Goal: Task Accomplishment & Management: Manage account settings

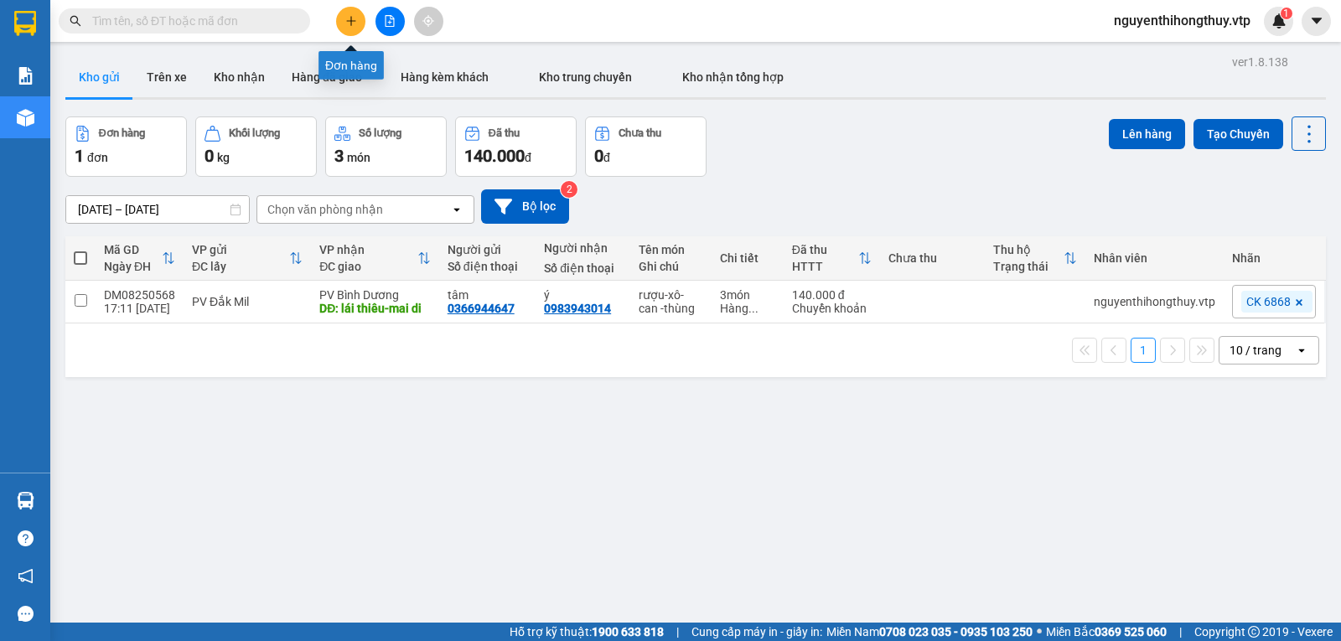
click at [351, 15] on icon "plus" at bounding box center [351, 21] width 12 height 12
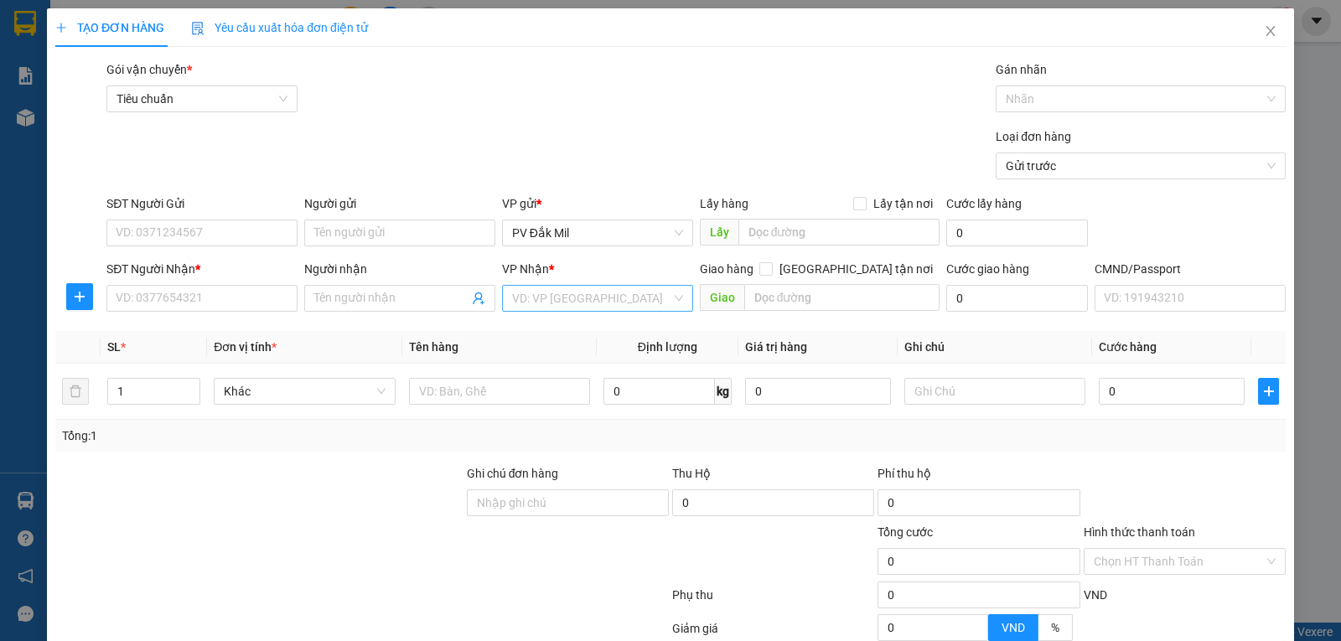
click at [593, 289] on input "search" at bounding box center [591, 298] width 159 height 25
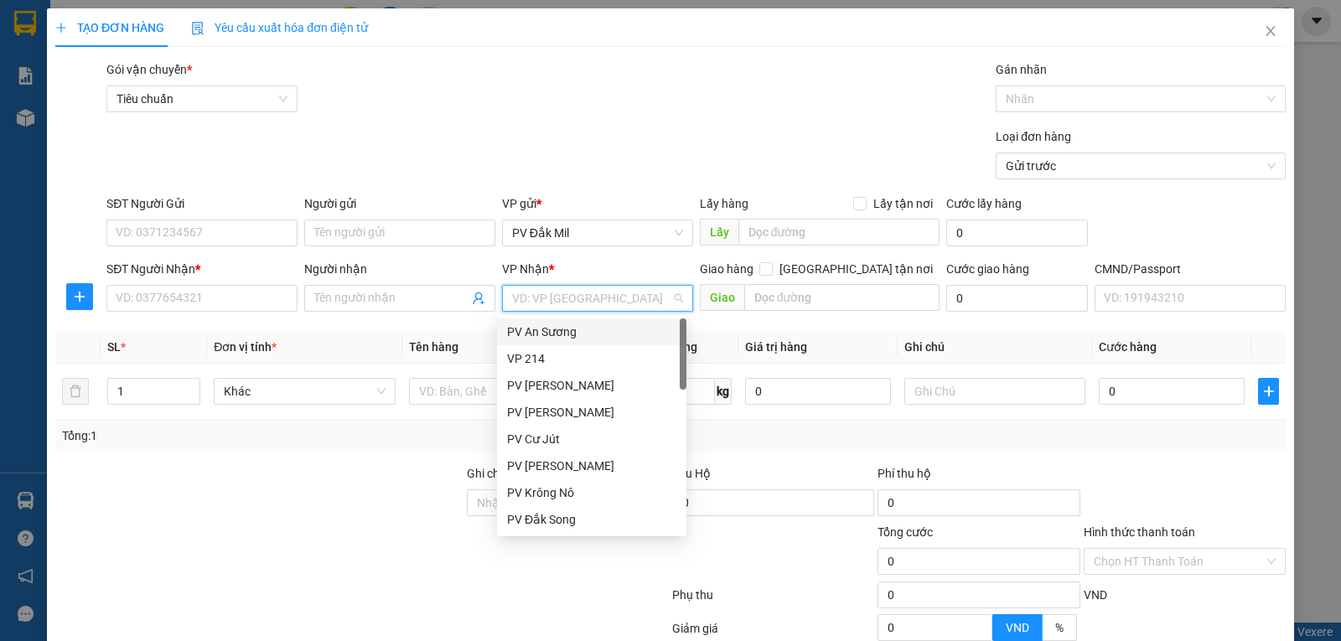
type input "b"
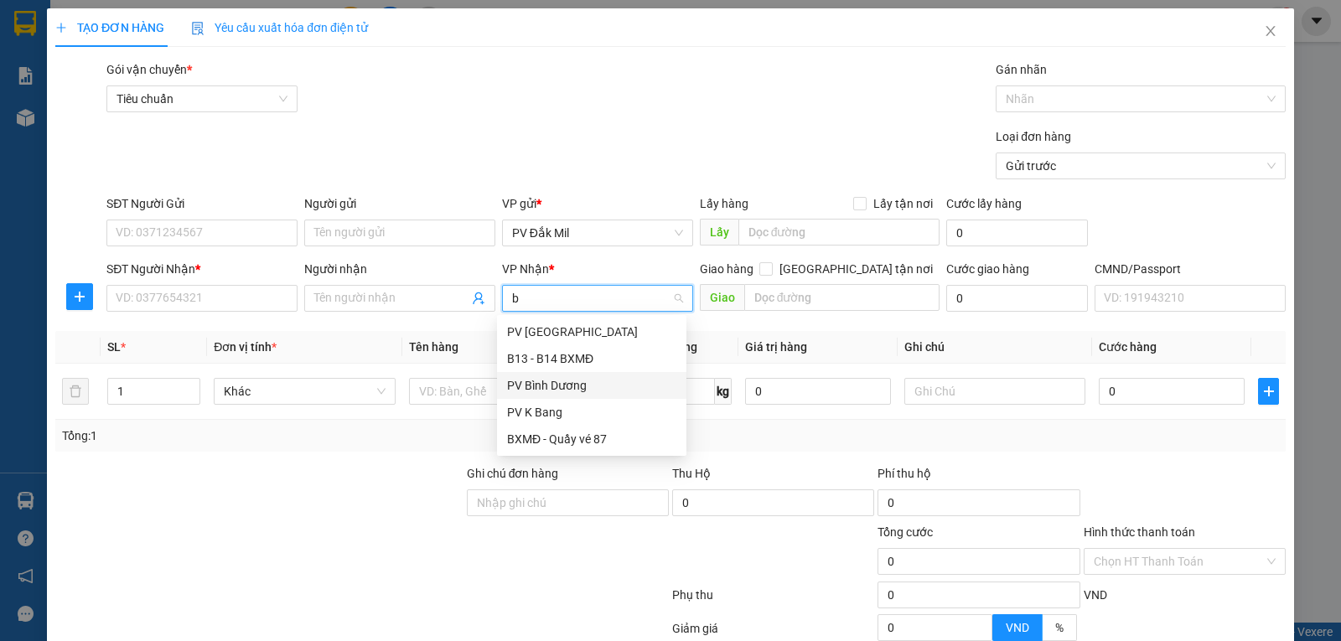
click at [569, 382] on div "PV Bình Dương" at bounding box center [591, 385] width 169 height 18
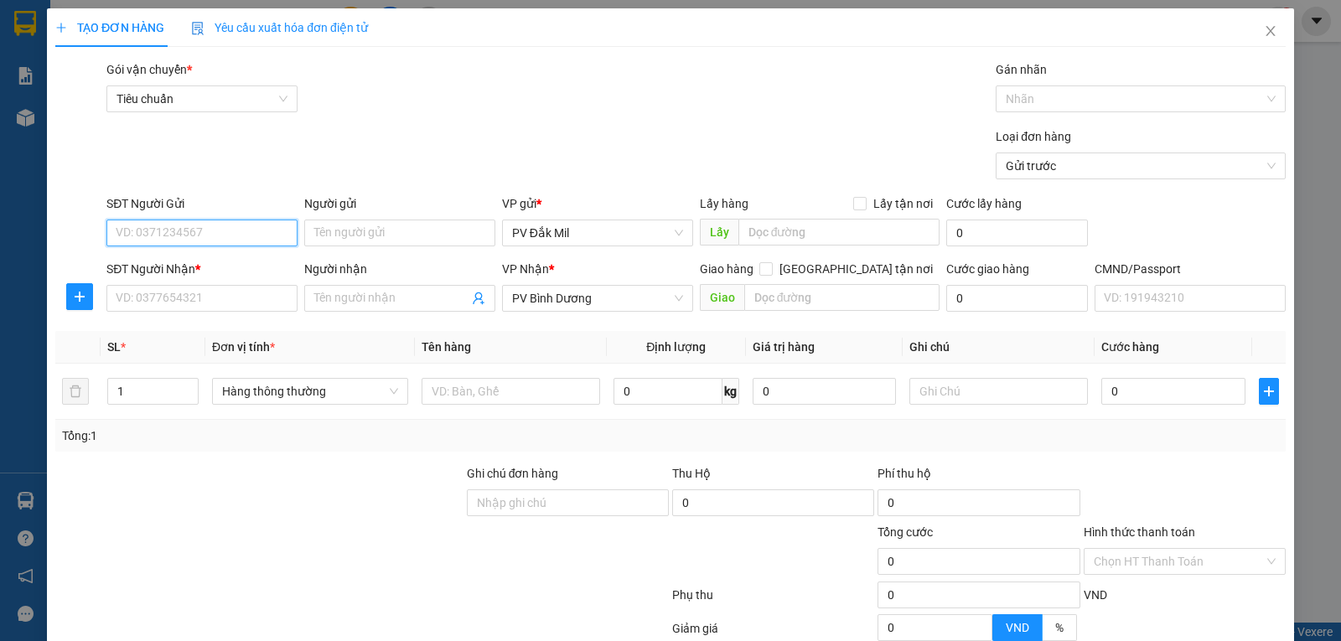
click at [239, 236] on input "SĐT Người Gửi" at bounding box center [201, 233] width 191 height 27
click at [186, 236] on input "0935" at bounding box center [201, 233] width 191 height 27
type input "0935554999"
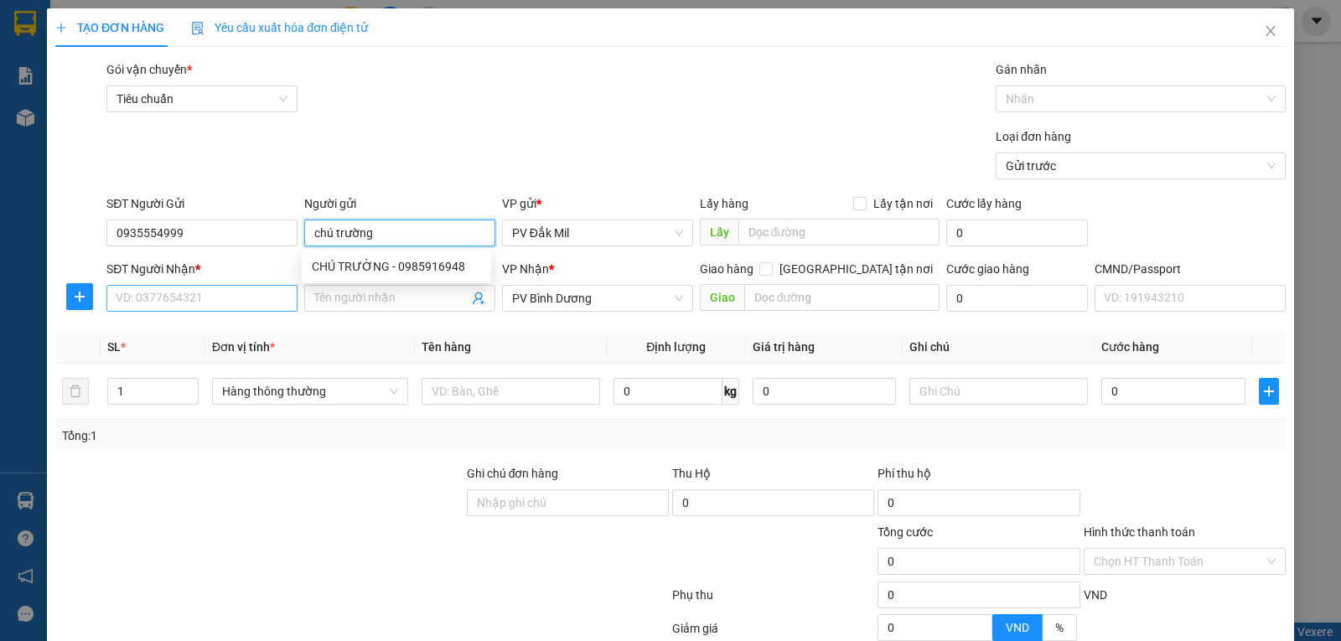
type input "chú trường"
click at [199, 293] on input "SĐT Người Nhận *" at bounding box center [201, 298] width 191 height 27
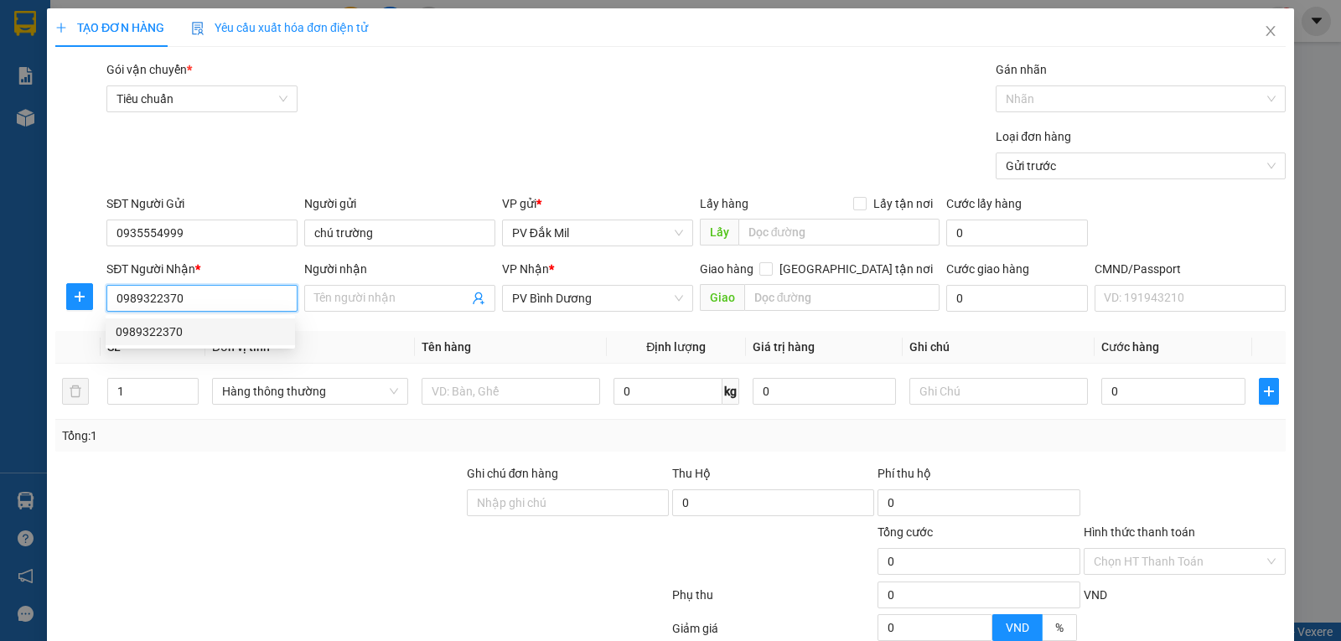
type input "0989322370"
type input "e on"
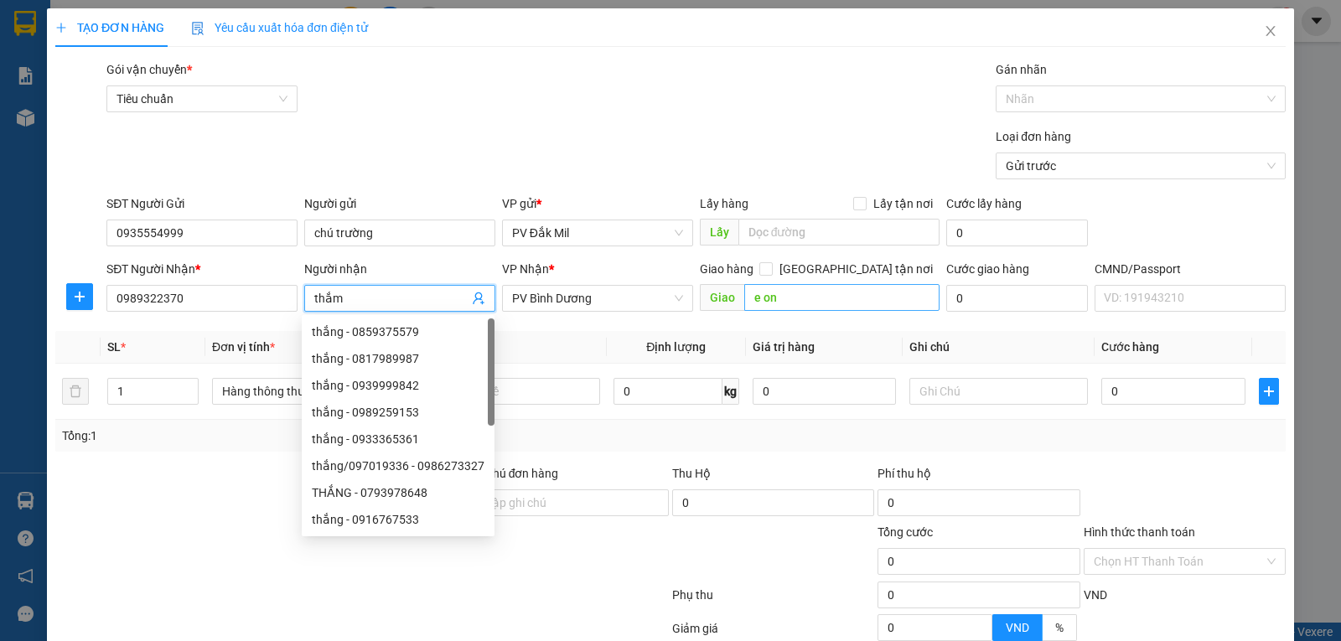
type input "thắm"
click at [821, 301] on input "e on" at bounding box center [842, 297] width 196 height 27
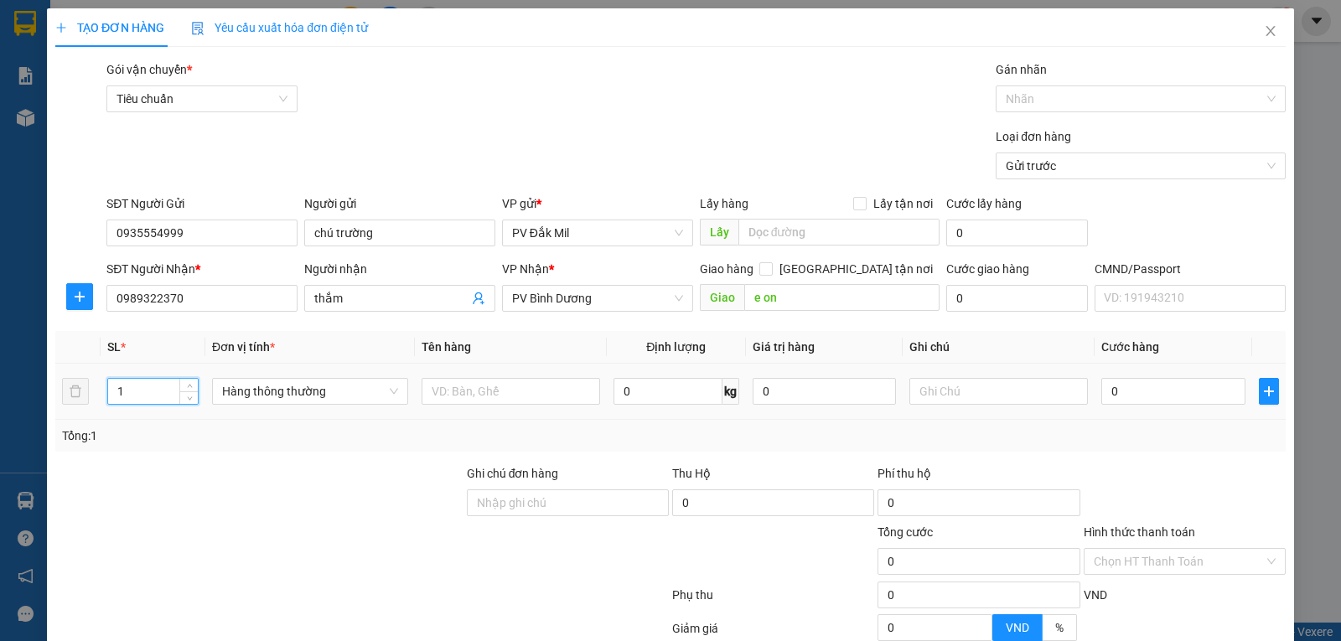
drag, startPoint x: 122, startPoint y: 392, endPoint x: 113, endPoint y: 392, distance: 9.2
click at [113, 392] on input "1" at bounding box center [153, 391] width 90 height 25
type input "2"
click at [1135, 399] on input "0" at bounding box center [1172, 391] width 143 height 27
type input "1"
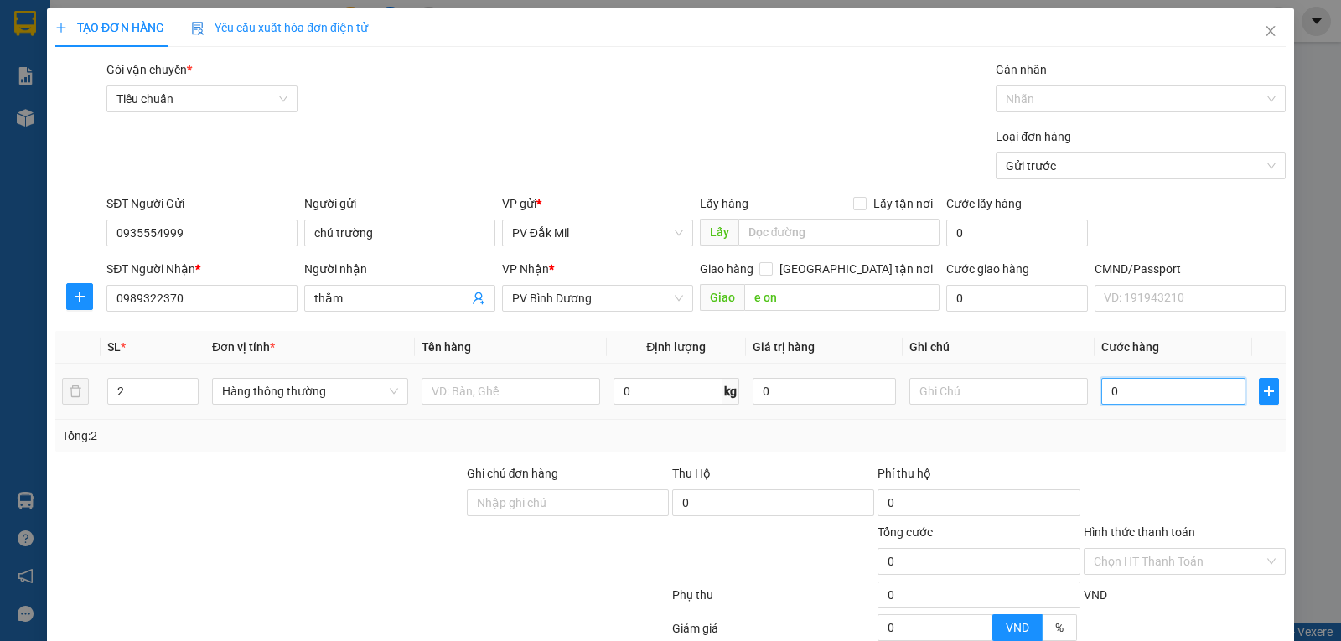
type input "1"
type input "16"
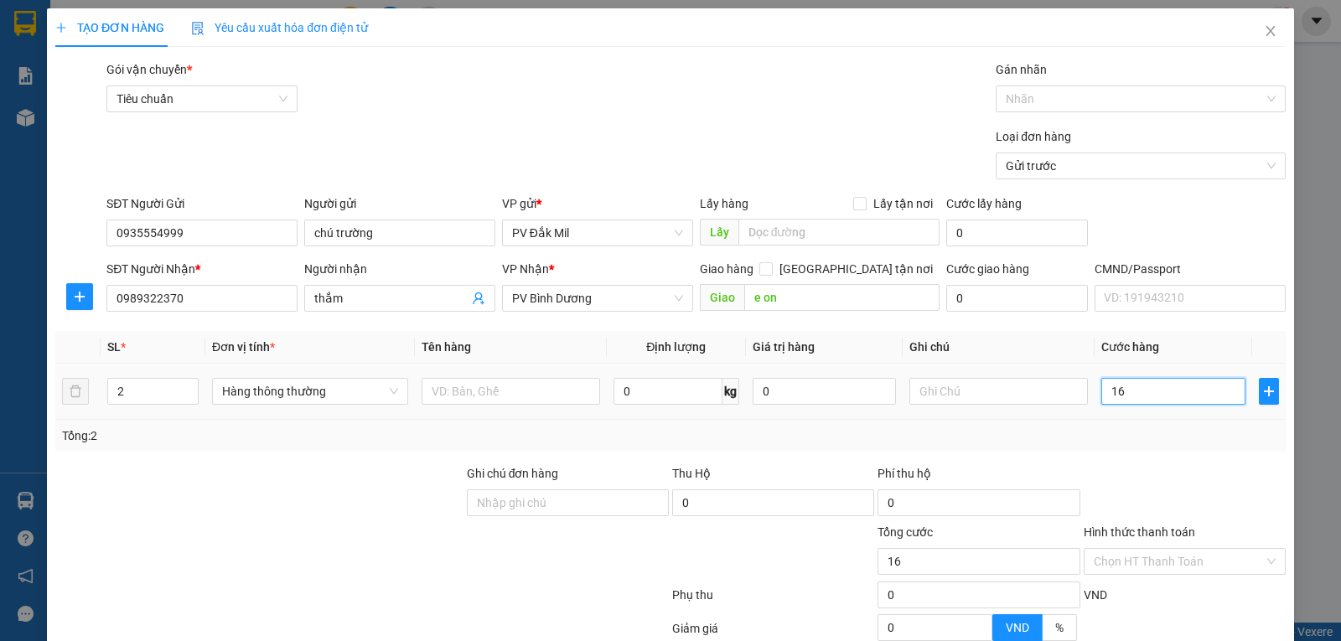
type input "160"
type input "1.600"
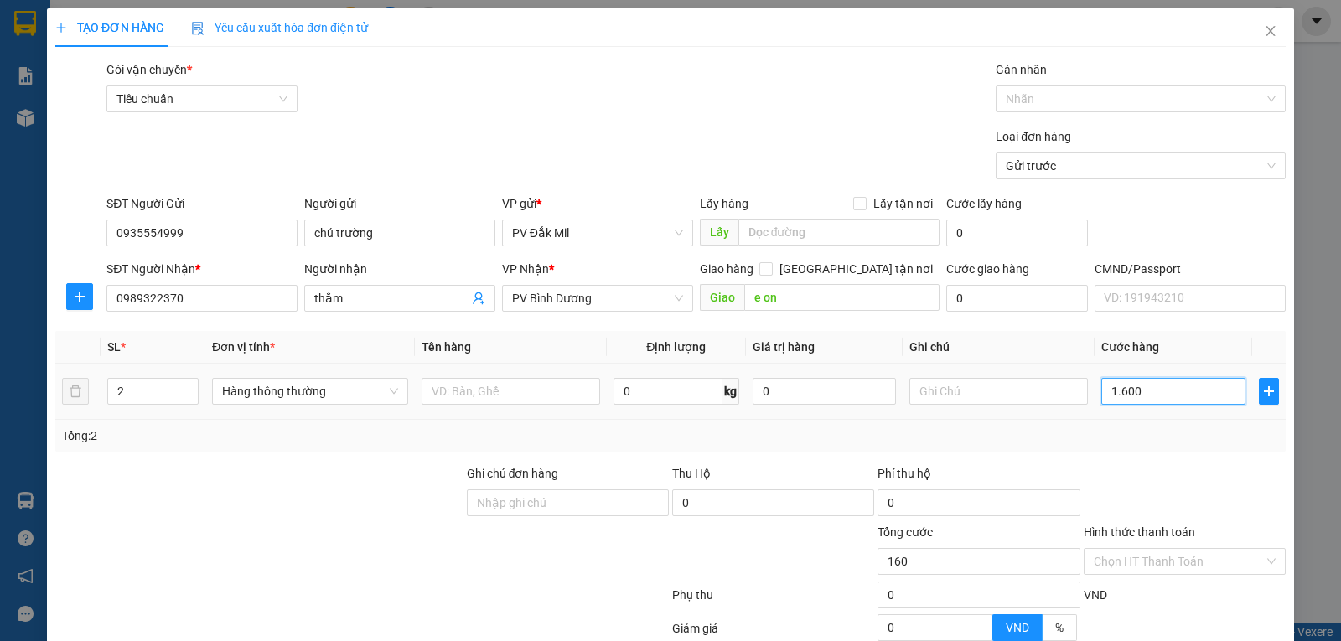
type input "1.600"
type input "16.000"
type input "160.000"
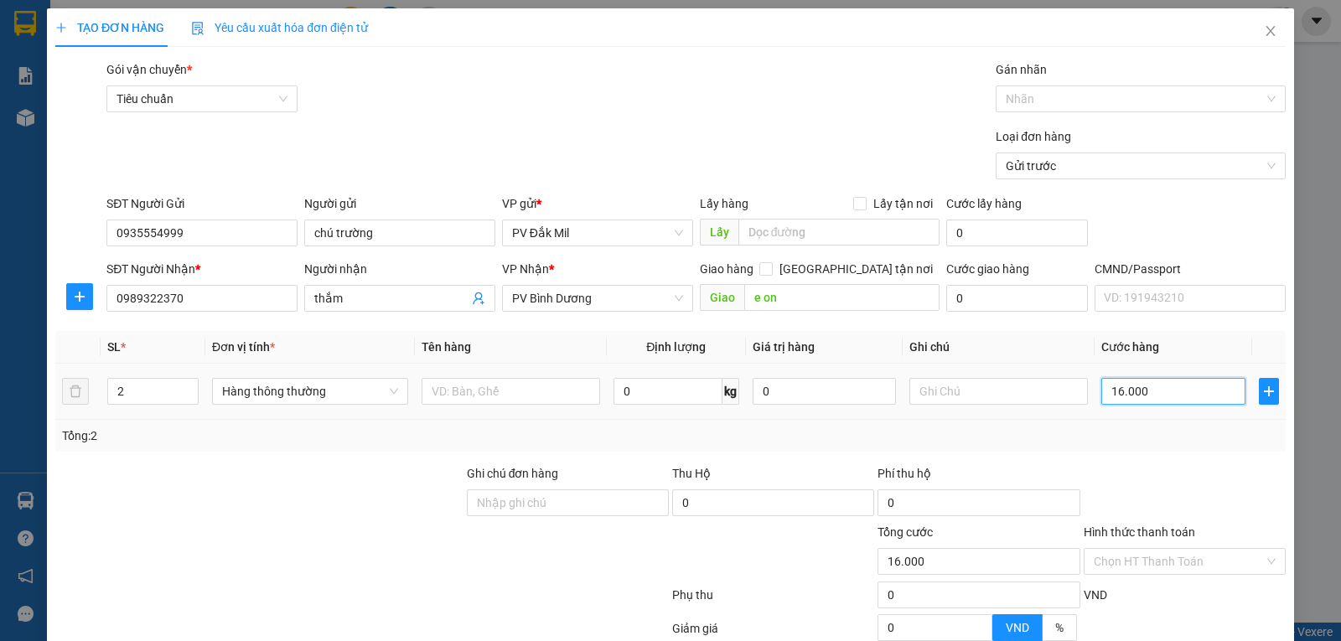
type input "160.000"
click at [485, 396] on input "text" at bounding box center [511, 391] width 179 height 27
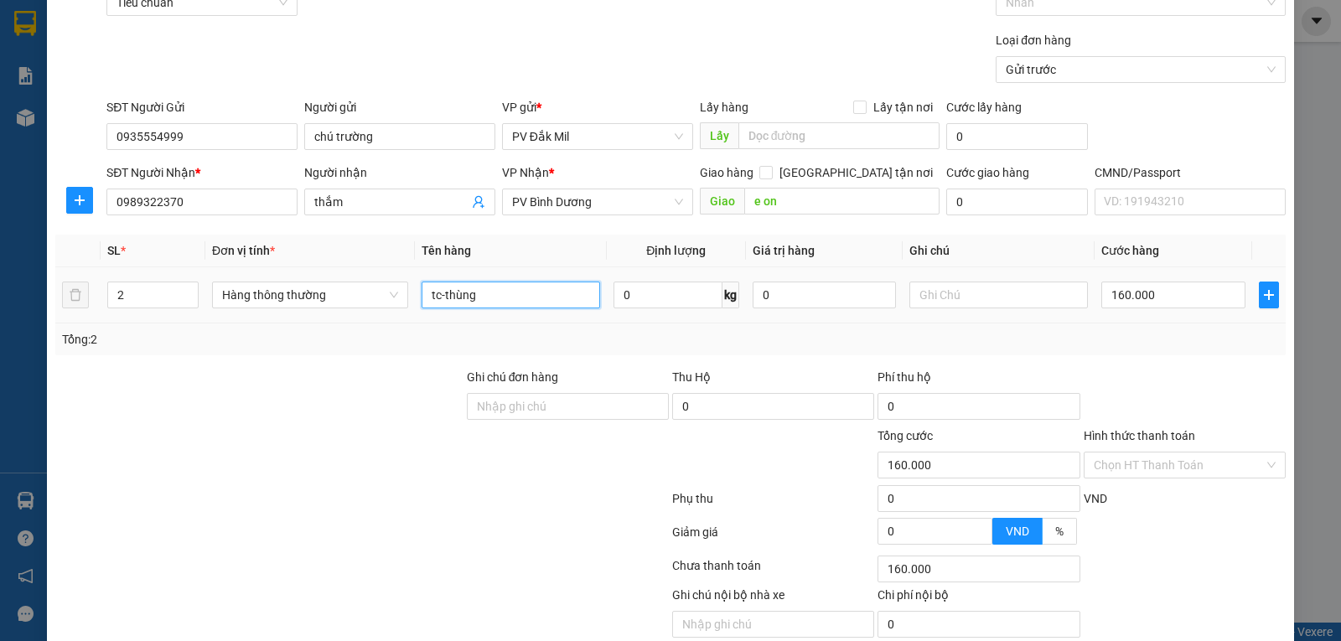
scroll to position [165, 0]
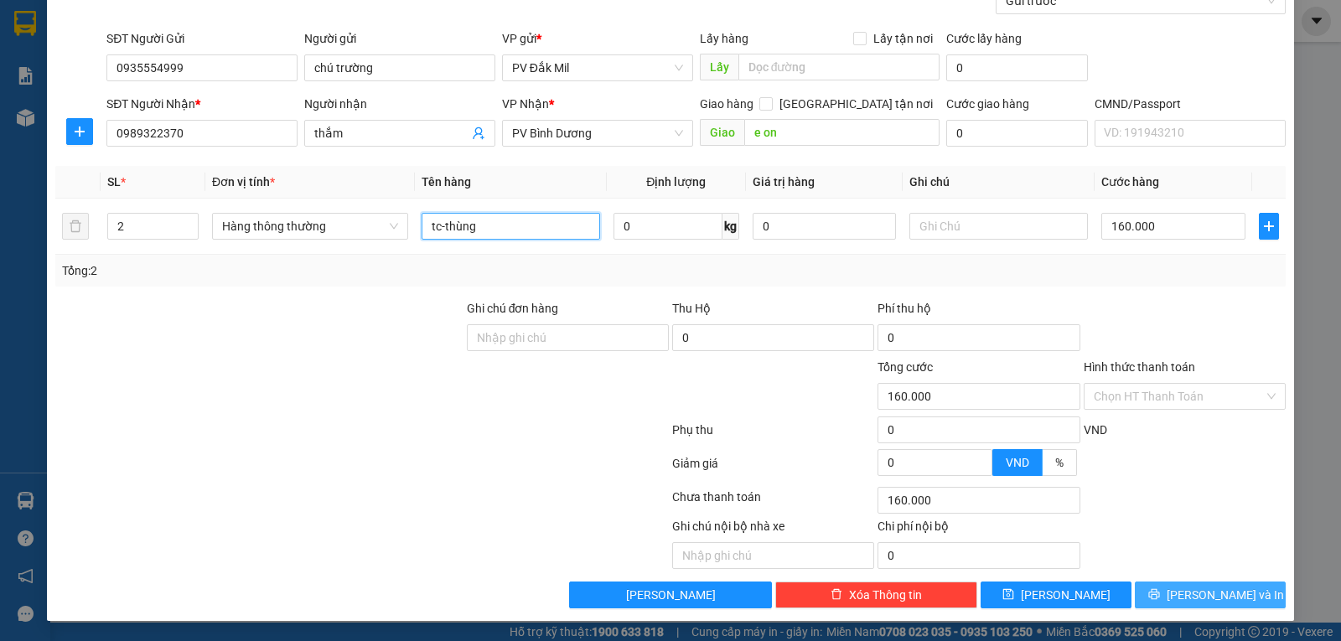
type input "tc-thùng"
click at [1195, 603] on span "[PERSON_NAME] và In" at bounding box center [1225, 595] width 117 height 18
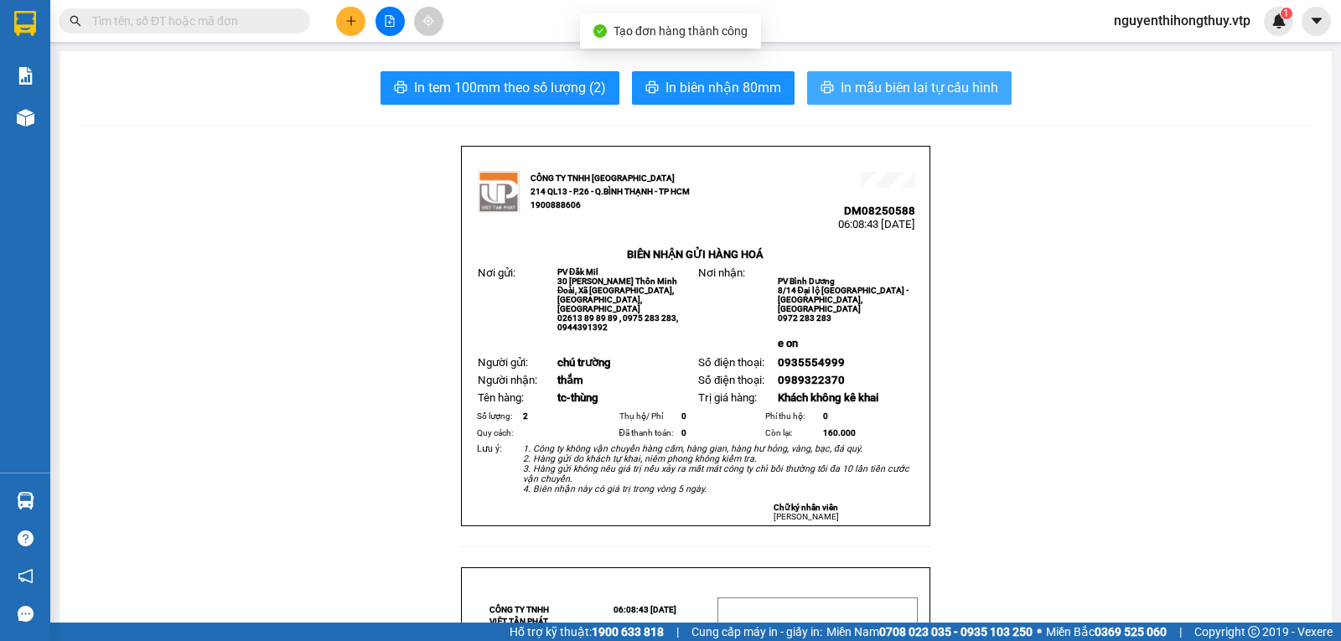
click at [862, 92] on span "In mẫu biên lai tự cấu hình" at bounding box center [920, 87] width 158 height 21
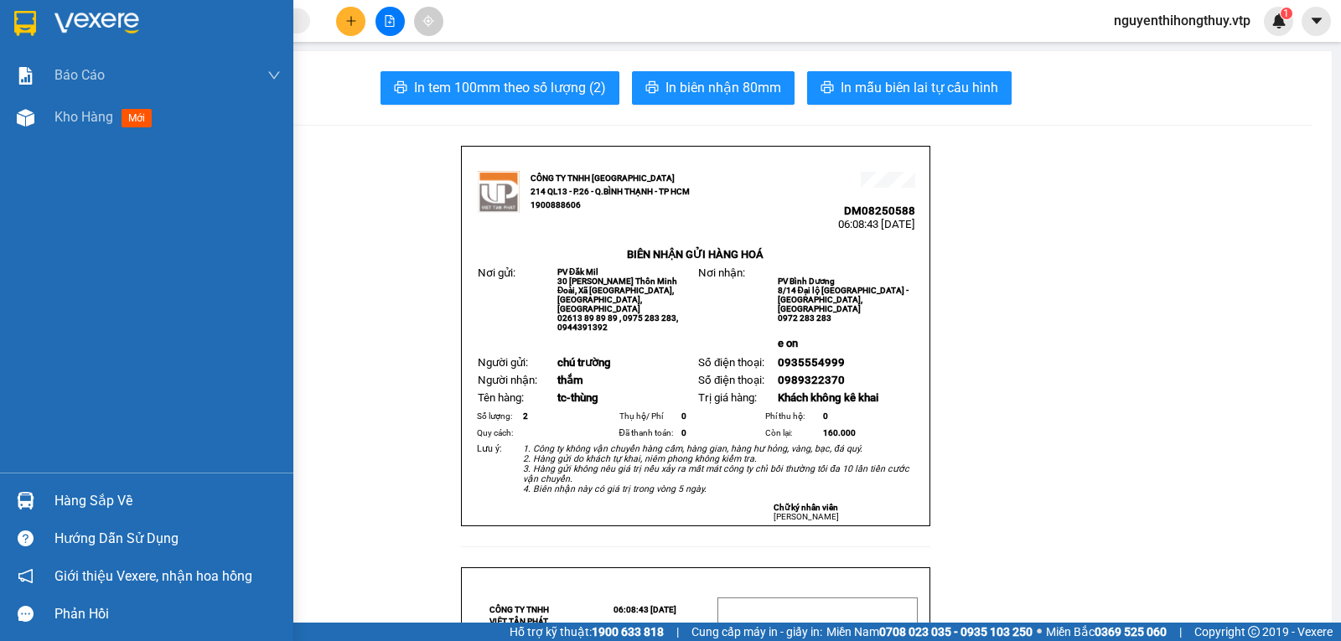
click at [26, 23] on img at bounding box center [25, 23] width 22 height 25
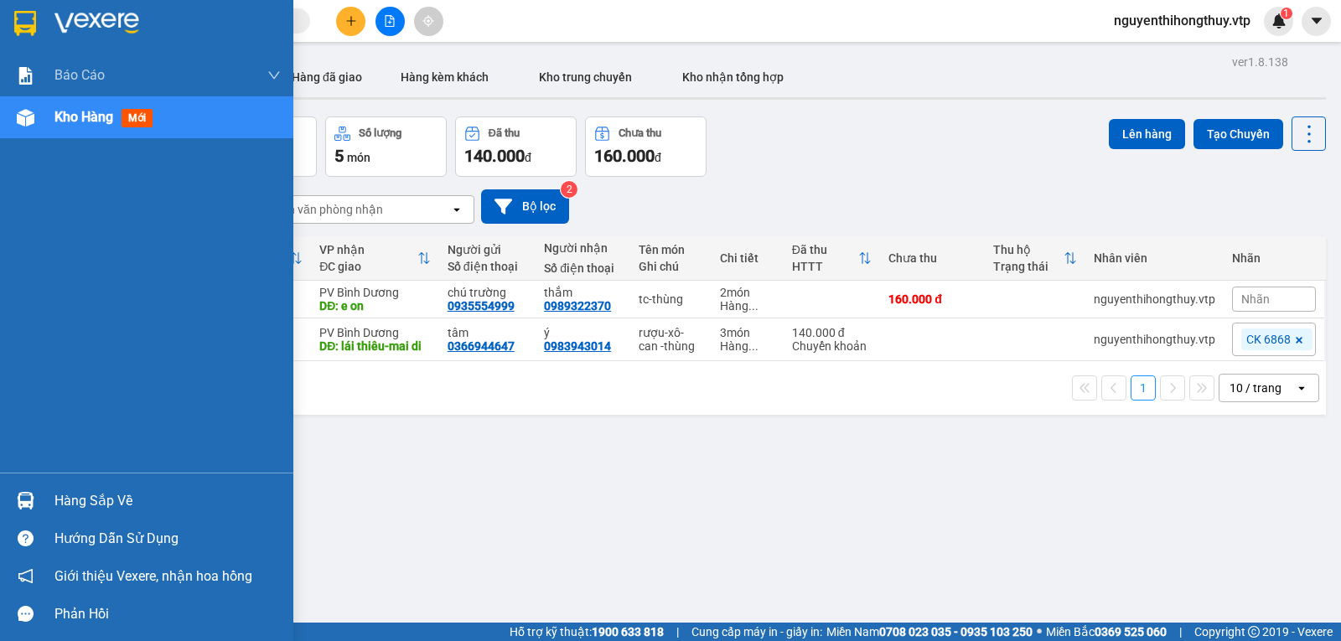
click at [100, 491] on div "Hàng sắp về" at bounding box center [167, 501] width 226 height 25
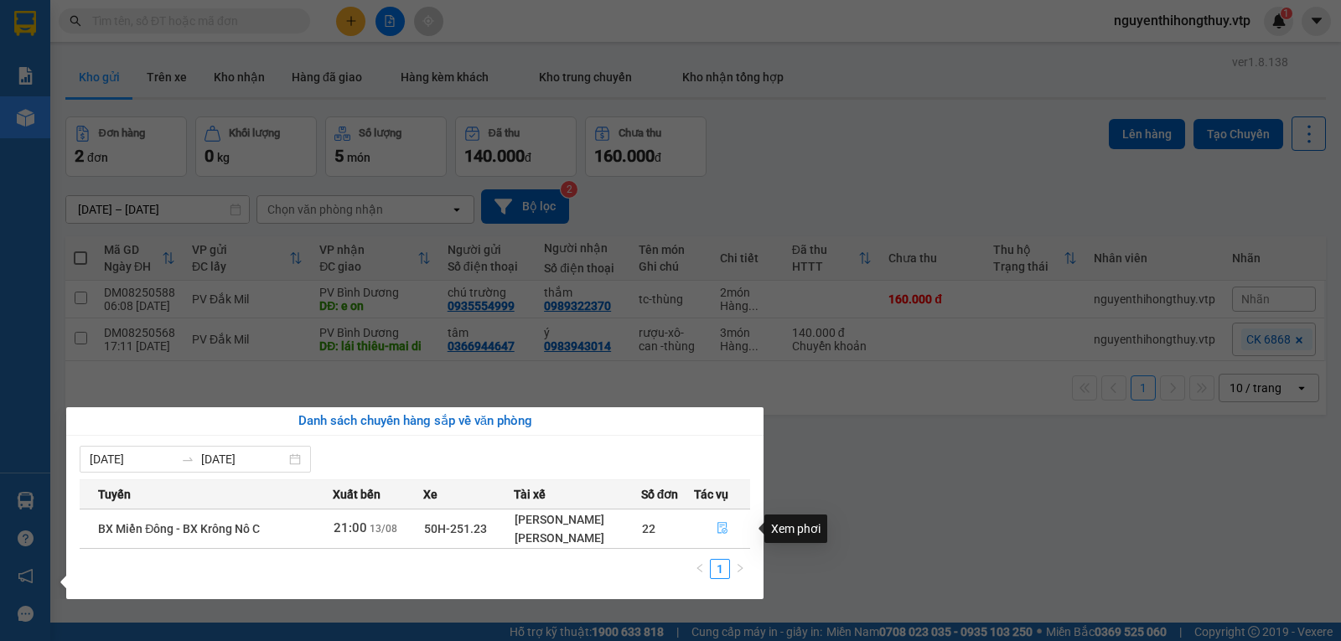
click at [728, 526] on button "button" at bounding box center [722, 528] width 54 height 27
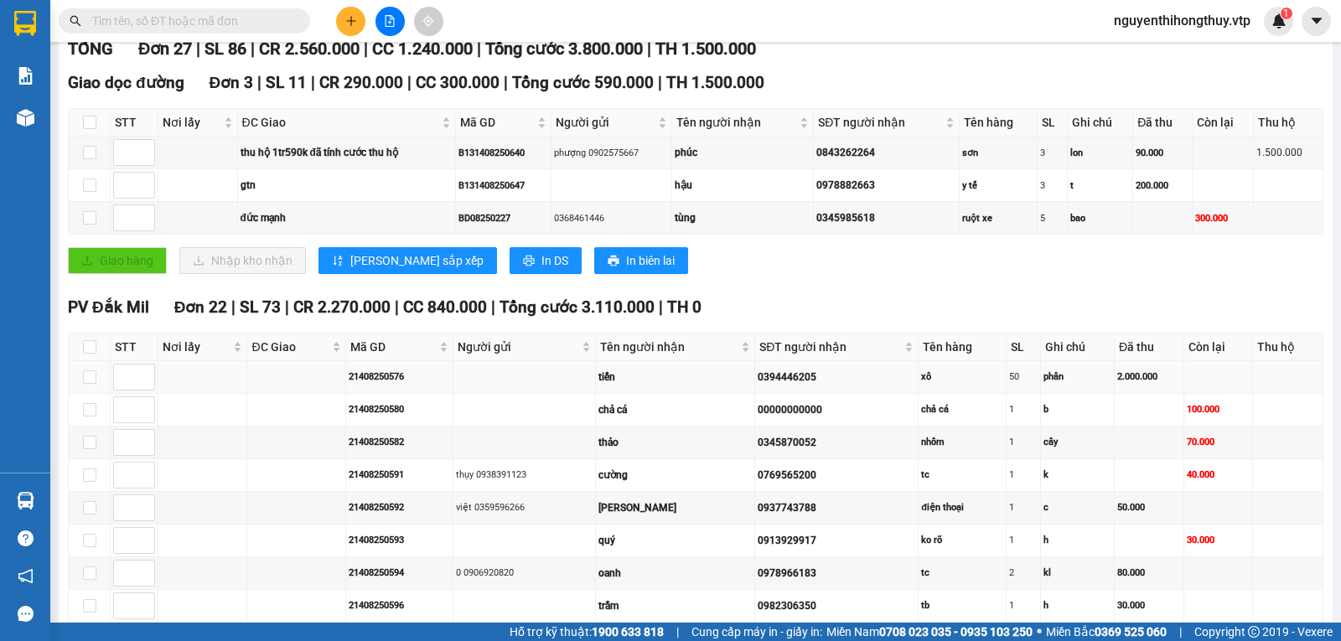
scroll to position [251, 0]
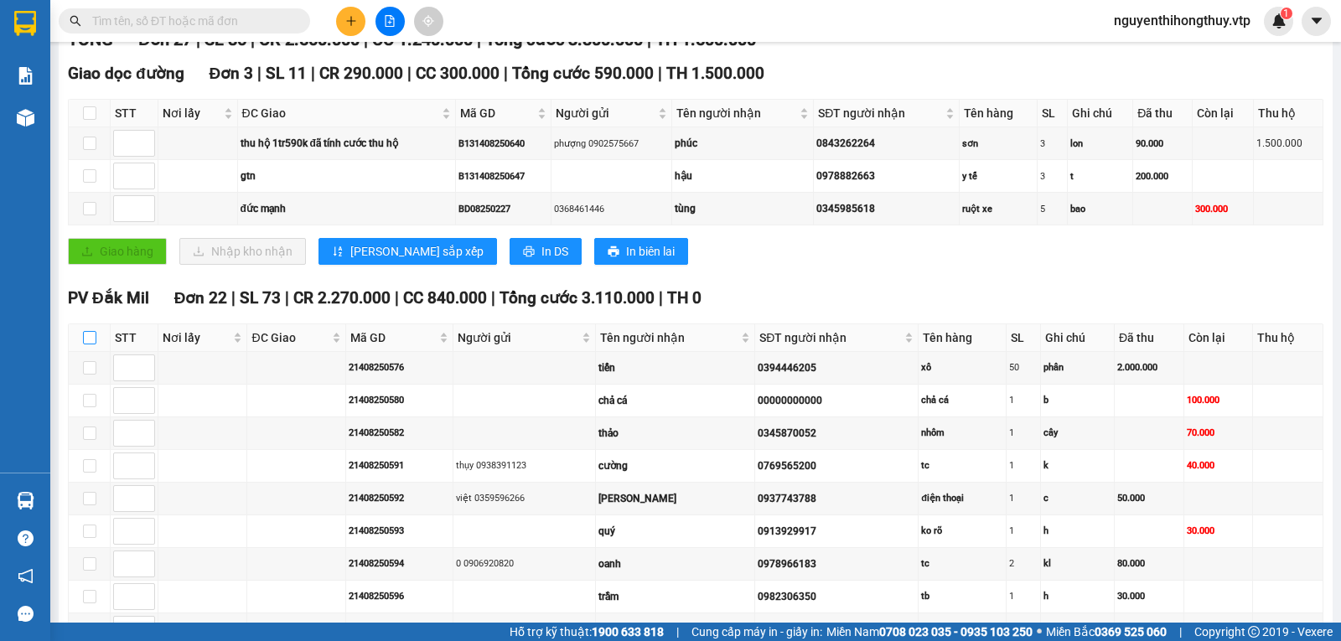
click at [91, 344] on input "checkbox" at bounding box center [89, 337] width 13 height 13
checkbox input "true"
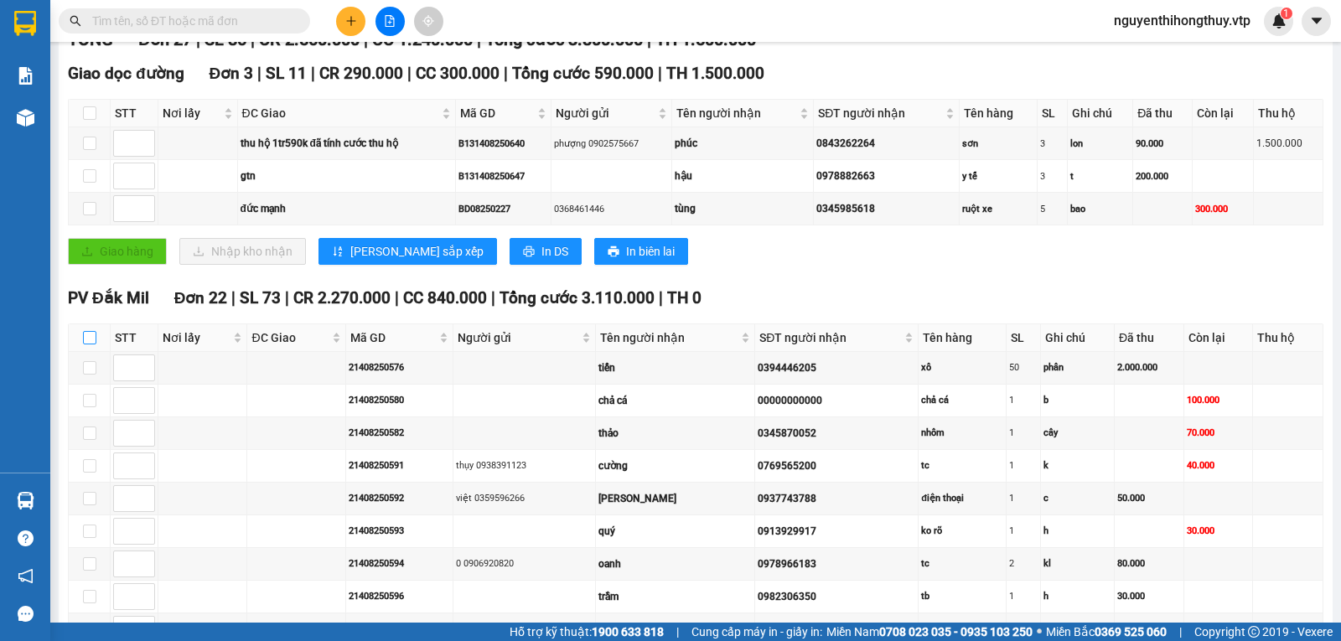
checkbox input "true"
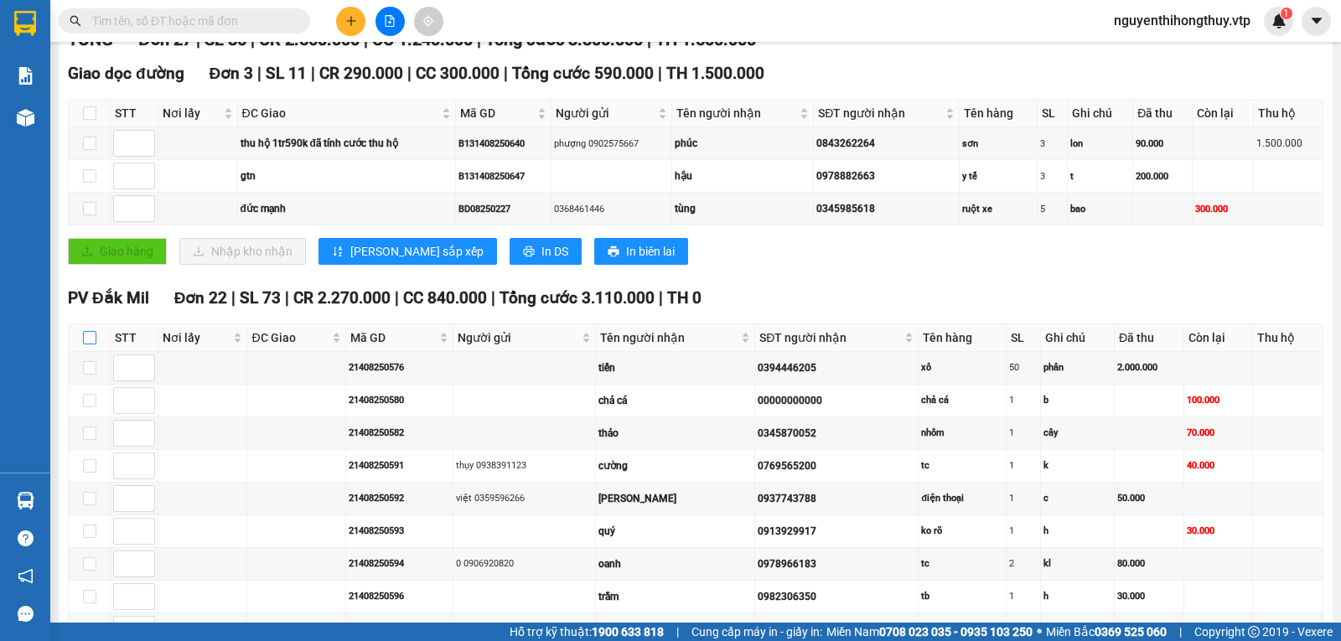
checkbox input "true"
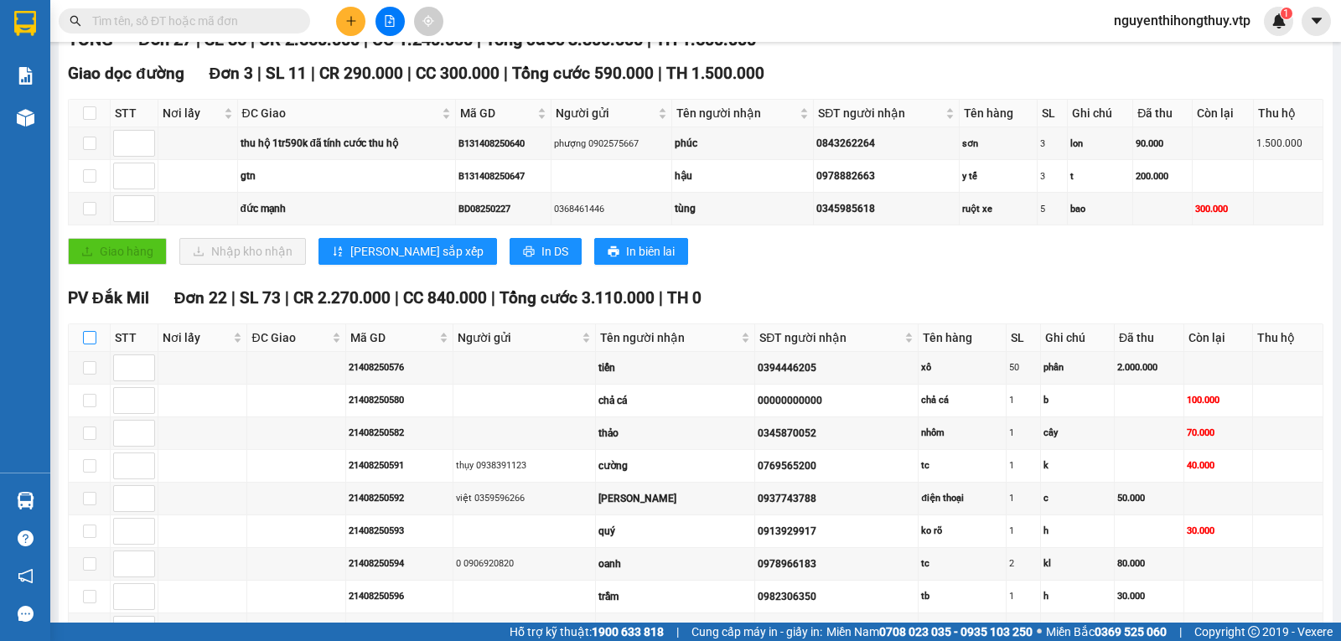
checkbox input "true"
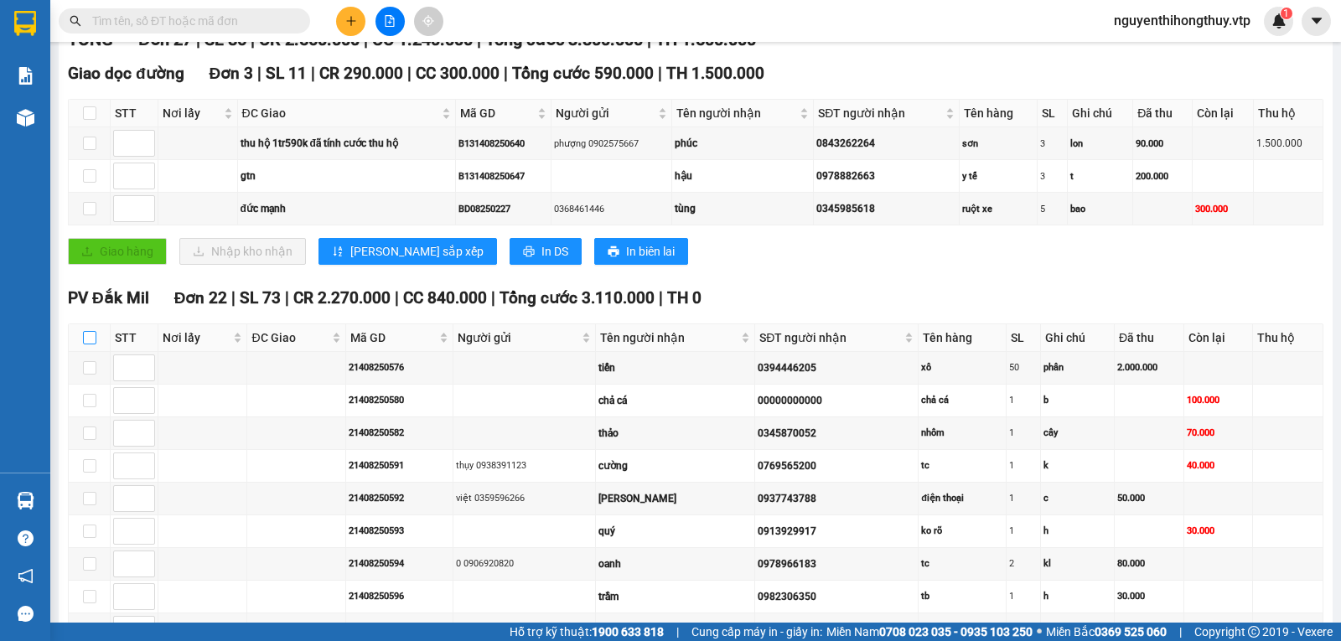
checkbox input "true"
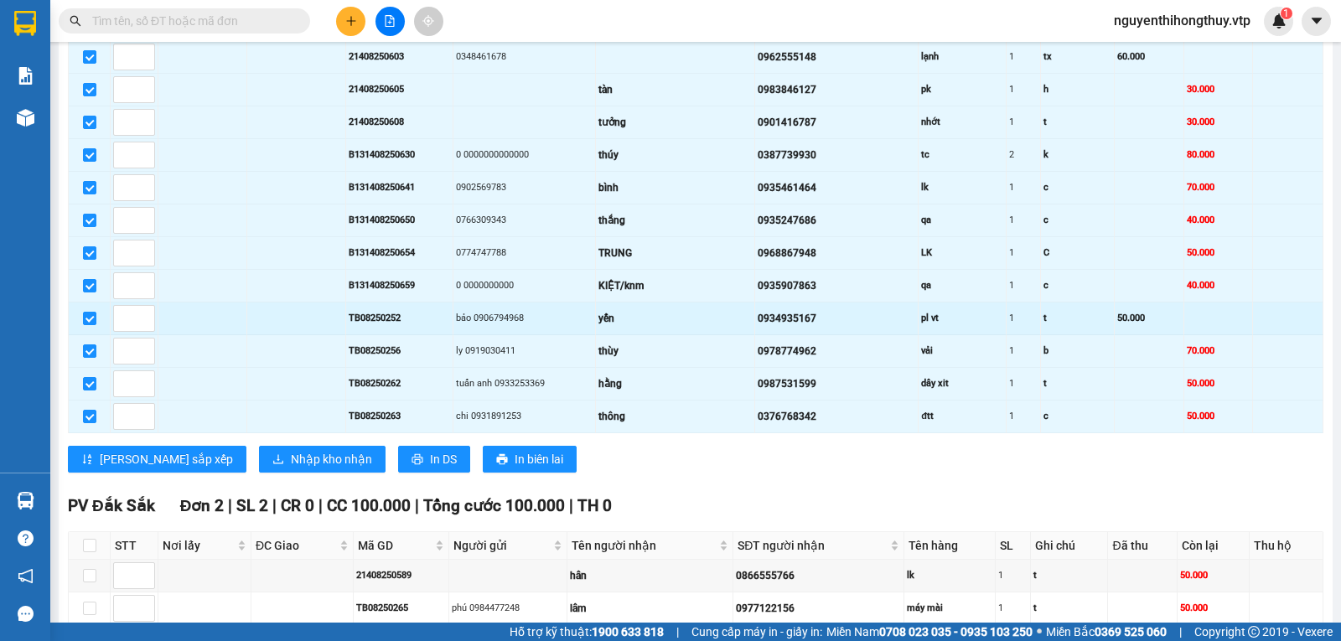
scroll to position [997, 0]
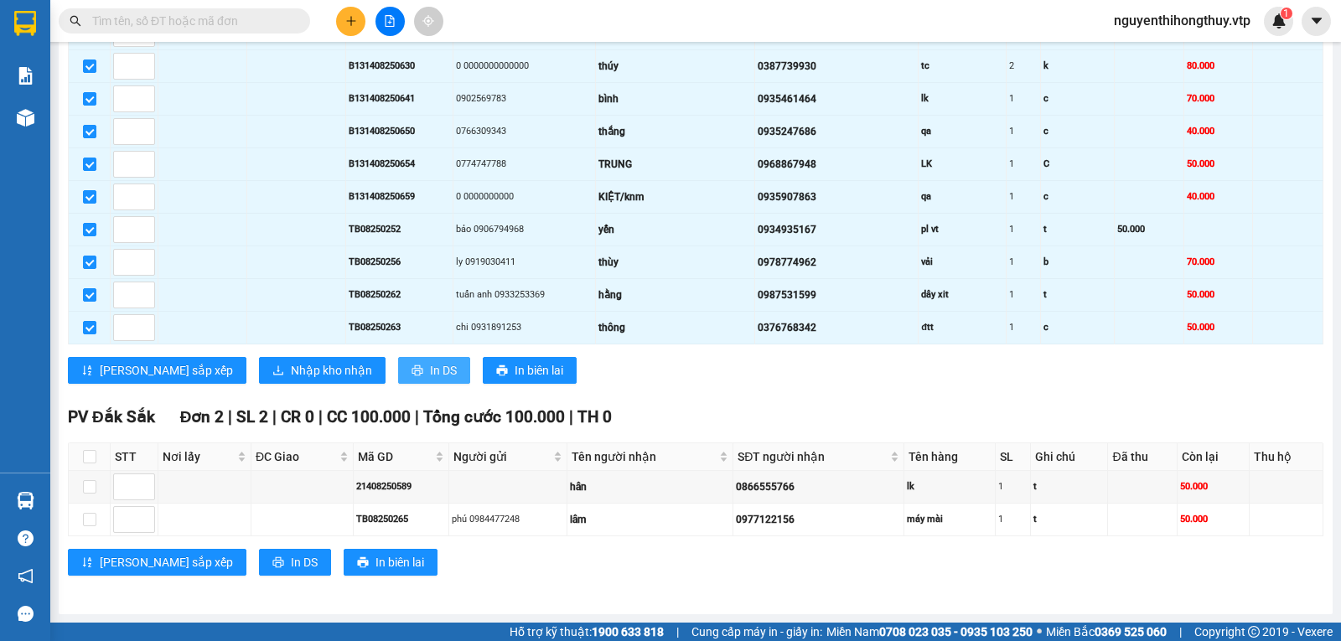
click at [430, 368] on span "In DS" at bounding box center [443, 370] width 27 height 18
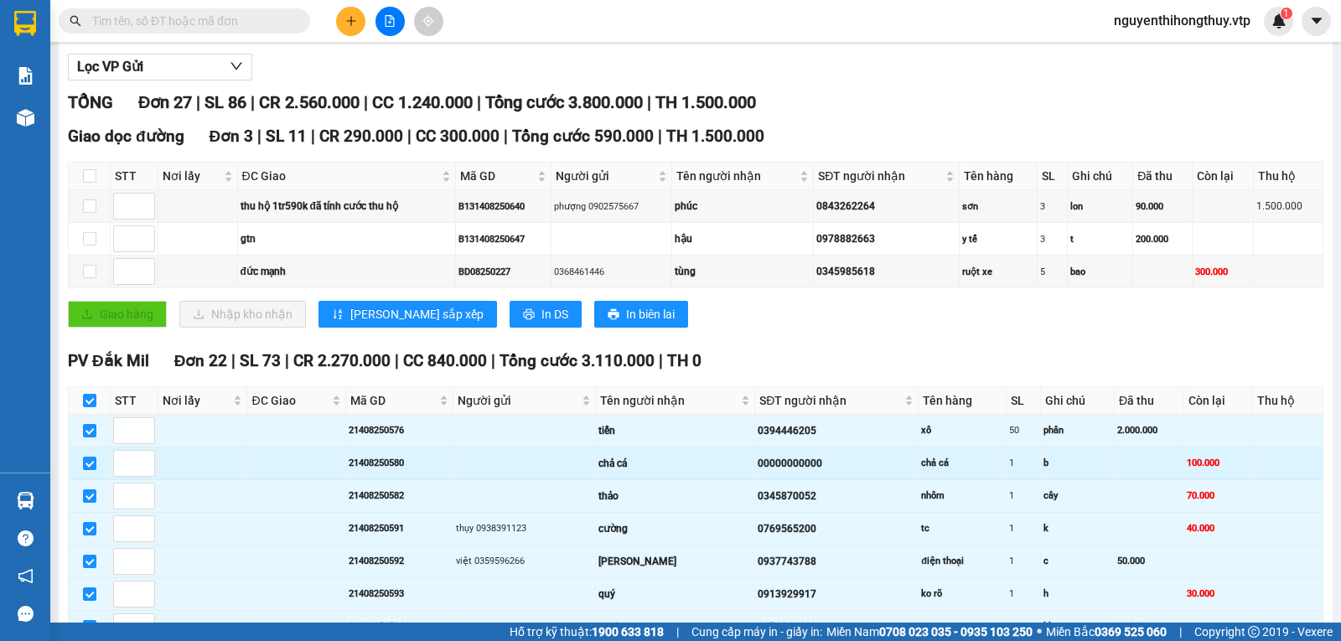
scroll to position [158, 0]
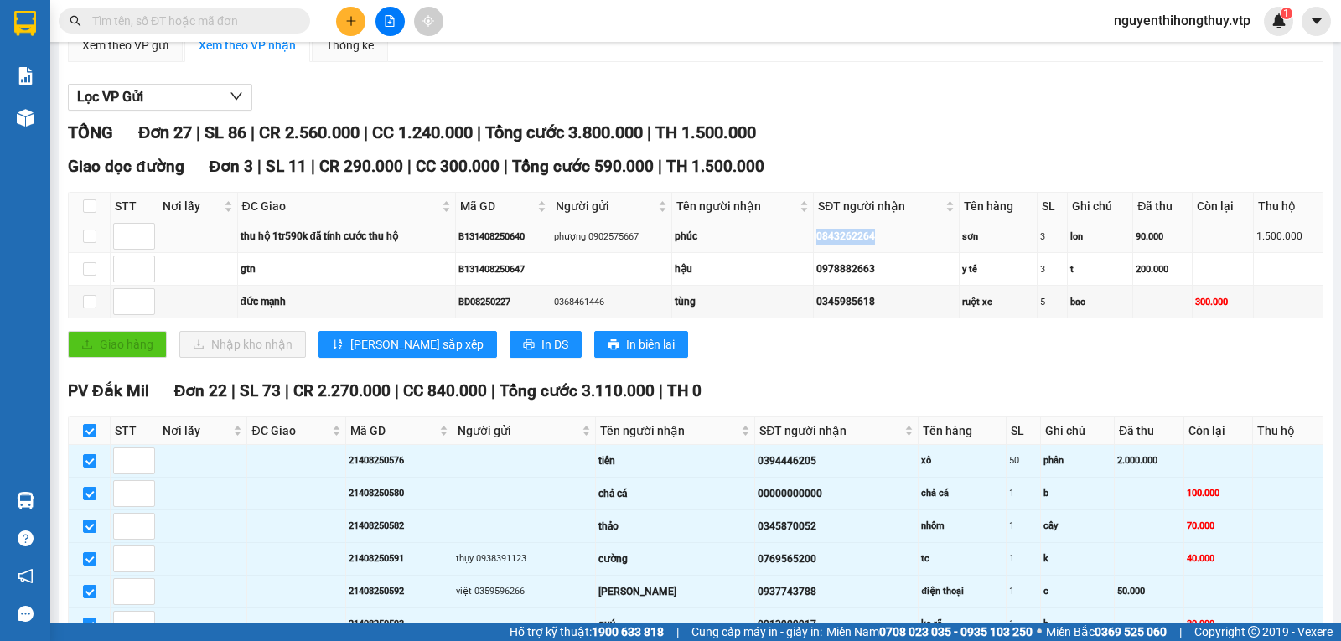
drag, startPoint x: 822, startPoint y: 256, endPoint x: 918, endPoint y: 259, distance: 95.6
click at [918, 245] on div "0843262264" at bounding box center [885, 237] width 139 height 16
copy div "0843262264"
drag, startPoint x: 820, startPoint y: 324, endPoint x: 898, endPoint y: 332, distance: 78.4
click at [898, 318] on td "0345985618" at bounding box center [886, 302] width 145 height 33
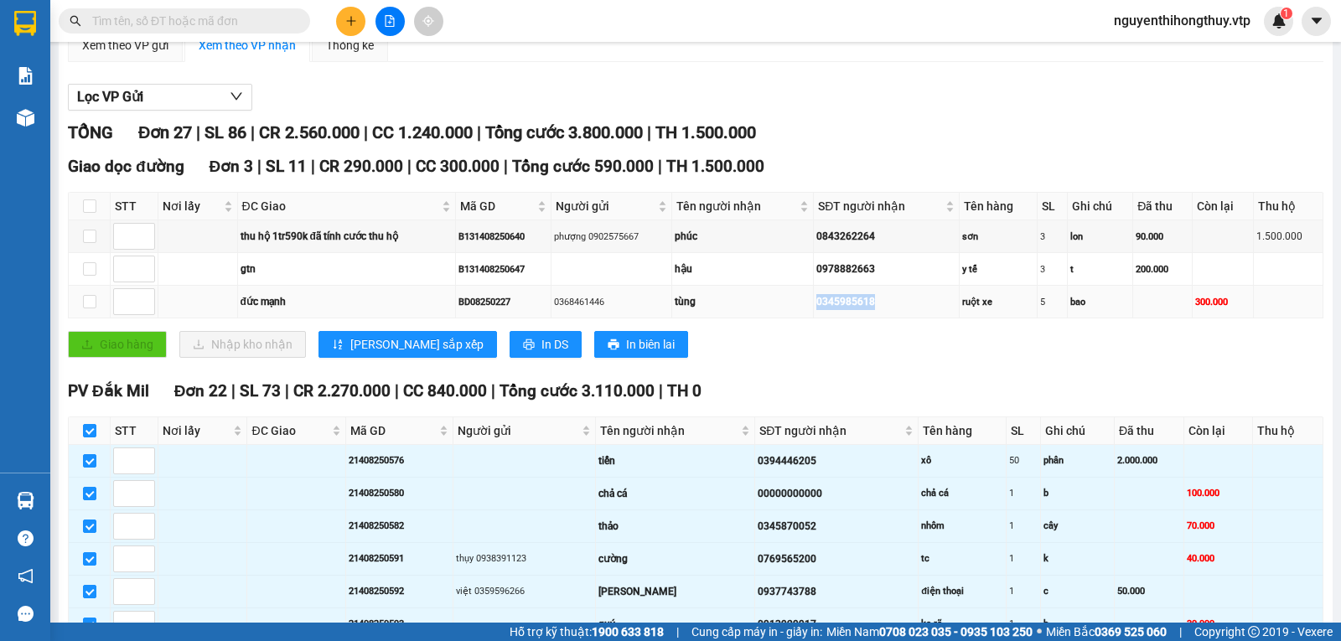
copy div "0345985618"
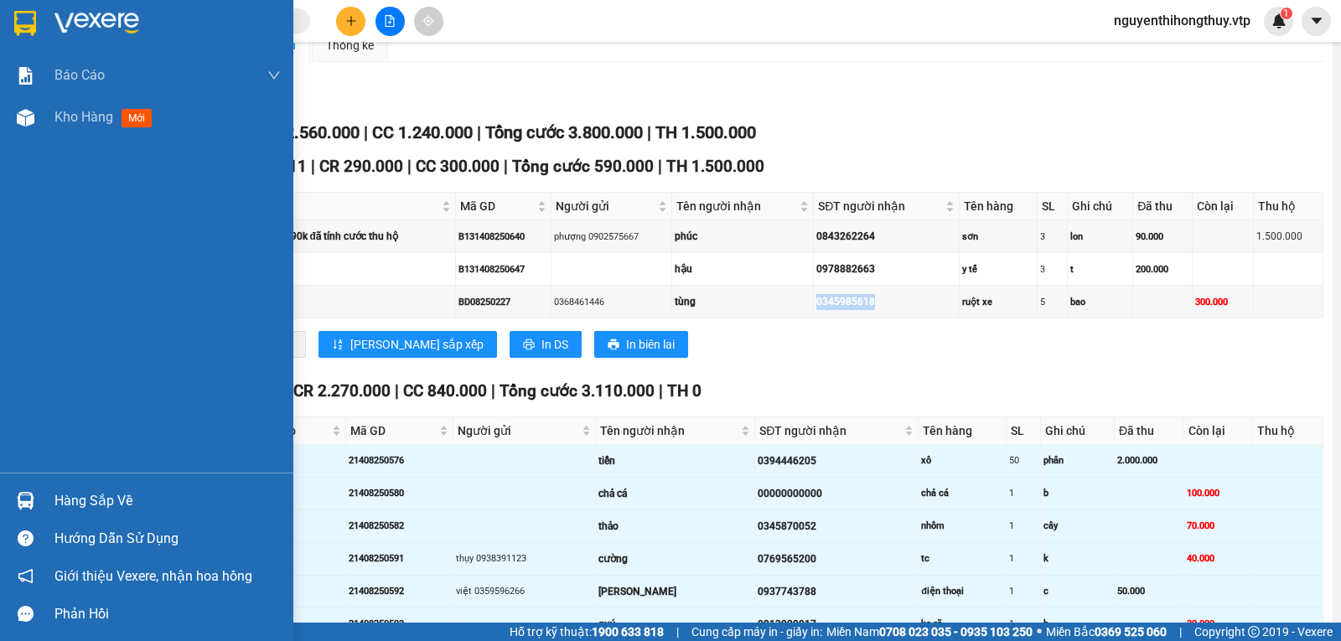
click at [23, 23] on img at bounding box center [25, 23] width 22 height 25
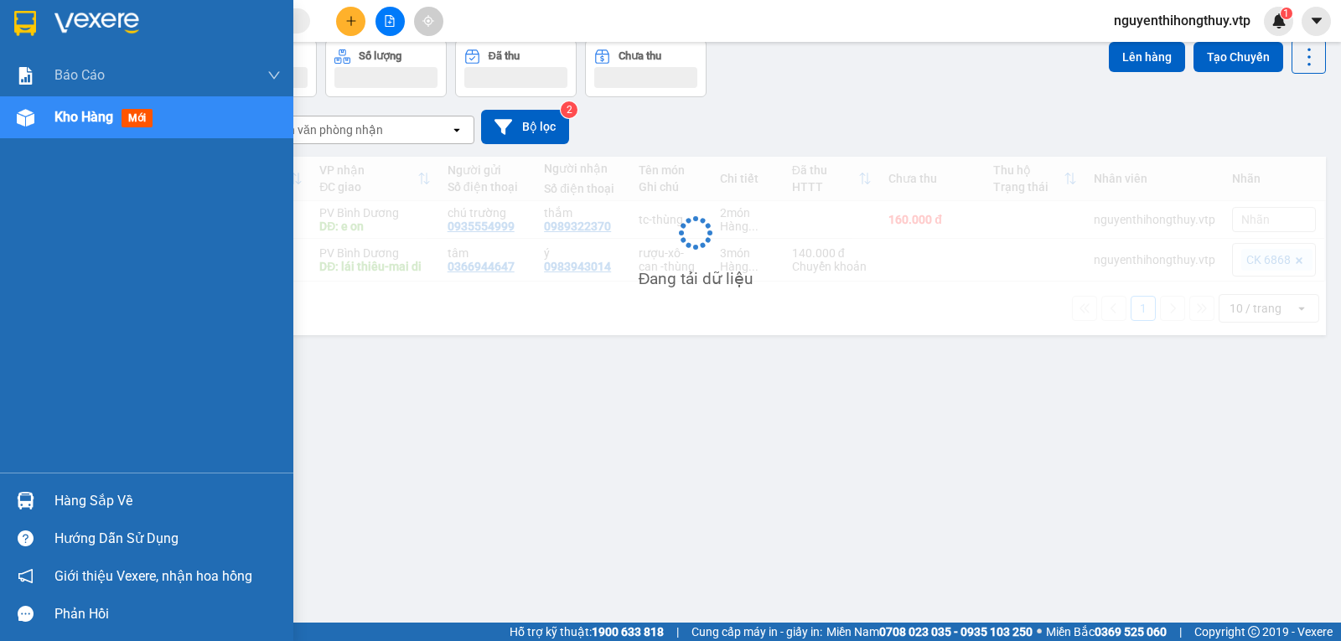
scroll to position [77, 0]
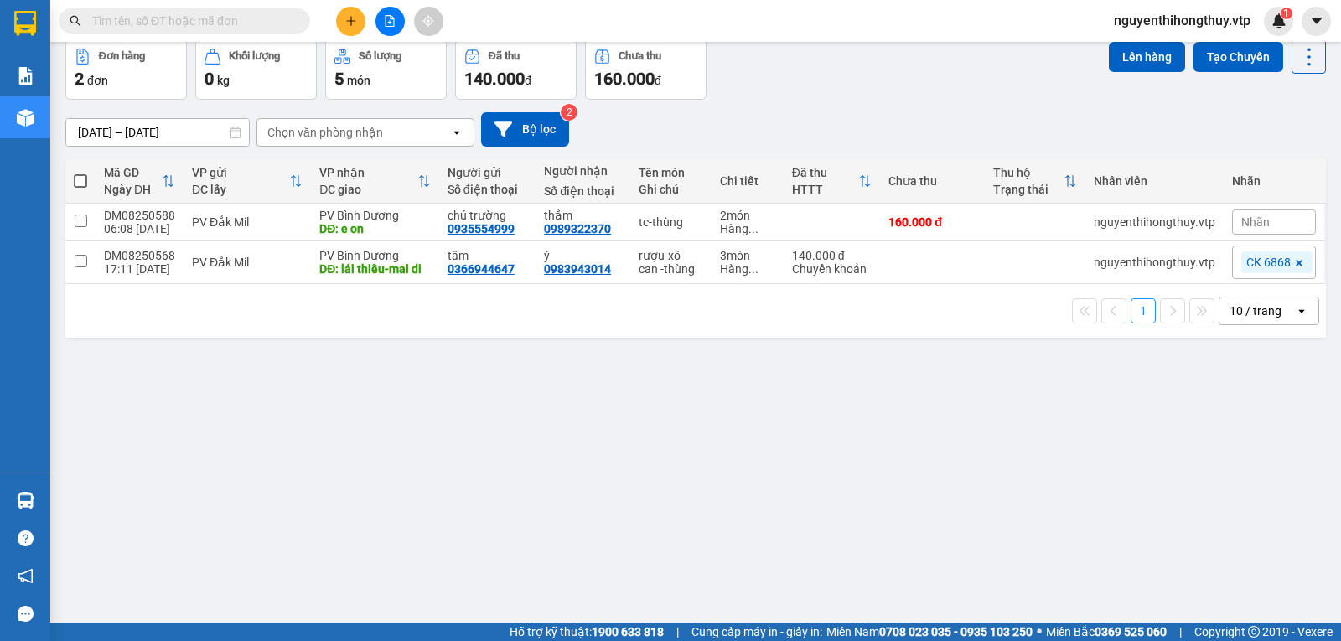
click at [156, 132] on input "12/08/2025 – 14/08/2025" at bounding box center [157, 132] width 183 height 27
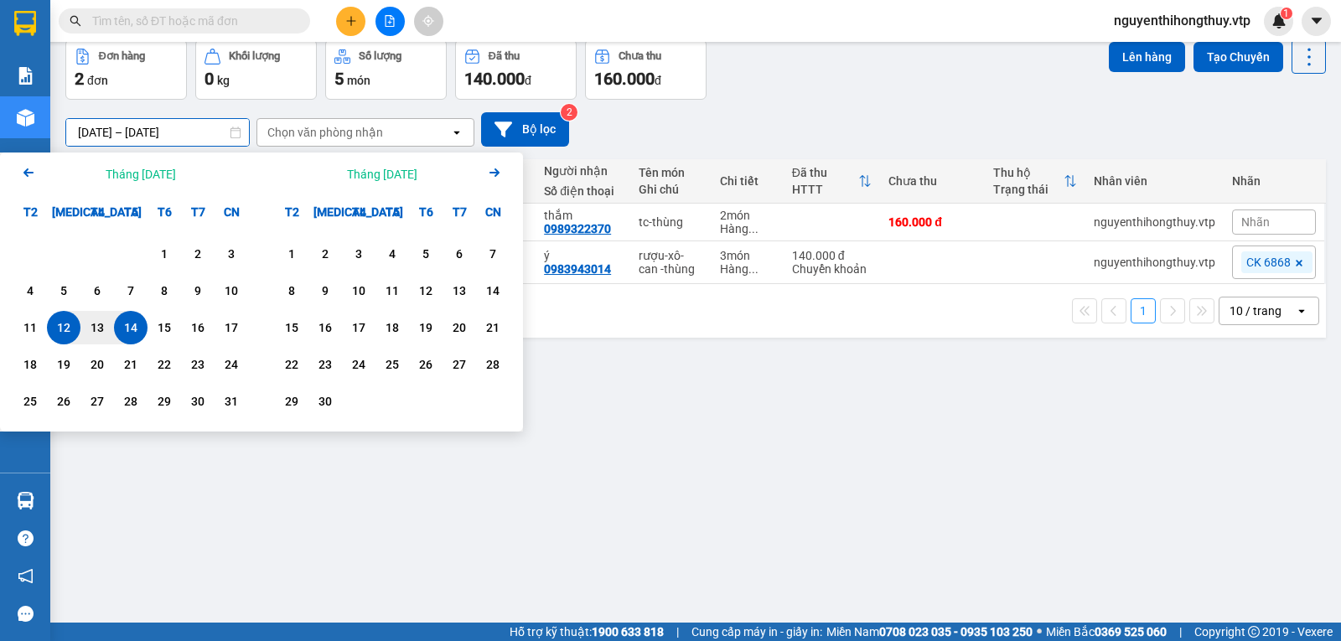
click at [22, 174] on icon "Arrow Left" at bounding box center [28, 173] width 20 height 20
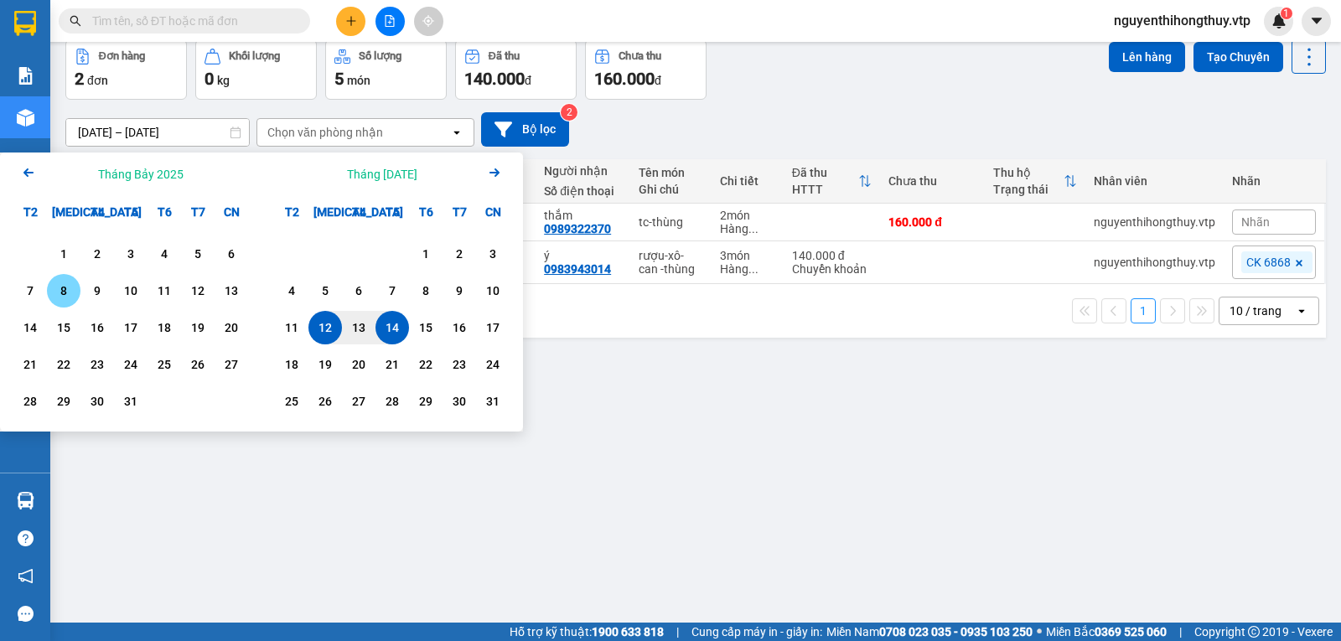
click at [70, 285] on div "8" at bounding box center [63, 291] width 23 height 20
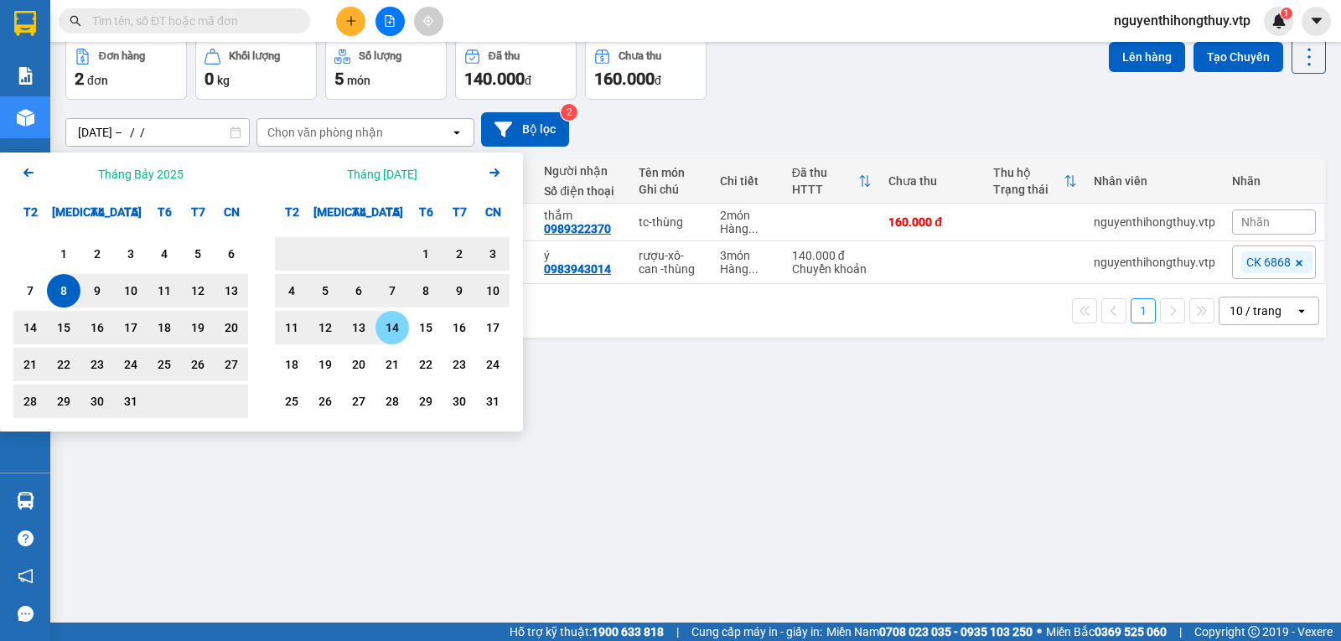
click at [392, 326] on div "14" at bounding box center [392, 328] width 23 height 20
type input "[DATE] – [DATE]"
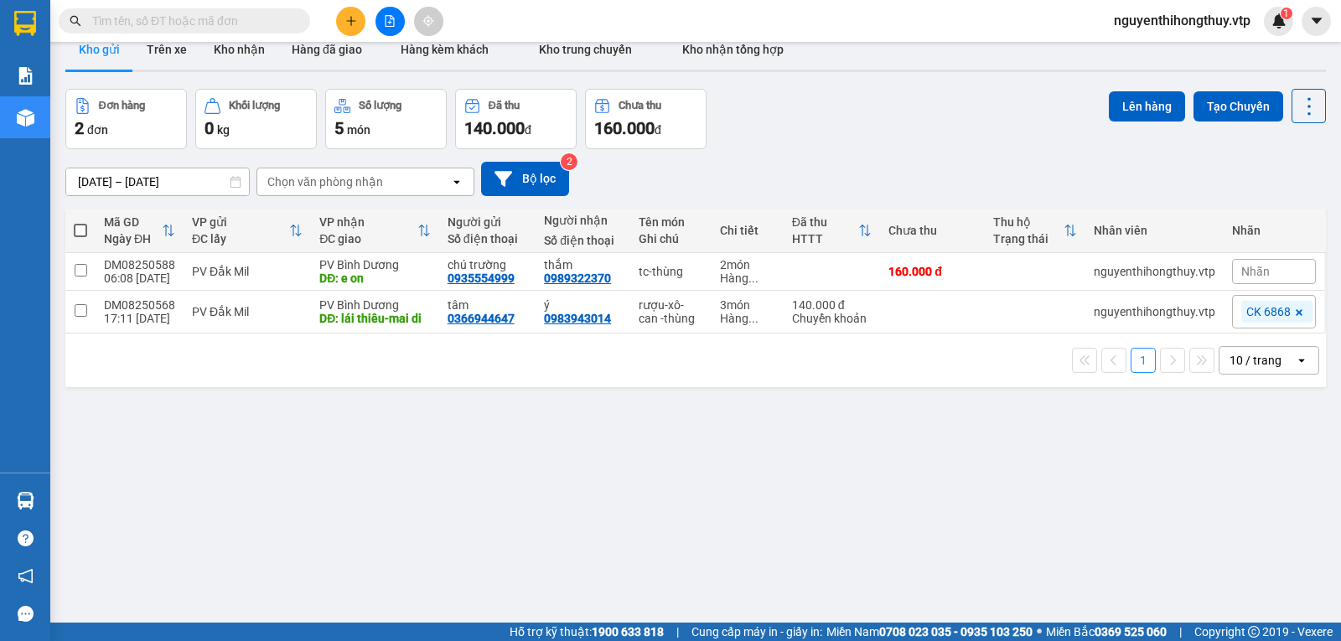
scroll to position [0, 0]
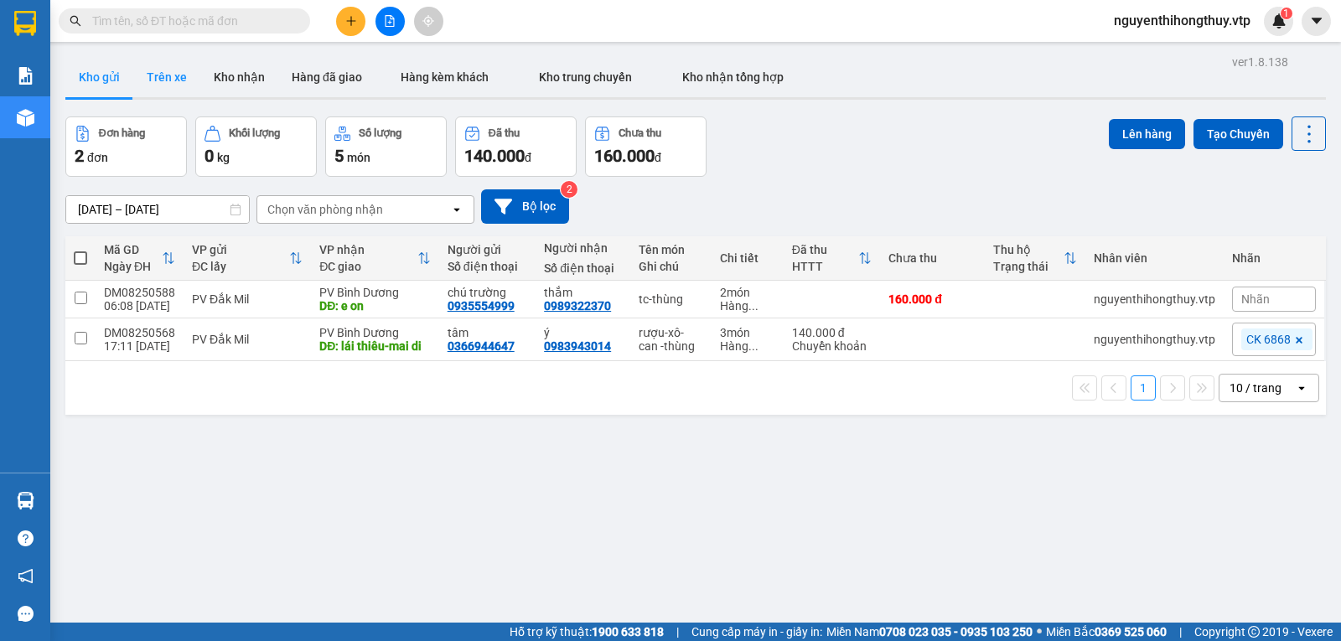
click at [153, 76] on button "Trên xe" at bounding box center [166, 77] width 67 height 40
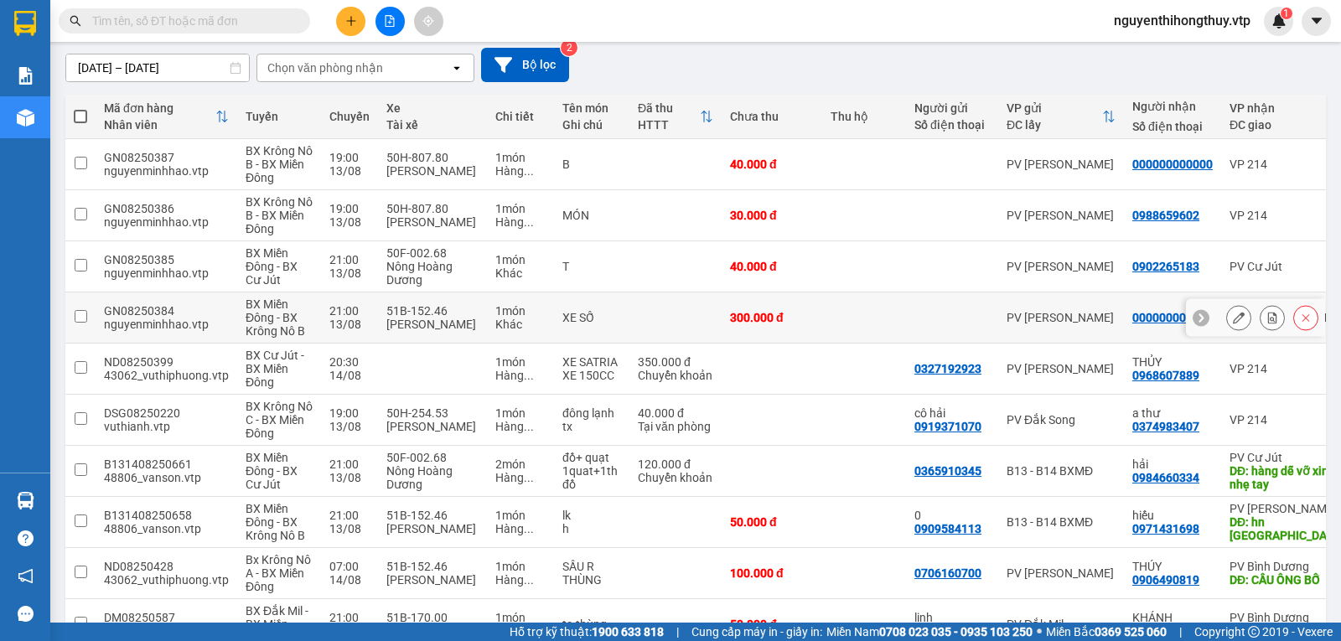
scroll to position [245, 0]
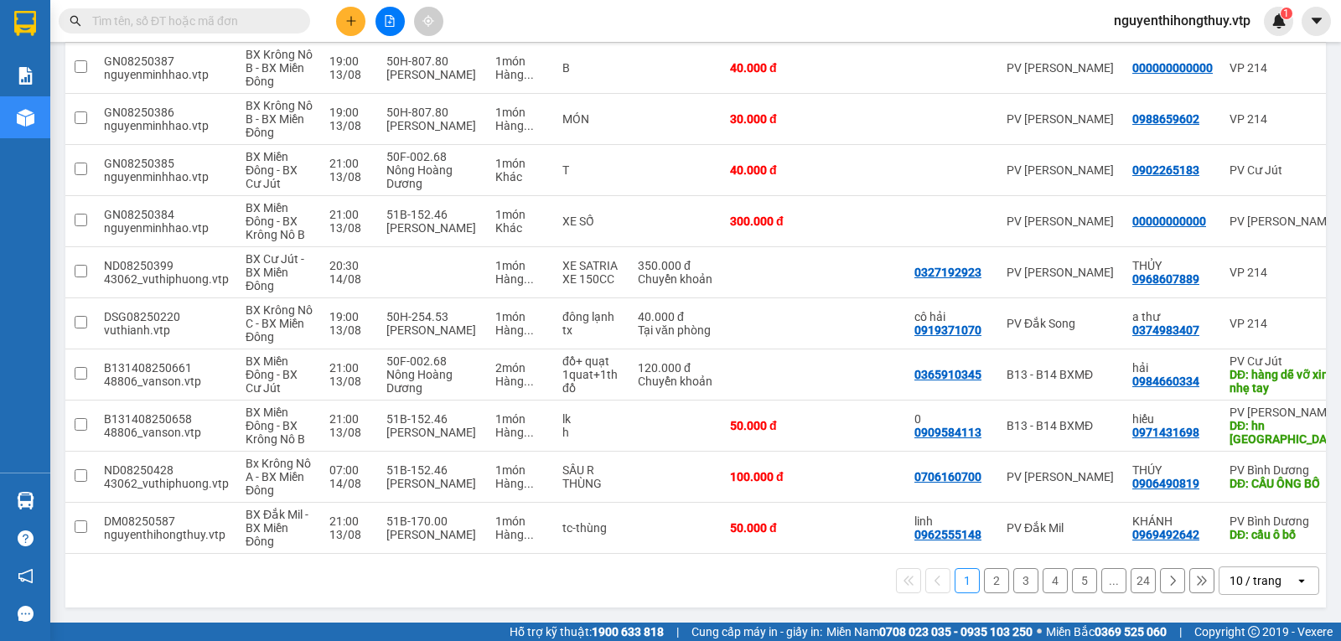
click at [1250, 577] on div "10 / trang" at bounding box center [1256, 580] width 52 height 17
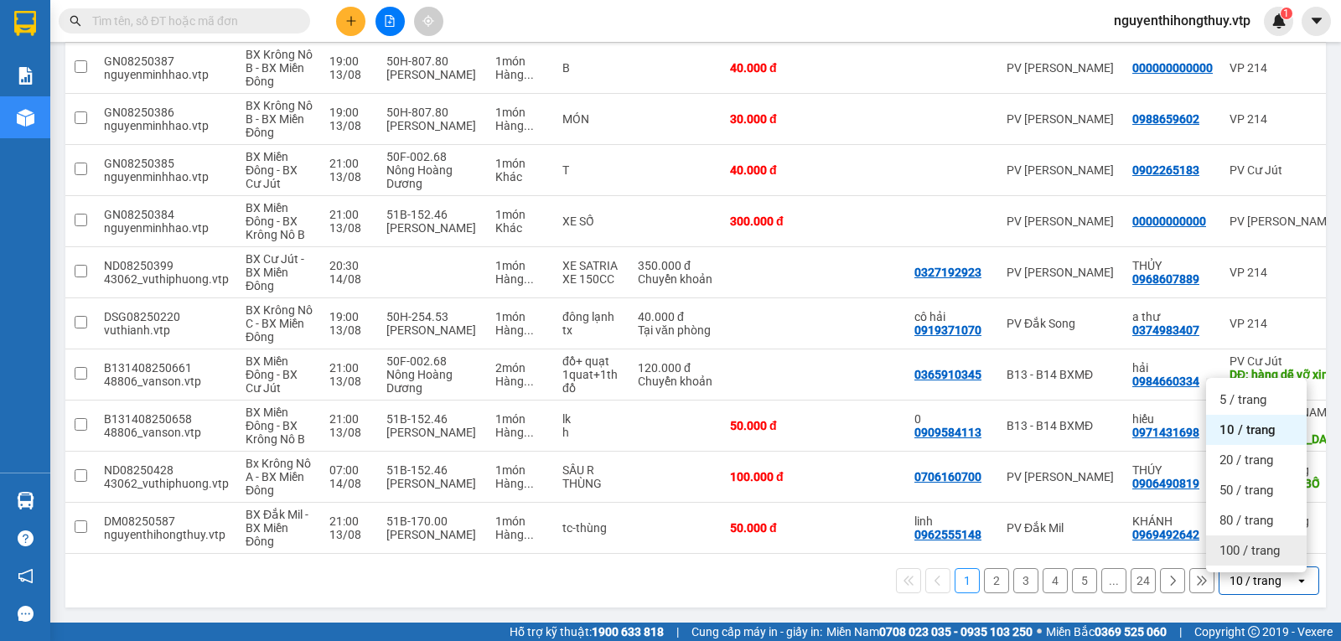
click at [1245, 542] on span "100 / trang" at bounding box center [1250, 550] width 60 height 17
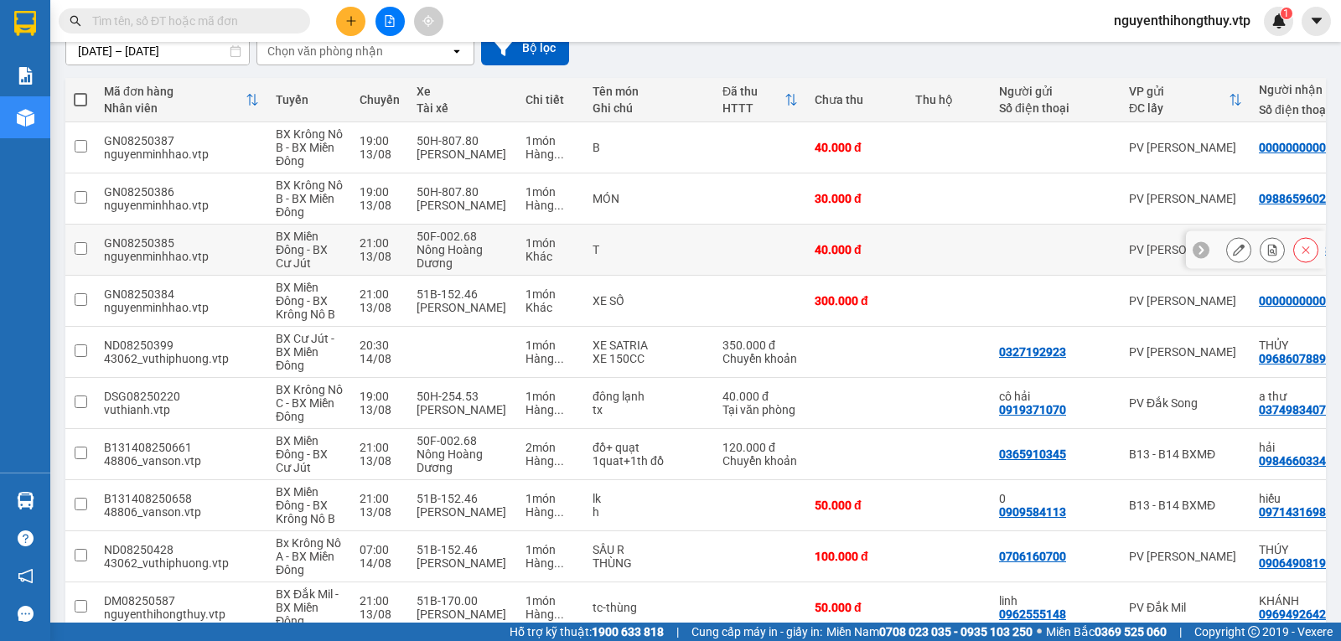
scroll to position [0, 0]
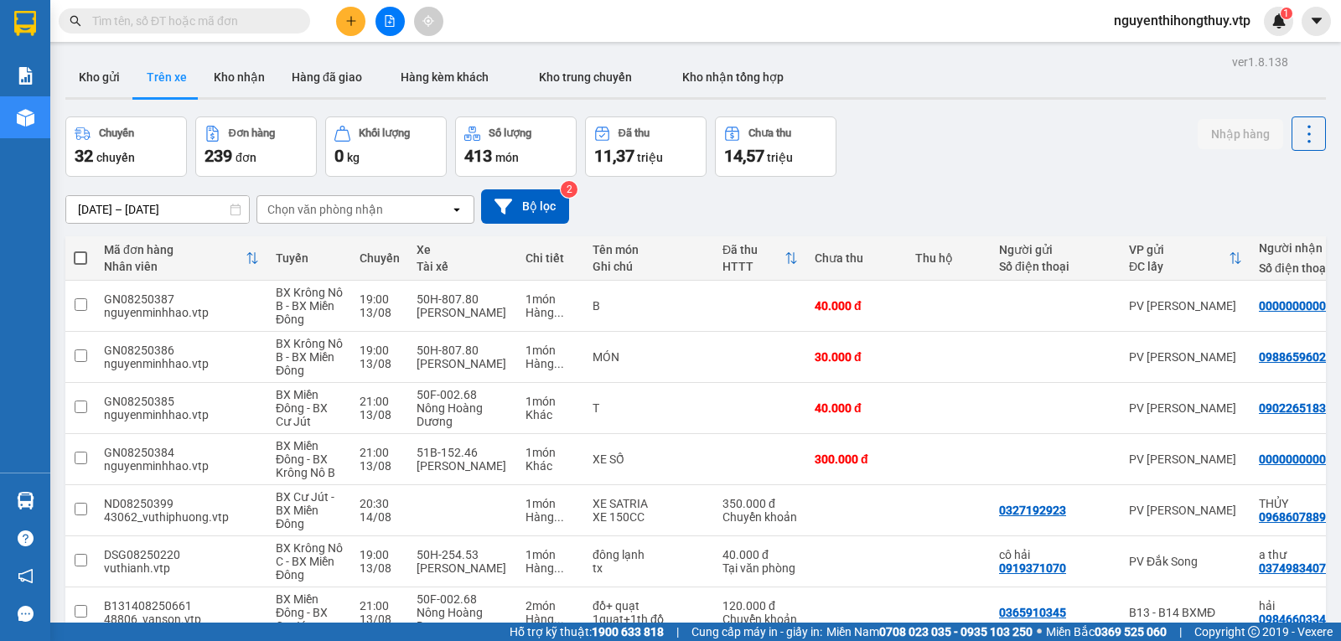
click at [131, 204] on input "12/08/2025 – 14/08/2025" at bounding box center [157, 209] width 183 height 27
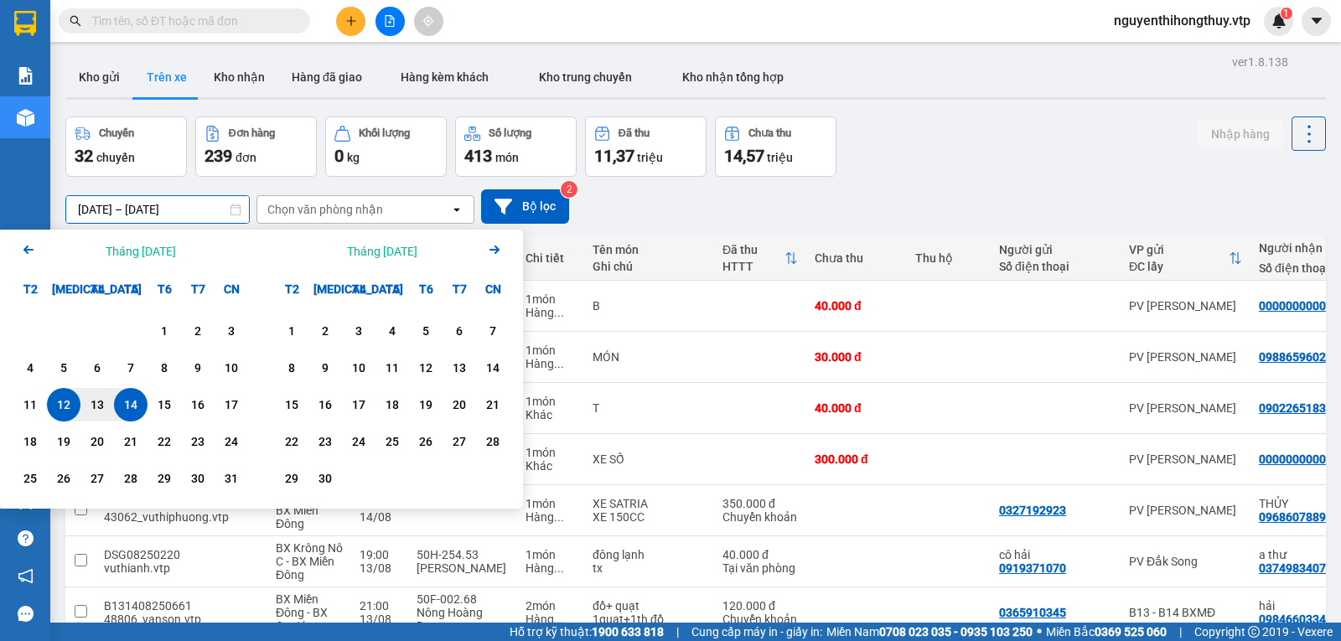
click at [23, 254] on icon "Arrow Left" at bounding box center [28, 250] width 20 height 20
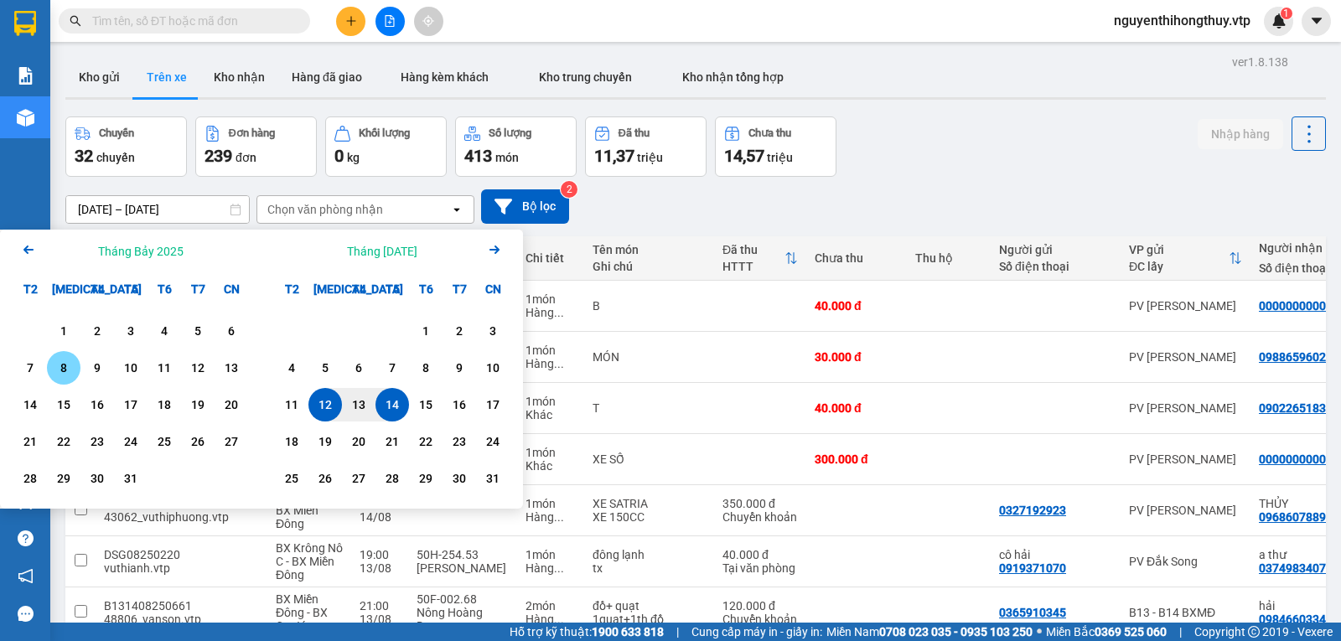
click at [63, 365] on div "8" at bounding box center [63, 368] width 23 height 20
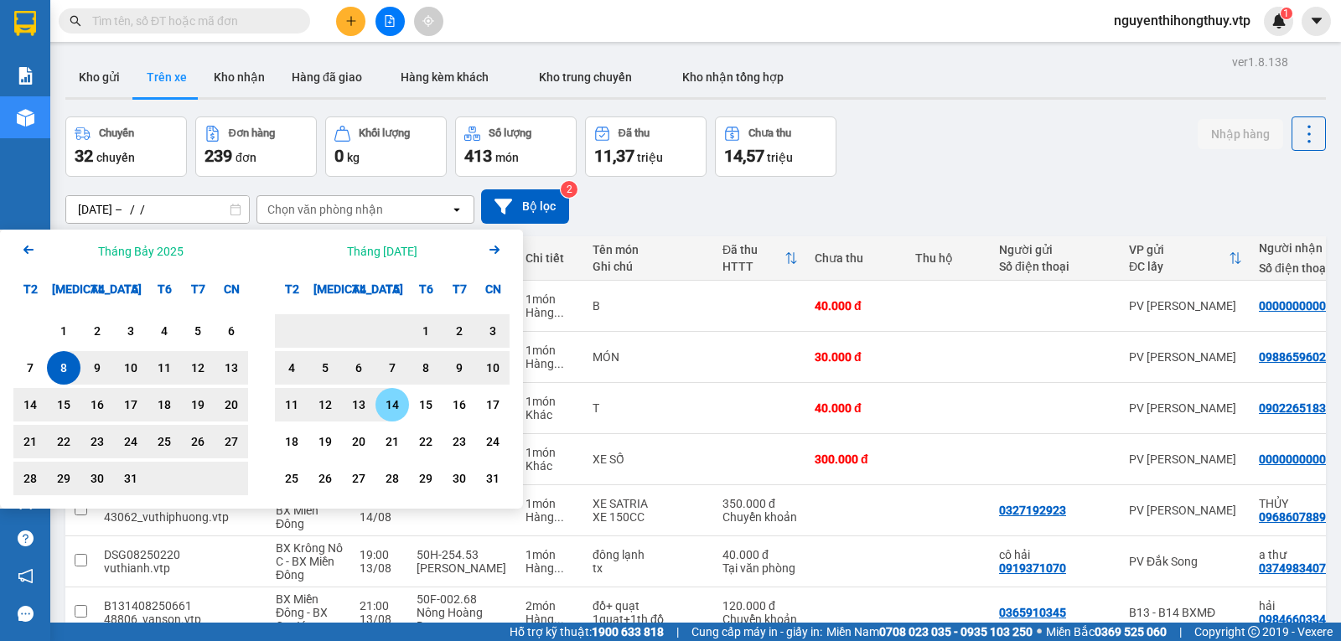
click at [398, 401] on div "14" at bounding box center [392, 405] width 23 height 20
type input "[DATE] – [DATE]"
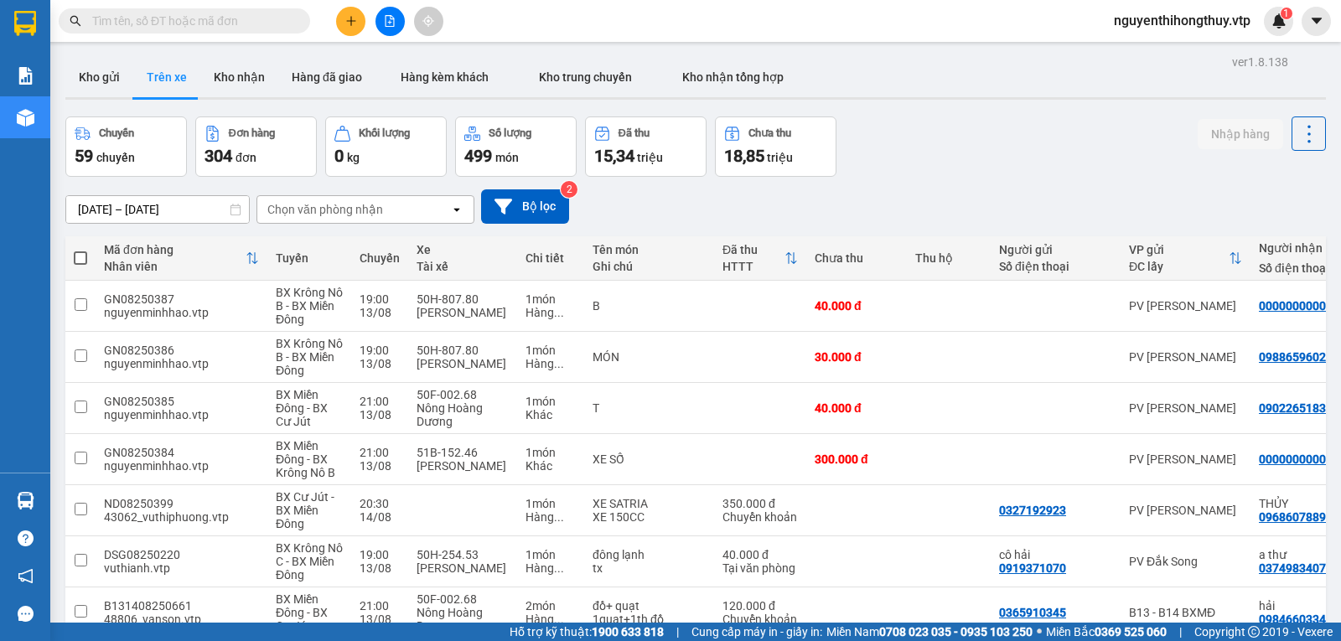
click at [324, 207] on div "Chọn văn phòng nhận" at bounding box center [325, 209] width 116 height 17
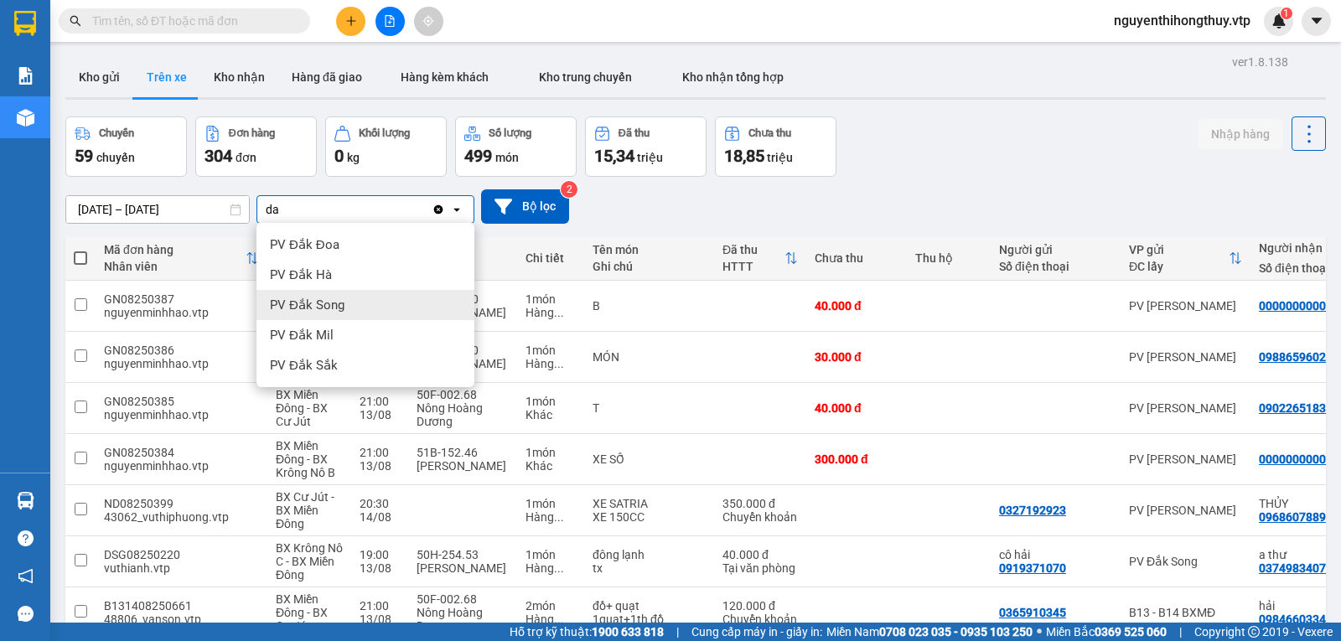
type input "da"
click at [331, 327] on div "PV Đắk Mil" at bounding box center [365, 335] width 218 height 30
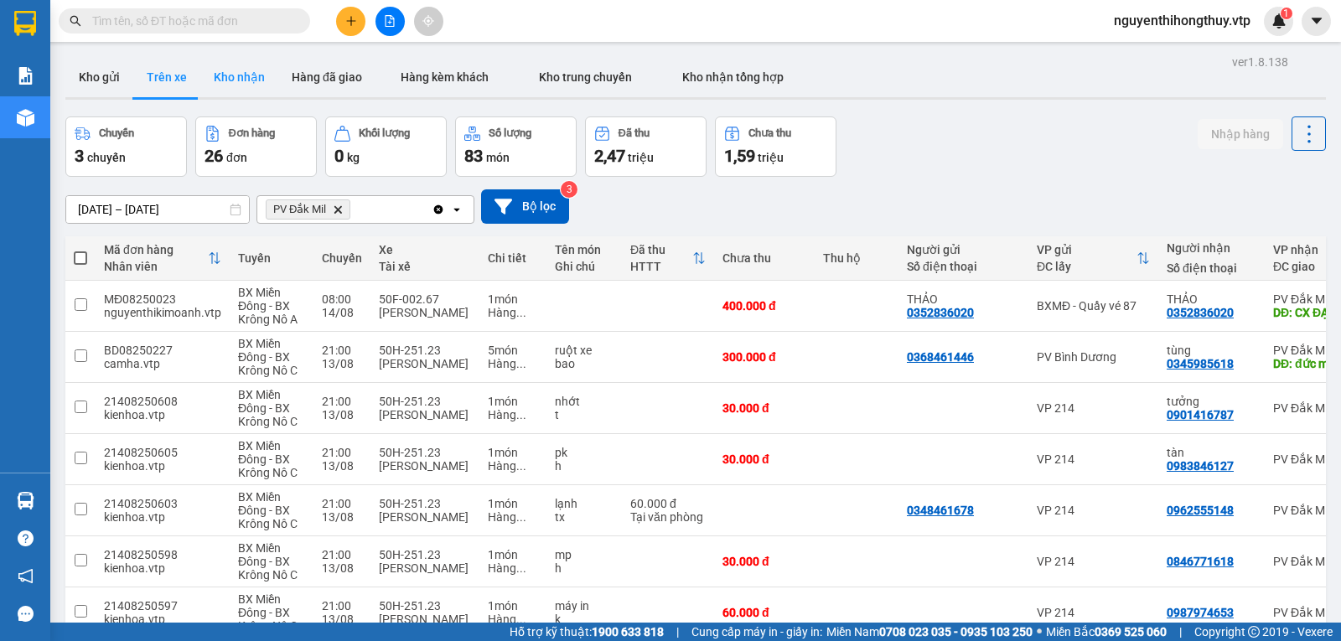
click at [237, 81] on button "Kho nhận" at bounding box center [239, 77] width 78 height 40
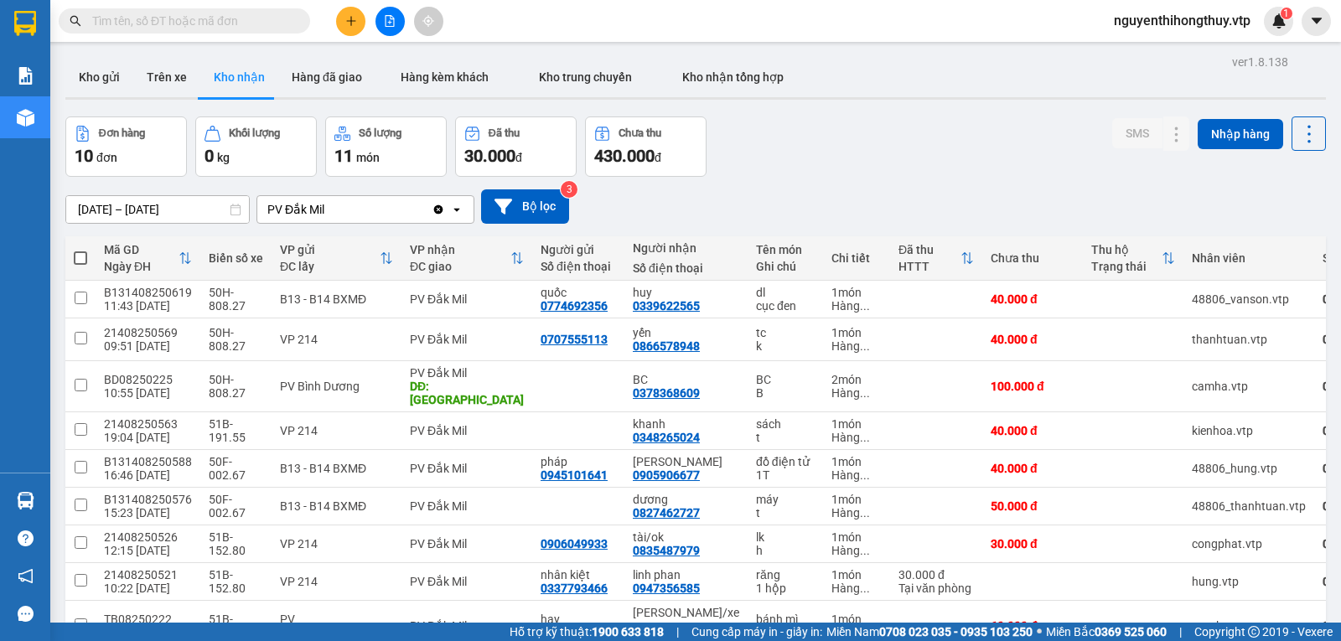
click at [145, 210] on input "12/08/2025 – 14/08/2025" at bounding box center [157, 209] width 183 height 27
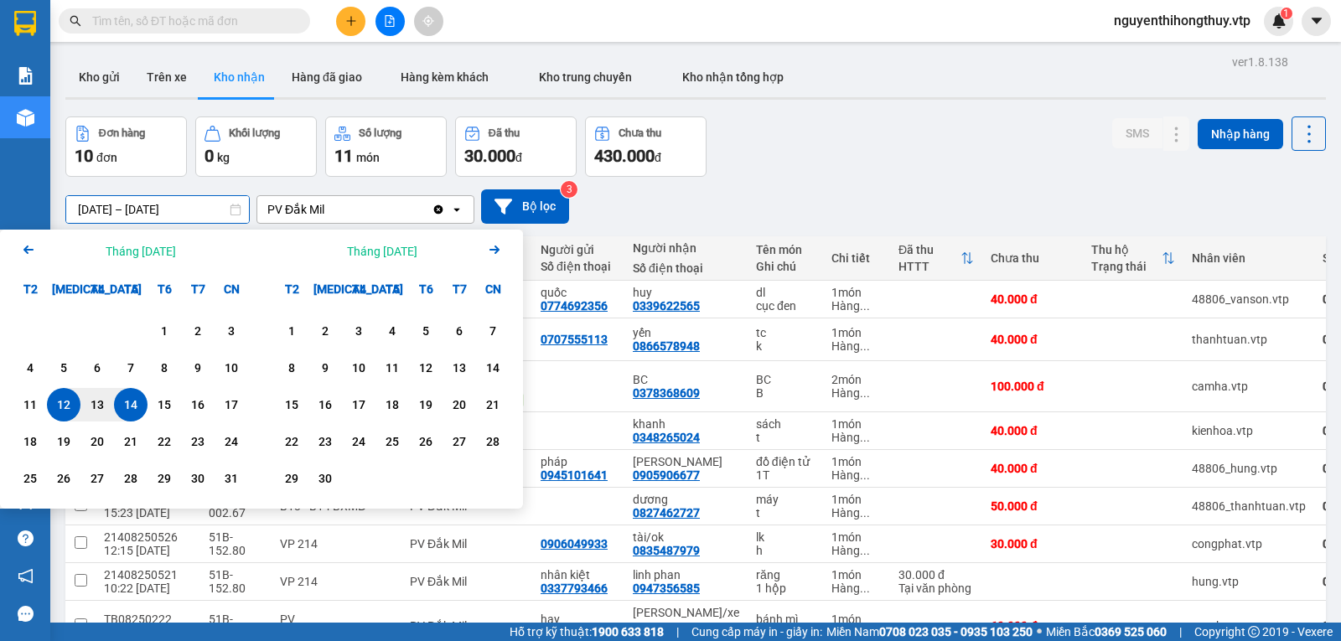
click at [25, 248] on icon "Previous month." at bounding box center [28, 250] width 10 height 8
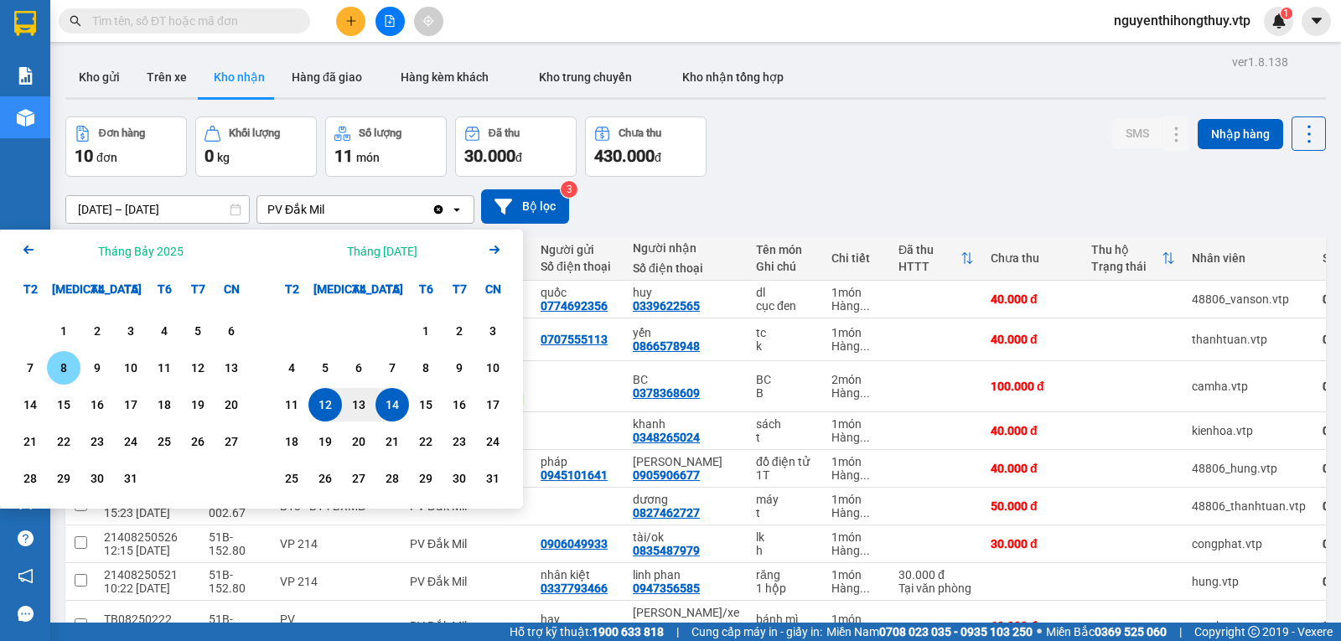
click at [72, 367] on div "8" at bounding box center [63, 368] width 23 height 20
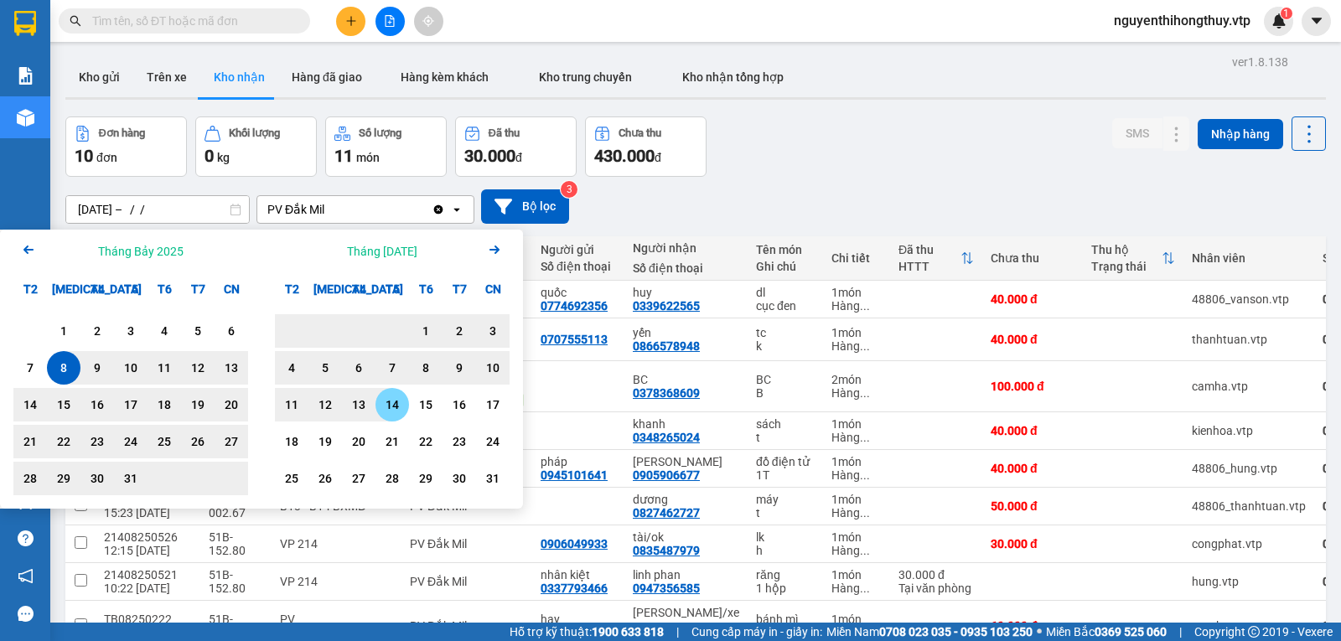
click at [389, 406] on div "14" at bounding box center [392, 405] width 23 height 20
type input "[DATE] – [DATE]"
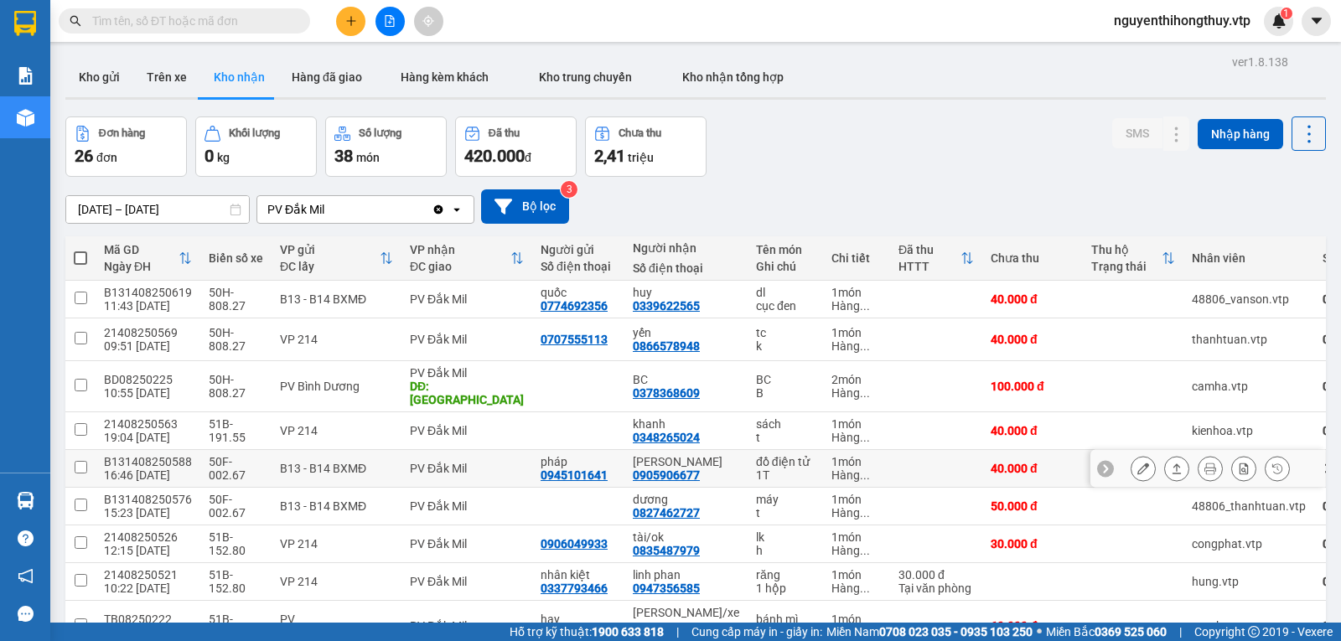
scroll to position [121, 0]
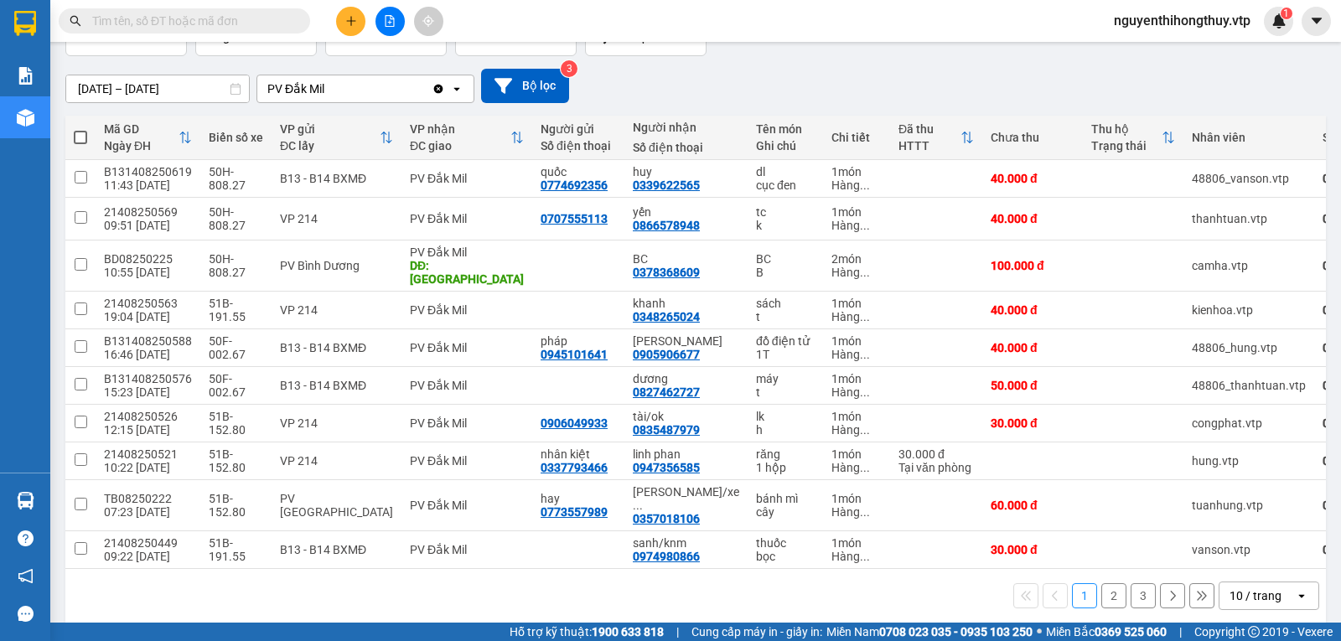
click at [1245, 588] on div "10 / trang" at bounding box center [1256, 596] width 52 height 17
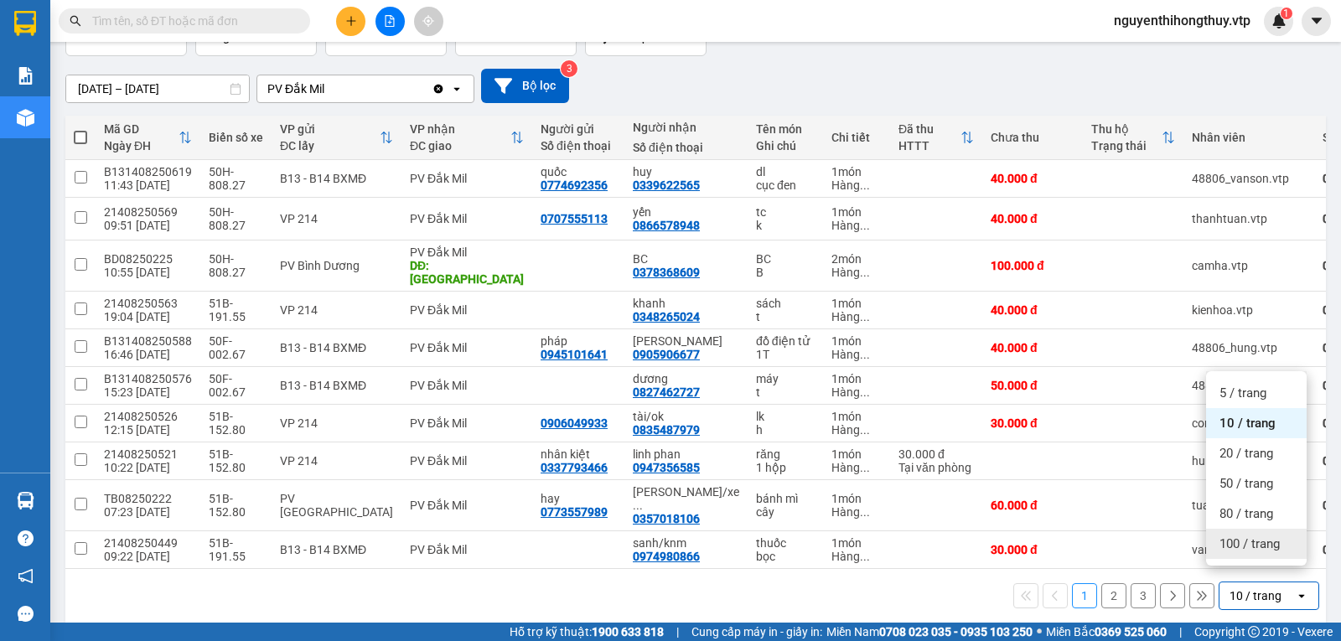
click at [1244, 541] on span "100 / trang" at bounding box center [1250, 544] width 60 height 17
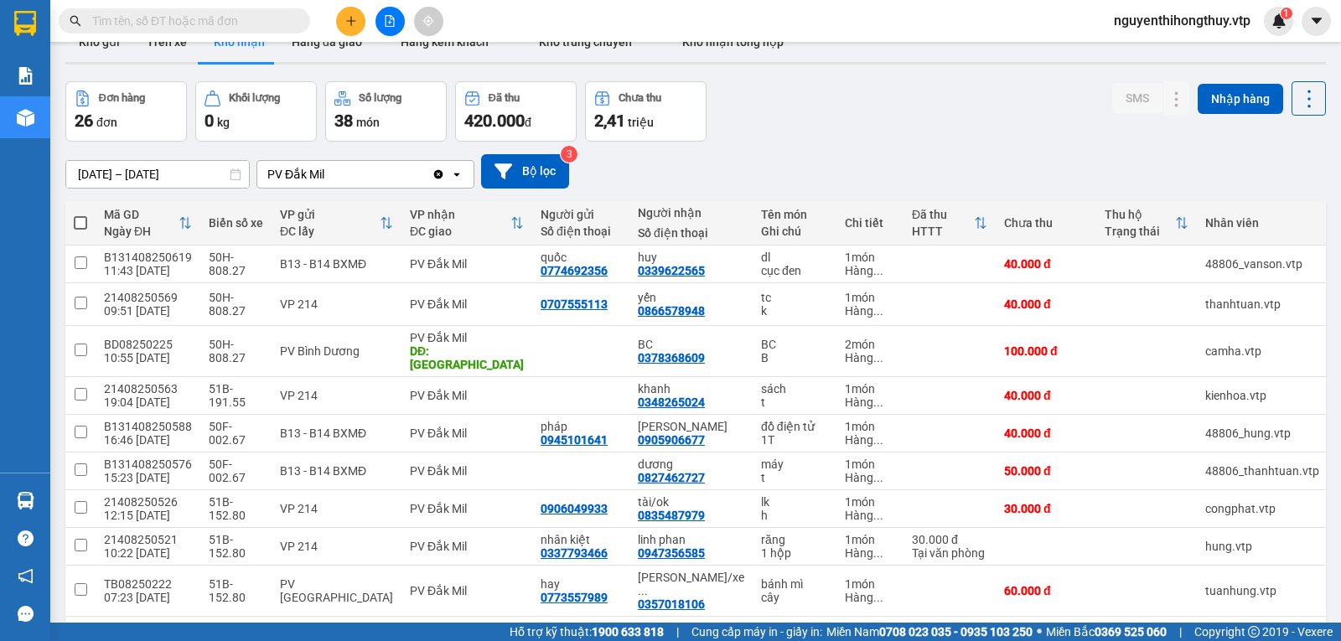
scroll to position [0, 0]
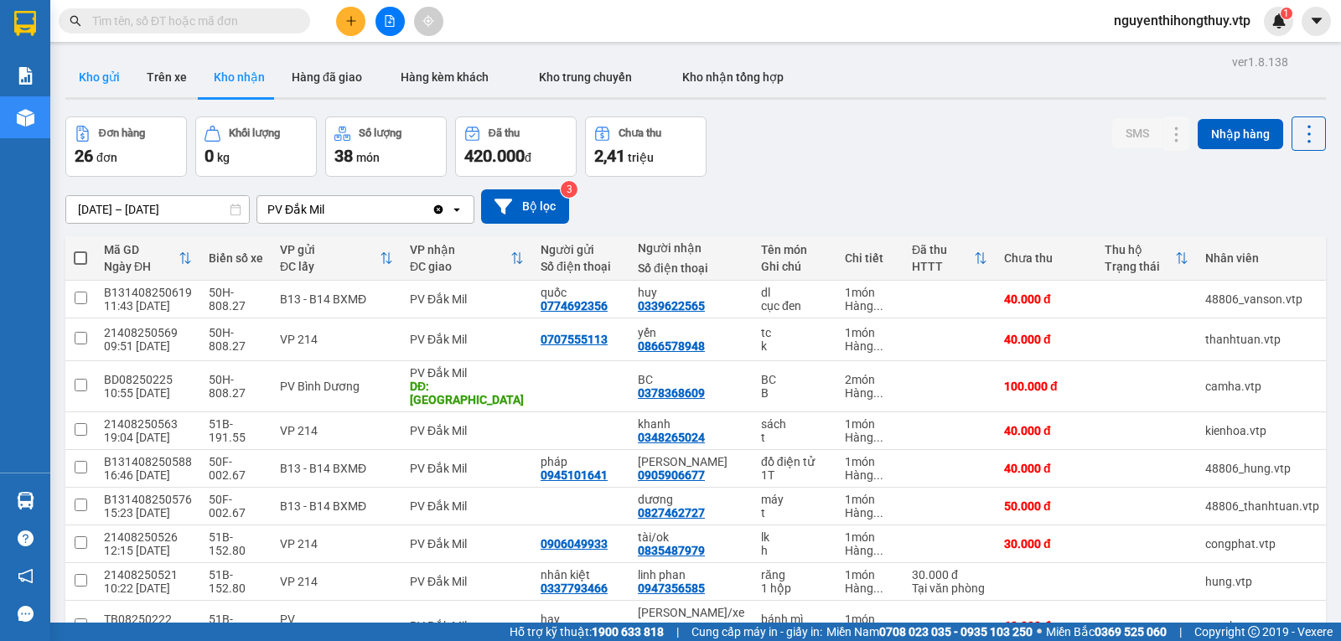
click at [87, 80] on button "Kho gửi" at bounding box center [99, 77] width 68 height 40
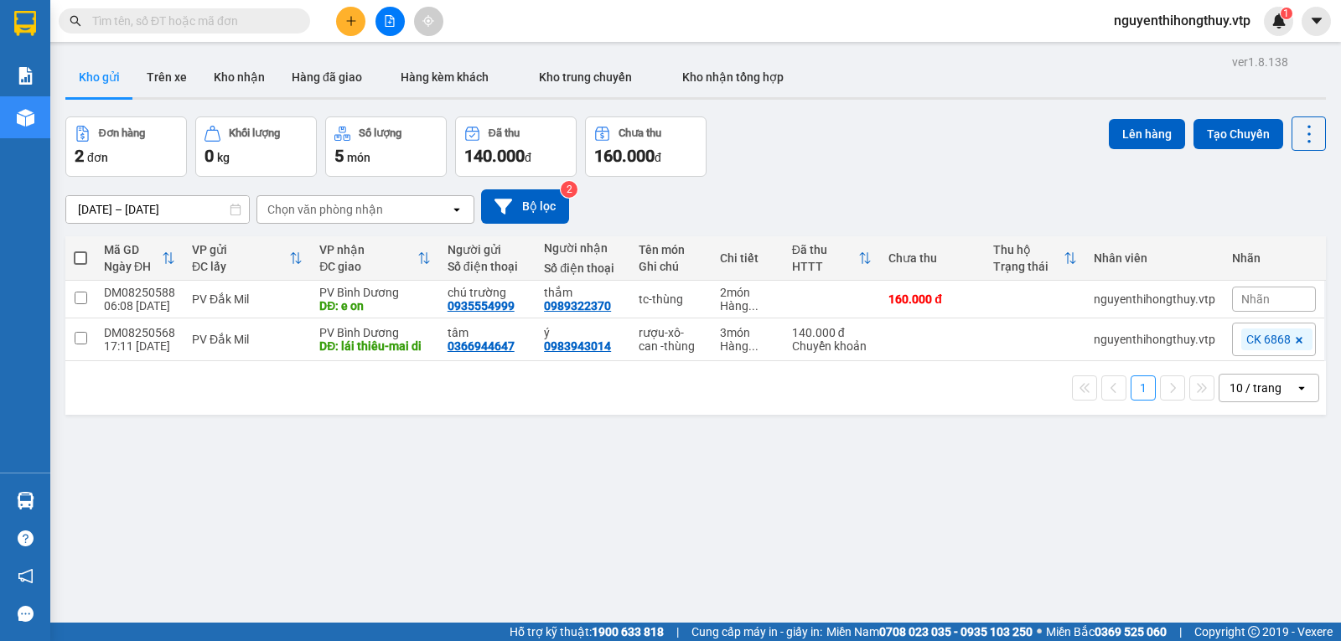
click at [1251, 391] on div "10 / trang" at bounding box center [1256, 388] width 52 height 17
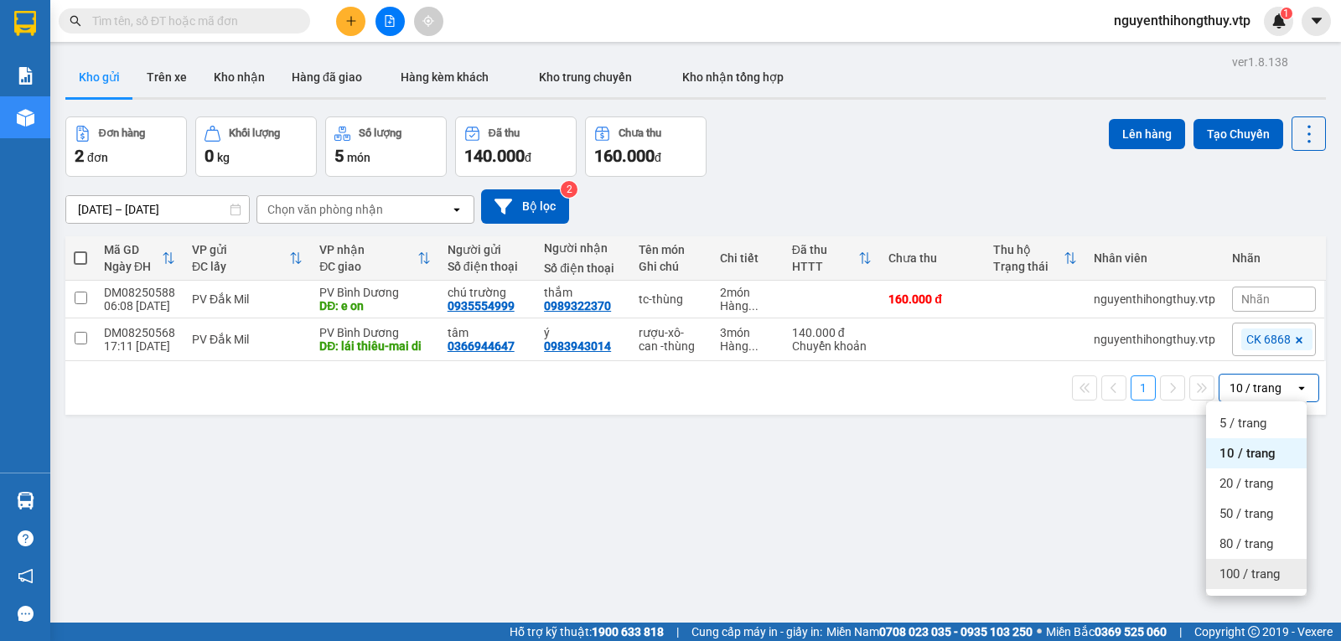
click at [1245, 574] on span "100 / trang" at bounding box center [1250, 574] width 60 height 17
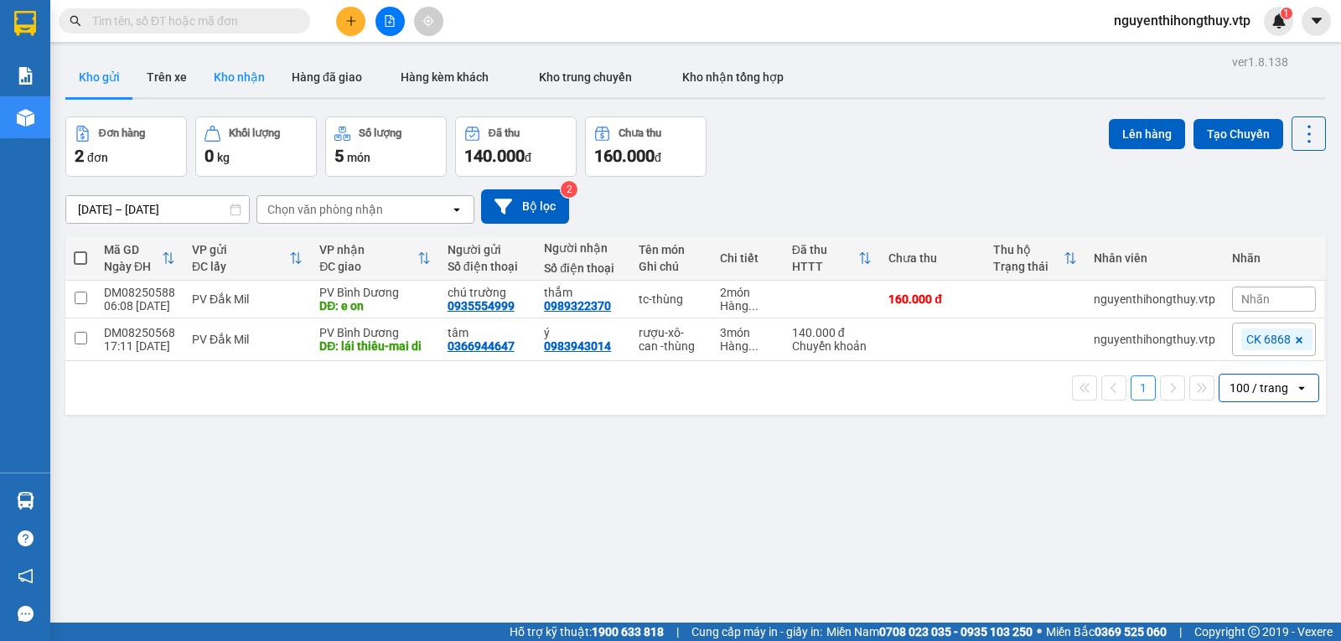
click at [227, 74] on button "Kho nhận" at bounding box center [239, 77] width 78 height 40
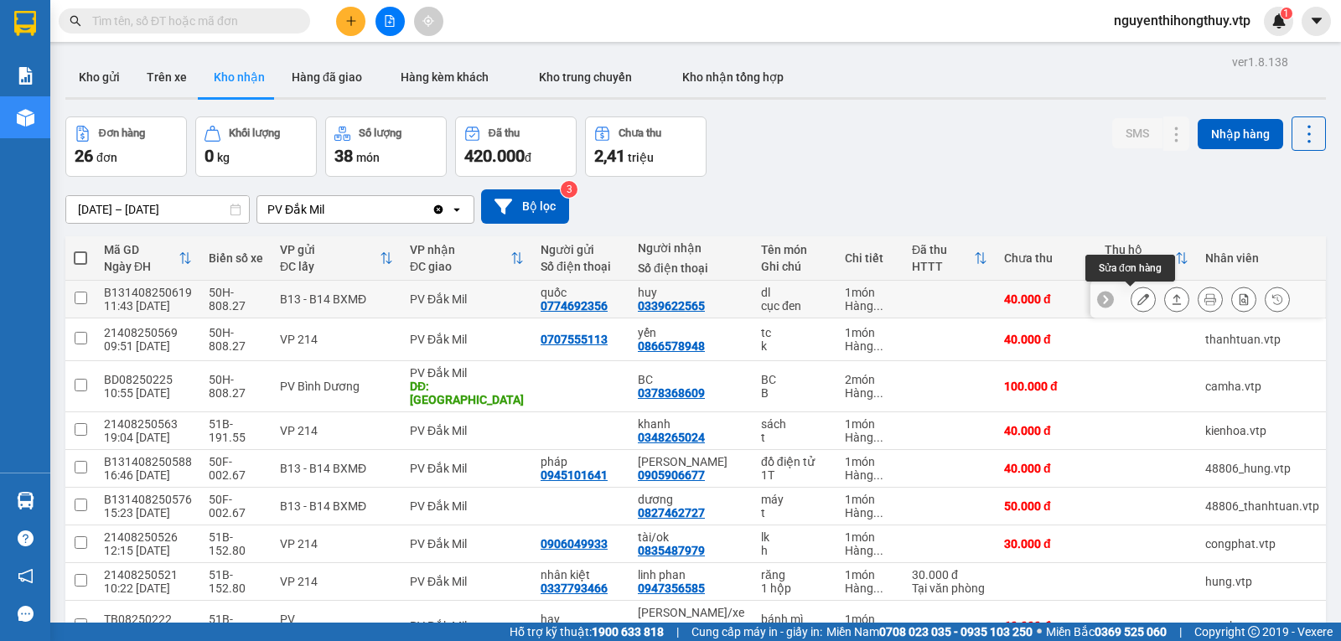
click at [1137, 298] on icon at bounding box center [1143, 299] width 12 height 12
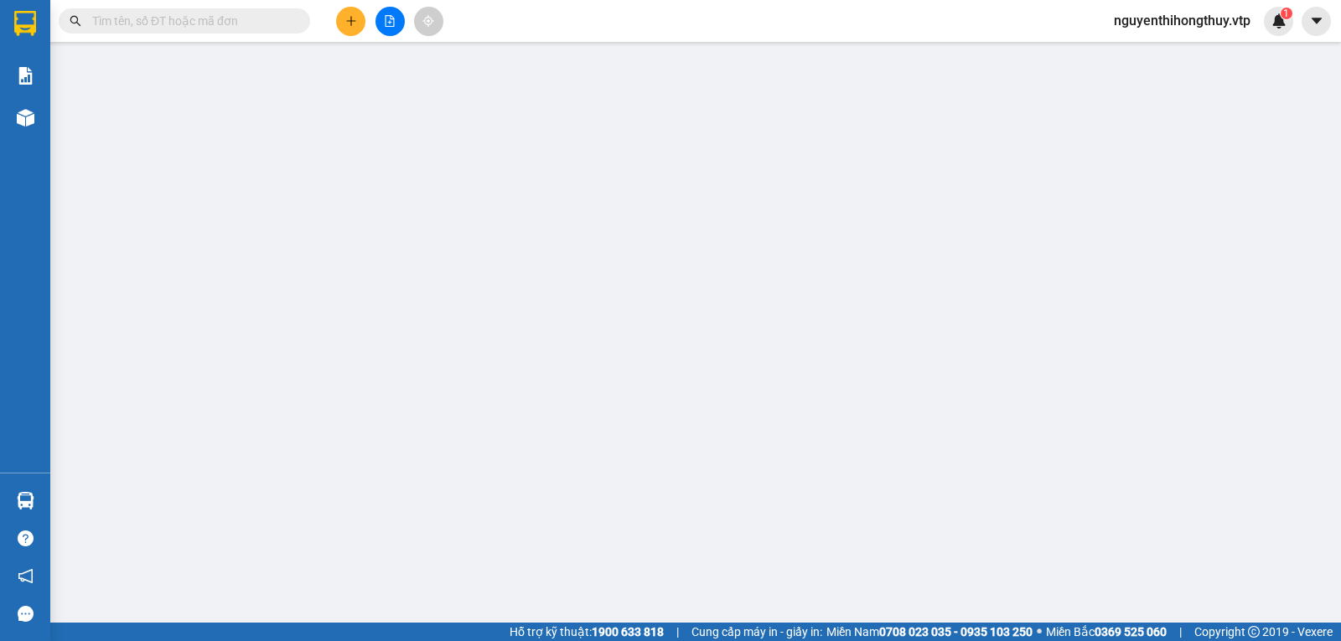
type input "0774692356"
type input "quốc"
type input "0339622565"
type input "huy"
type input "40.000"
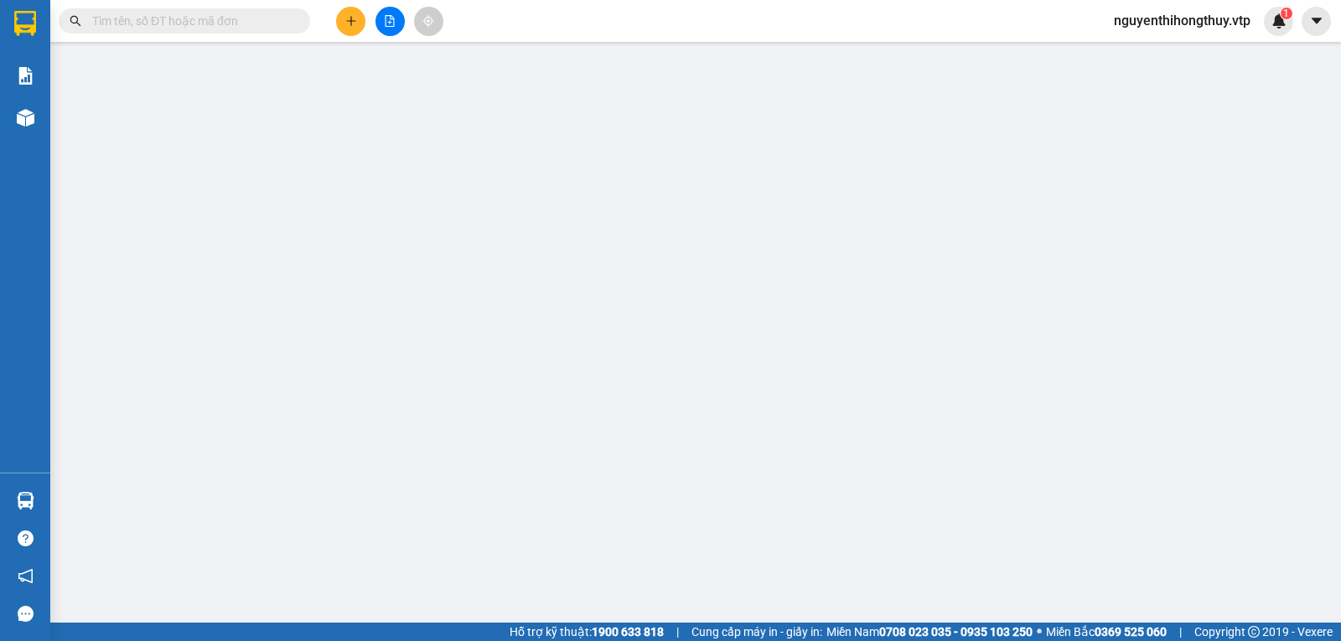
type input "40.000"
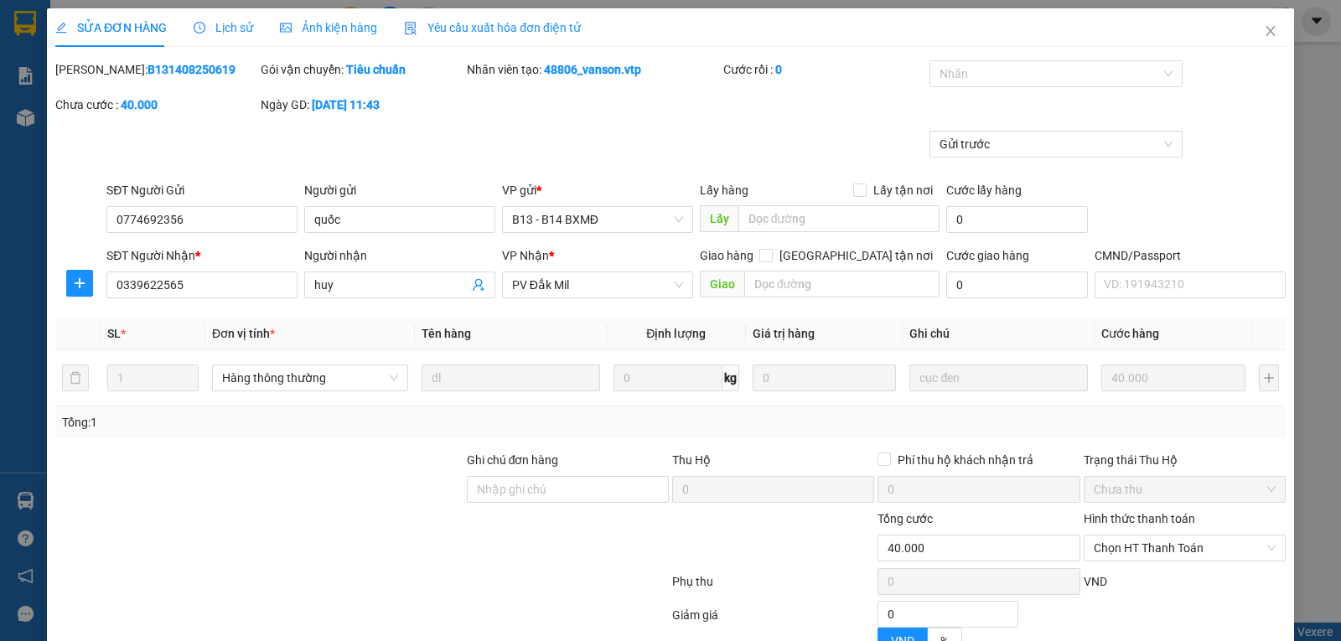
type input "2.000"
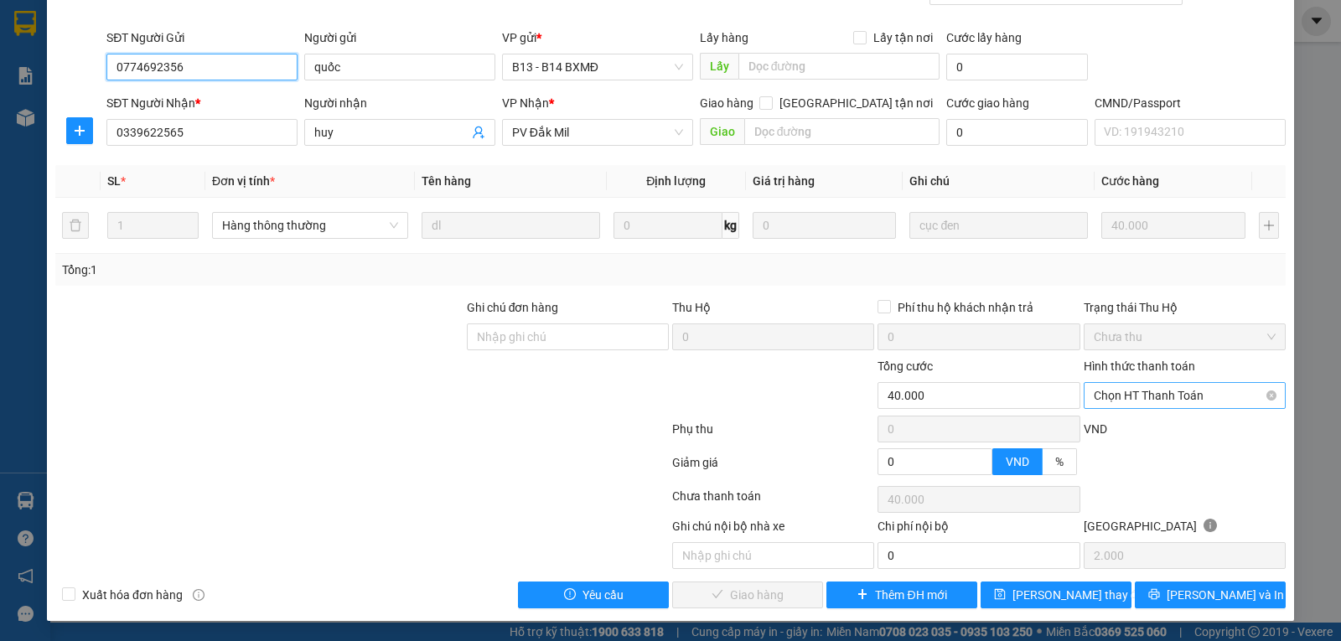
click at [1189, 403] on span "Chọn HT Thanh Toán" at bounding box center [1185, 395] width 182 height 25
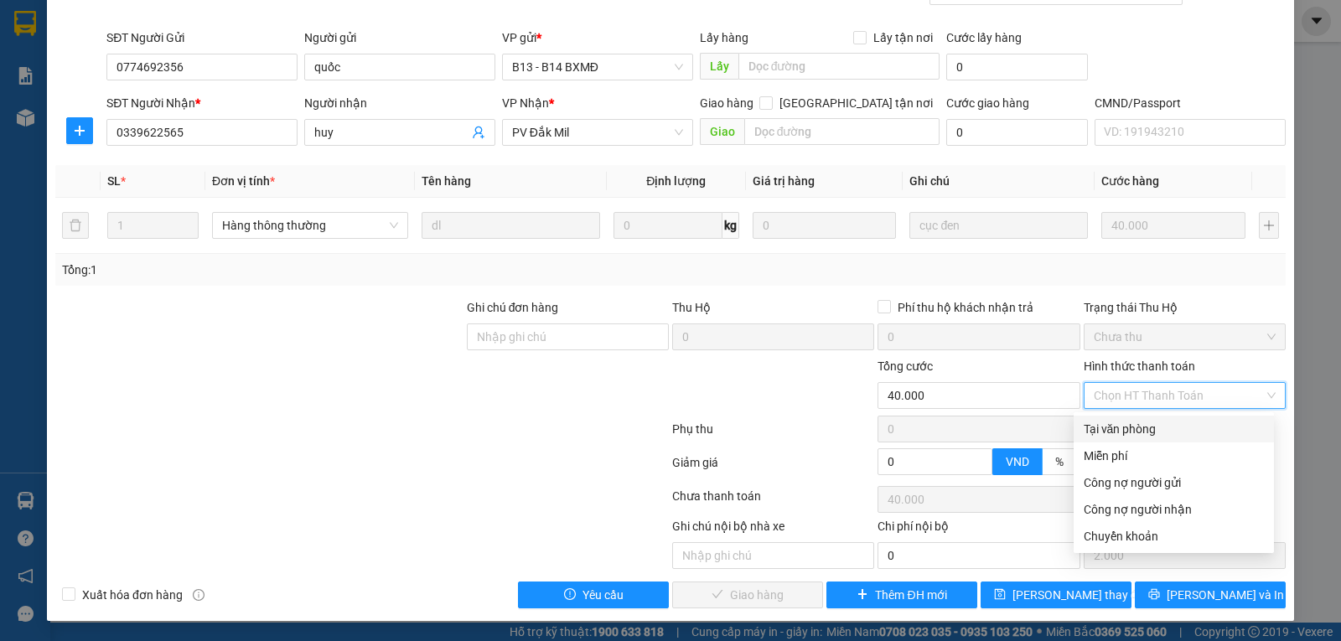
click at [1121, 425] on div "Tại văn phòng" at bounding box center [1174, 429] width 180 height 18
type input "0"
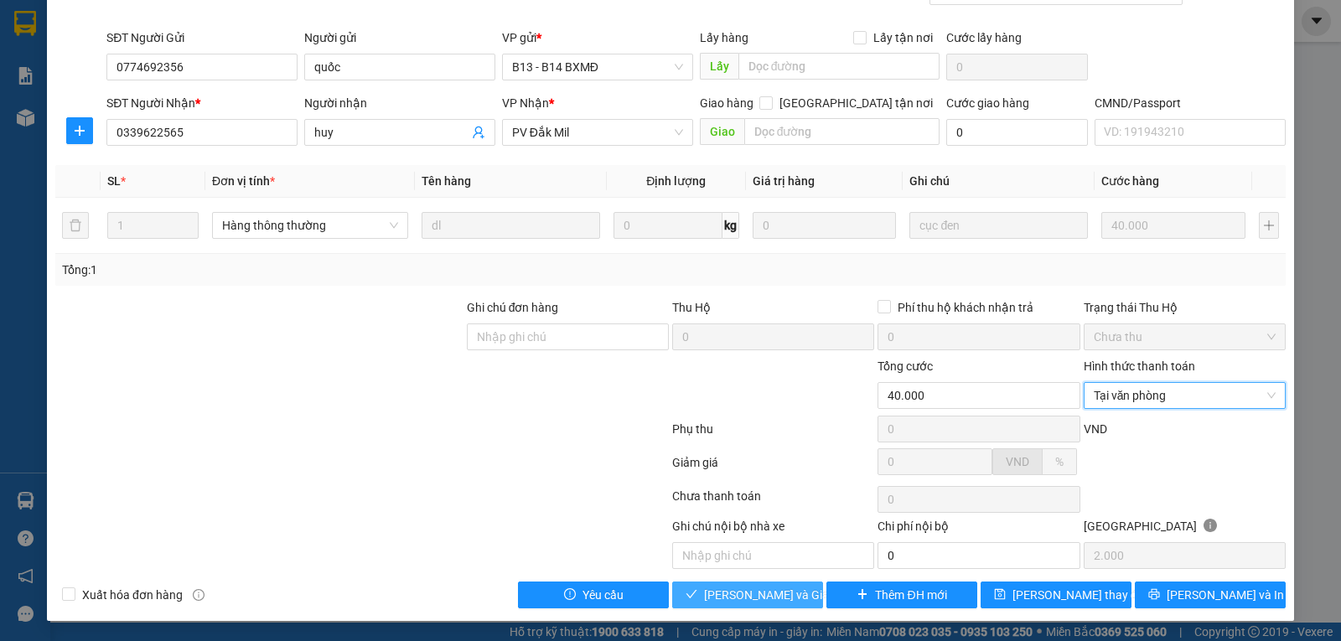
click at [740, 590] on span "[PERSON_NAME] và Giao hàng" at bounding box center [784, 595] width 161 height 18
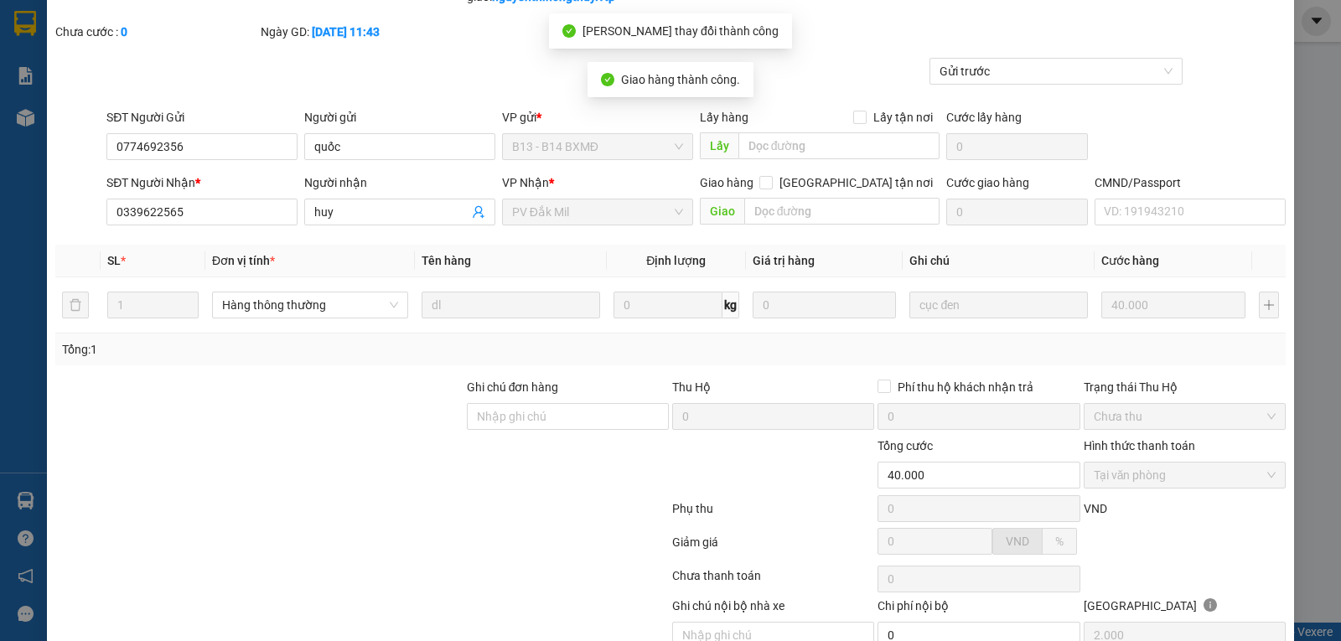
scroll to position [0, 0]
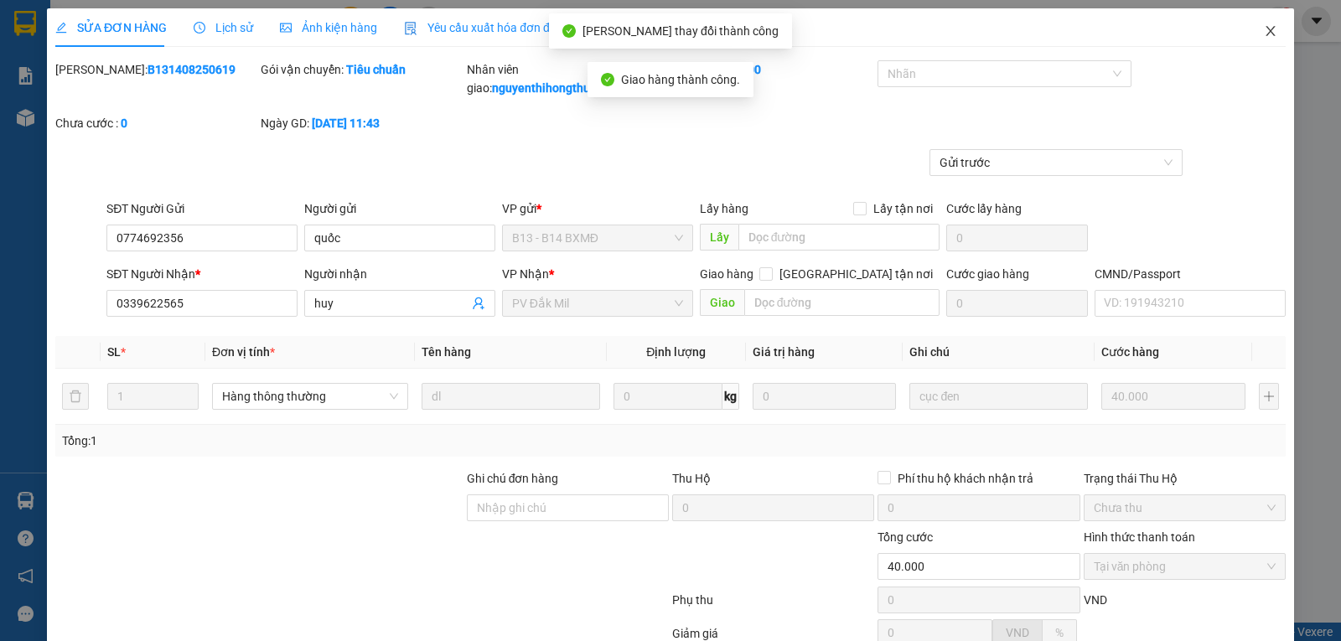
click at [1264, 31] on icon "close" at bounding box center [1270, 30] width 13 height 13
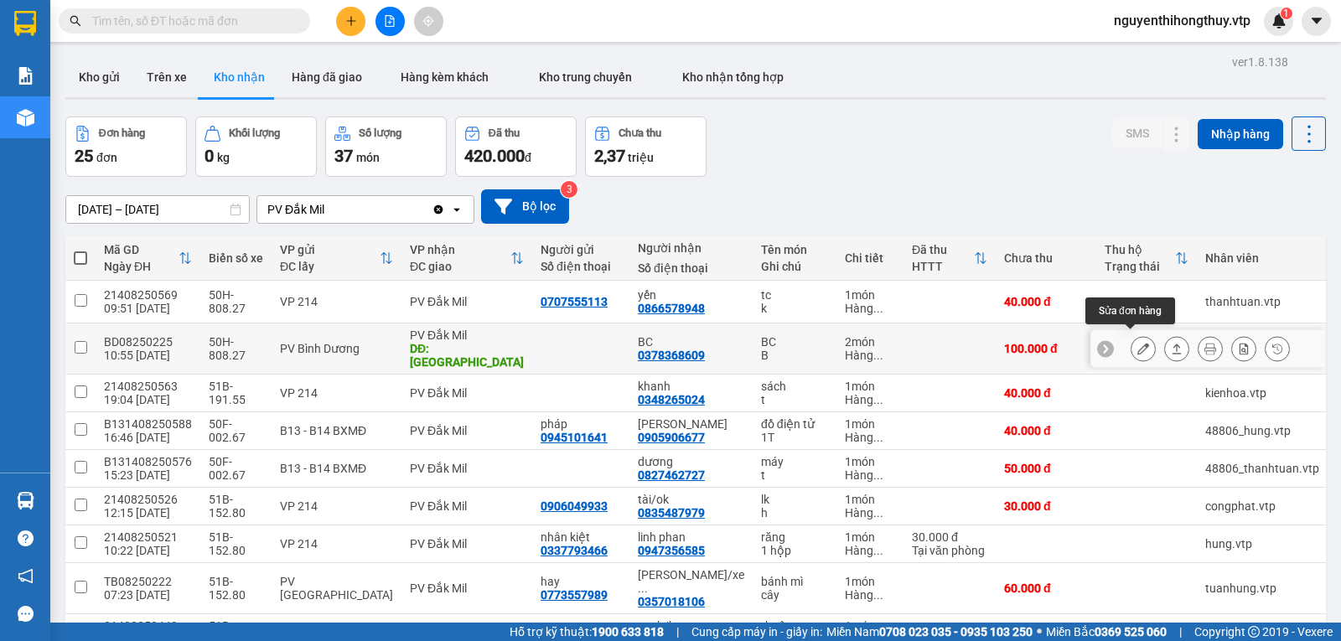
click at [1137, 340] on button at bounding box center [1143, 348] width 23 height 29
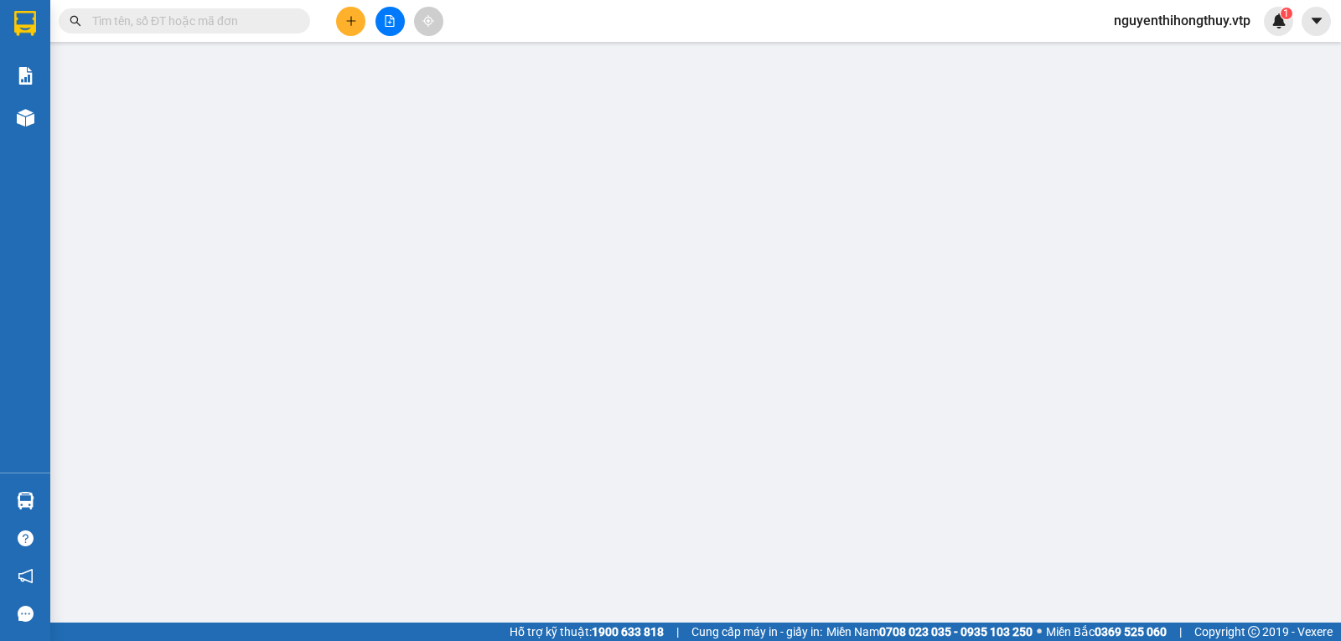
type input "0378368609"
type input "BC"
type input "HỒ TÂY"
type input "100.000"
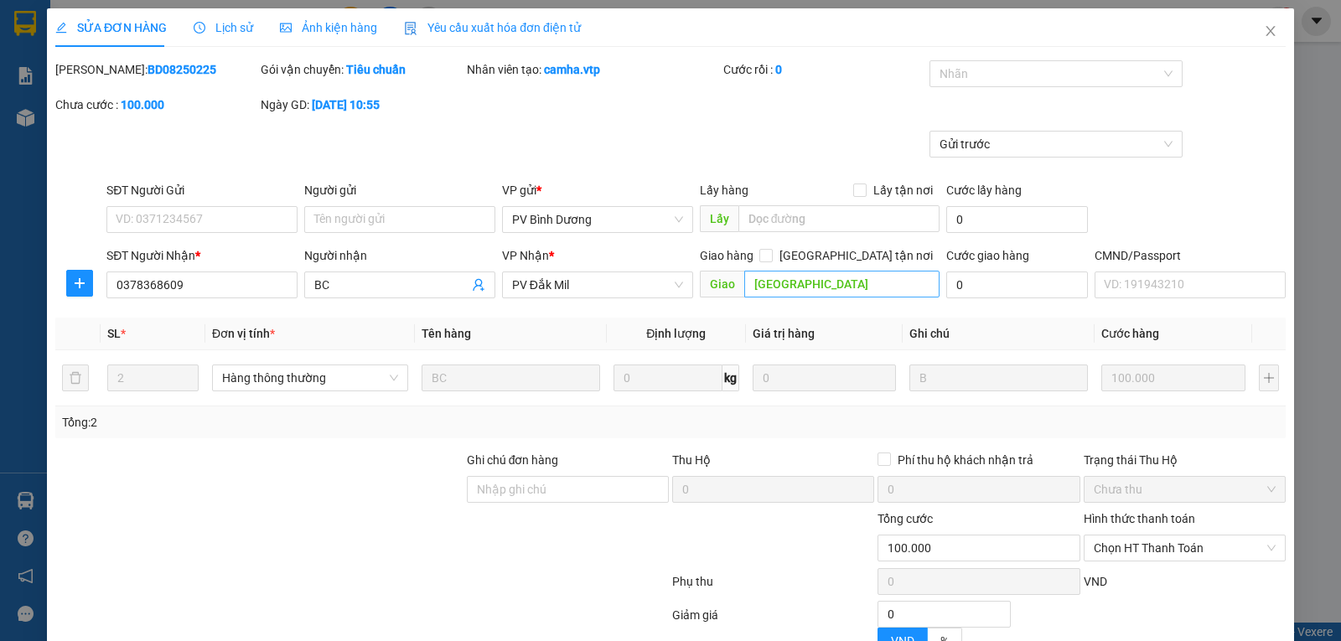
type input "5.000"
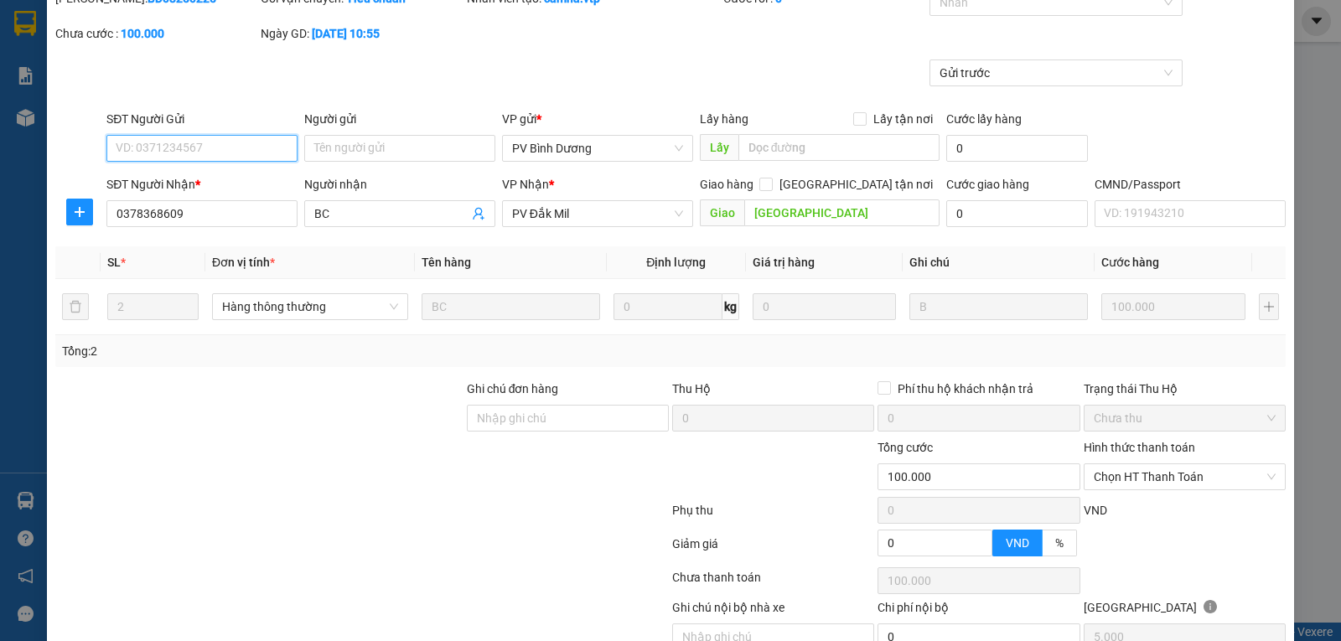
scroll to position [153, 0]
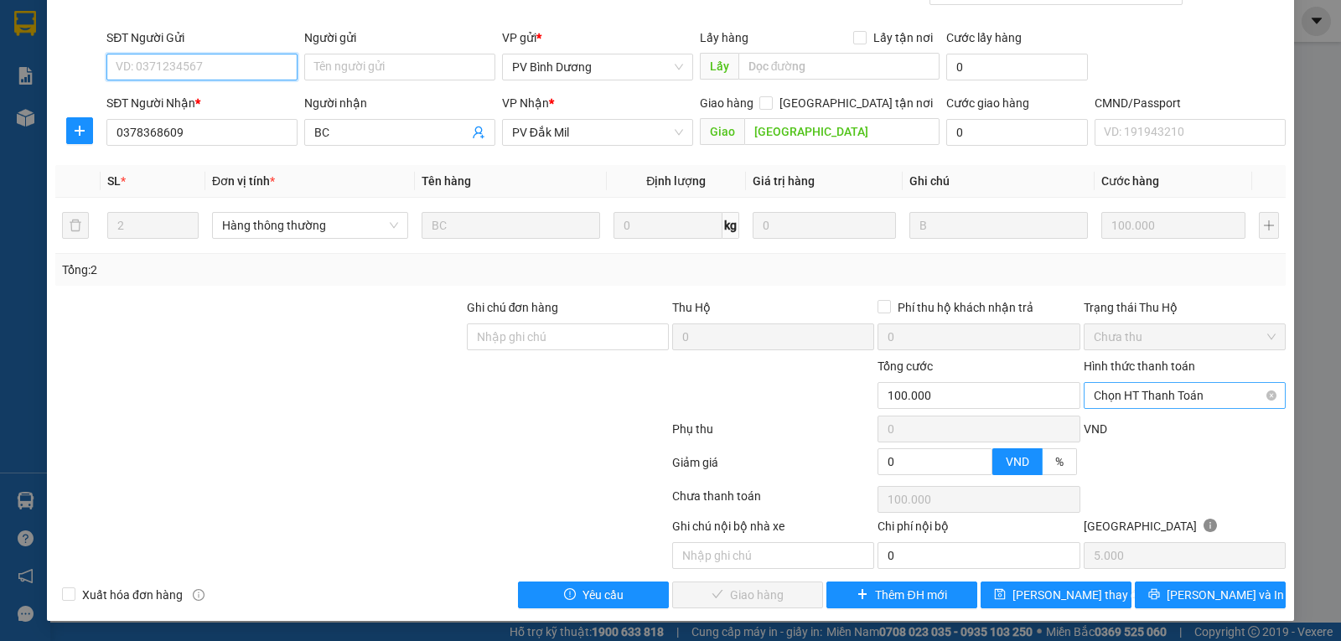
click at [1169, 398] on span "Chọn HT Thanh Toán" at bounding box center [1185, 395] width 182 height 25
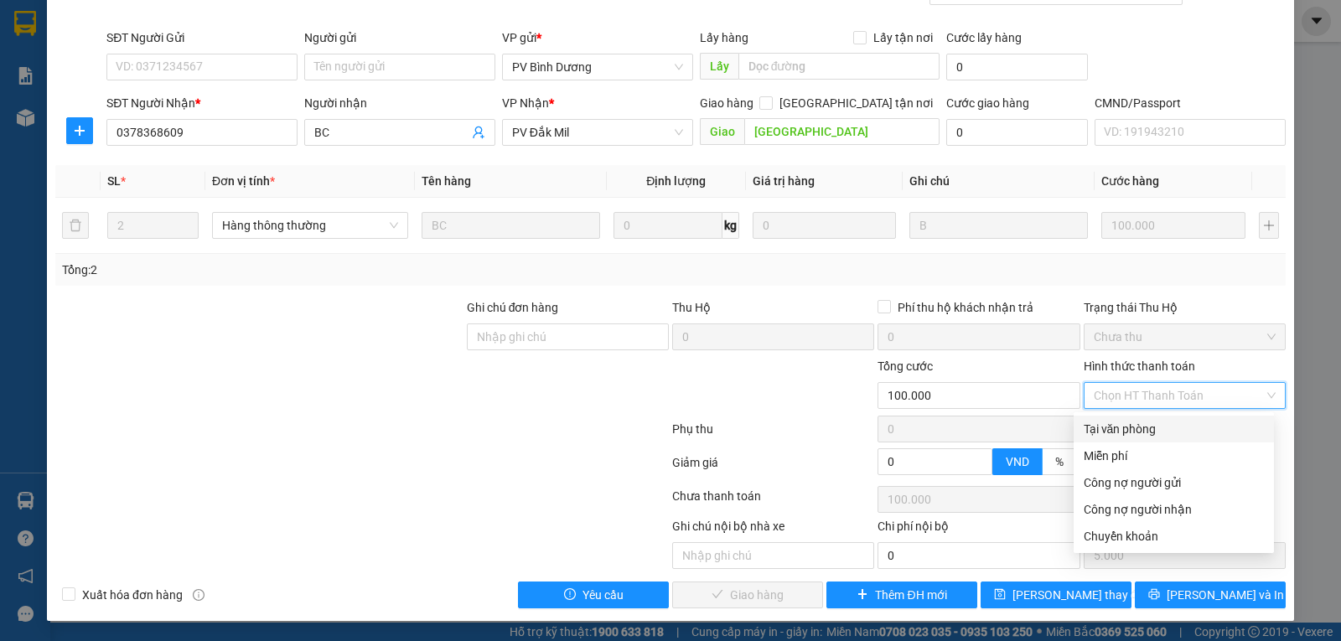
click at [1125, 427] on div "Tại văn phòng" at bounding box center [1174, 429] width 180 height 18
type input "0"
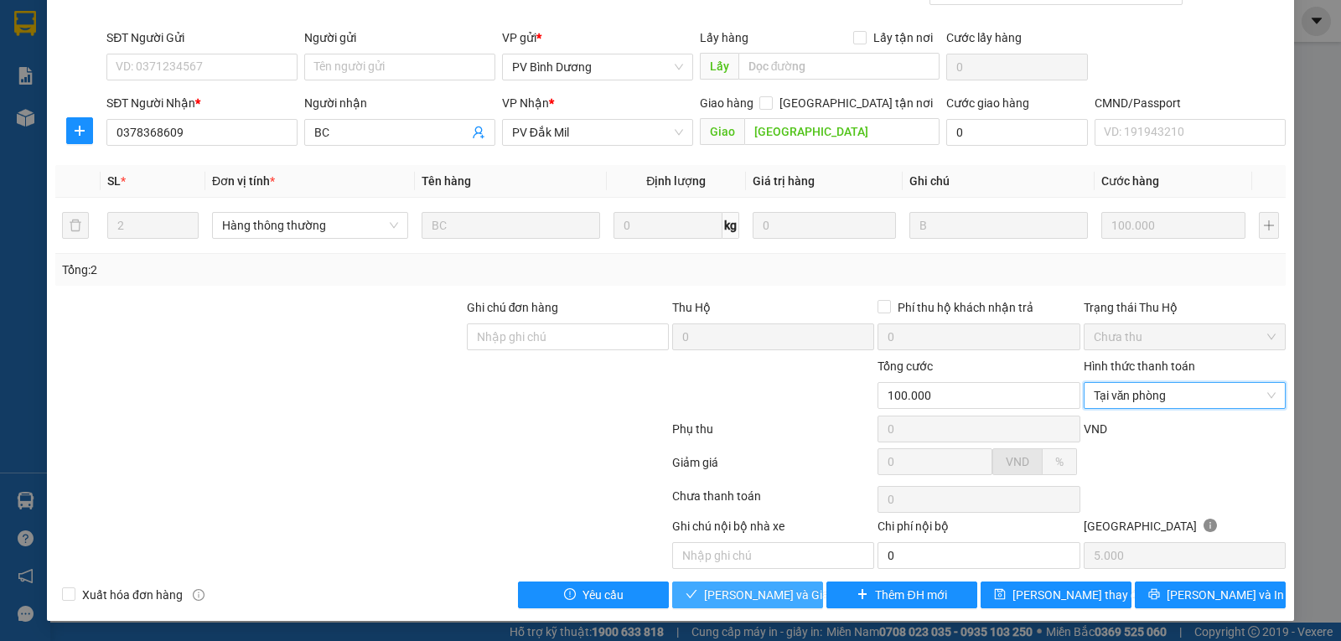
click at [738, 601] on span "[PERSON_NAME] và Giao hàng" at bounding box center [784, 595] width 161 height 18
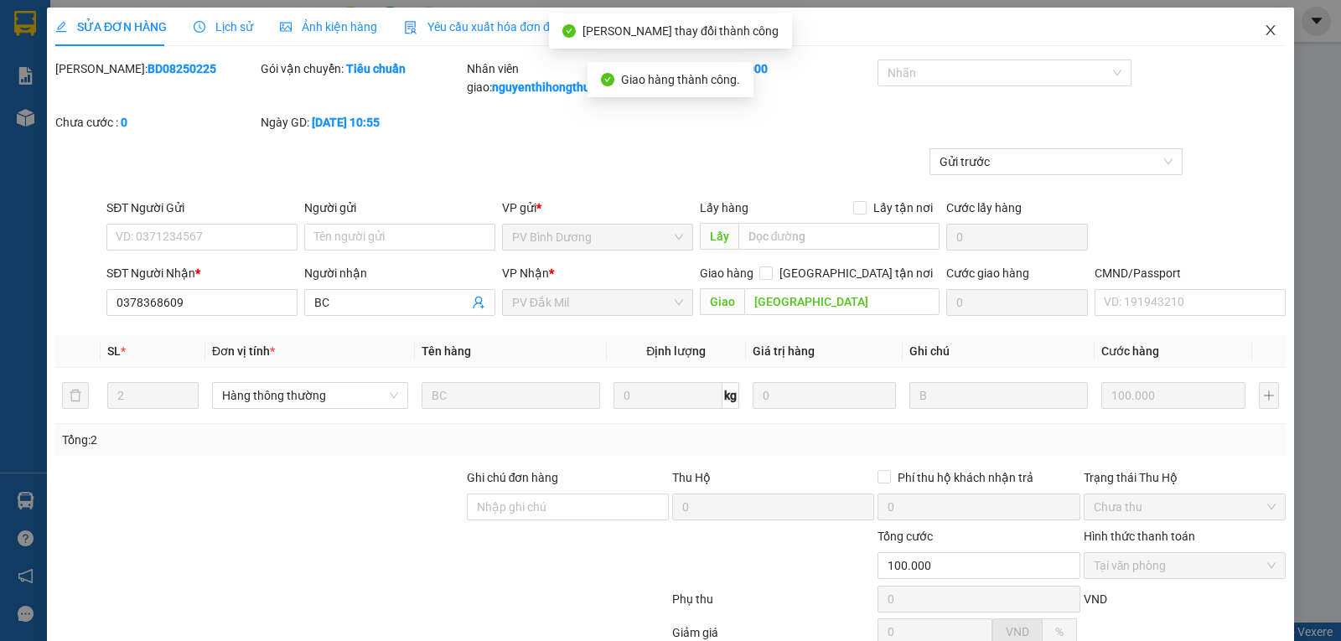
scroll to position [0, 0]
click at [1264, 28] on icon "close" at bounding box center [1270, 30] width 13 height 13
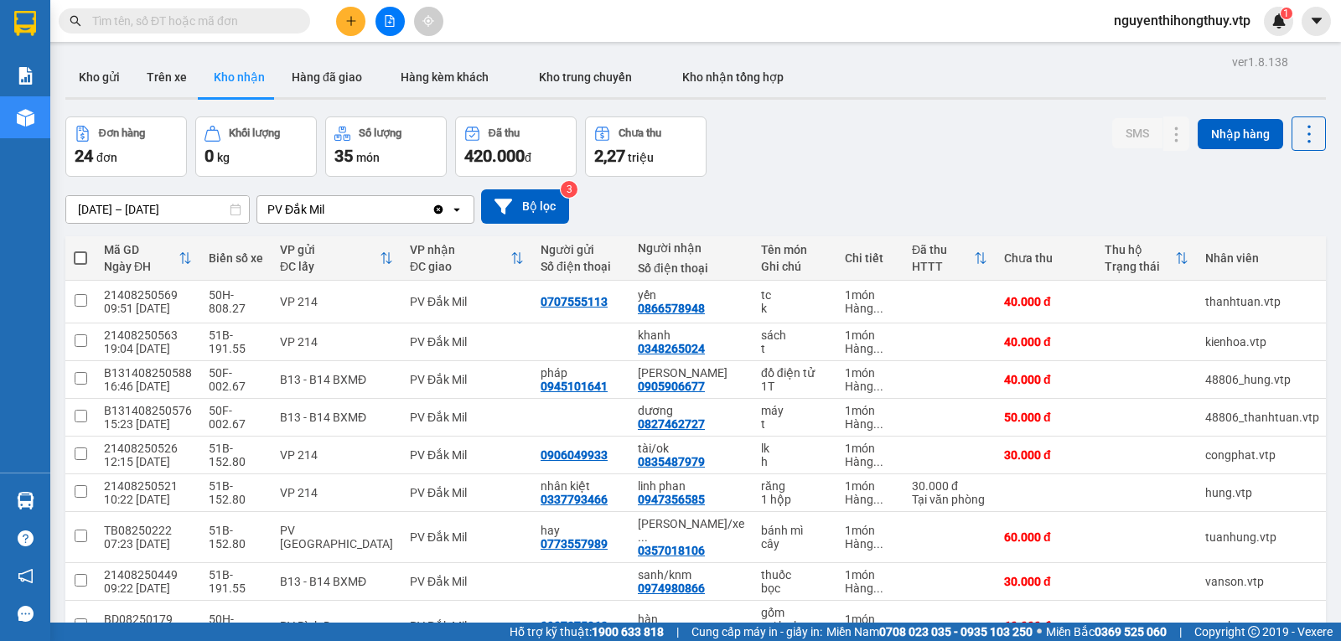
click at [217, 20] on input "text" at bounding box center [191, 21] width 198 height 18
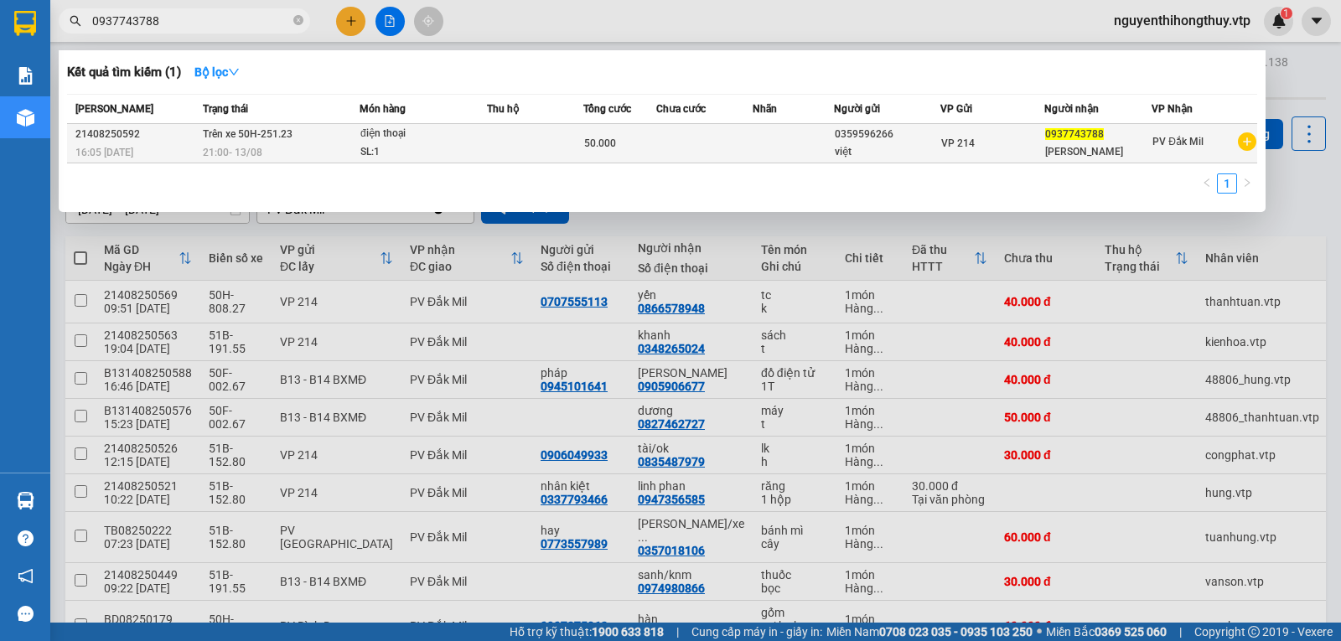
type input "0937743788"
click at [519, 150] on td at bounding box center [535, 143] width 96 height 39
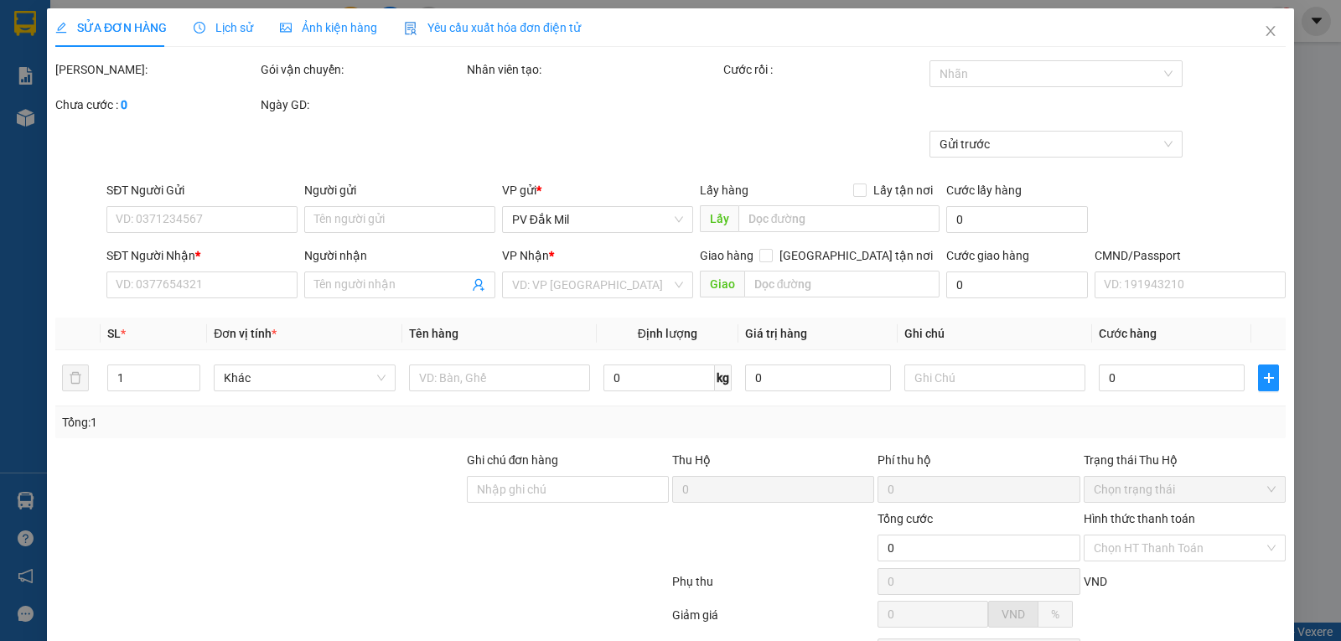
type input "0359596266"
type input "việt"
type input "0937743788"
type input "kim chi"
type input "50.000"
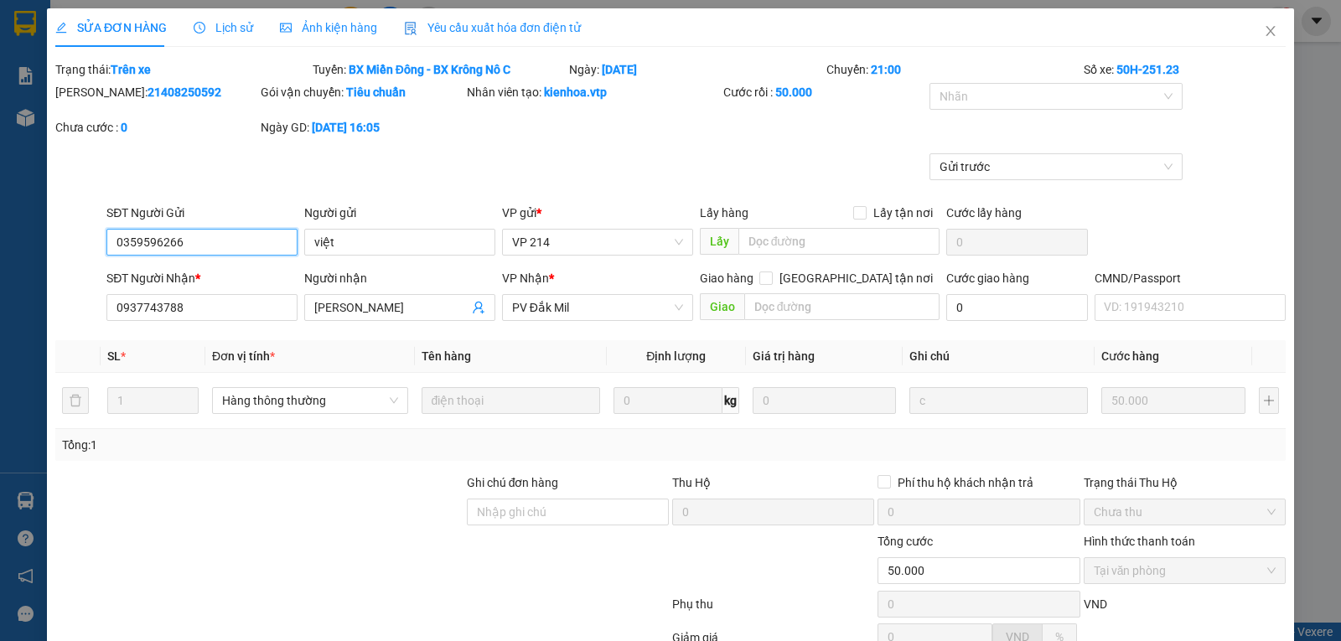
type input "2.500"
click at [1266, 34] on icon "close" at bounding box center [1270, 31] width 9 height 10
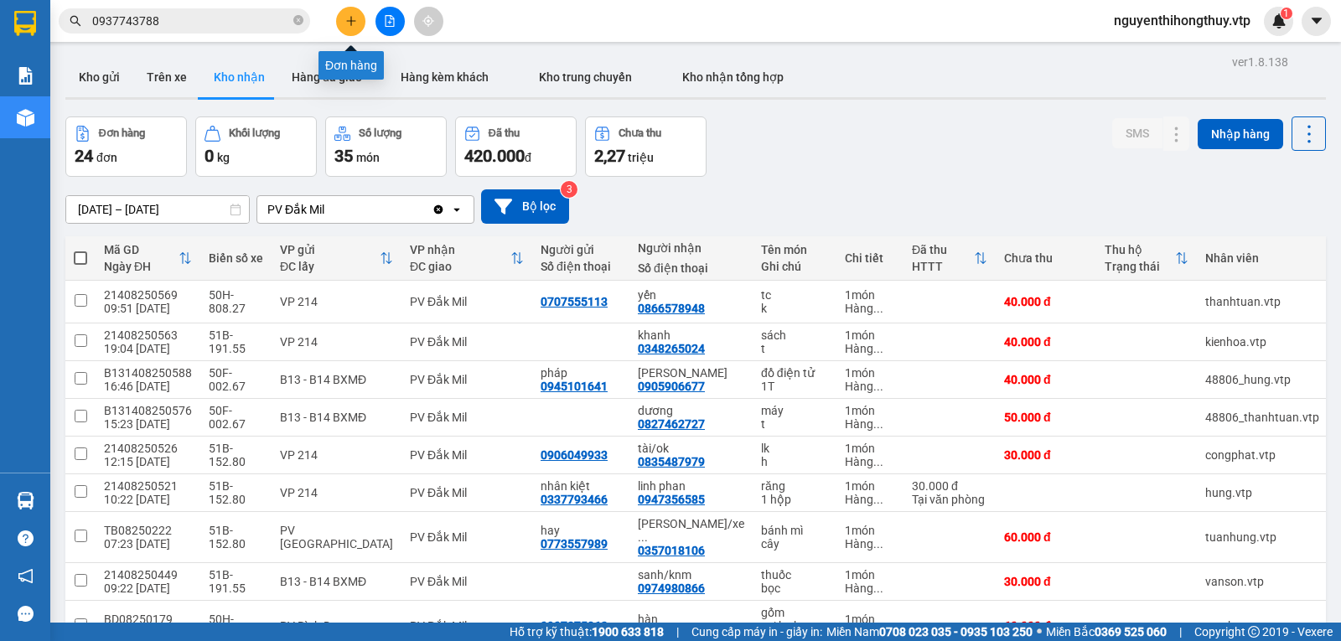
click at [355, 23] on icon "plus" at bounding box center [351, 21] width 12 height 12
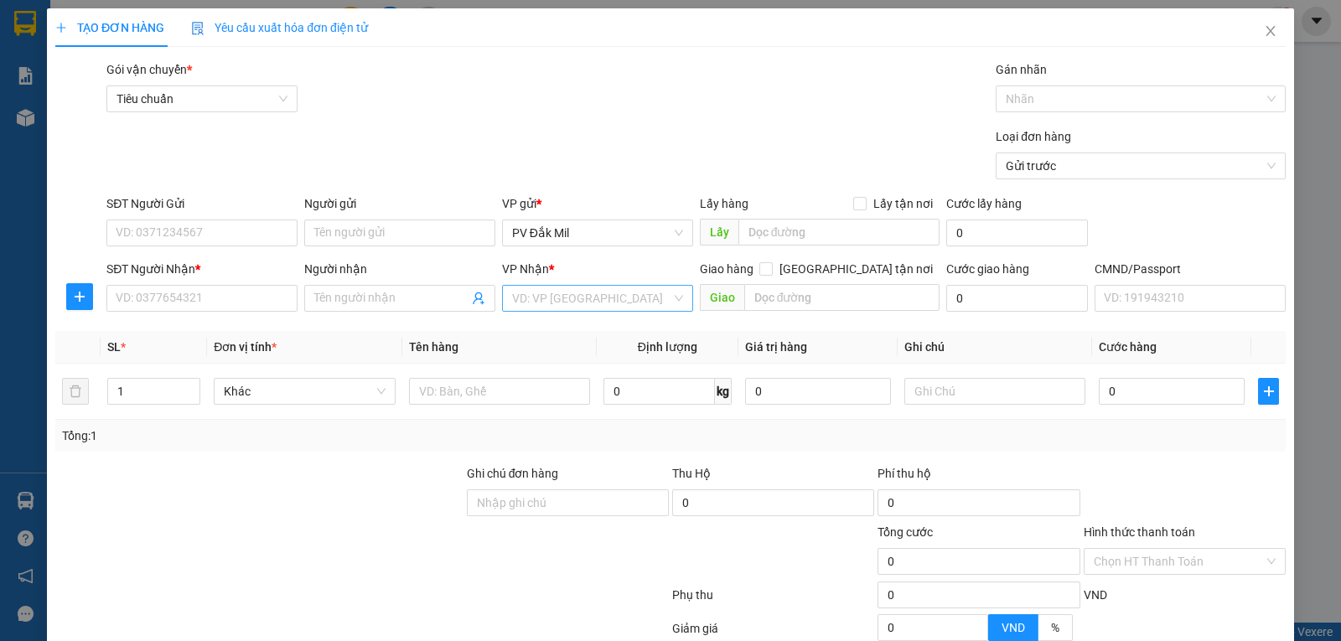
click at [563, 298] on input "search" at bounding box center [591, 298] width 159 height 25
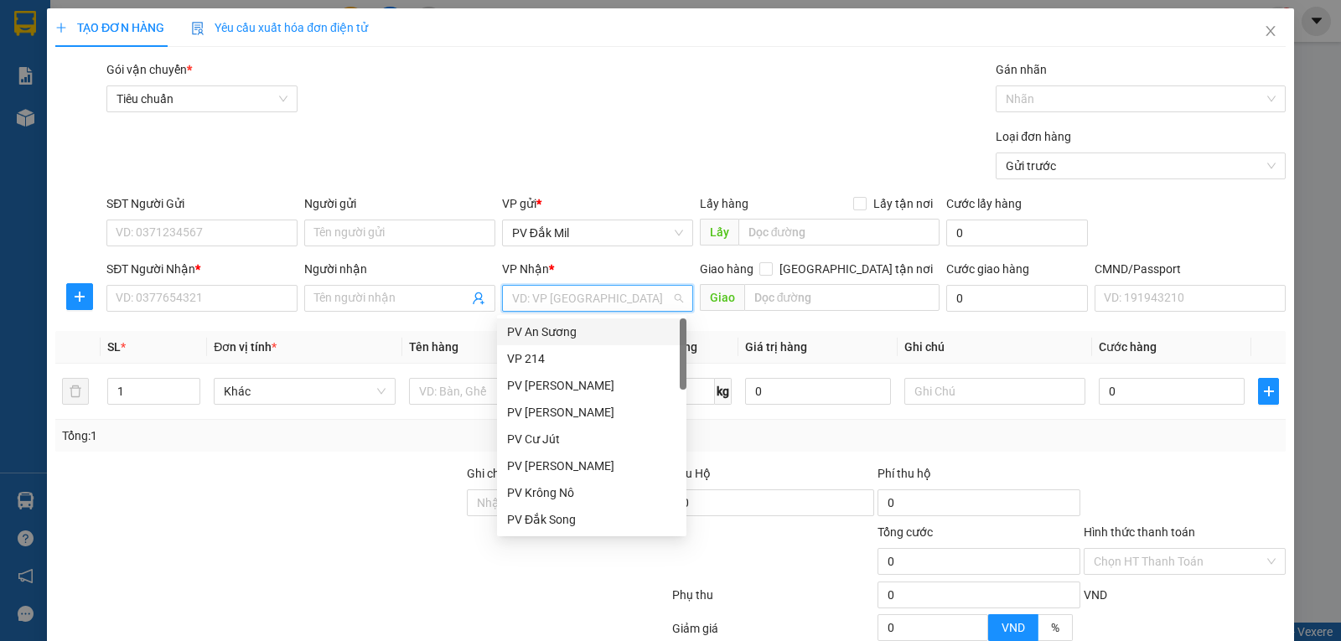
type input "b"
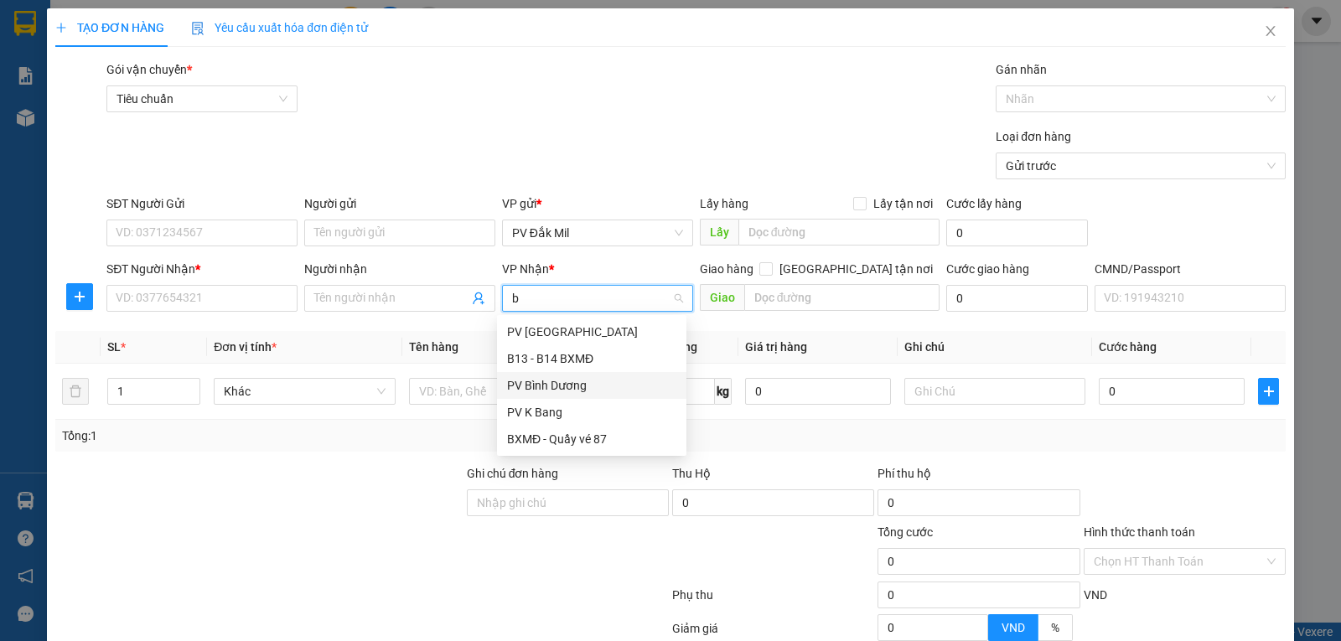
click at [563, 389] on div "PV Bình Dương" at bounding box center [591, 385] width 169 height 18
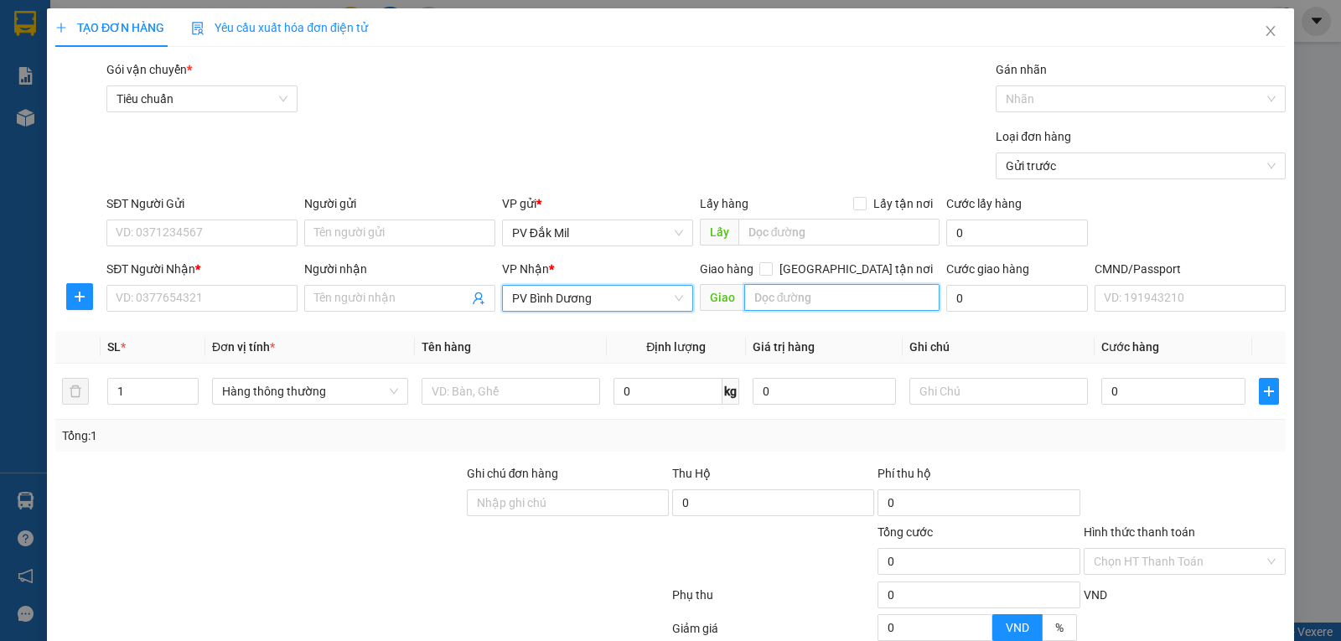
click at [825, 300] on input "text" at bounding box center [842, 297] width 196 height 27
type input "e on"
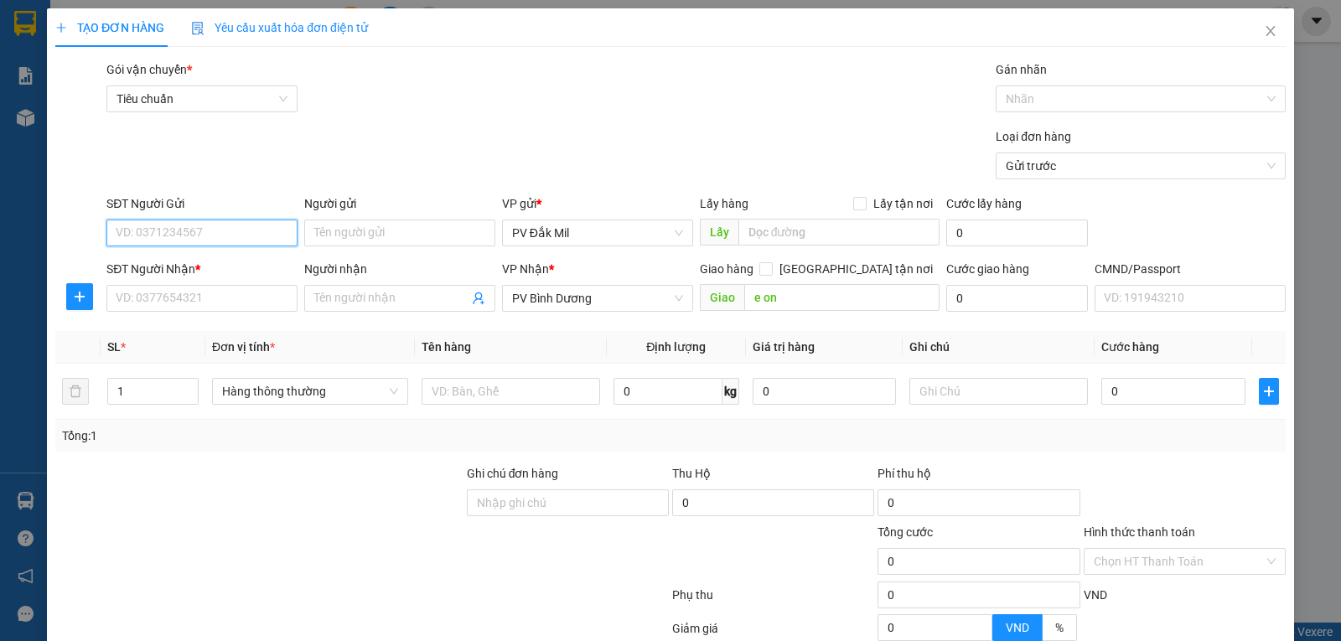
click at [215, 231] on input "SĐT Người Gửi" at bounding box center [201, 233] width 191 height 27
type input "0386875767"
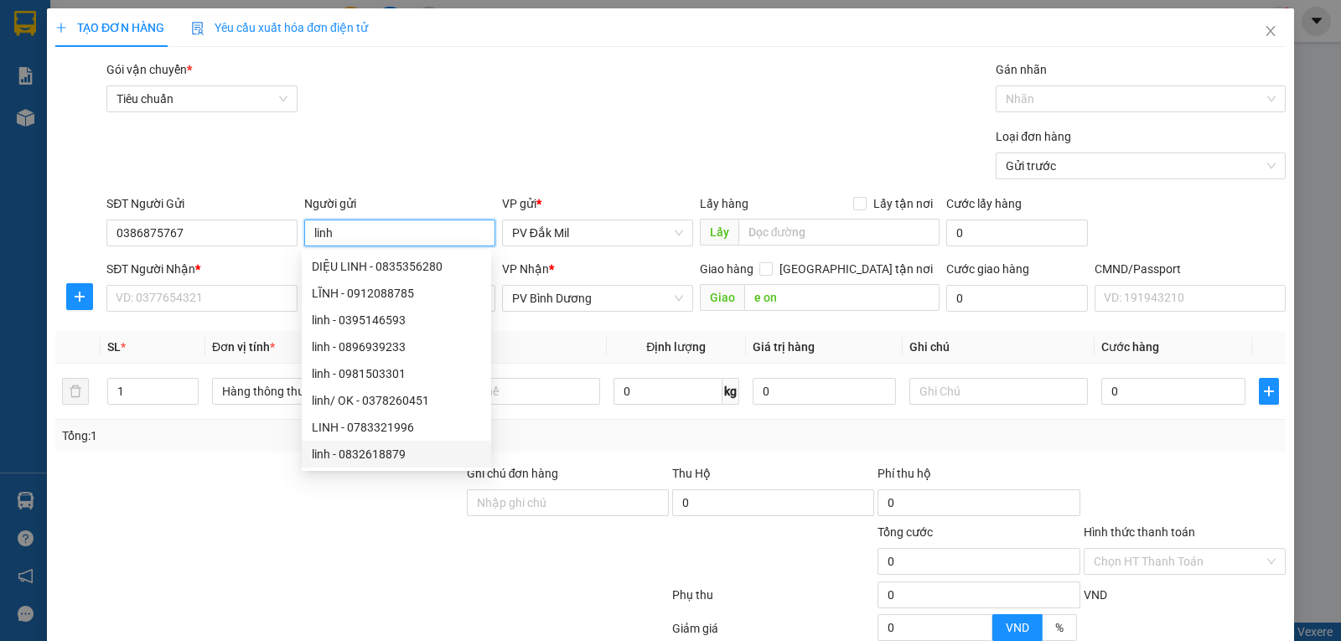
type input "linh"
click at [296, 505] on div at bounding box center [260, 493] width 412 height 59
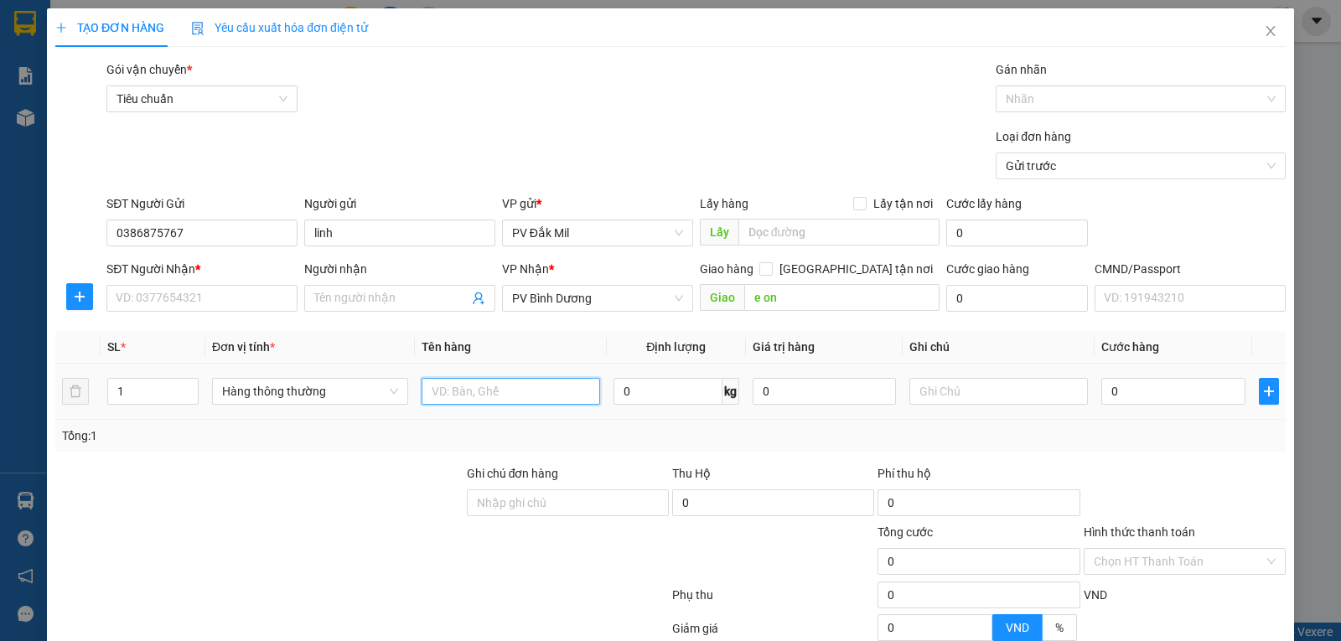
click at [467, 391] on input "text" at bounding box center [511, 391] width 179 height 27
type input "b"
type input "tc-bao"
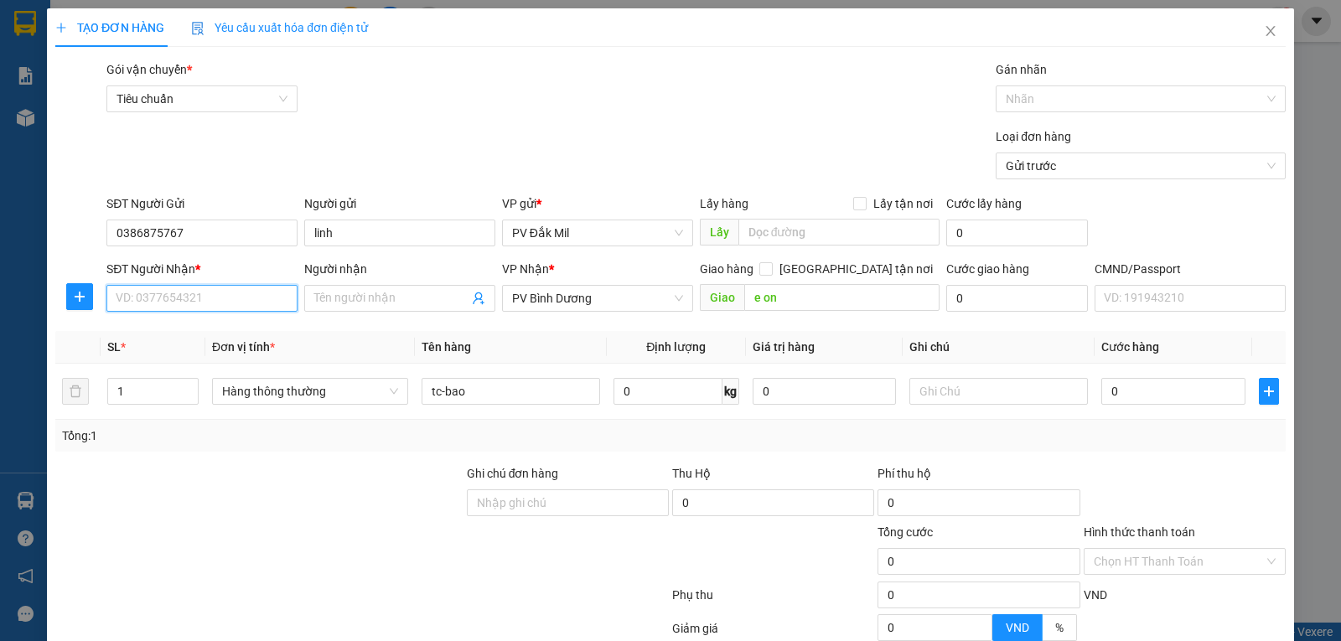
click at [202, 302] on input "SĐT Người Nhận *" at bounding box center [201, 298] width 191 height 27
type input "0903974808"
click at [362, 295] on input "Người nhận" at bounding box center [391, 298] width 154 height 18
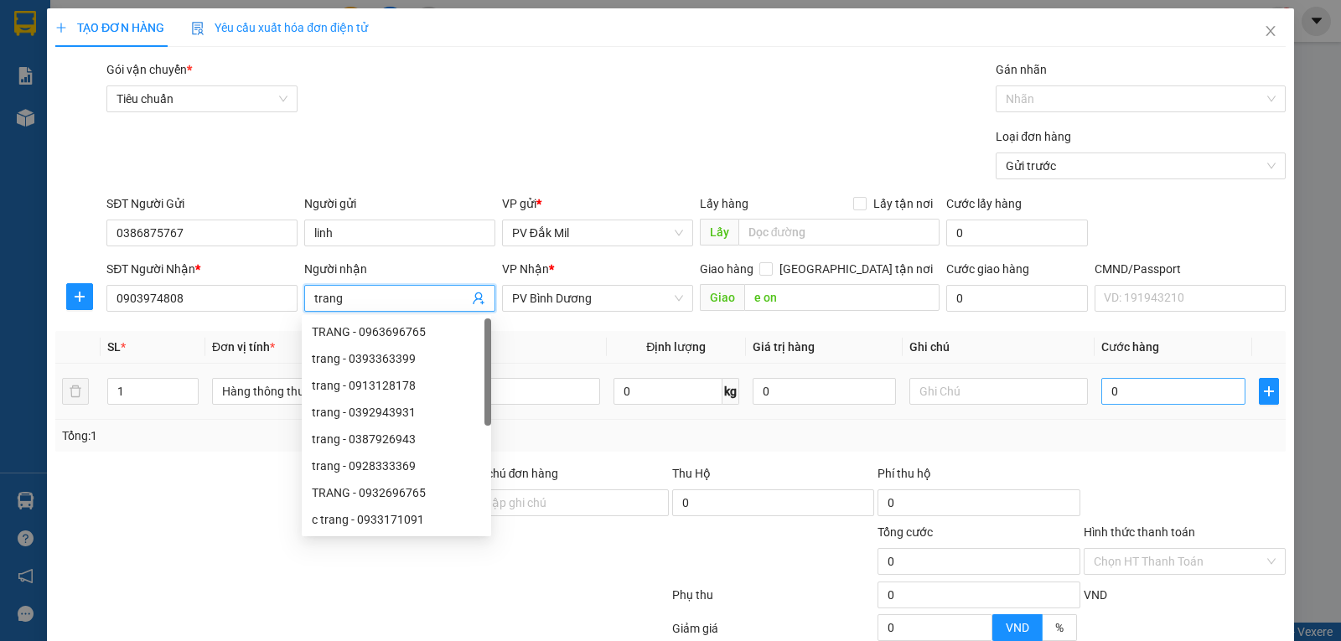
type input "trang"
click at [1123, 388] on input "0" at bounding box center [1172, 391] width 143 height 27
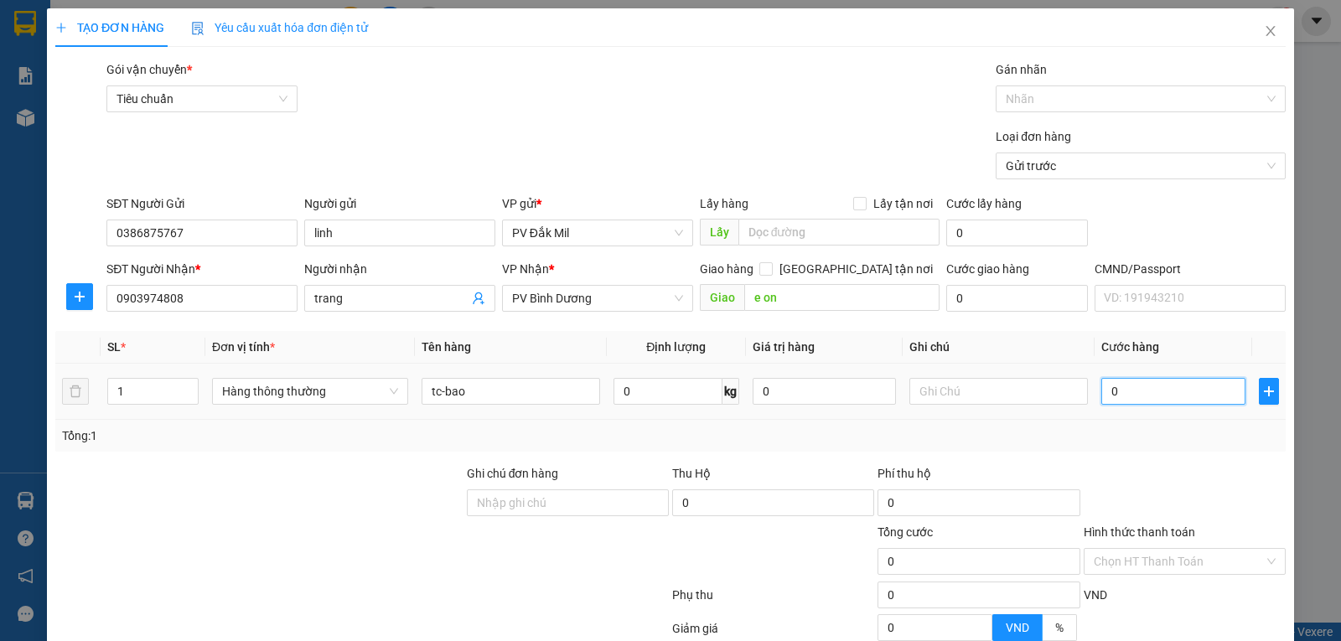
type input "7"
type input "70"
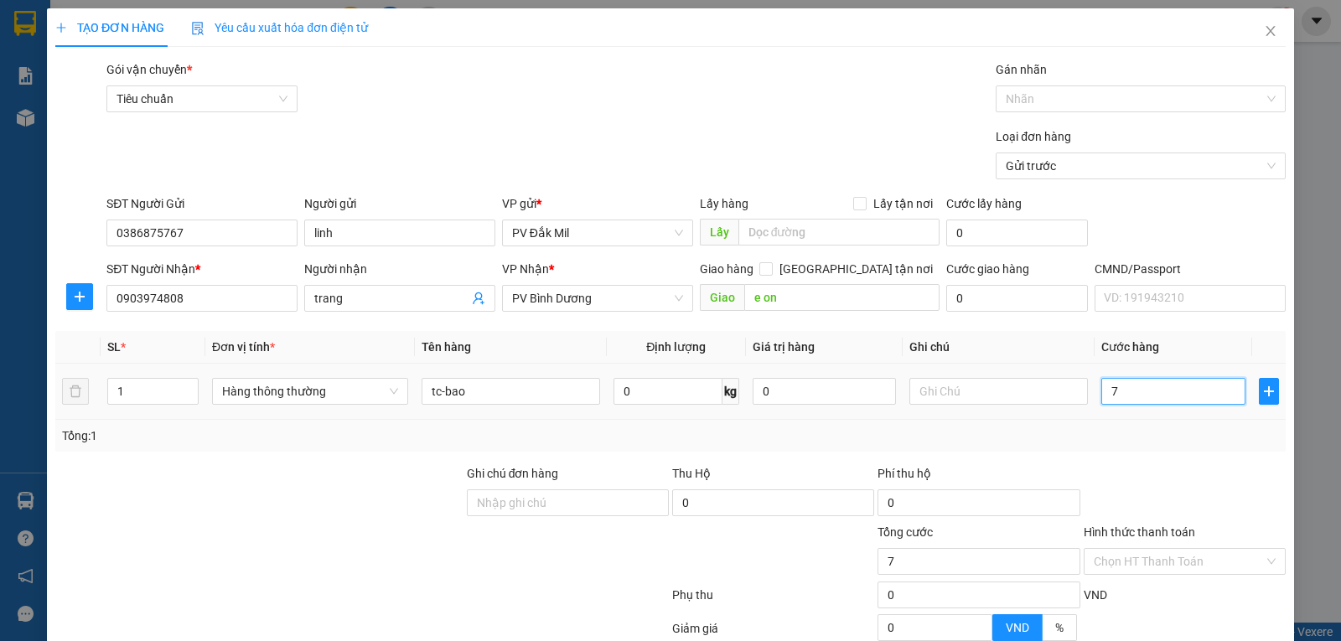
type input "70"
type input "700"
type input "7.000"
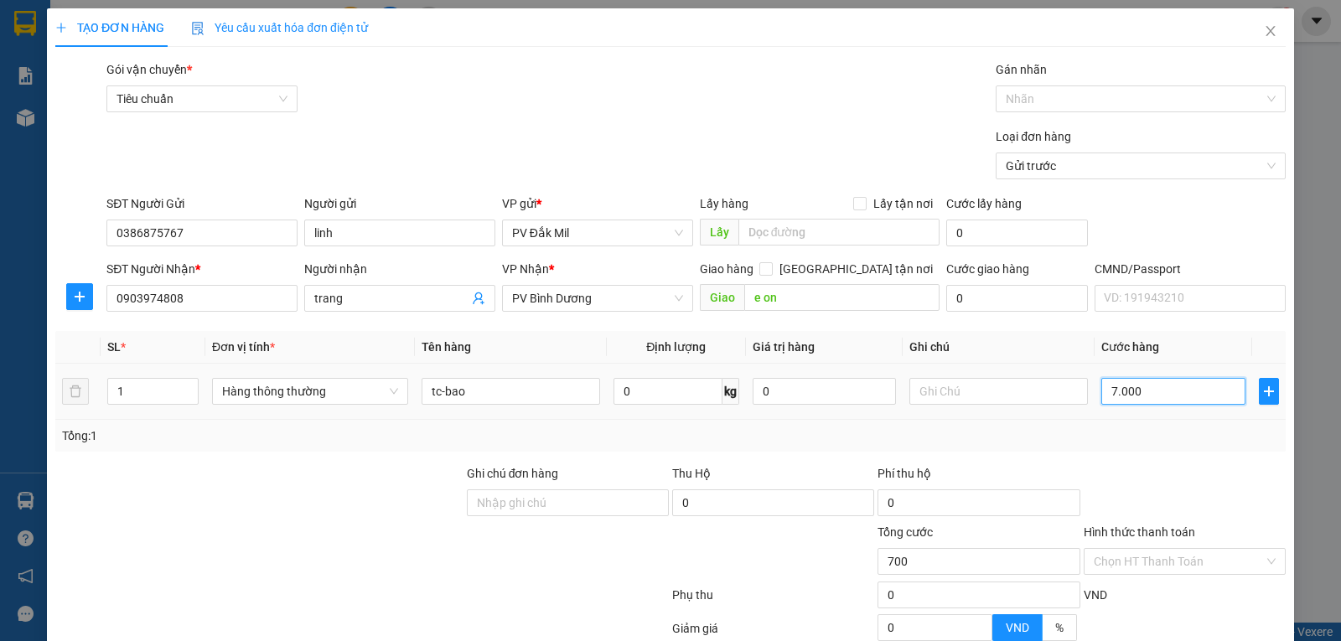
type input "7.000"
type input "70.000"
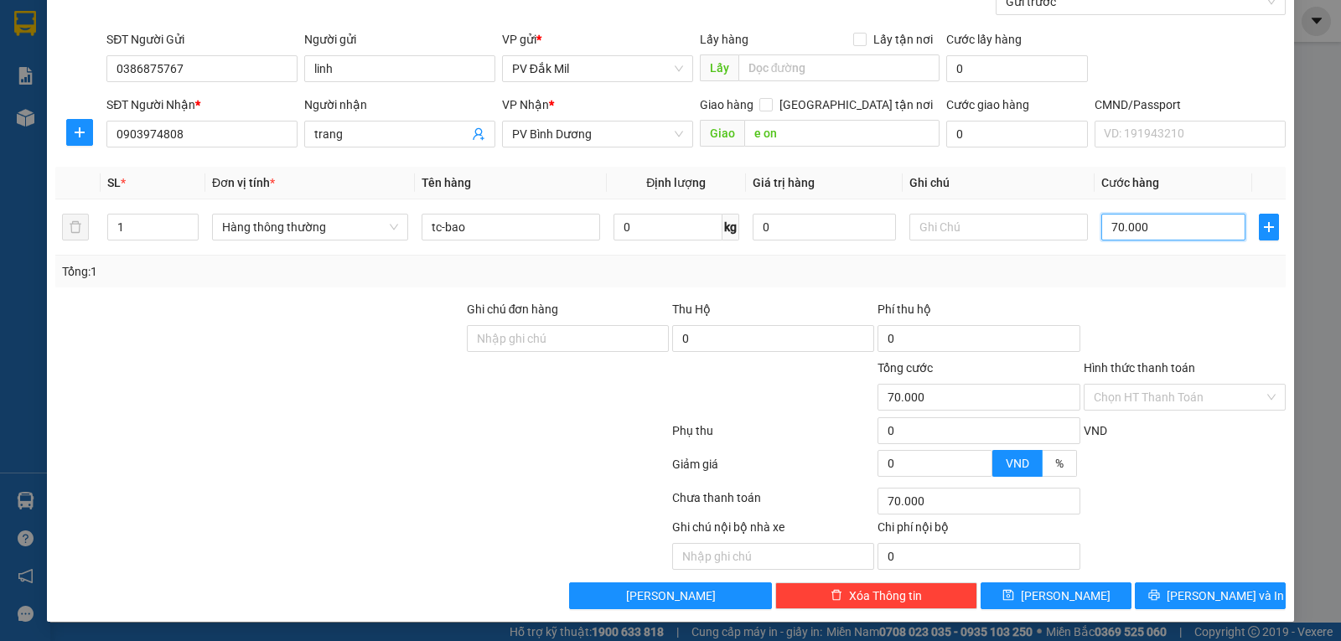
scroll to position [165, 0]
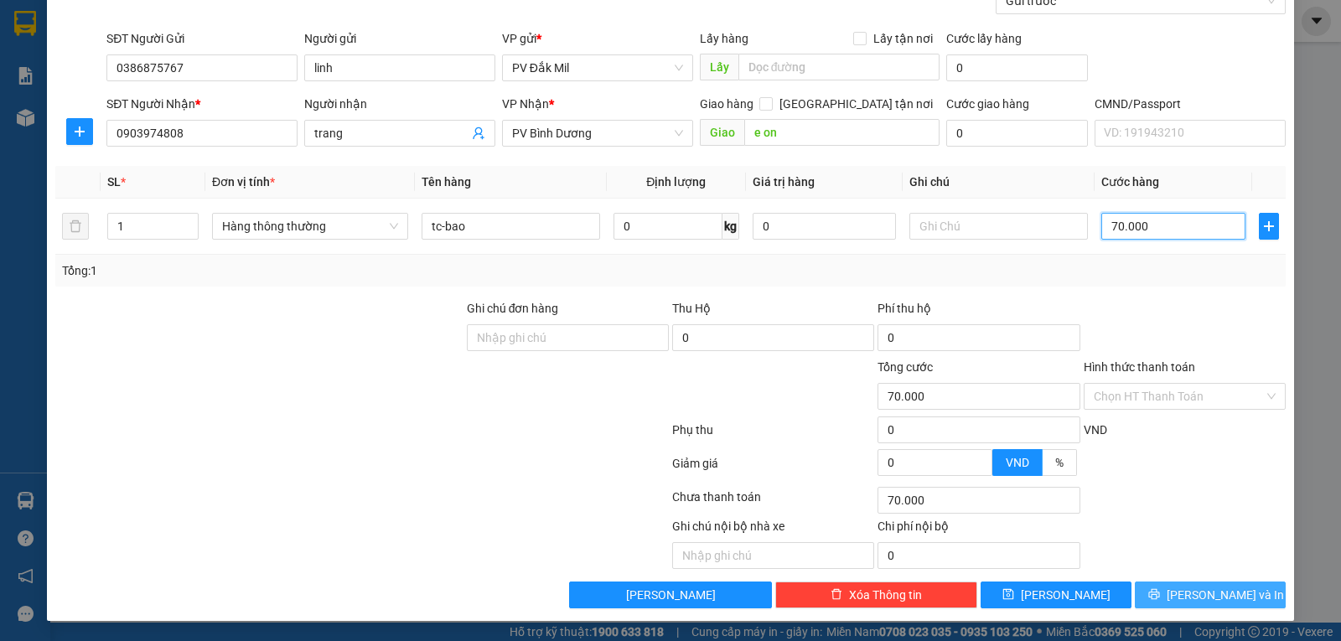
type input "70.000"
click at [1206, 598] on span "[PERSON_NAME] và In" at bounding box center [1225, 595] width 117 height 18
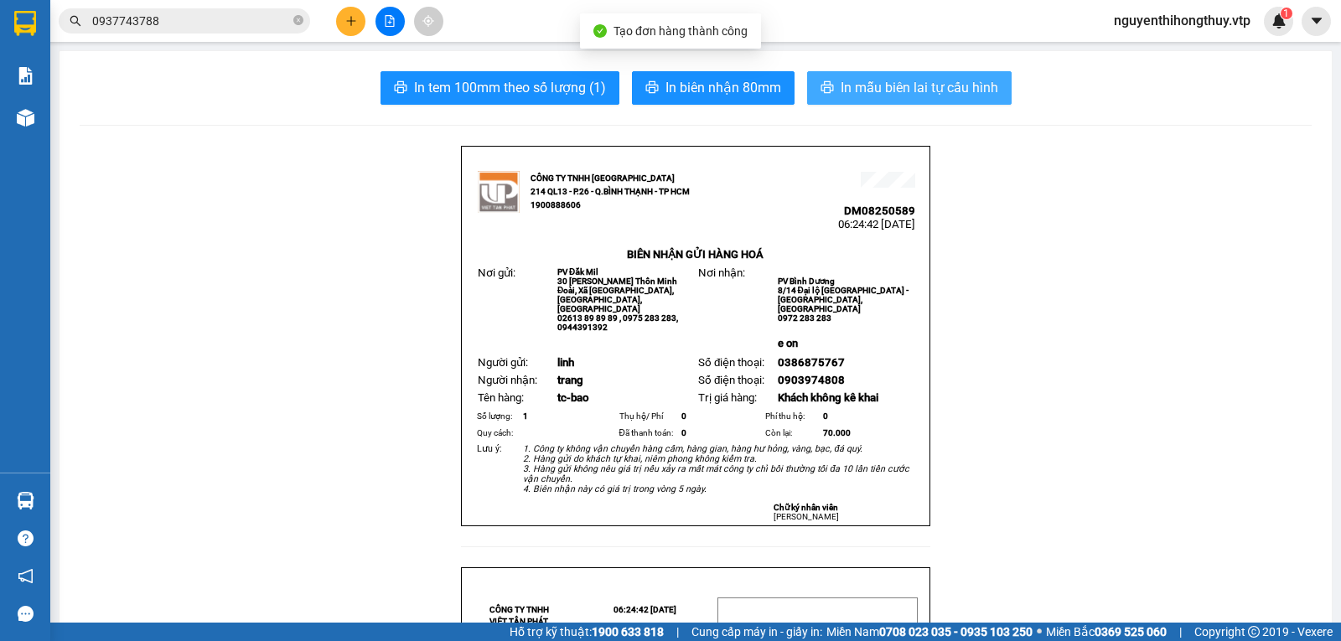
click at [904, 81] on span "In mẫu biên lai tự cấu hình" at bounding box center [920, 87] width 158 height 21
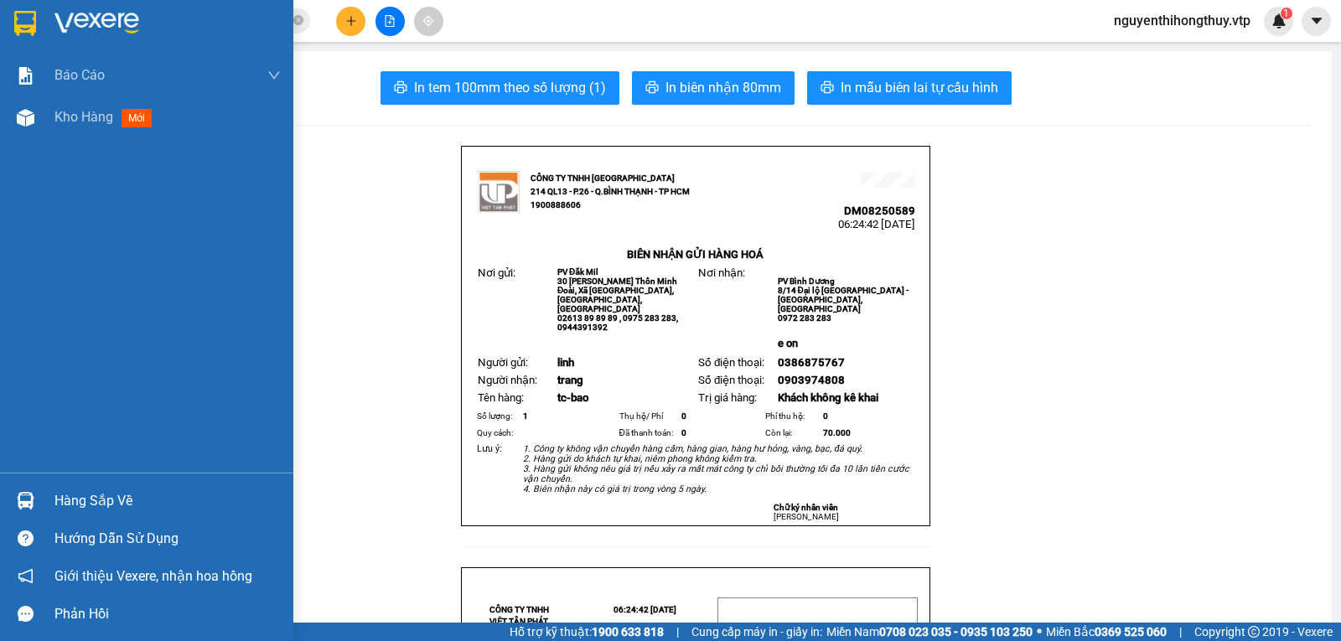
click at [29, 25] on img at bounding box center [25, 23] width 22 height 25
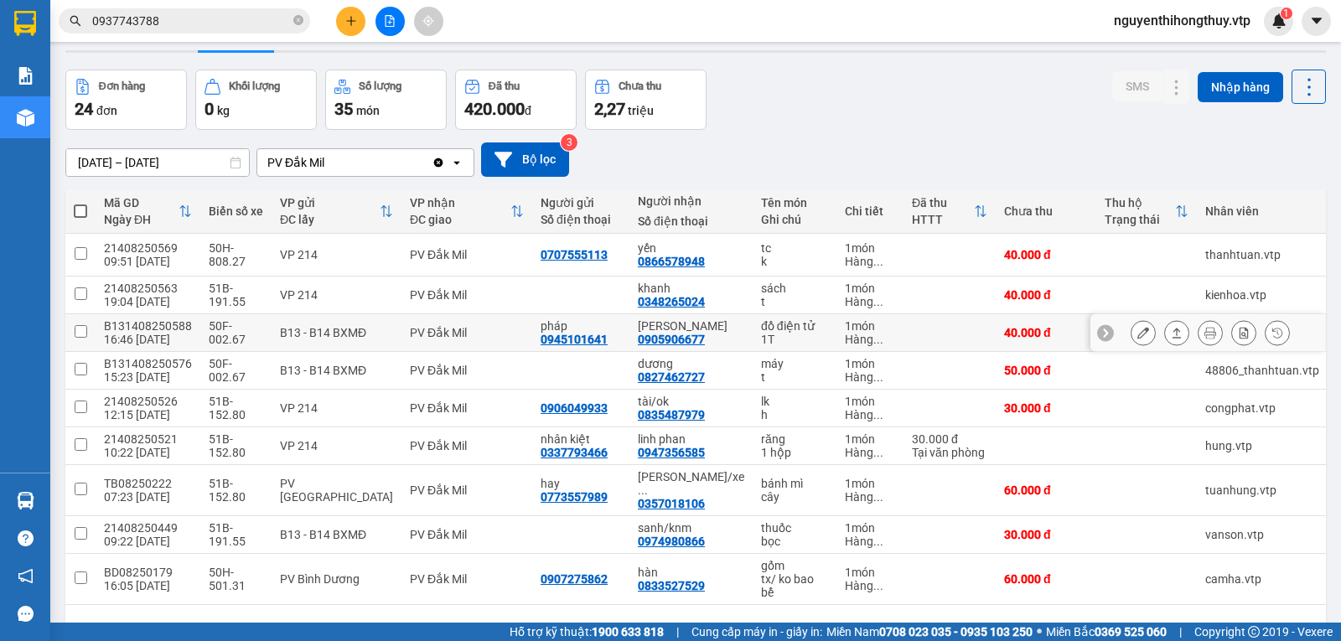
scroll to position [84, 0]
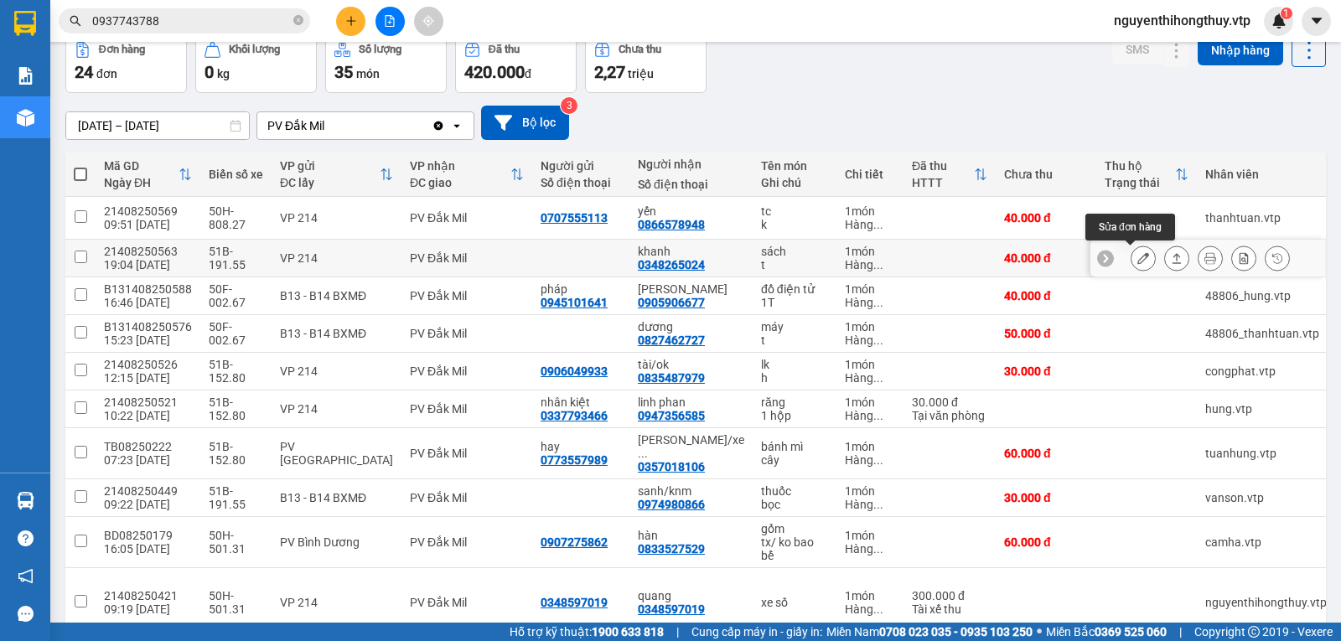
click at [1132, 256] on button at bounding box center [1143, 258] width 23 height 29
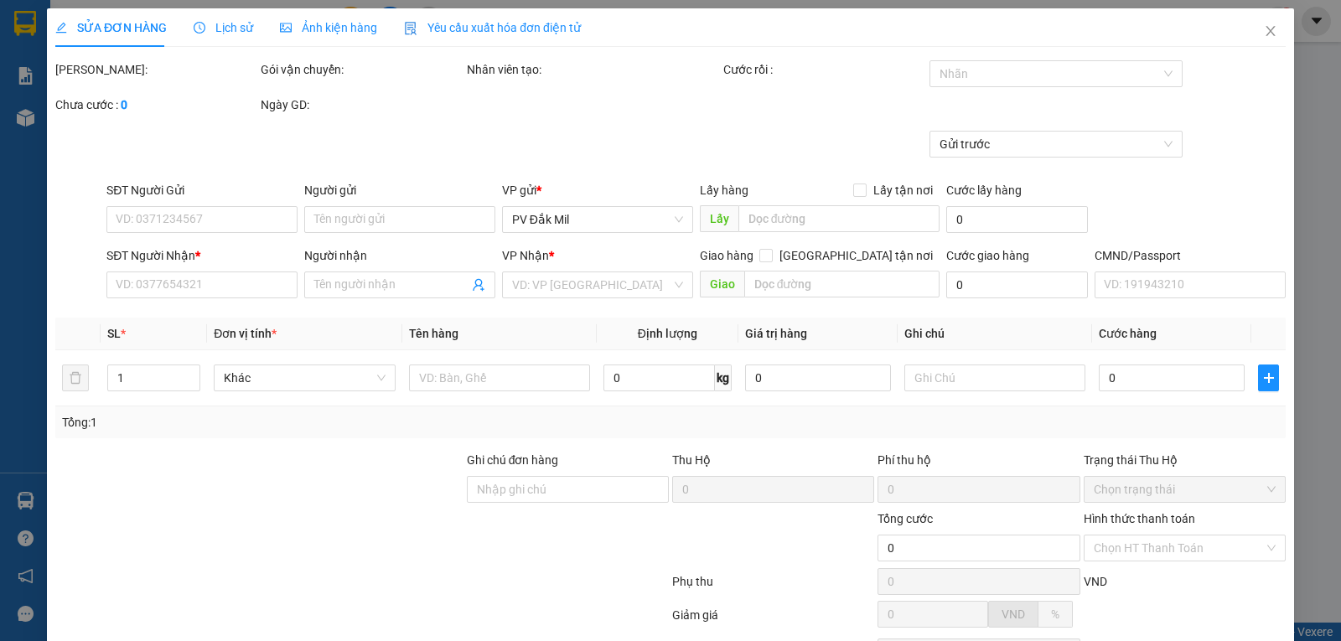
type input "0348265024"
type input "khanh"
type input "40.000"
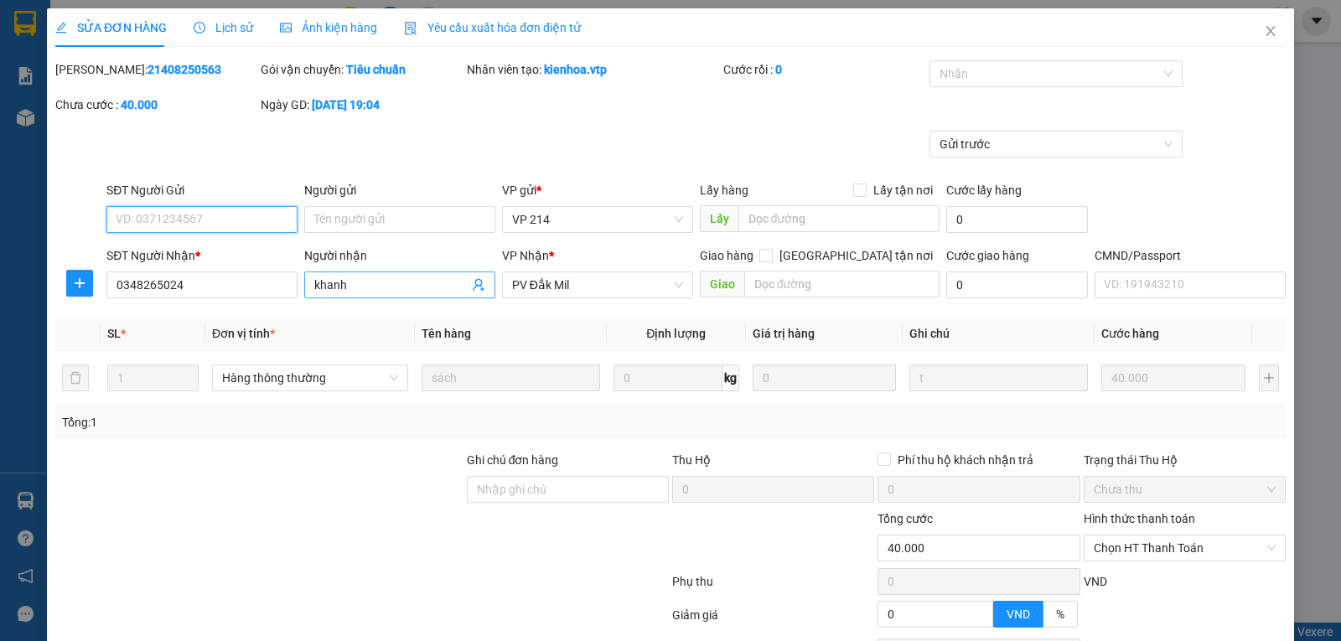
type input "2.000"
click at [387, 282] on input "khanh" at bounding box center [391, 285] width 154 height 18
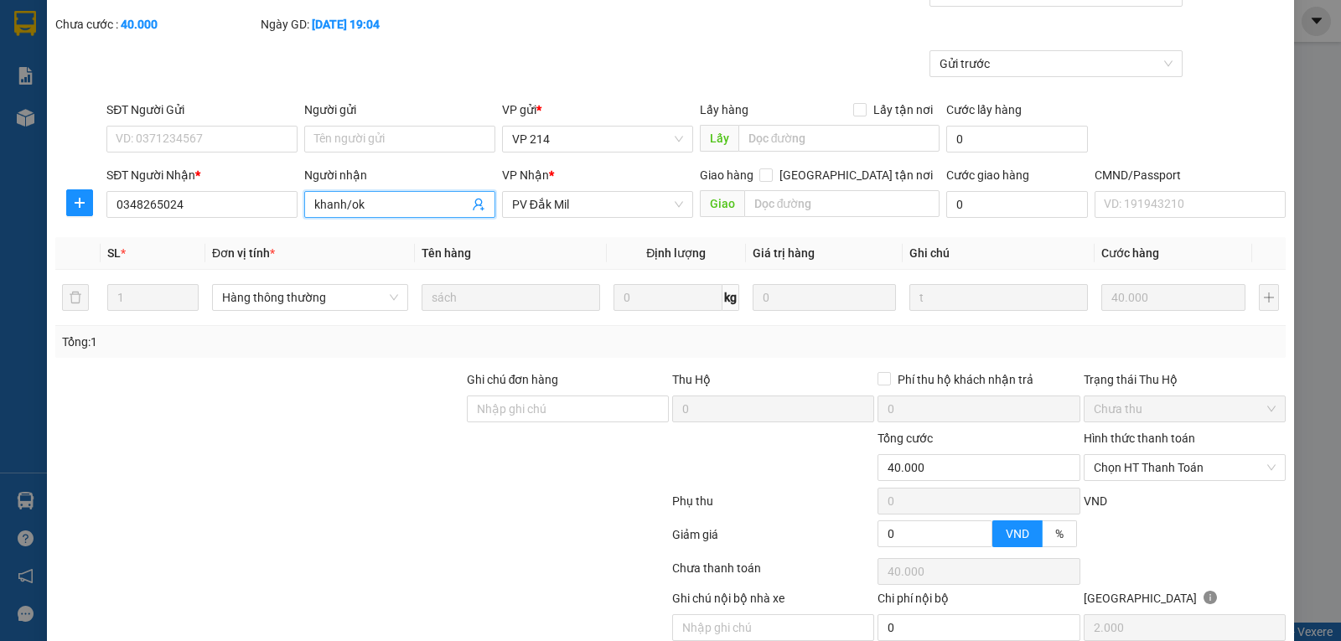
scroll to position [153, 0]
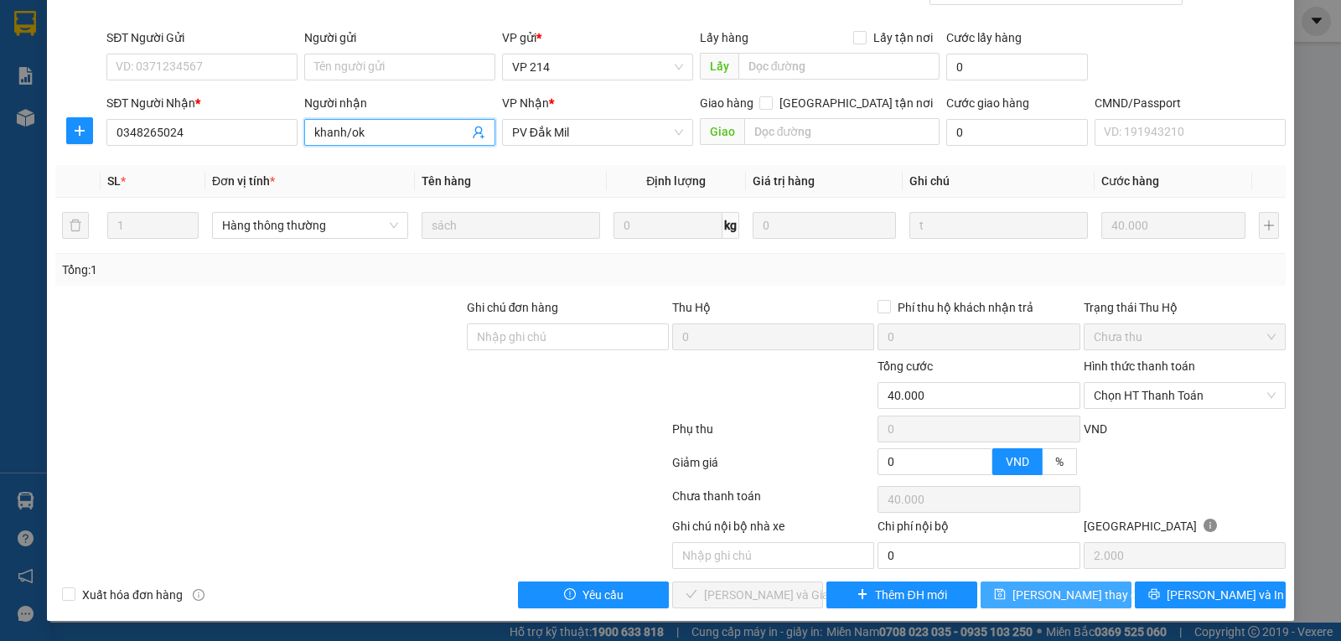
type input "khanh/ok"
click at [1034, 598] on span "[PERSON_NAME] thay đổi" at bounding box center [1079, 595] width 134 height 18
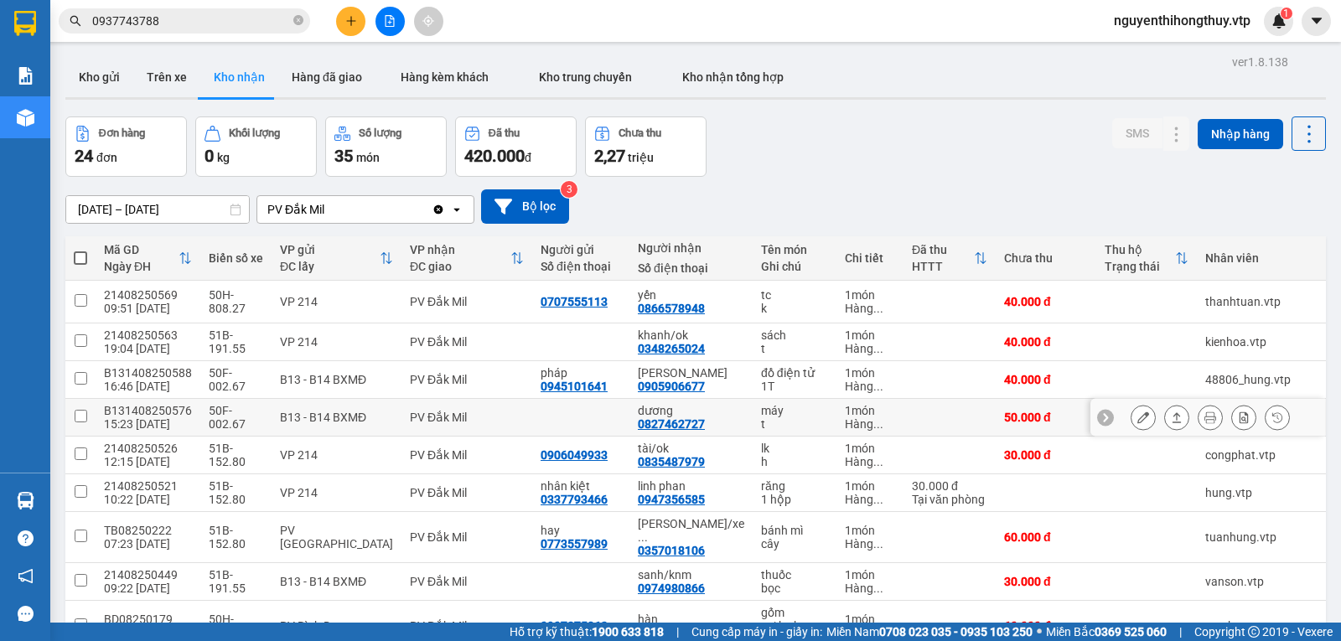
click at [1137, 422] on icon at bounding box center [1143, 418] width 12 height 12
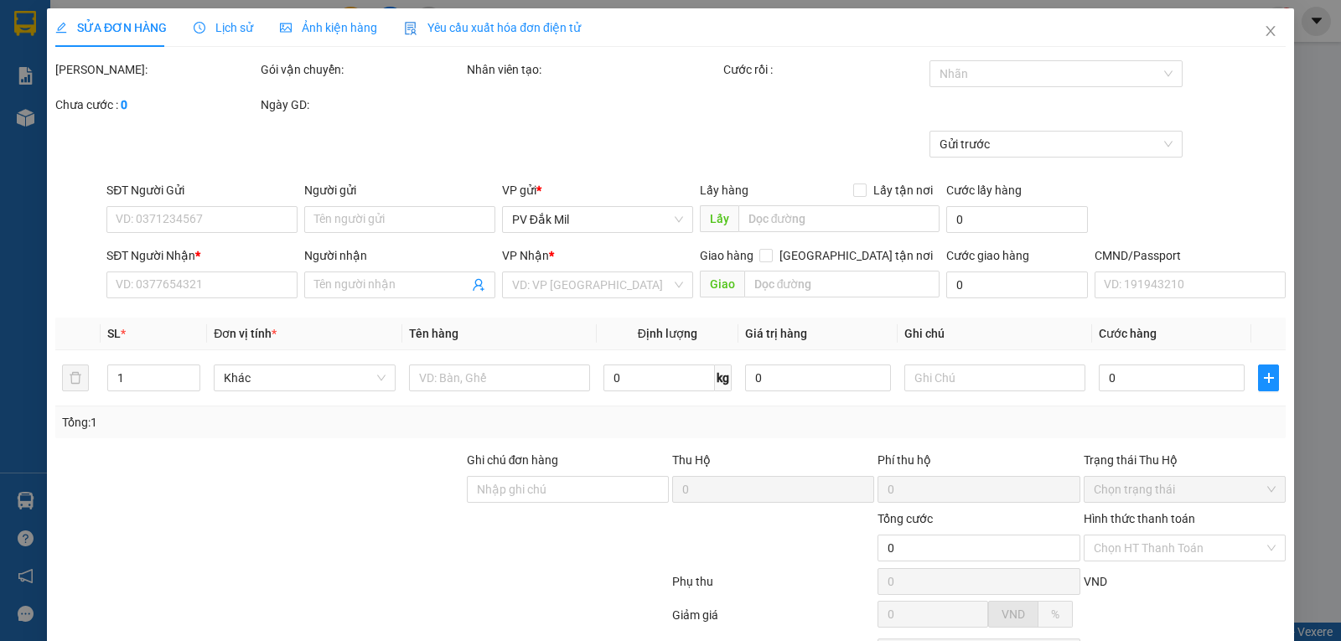
type input "2.500"
type input "0827462727"
type input "dương"
type input "50.000"
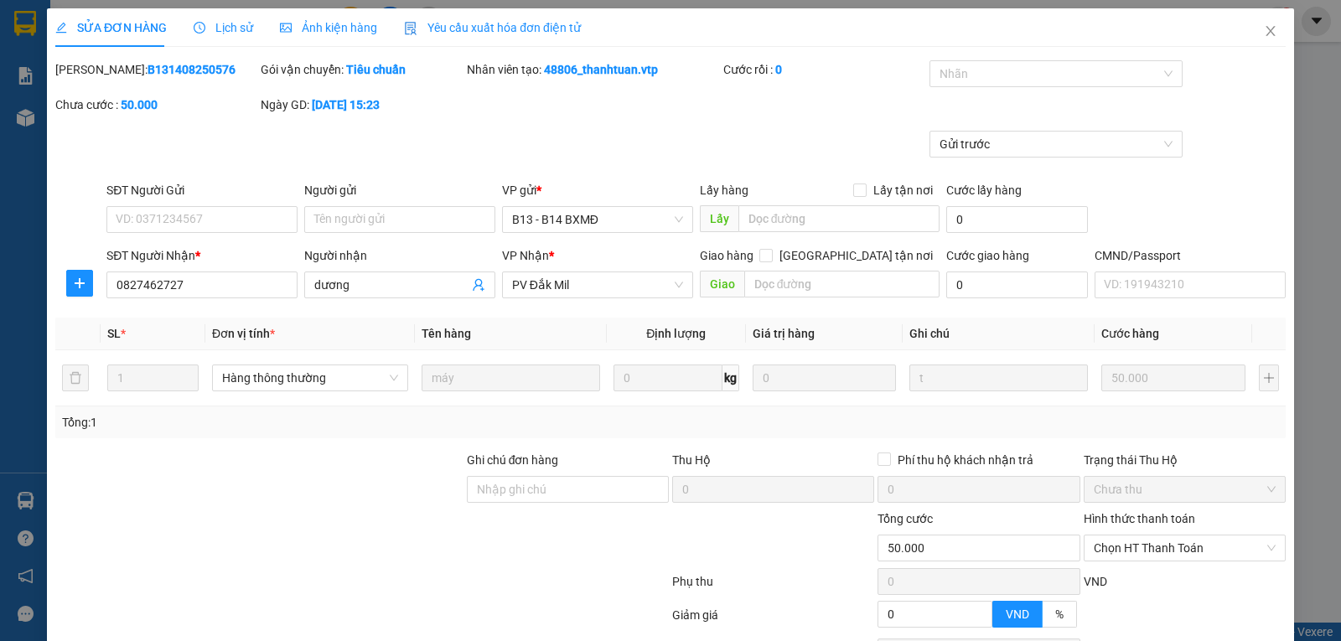
click at [222, 27] on span "Lịch sử" at bounding box center [224, 27] width 60 height 13
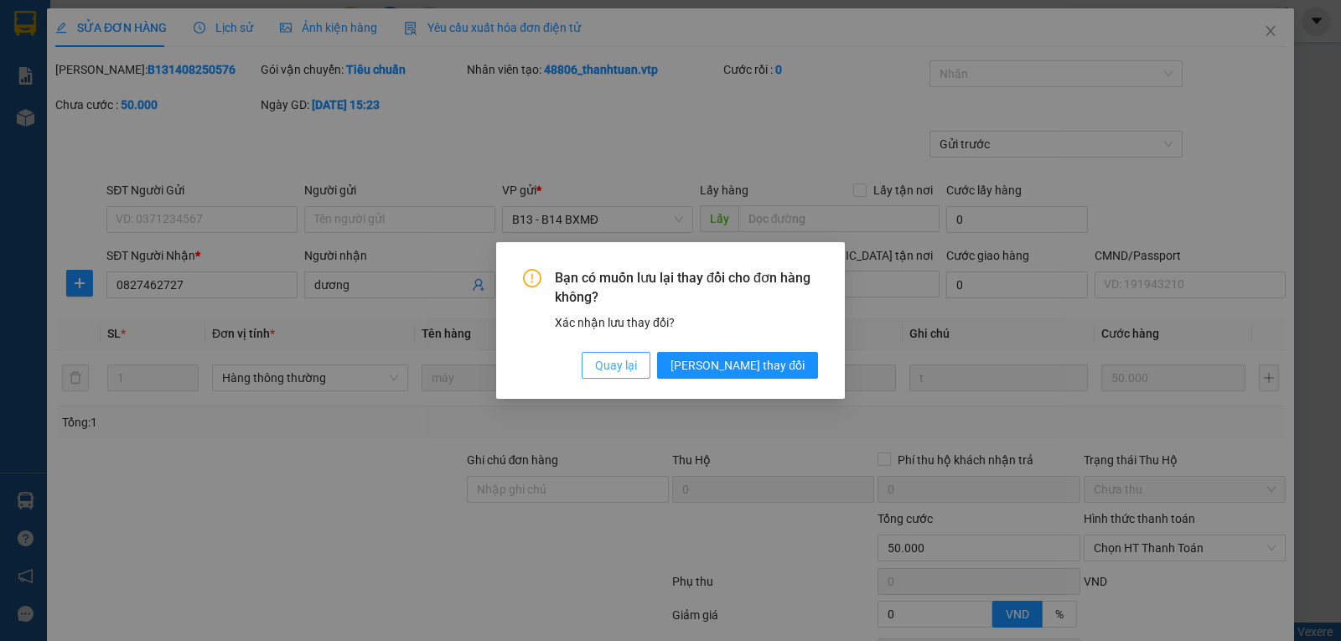
click at [637, 369] on span "Quay lại" at bounding box center [616, 365] width 42 height 18
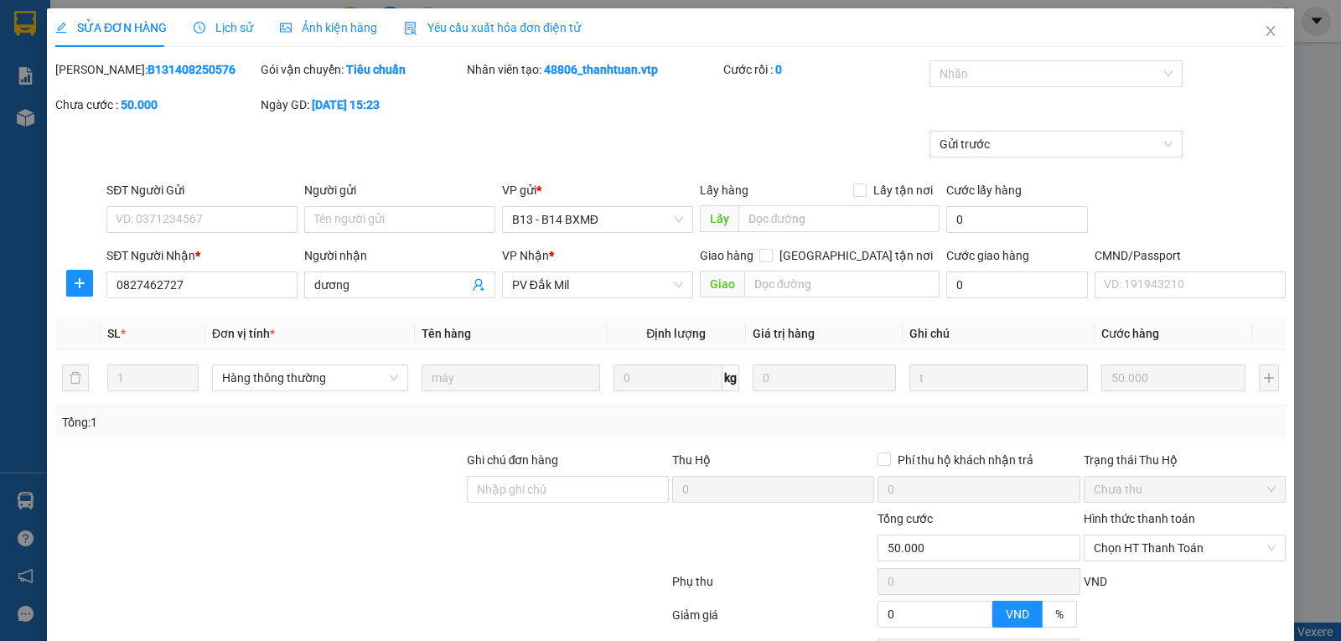
click at [235, 26] on span "Lịch sử" at bounding box center [224, 27] width 60 height 13
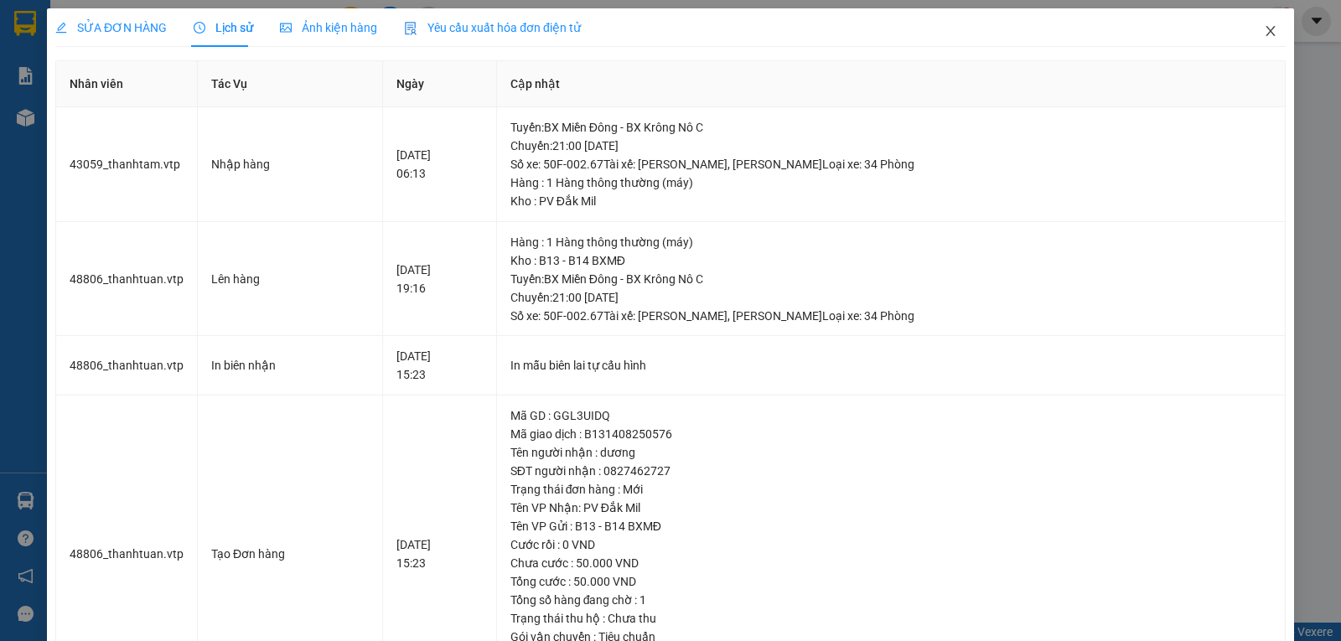
click at [1264, 33] on icon "close" at bounding box center [1270, 30] width 13 height 13
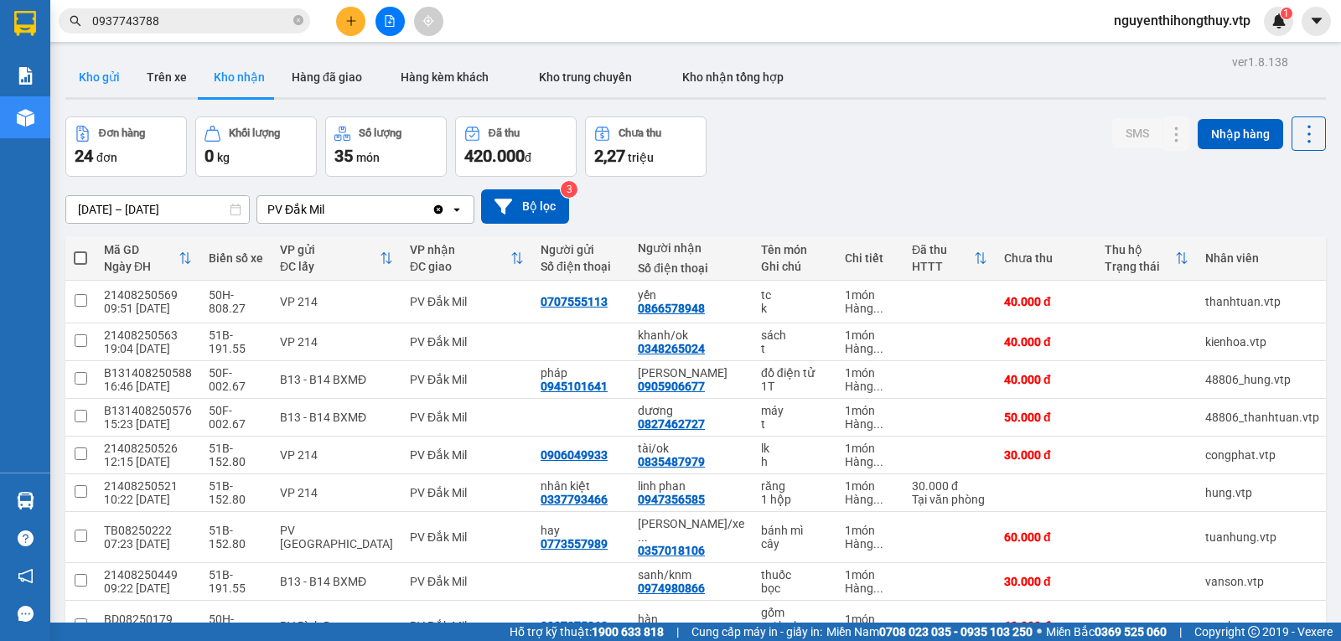
click at [89, 73] on button "Kho gửi" at bounding box center [99, 77] width 68 height 40
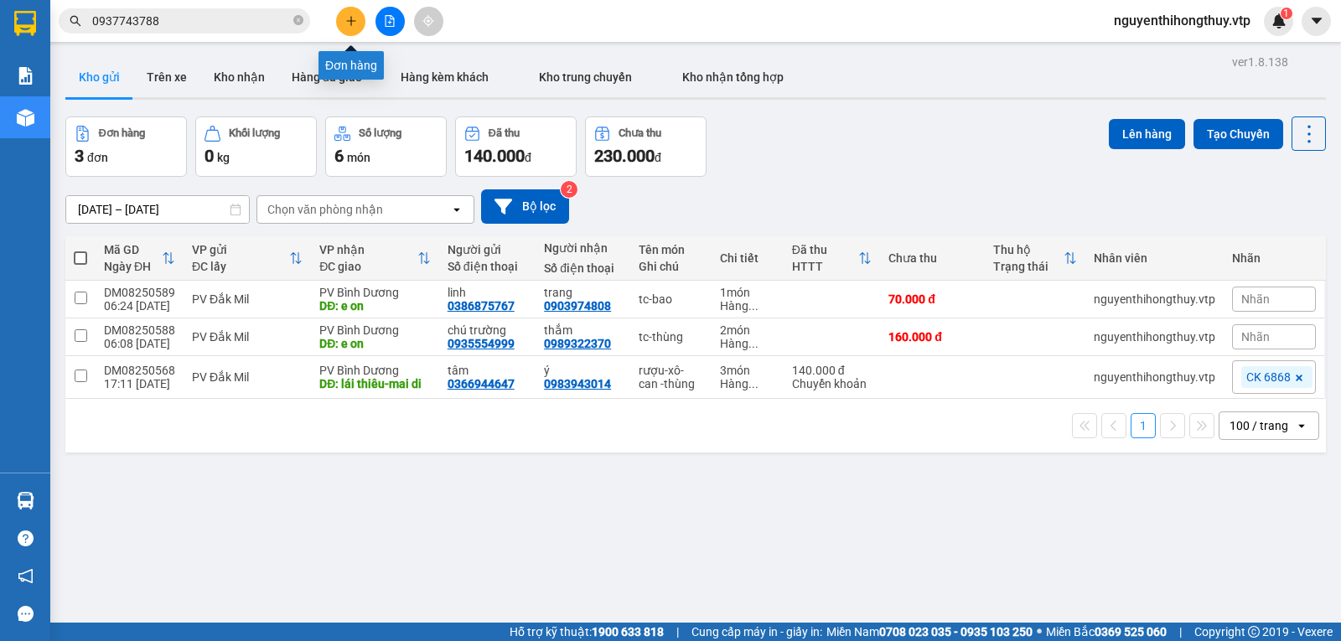
click at [355, 24] on icon "plus" at bounding box center [351, 21] width 12 height 12
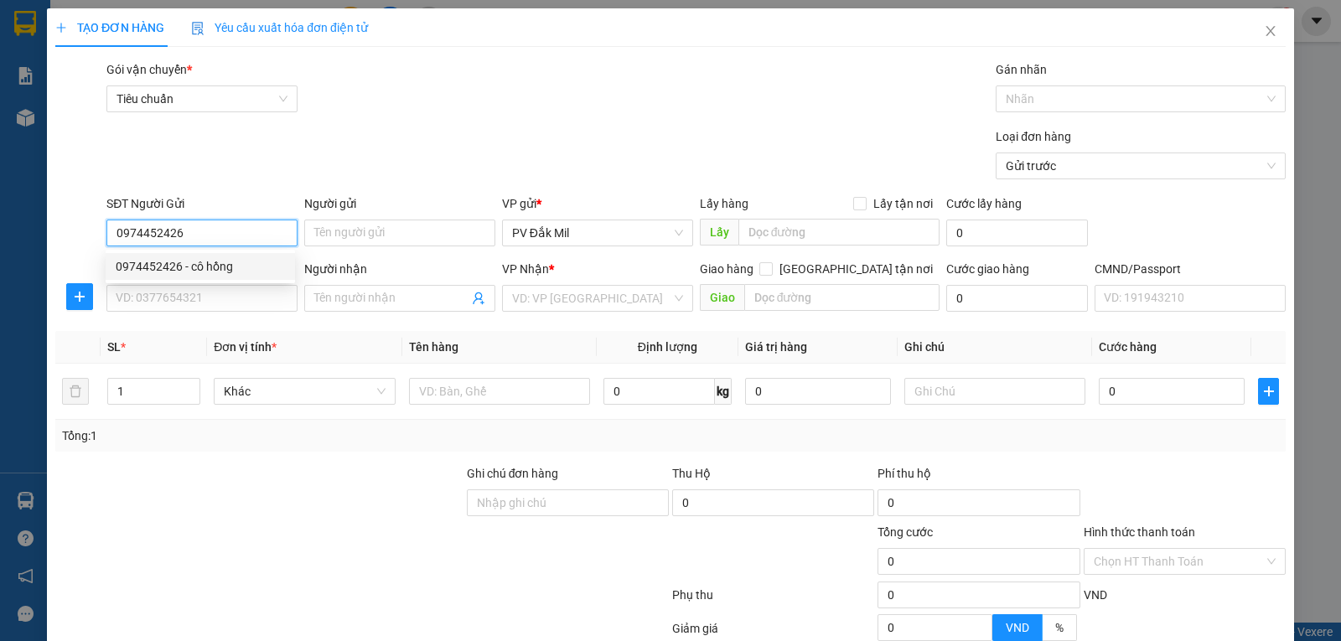
type input "0974452426"
type input "cô hồng"
type input "0909942514"
type input "thúy hồng"
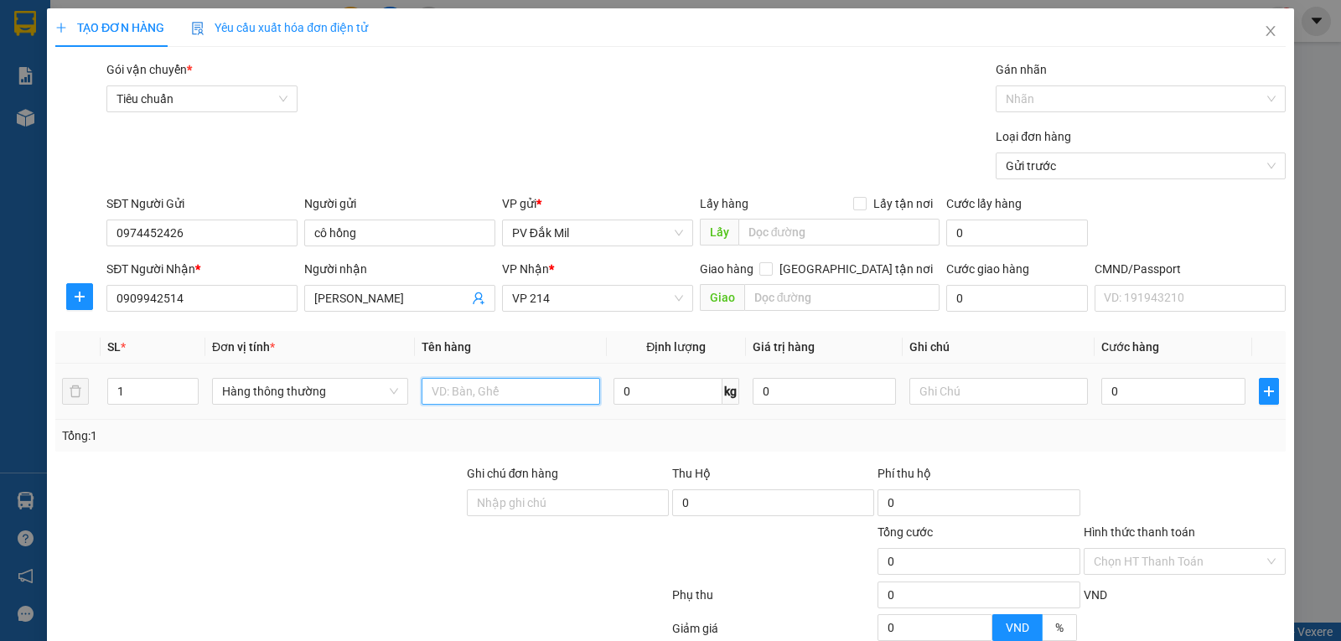
click at [531, 396] on input "text" at bounding box center [511, 391] width 179 height 27
type input "bơ"
click at [950, 393] on input "text" at bounding box center [998, 391] width 179 height 27
type input "bao trắng"
click at [1170, 391] on input "0" at bounding box center [1172, 391] width 143 height 27
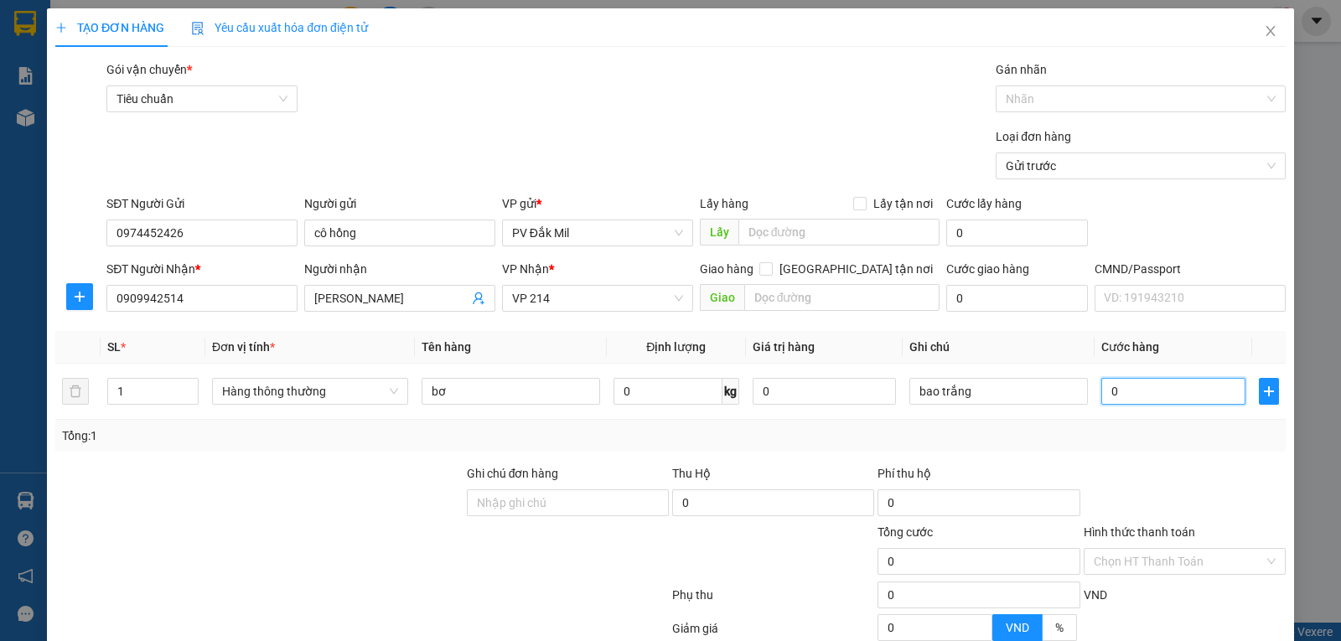
type input "7"
type input "70"
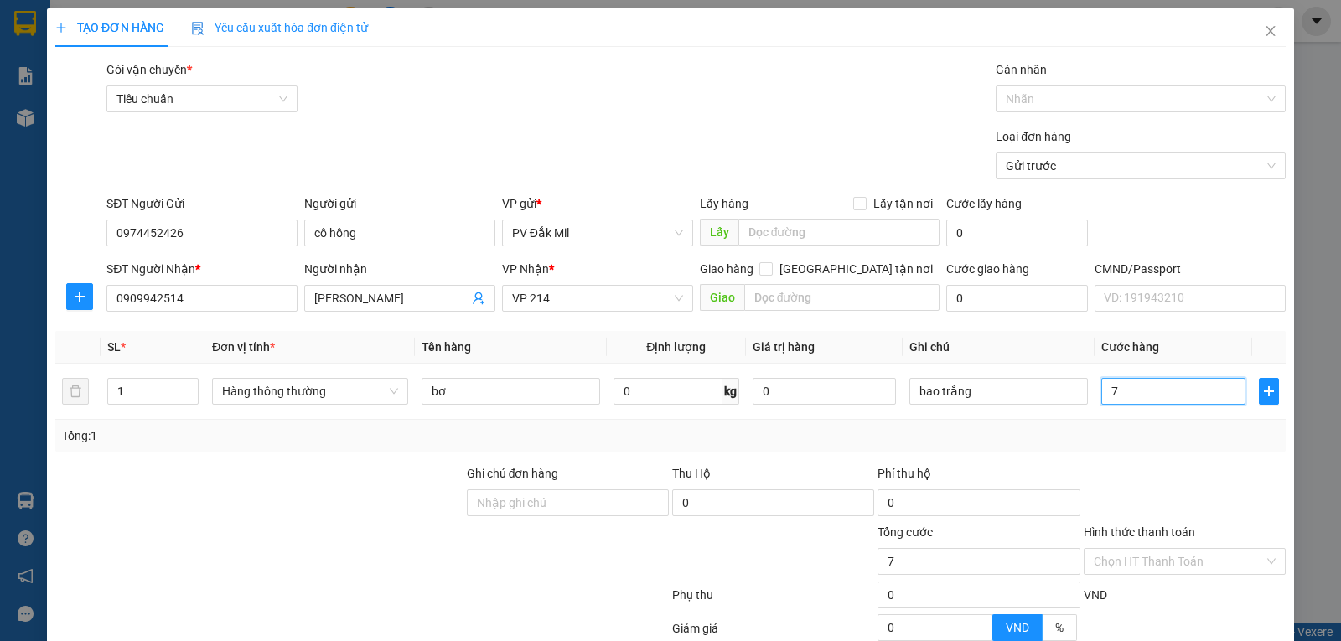
type input "70"
type input "700"
type input "7.000"
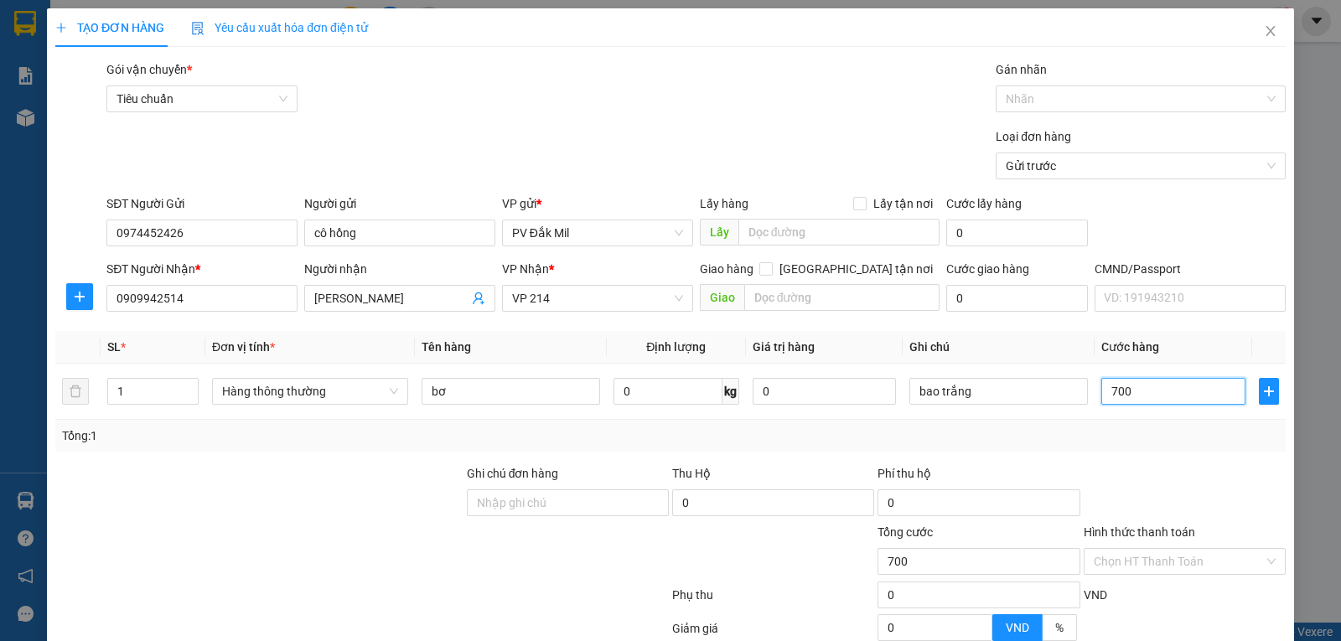
type input "7.000"
type input "70.000"
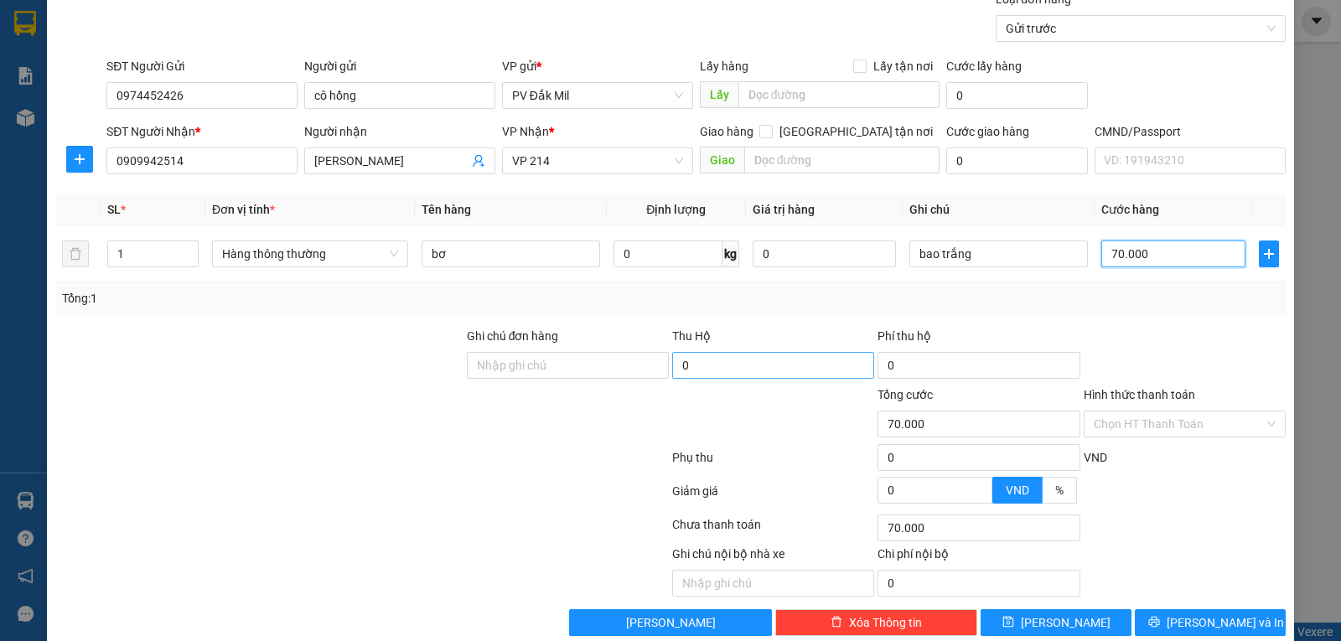
scroll to position [165, 0]
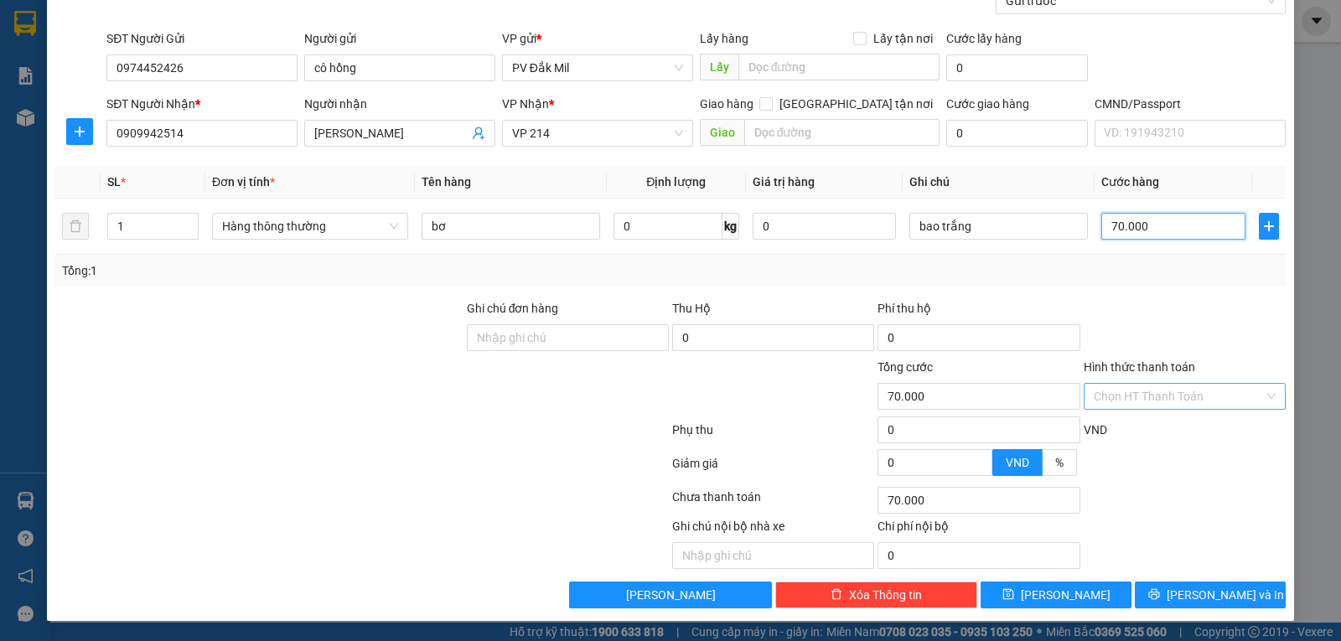
type input "70.000"
click at [1177, 400] on input "Hình thức thanh toán" at bounding box center [1179, 396] width 170 height 25
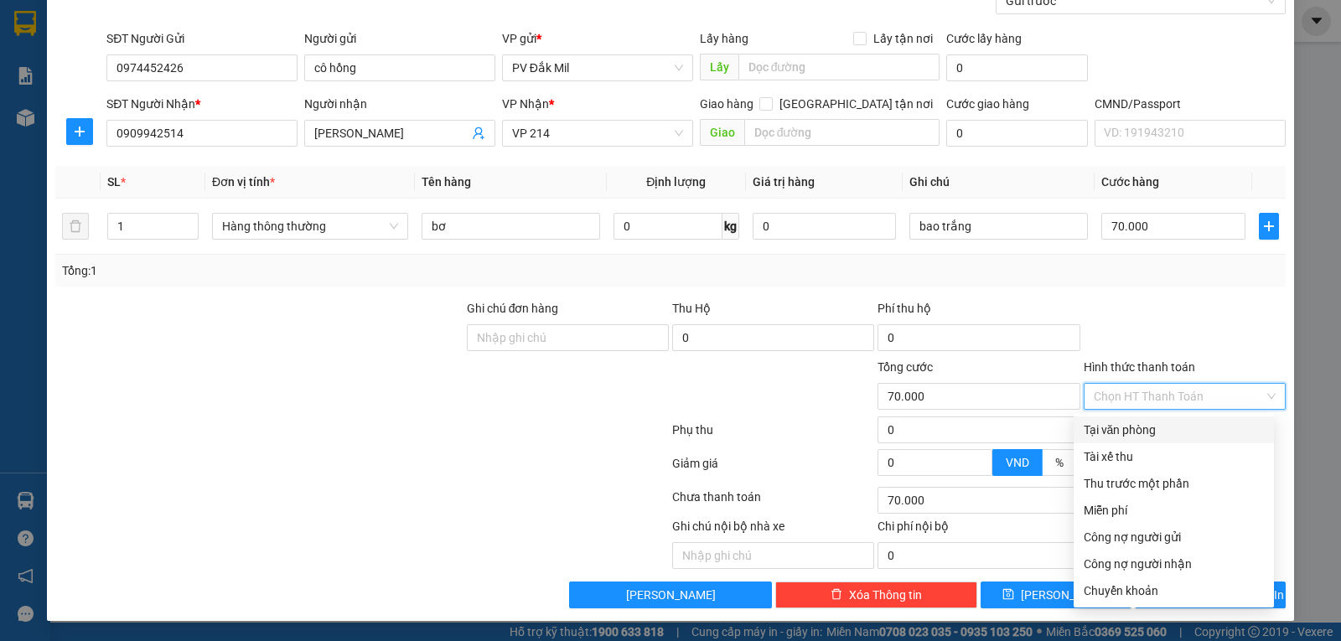
click at [1104, 423] on div "Tại văn phòng" at bounding box center [1174, 430] width 180 height 18
type input "0"
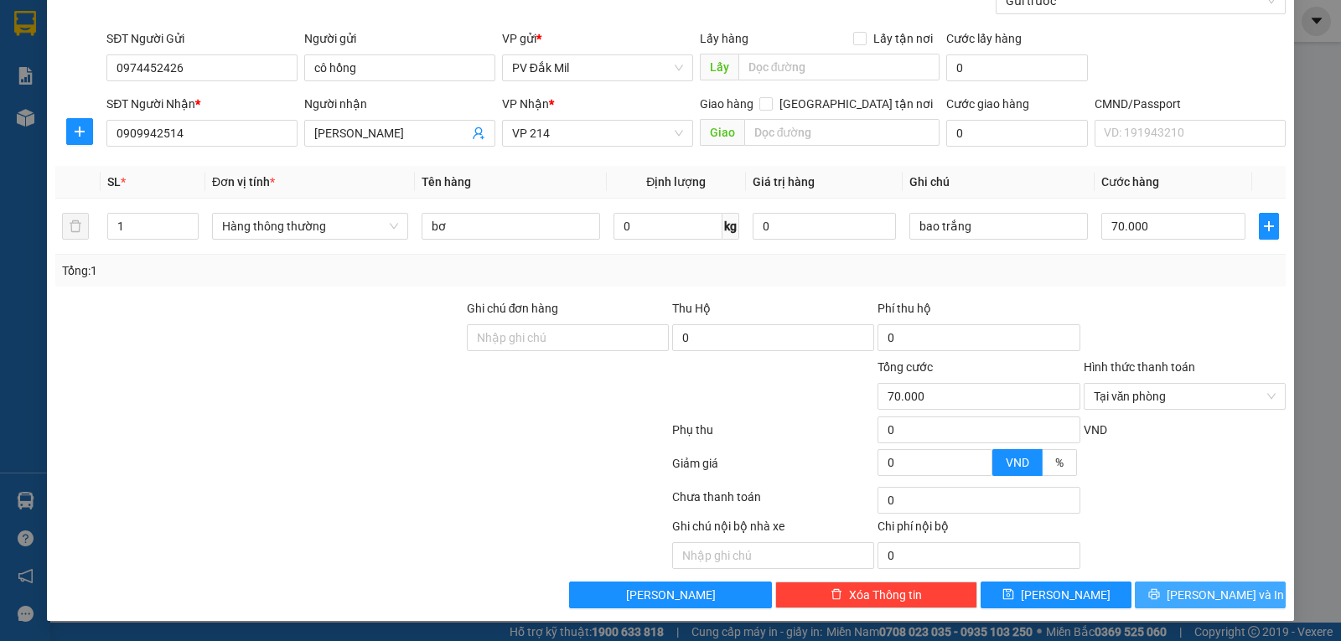
click at [1158, 589] on button "[PERSON_NAME] và In" at bounding box center [1210, 595] width 151 height 27
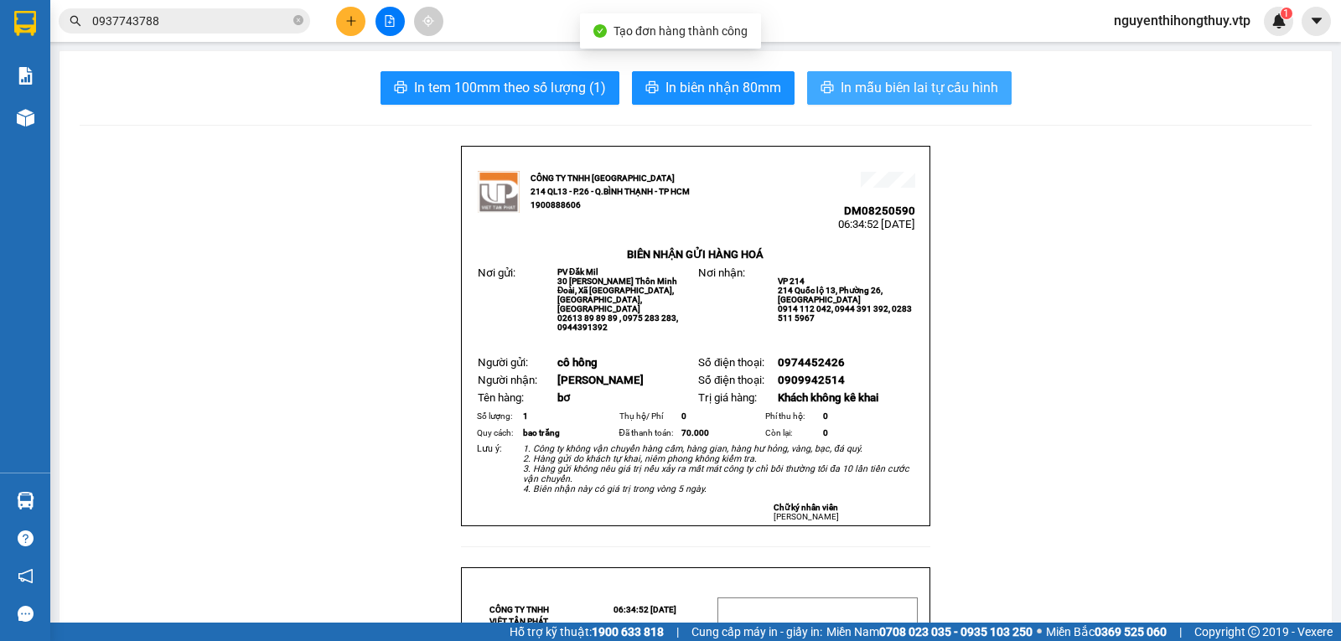
click at [888, 92] on span "In mẫu biên lai tự cấu hình" at bounding box center [920, 87] width 158 height 21
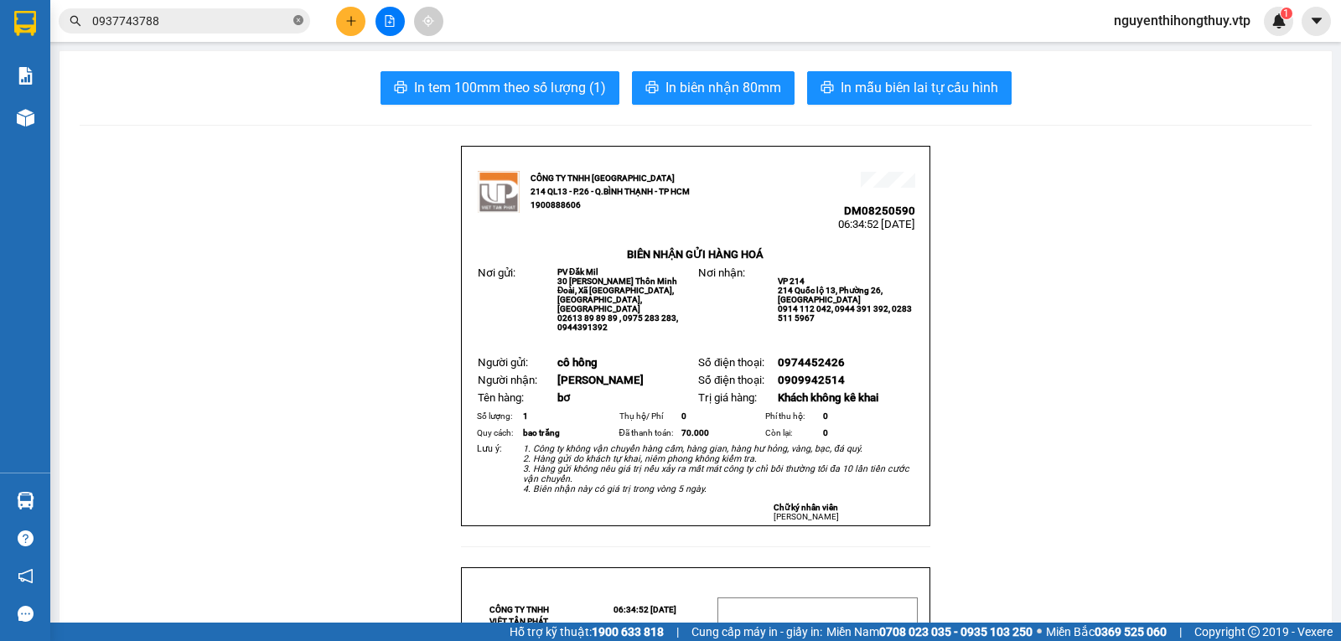
click at [298, 23] on icon "close-circle" at bounding box center [298, 20] width 10 height 10
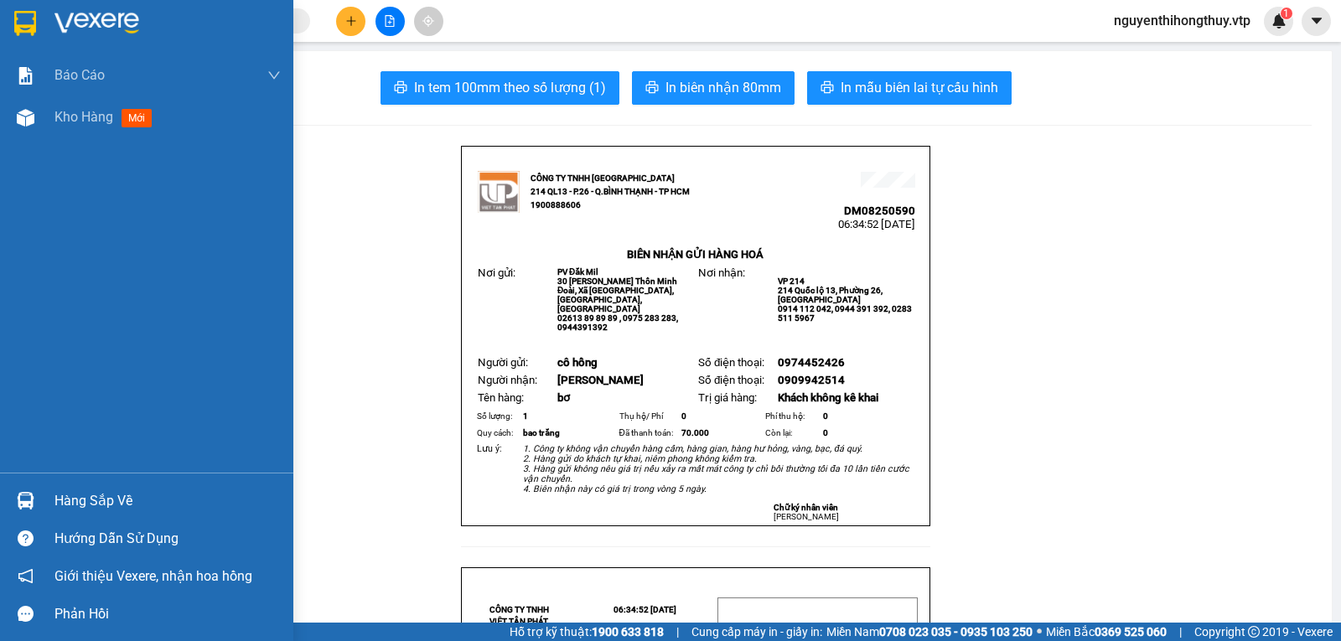
click at [18, 23] on img at bounding box center [25, 23] width 22 height 25
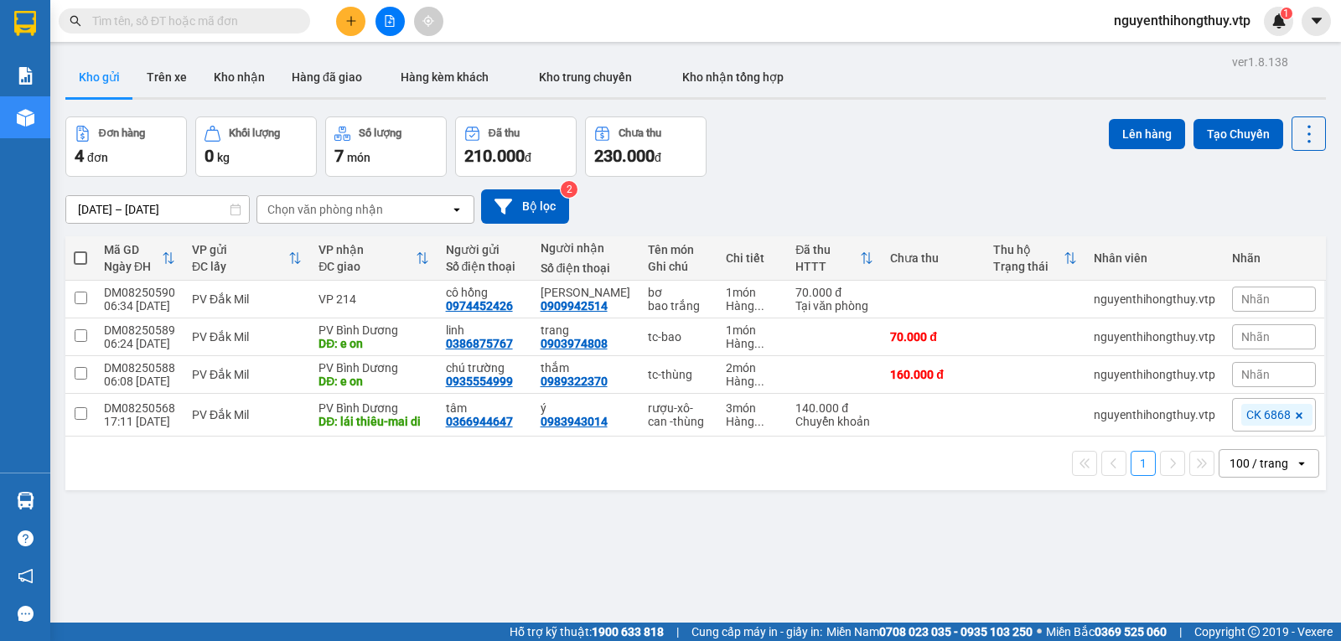
click at [353, 23] on icon "plus" at bounding box center [351, 21] width 12 height 12
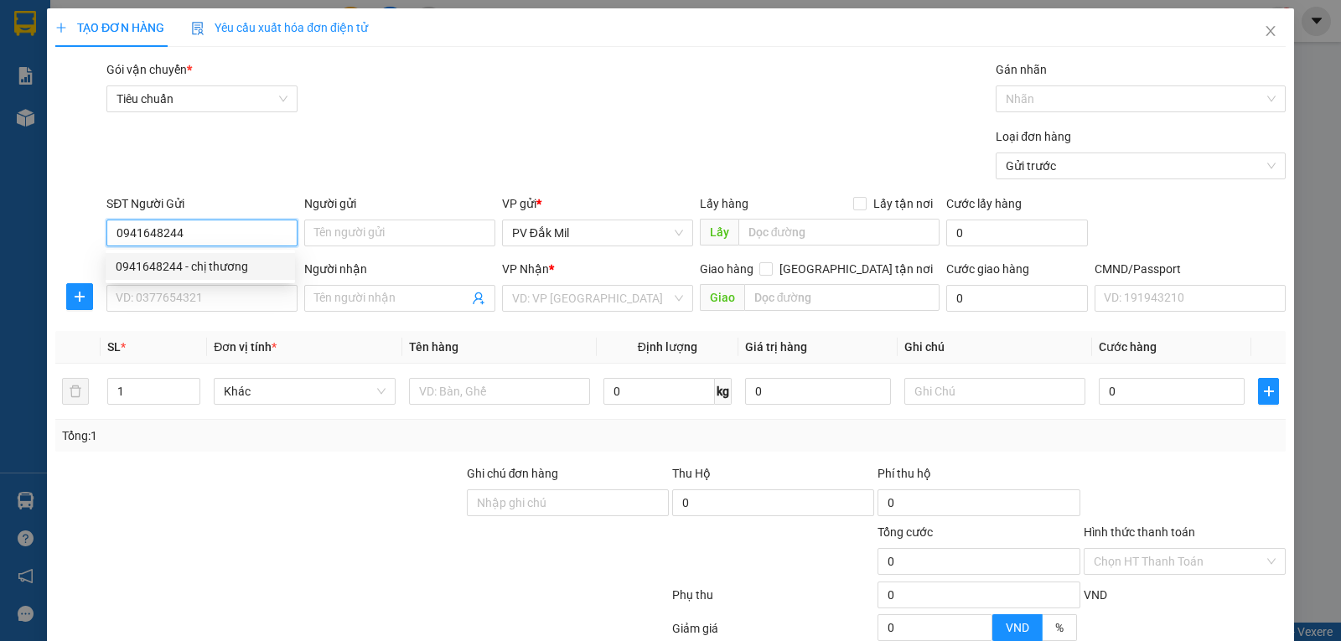
type input "0941648244"
type input "chị thương"
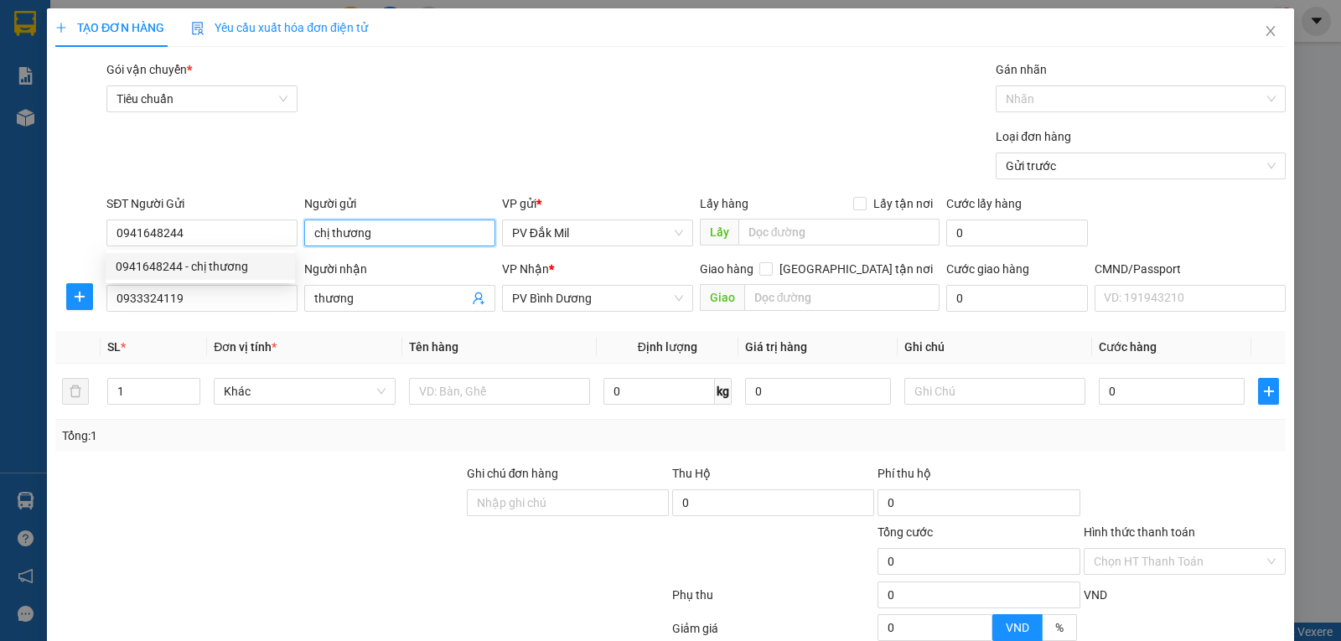
type input "0933324119"
type input "thương"
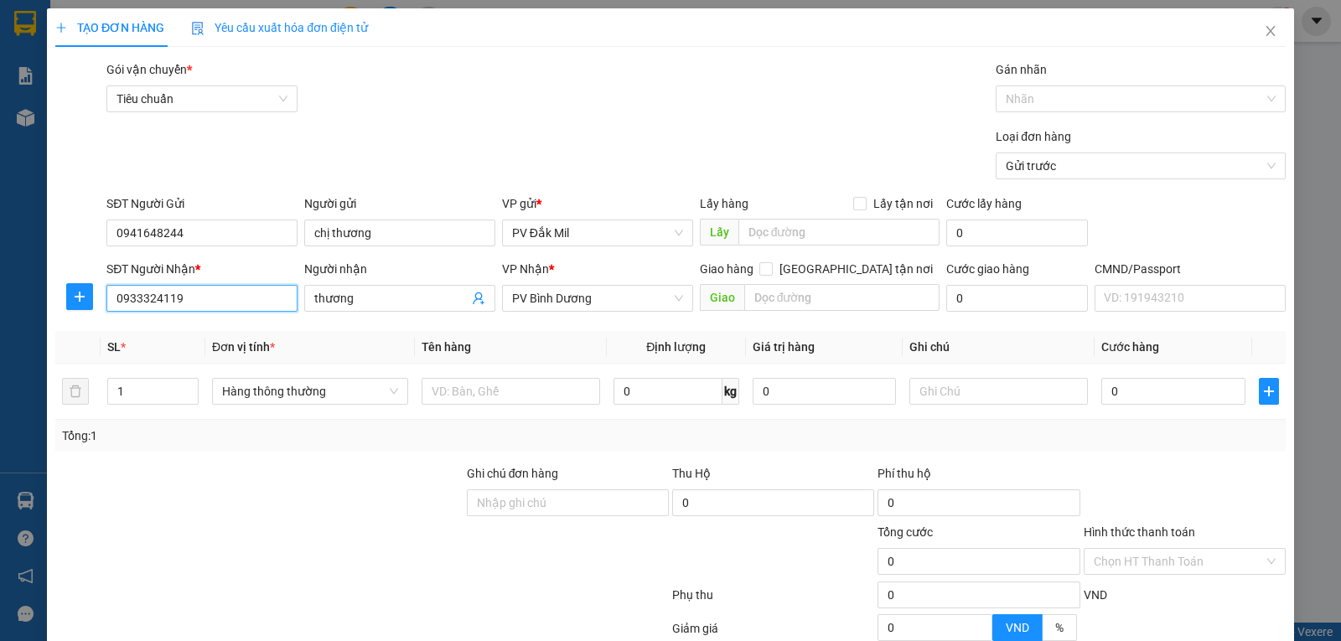
click at [229, 302] on input "0933324119" at bounding box center [201, 298] width 191 height 27
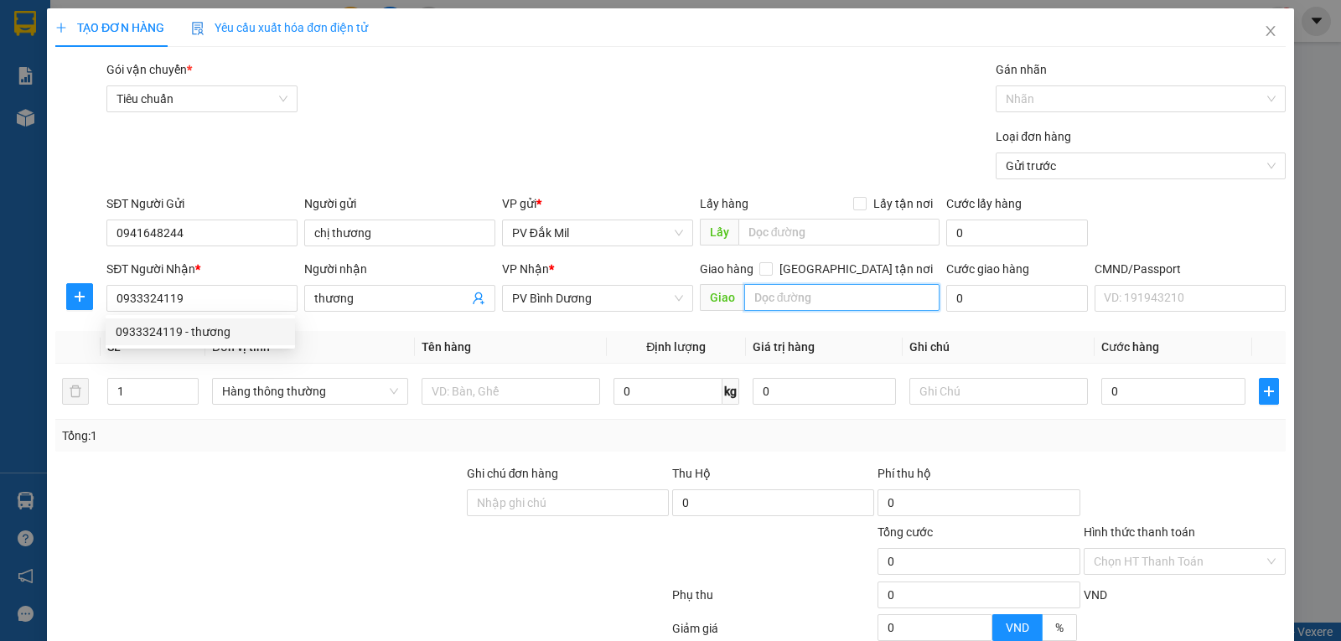
click at [779, 303] on input "text" at bounding box center [842, 297] width 196 height 27
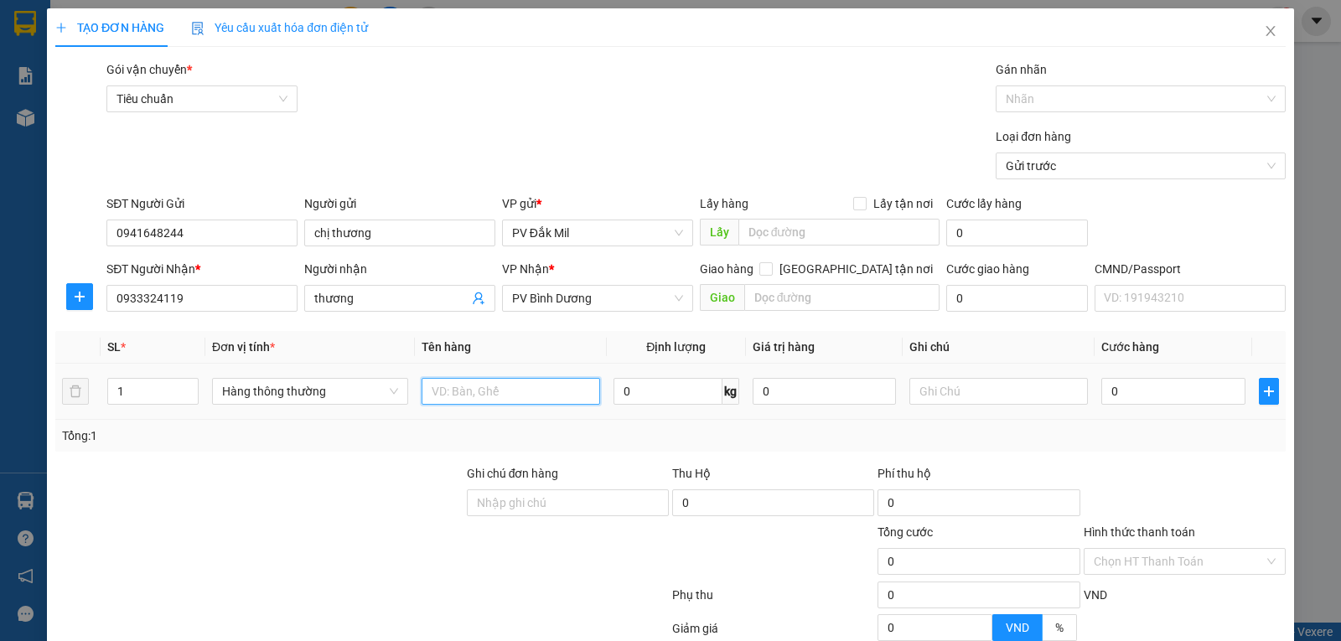
click at [536, 391] on input "text" at bounding box center [511, 391] width 179 height 27
type input "sầu riêng"
click at [997, 391] on input "text" at bounding box center [998, 391] width 179 height 27
type input "bao xanh"
type input "5"
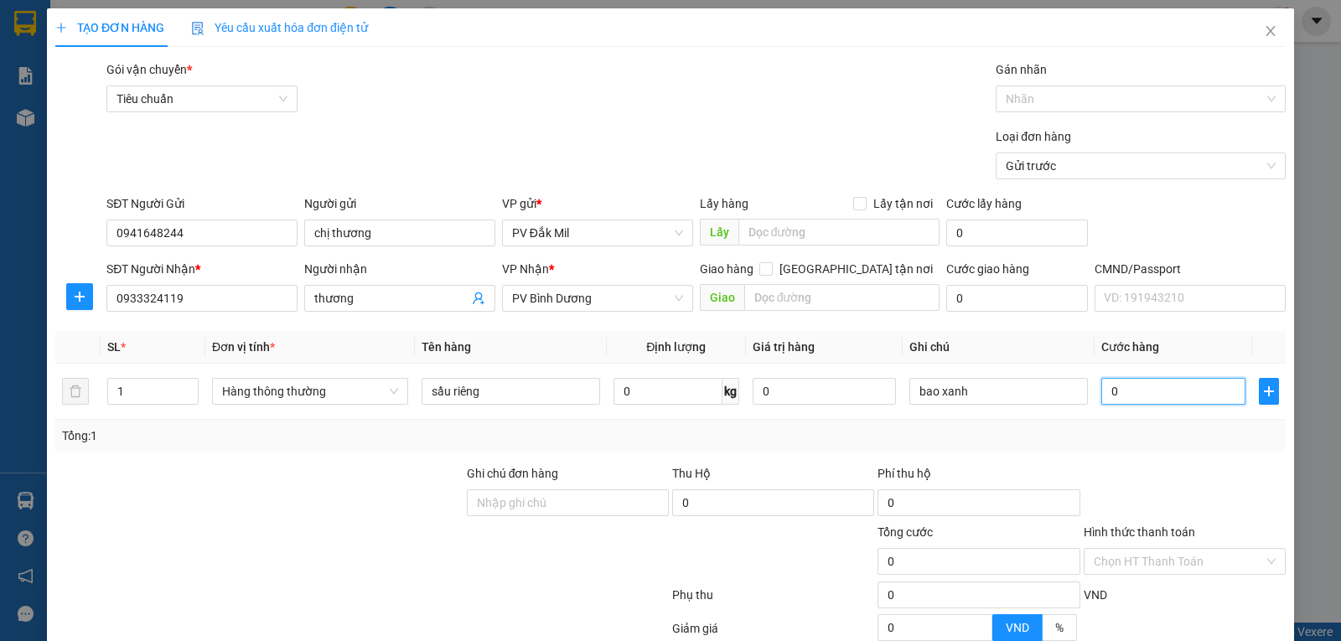
type input "5"
type input "50"
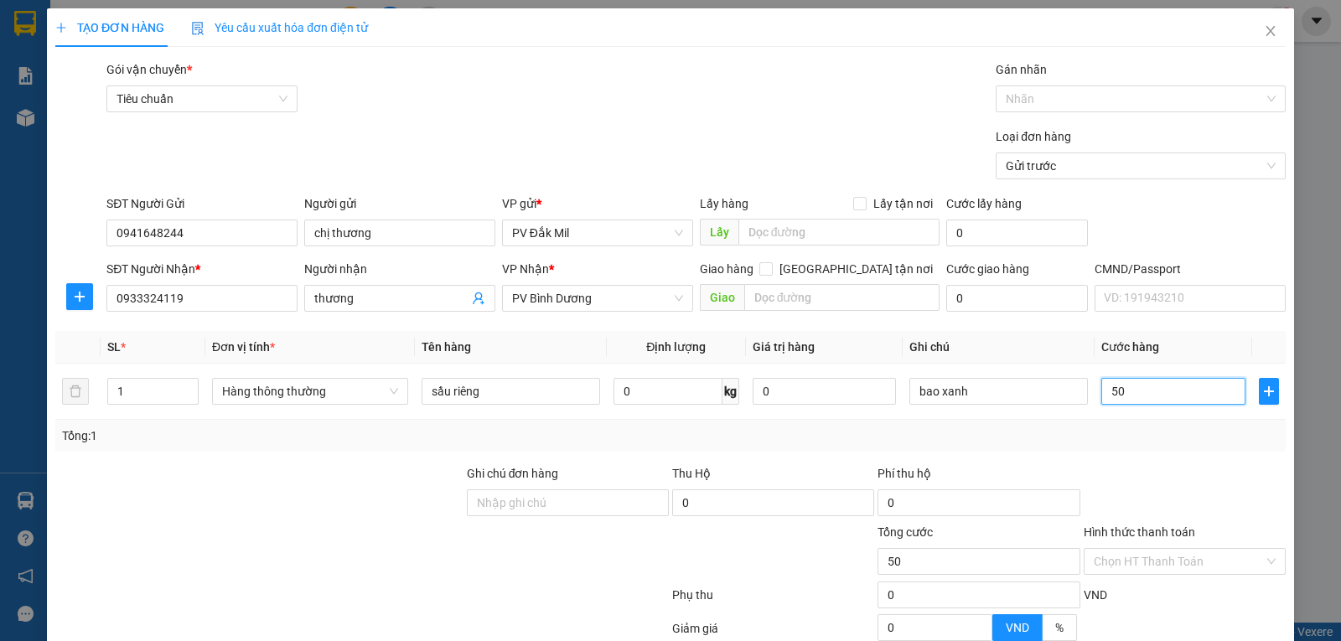
type input "500"
type input "5.000"
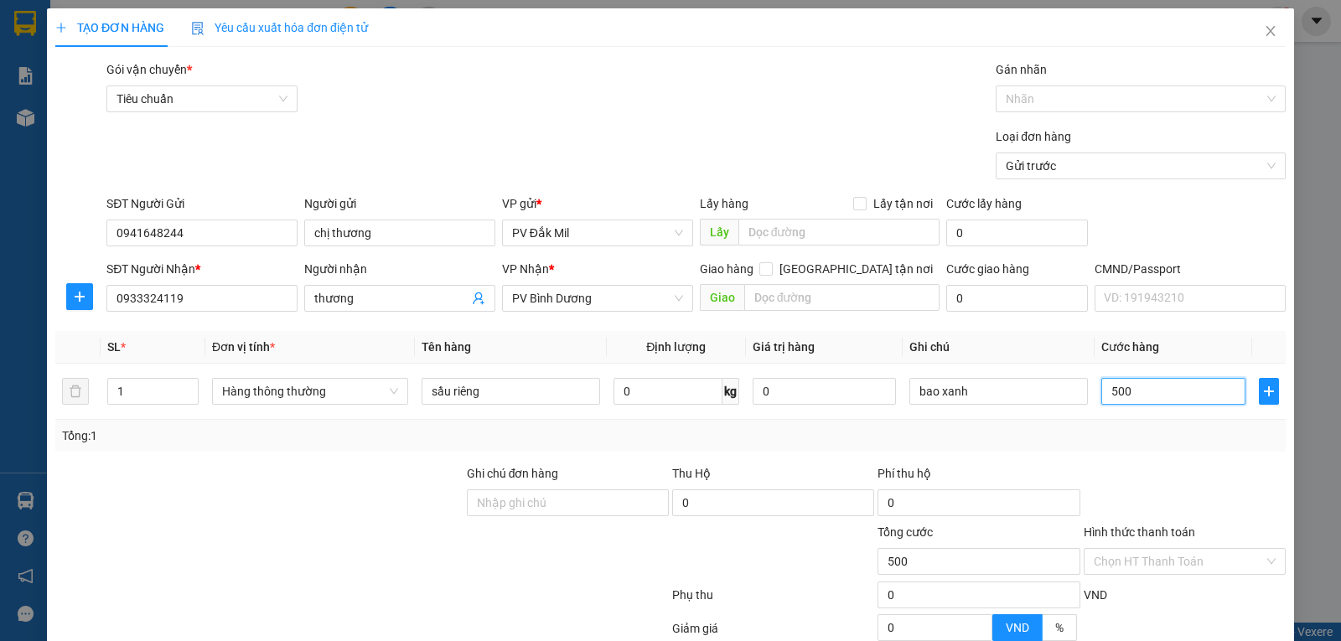
type input "5.000"
type input "50.000"
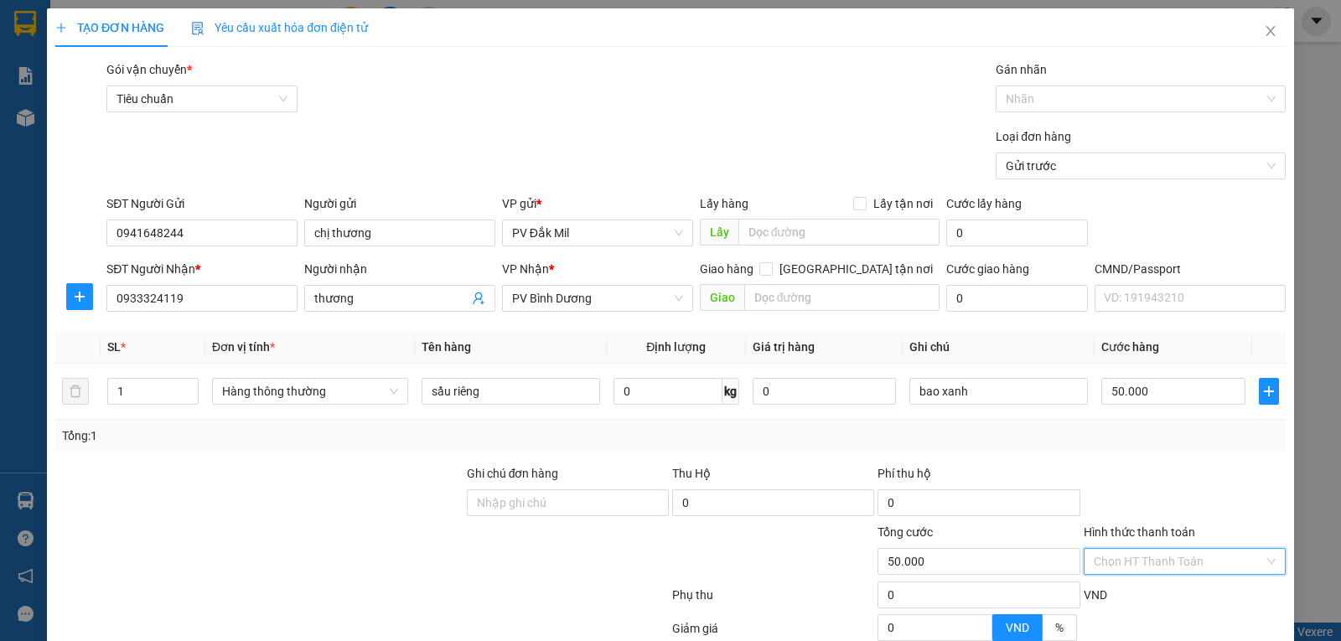
click at [1174, 555] on input "Hình thức thanh toán" at bounding box center [1179, 561] width 170 height 25
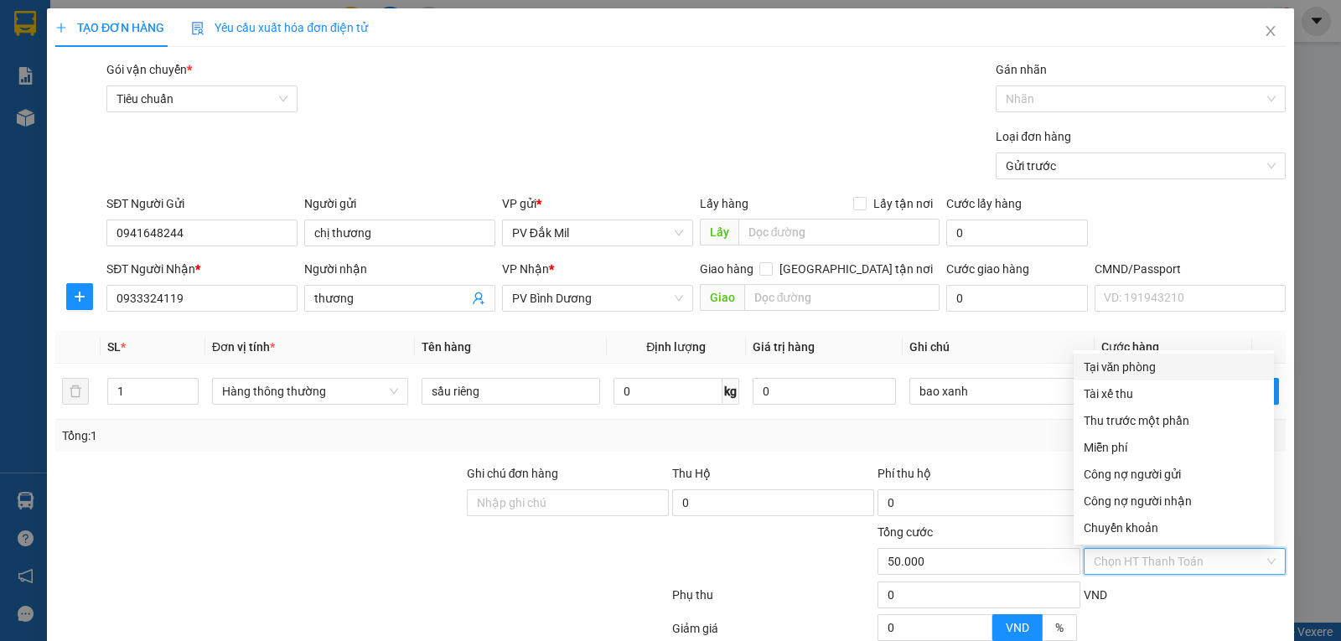
click at [1142, 371] on div "Tại văn phòng" at bounding box center [1174, 367] width 180 height 18
type input "0"
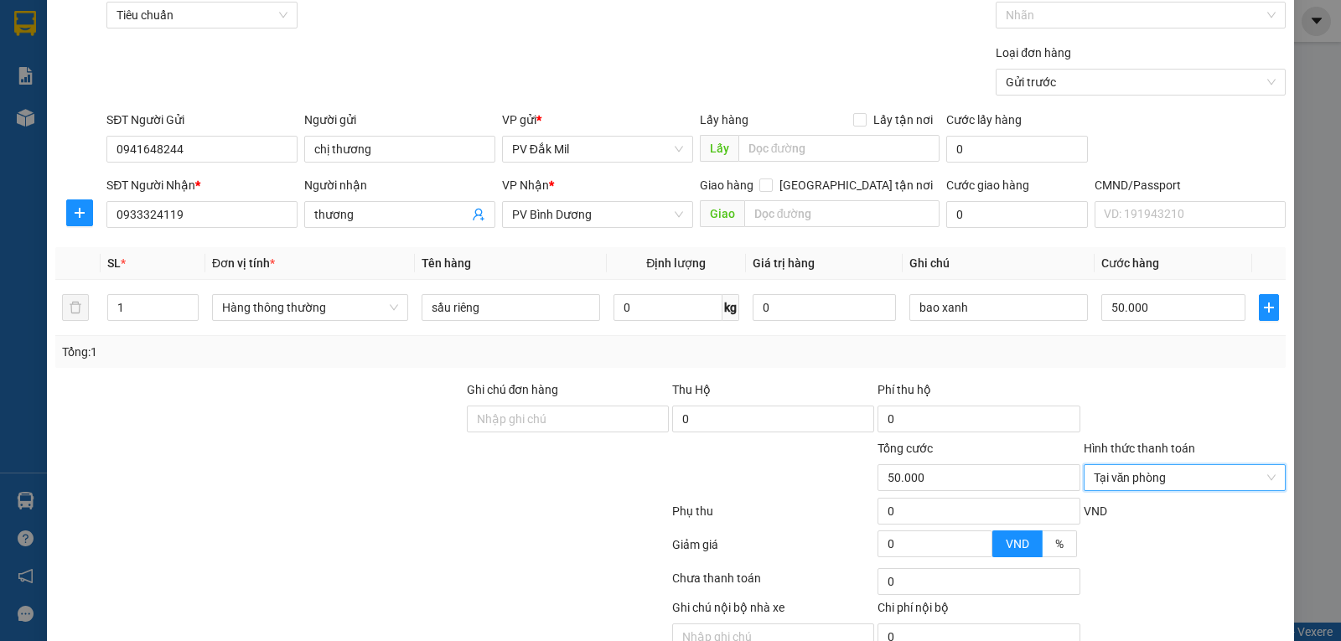
scroll to position [165, 0]
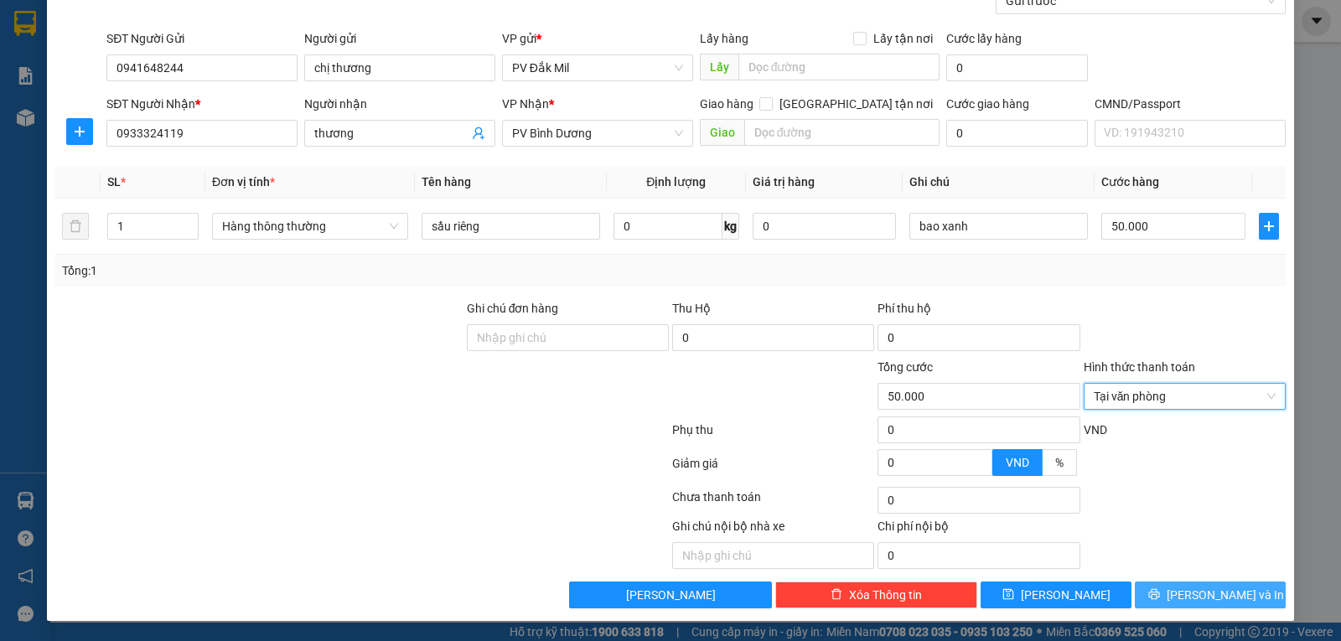
click at [1194, 587] on span "[PERSON_NAME] và In" at bounding box center [1225, 595] width 117 height 18
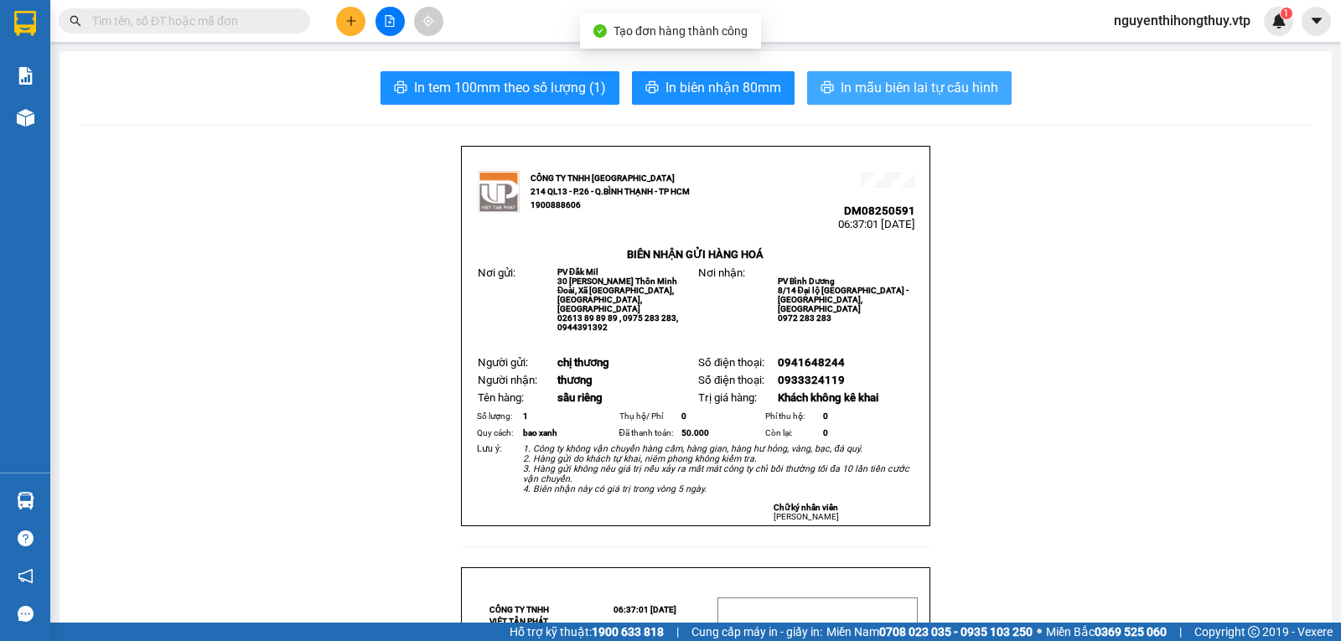
click at [896, 85] on span "In mẫu biên lai tự cấu hình" at bounding box center [920, 87] width 158 height 21
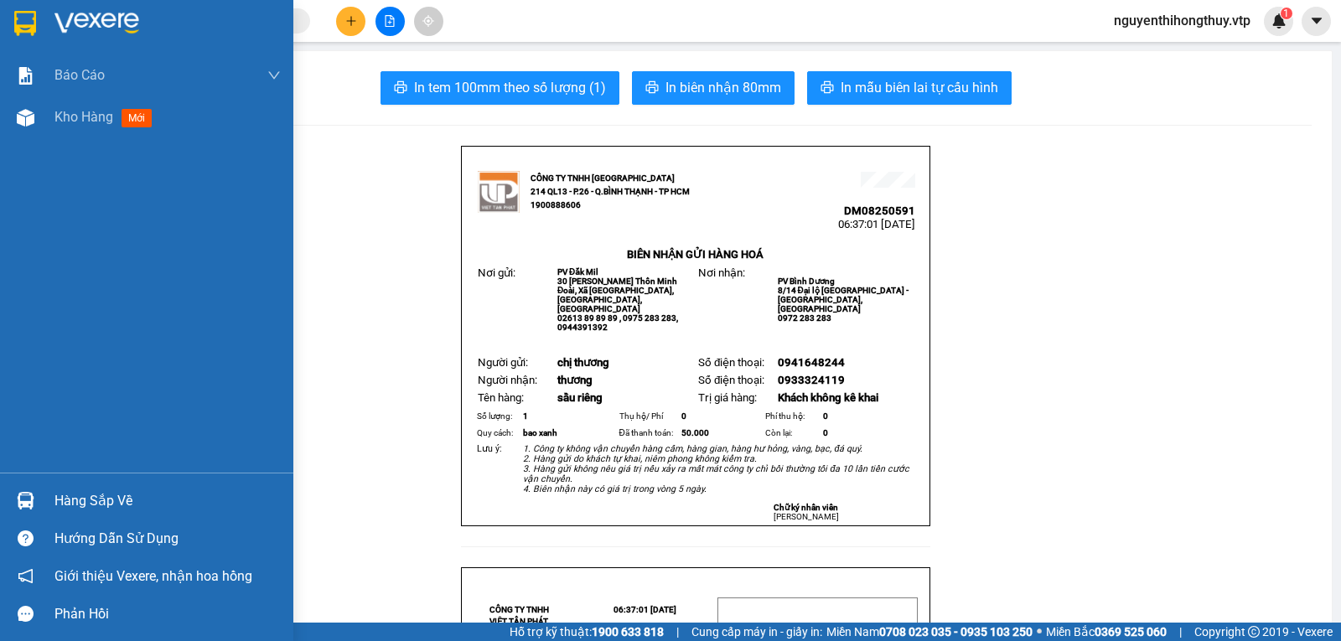
click at [19, 18] on img at bounding box center [25, 23] width 22 height 25
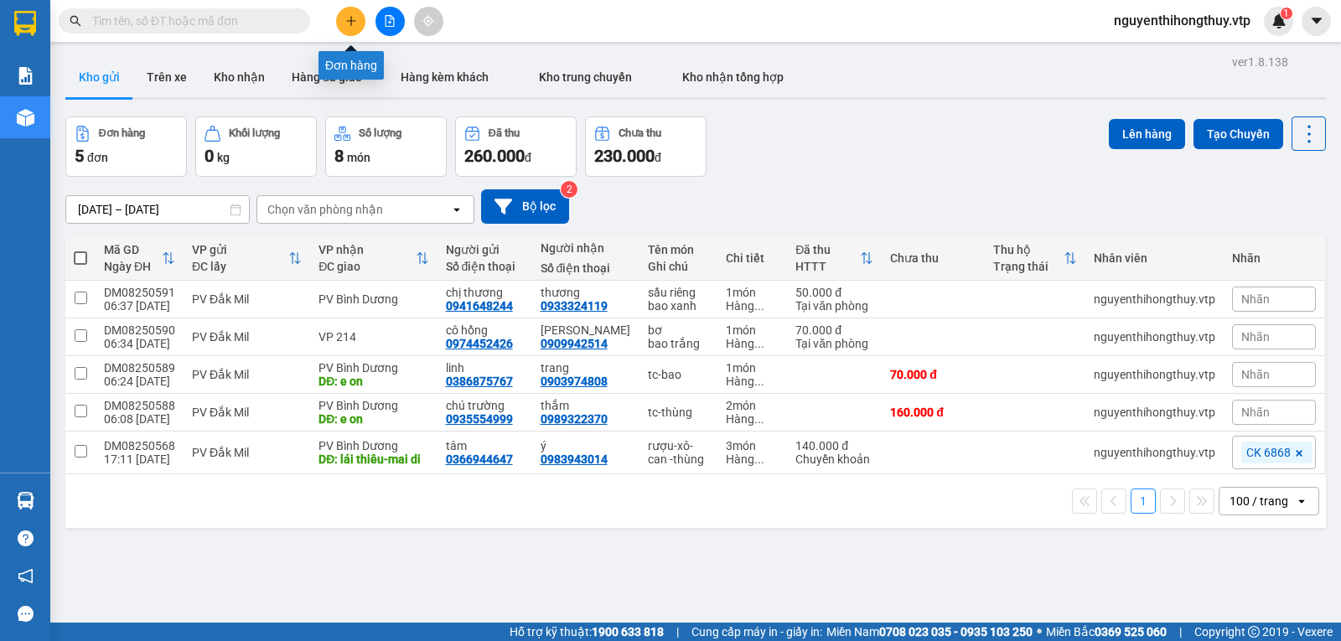
click at [351, 18] on icon "plus" at bounding box center [350, 20] width 1 height 9
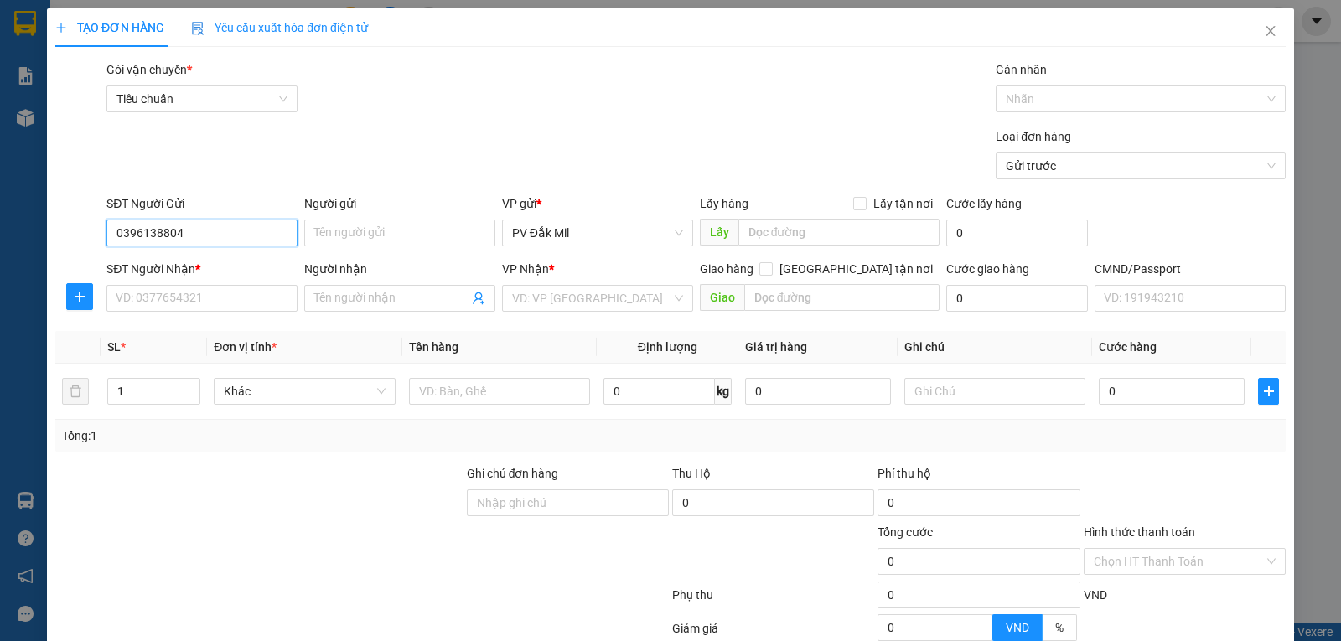
type input "0396138804"
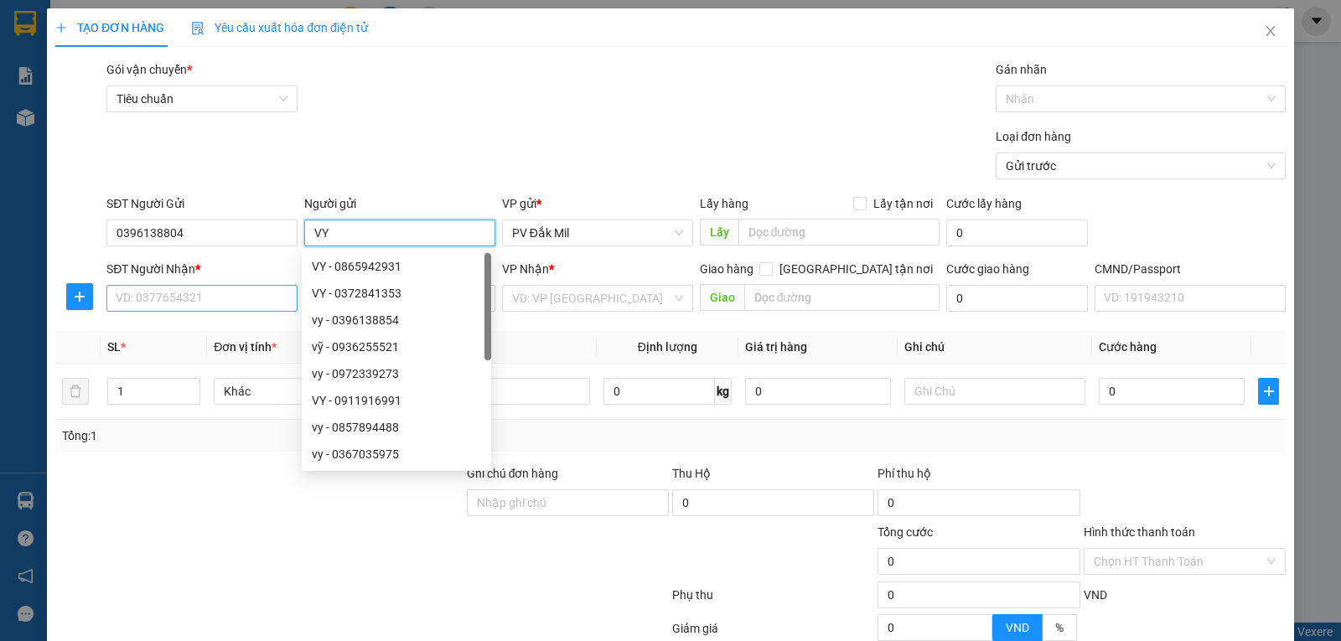
type input "VY"
click at [249, 299] on input "SĐT Người Nhận *" at bounding box center [201, 298] width 191 height 27
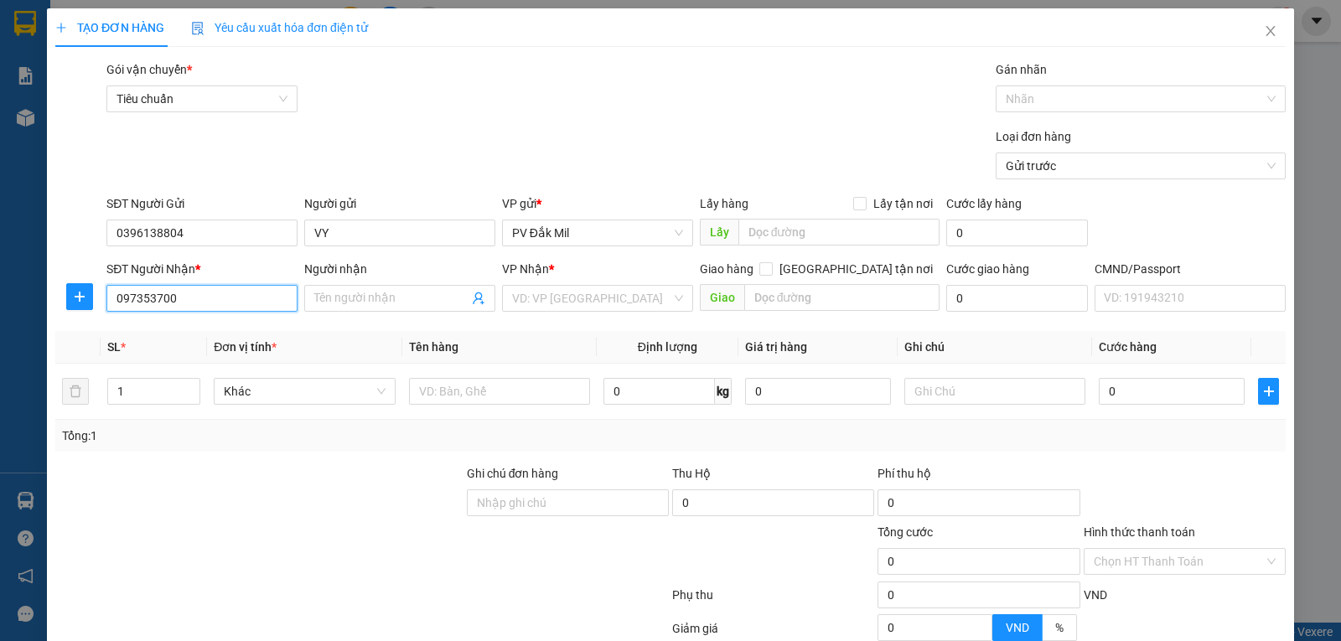
type input "0973537008"
click at [247, 326] on div "0973537008 - phúc" at bounding box center [200, 332] width 169 height 18
type input "phúc"
type input "cổng xanh"
type input "0973537008"
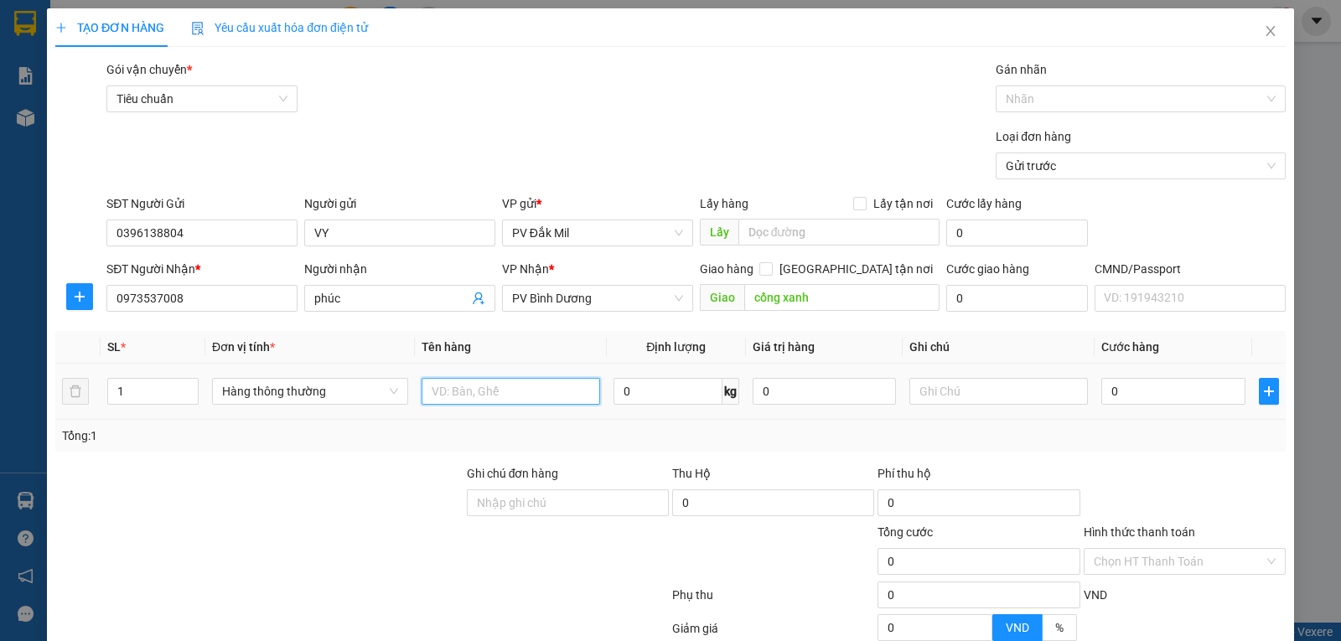
click at [497, 394] on input "text" at bounding box center [511, 391] width 179 height 27
type input "SẦU RIÊNG"
type input "B"
type input "THÙNG XỐP"
click at [1141, 396] on input "0" at bounding box center [1172, 391] width 143 height 27
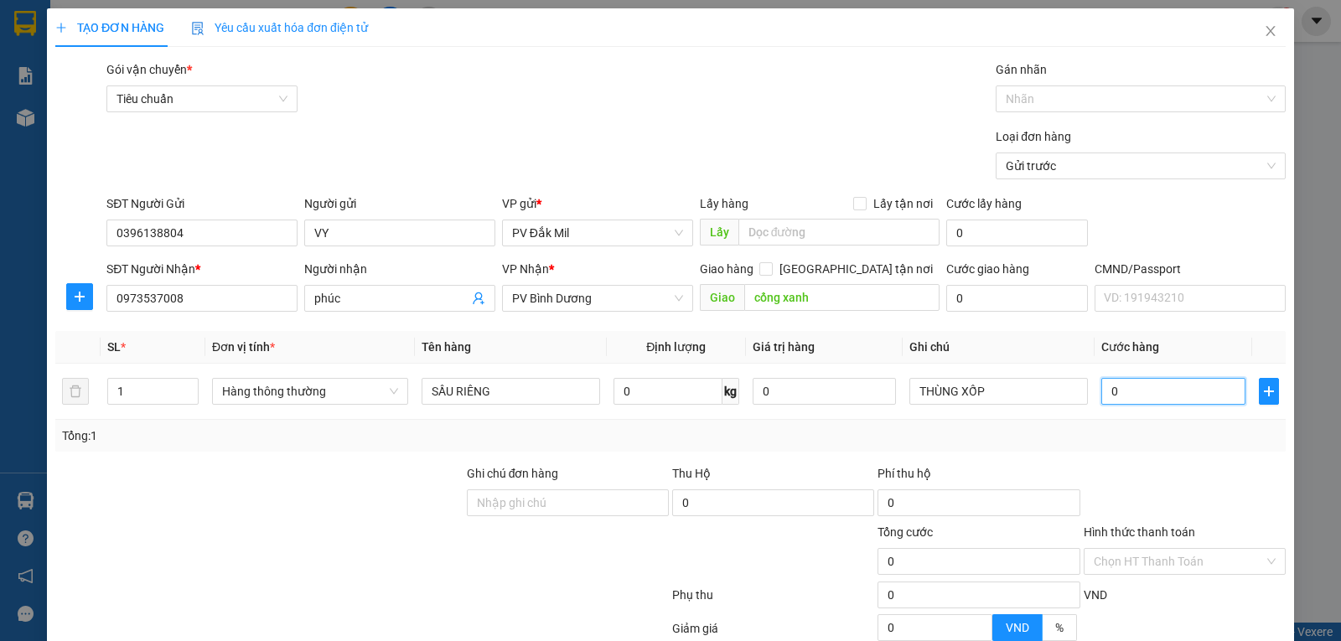
type input "6"
type input "60"
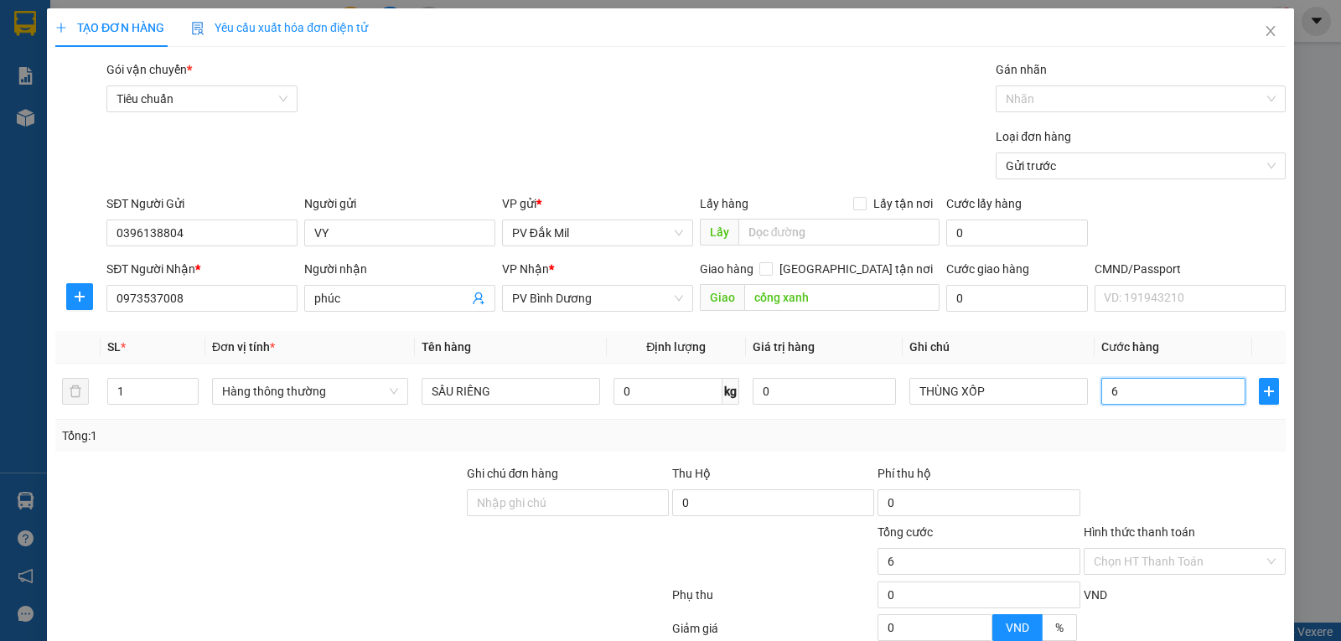
type input "60"
type input "600"
type input "6.000"
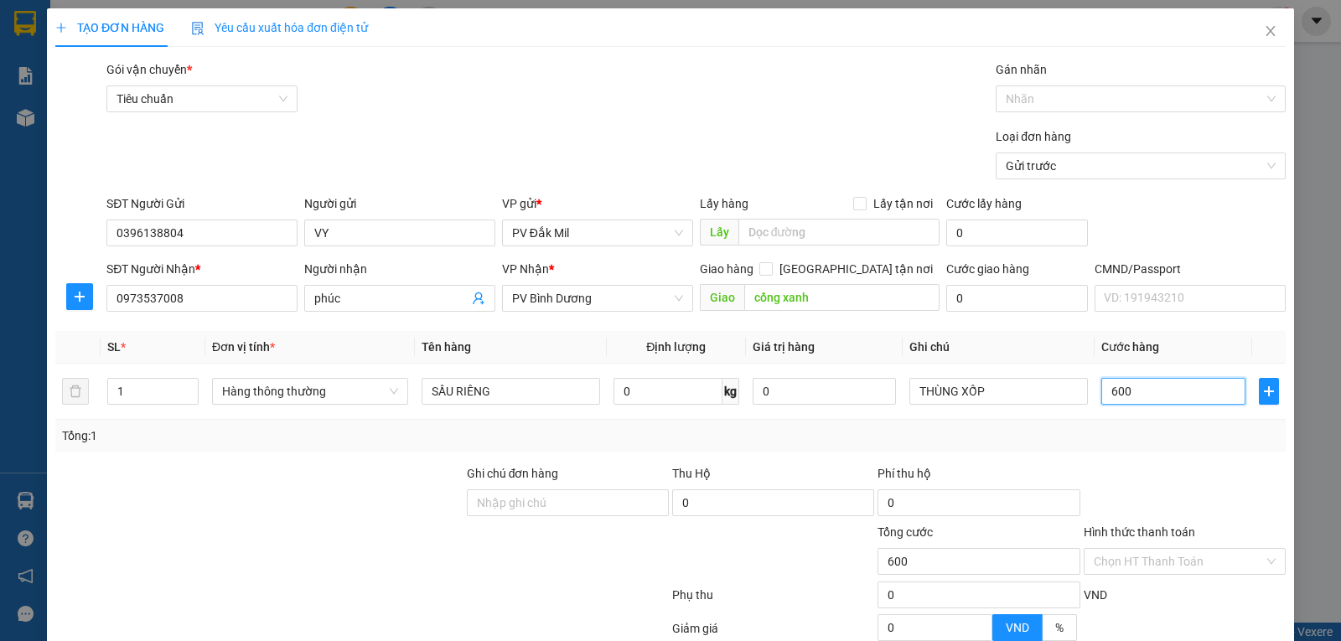
type input "6.000"
type input "60.000"
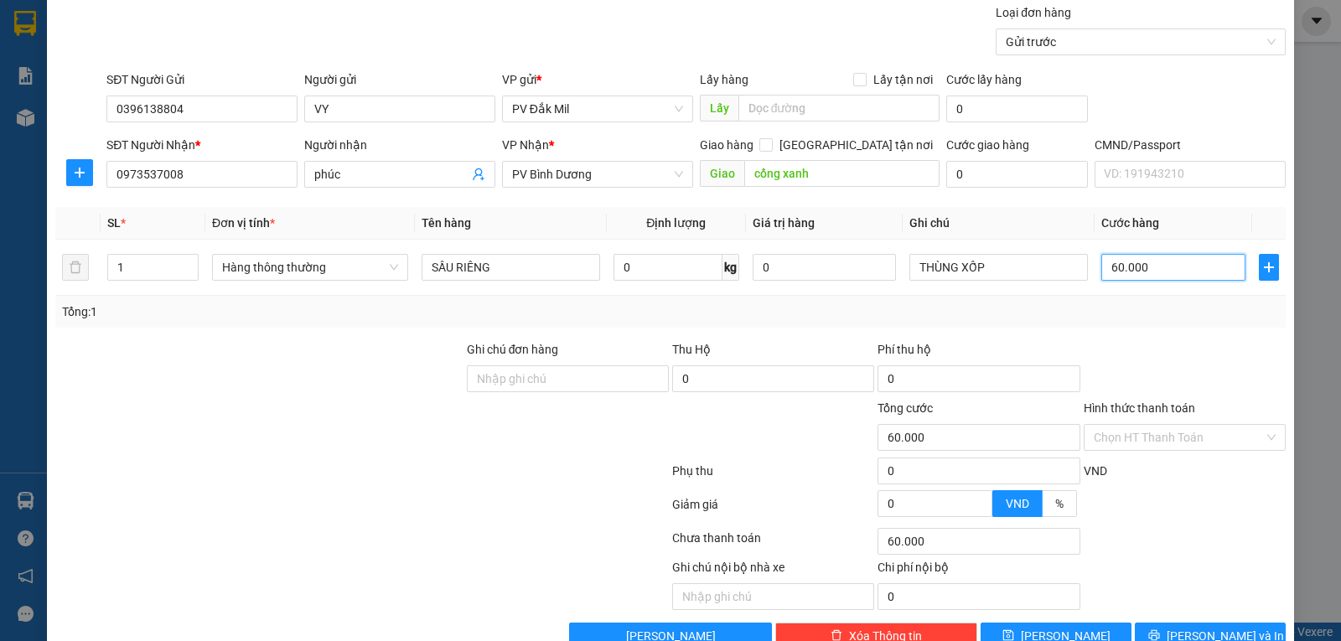
scroll to position [165, 0]
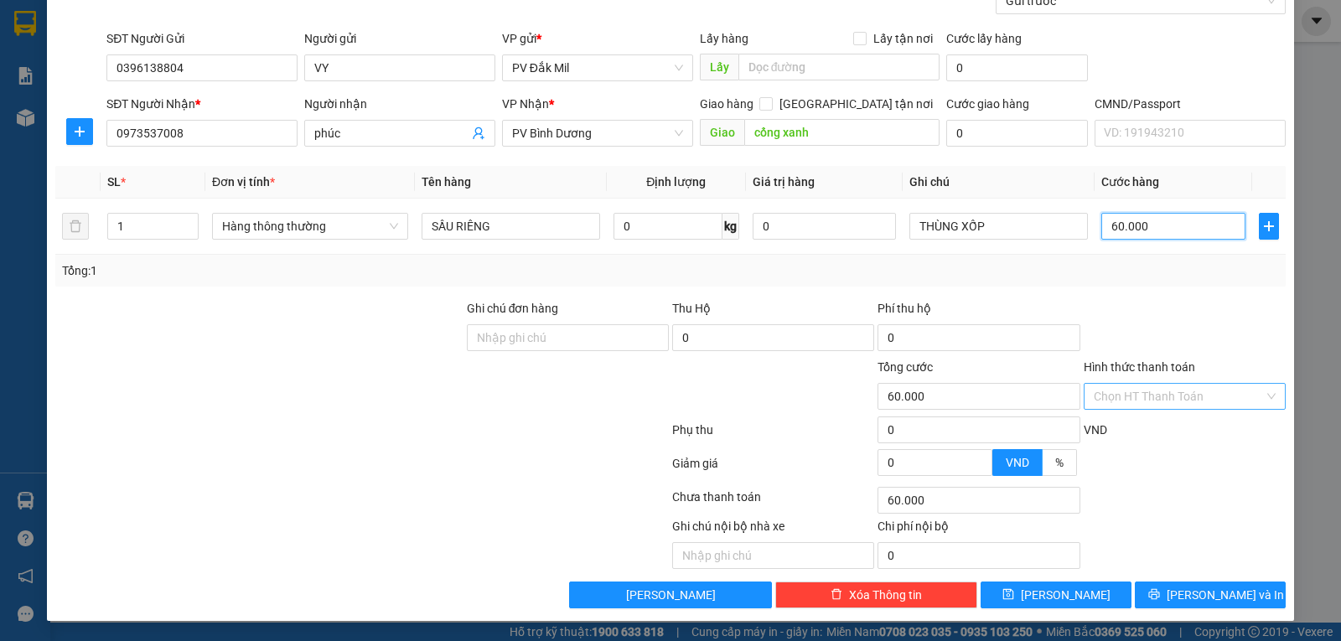
type input "60.000"
click at [1163, 395] on input "Hình thức thanh toán" at bounding box center [1179, 396] width 170 height 25
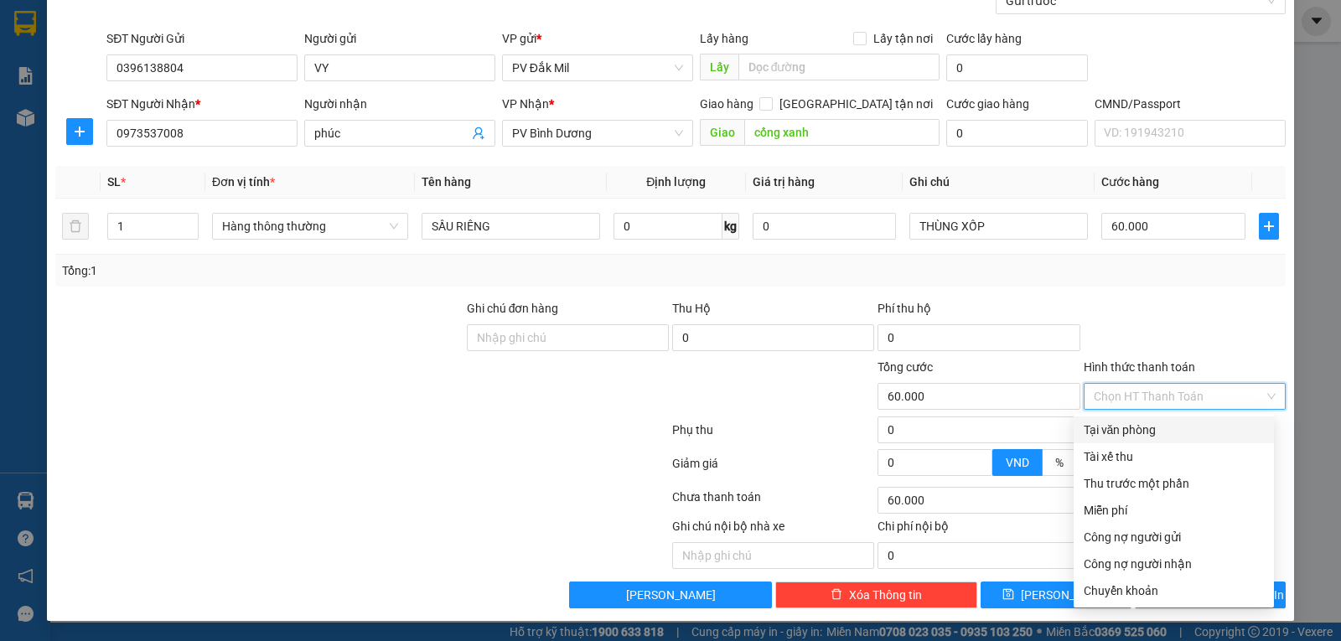
click at [1107, 439] on div "Tại văn phòng" at bounding box center [1174, 430] width 200 height 27
type input "0"
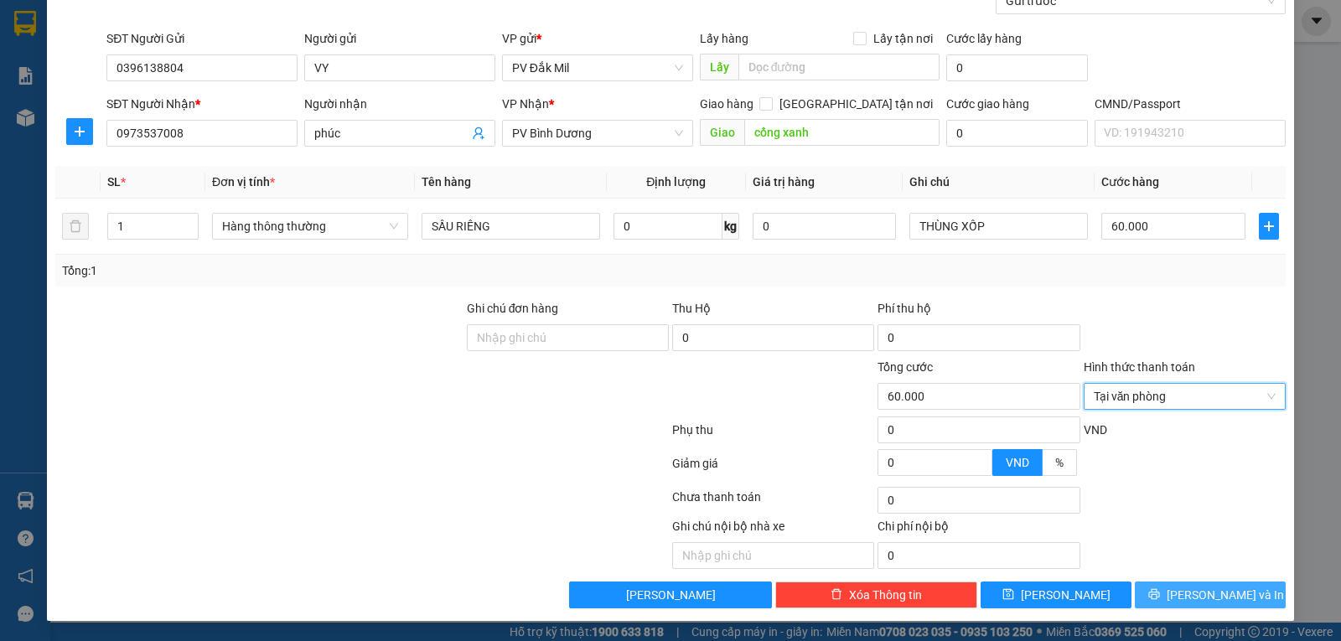
click at [1209, 594] on span "[PERSON_NAME] và In" at bounding box center [1225, 595] width 117 height 18
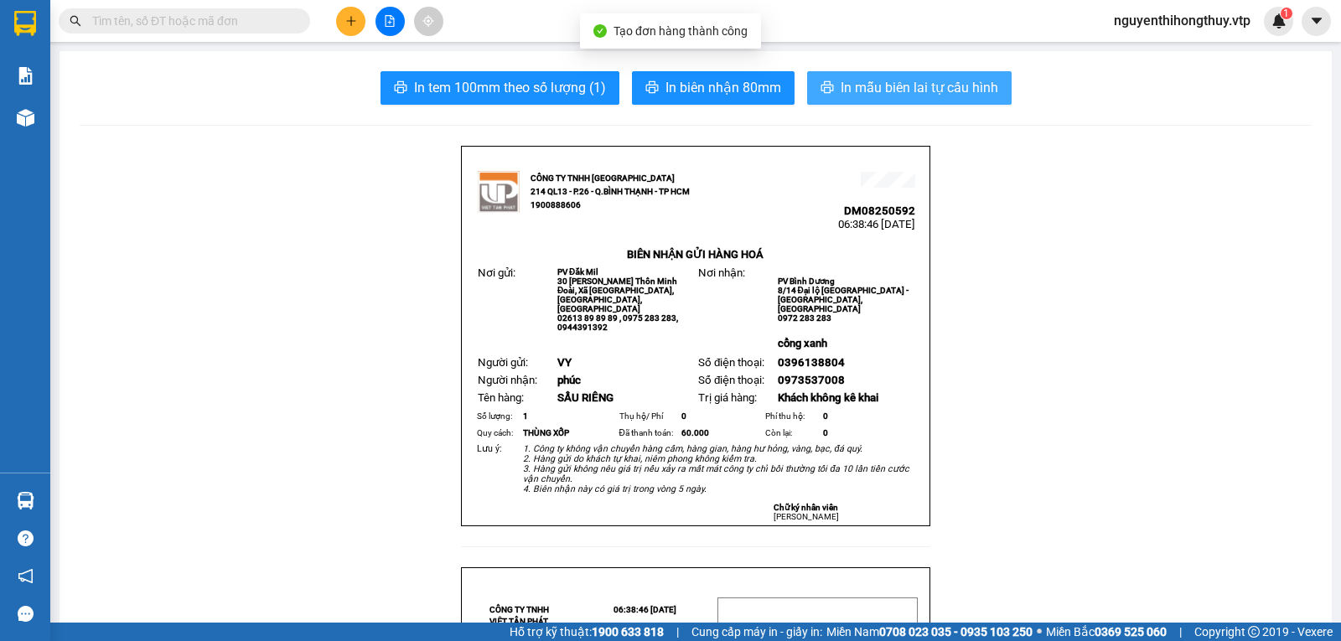
click at [893, 82] on span "In mẫu biên lai tự cấu hình" at bounding box center [920, 87] width 158 height 21
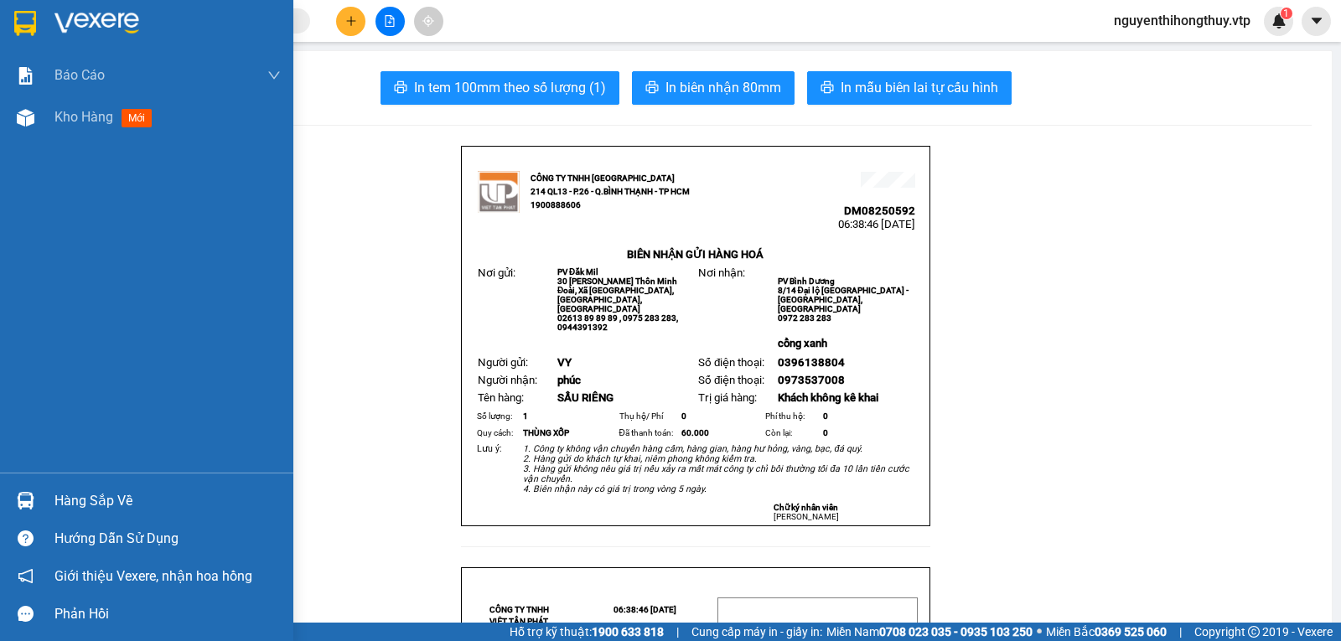
click at [15, 19] on img at bounding box center [25, 23] width 22 height 25
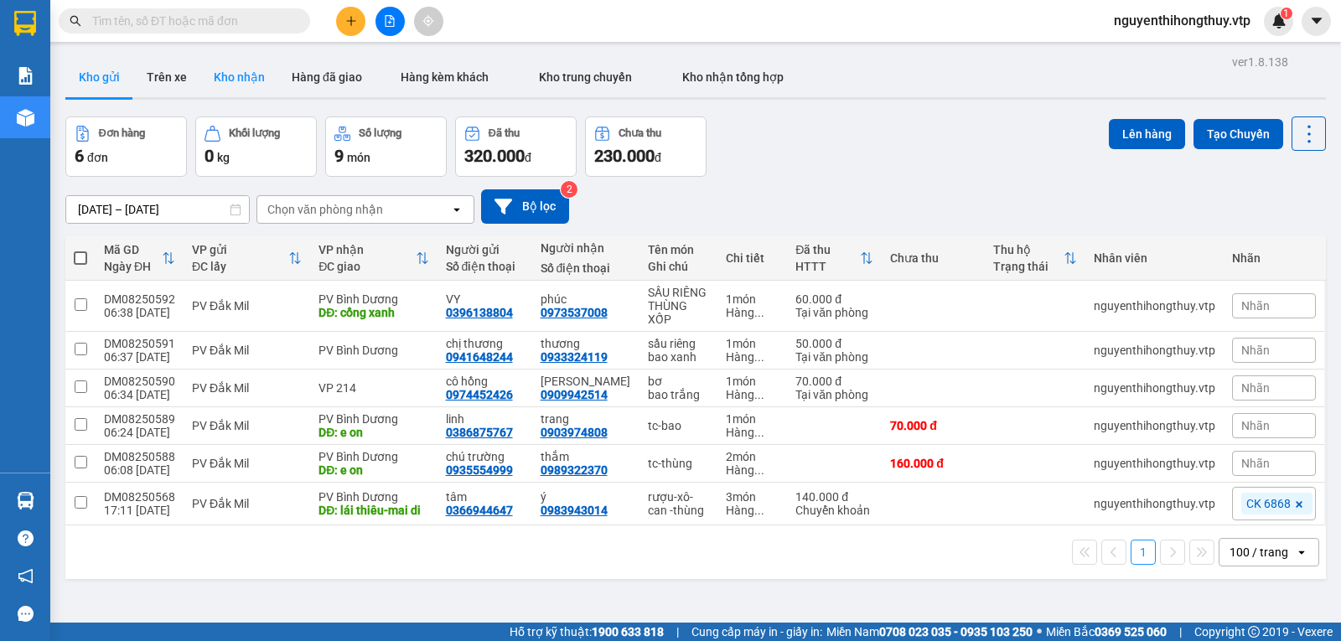
click at [253, 83] on button "Kho nhận" at bounding box center [239, 77] width 78 height 40
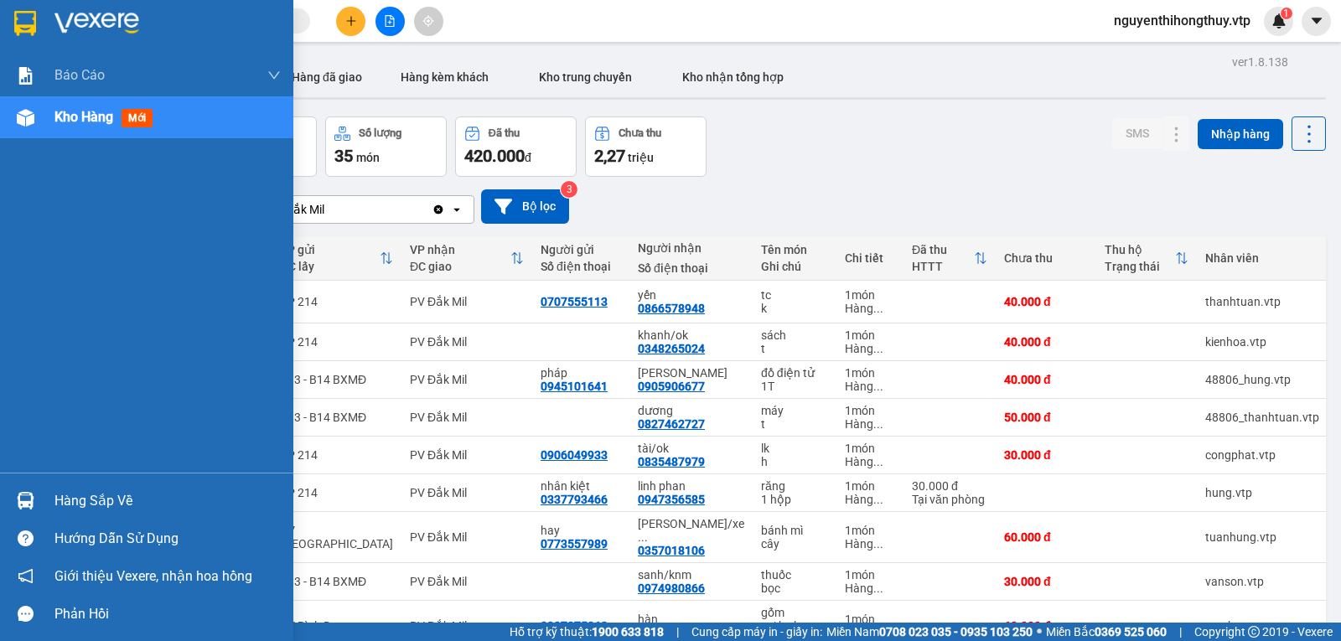
click at [24, 500] on img at bounding box center [26, 501] width 18 height 18
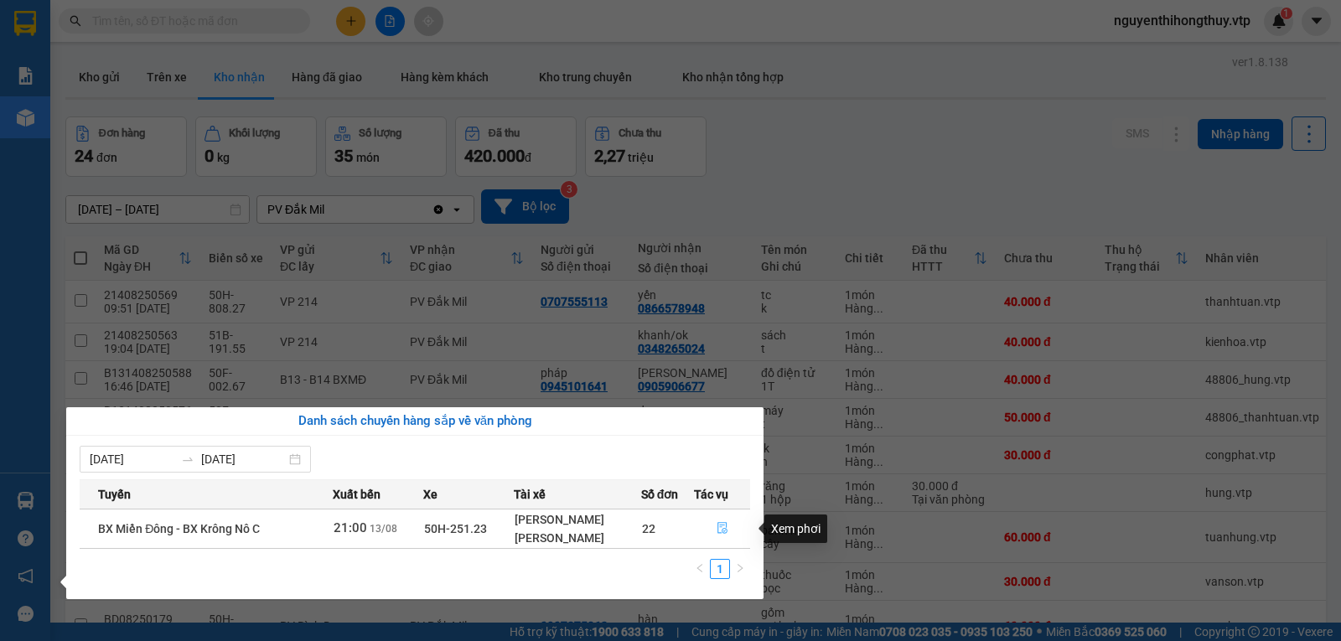
click at [724, 531] on icon "file-done" at bounding box center [722, 529] width 10 height 12
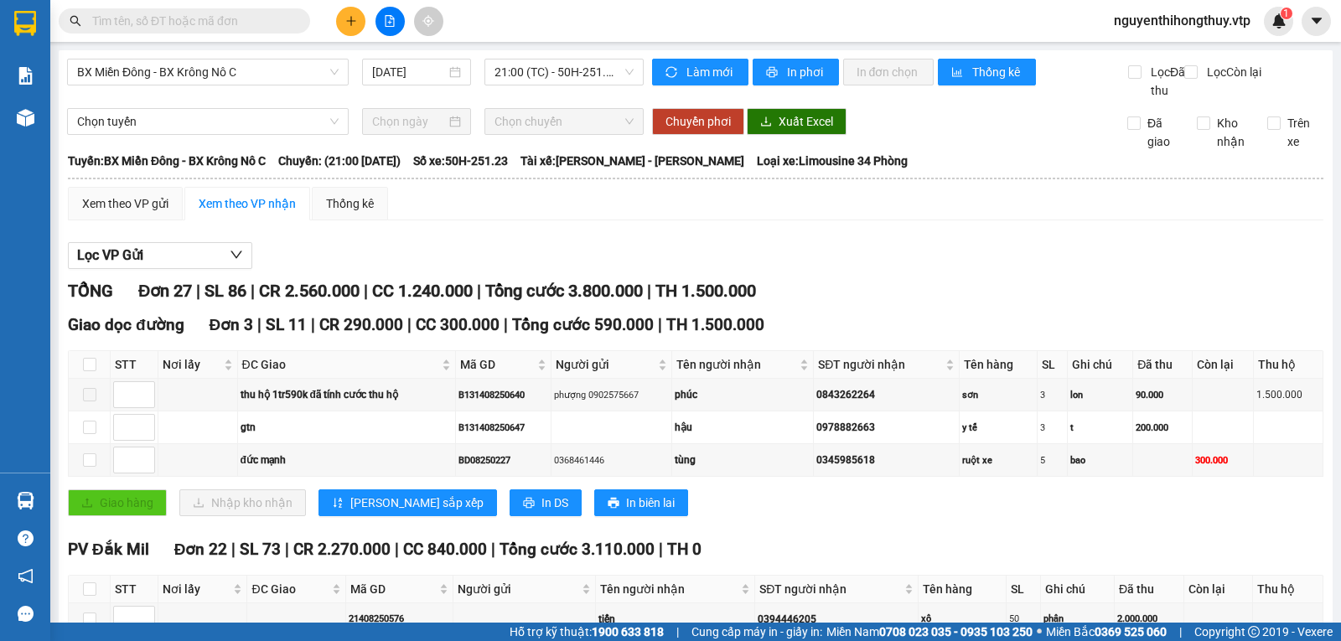
scroll to position [251, 0]
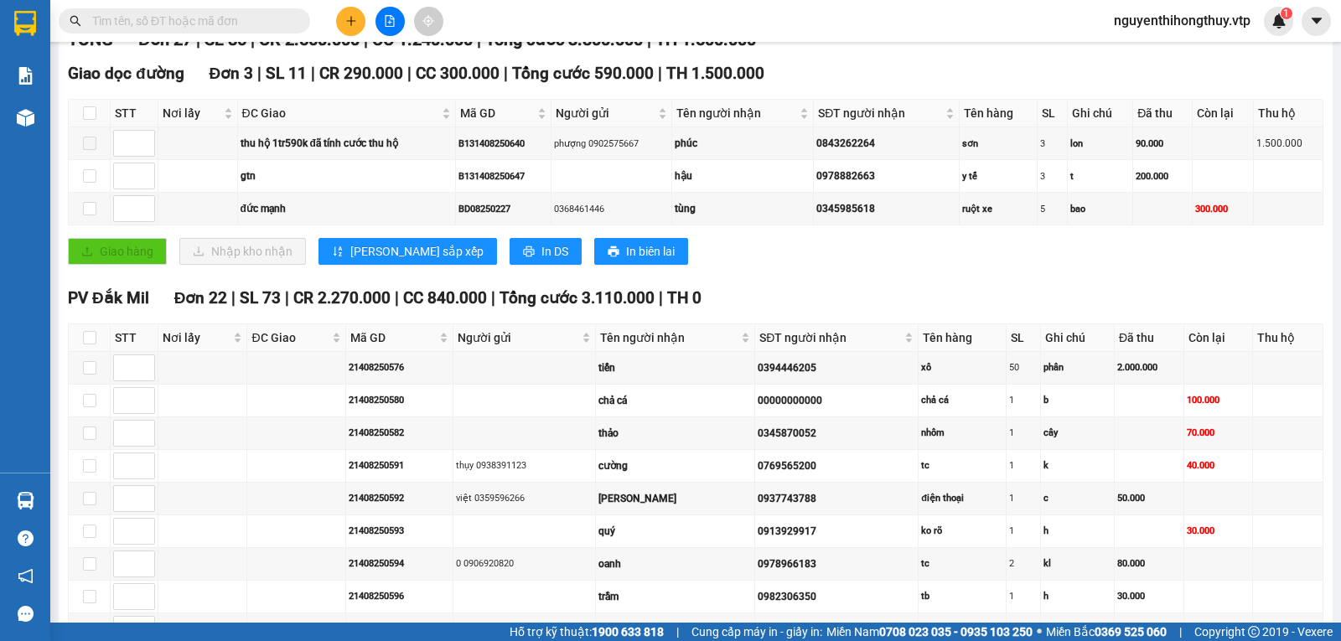
click at [96, 352] on th at bounding box center [90, 338] width 42 height 28
click at [83, 344] on input "checkbox" at bounding box center [89, 337] width 13 height 13
checkbox input "true"
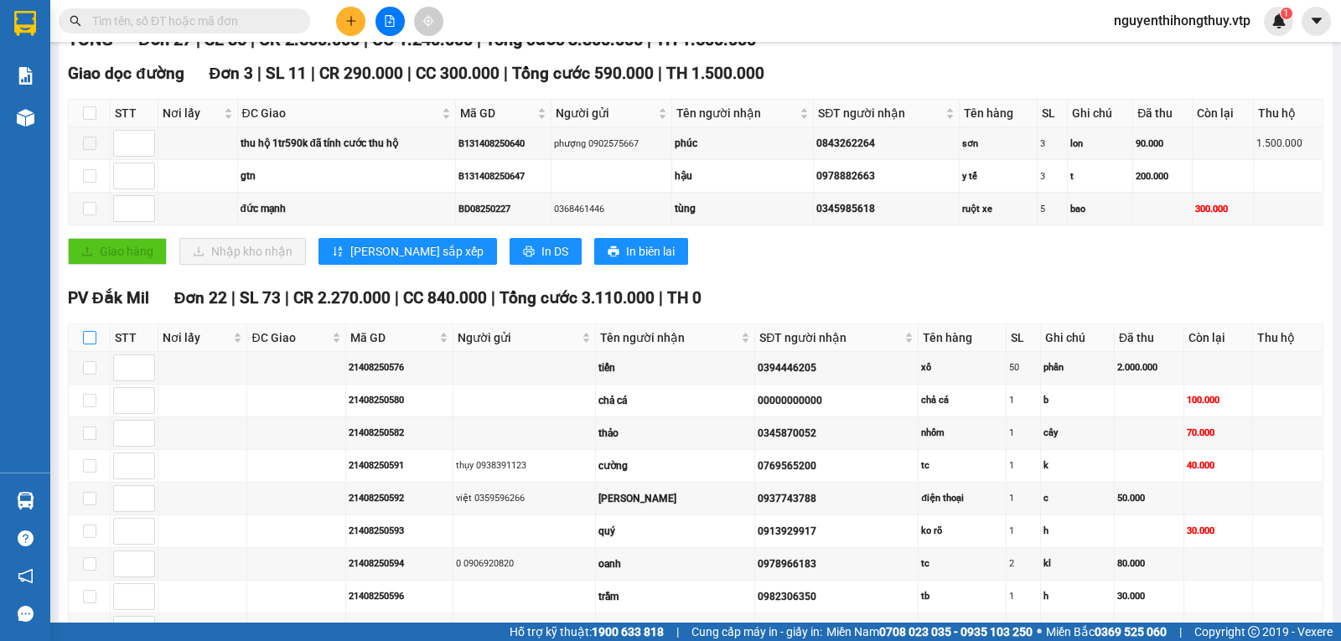
checkbox input "true"
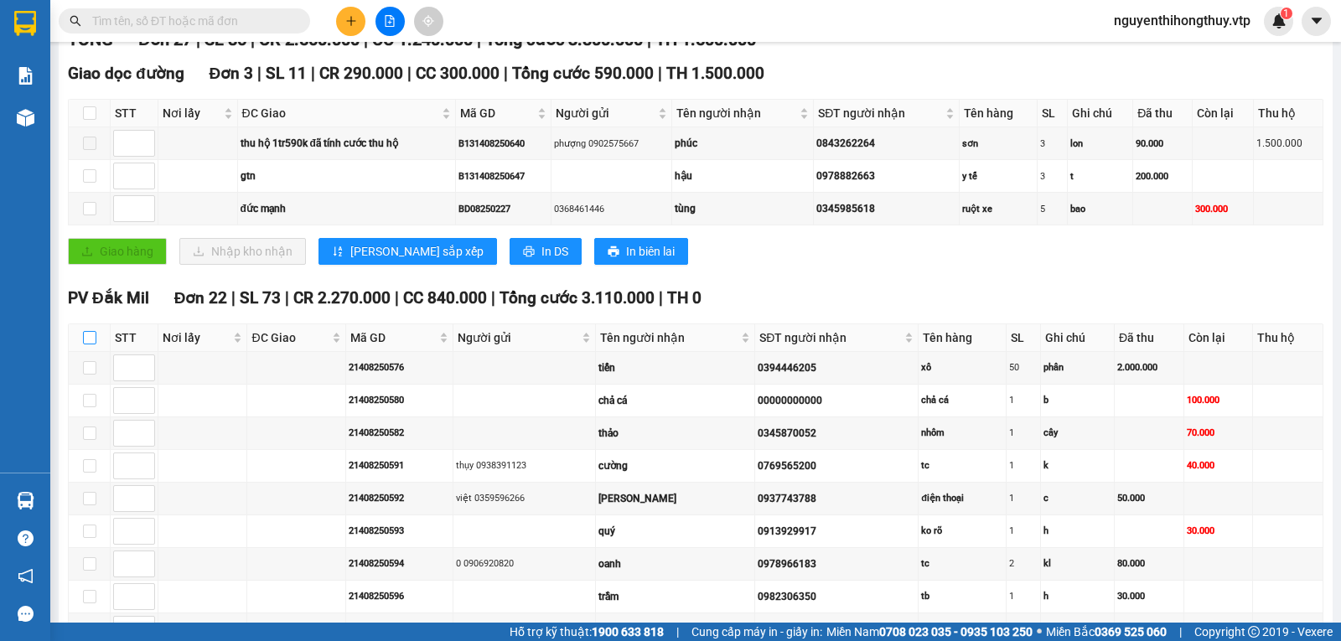
checkbox input "true"
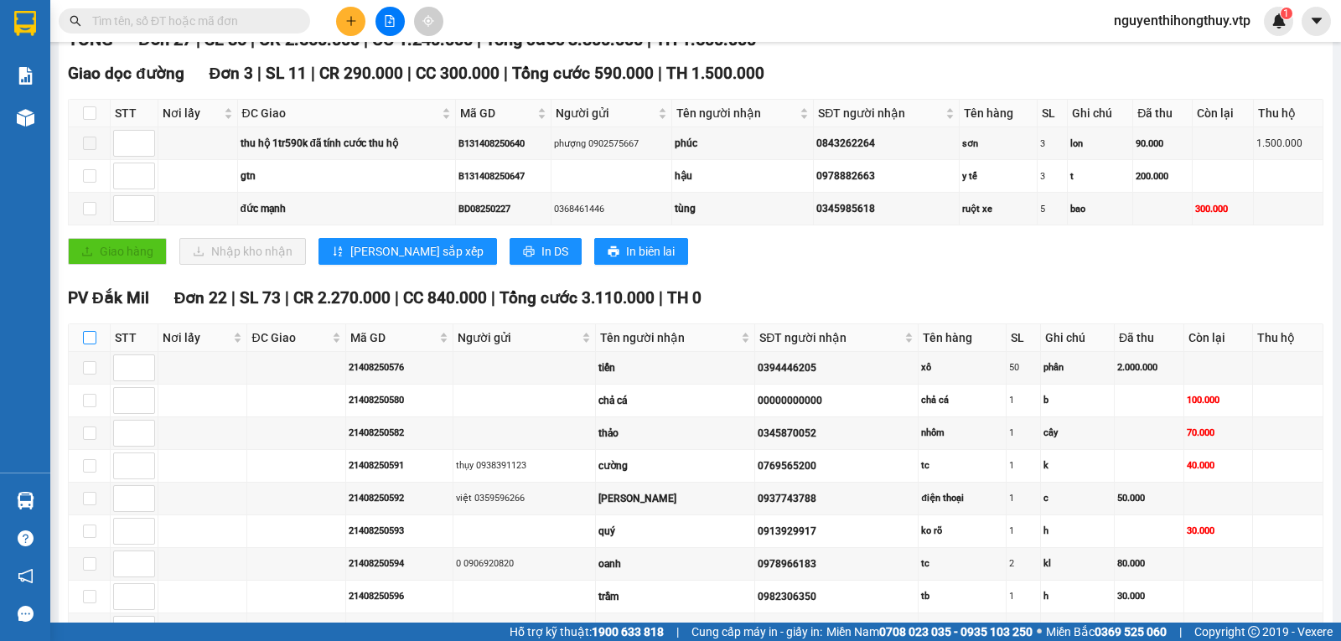
checkbox input "true"
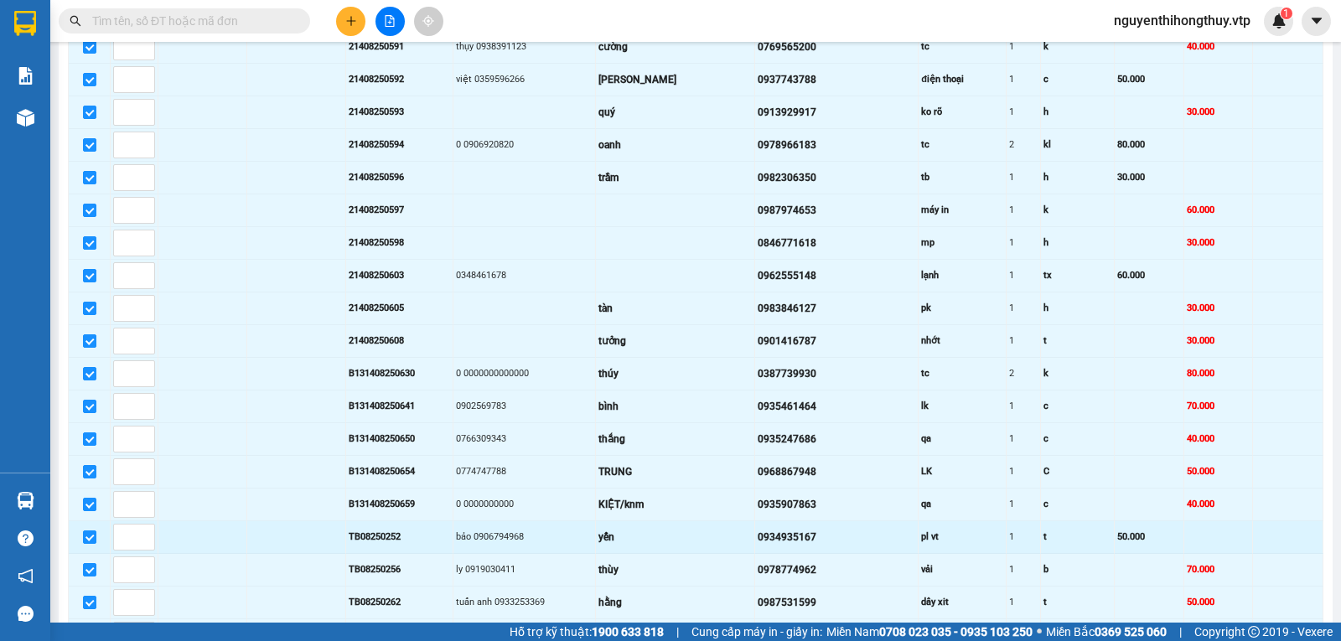
scroll to position [997, 0]
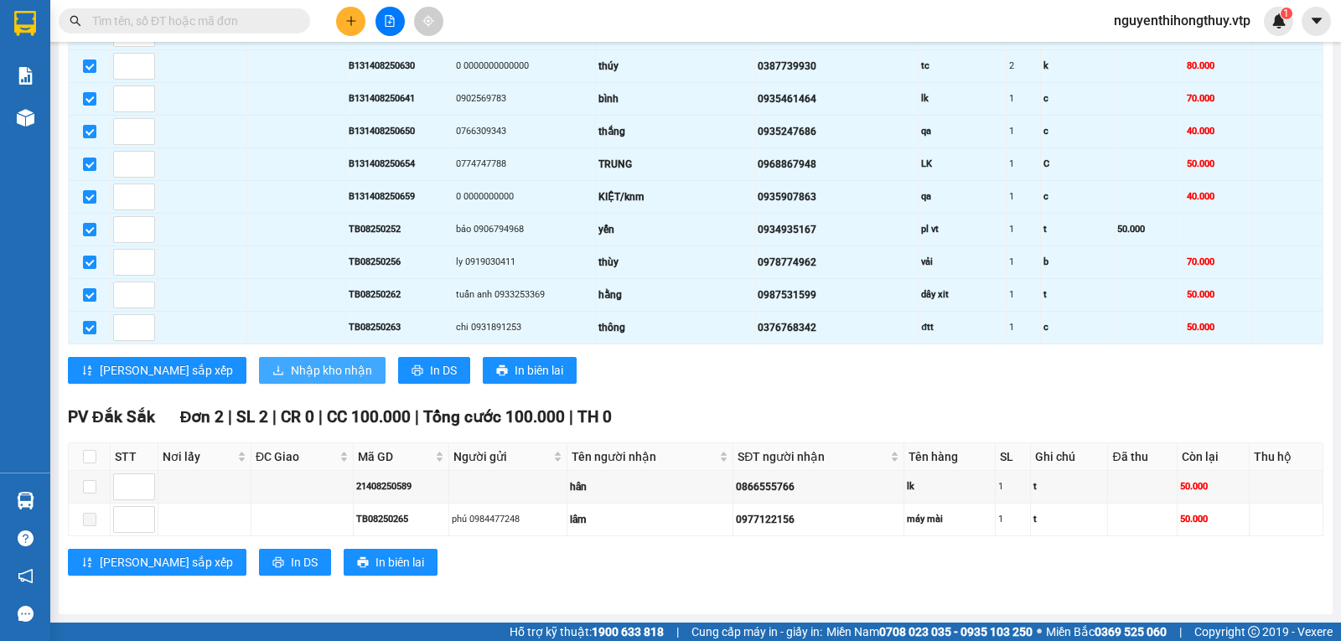
click at [291, 376] on span "Nhập kho nhận" at bounding box center [331, 370] width 81 height 18
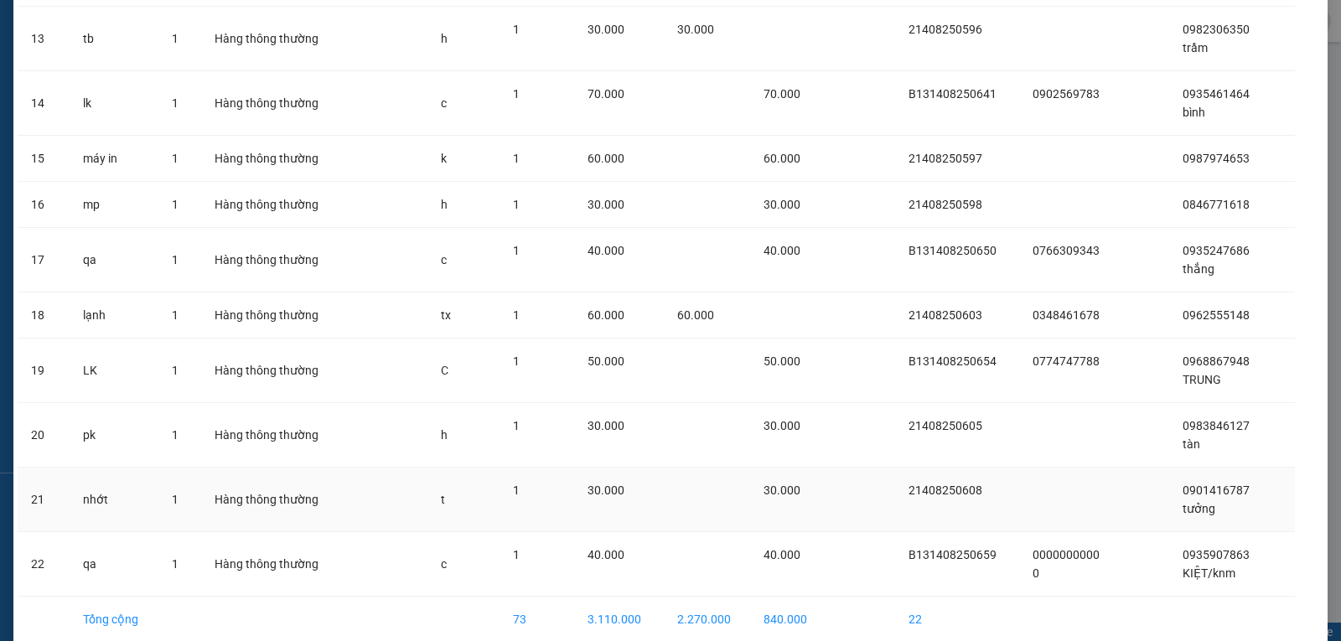
scroll to position [987, 0]
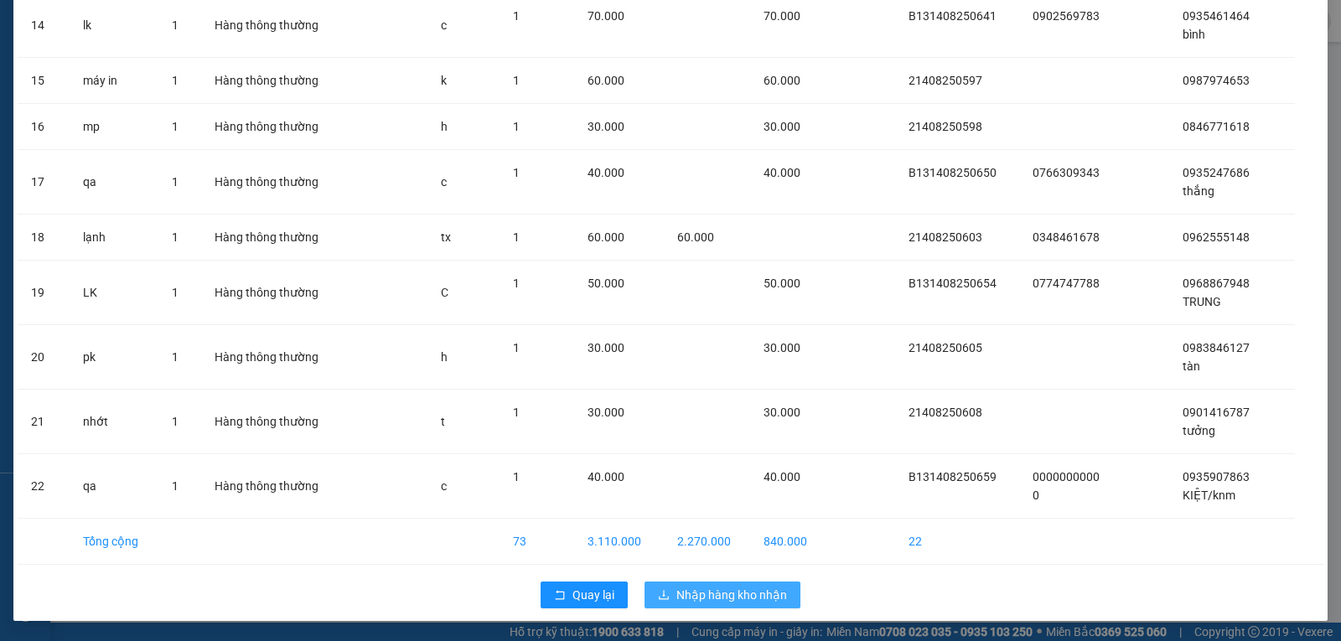
click at [691, 598] on span "Nhập hàng kho nhận" at bounding box center [731, 595] width 111 height 18
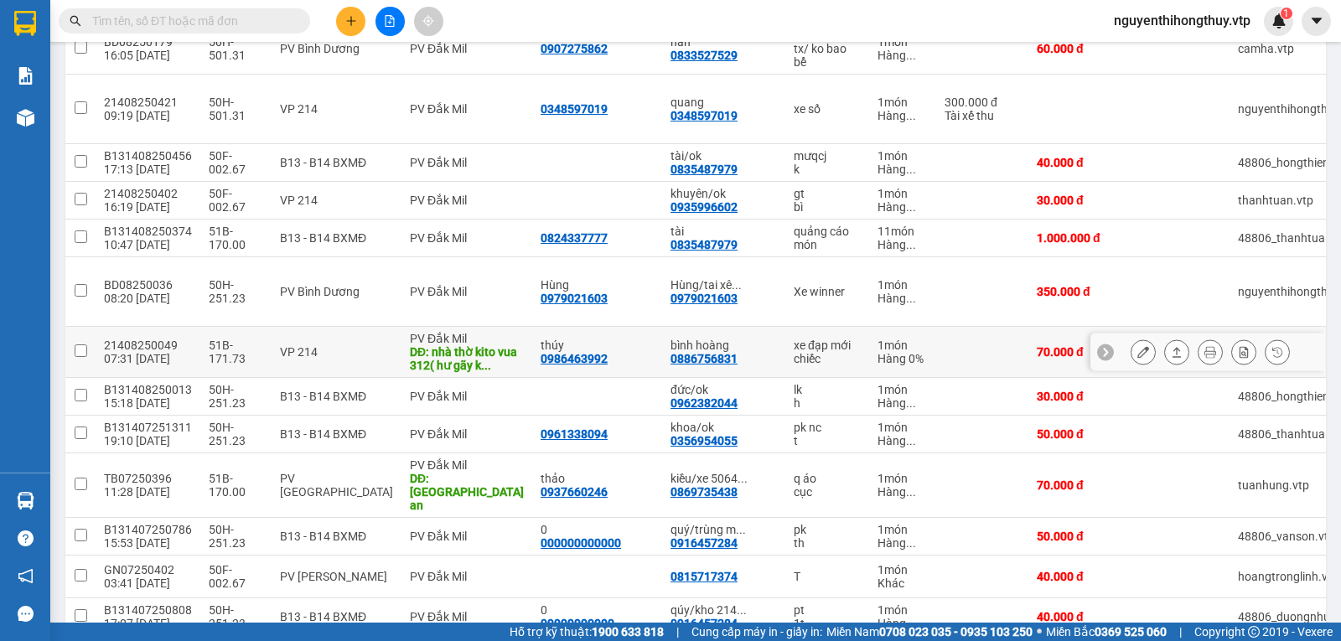
scroll to position [1143, 0]
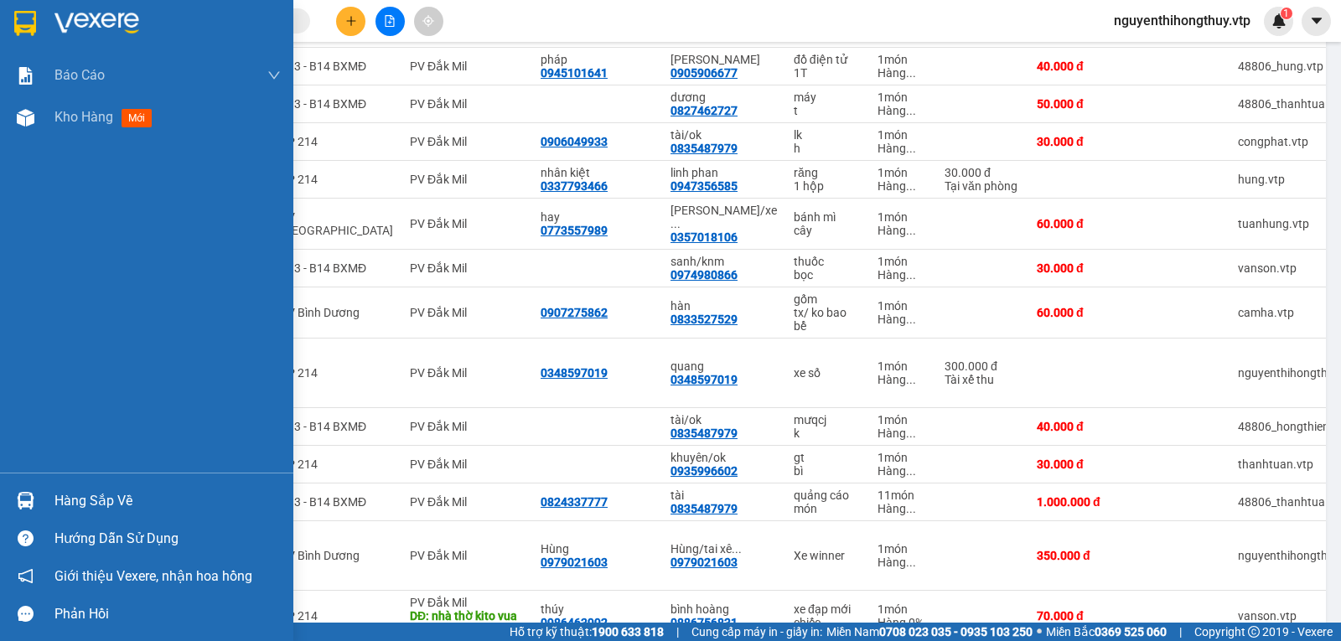
click at [26, 495] on img at bounding box center [26, 501] width 18 height 18
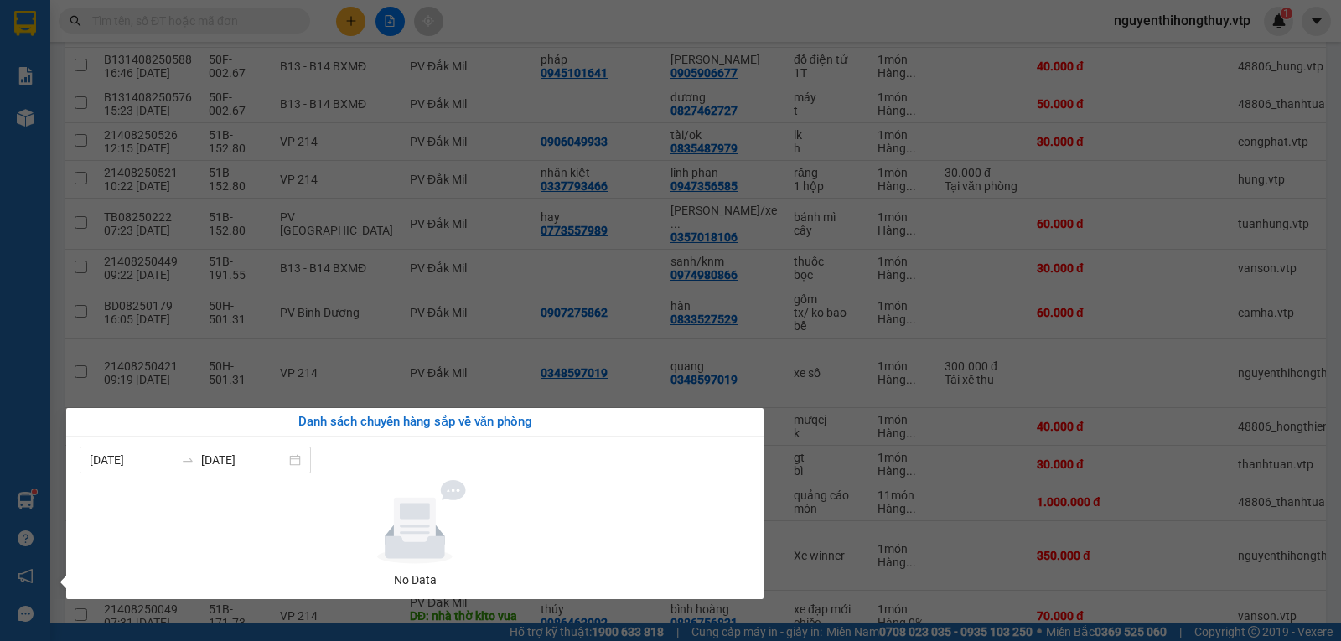
click at [199, 149] on section "Kết quả tìm kiếm ( 1 ) Bộ lọc Mã ĐH Trạng thái Món hàng Thu hộ Tổng cước Chưa c…" at bounding box center [670, 320] width 1341 height 641
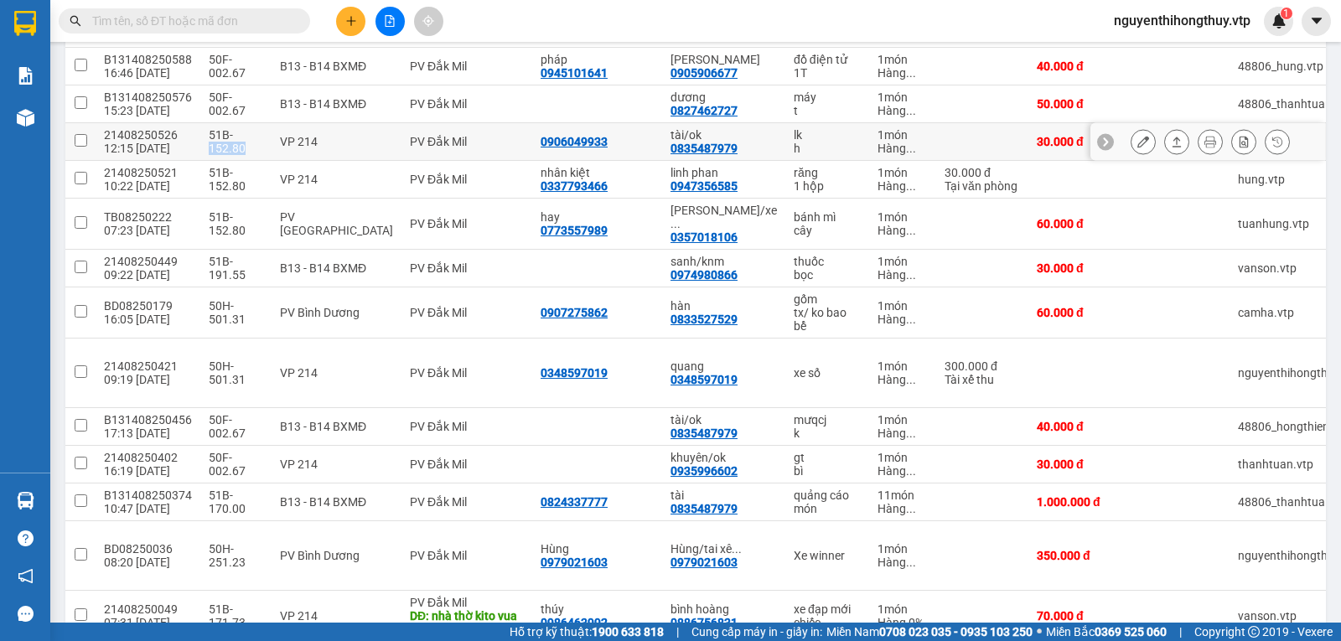
click at [200, 149] on td "51B-152.80" at bounding box center [235, 142] width 71 height 38
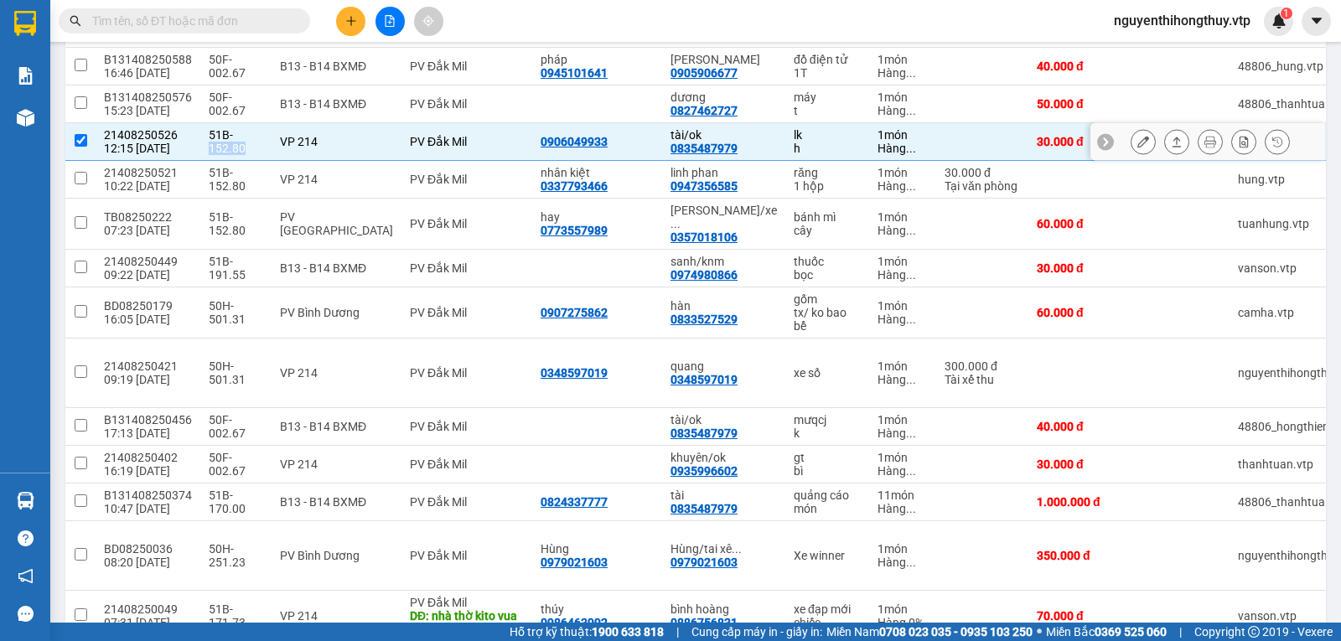
click at [78, 137] on input "checkbox" at bounding box center [81, 140] width 13 height 13
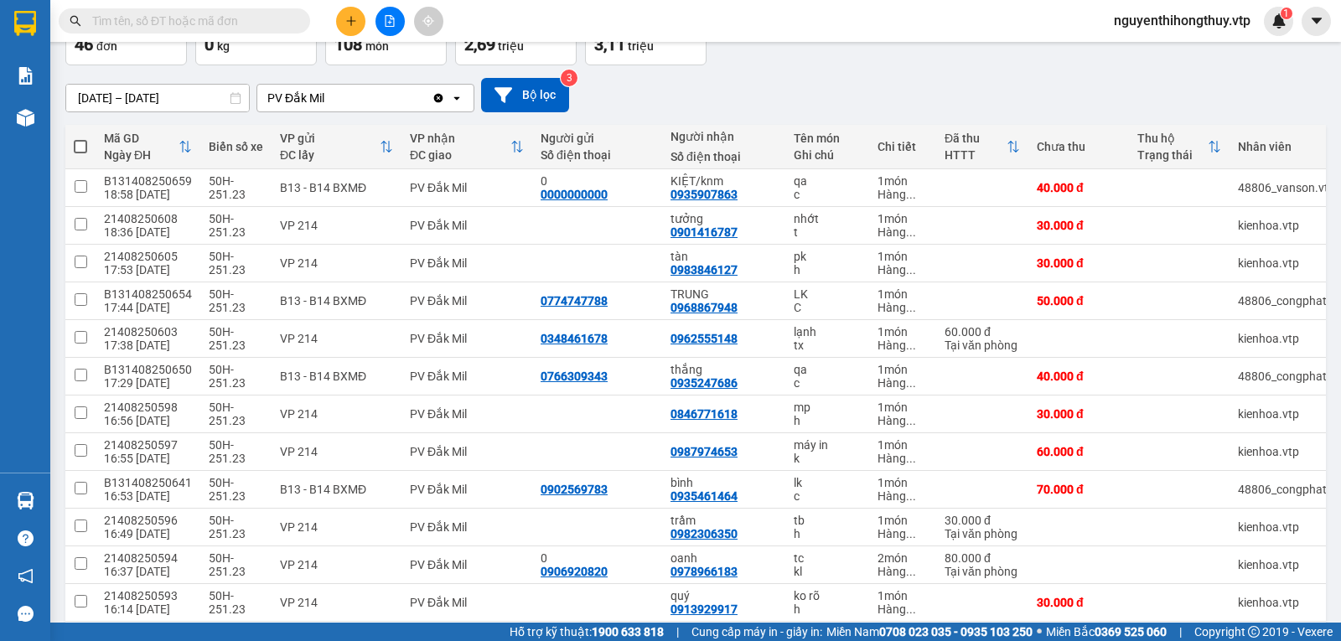
scroll to position [0, 0]
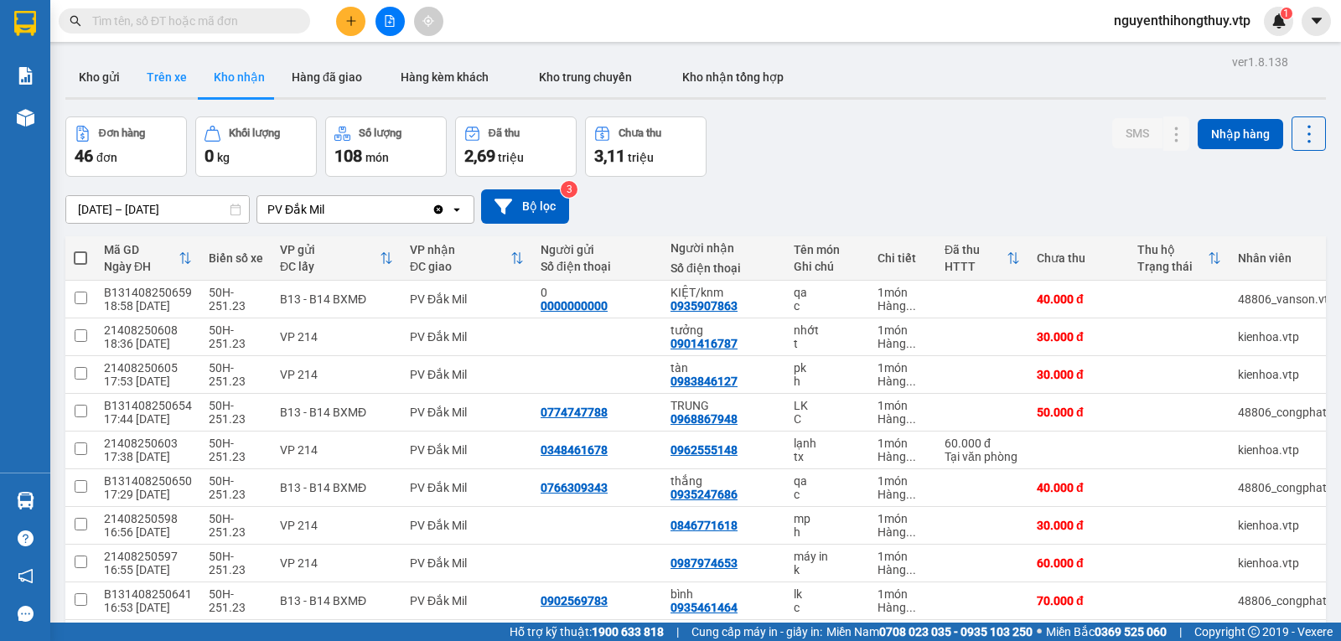
click at [165, 69] on button "Trên xe" at bounding box center [166, 77] width 67 height 40
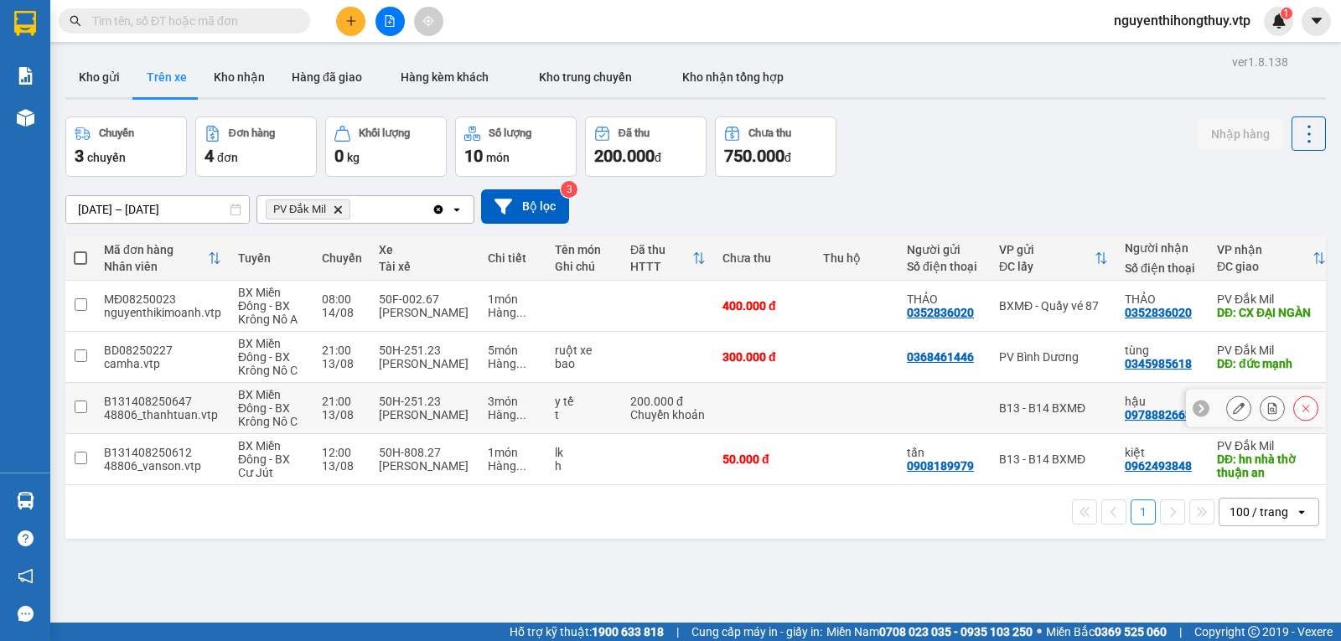
click at [81, 409] on input "checkbox" at bounding box center [81, 407] width 13 height 13
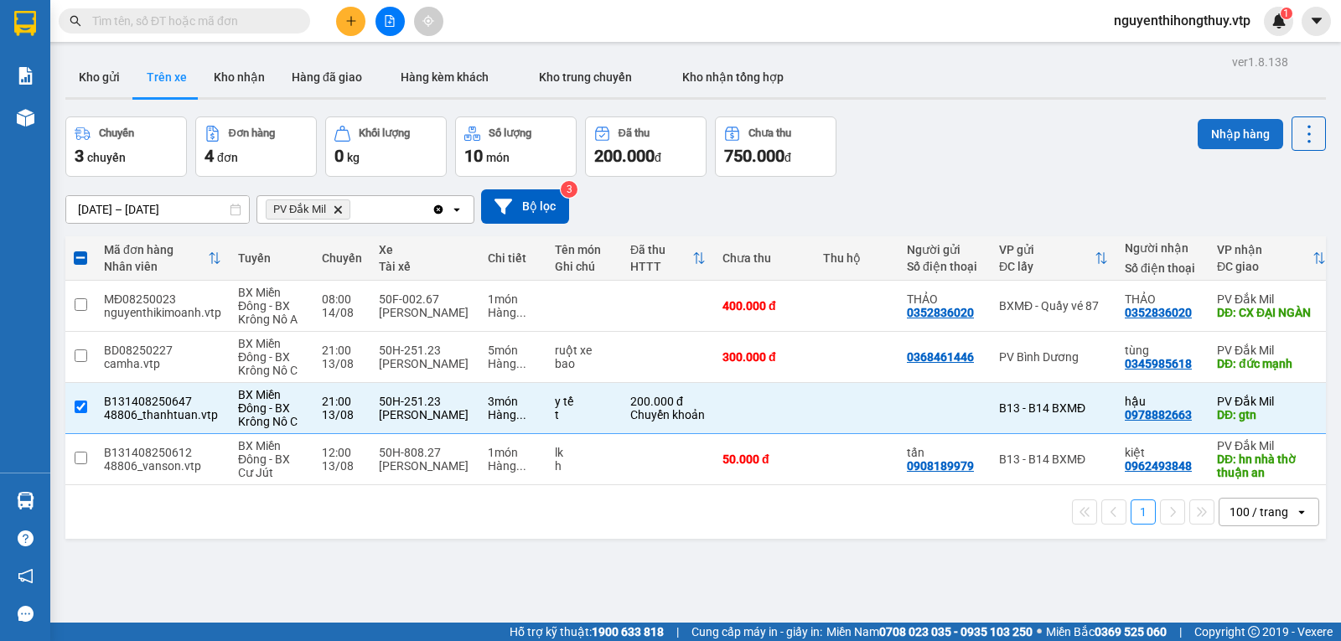
click at [1220, 137] on button "Nhập hàng" at bounding box center [1240, 134] width 85 height 30
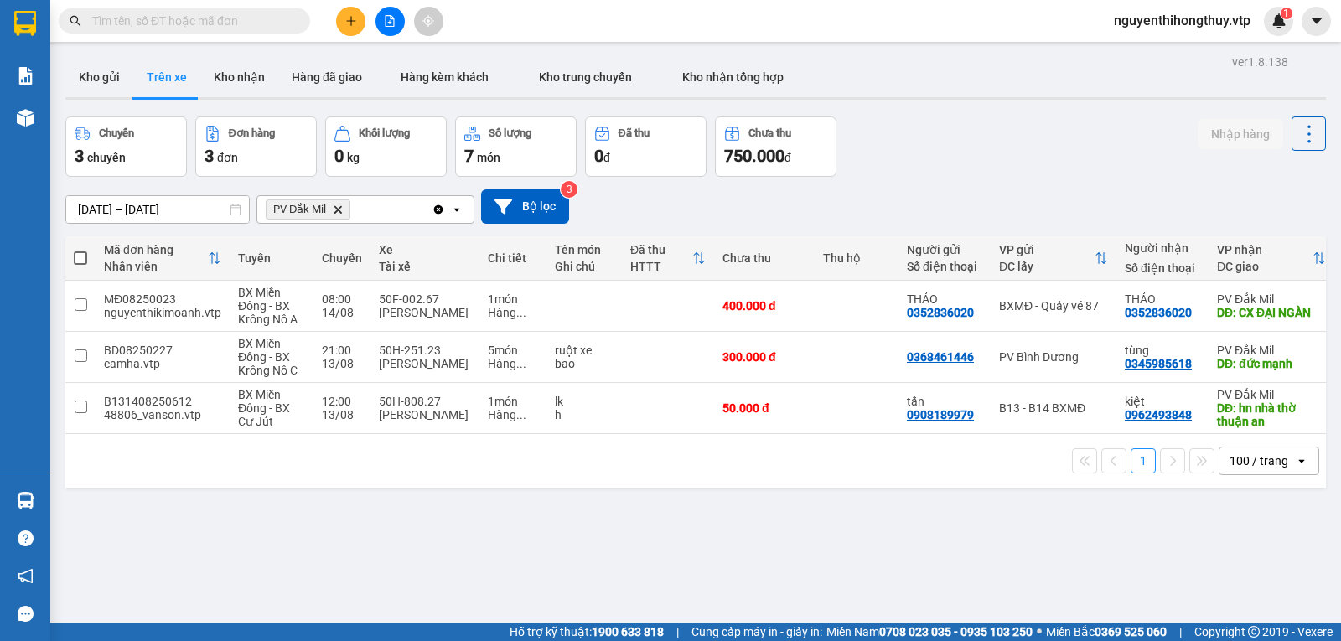
click at [922, 157] on div "Chuyến 3 chuyến Đơn hàng 3 đơn Khối lượng 0 kg Số lượng 7 món Đã thu 0 đ Chưa t…" at bounding box center [695, 147] width 1261 height 60
click at [649, 551] on div "ver 1.8.138 Kho gửi Trên xe Kho nhận Hàng đã giao Hàng kèm khách Kho trung chuy…" at bounding box center [696, 370] width 1274 height 641
click at [1101, 164] on div "Chuyến 3 chuyến Đơn hàng 3 đơn Khối lượng 0 kg Số lượng 7 món Đã thu 0 đ Chưa t…" at bounding box center [695, 147] width 1261 height 60
click at [194, 18] on input "text" at bounding box center [191, 21] width 198 height 18
click at [247, 76] on button "Kho nhận" at bounding box center [239, 77] width 78 height 40
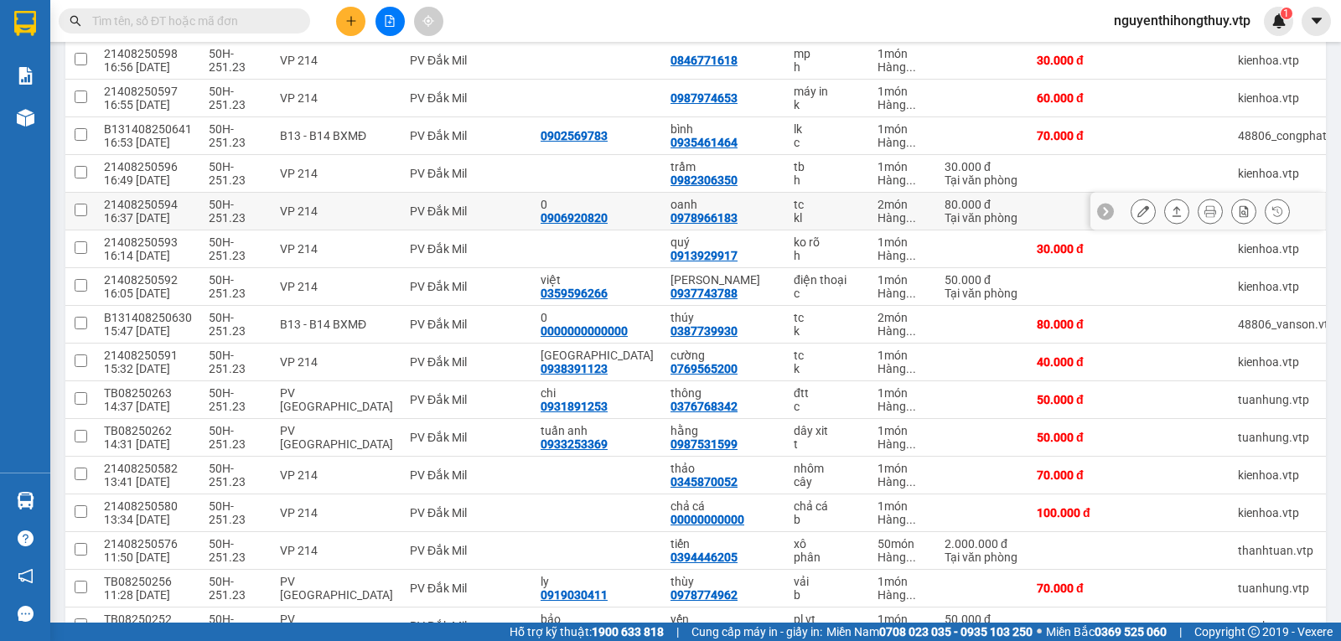
scroll to position [587, 0]
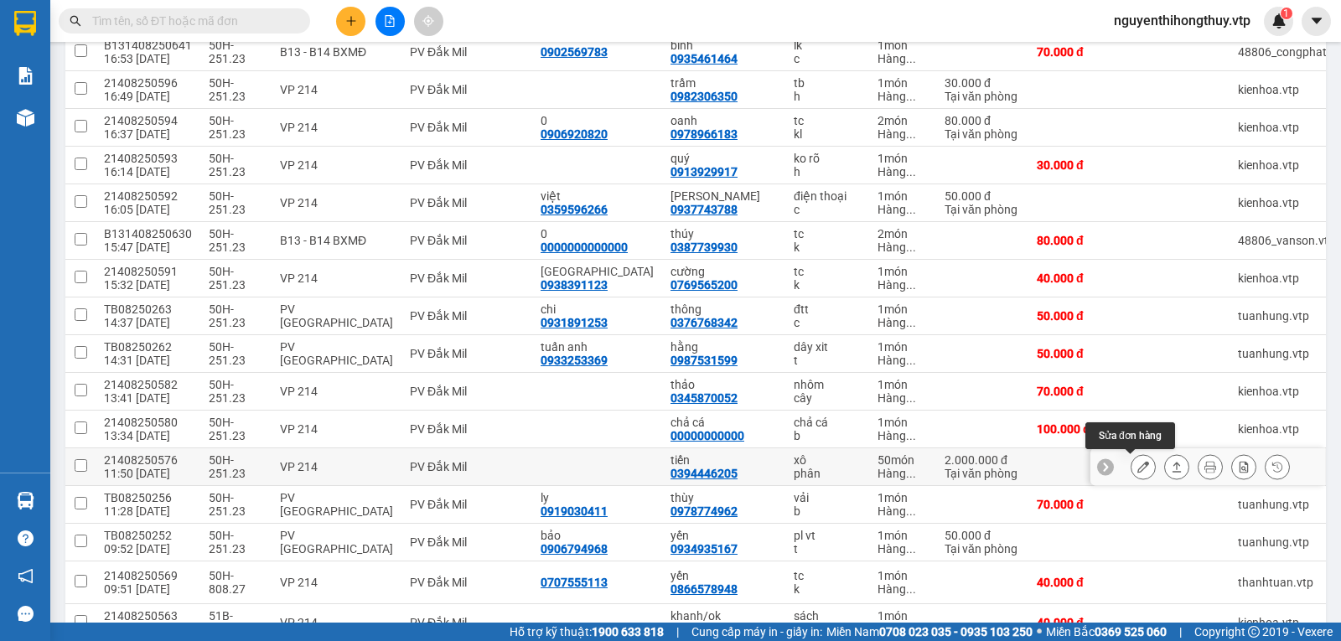
click at [1137, 469] on icon at bounding box center [1143, 467] width 12 height 12
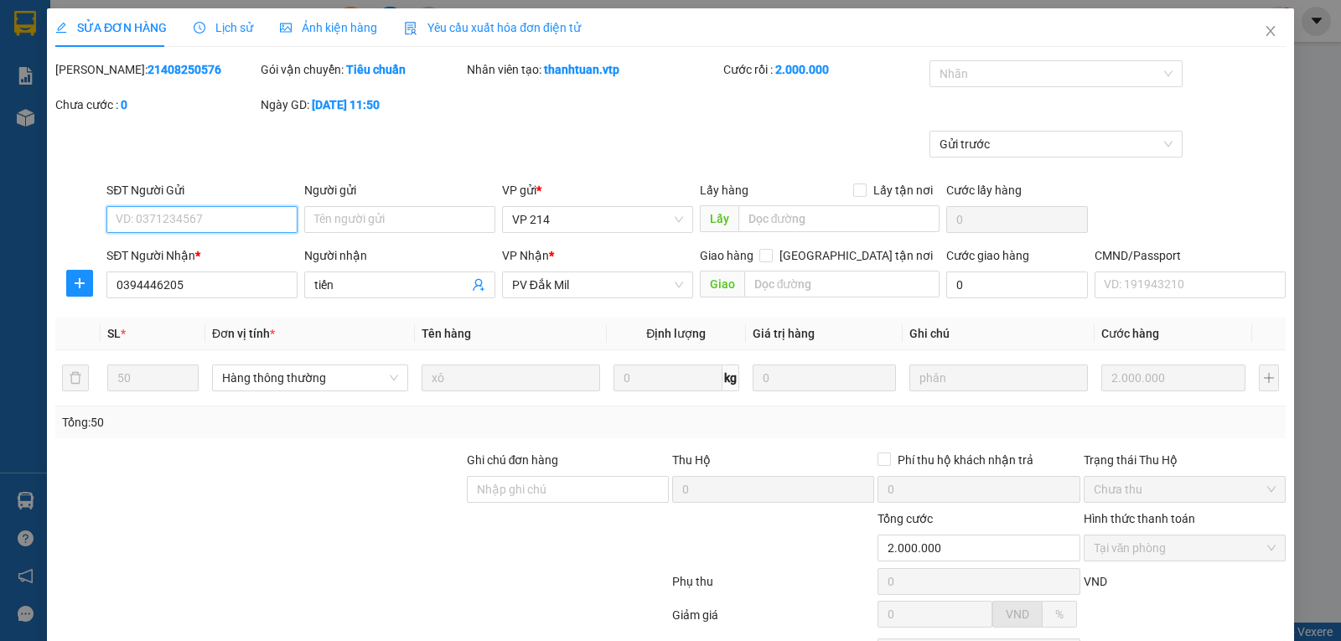
scroll to position [153, 0]
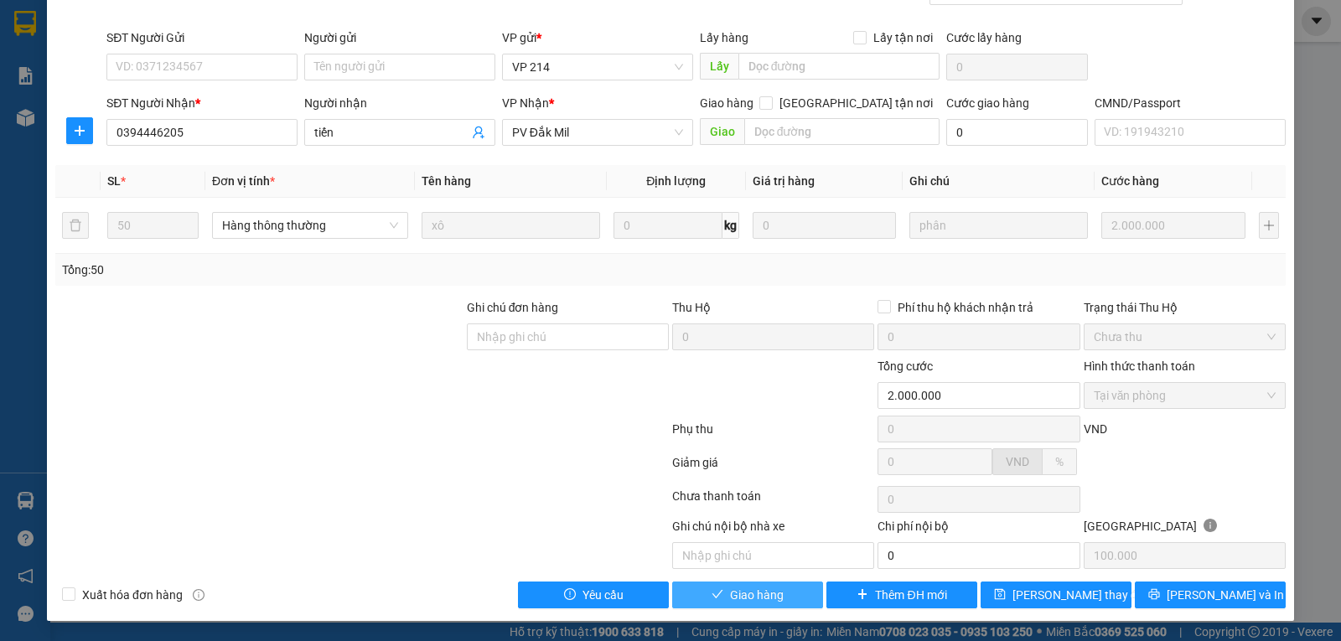
click at [736, 600] on span "Giao hàng" at bounding box center [757, 595] width 54 height 18
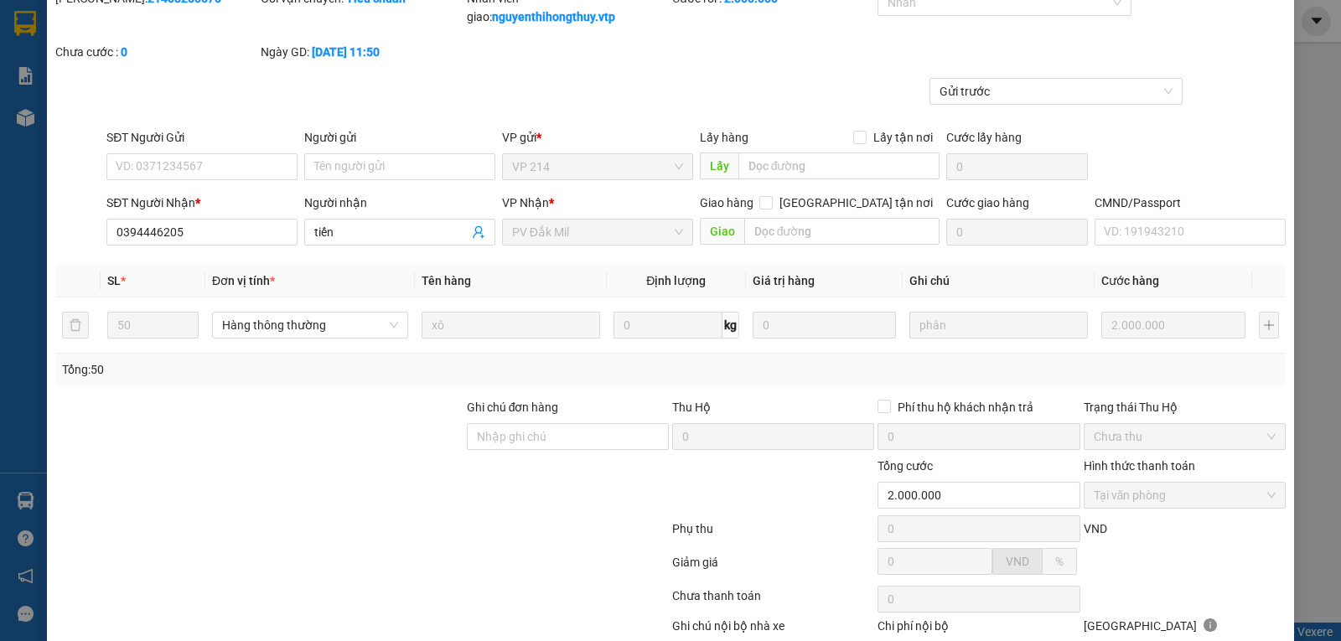
scroll to position [0, 0]
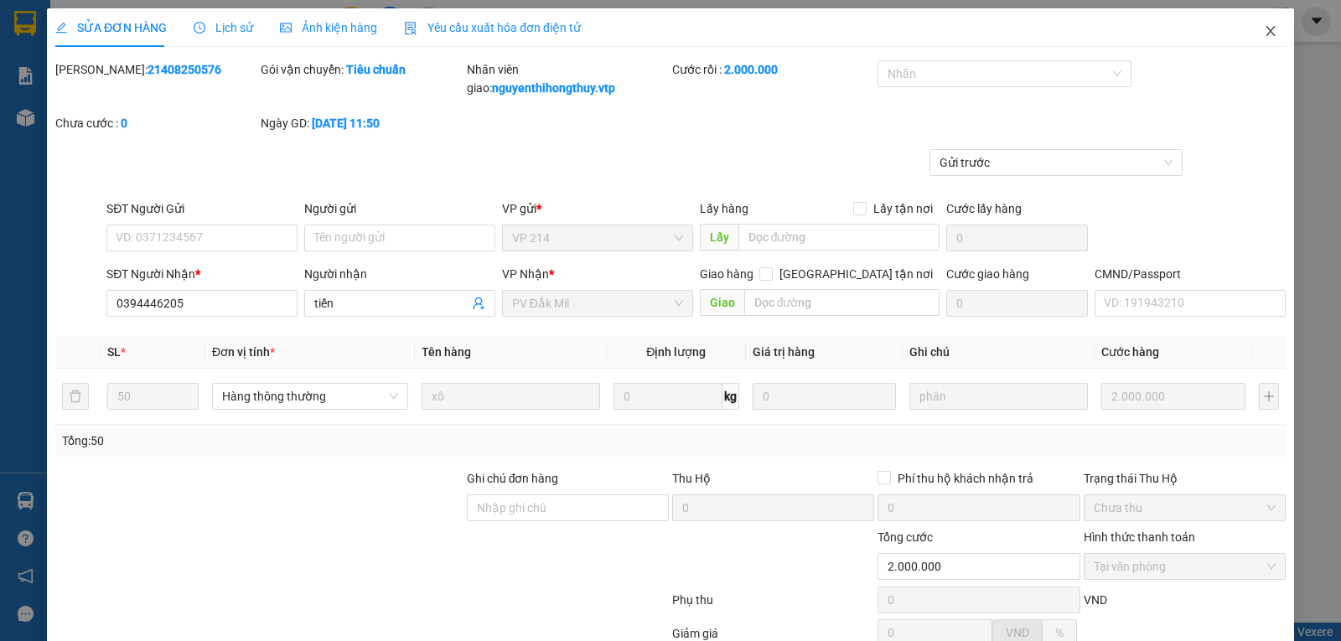
click at [1264, 36] on icon "close" at bounding box center [1270, 30] width 13 height 13
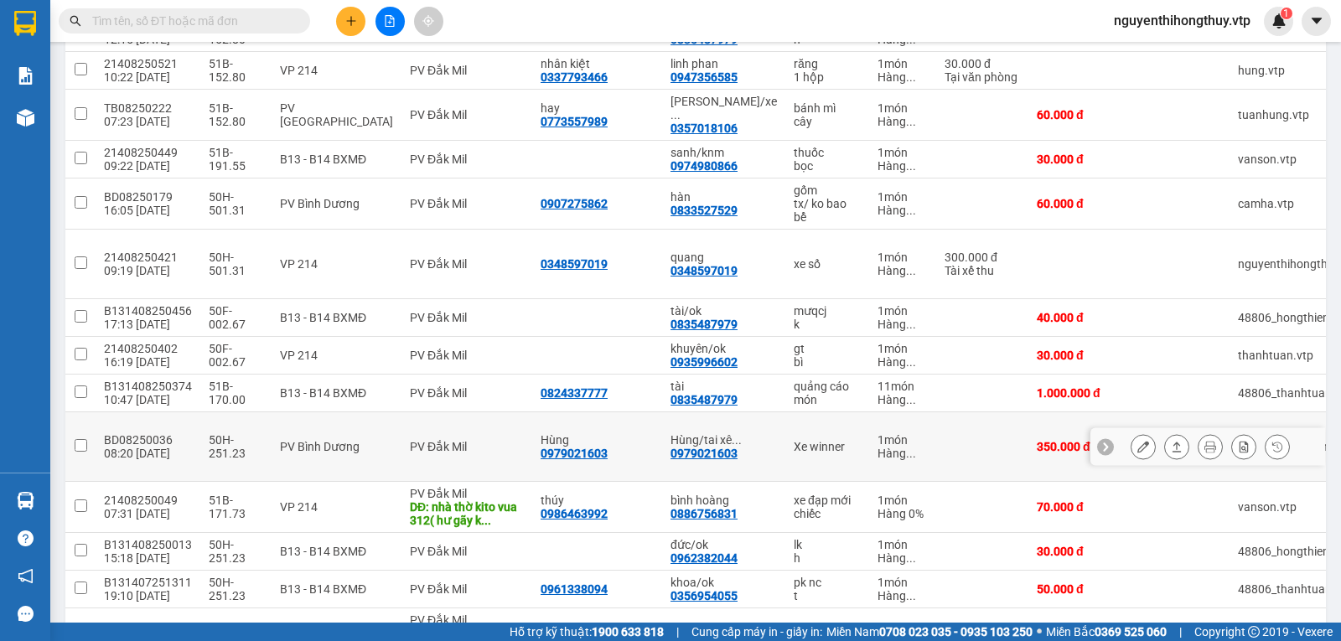
scroll to position [1227, 0]
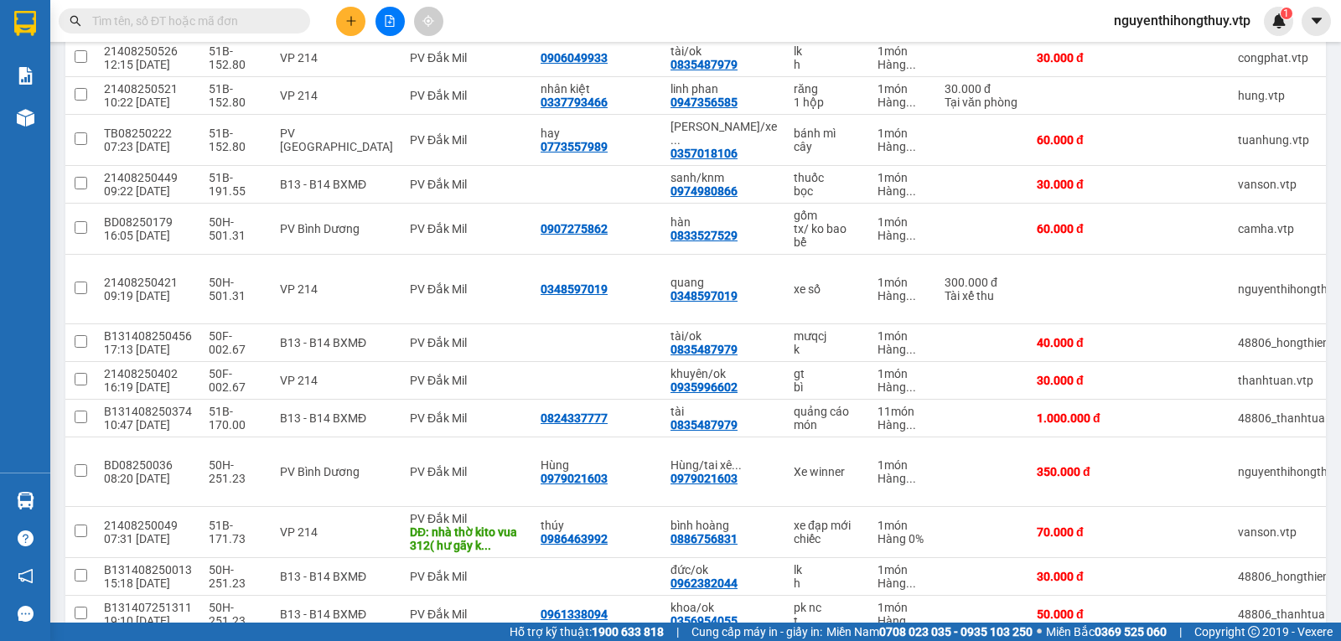
click at [184, 23] on input "text" at bounding box center [191, 21] width 198 height 18
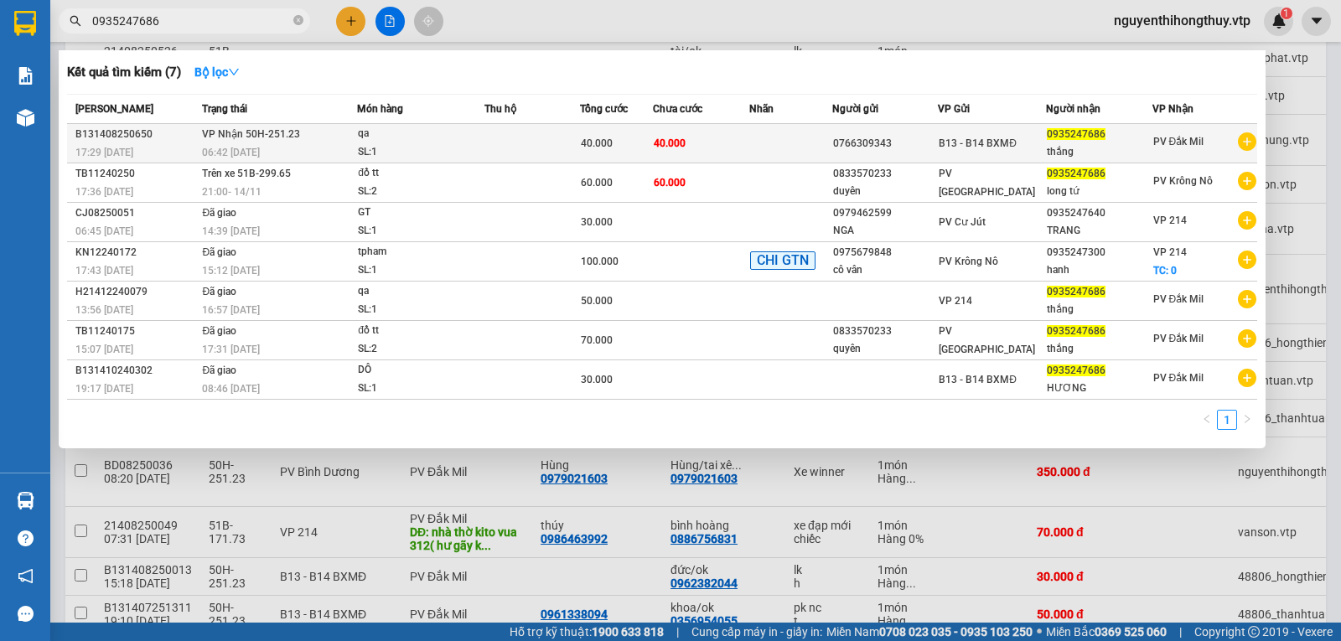
click at [470, 137] on div "qa" at bounding box center [421, 134] width 126 height 18
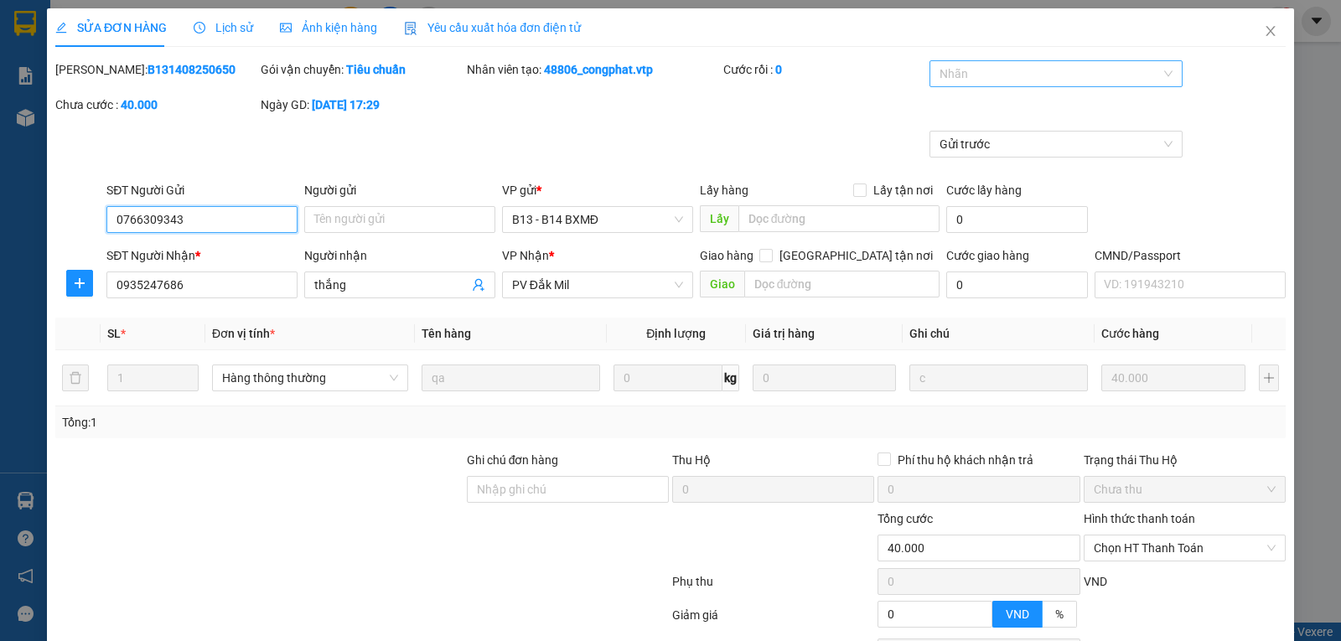
click at [1072, 68] on div at bounding box center [1048, 74] width 229 height 20
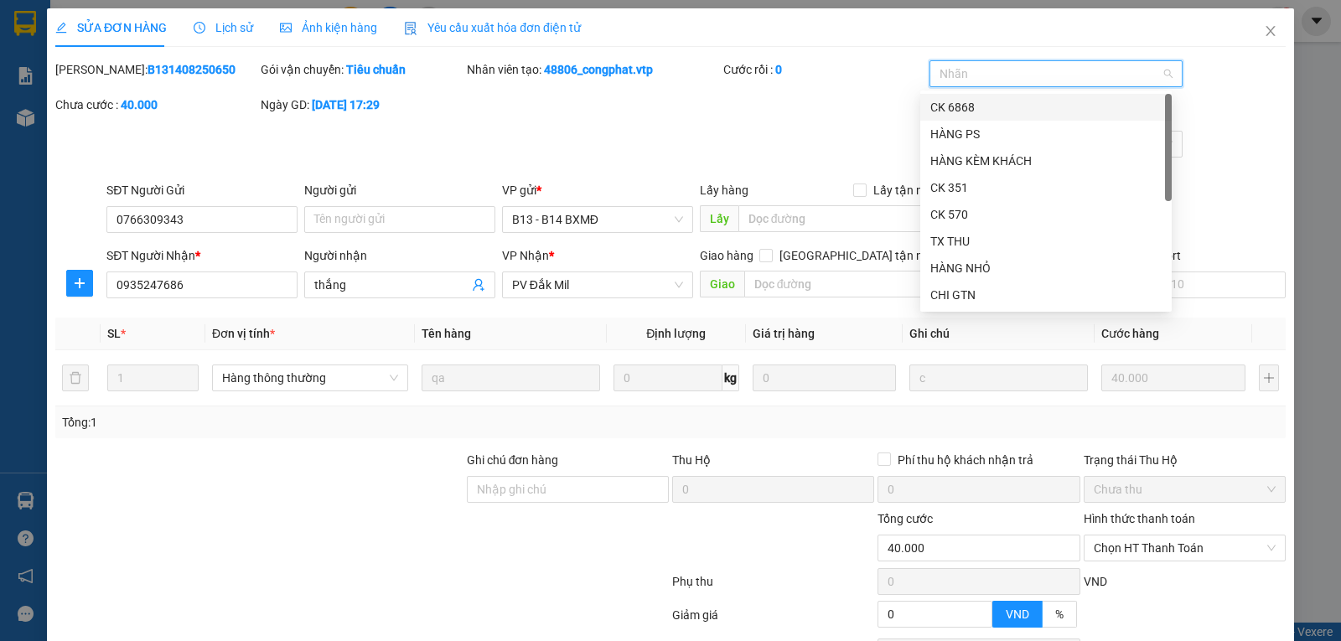
click at [971, 108] on div "CK 6868" at bounding box center [1045, 107] width 231 height 18
click at [808, 106] on div "Mã ĐH: B131408250650 Gói vận chuyển: Tiêu chuẩn Nhân viên tạo: 48806_congphat.v…" at bounding box center [671, 95] width 1234 height 70
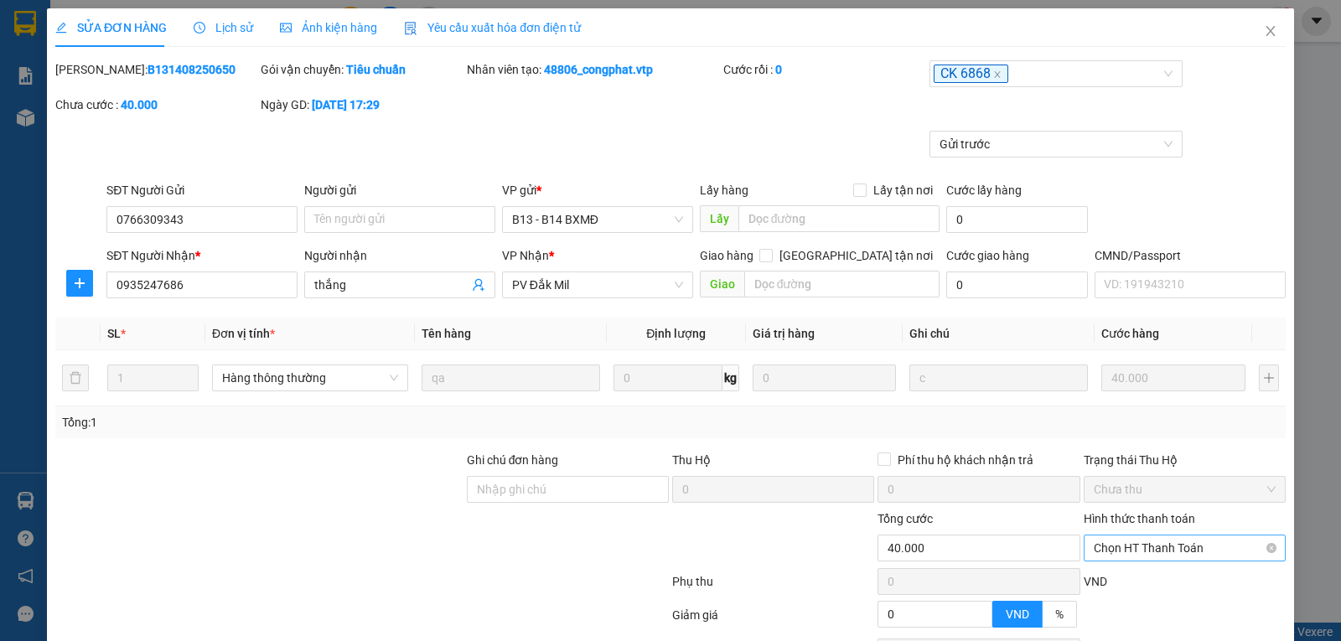
click at [1163, 556] on span "Chọn HT Thanh Toán" at bounding box center [1185, 548] width 182 height 25
click at [1129, 513] on div "Chuyển khoản" at bounding box center [1174, 514] width 180 height 18
drag, startPoint x: 515, startPoint y: 488, endPoint x: 484, endPoint y: 488, distance: 30.2
click at [515, 488] on input "Ghi chú đơn hàng" at bounding box center [568, 489] width 202 height 27
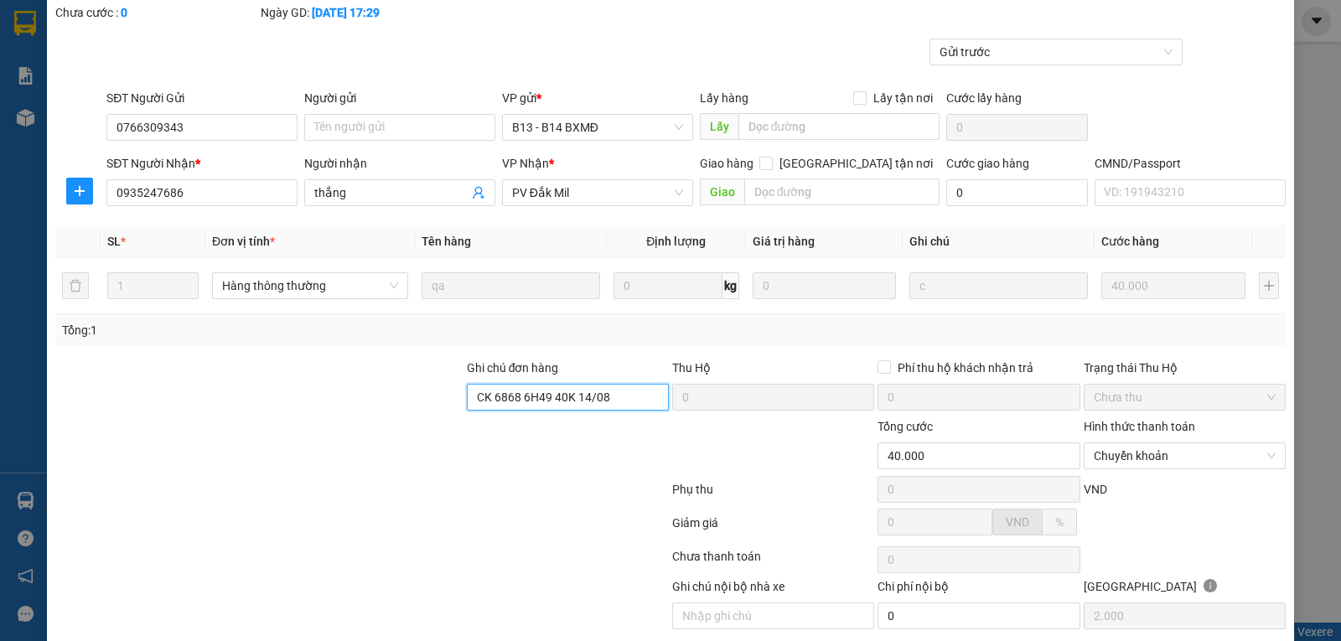
scroll to position [153, 0]
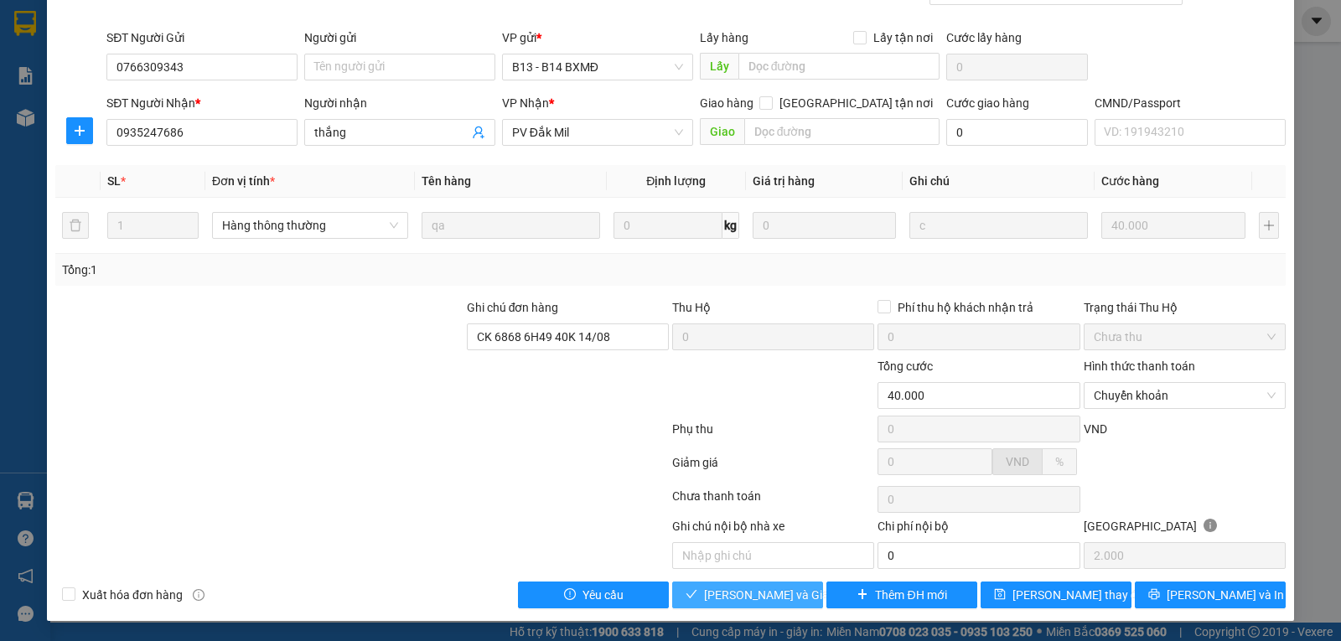
click at [722, 593] on span "[PERSON_NAME] và Giao hàng" at bounding box center [784, 595] width 161 height 18
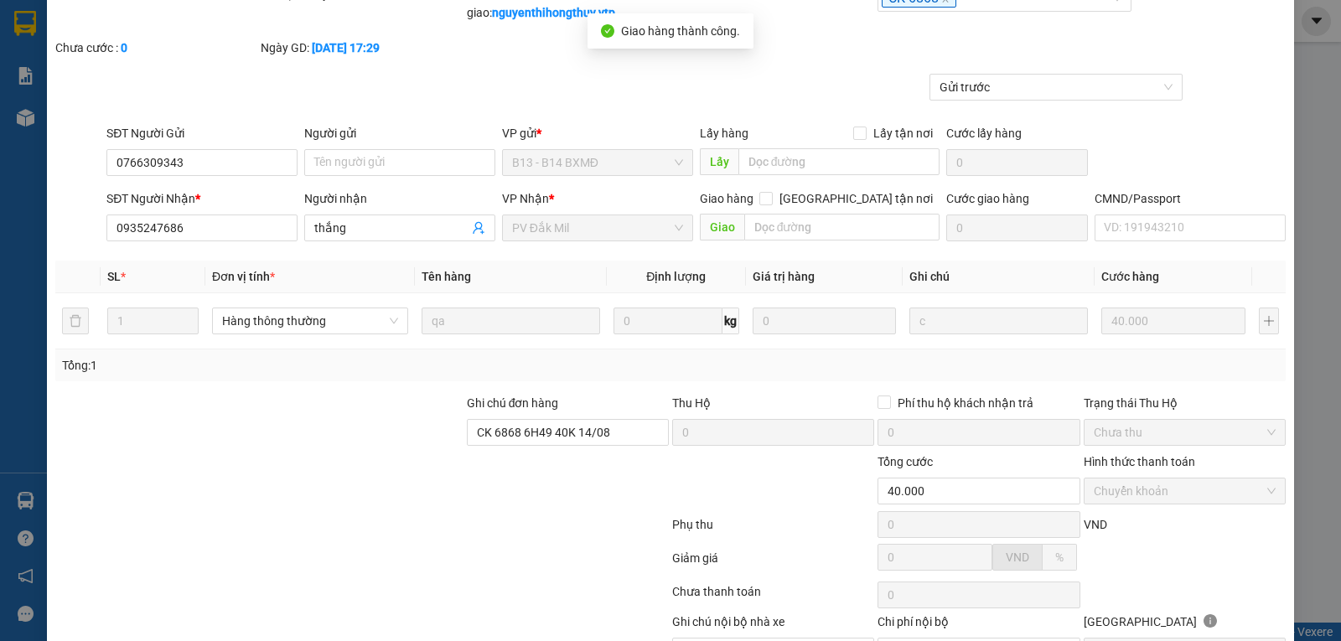
scroll to position [0, 0]
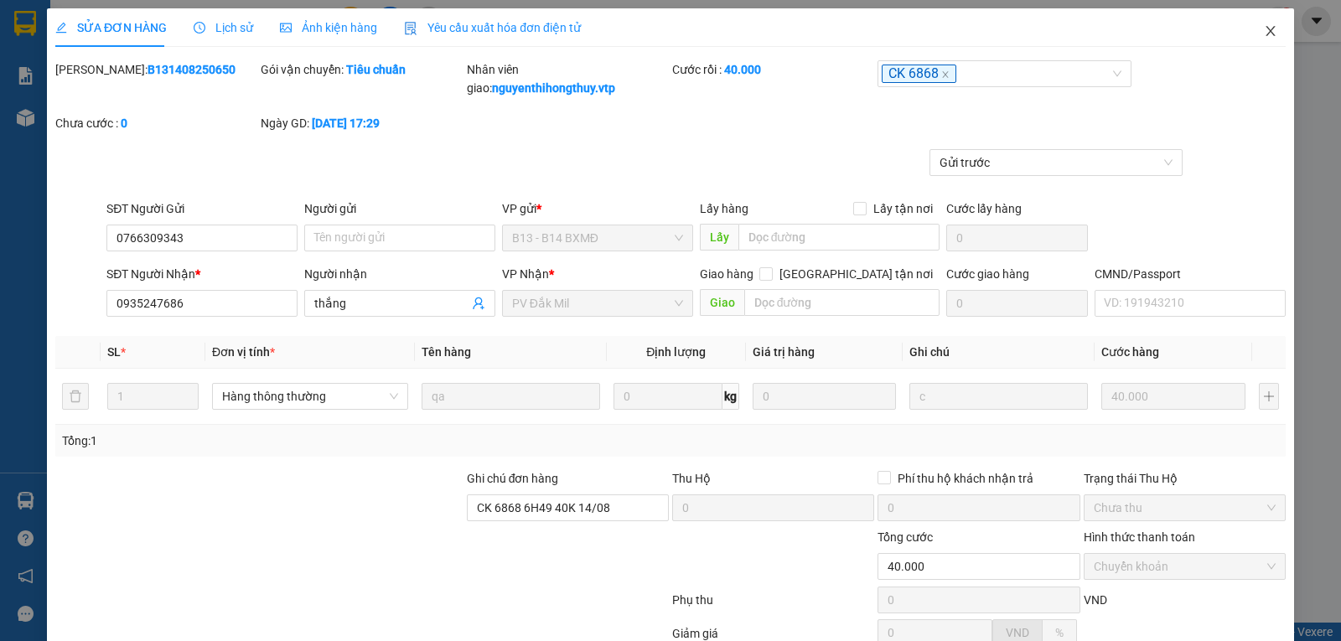
click at [1266, 31] on icon "close" at bounding box center [1270, 31] width 9 height 10
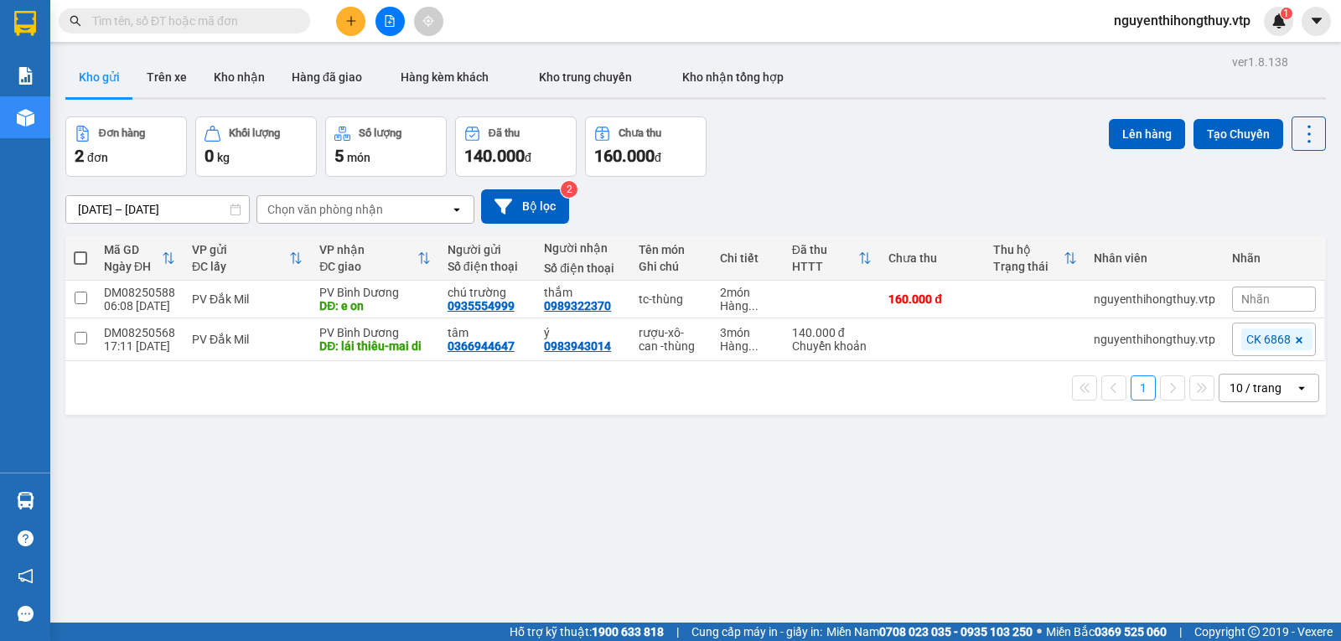
click at [238, 20] on input "text" at bounding box center [191, 21] width 198 height 18
paste input "0843262264"
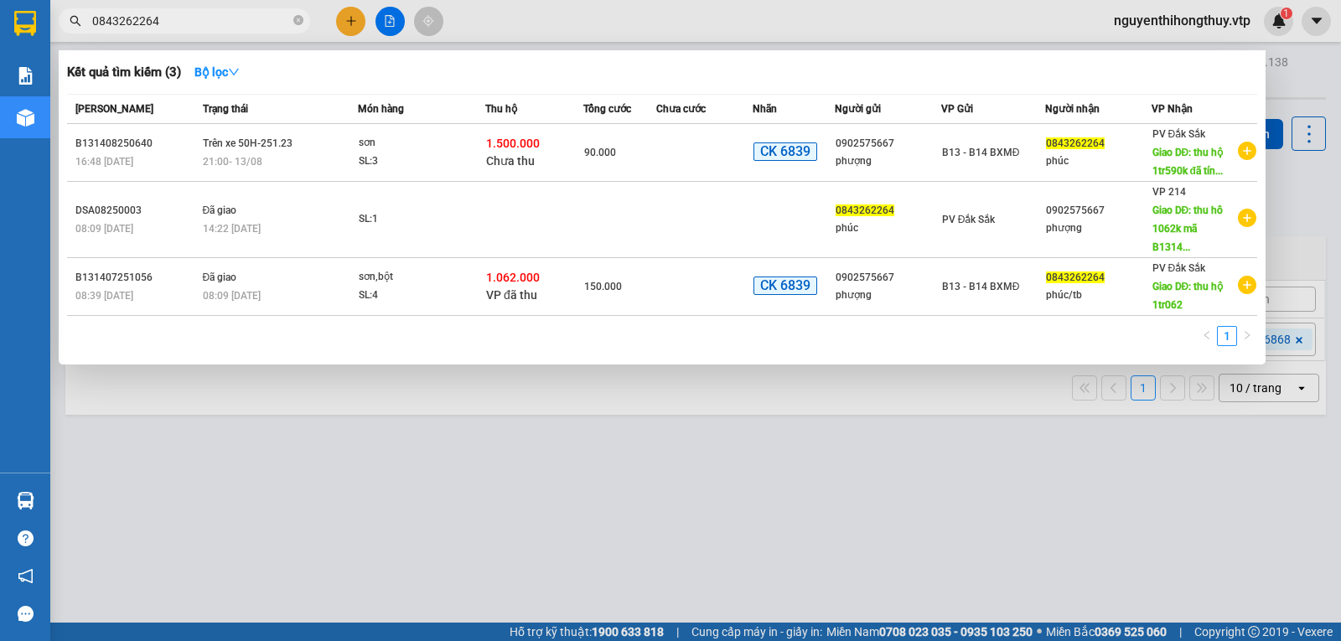
click at [235, 23] on input "0843262264" at bounding box center [191, 21] width 198 height 18
paste input "345985618"
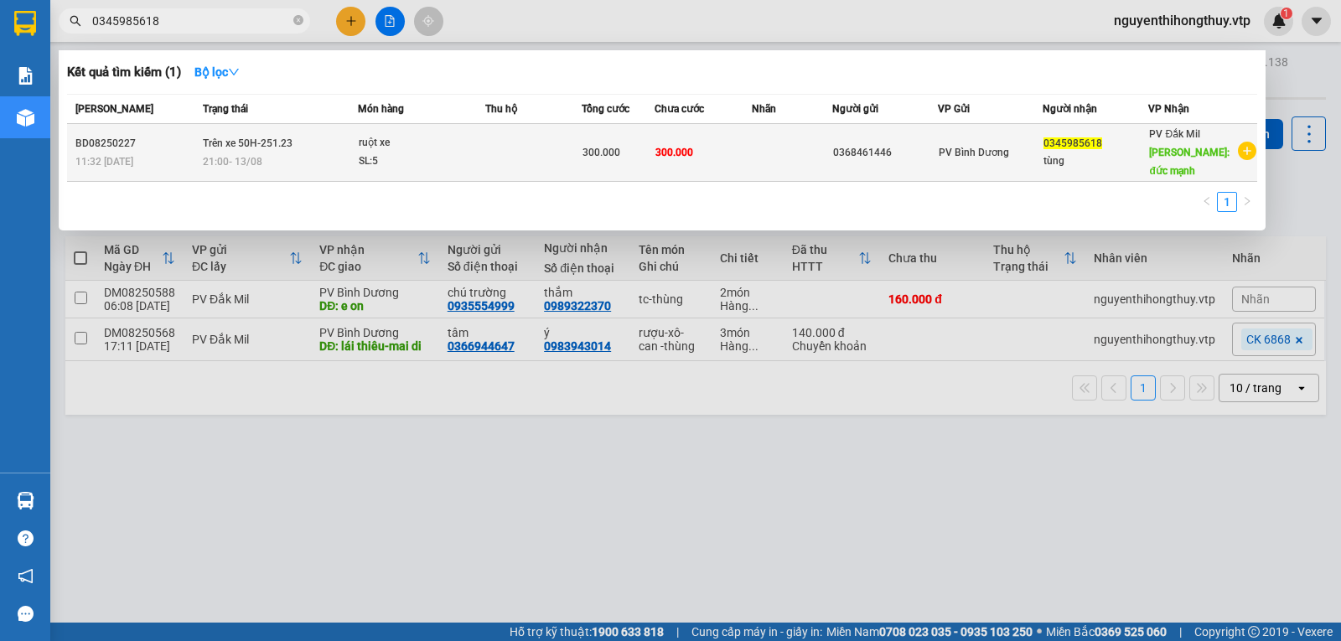
type input "0345985618"
click at [919, 150] on div "0368461446" at bounding box center [885, 153] width 105 height 18
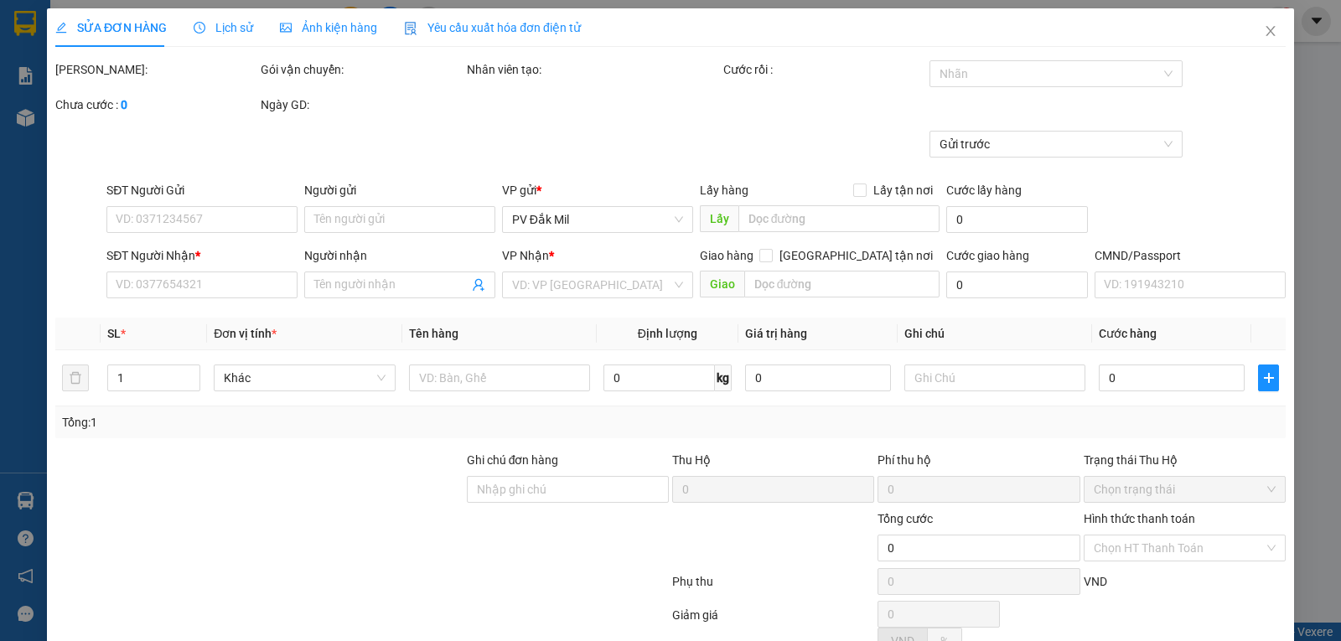
type input "15.000"
type input "0368461446"
type input "0345985618"
type input "tùng"
type input "đức mạnh"
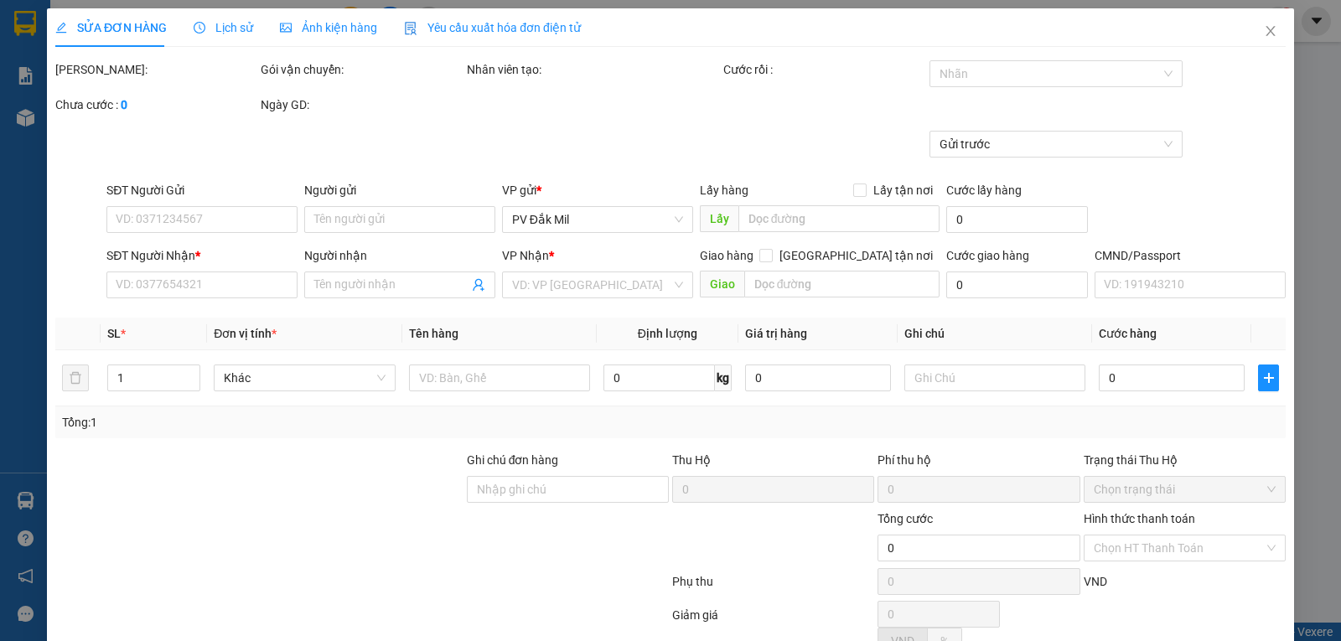
type input "300.000"
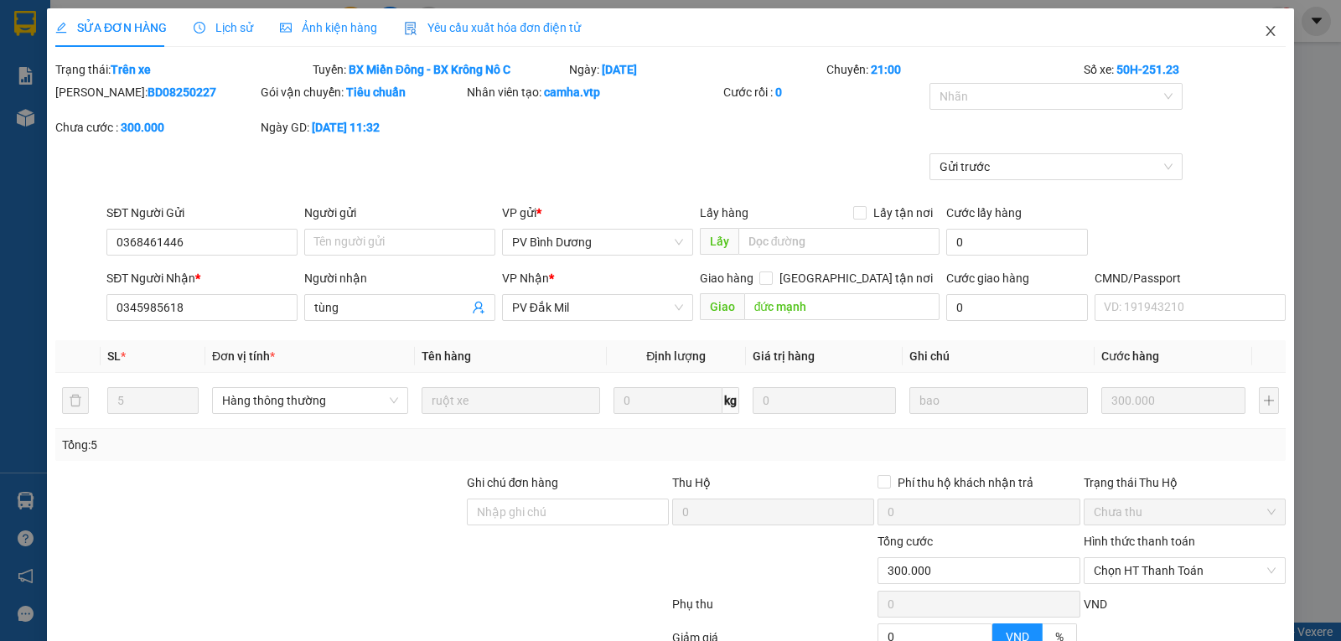
click at [1264, 33] on icon "close" at bounding box center [1270, 30] width 13 height 13
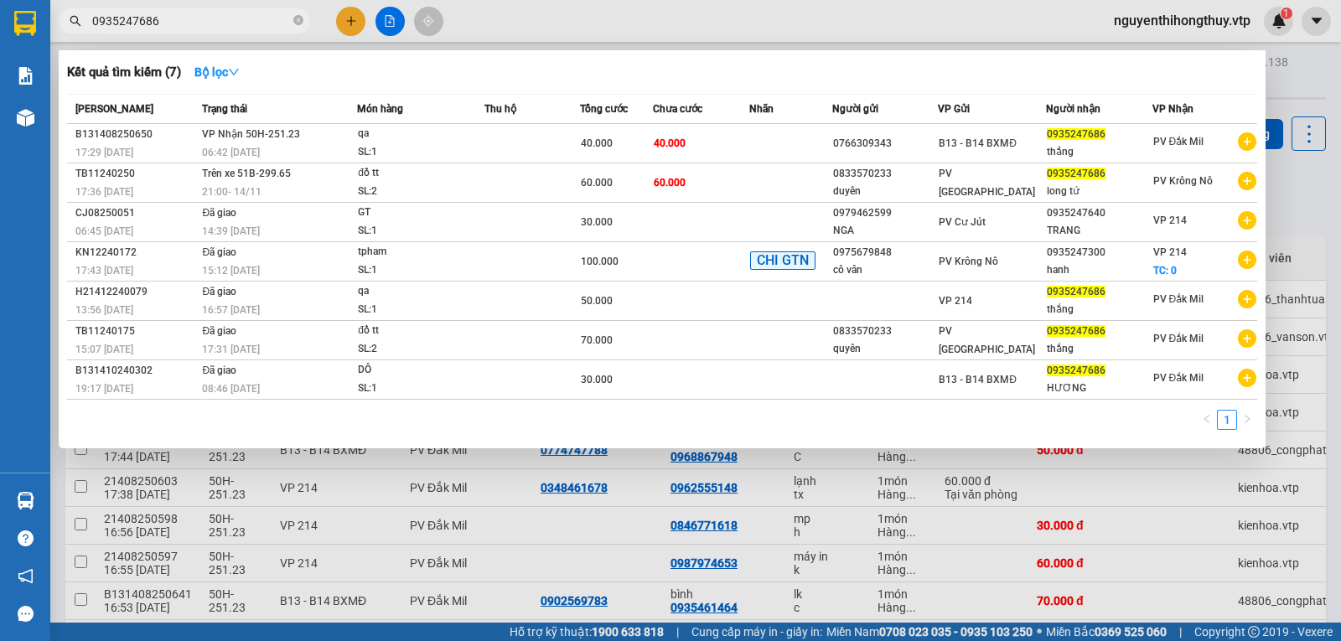
click at [213, 21] on input "0935247686" at bounding box center [191, 21] width 198 height 18
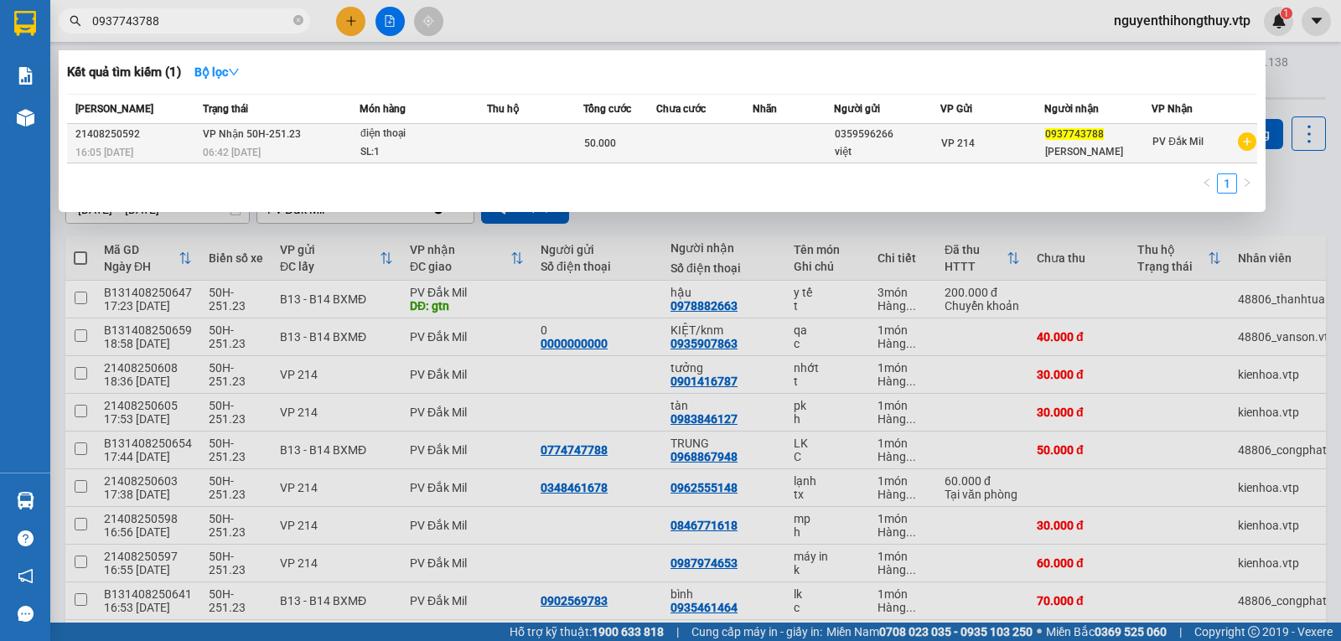
type input "0937743788"
click at [676, 144] on td at bounding box center [704, 143] width 96 height 39
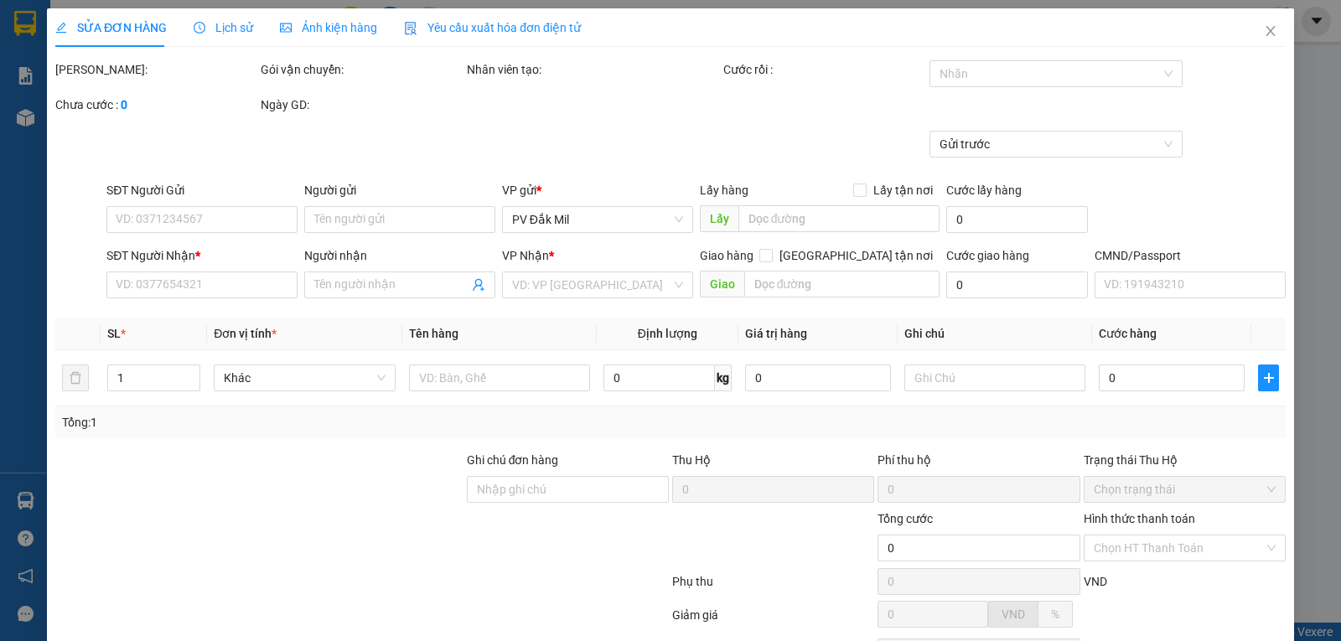
type input "2.500"
type input "0359596266"
type input "việt"
type input "0937743788"
type input "kim chi"
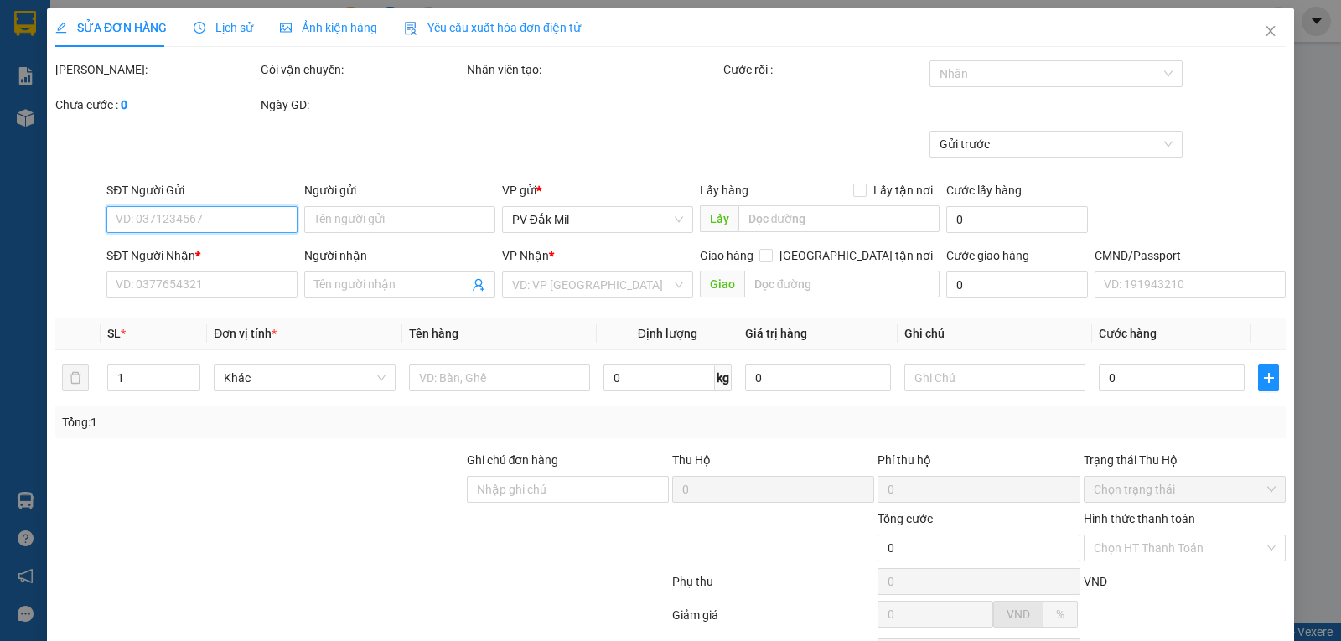
type input "50.000"
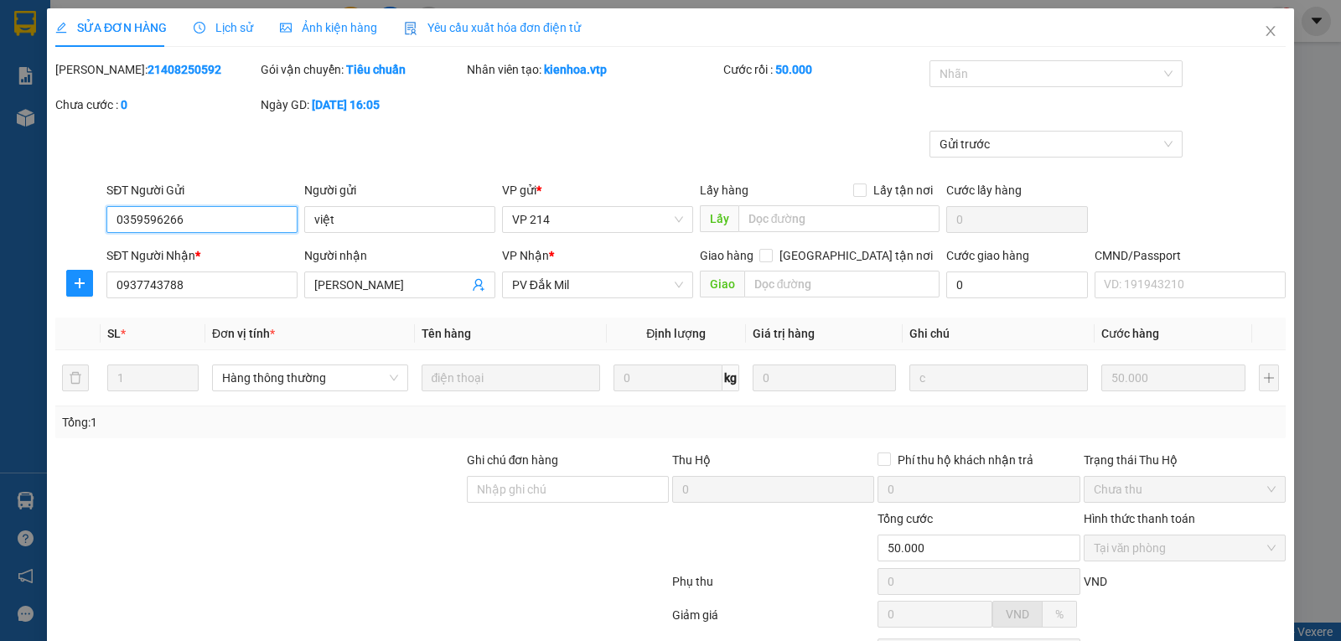
scroll to position [153, 0]
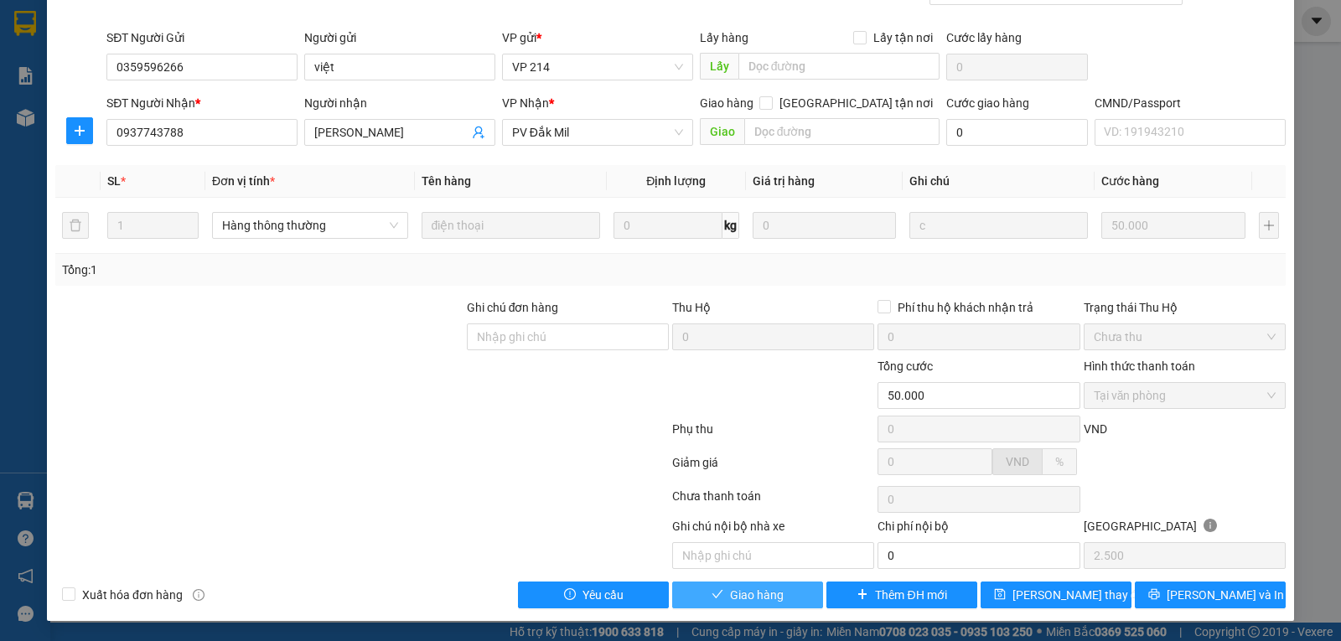
click at [731, 593] on span "Giao hàng" at bounding box center [757, 595] width 54 height 18
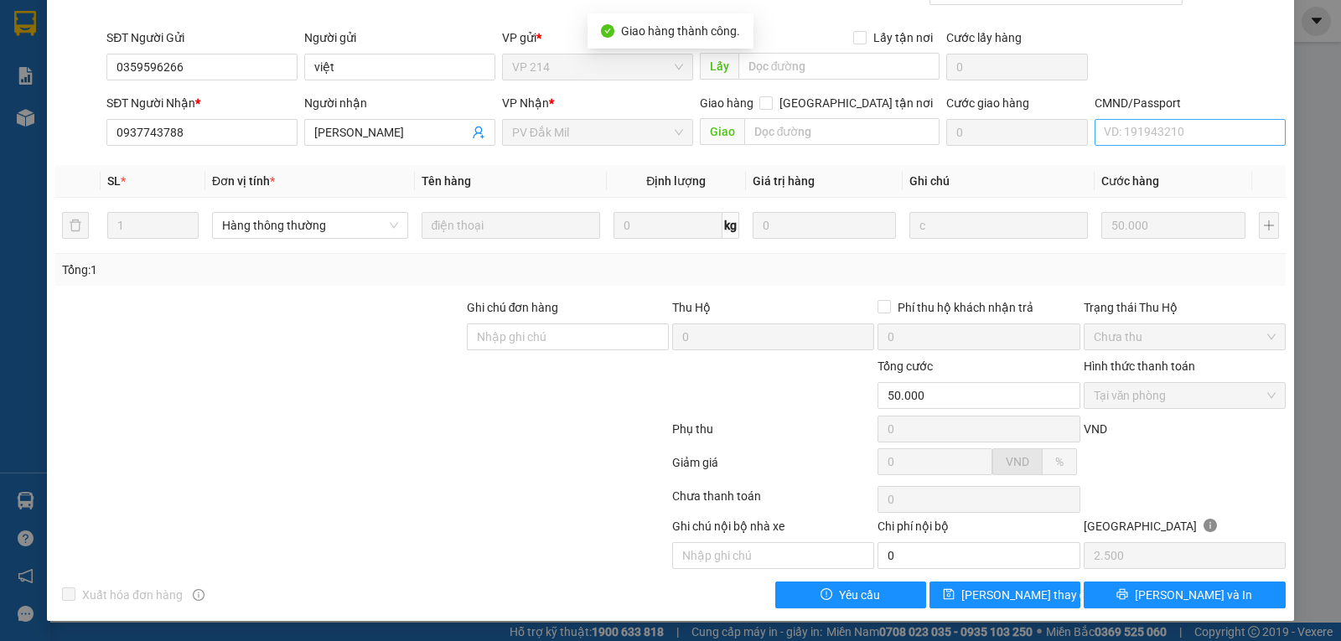
scroll to position [0, 0]
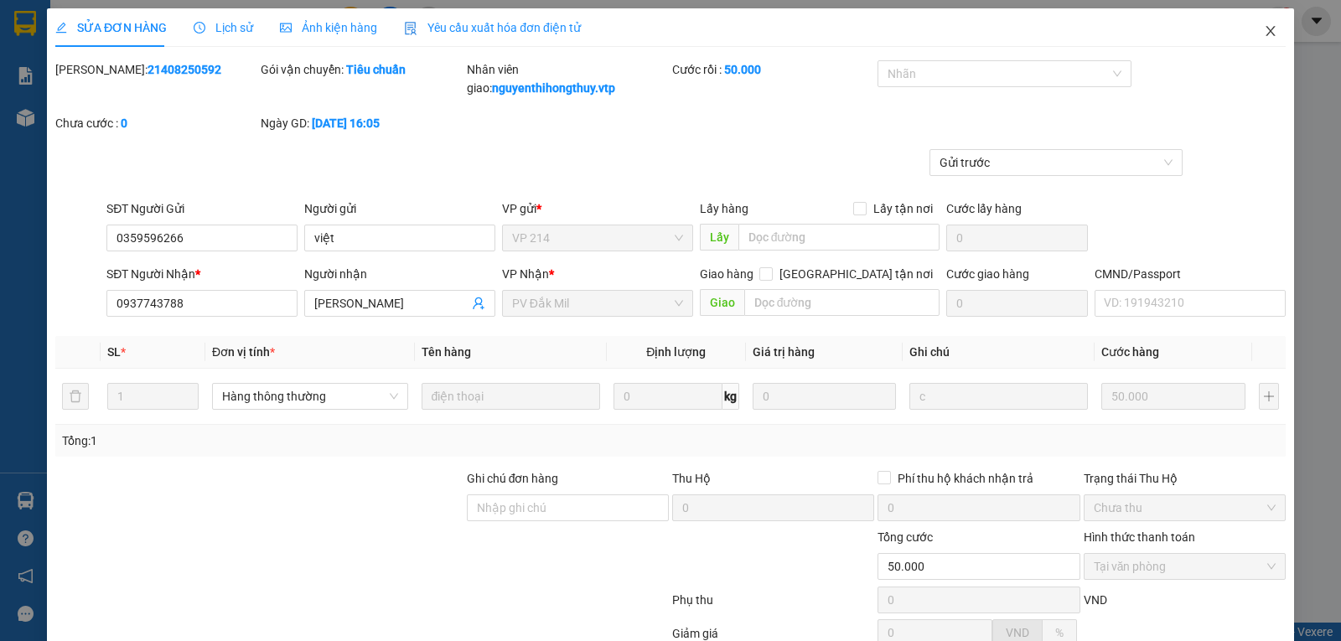
click at [1264, 34] on icon "close" at bounding box center [1270, 30] width 13 height 13
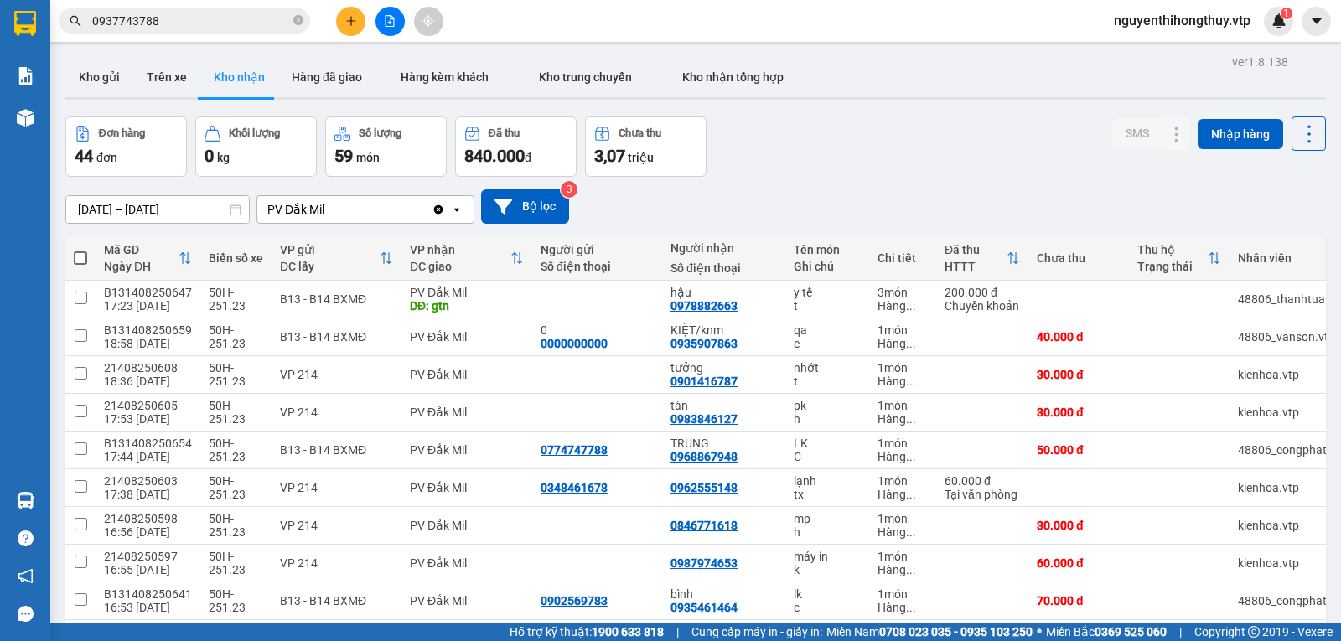
click at [170, 18] on input "0937743788" at bounding box center [191, 21] width 198 height 18
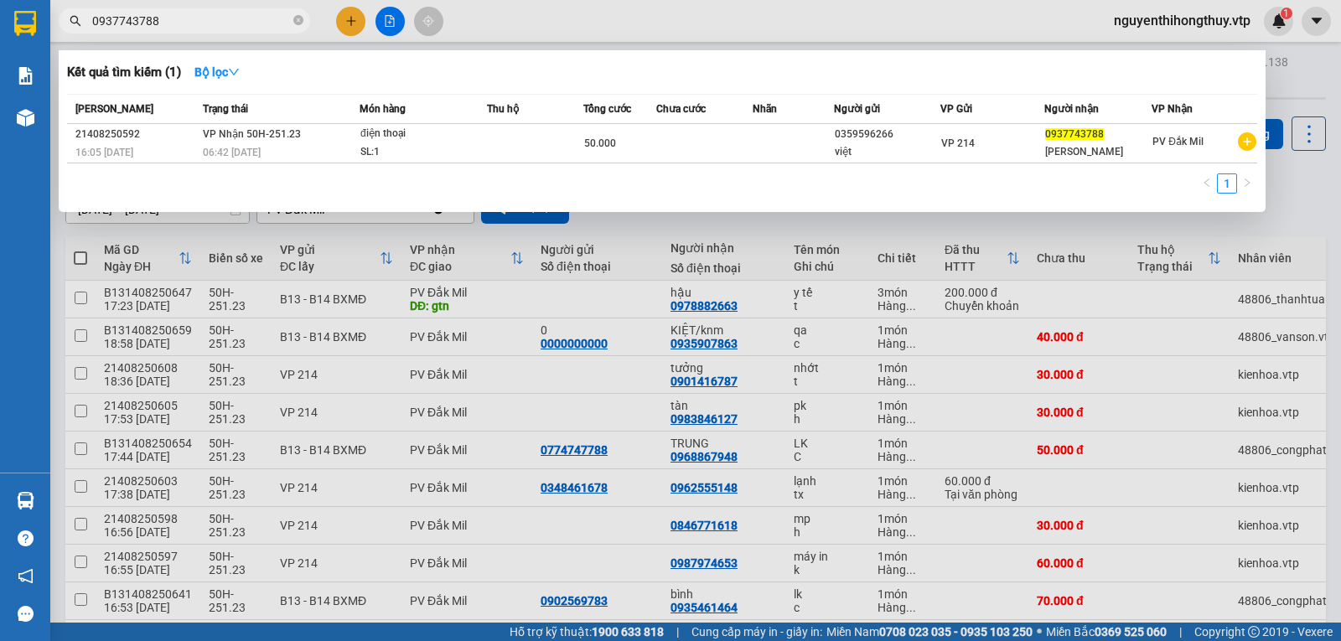
click at [170, 18] on input "0937743788" at bounding box center [191, 21] width 198 height 18
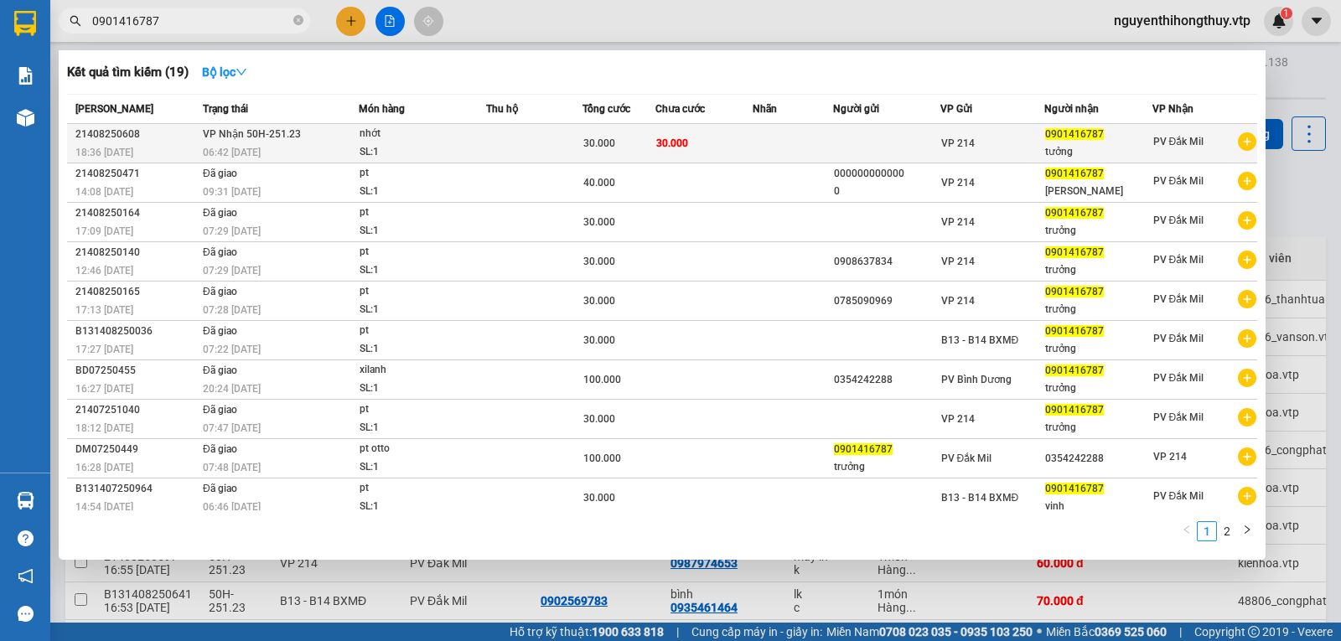
type input "0901416787"
click at [495, 154] on td at bounding box center [534, 143] width 96 height 39
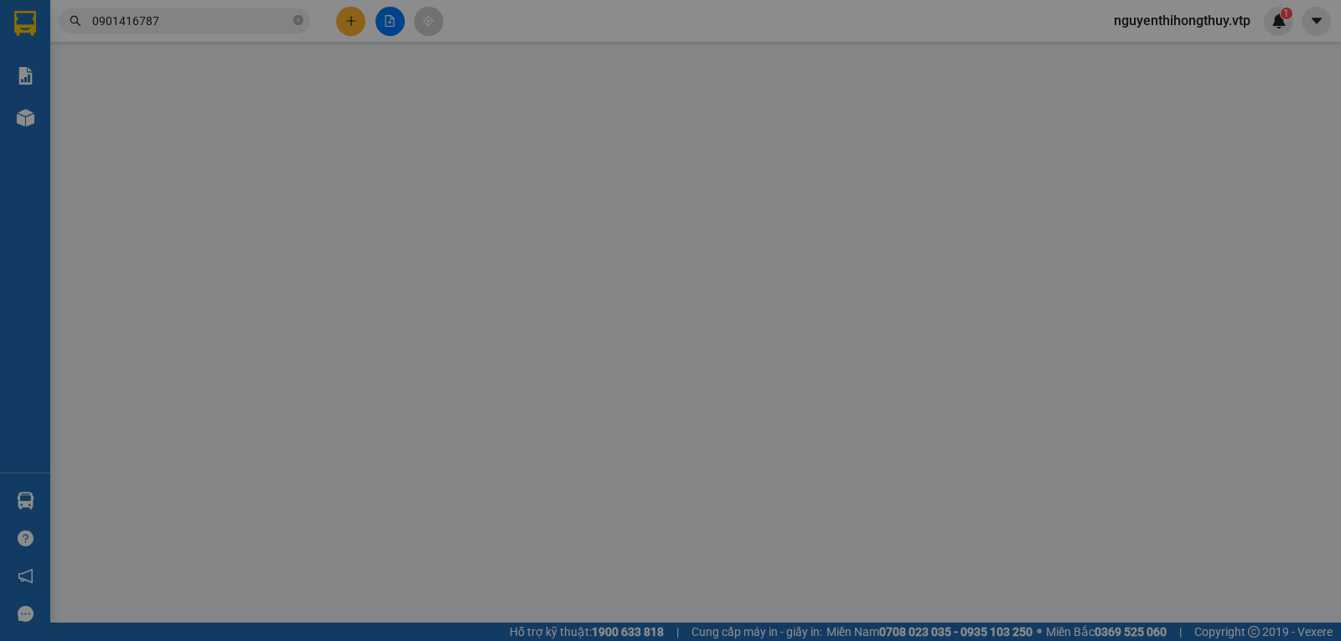
type input "1.500"
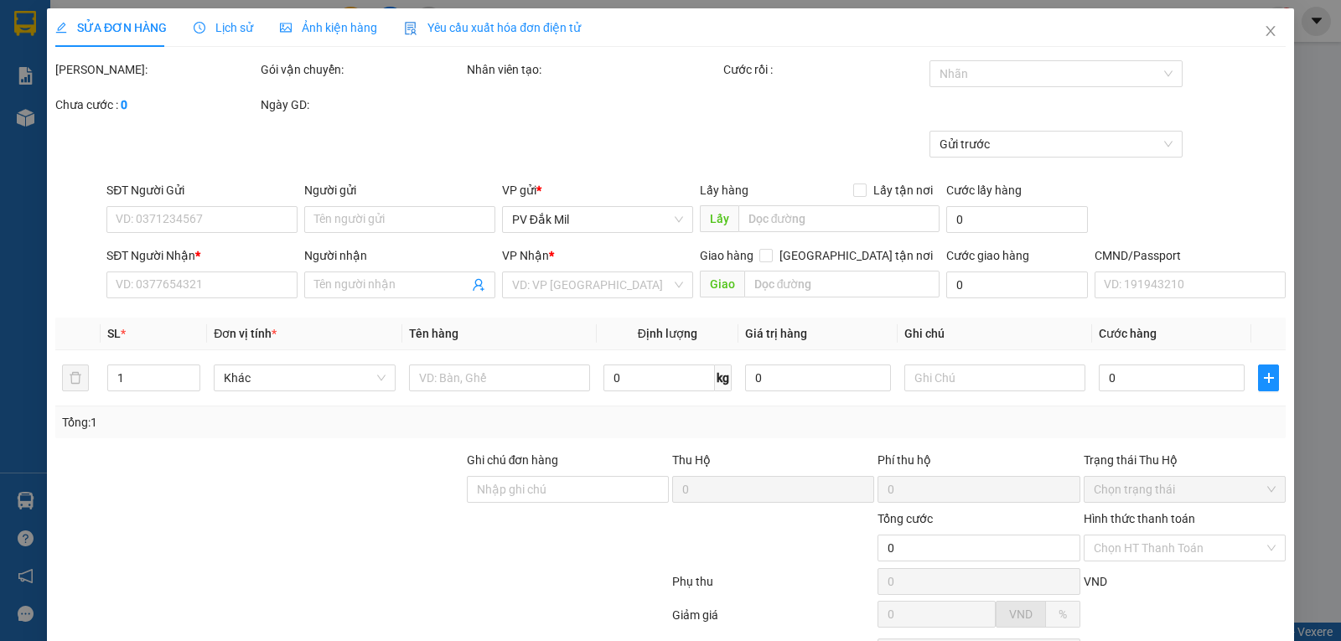
type input "0901416787"
type input "tưởng"
type input "30.000"
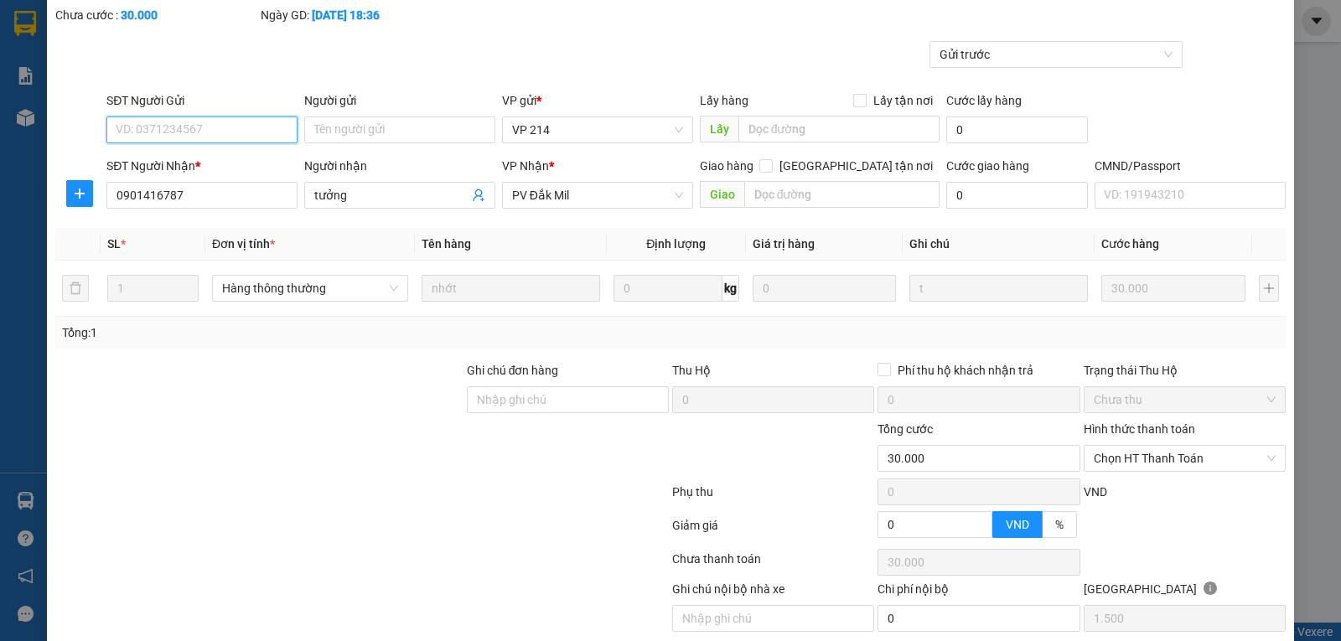
scroll to position [153, 0]
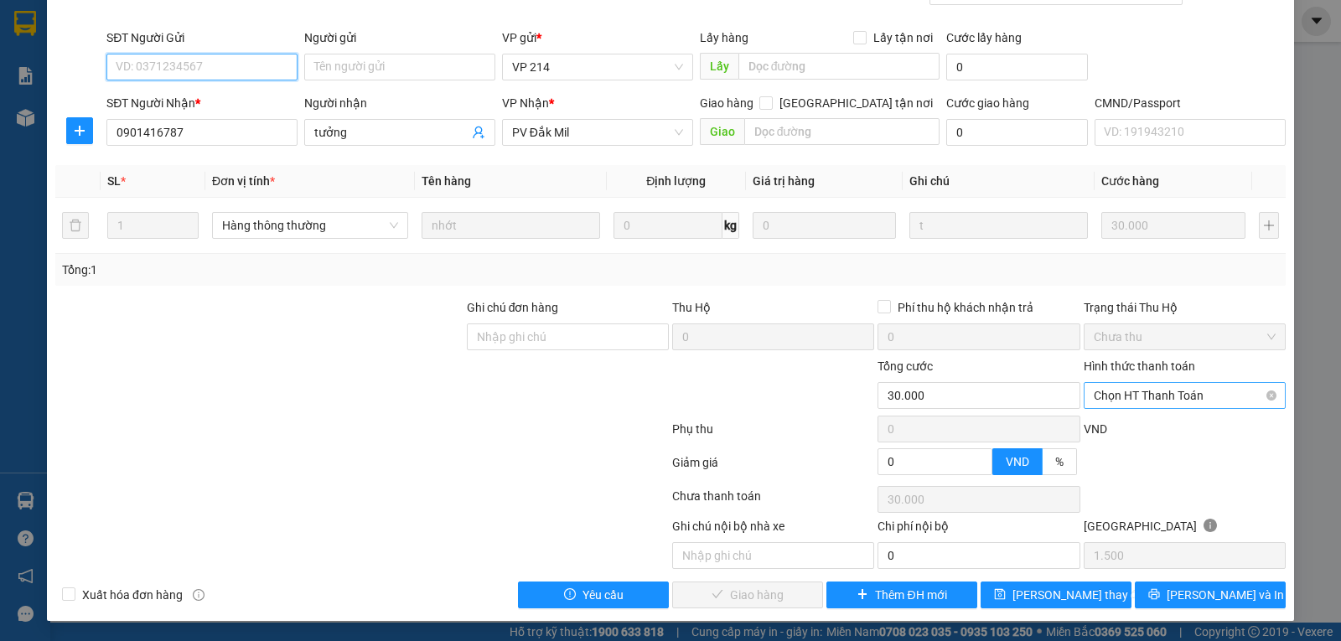
click at [1163, 397] on span "Chọn HT Thanh Toán" at bounding box center [1185, 395] width 182 height 25
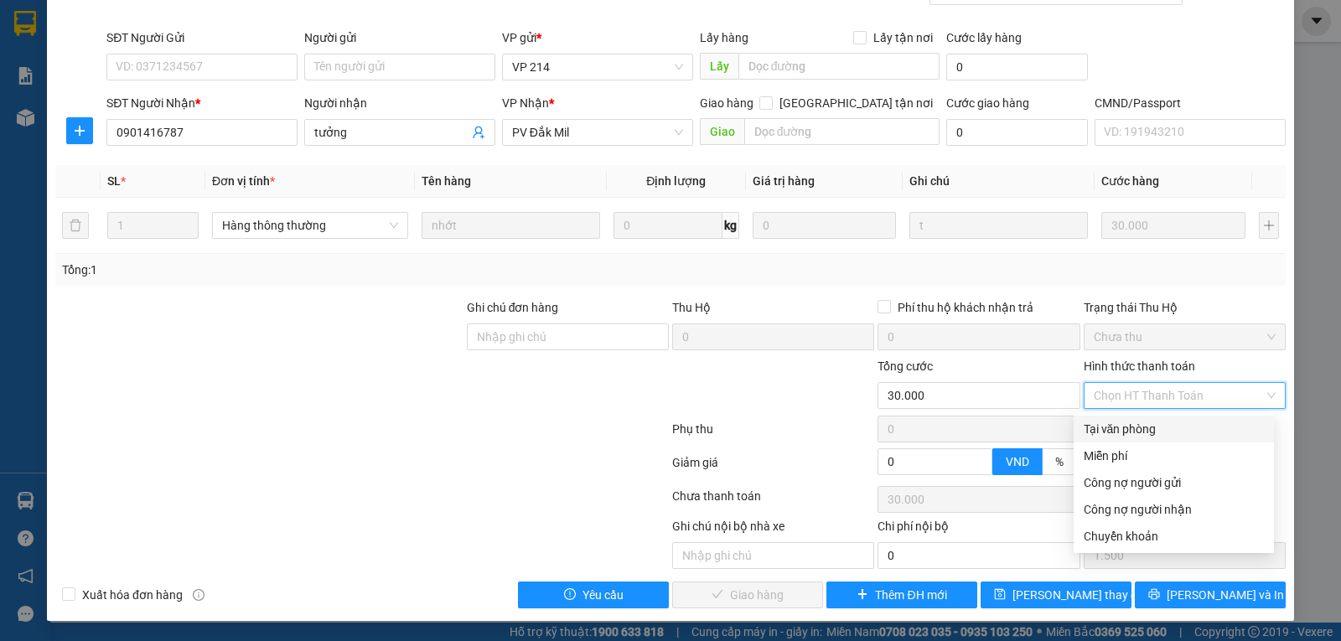
click at [1127, 434] on div "Tại văn phòng" at bounding box center [1174, 429] width 180 height 18
type input "0"
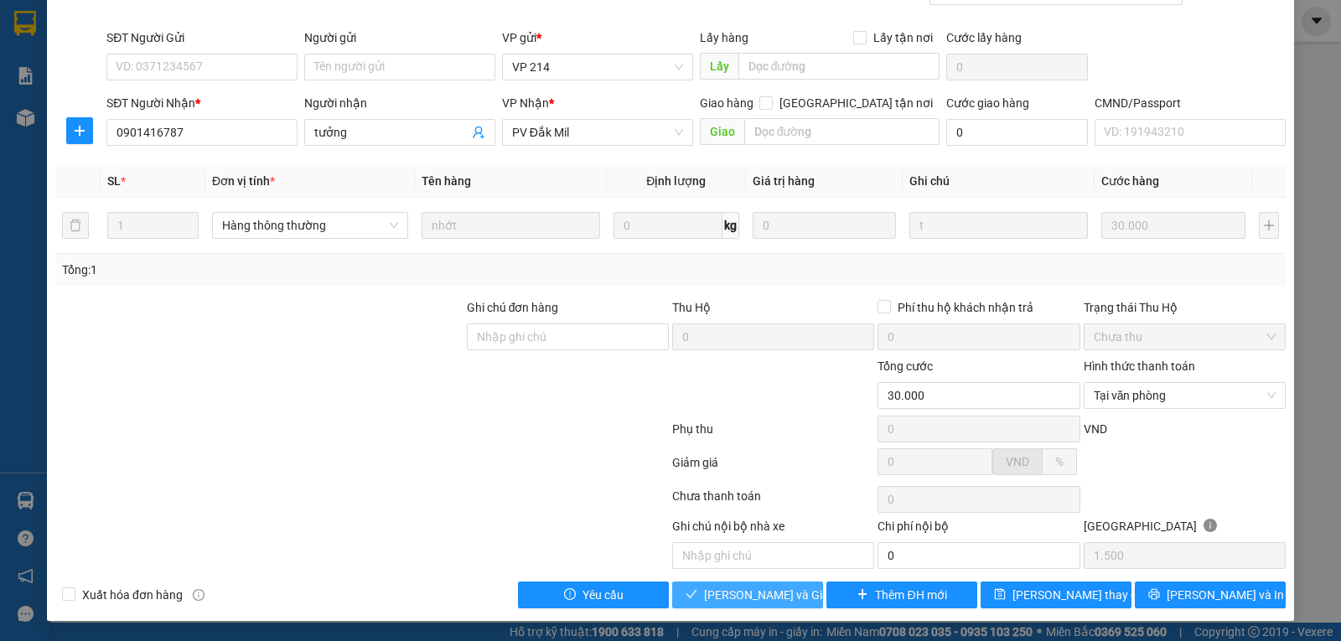
click at [751, 595] on span "[PERSON_NAME] và [PERSON_NAME] hàng" at bounding box center [784, 595] width 161 height 18
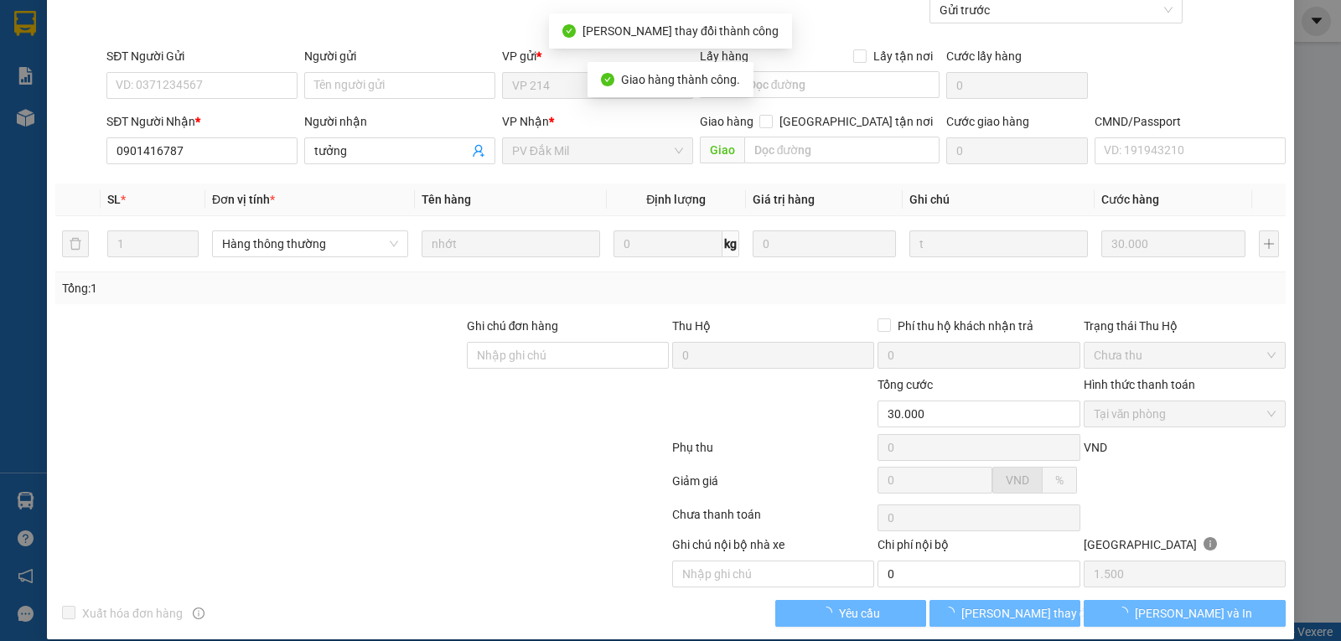
scroll to position [171, 0]
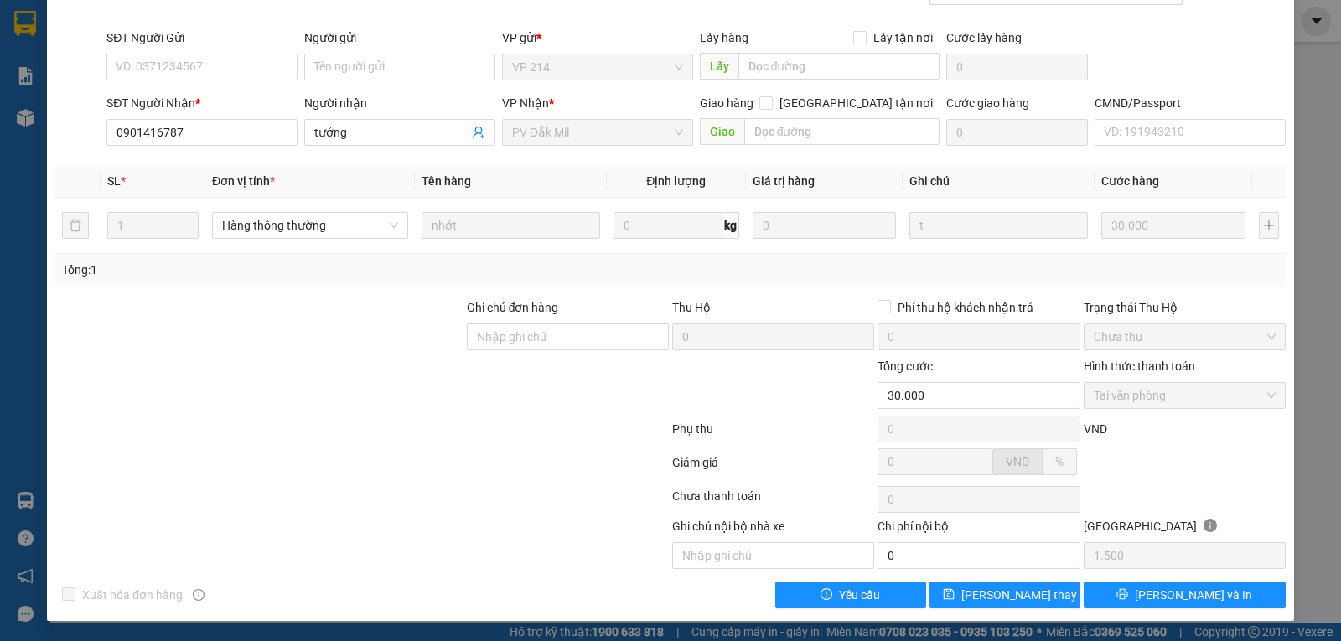
click at [230, 344] on div at bounding box center [260, 327] width 412 height 59
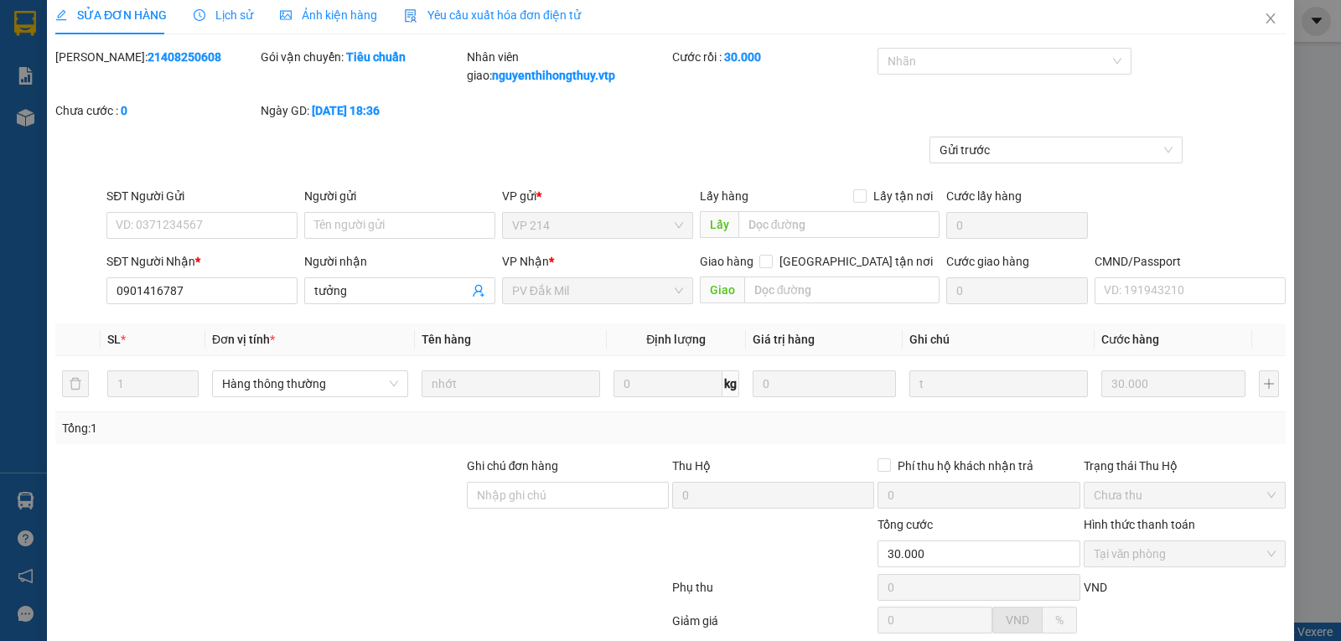
scroll to position [0, 0]
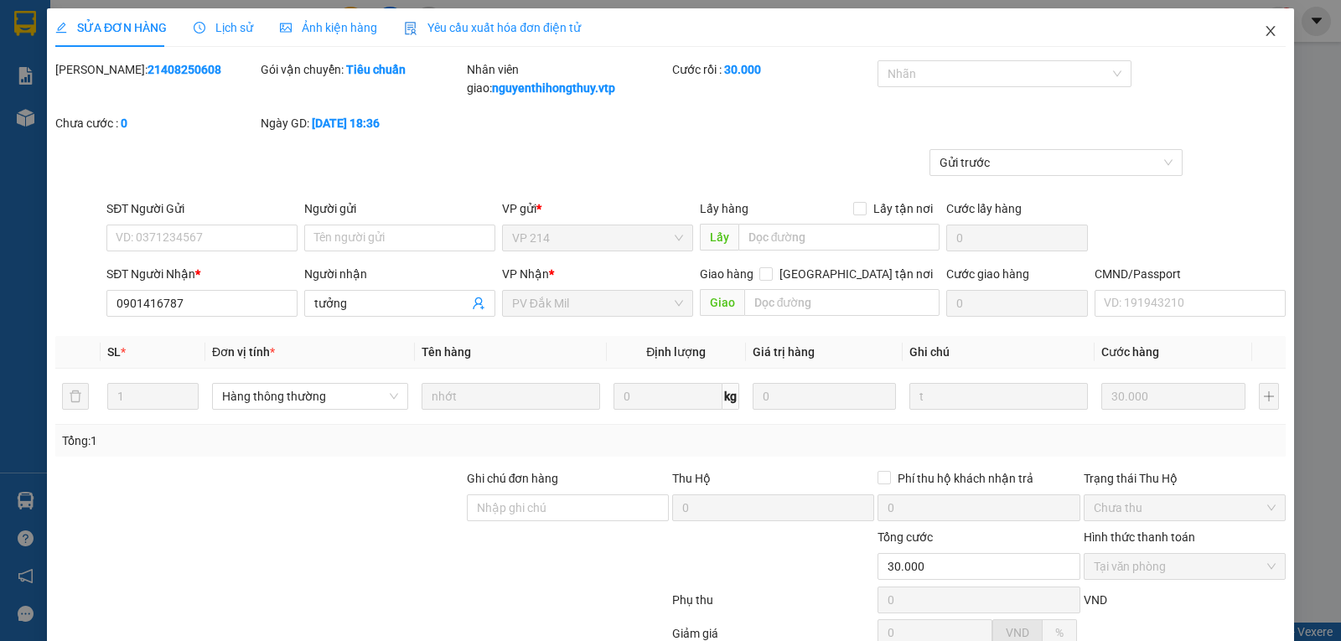
click at [1264, 29] on icon "close" at bounding box center [1270, 30] width 13 height 13
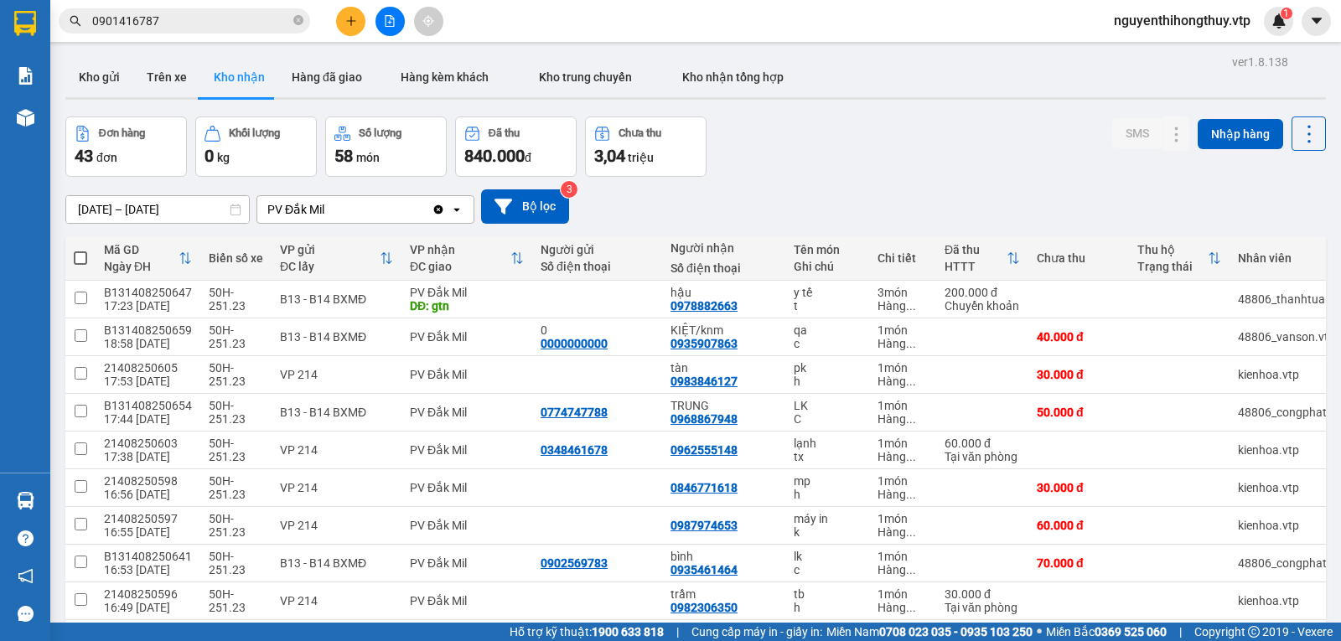
click at [864, 141] on div "Đơn hàng 43 đơn Khối lượng 0 kg Số lượng 58 món Đã thu 840.000 đ Chưa thu 3,04 …" at bounding box center [695, 147] width 1261 height 60
click at [909, 159] on div "Đơn hàng 43 đơn Khối lượng 0 kg Số lượng 58 món Đã thu 840.000 đ Chưa thu 3,04 …" at bounding box center [695, 147] width 1261 height 60
click at [644, 194] on div "08/07/2025 – 14/08/2025 Press the down arrow key to interact with the calendar …" at bounding box center [695, 206] width 1261 height 34
click at [159, 75] on button "Trên xe" at bounding box center [166, 77] width 67 height 40
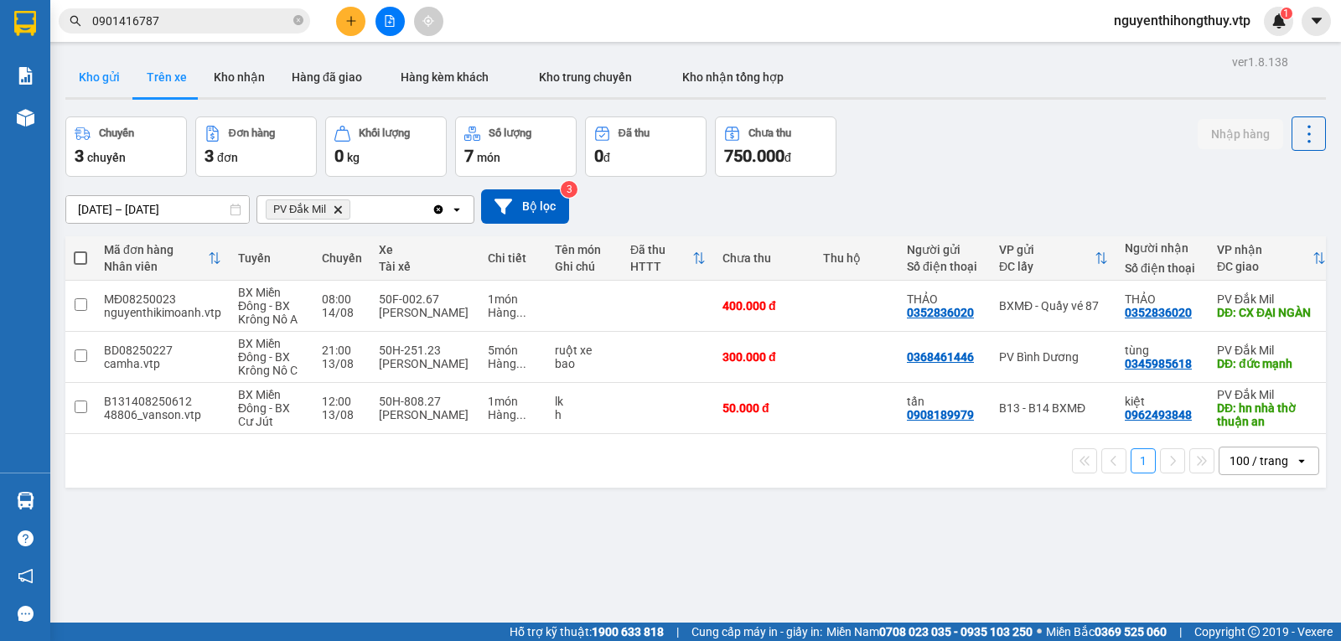
click at [101, 87] on button "Kho gửi" at bounding box center [99, 77] width 68 height 40
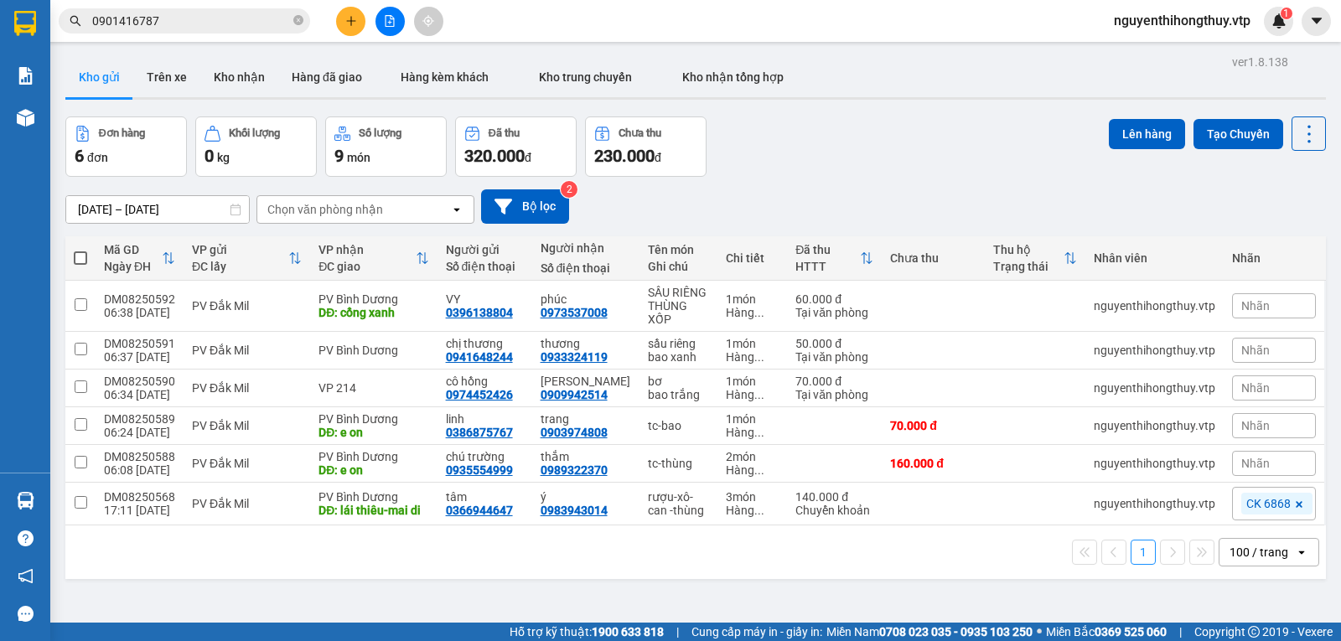
scroll to position [77, 0]
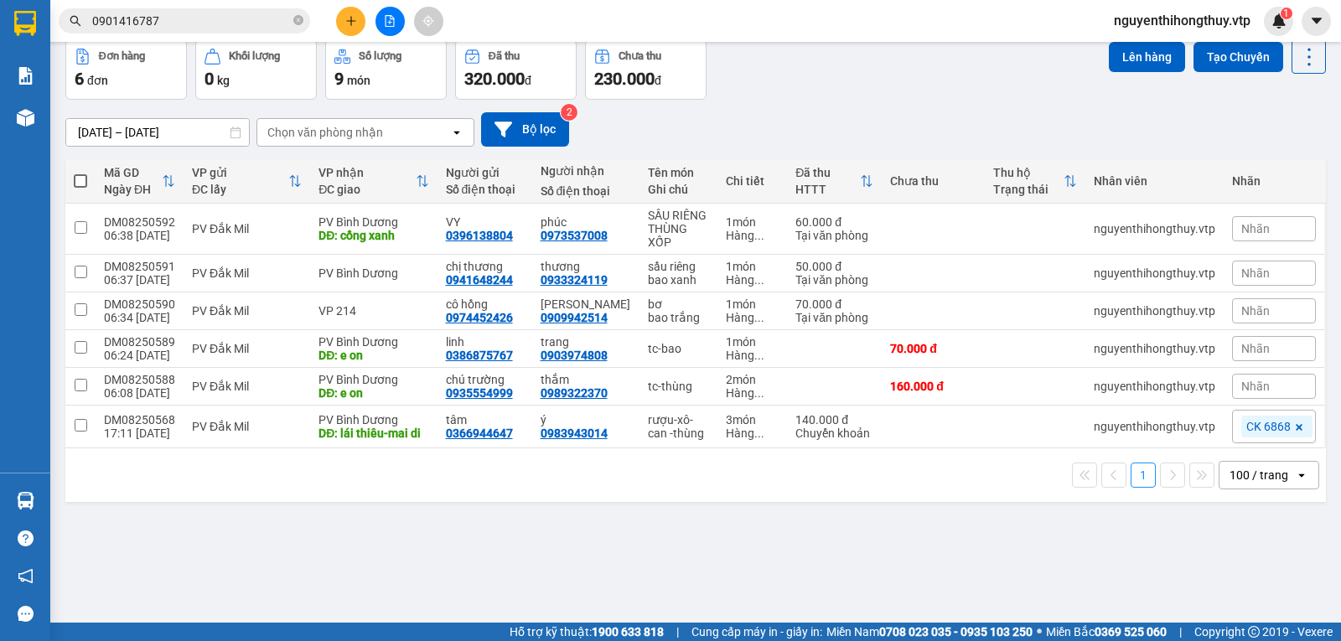
click at [213, 24] on input "0901416787" at bounding box center [191, 21] width 198 height 18
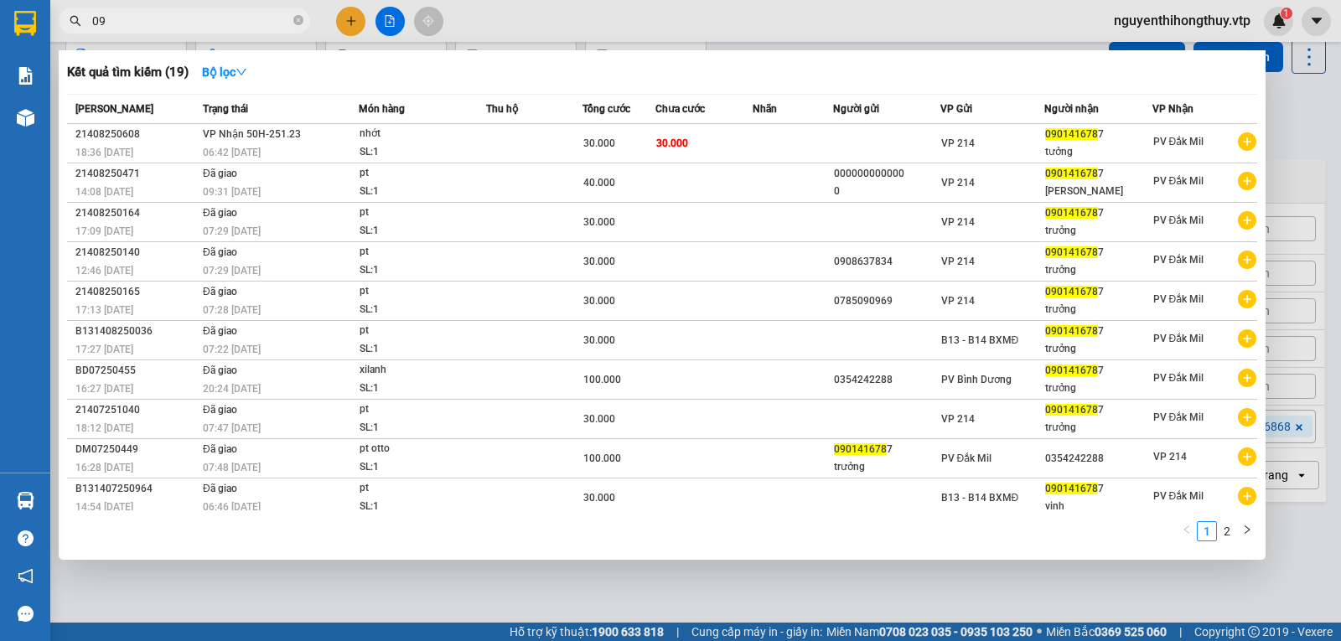
type input "0"
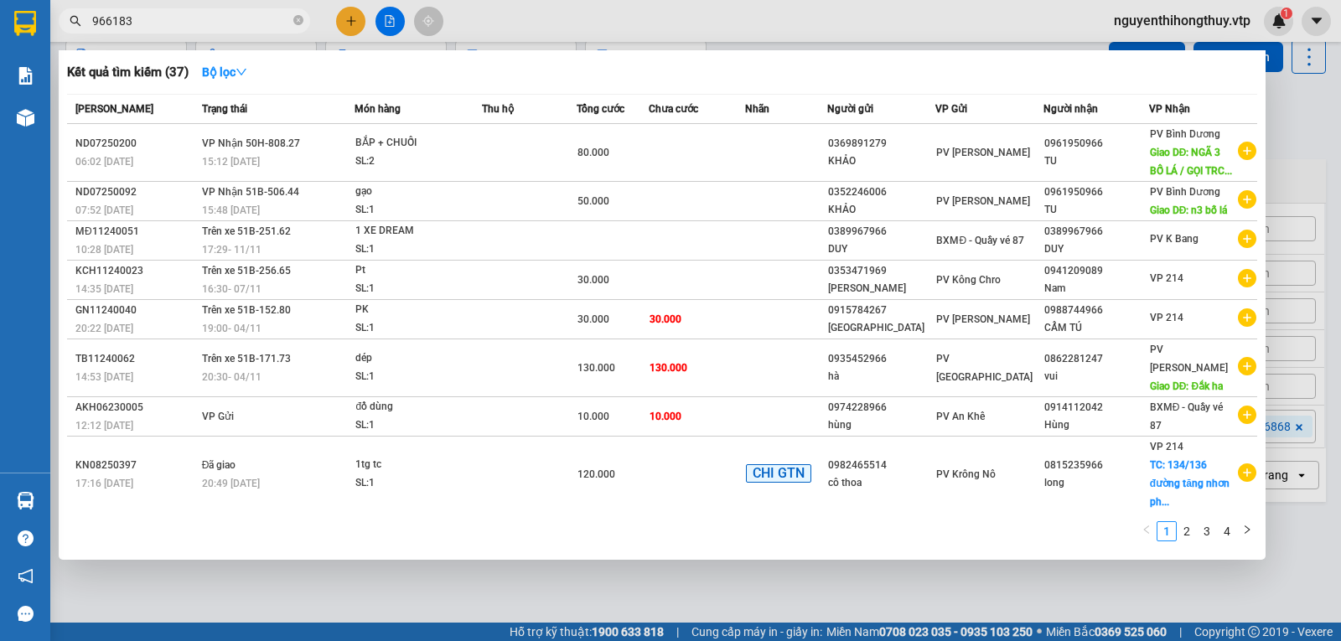
type input "966183"
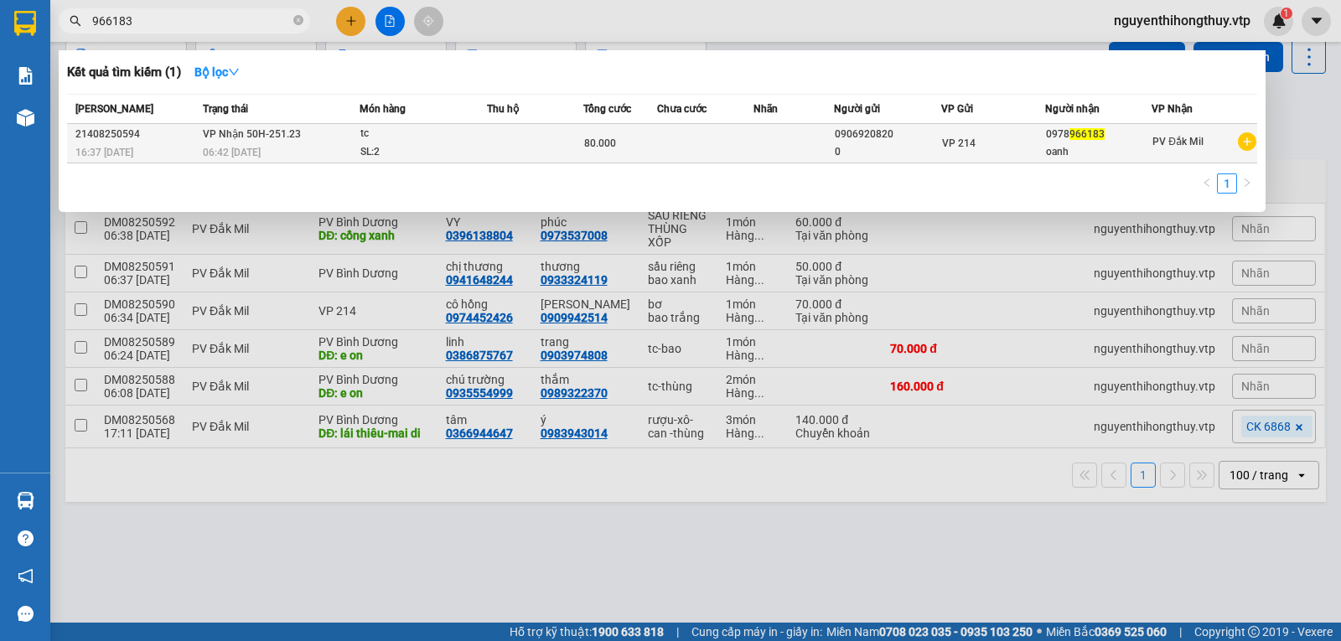
click at [732, 148] on td at bounding box center [705, 143] width 96 height 39
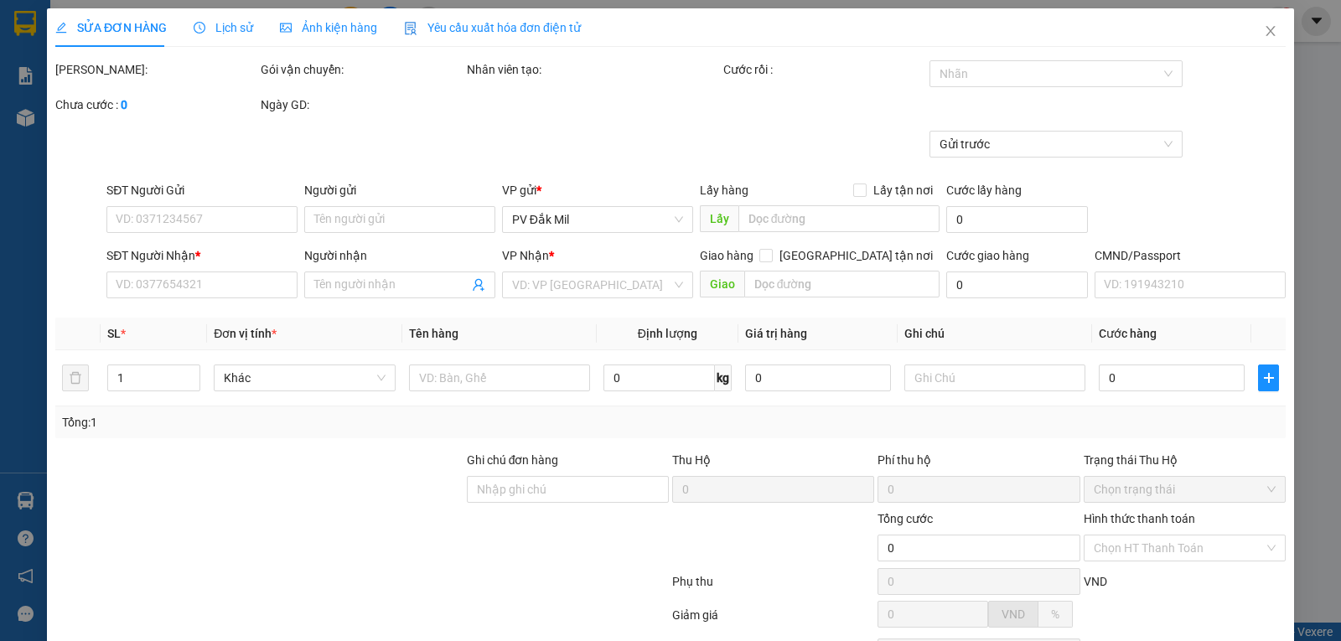
type input "4.000"
type input "0906920820"
type input "0"
type input "0978966183"
type input "oanh"
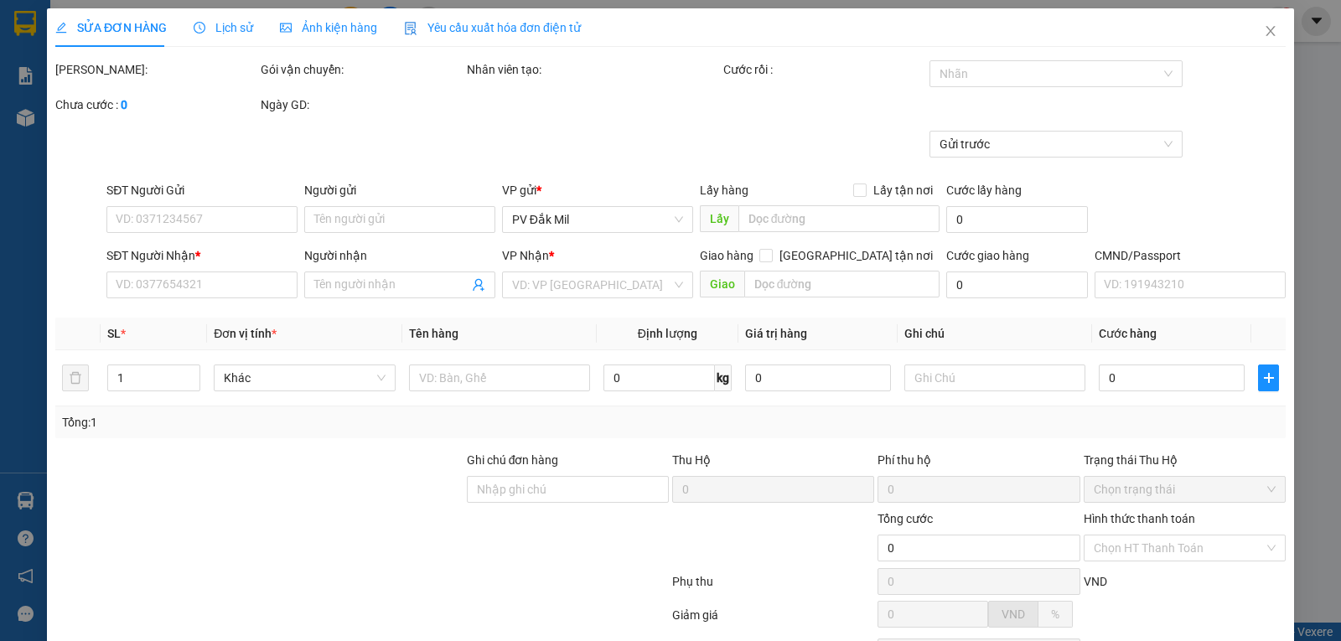
type input "80.000"
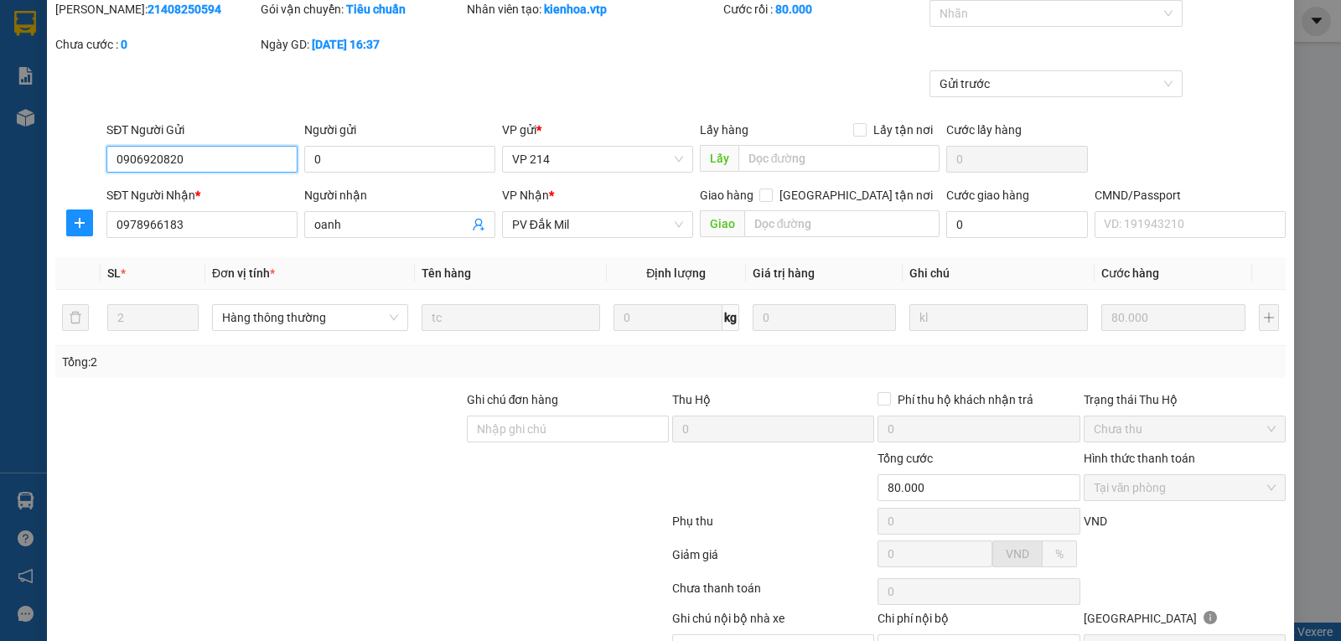
scroll to position [153, 0]
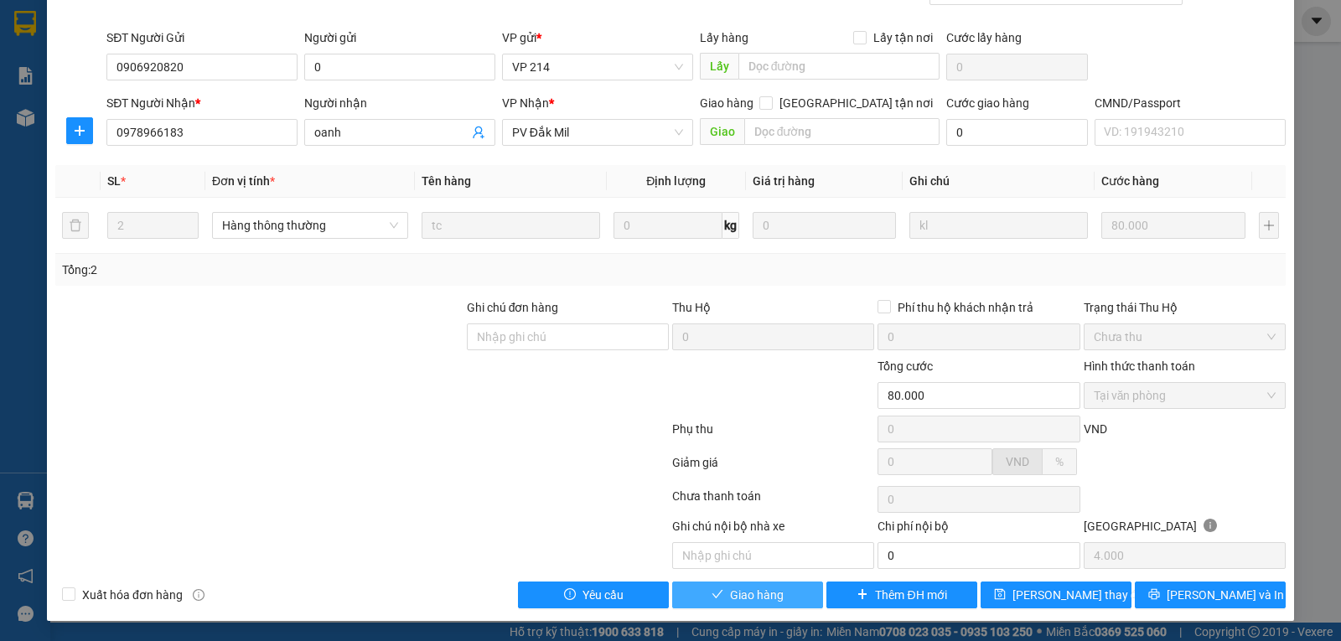
click at [748, 599] on span "Giao hàng" at bounding box center [757, 595] width 54 height 18
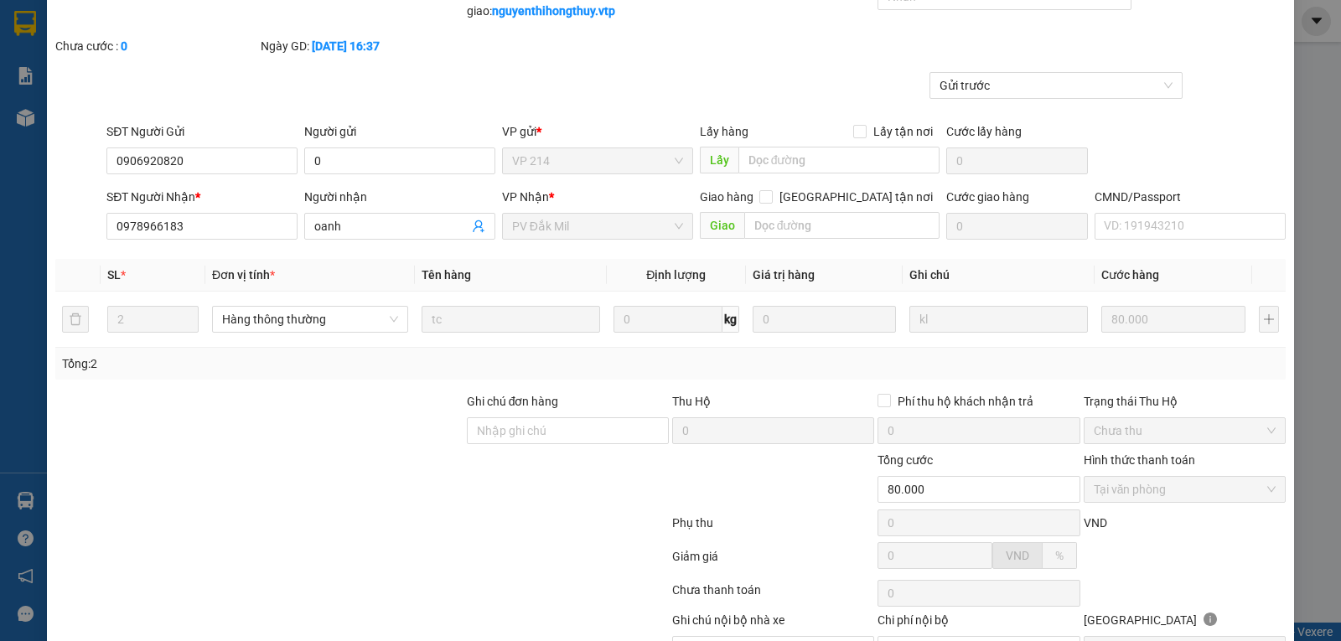
scroll to position [0, 0]
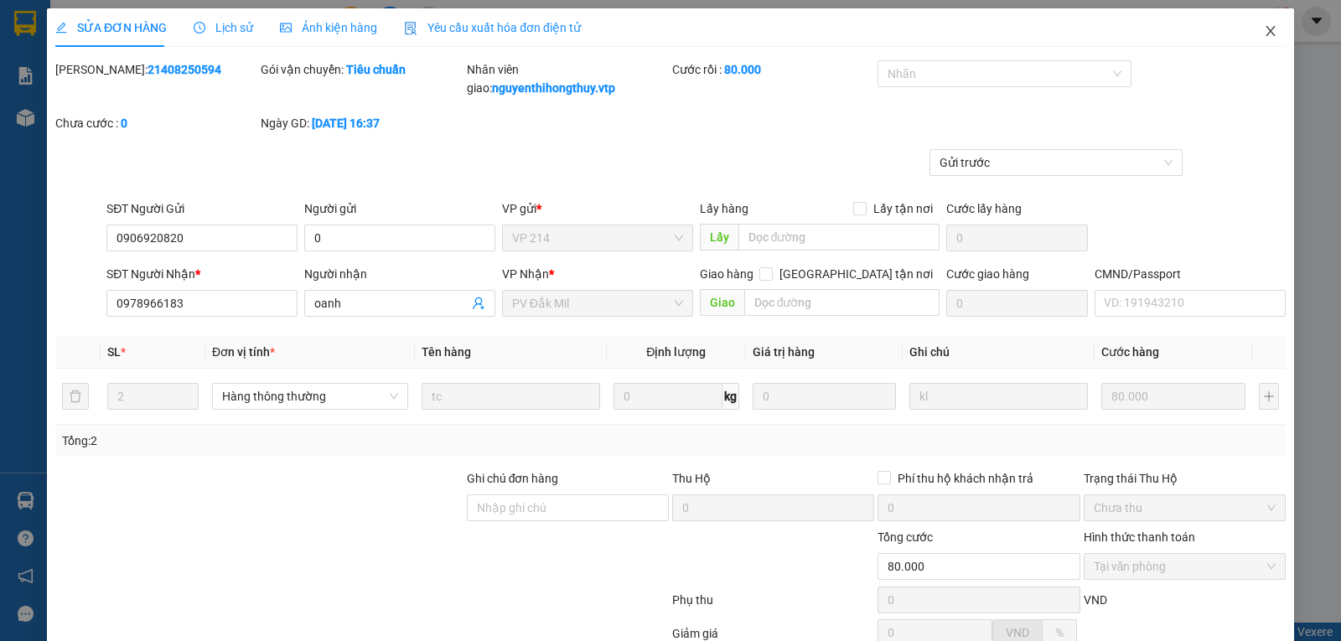
click at [1264, 33] on icon "close" at bounding box center [1270, 30] width 13 height 13
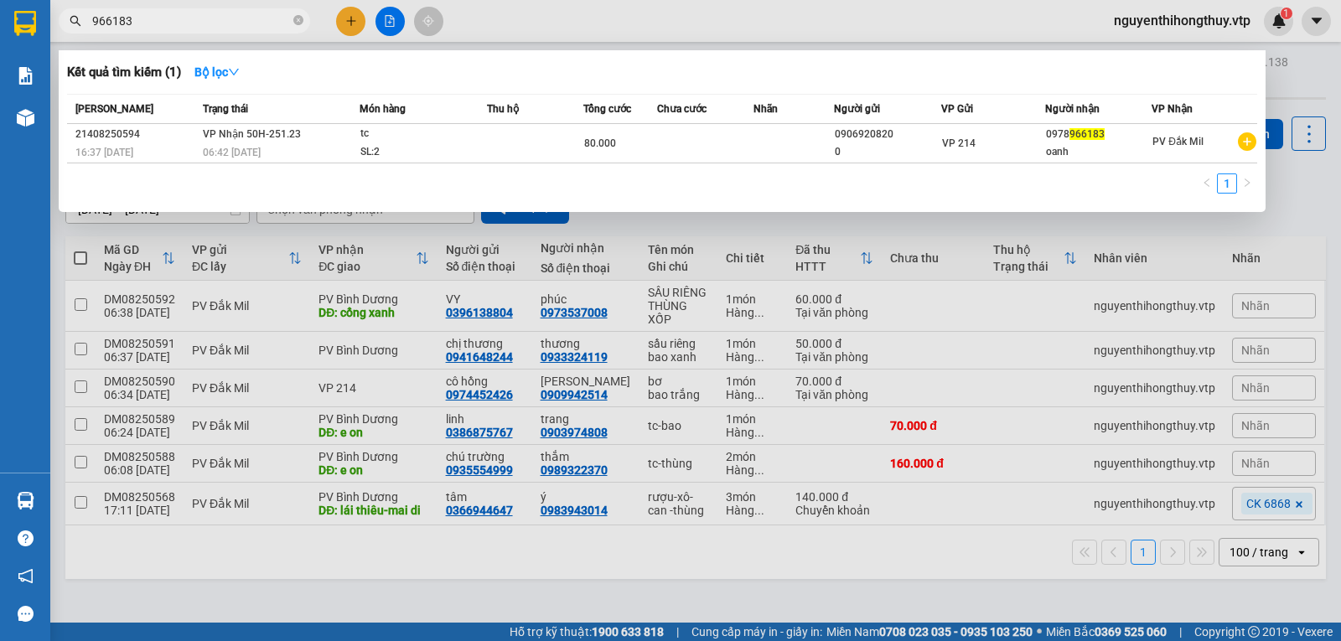
click at [171, 15] on input "966183" at bounding box center [191, 21] width 198 height 18
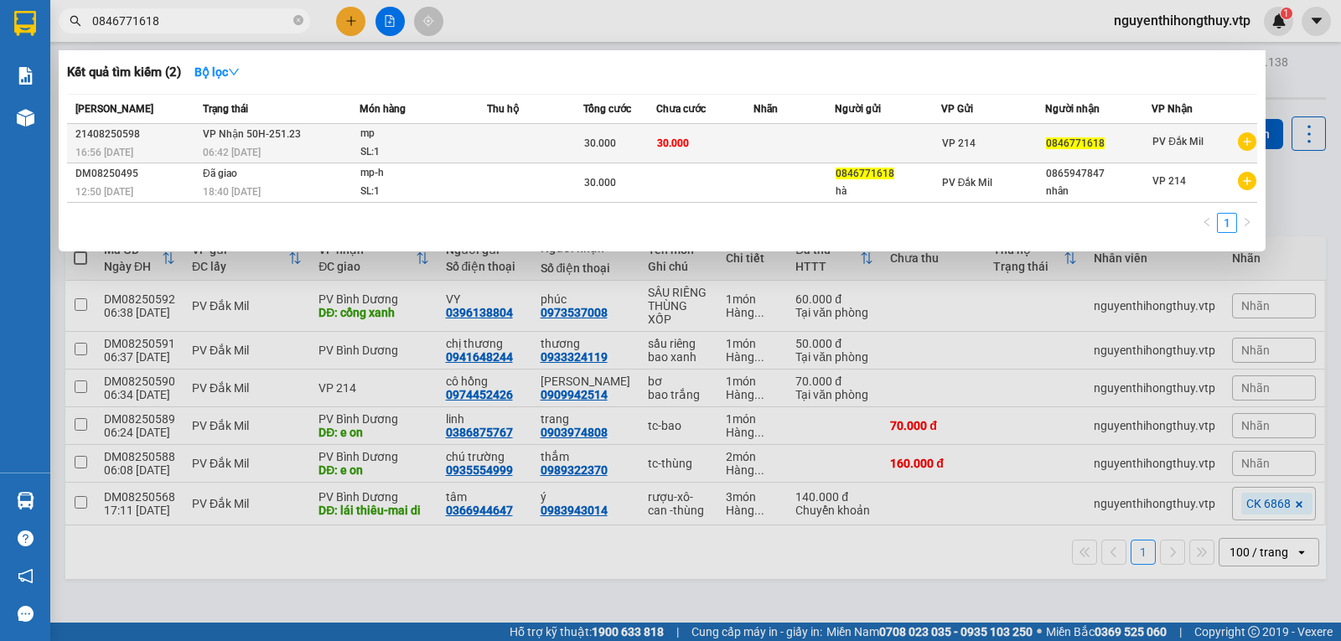
type input "0846771618"
click at [774, 142] on td at bounding box center [793, 143] width 80 height 39
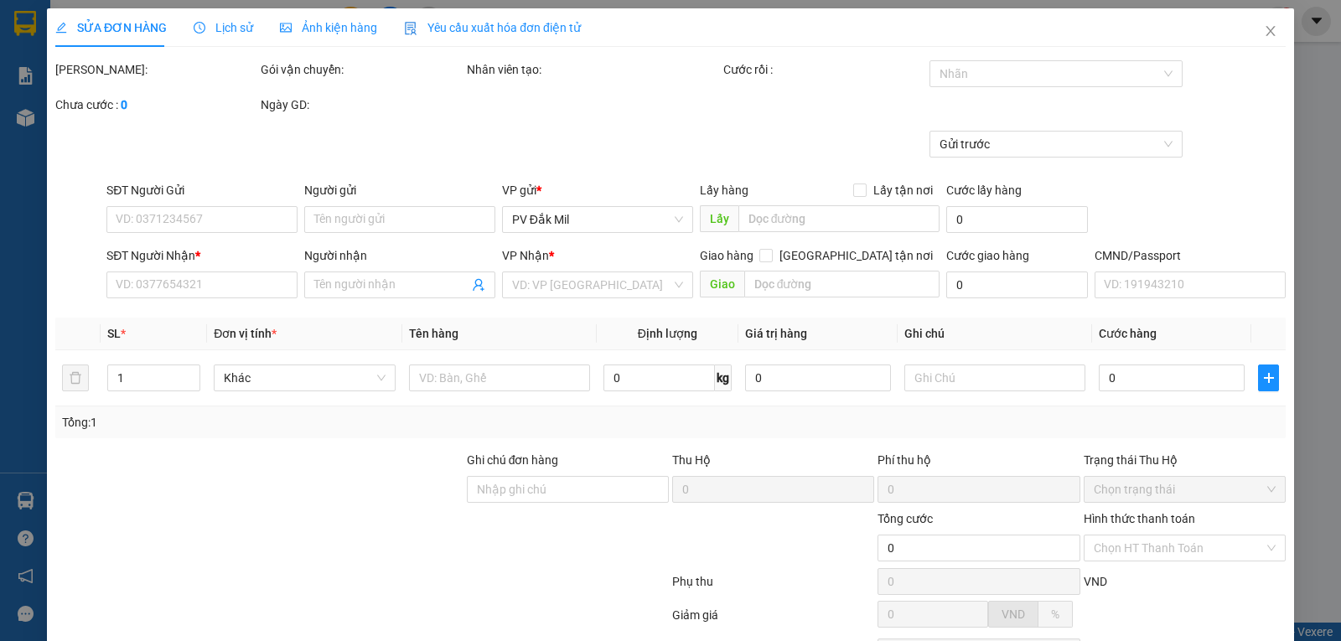
type input "1.500"
type input "0846771618"
type input "30.000"
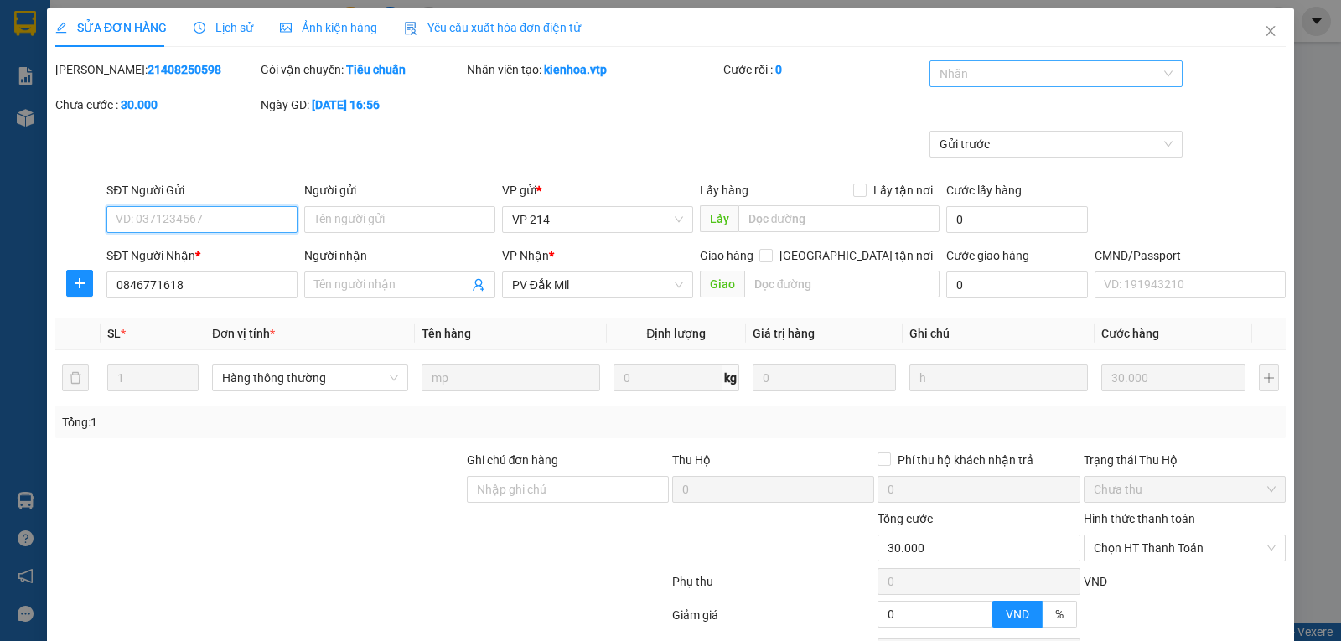
click at [1039, 70] on div at bounding box center [1048, 74] width 229 height 20
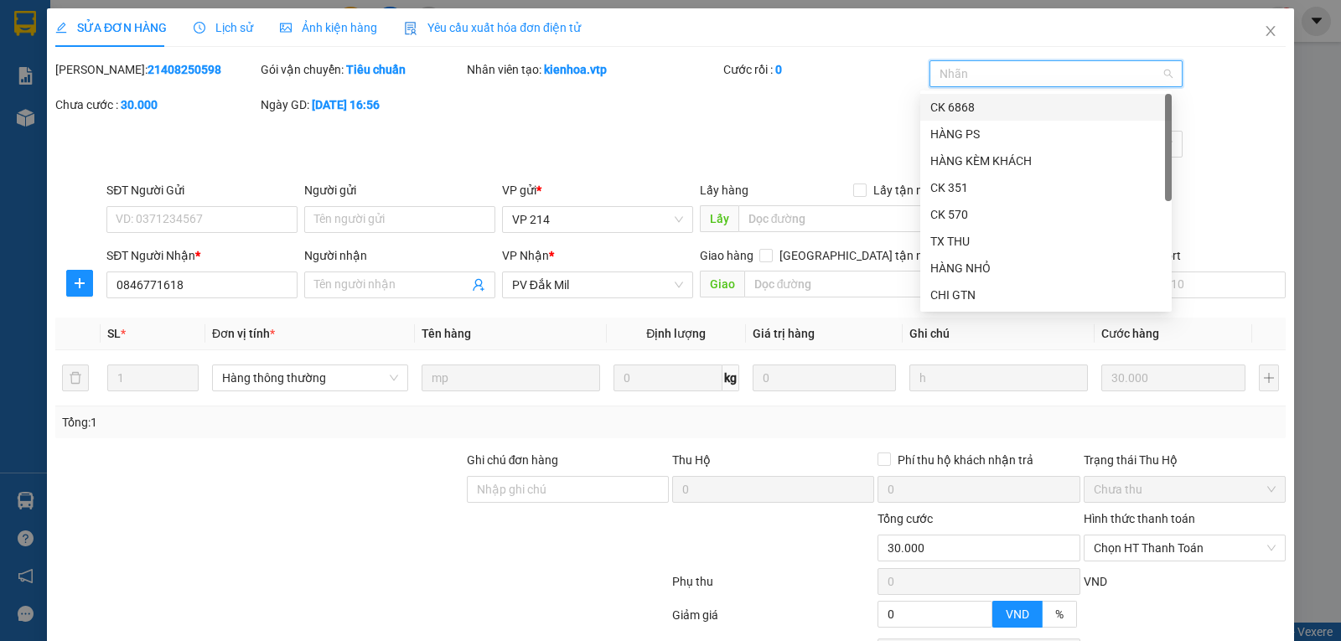
click at [975, 104] on div "CK 6868" at bounding box center [1045, 107] width 231 height 18
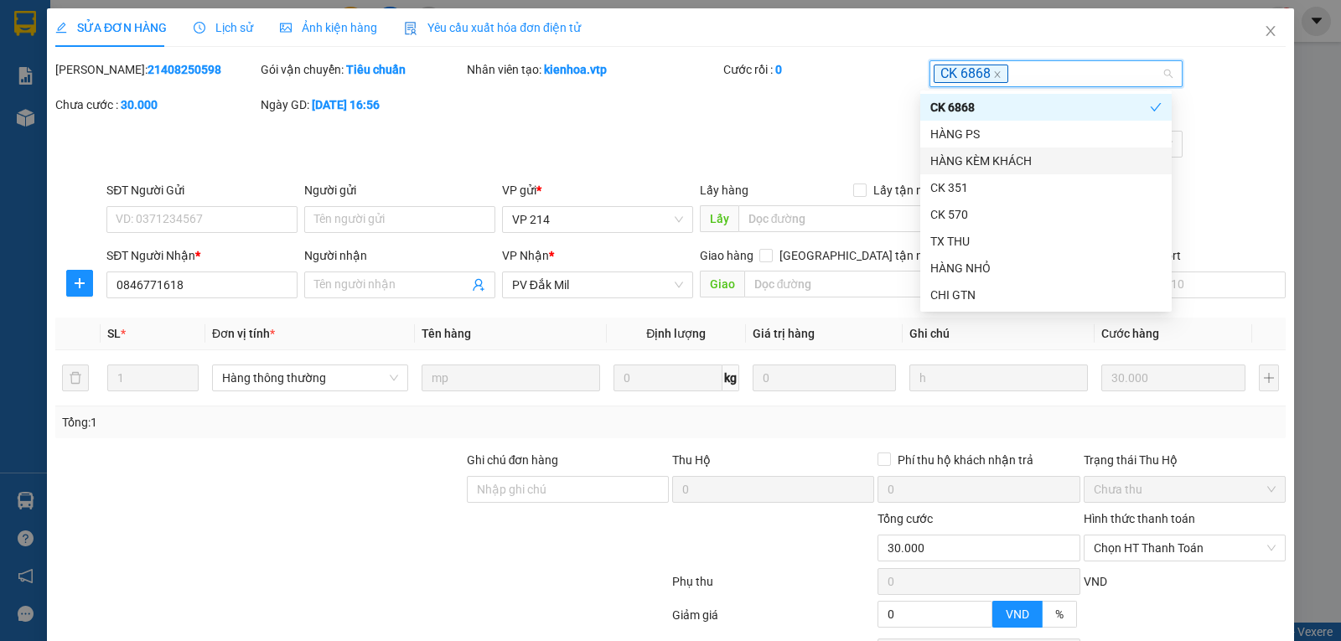
click at [724, 420] on div "Tổng: 1" at bounding box center [670, 422] width 1217 height 18
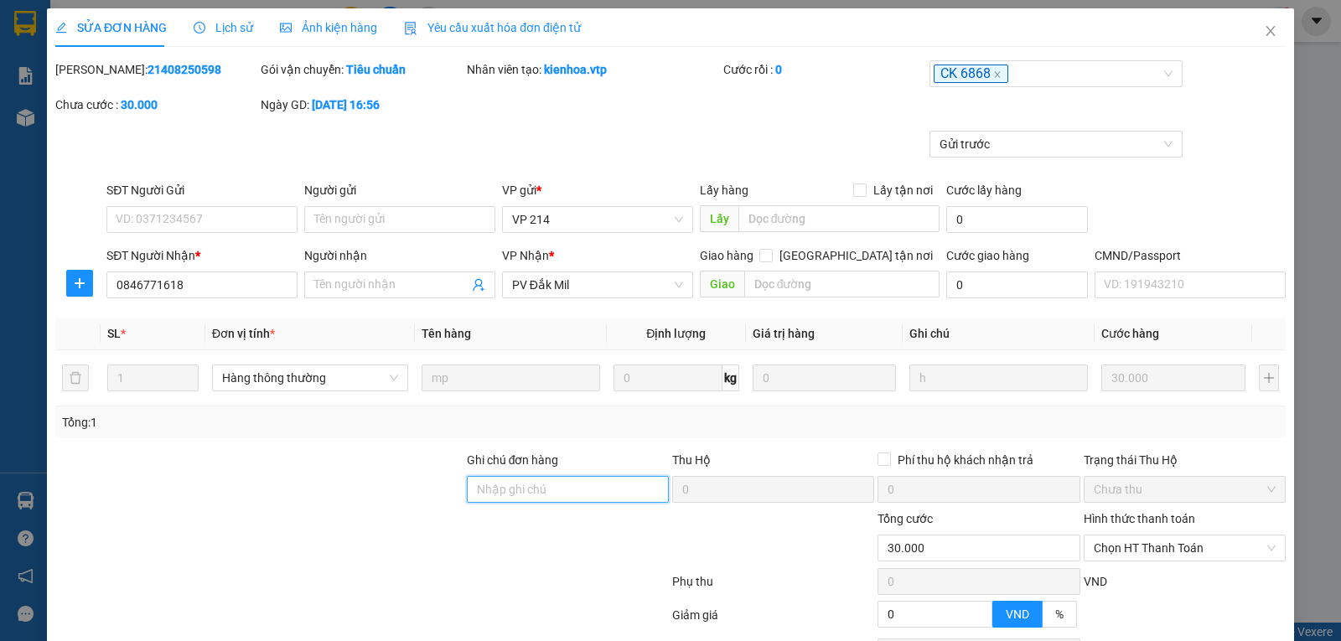
click at [536, 494] on input "Ghi chú đơn hàng" at bounding box center [568, 489] width 202 height 27
click at [1168, 540] on span "Chọn HT Thanh Toán" at bounding box center [1185, 548] width 182 height 25
type input "CK EX 6868 LUC 7H5 1408"
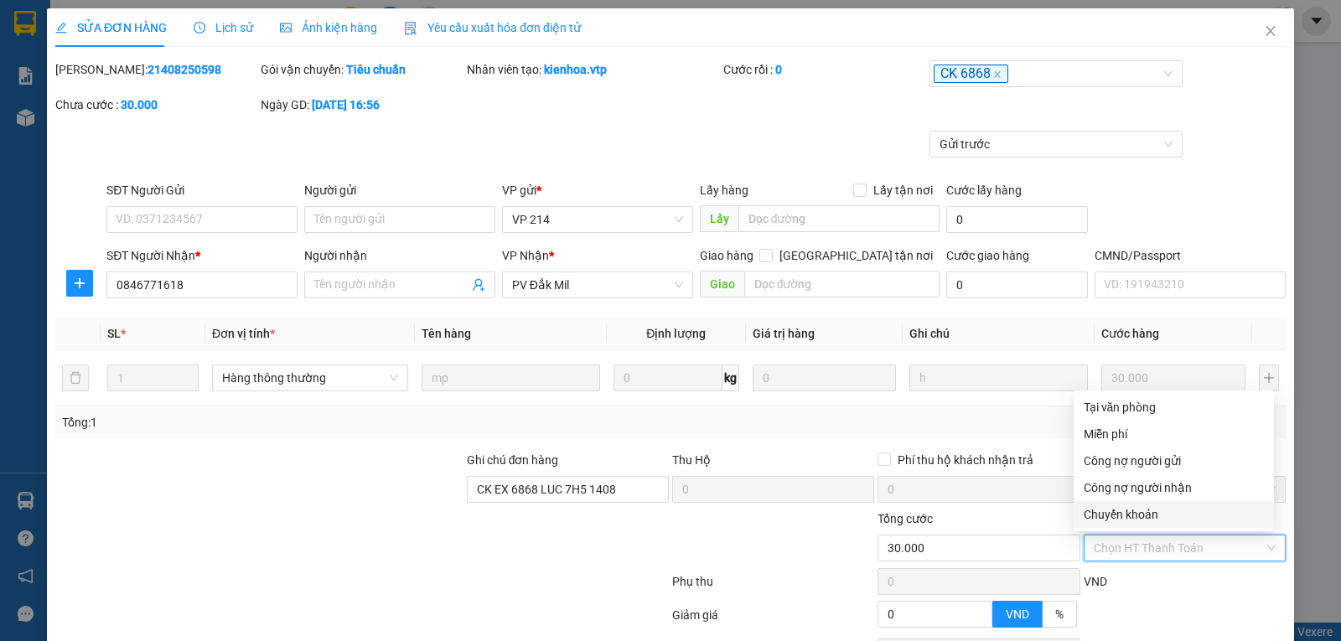
click at [1122, 506] on div "Chuyển khoản" at bounding box center [1174, 514] width 180 height 18
type input "0"
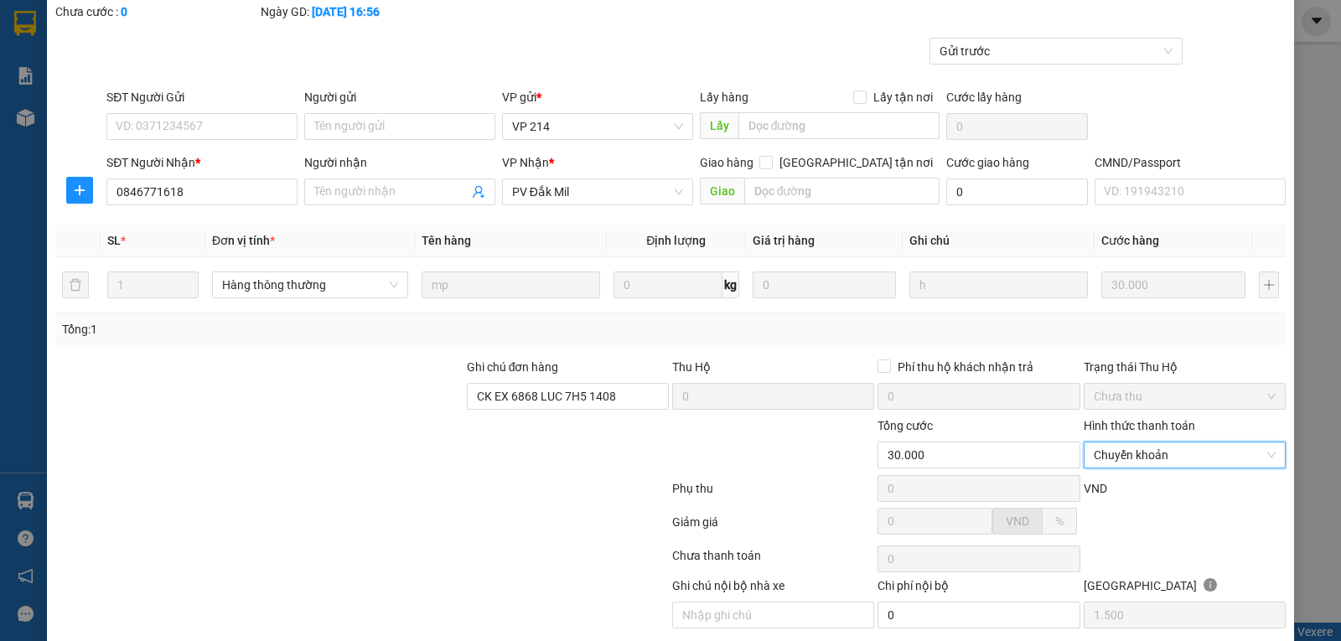
scroll to position [153, 0]
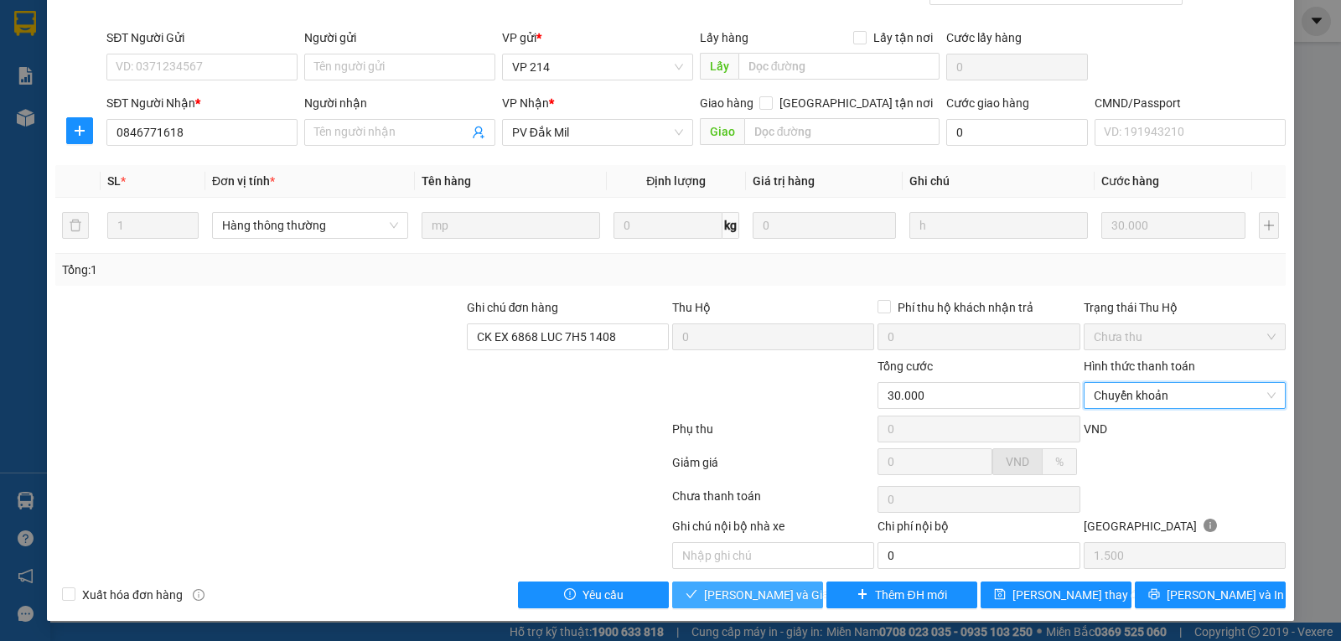
click at [734, 590] on span "[PERSON_NAME] và Giao hàng" at bounding box center [784, 595] width 161 height 18
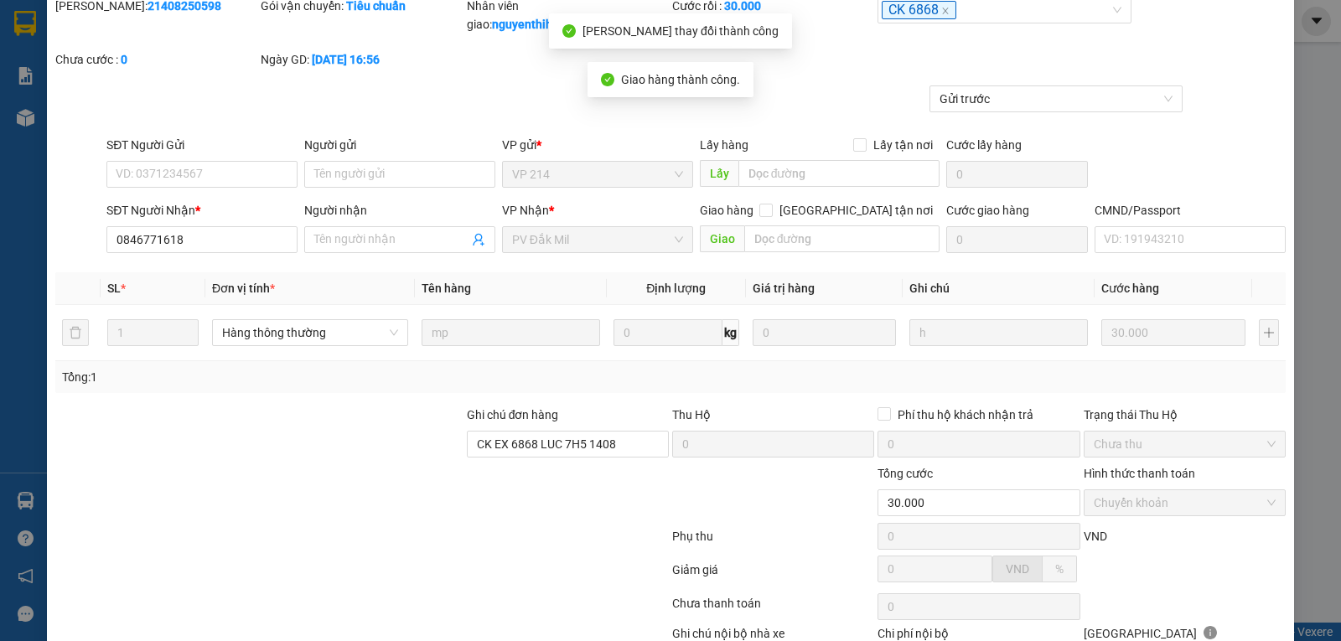
scroll to position [0, 0]
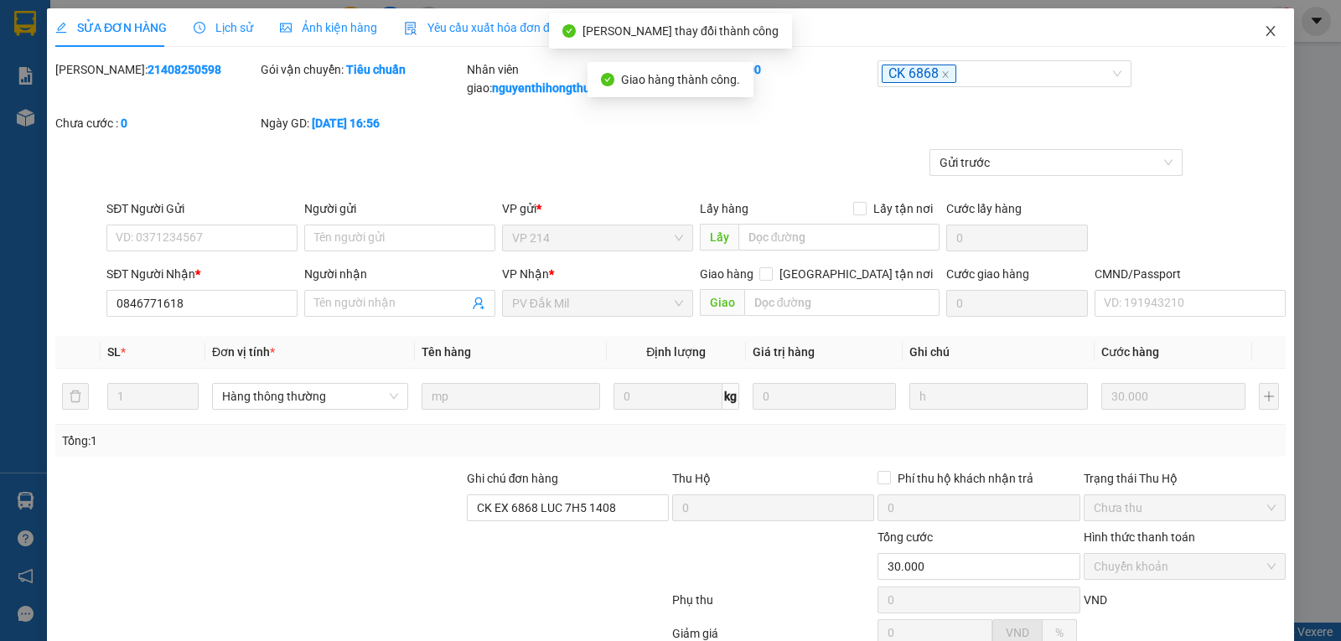
click at [1264, 28] on icon "close" at bounding box center [1270, 30] width 13 height 13
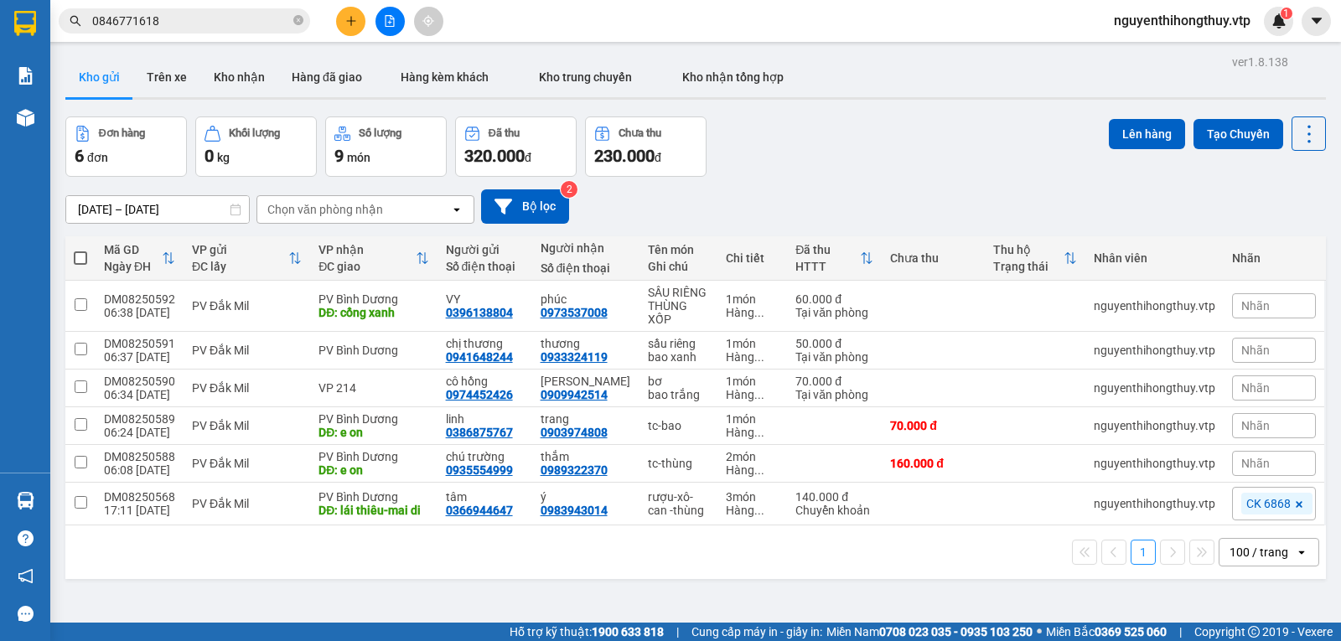
click at [243, 27] on input "0846771618" at bounding box center [191, 21] width 198 height 18
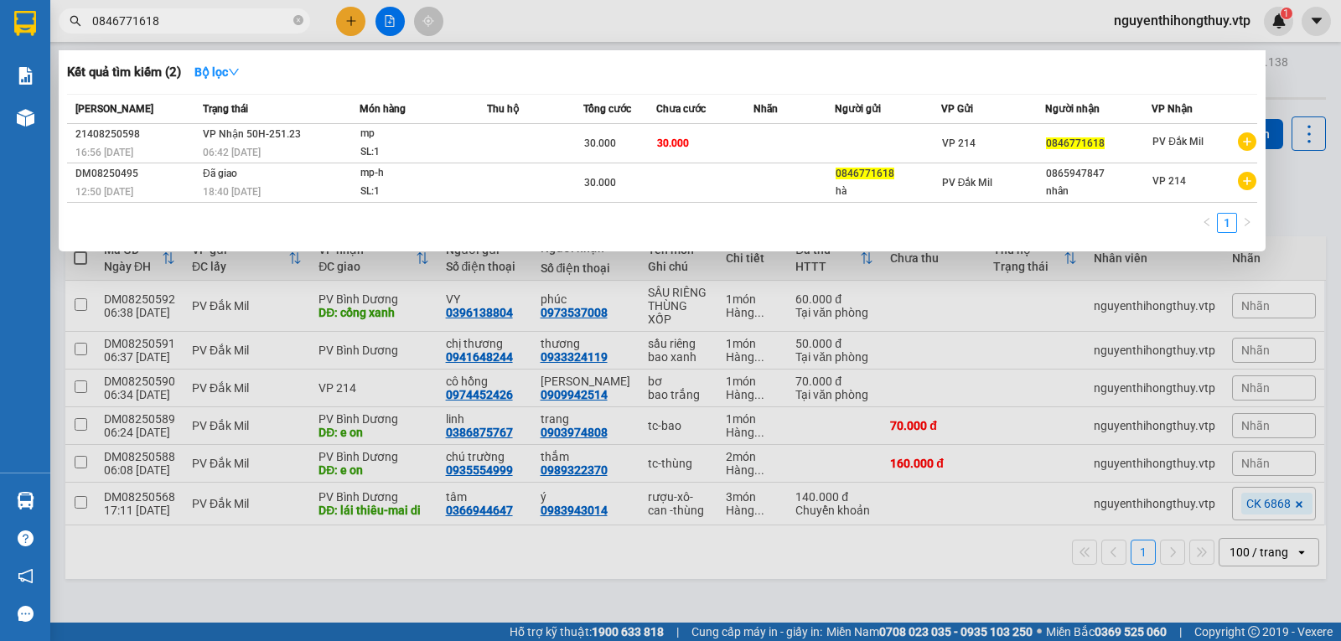
click at [243, 27] on input "0846771618" at bounding box center [191, 21] width 198 height 18
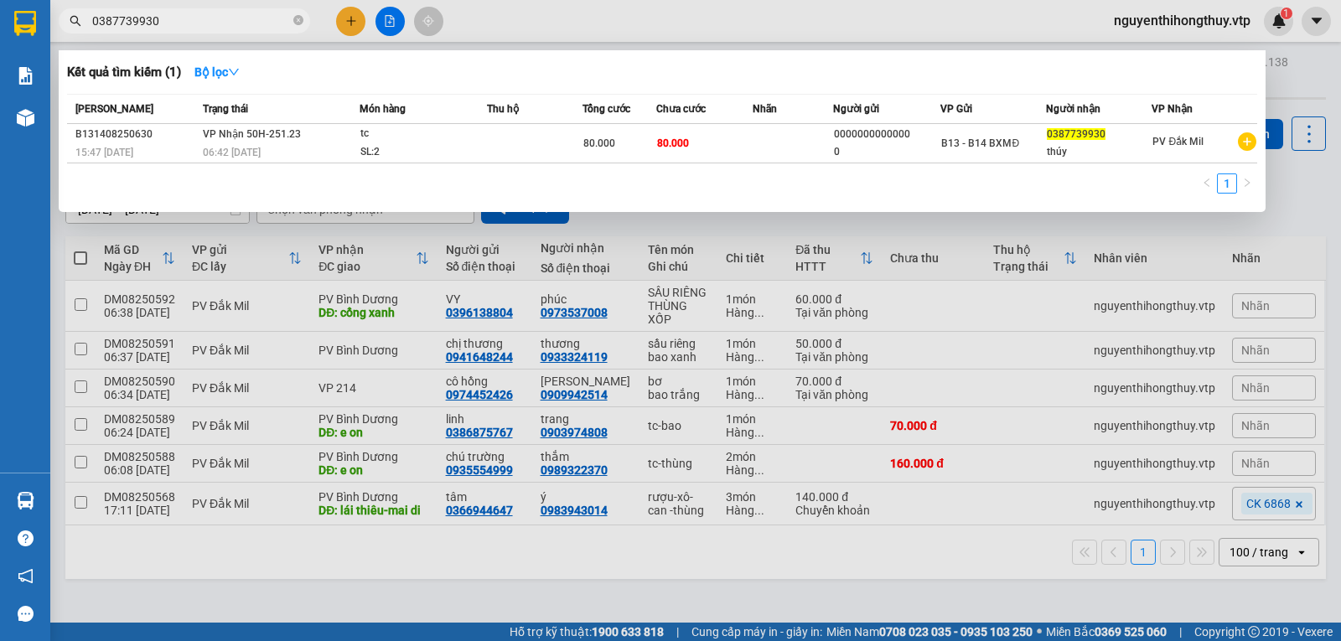
drag, startPoint x: 132, startPoint y: 19, endPoint x: 0, endPoint y: 33, distance: 132.3
click at [0, 33] on section "Kết quả tìm kiếm ( 1 ) Bộ lọc Mã ĐH Trạng thái Món hàng Thu hộ Tổng cước Chưa c…" at bounding box center [670, 320] width 1341 height 641
drag, startPoint x: 189, startPoint y: 17, endPoint x: 0, endPoint y: 17, distance: 189.4
click at [0, 17] on section "Kết quả tìm kiếm ( 1 ) Bộ lọc Mã ĐH Trạng thái Món hàng Thu hộ Tổng cước Chưa c…" at bounding box center [670, 320] width 1341 height 641
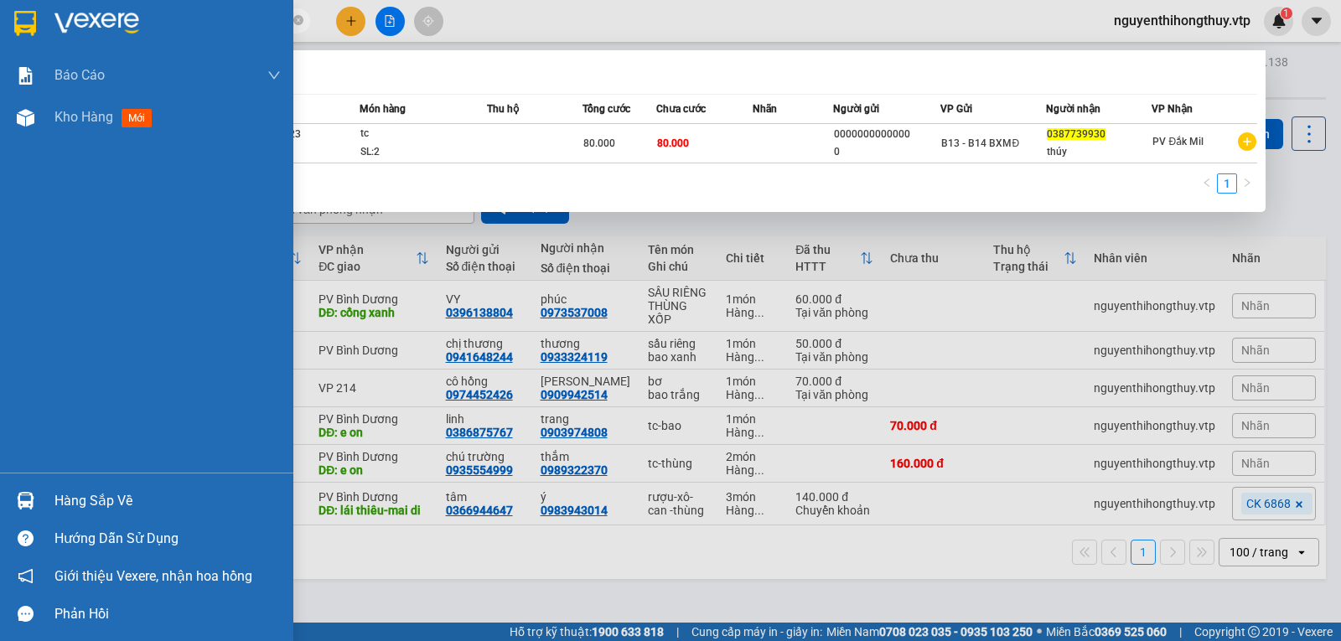
paste input "text"
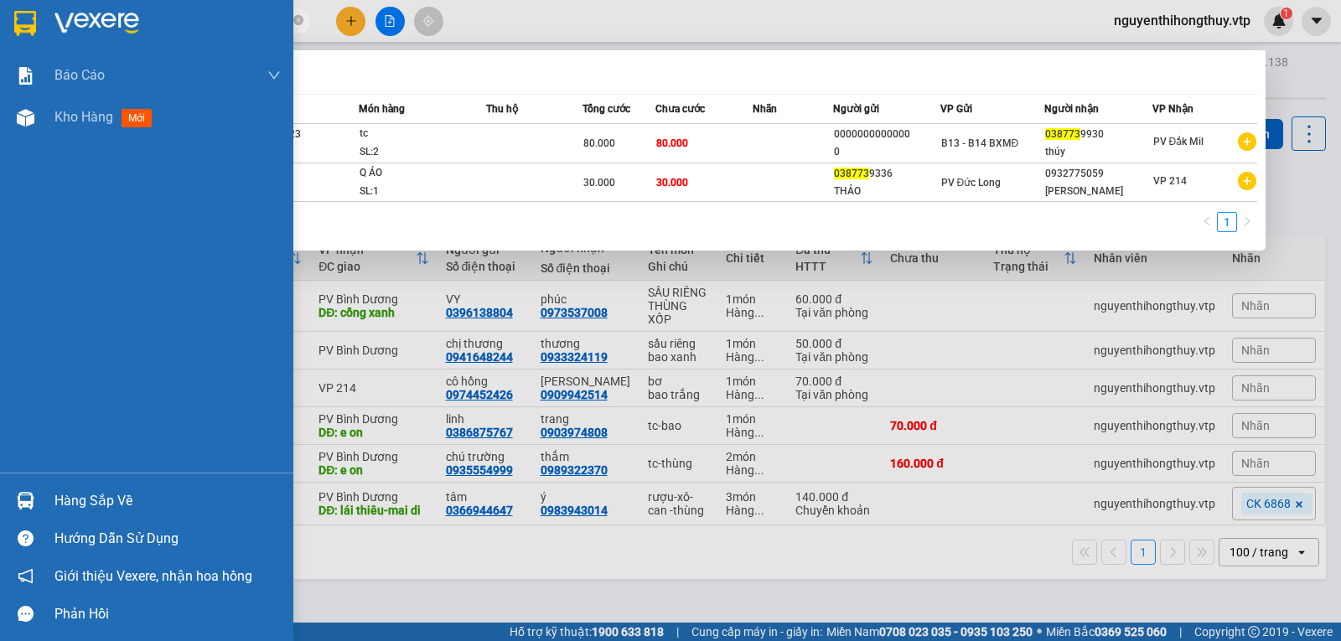
drag, startPoint x: 146, startPoint y: 24, endPoint x: 0, endPoint y: 19, distance: 145.9
click at [0, 19] on section "Kết quả tìm kiếm ( 2 ) Bộ lọc Mã ĐH Trạng thái Món hàng Thu hộ Tổng cước Chưa c…" at bounding box center [670, 320] width 1341 height 641
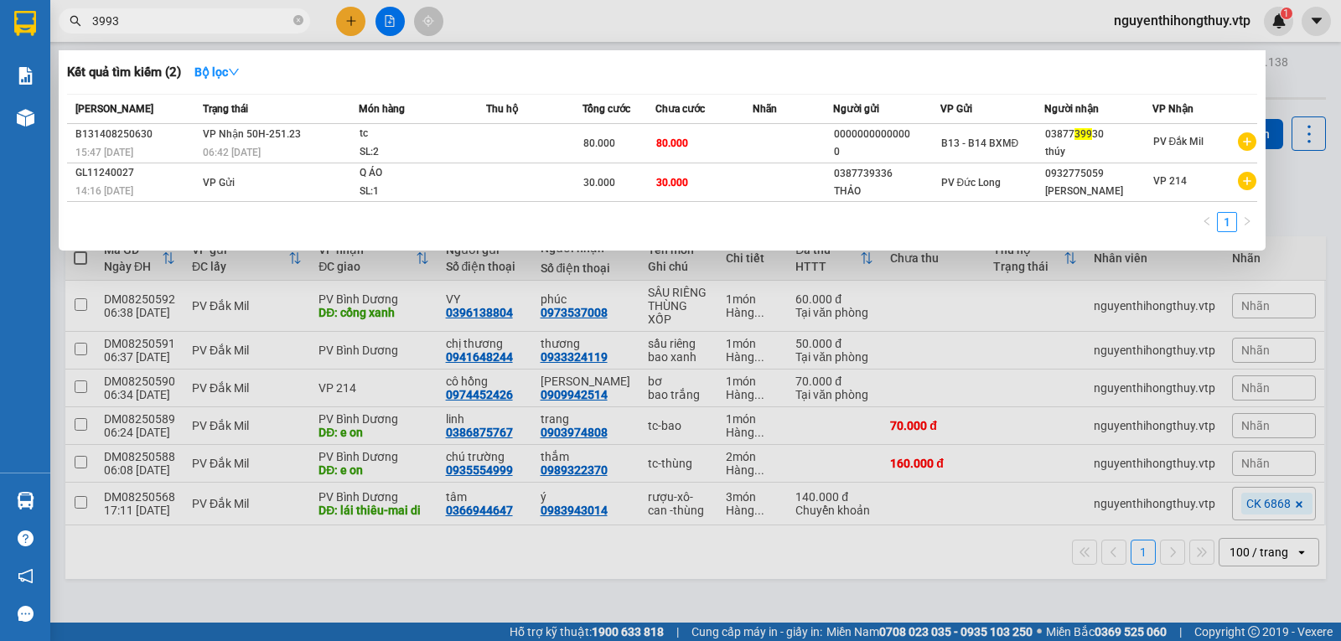
type input "39930"
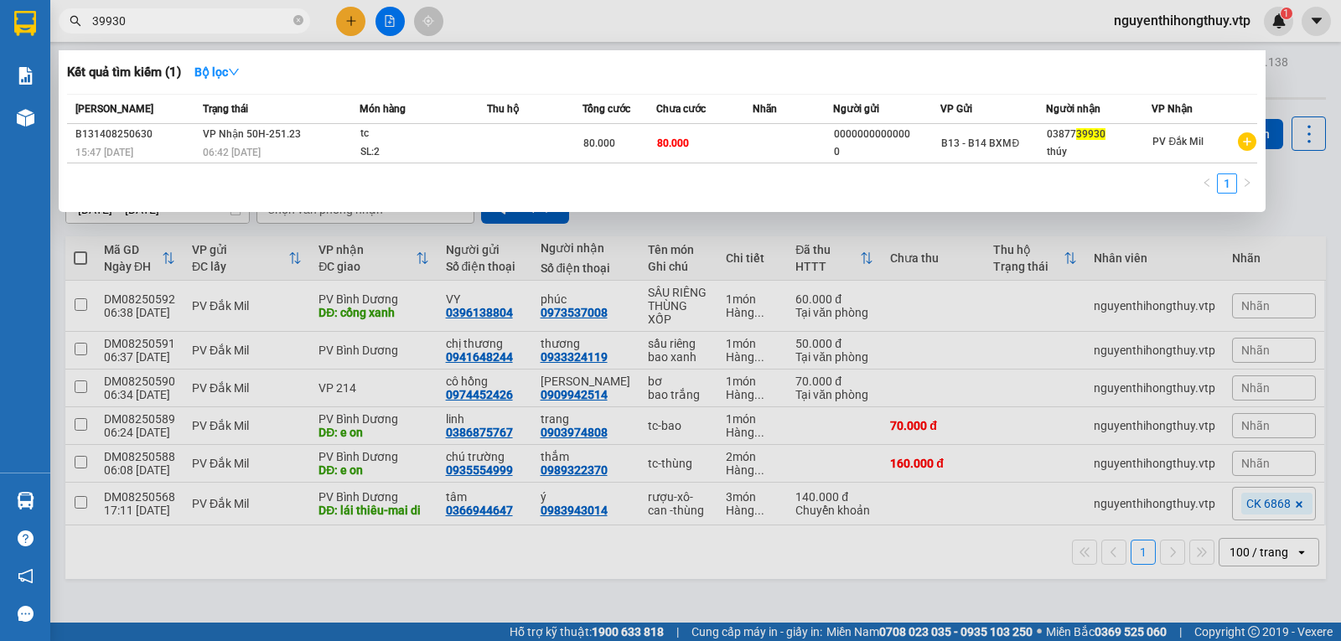
drag, startPoint x: 142, startPoint y: 18, endPoint x: 0, endPoint y: 38, distance: 143.8
click at [0, 38] on section "Kết quả tìm kiếm ( 1 ) Bộ lọc Mã ĐH Trạng thái Món hàng Thu hộ Tổng cước Chưa c…" at bounding box center [670, 320] width 1341 height 641
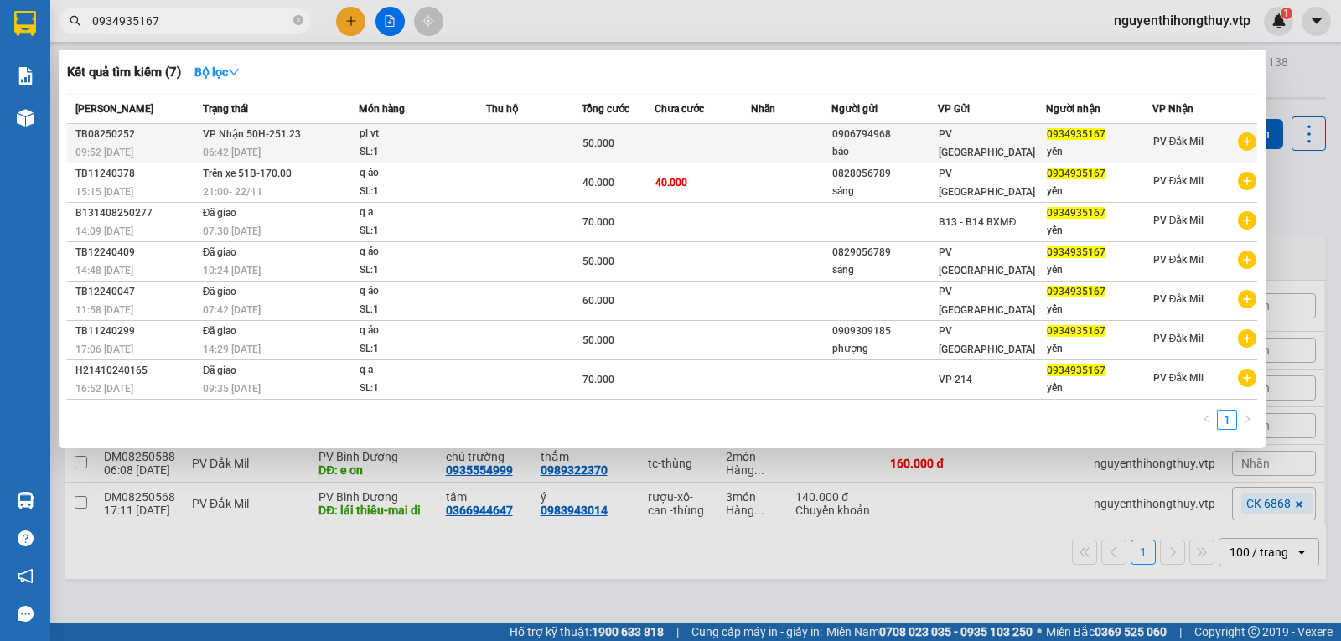
type input "0934935167"
click at [712, 139] on td at bounding box center [703, 143] width 96 height 39
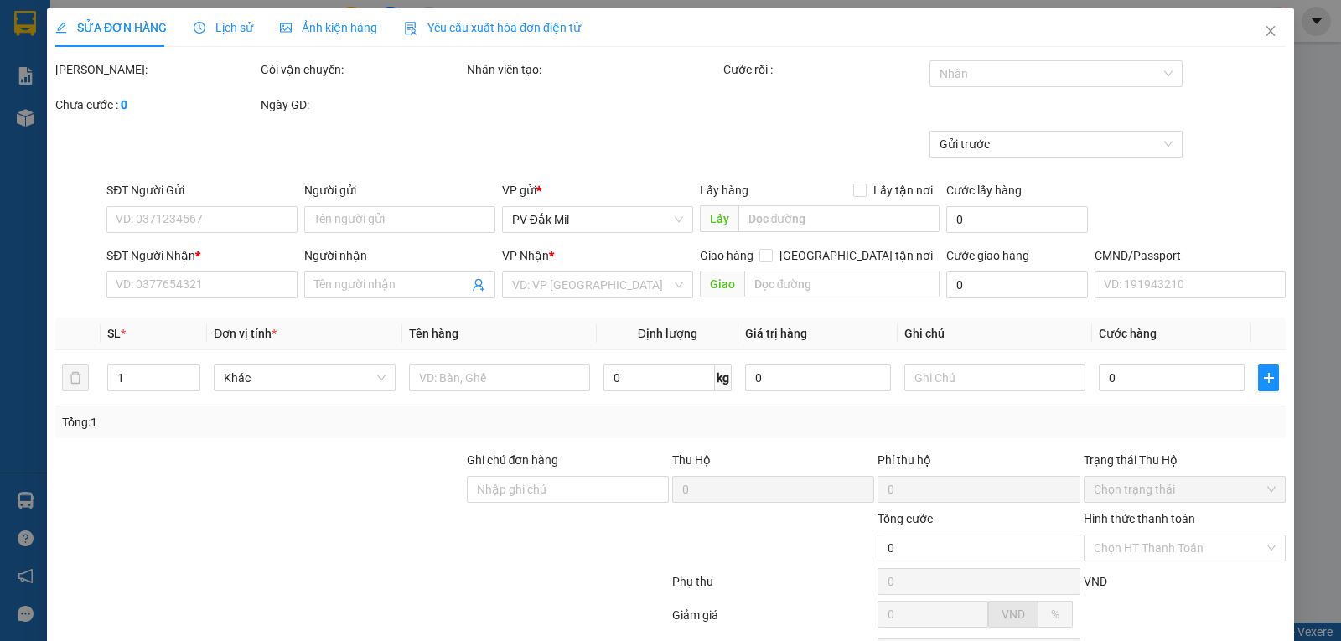
type input "2.500"
type input "0906794968"
type input "bảo"
type input "0934935167"
type input "yến"
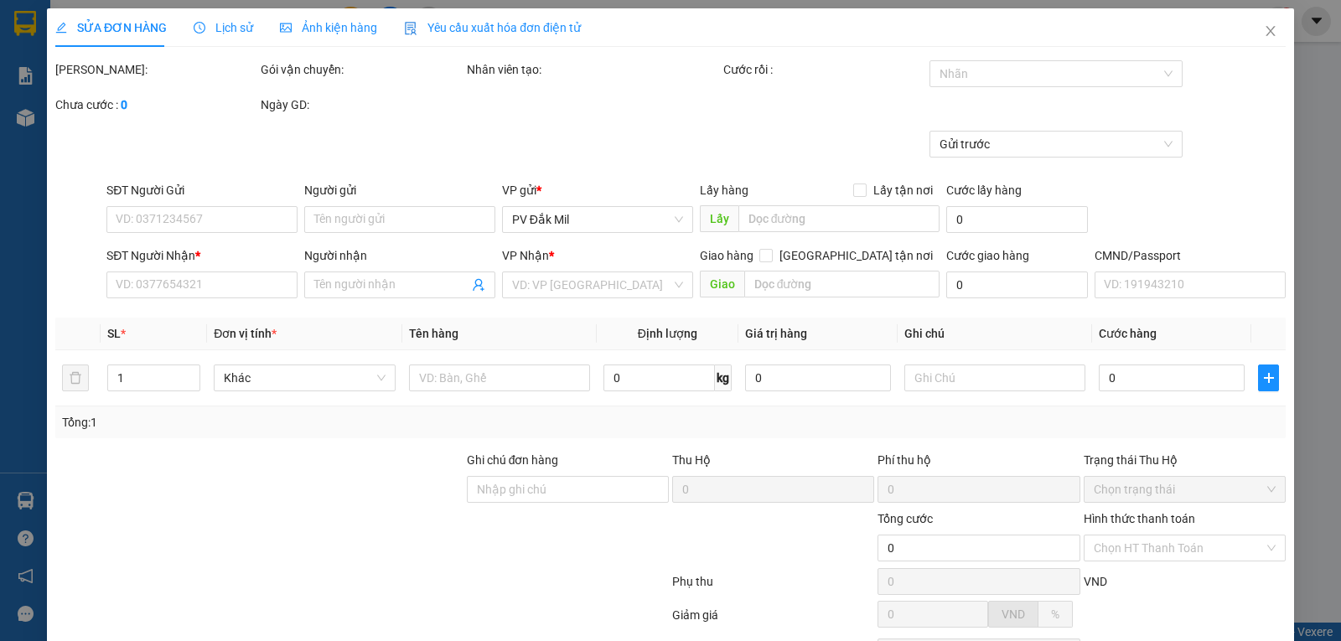
type input "50.000"
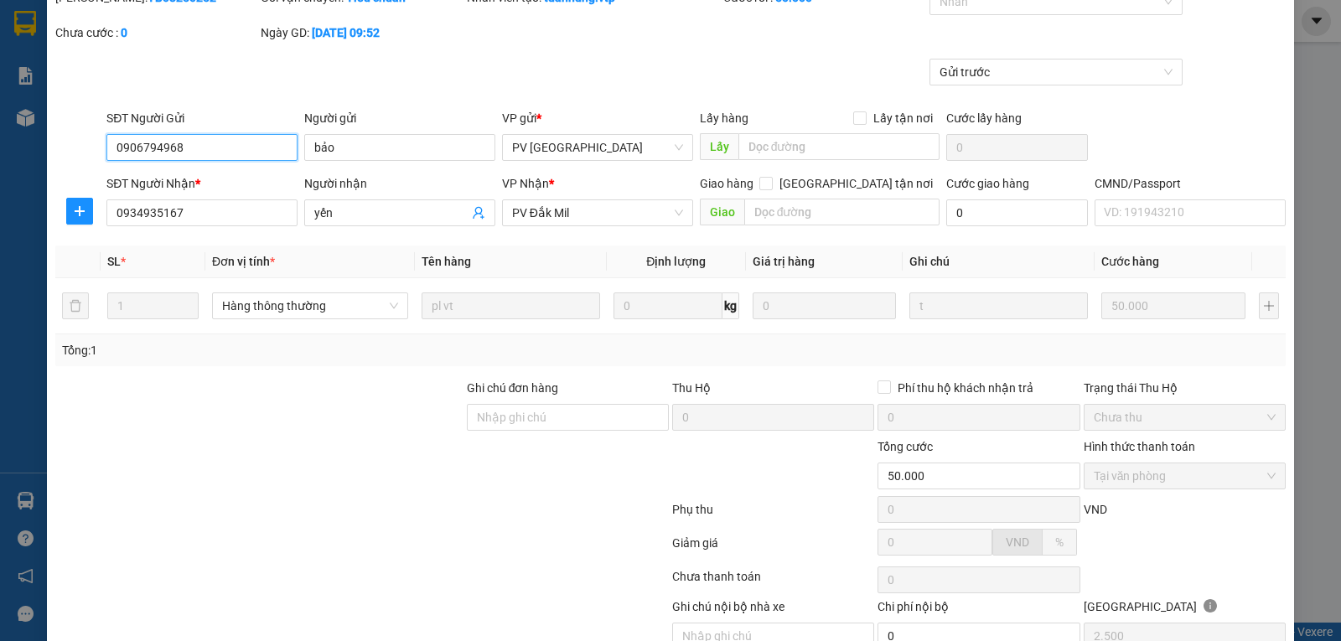
scroll to position [153, 0]
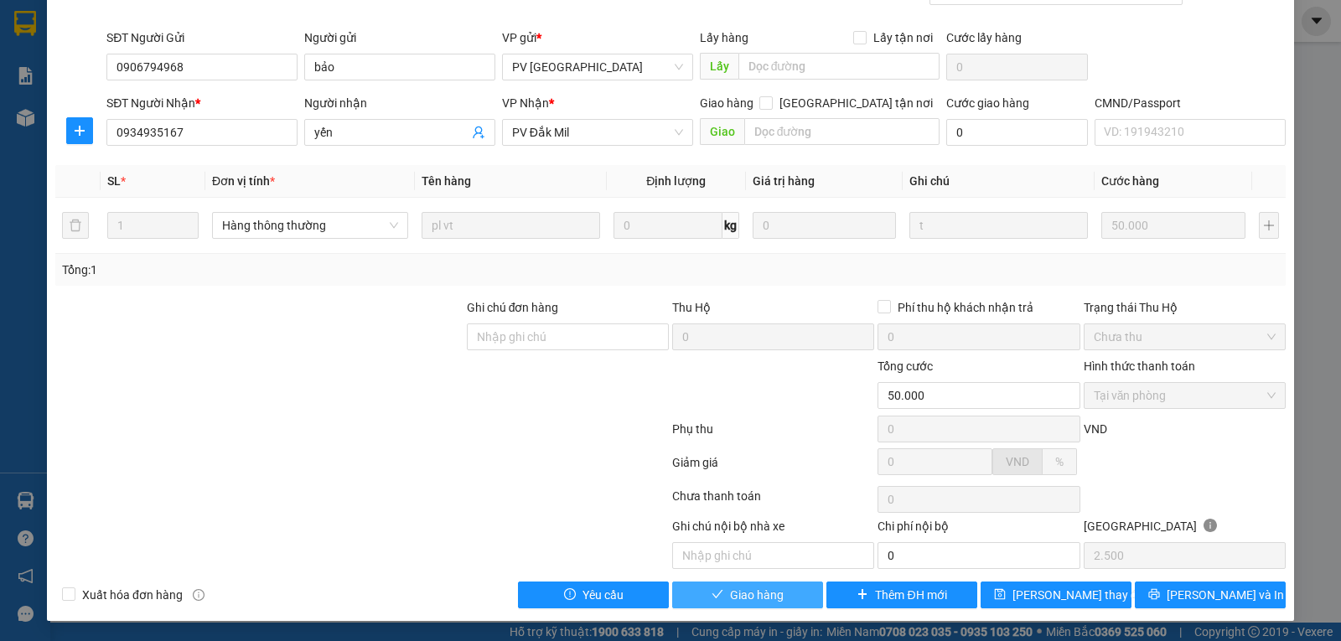
click at [721, 595] on button "Giao hàng" at bounding box center [747, 595] width 151 height 27
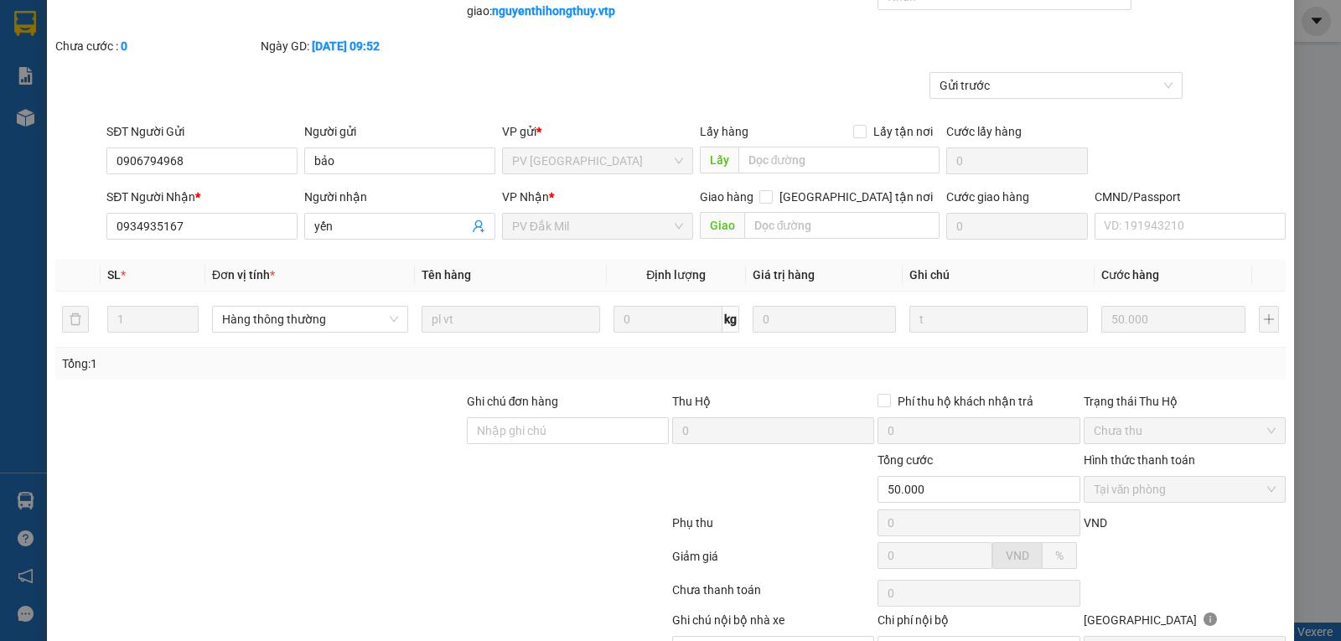
scroll to position [0, 0]
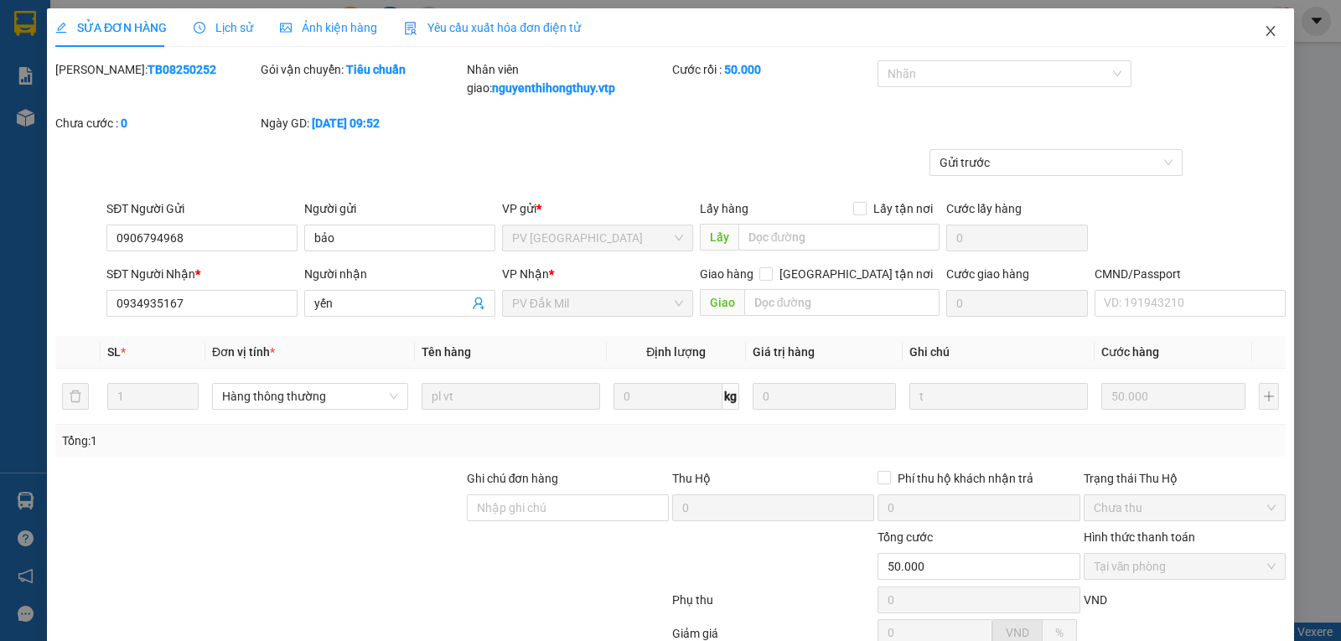
click at [1264, 31] on icon "close" at bounding box center [1270, 30] width 13 height 13
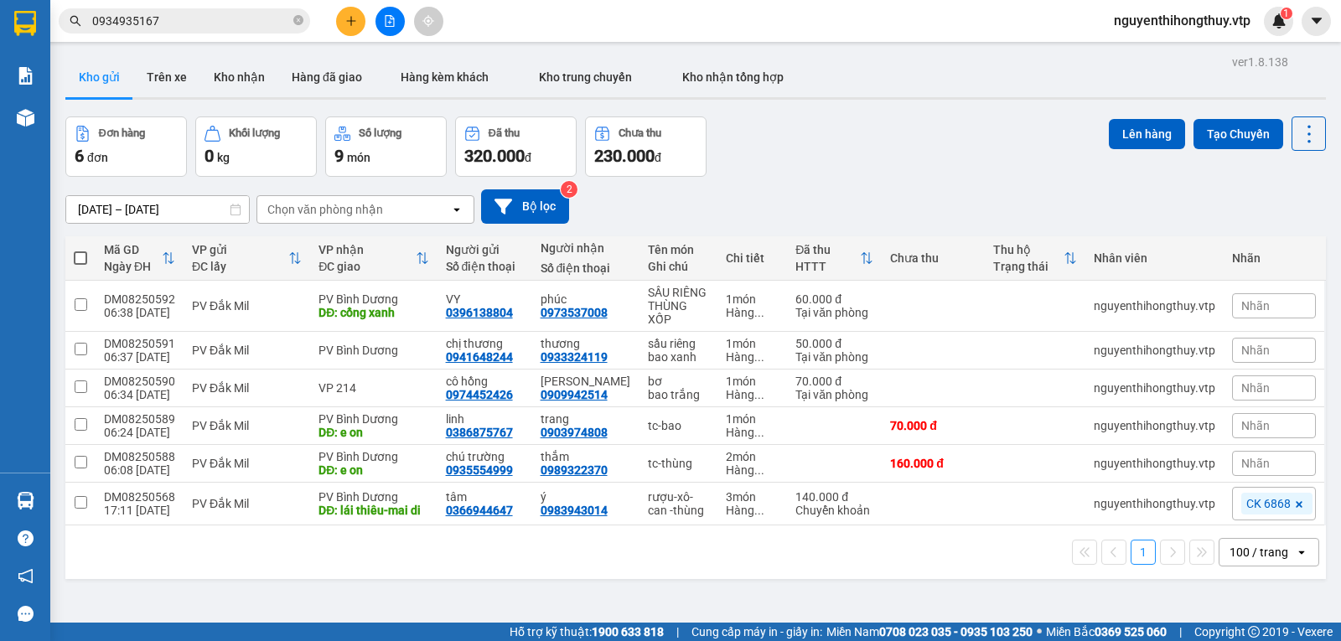
click at [188, 19] on input "0934935167" at bounding box center [191, 21] width 198 height 18
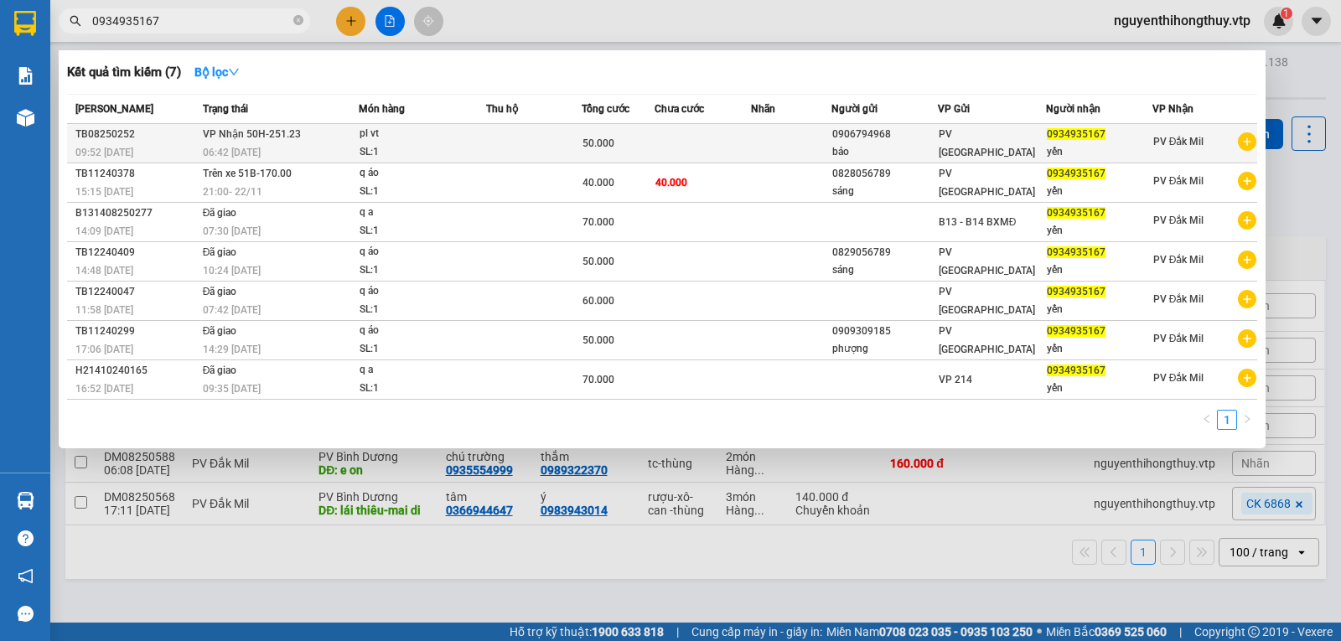
click at [499, 150] on td at bounding box center [534, 143] width 96 height 39
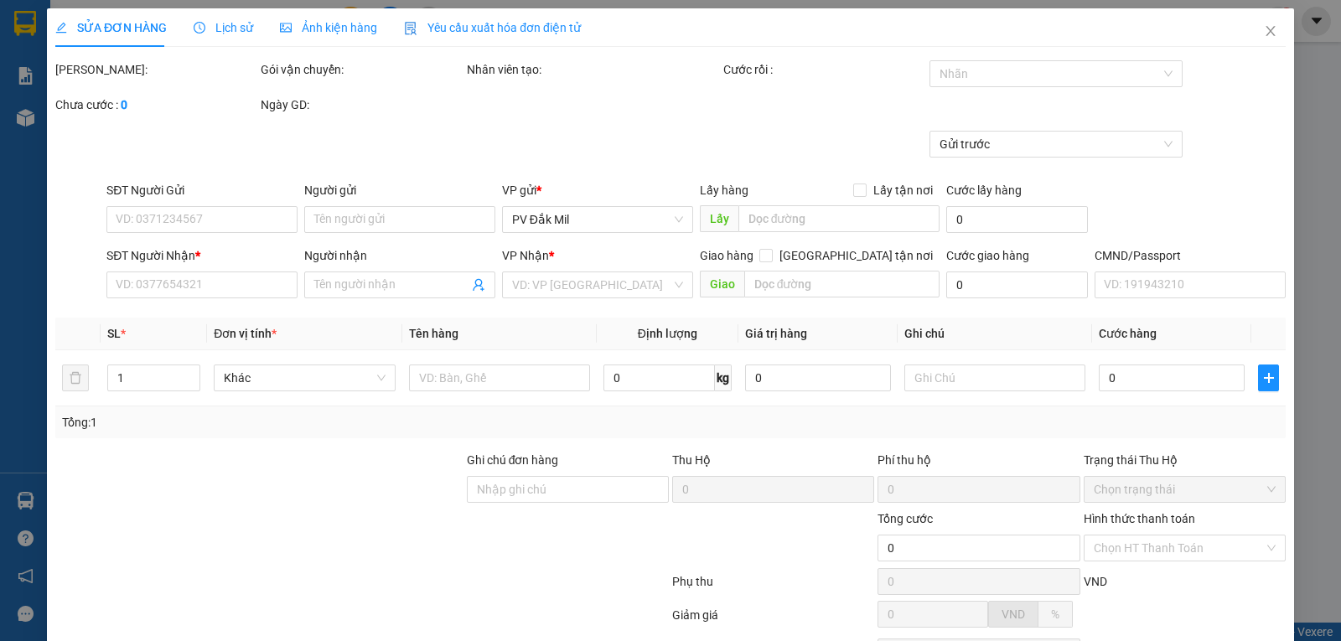
type input "2.500"
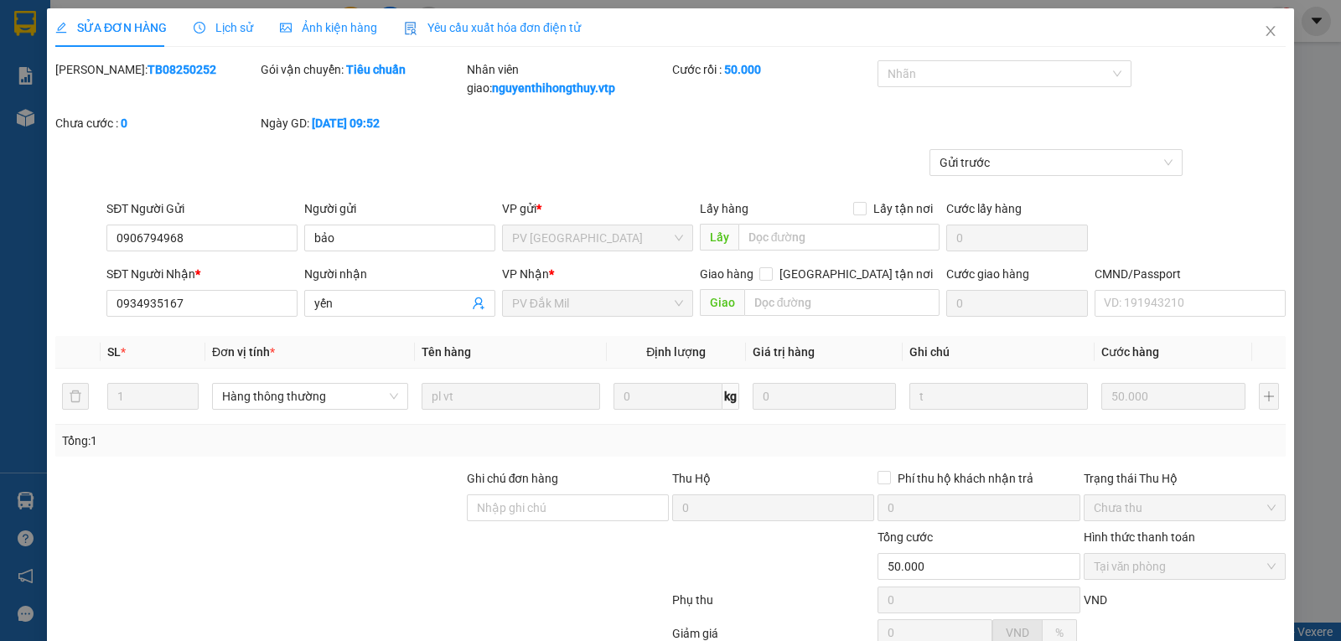
type input "0906794968"
type input "bảo"
type input "0934935167"
type input "yến"
type input "50.000"
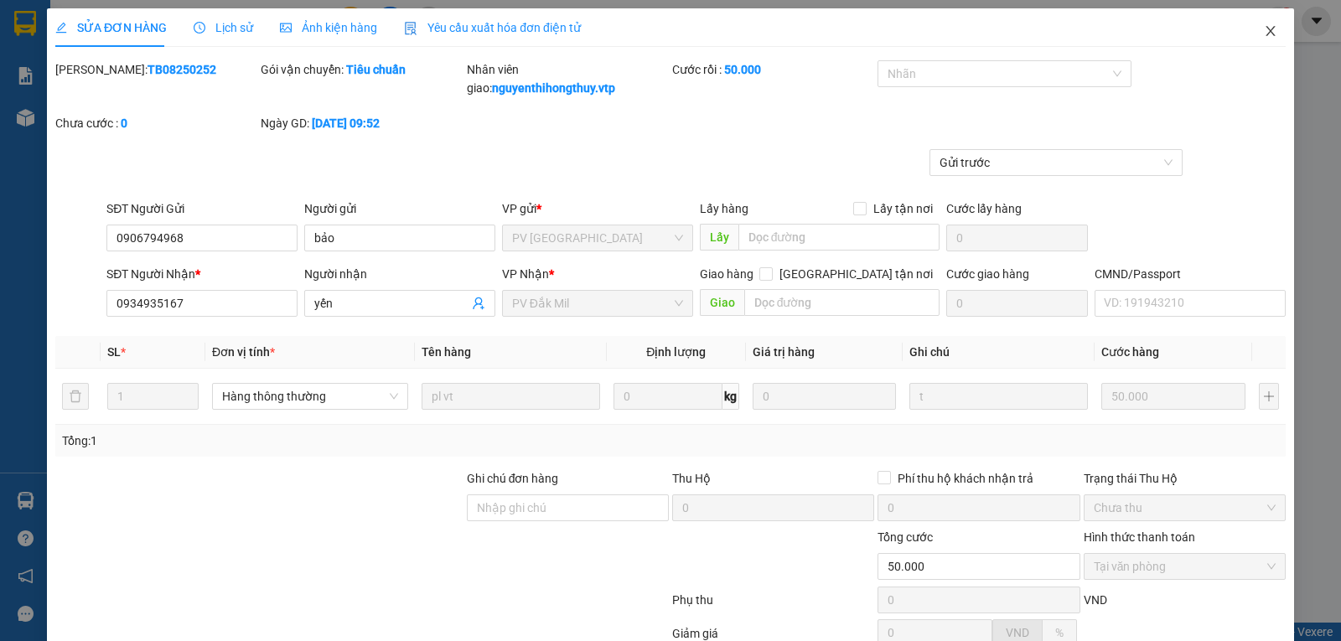
click at [1264, 25] on icon "close" at bounding box center [1270, 30] width 13 height 13
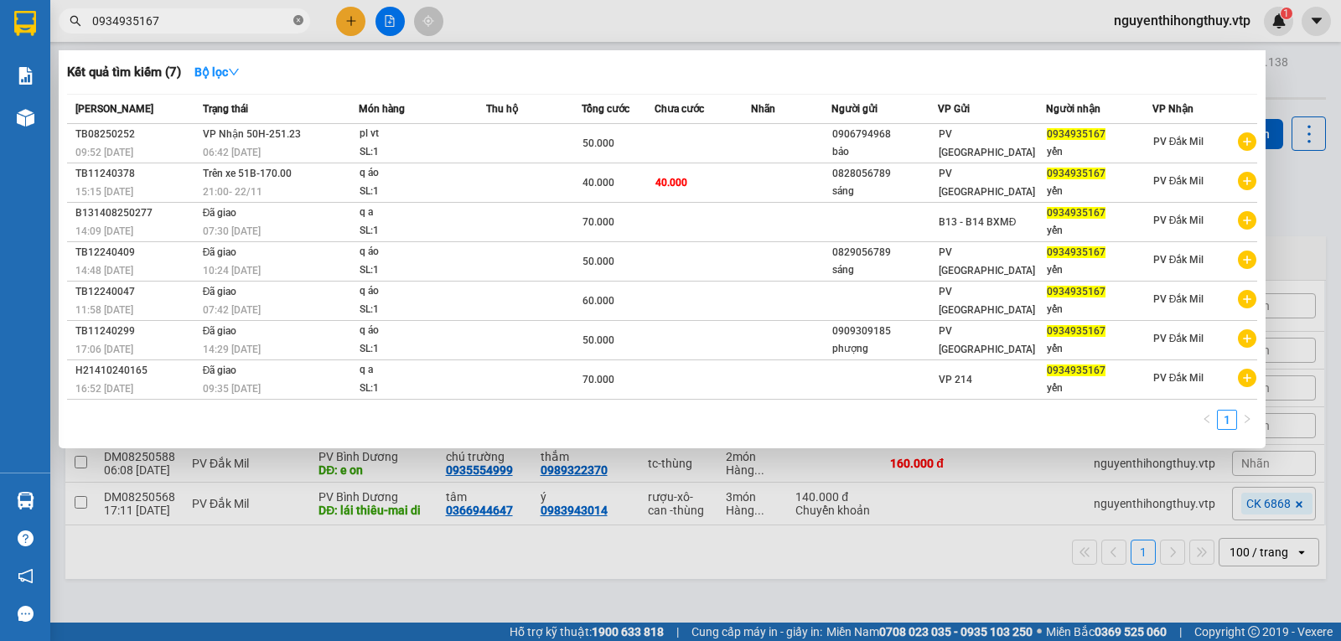
click at [298, 19] on icon "close-circle" at bounding box center [298, 20] width 10 height 10
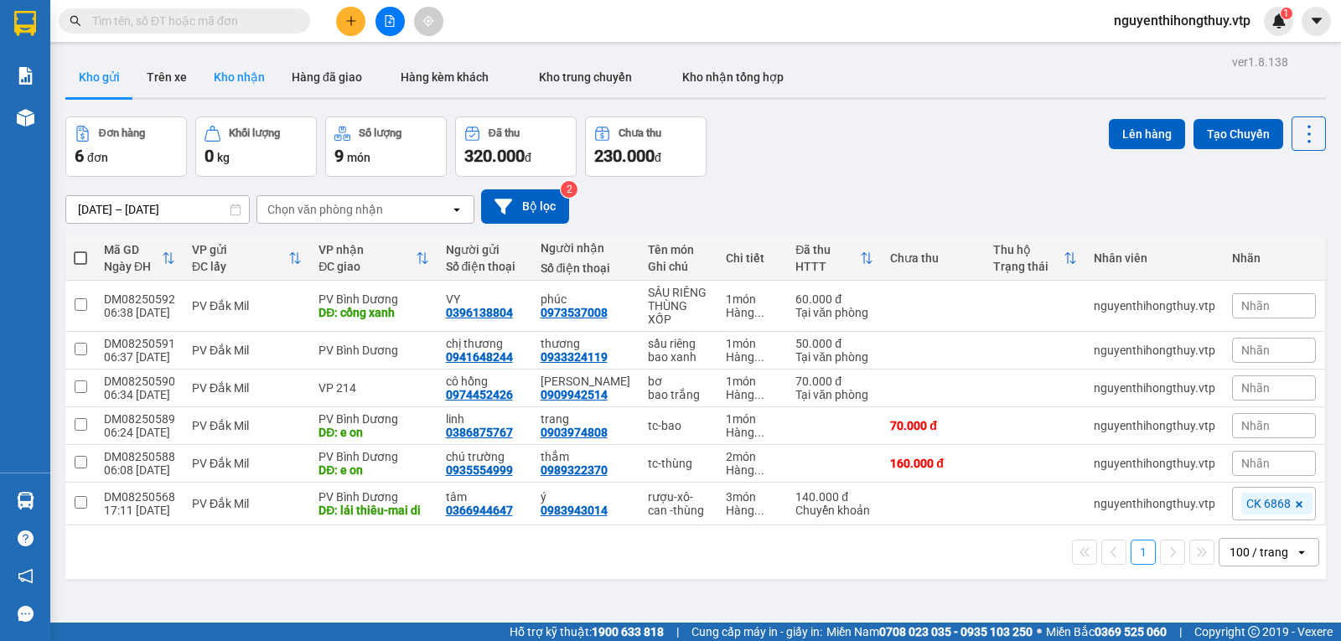
click at [224, 75] on button "Kho nhận" at bounding box center [239, 77] width 78 height 40
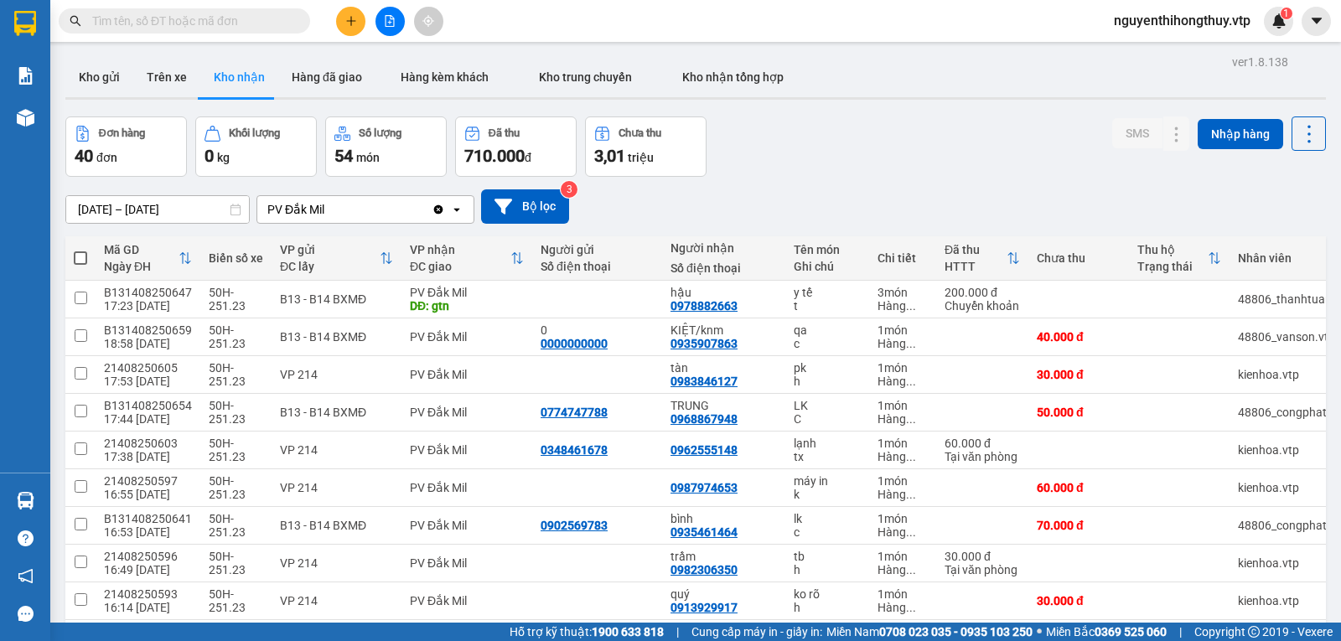
click at [174, 22] on input "text" at bounding box center [191, 21] width 198 height 18
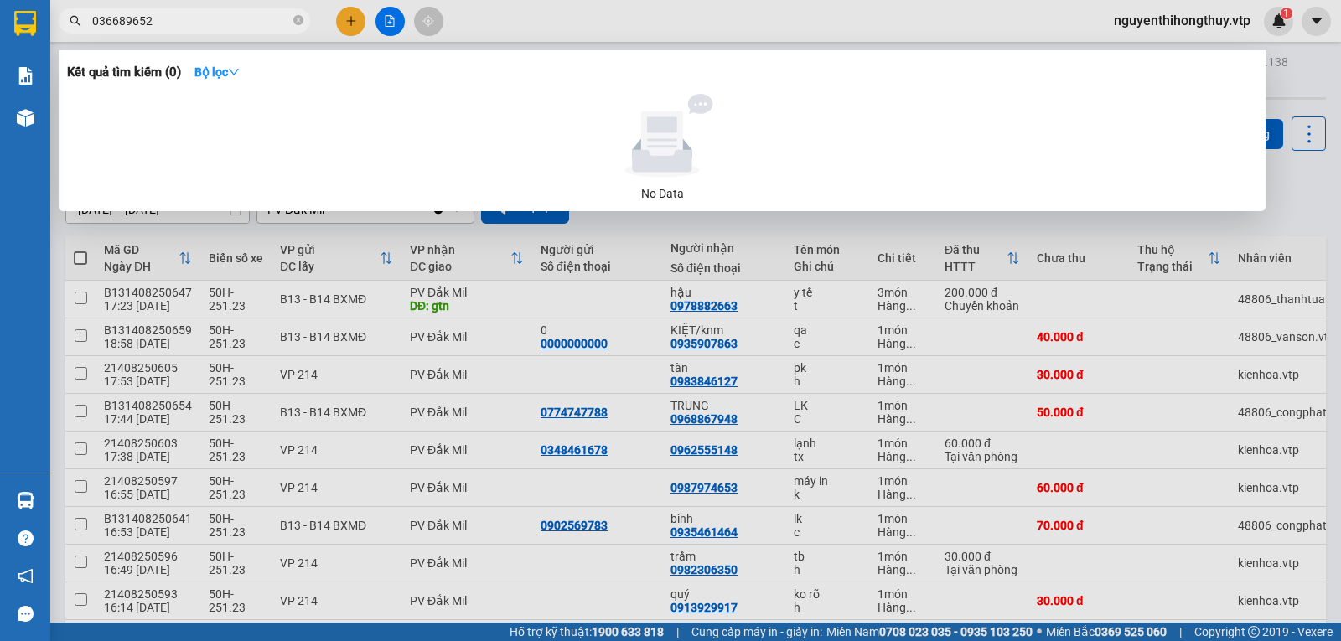
type input "0366896524"
click at [298, 20] on icon "close-circle" at bounding box center [298, 20] width 10 height 10
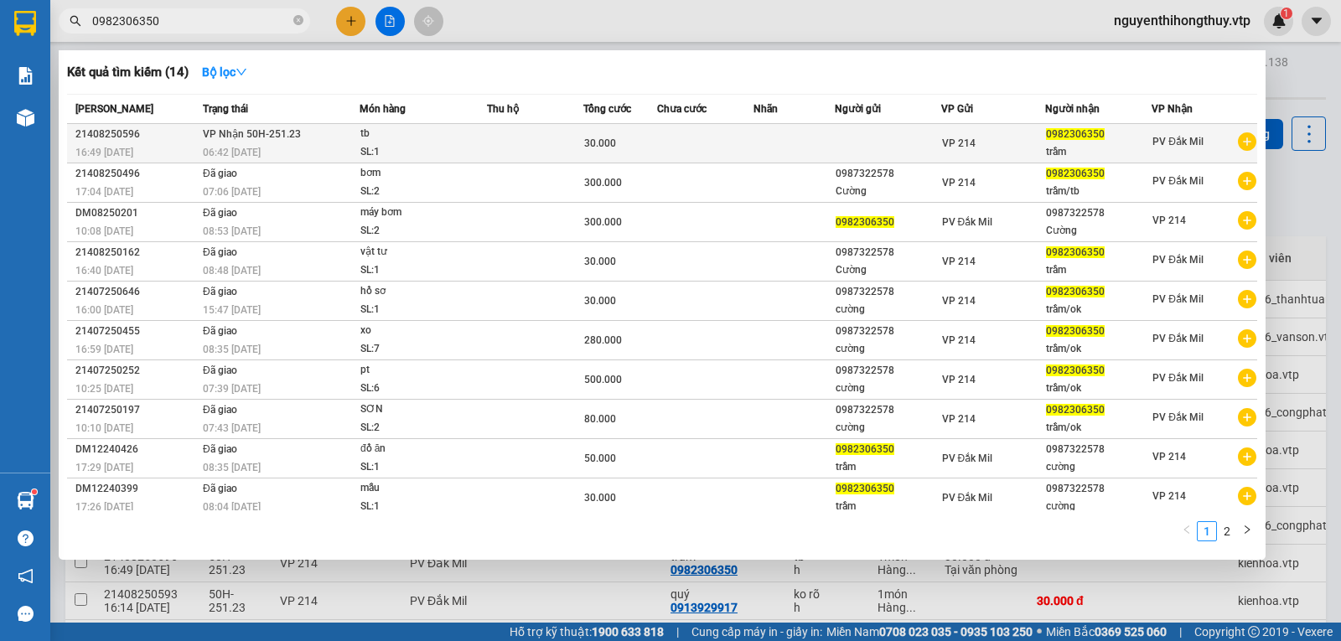
type input "0982306350"
click at [482, 141] on div "tb" at bounding box center [423, 134] width 126 height 18
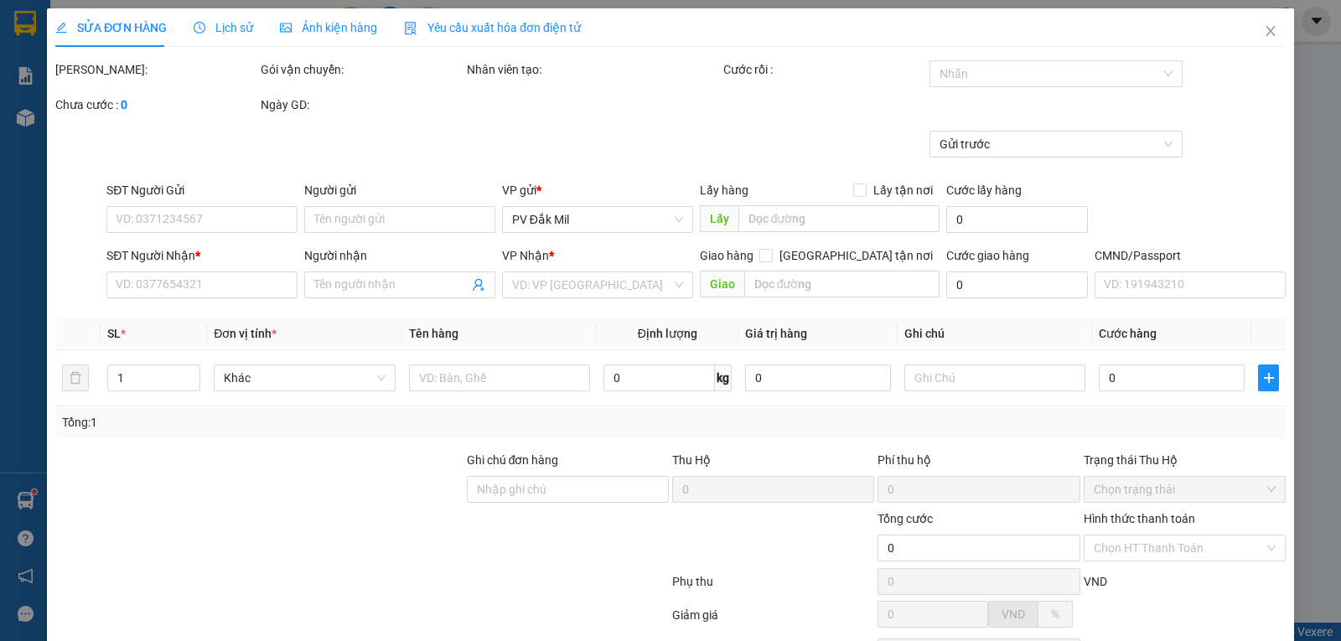
type input "0982306350"
type input "trầm"
type input "30.000"
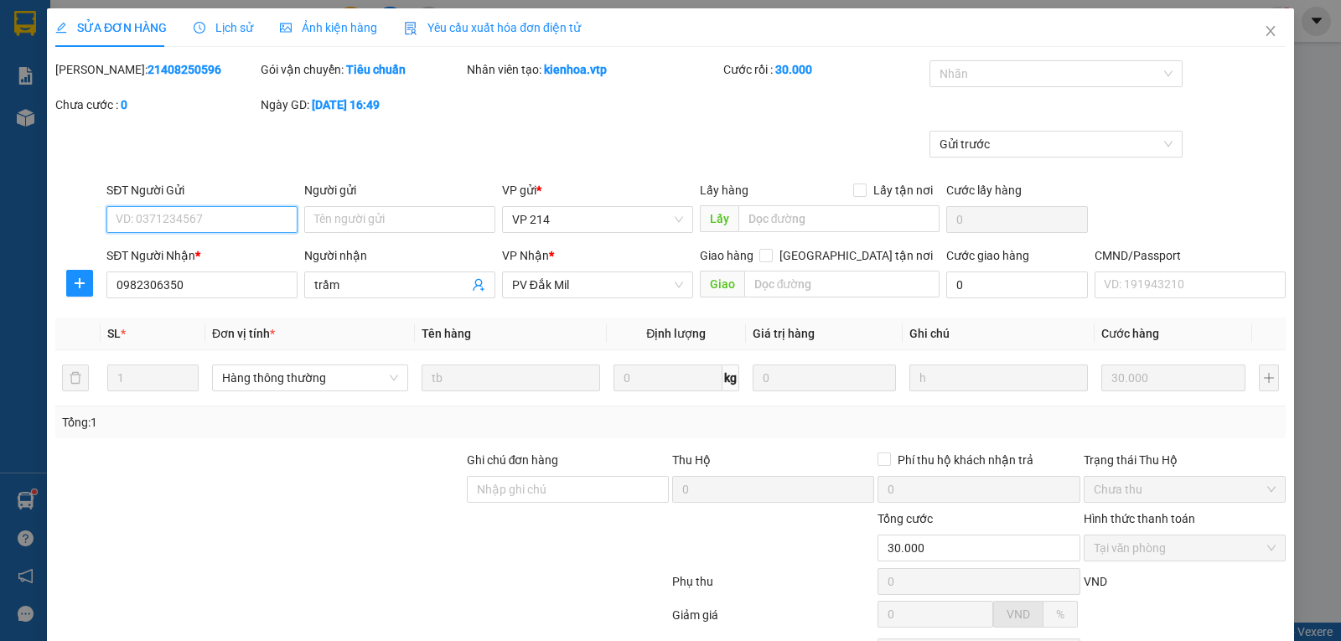
type input "1.500"
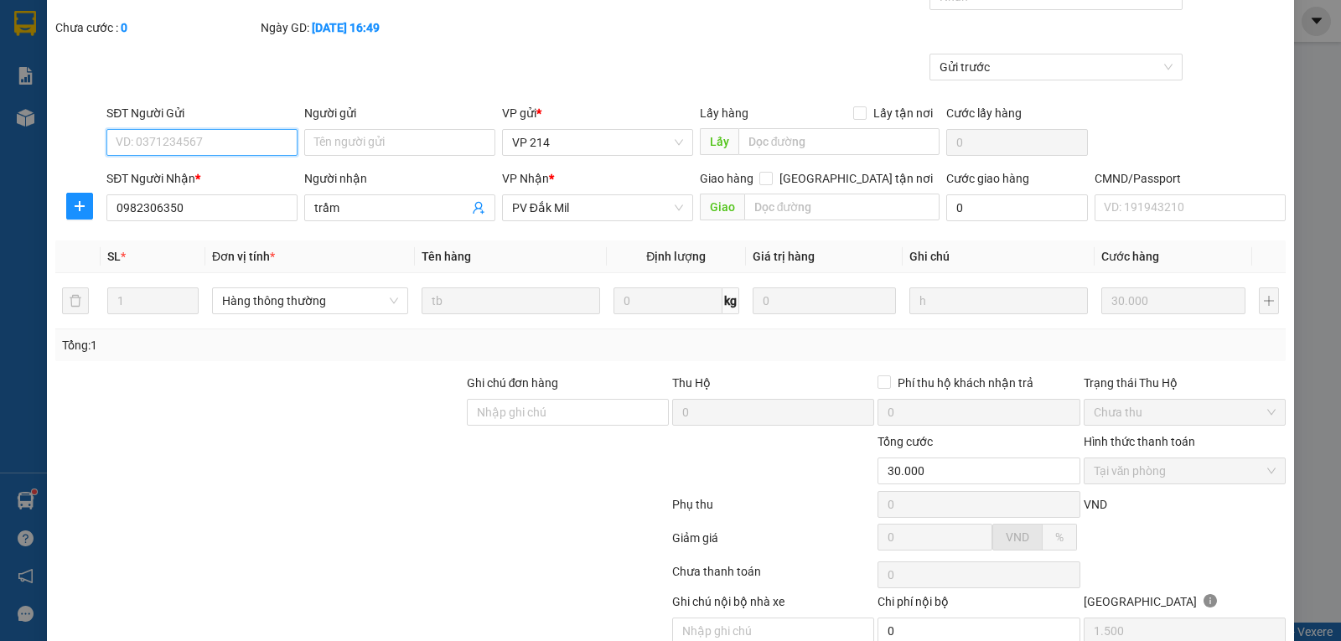
scroll to position [153, 0]
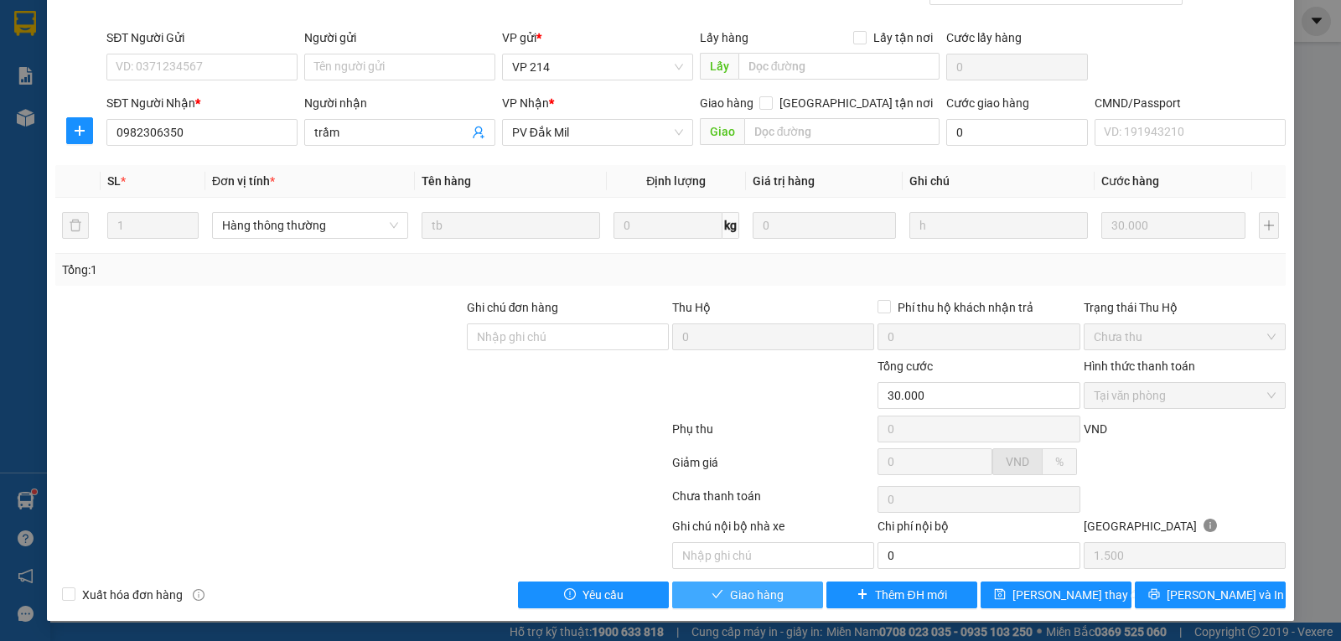
click at [741, 606] on button "Giao hàng" at bounding box center [747, 595] width 151 height 27
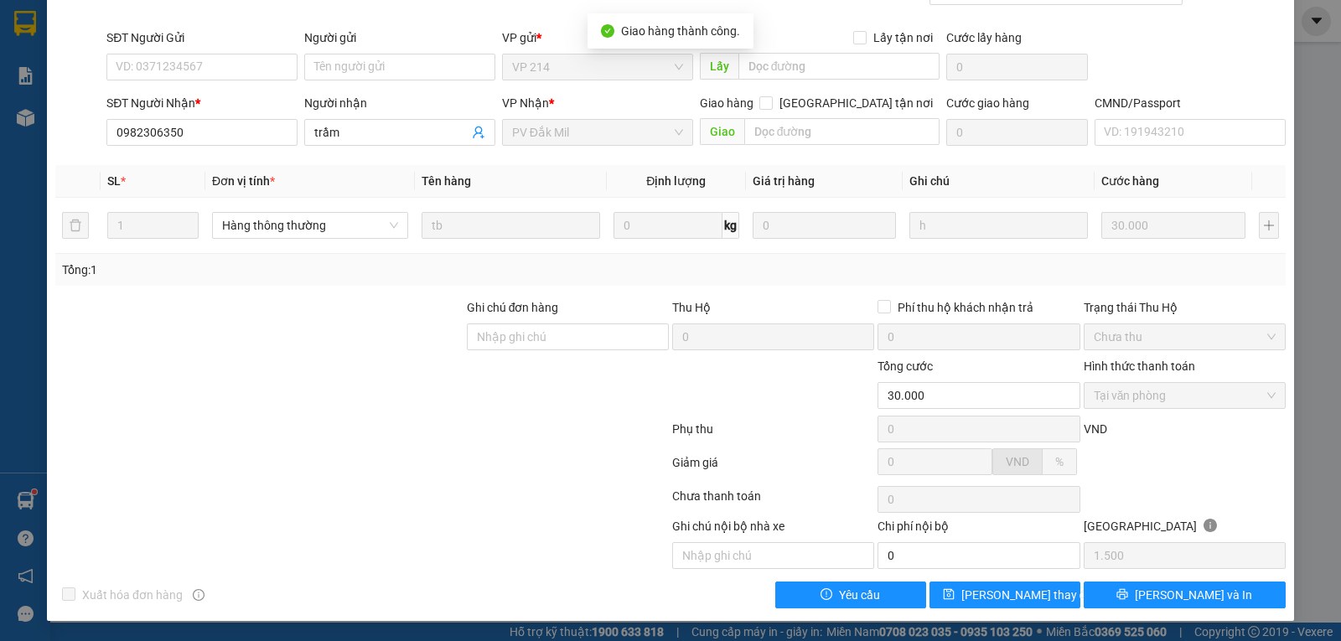
scroll to position [0, 0]
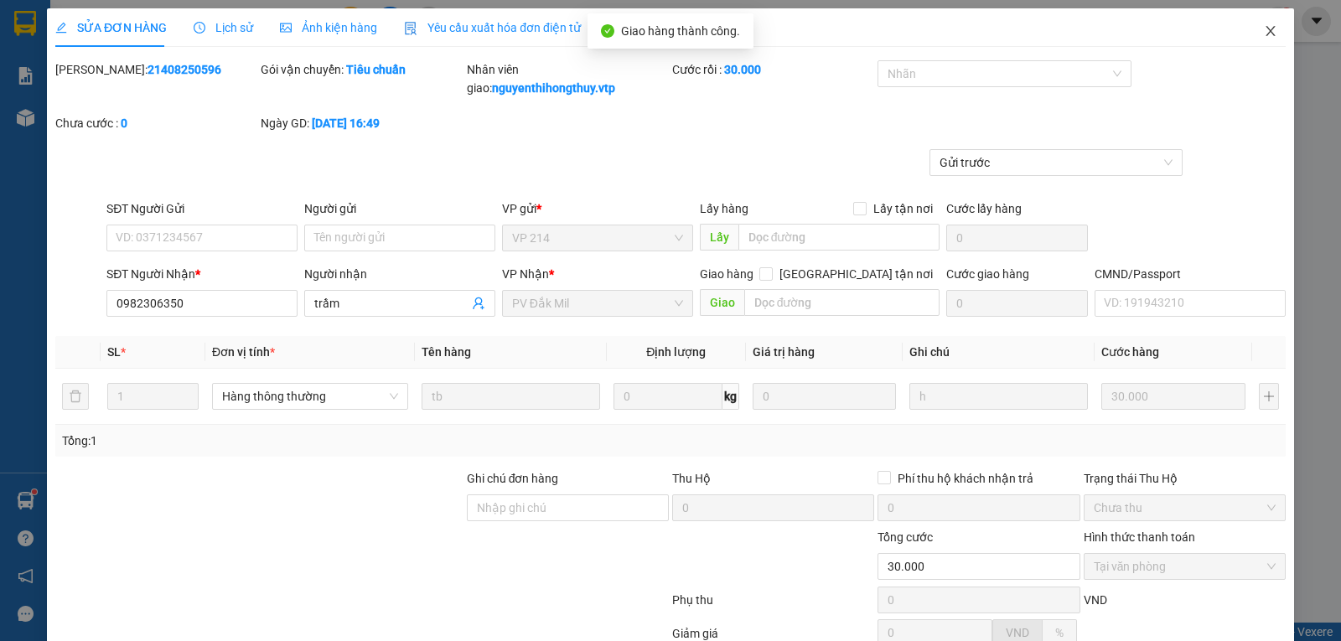
click at [1266, 33] on icon "close" at bounding box center [1270, 31] width 9 height 10
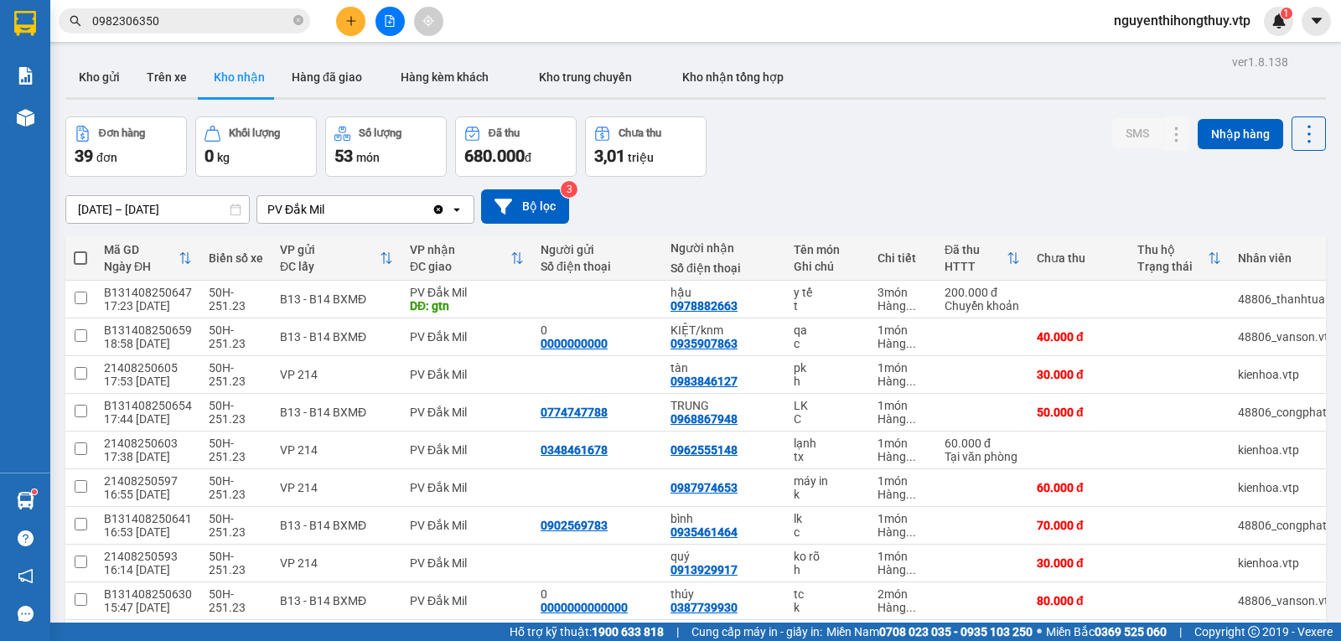
click at [183, 13] on input "0982306350" at bounding box center [191, 21] width 198 height 18
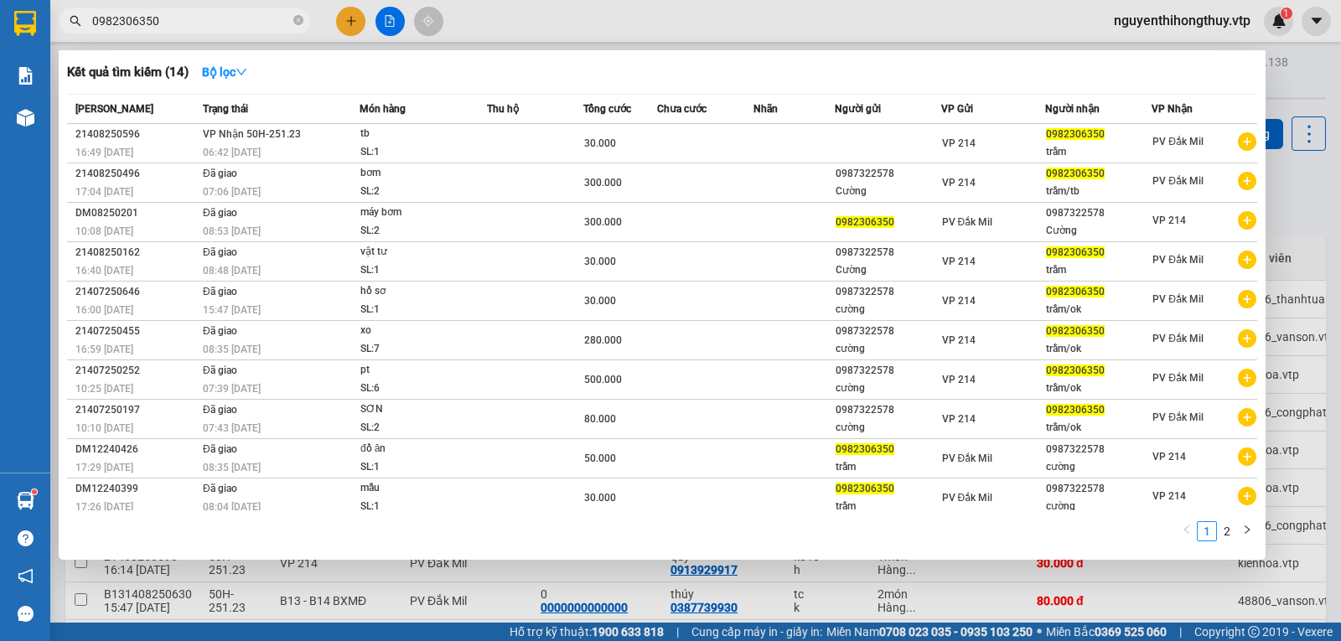
click at [183, 13] on input "0982306350" at bounding box center [191, 21] width 198 height 18
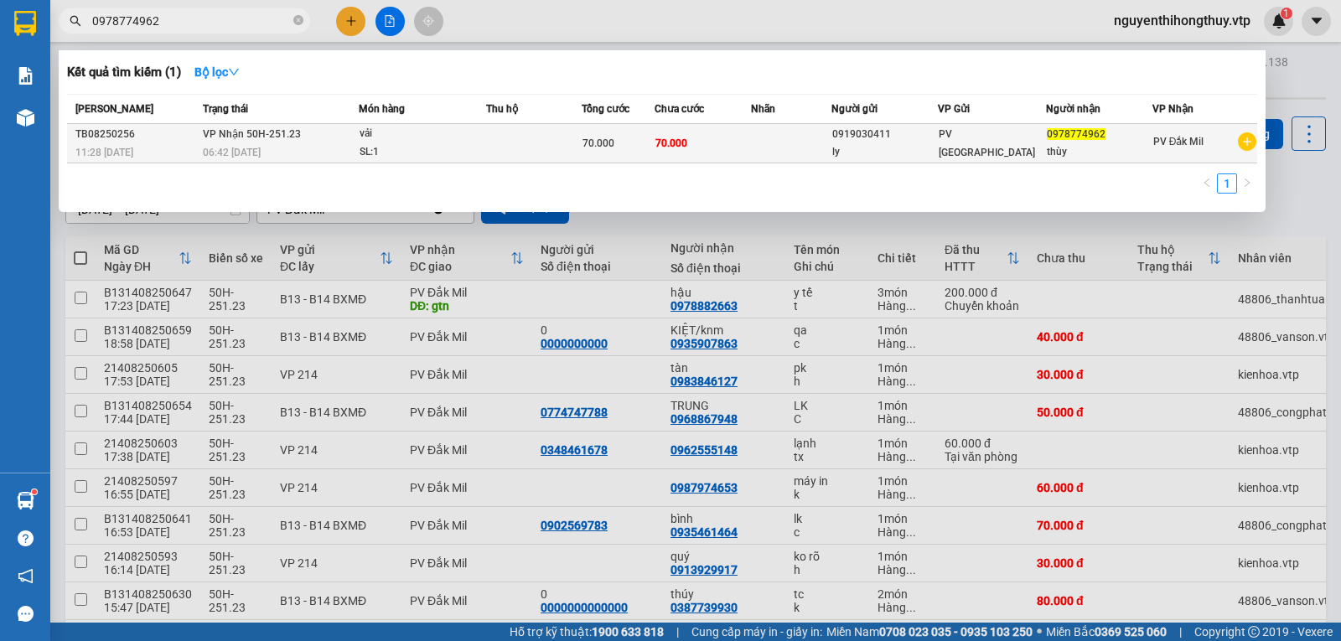
type input "0978774962"
click at [485, 142] on div "vải" at bounding box center [423, 134] width 126 height 18
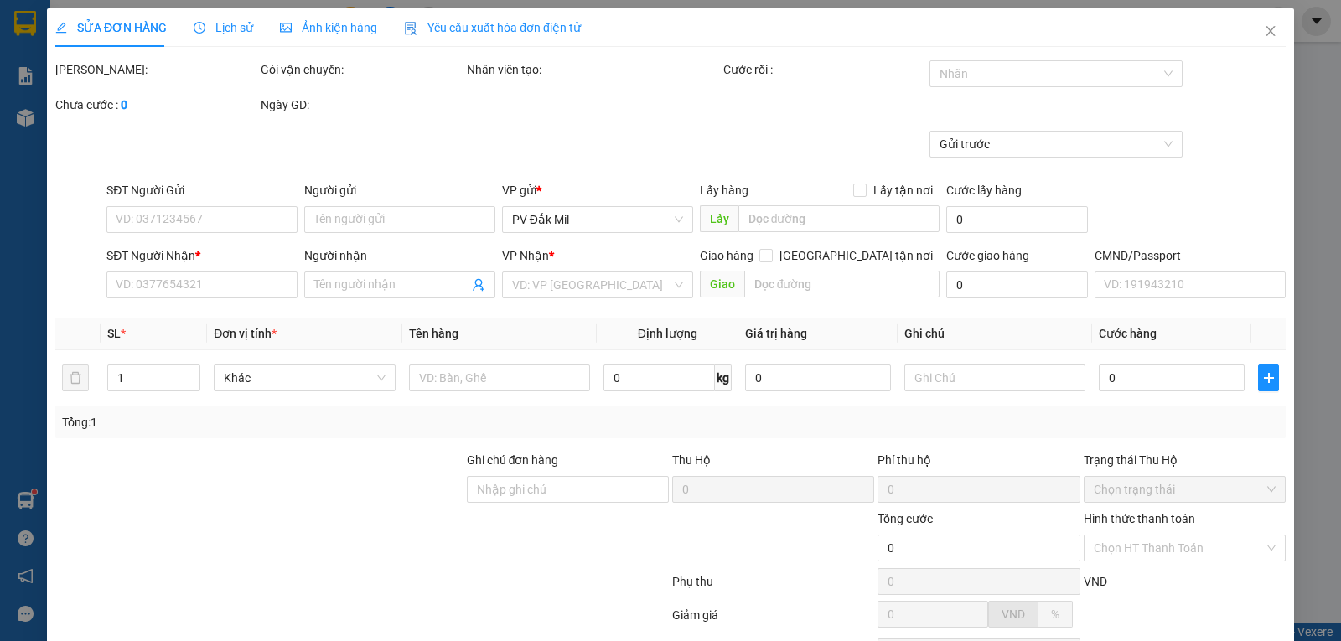
type input "0919030411"
type input "ly"
type input "0978774962"
type input "thùy"
type input "70.000"
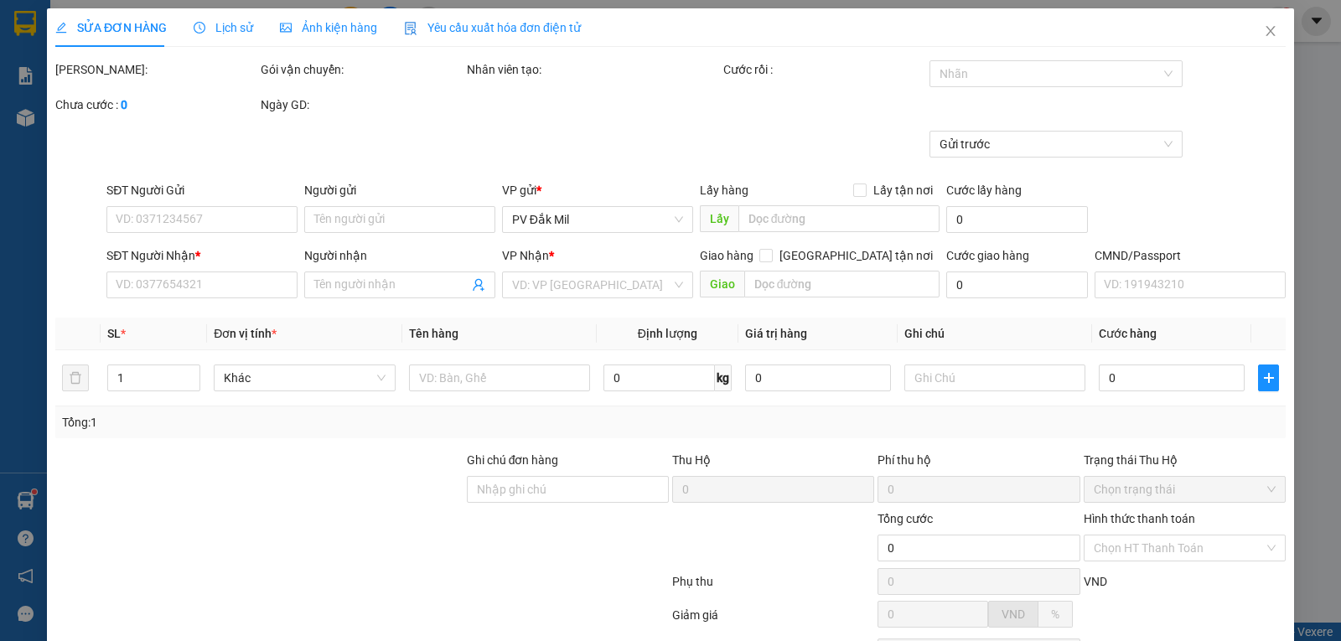
type input "70.000"
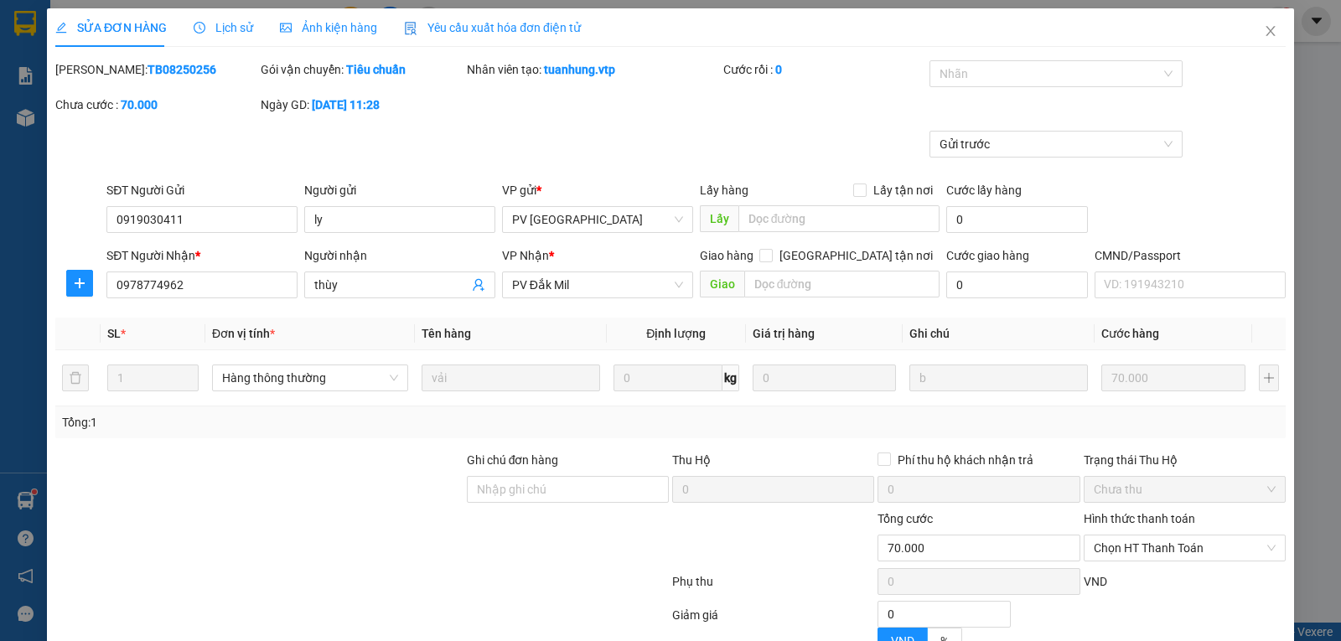
type input "3.500"
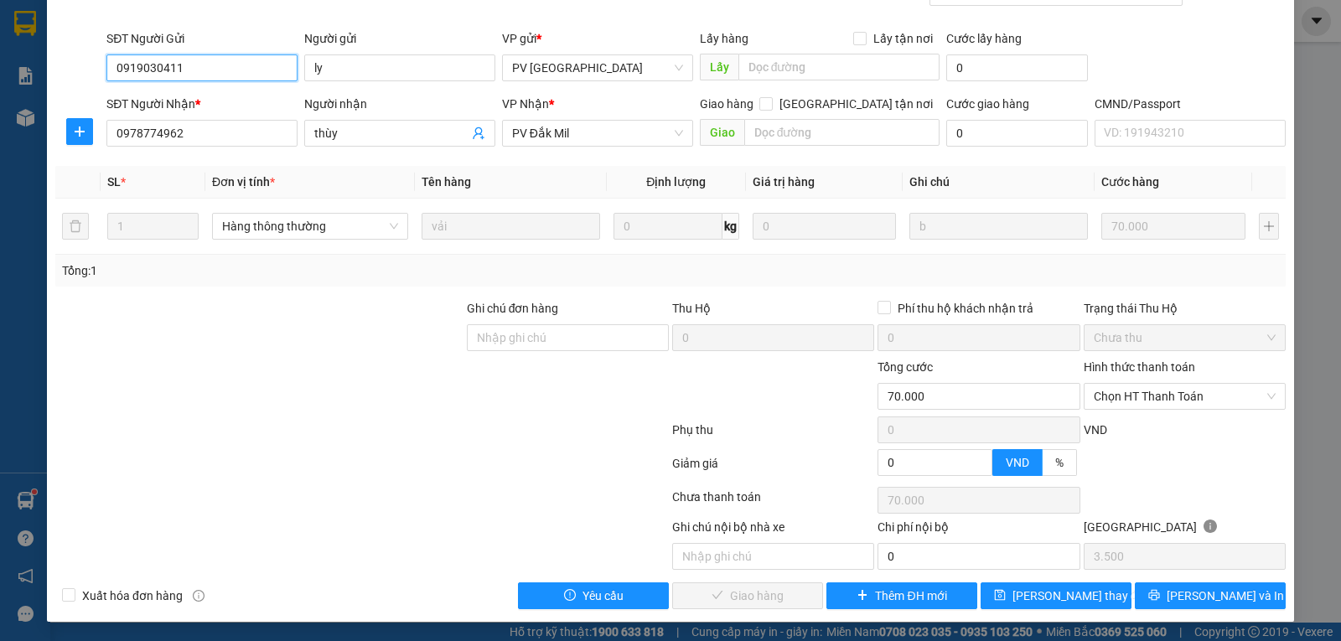
scroll to position [153, 0]
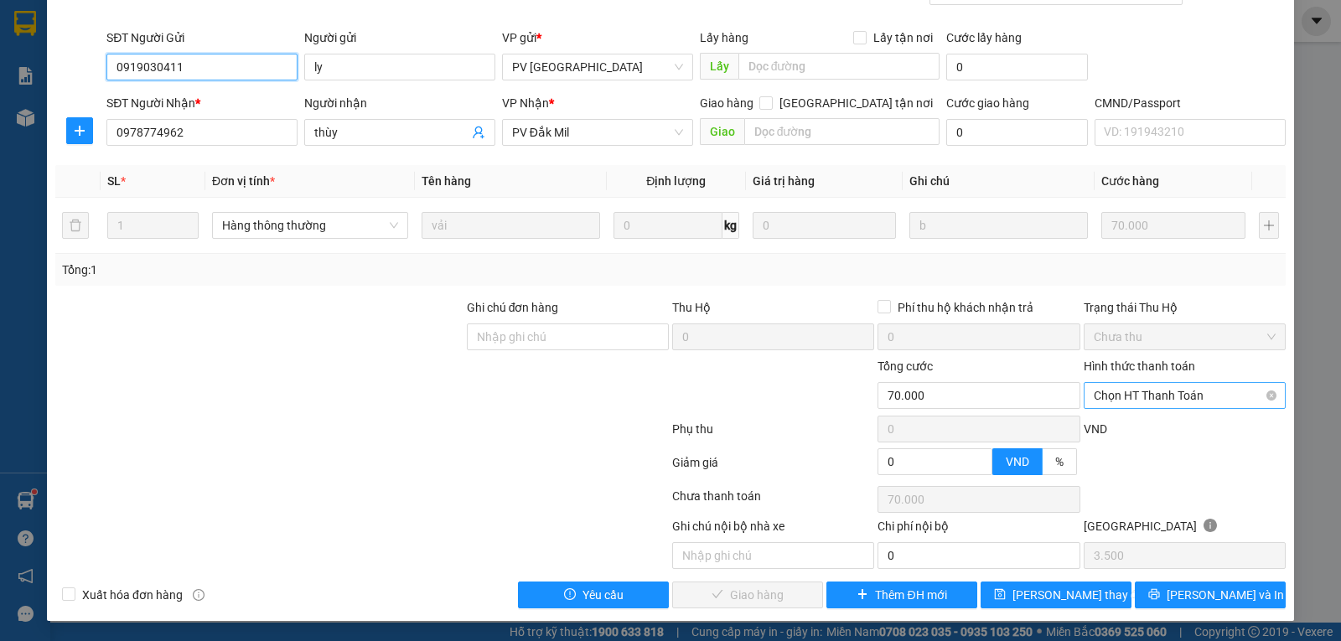
click at [1166, 399] on span "Chọn HT Thanh Toán" at bounding box center [1185, 395] width 182 height 25
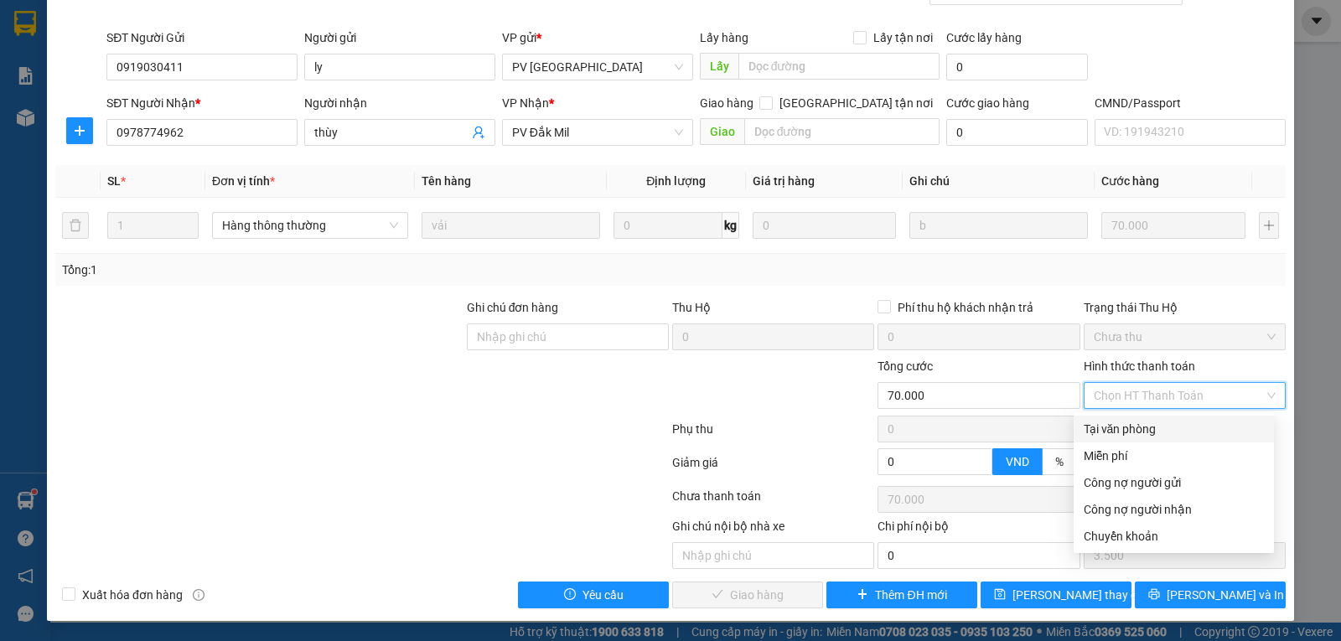
click at [1108, 435] on div "Tại văn phòng" at bounding box center [1174, 429] width 180 height 18
type input "0"
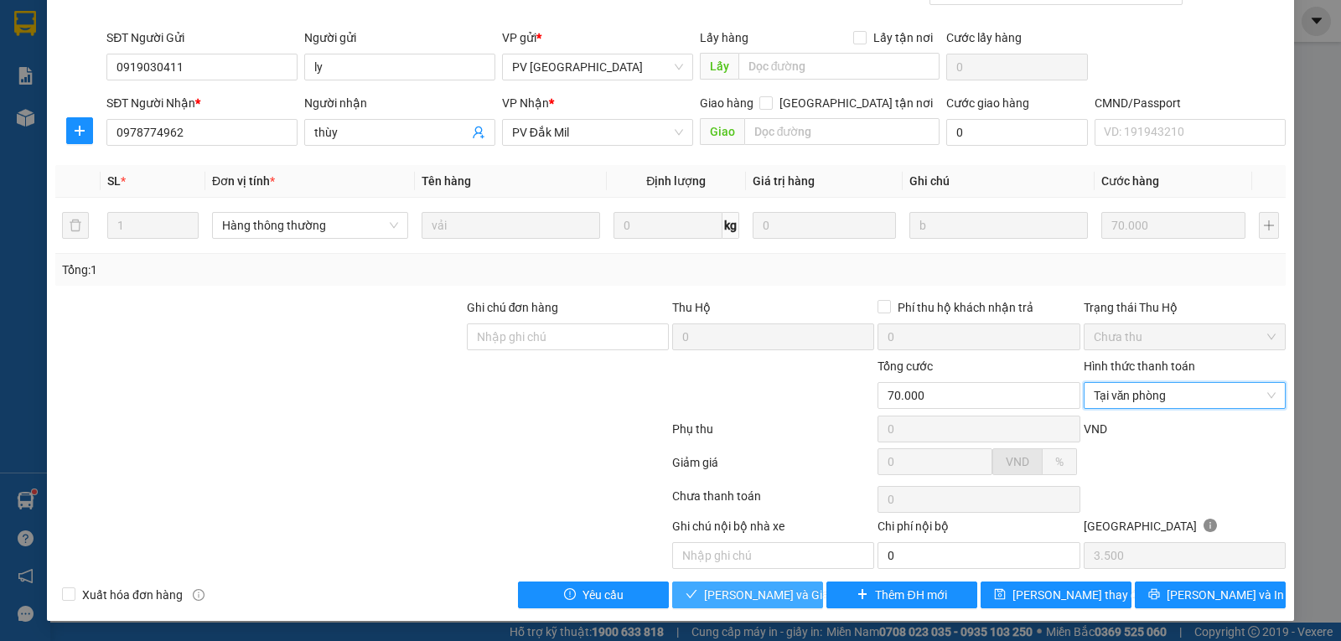
click at [730, 588] on span "[PERSON_NAME] và Giao hàng" at bounding box center [784, 595] width 161 height 18
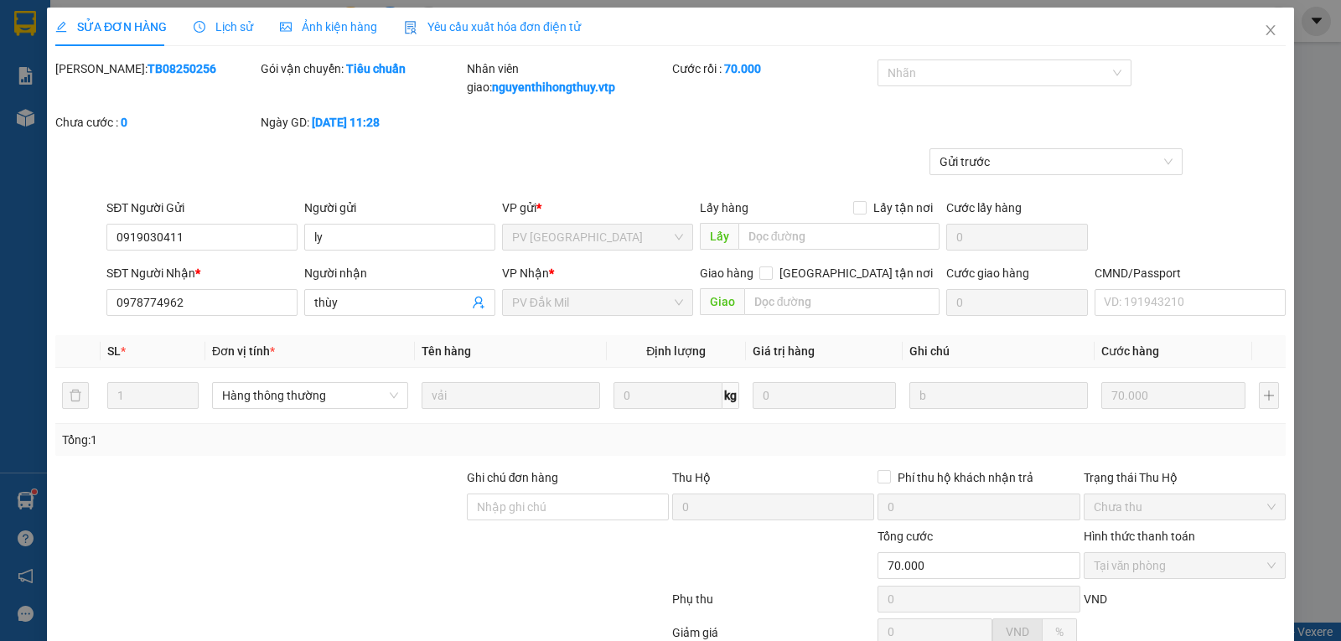
scroll to position [0, 0]
click at [1264, 34] on icon "close" at bounding box center [1270, 30] width 13 height 13
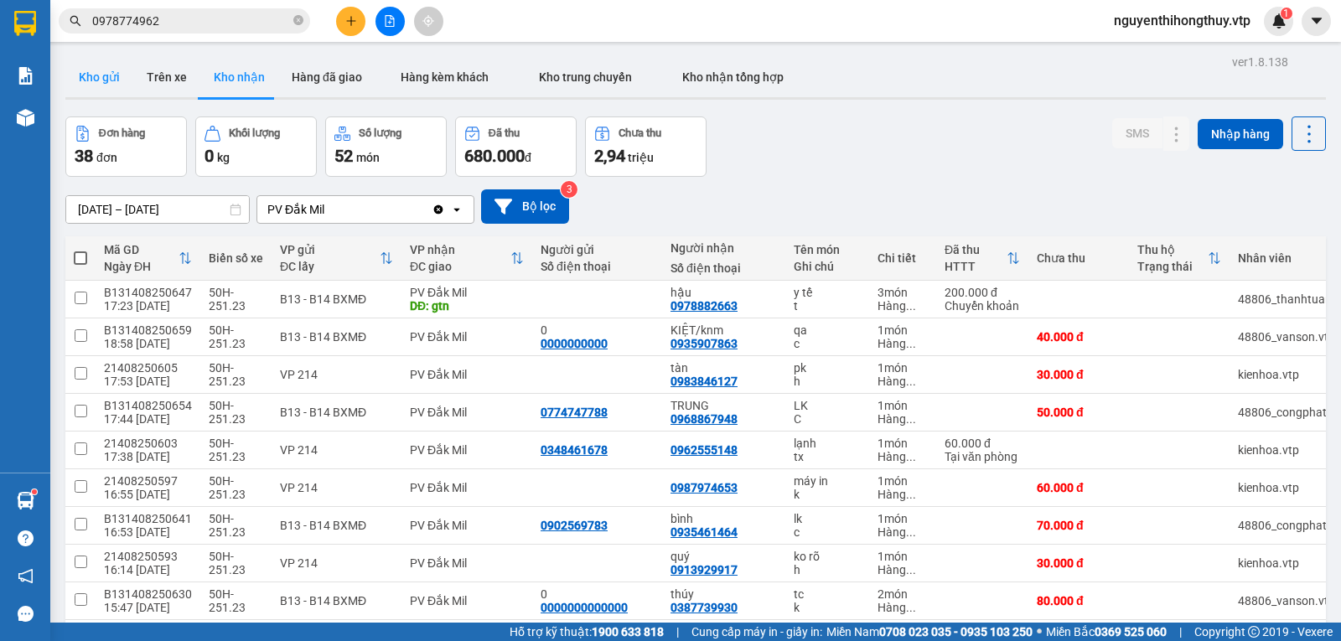
click at [86, 75] on button "Kho gửi" at bounding box center [99, 77] width 68 height 40
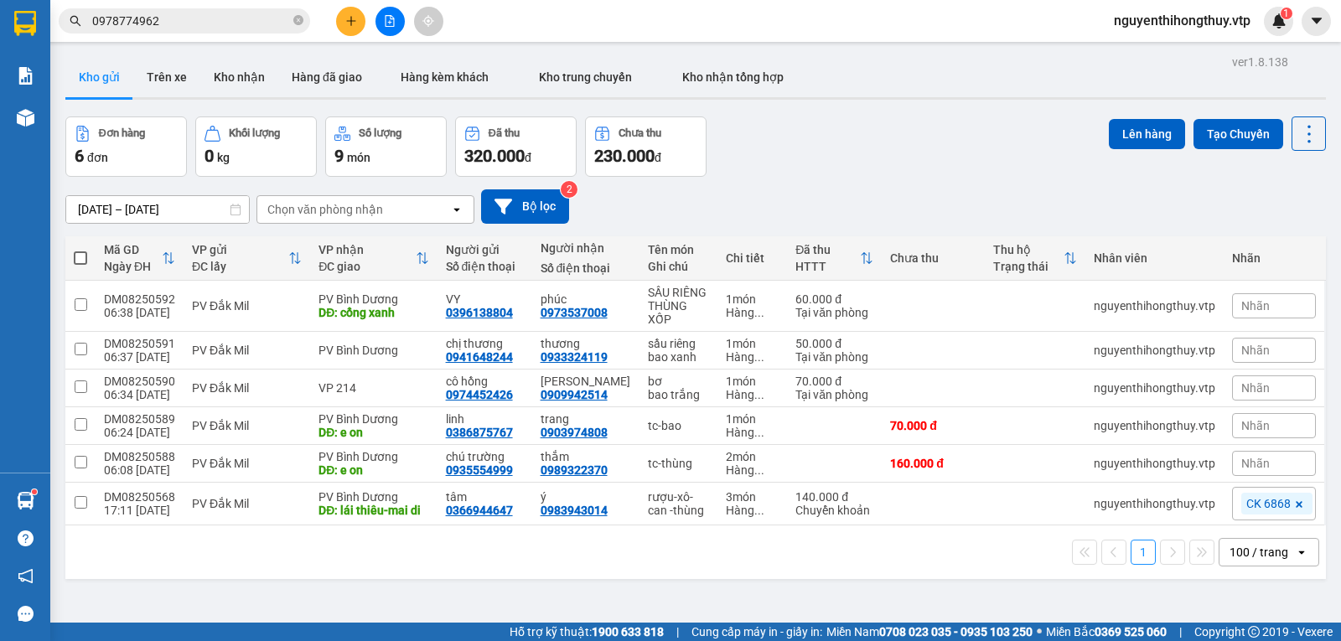
click at [80, 256] on span at bounding box center [80, 257] width 13 height 13
click at [80, 250] on input "checkbox" at bounding box center [80, 250] width 0 height 0
checkbox input "true"
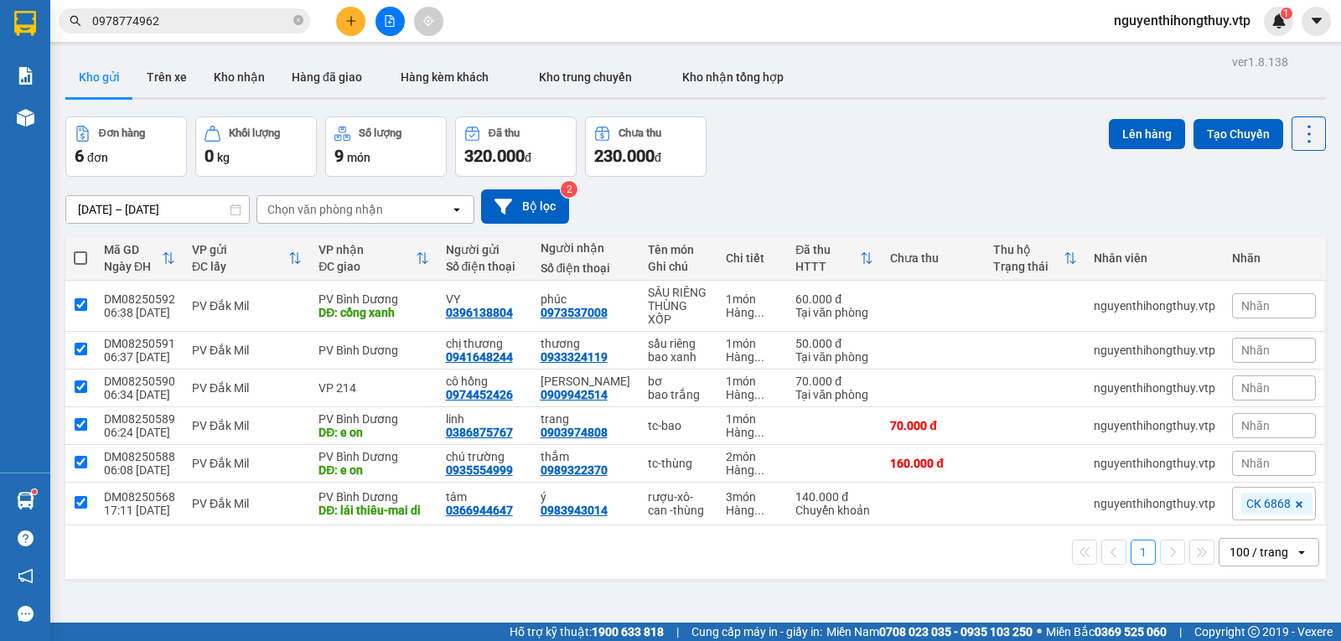
checkbox input "true"
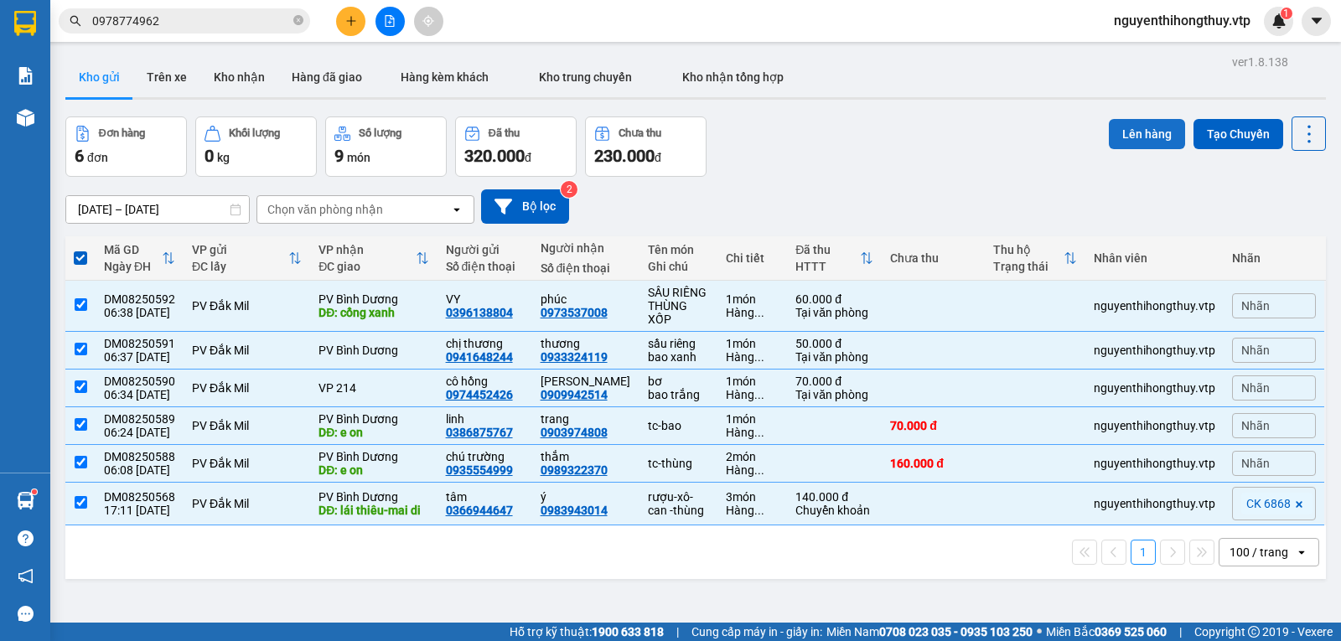
click at [1134, 139] on button "Lên hàng" at bounding box center [1147, 134] width 76 height 30
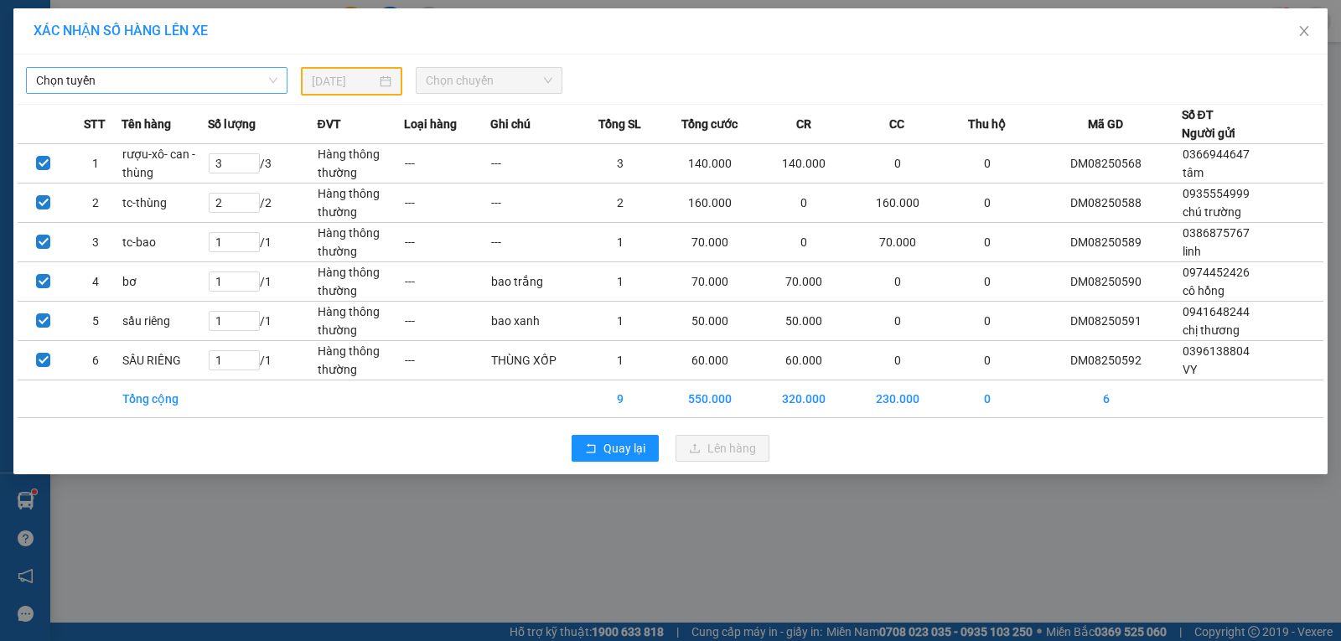
click at [174, 87] on span "Chọn tuyến" at bounding box center [156, 80] width 241 height 25
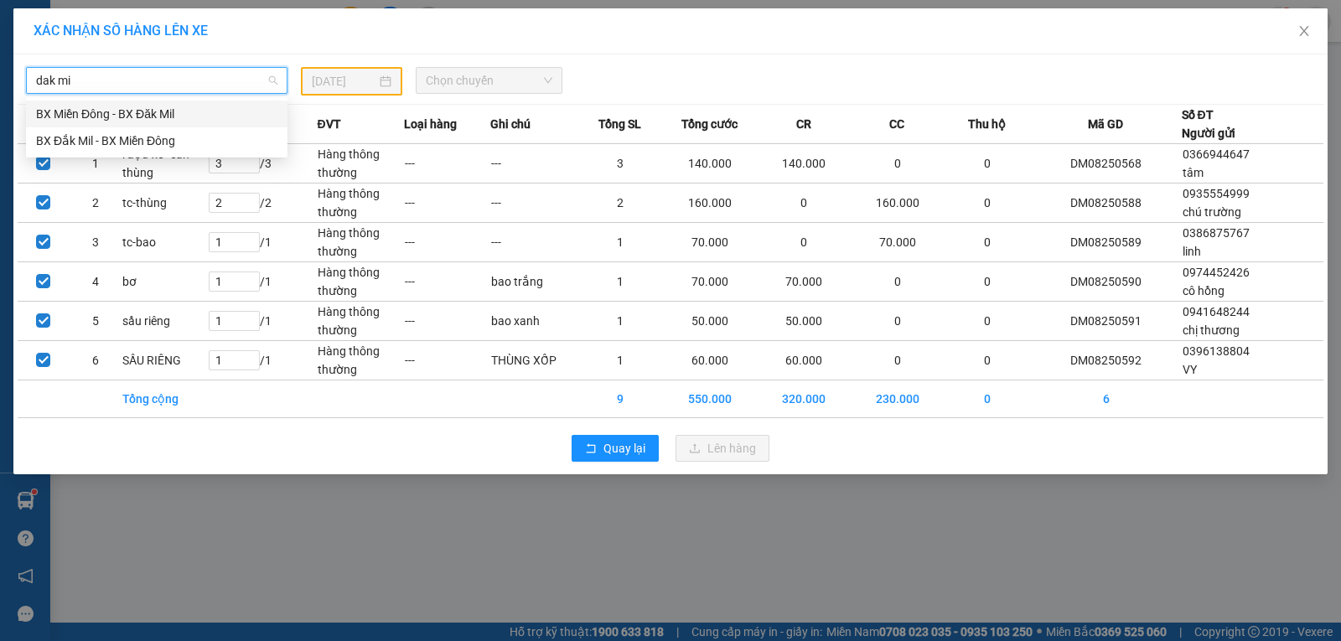
type input "dak mil"
click at [104, 142] on div "BX Đắk Mil - BX Miền Đông" at bounding box center [156, 141] width 241 height 18
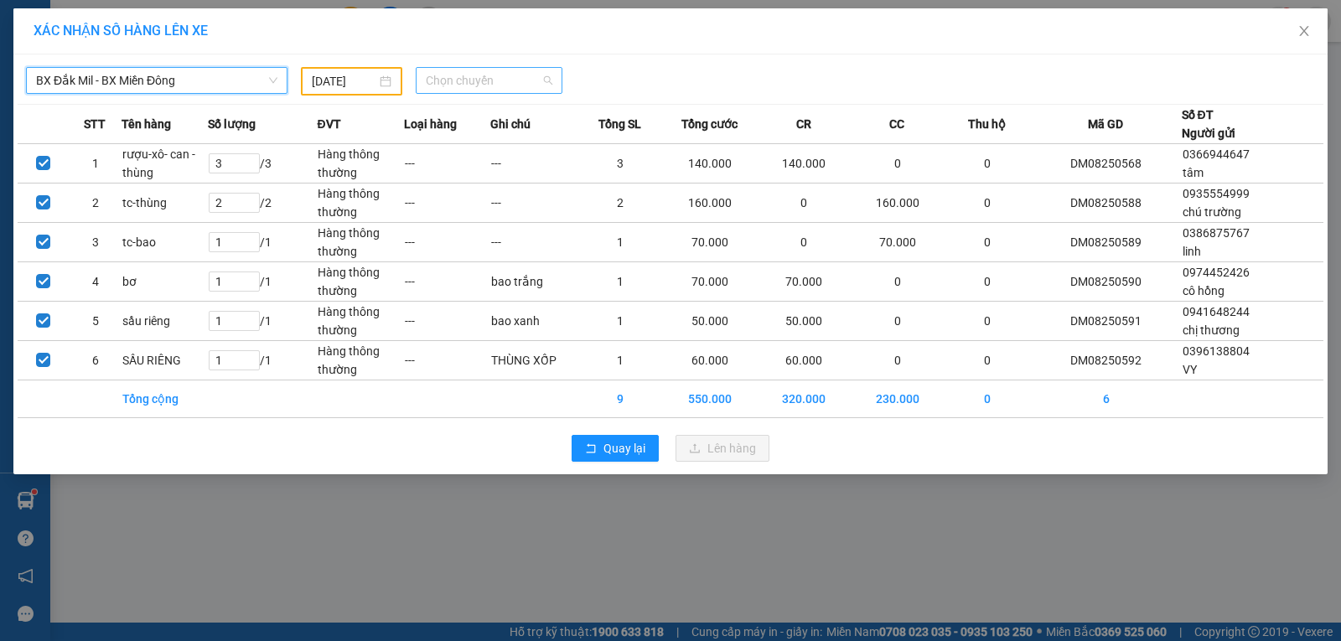
click at [522, 85] on span "Chọn chuyến" at bounding box center [489, 80] width 127 height 25
click at [353, 75] on input "13/08/2025" at bounding box center [344, 81] width 65 height 18
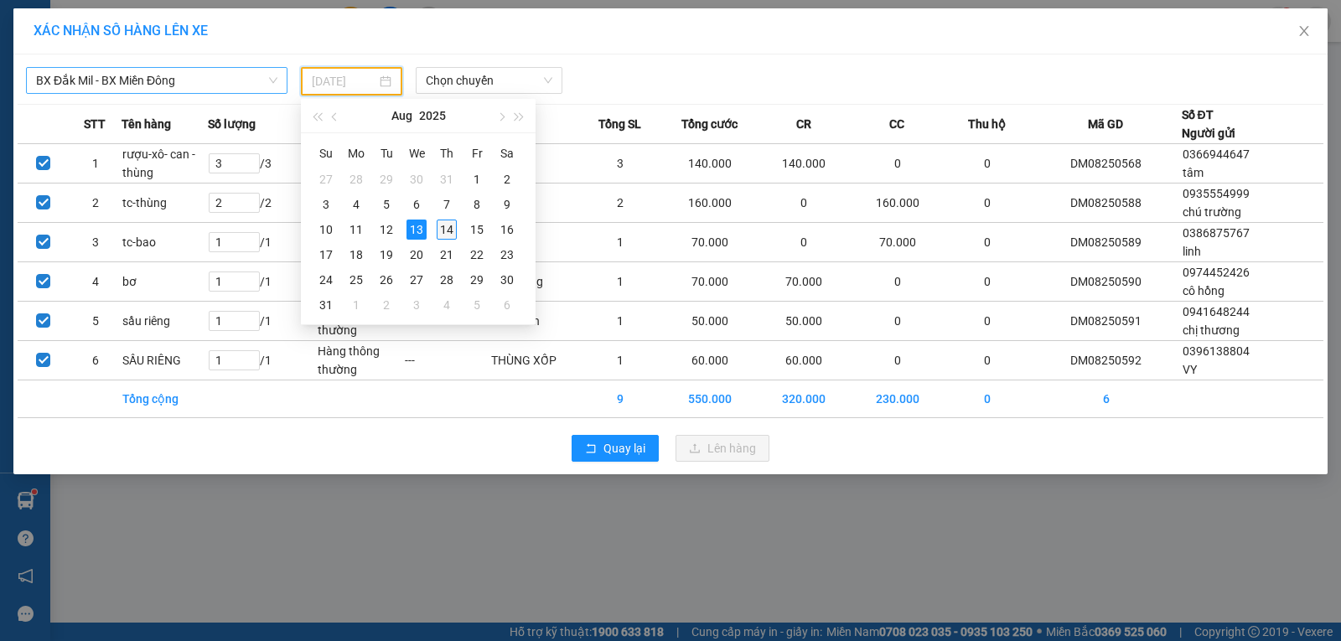
click at [441, 228] on div "14" at bounding box center [447, 230] width 20 height 20
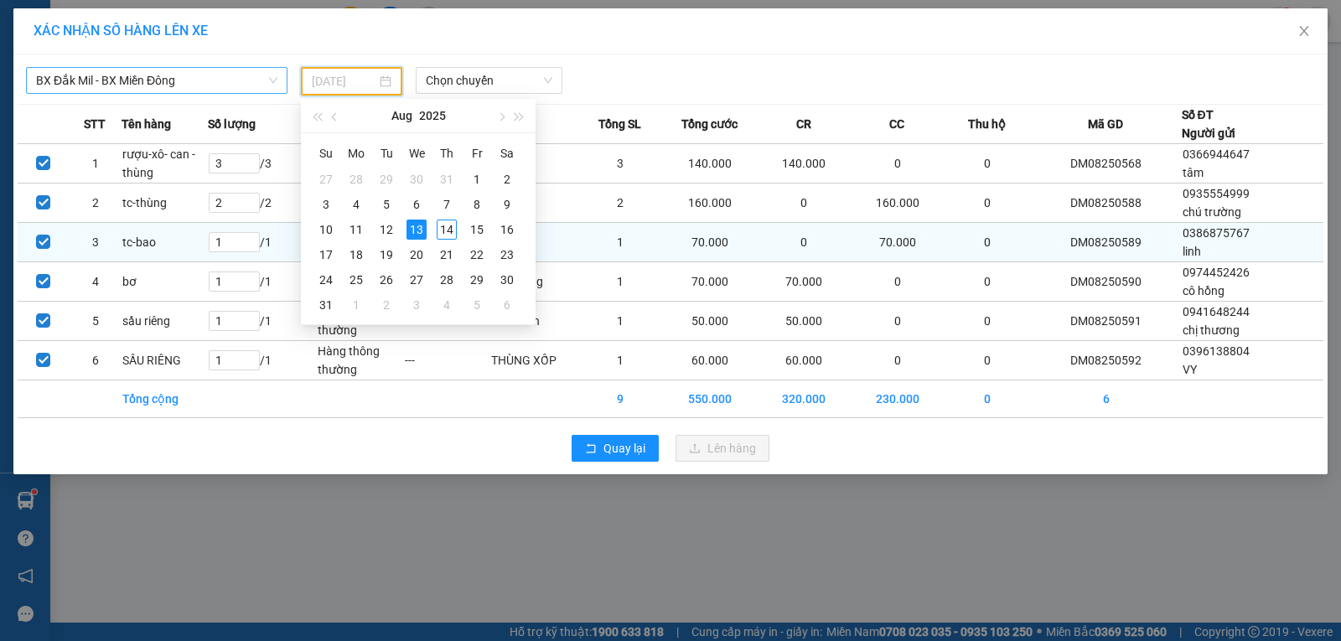
type input "14/08/2025"
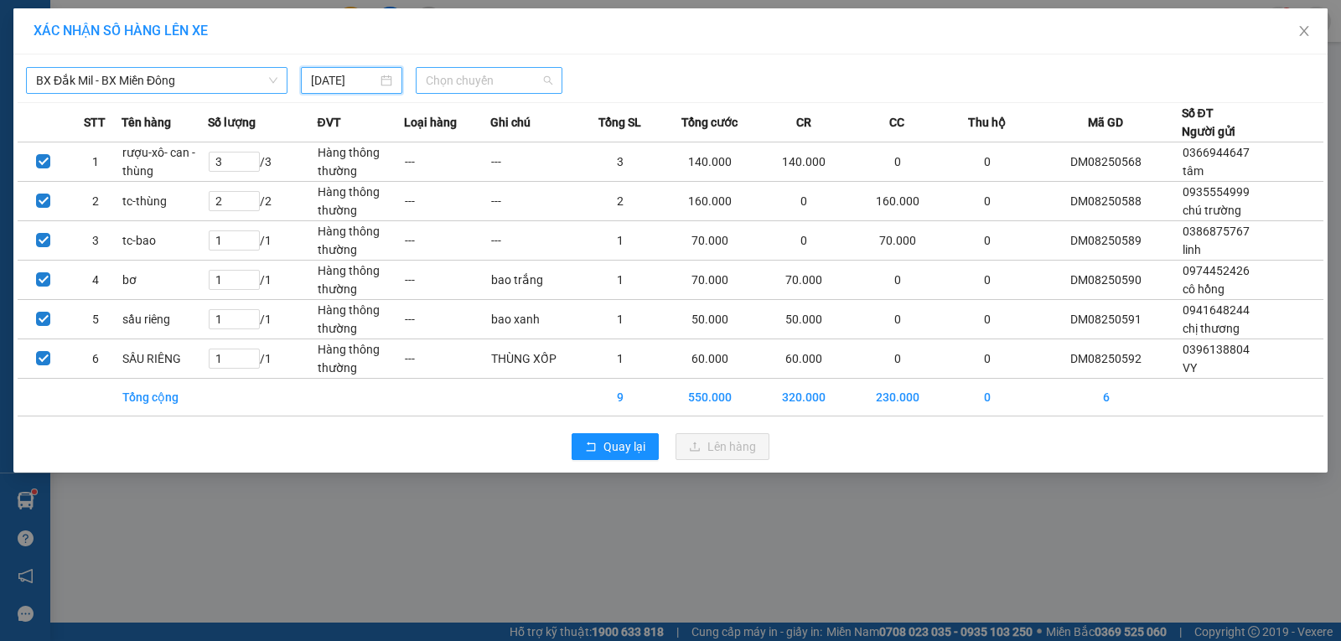
click at [527, 77] on span "Chọn chuyến" at bounding box center [489, 80] width 127 height 25
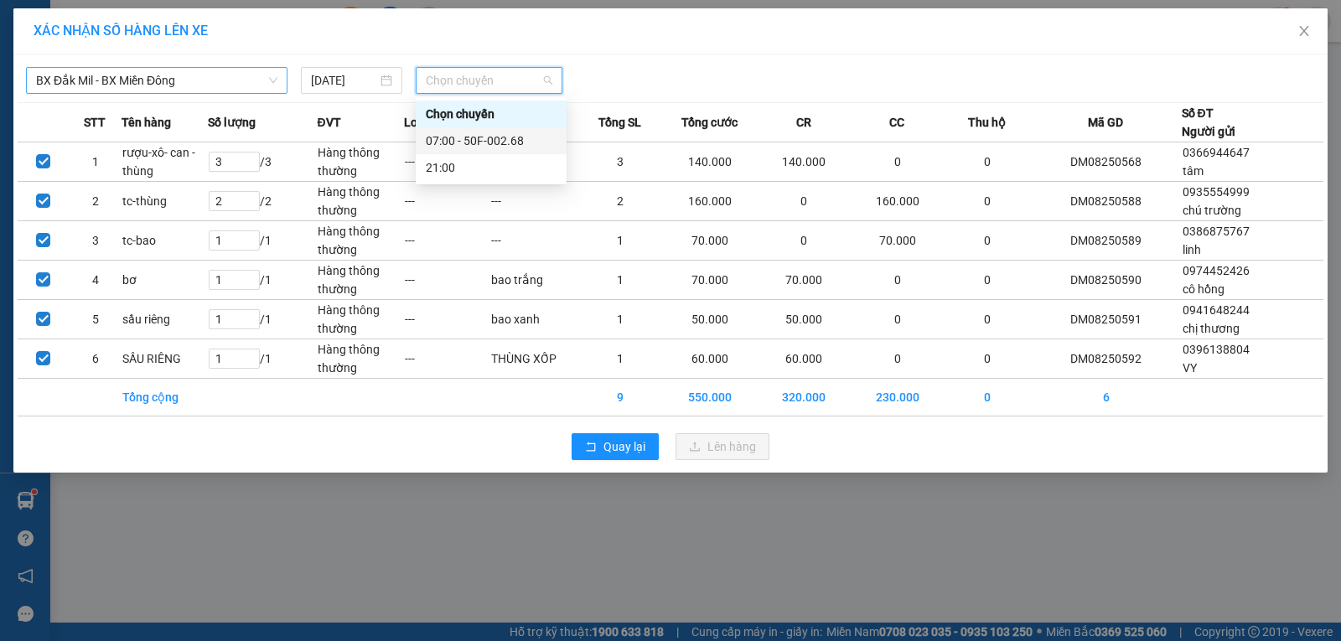
click at [474, 138] on div "07:00 - 50F-002.68" at bounding box center [491, 141] width 131 height 18
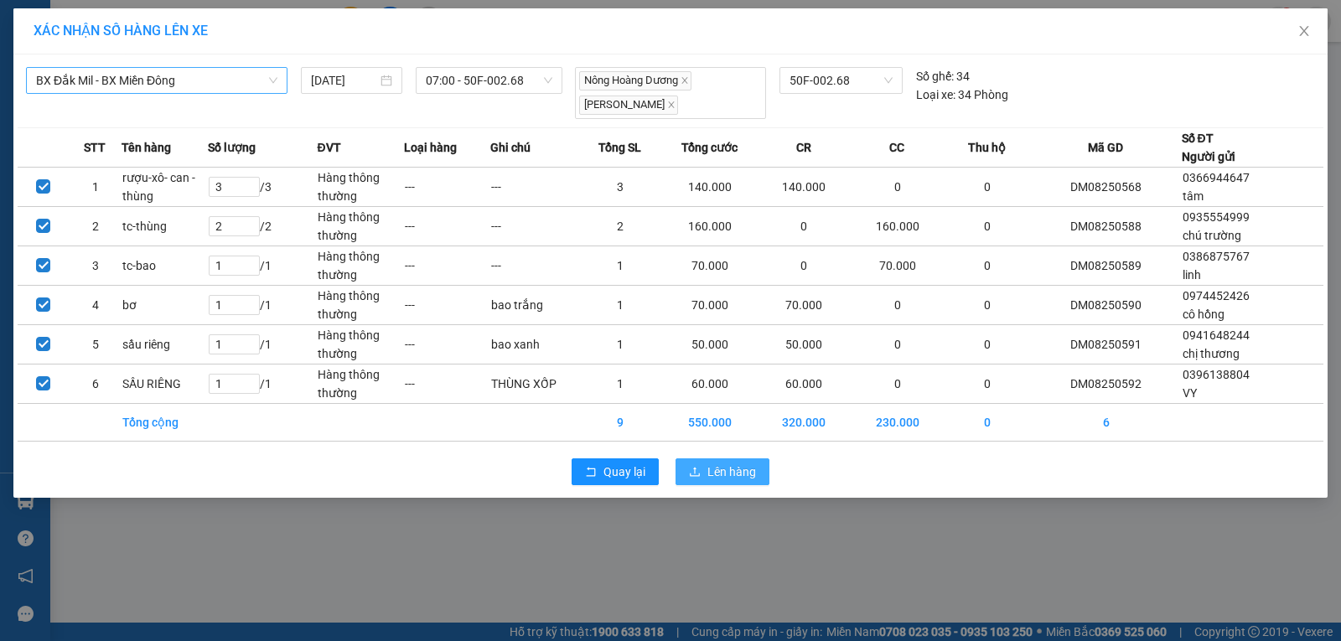
click at [725, 477] on span "Lên hàng" at bounding box center [731, 472] width 49 height 18
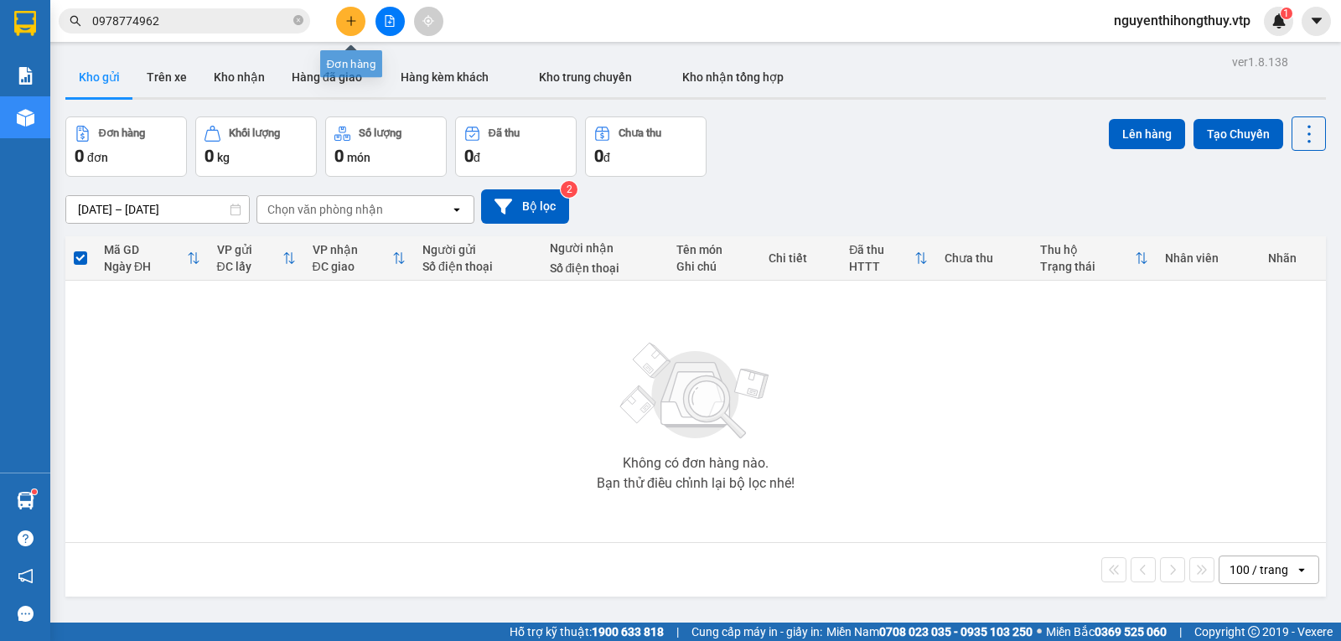
click at [342, 20] on button at bounding box center [350, 21] width 29 height 29
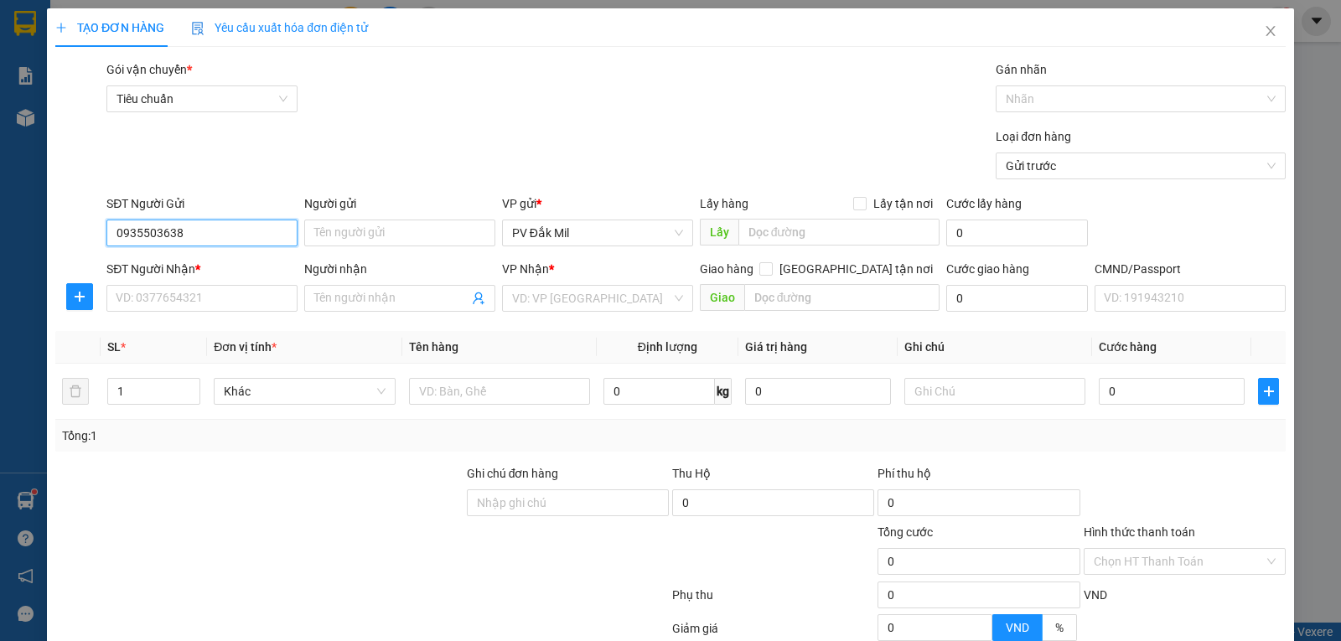
type input "0935503638"
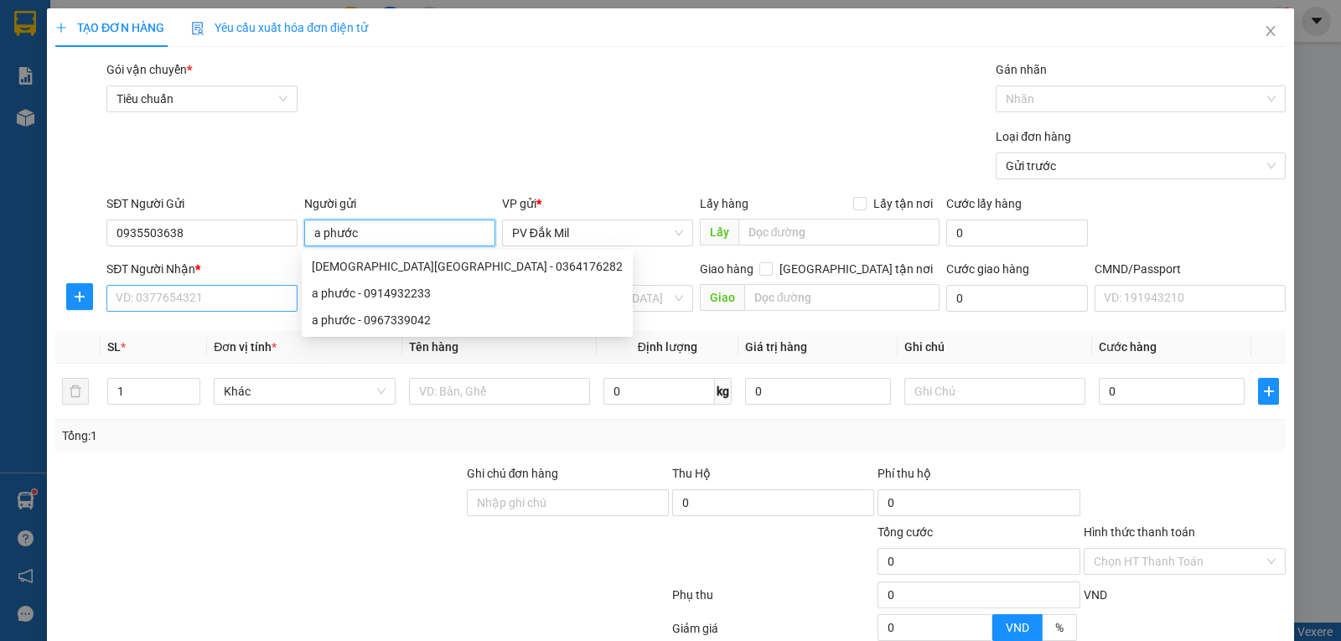
type input "a phước"
click at [136, 305] on input "SĐT Người Nhận *" at bounding box center [201, 298] width 191 height 27
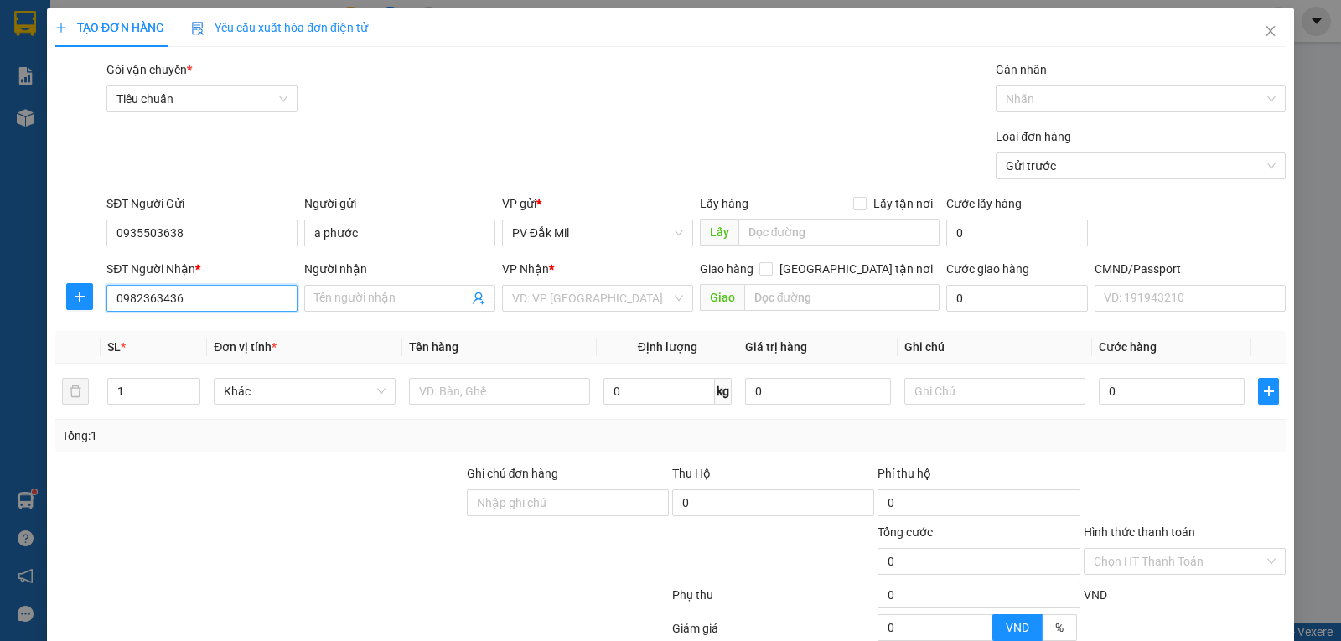
type input "0982363436"
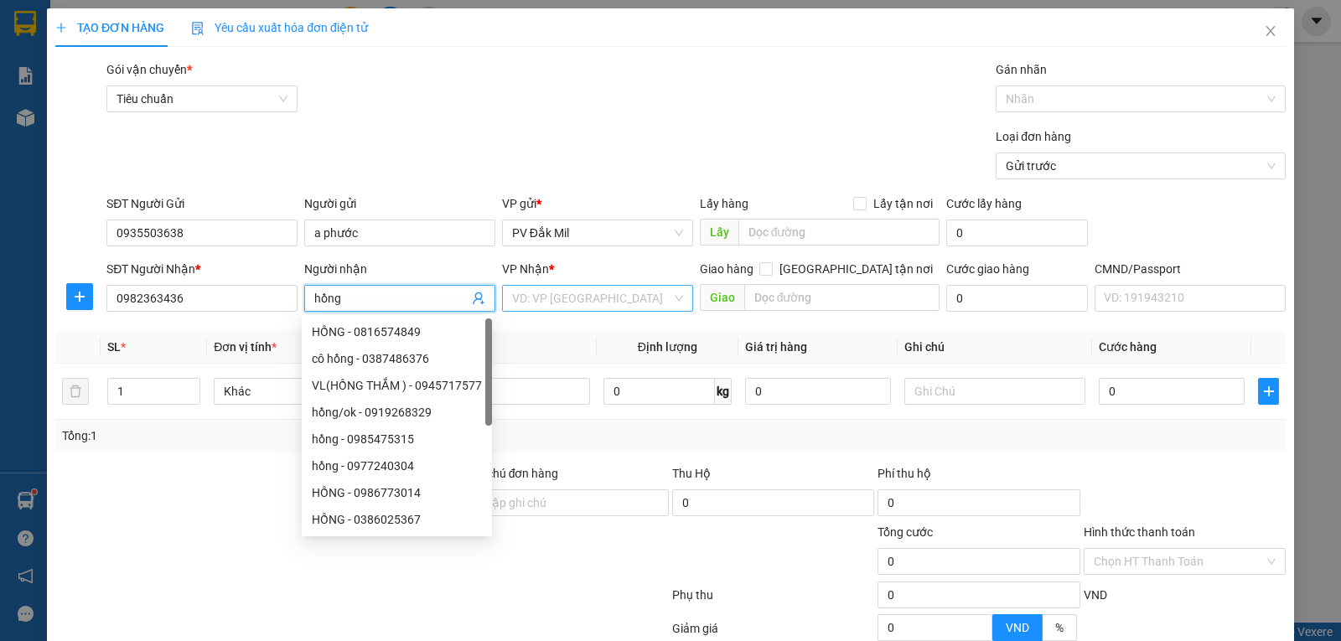
type input "hồng"
click at [567, 308] on input "search" at bounding box center [591, 298] width 159 height 25
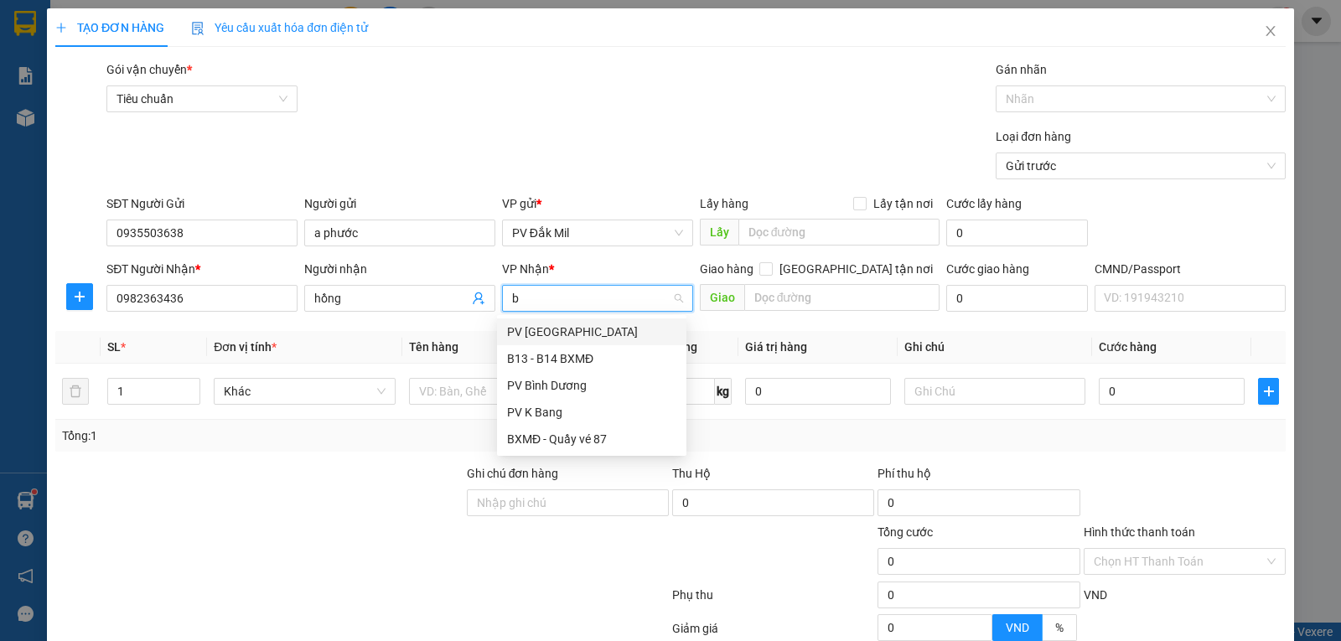
type input "bd"
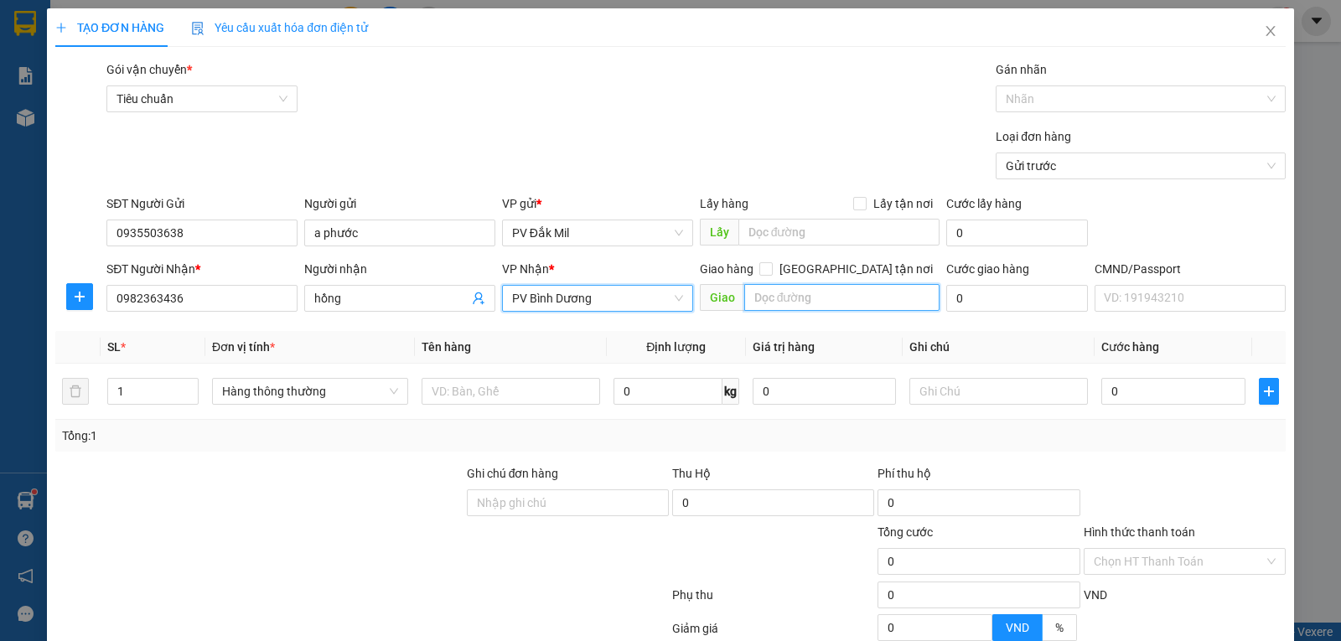
click at [863, 304] on input "text" at bounding box center [842, 297] width 196 height 27
type input "~3 Minh hưng"
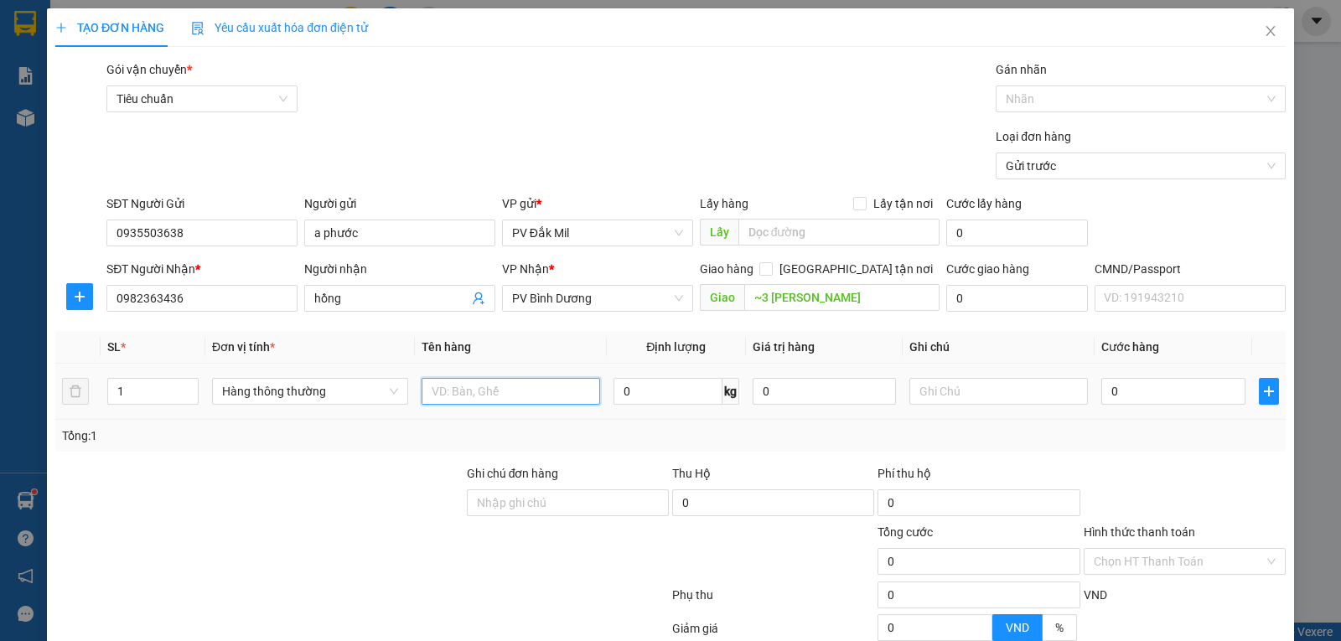
click at [463, 378] on input "text" at bounding box center [511, 391] width 179 height 27
type input "trái cây"
type input "bao"
type input "5"
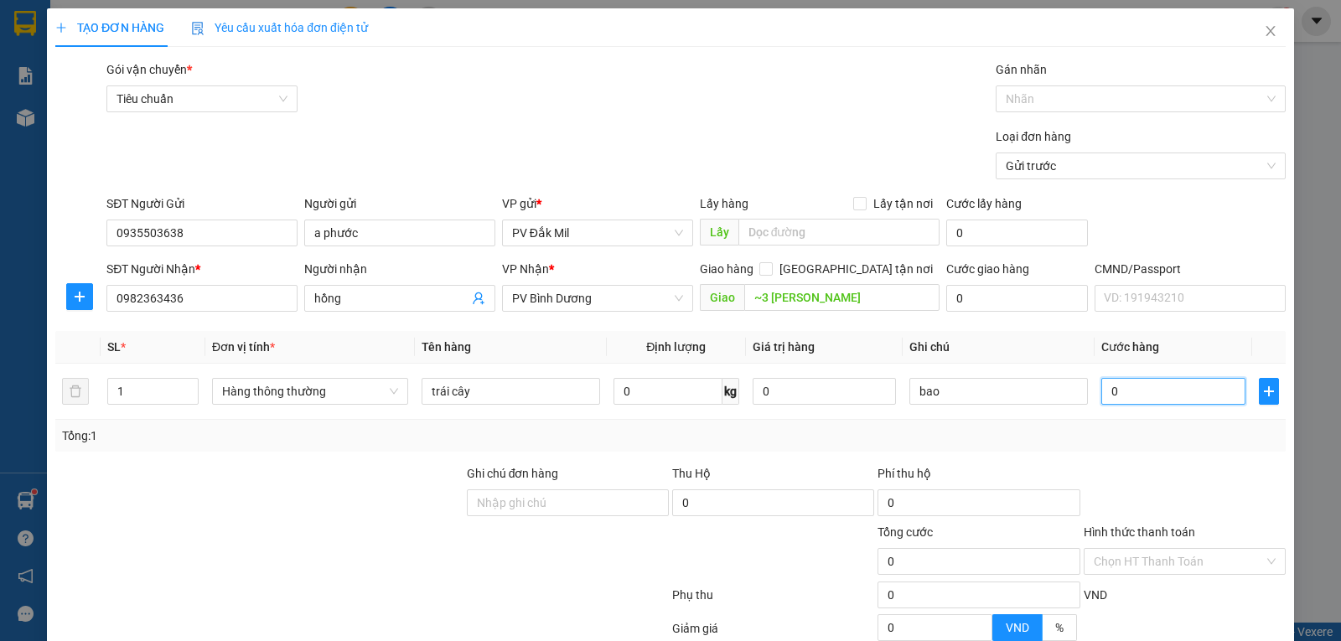
type input "5"
type input "50"
type input "500"
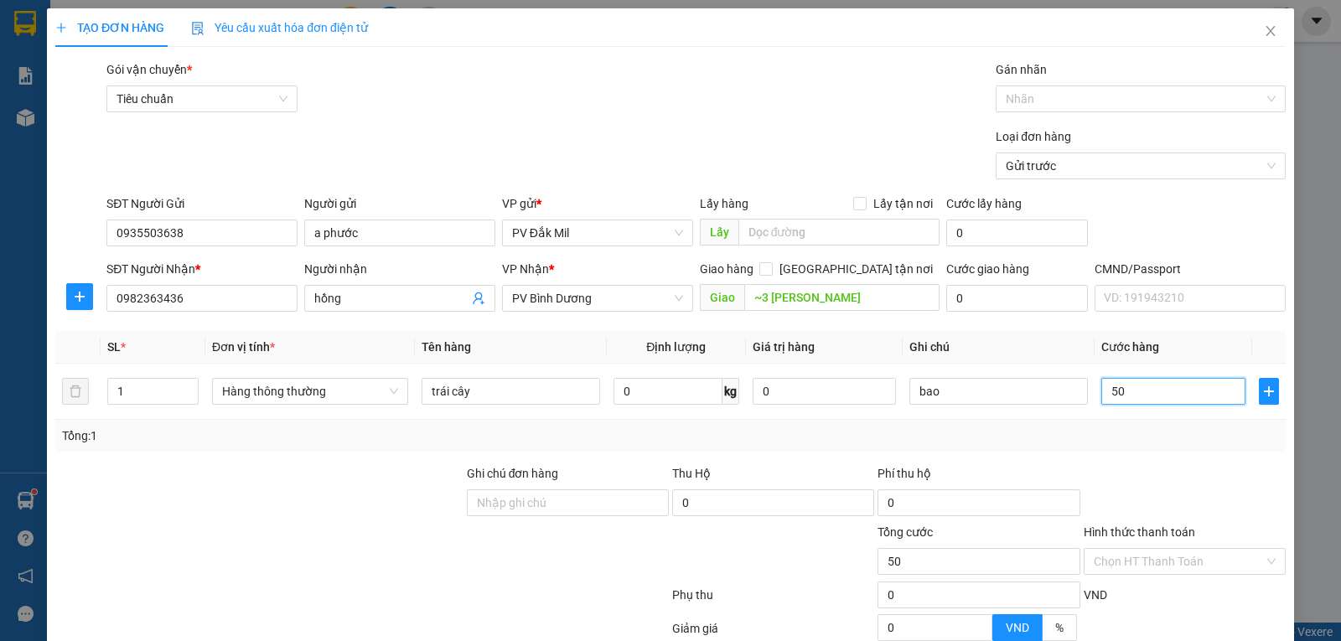
type input "500"
type input "5.000"
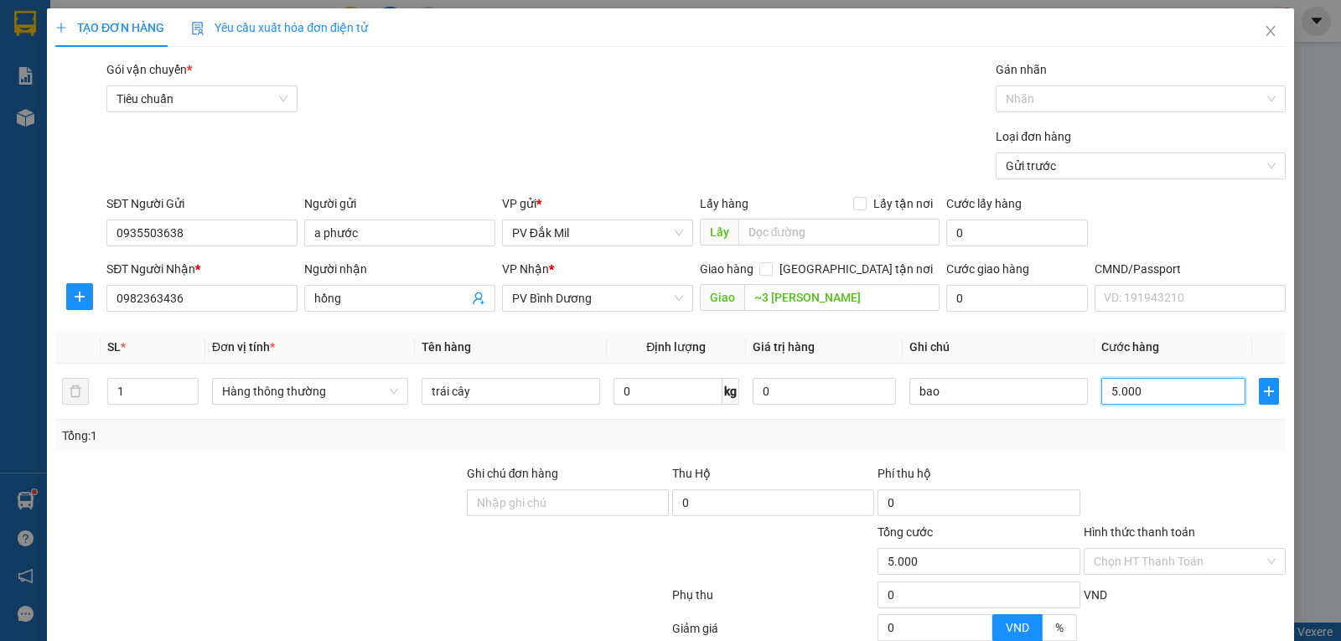
type input "50.000"
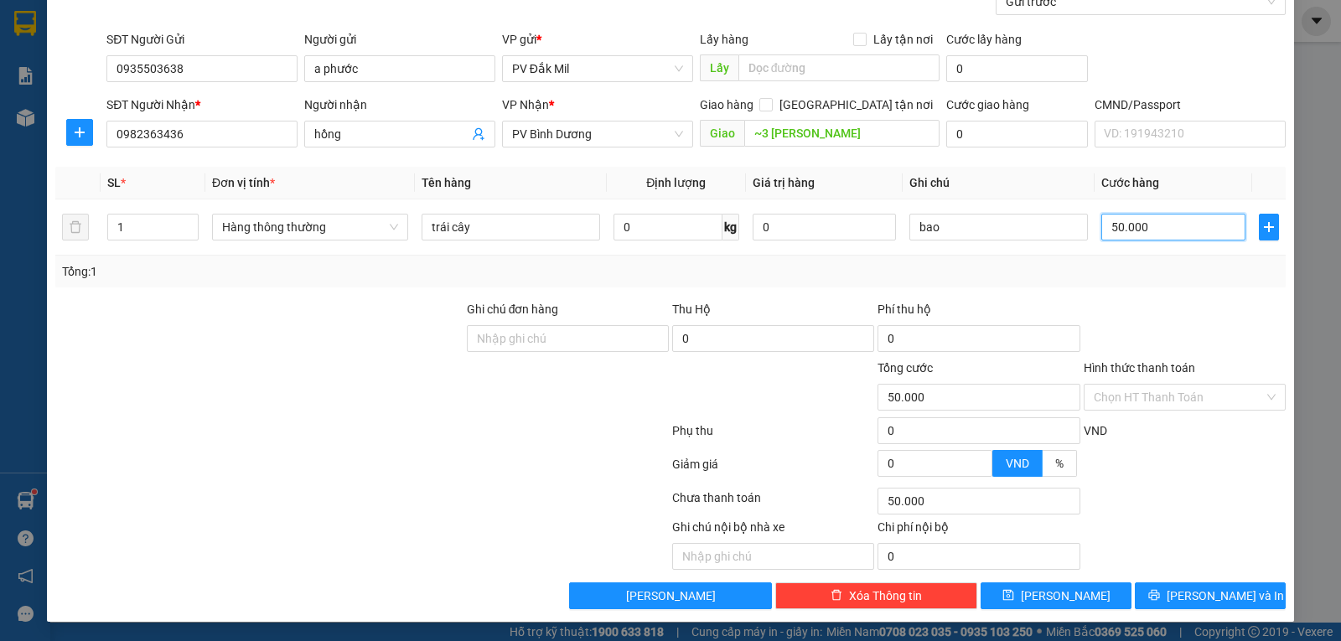
scroll to position [165, 0]
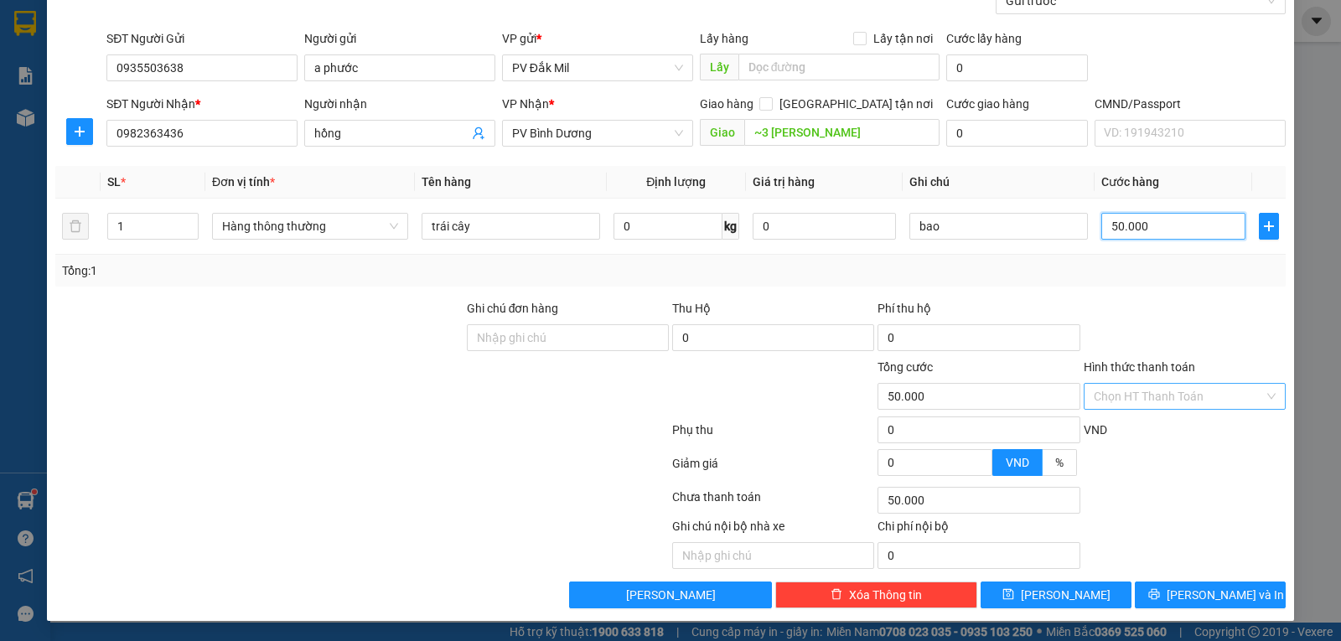
type input "50.000"
click at [1162, 387] on input "Hình thức thanh toán" at bounding box center [1179, 396] width 170 height 25
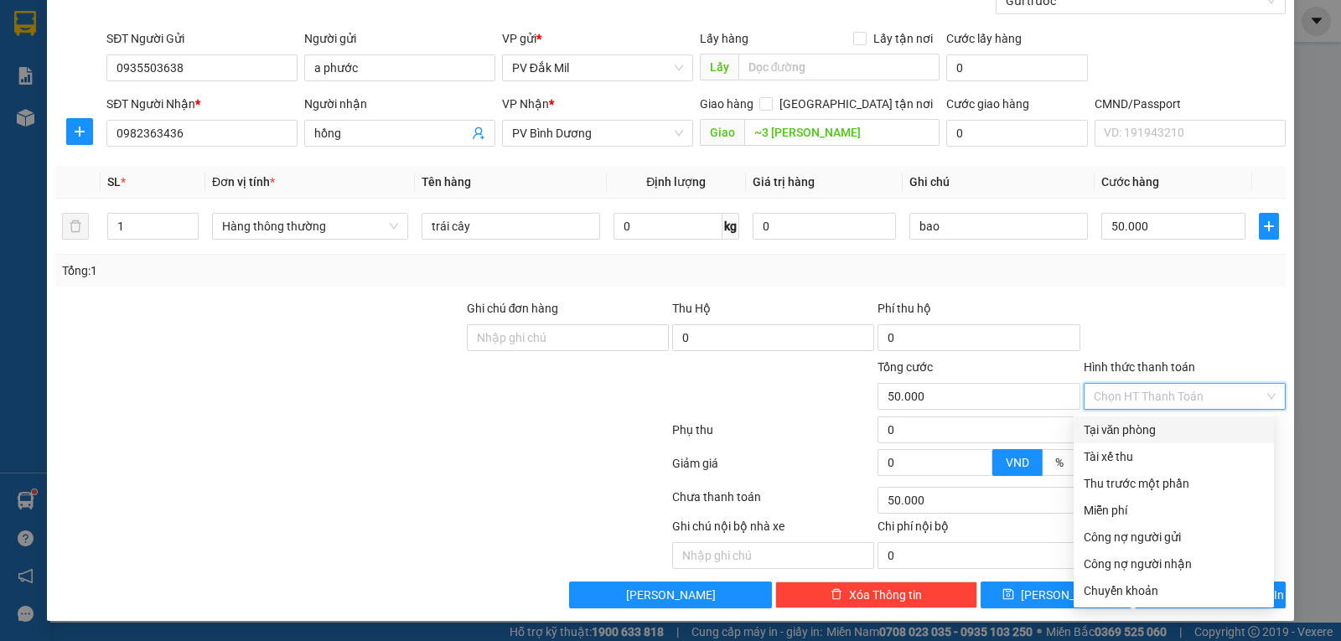
click at [1120, 428] on div "Tại văn phòng" at bounding box center [1174, 430] width 180 height 18
type input "0"
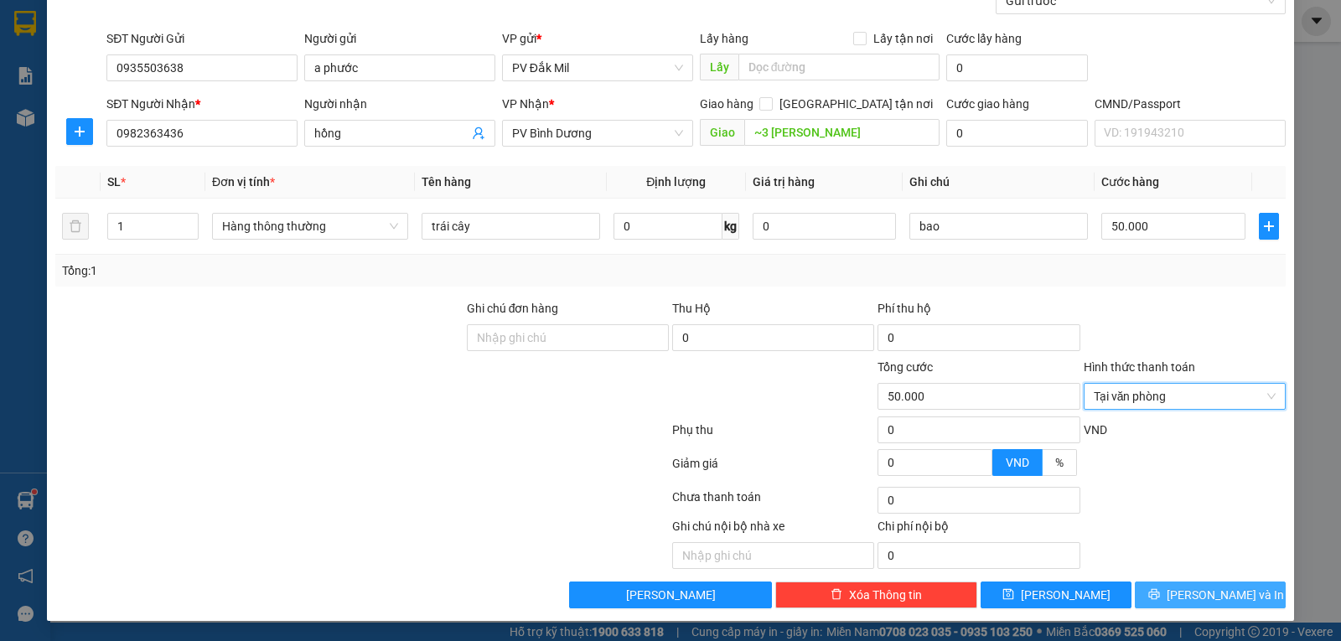
click at [1189, 593] on span "[PERSON_NAME] và In" at bounding box center [1225, 595] width 117 height 18
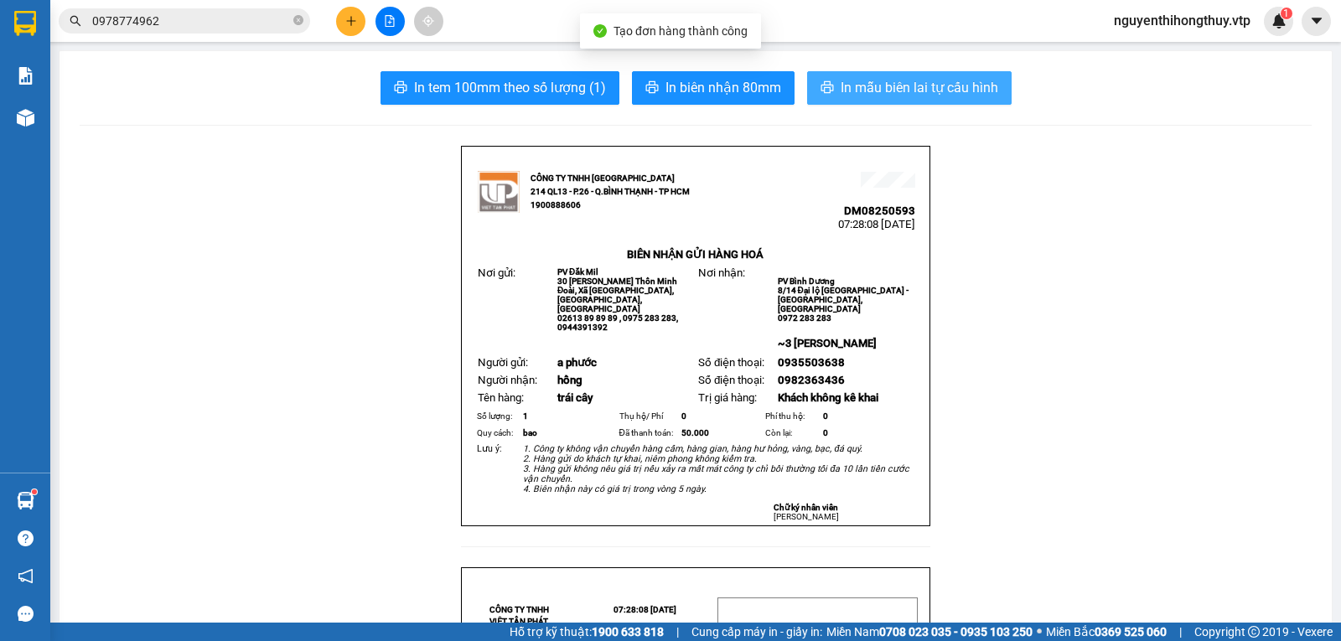
click at [971, 81] on span "In mẫu biên lai tự cấu hình" at bounding box center [920, 87] width 158 height 21
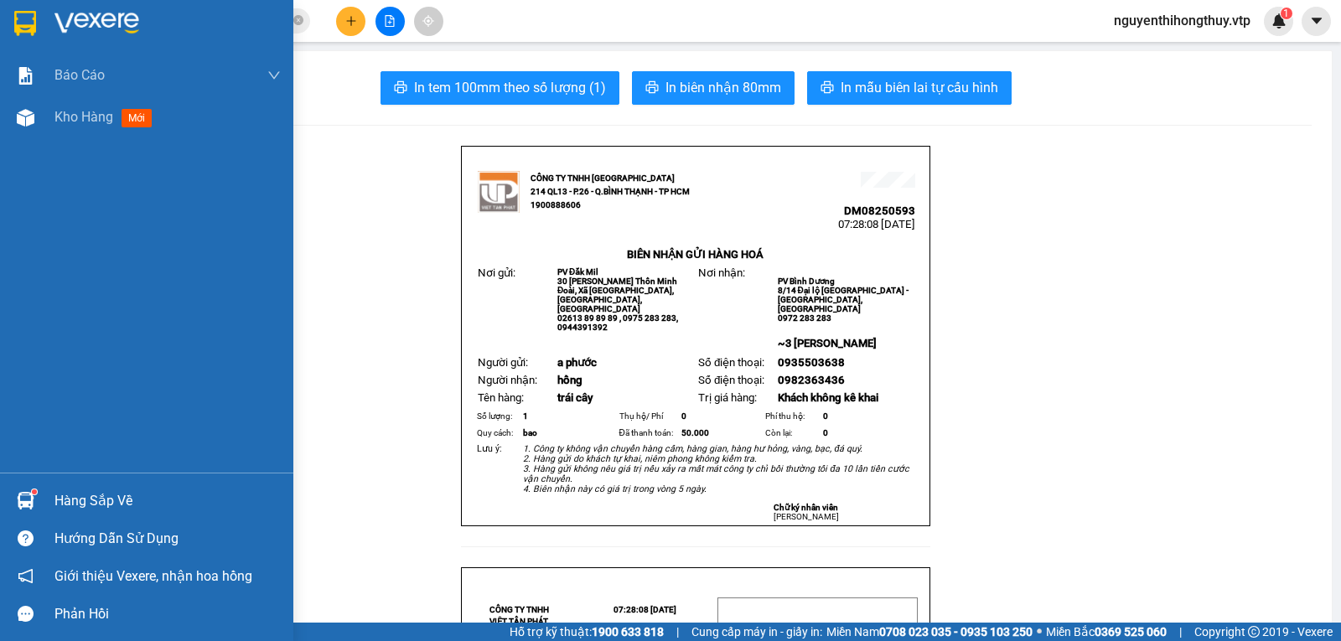
click at [20, 16] on img at bounding box center [25, 23] width 22 height 25
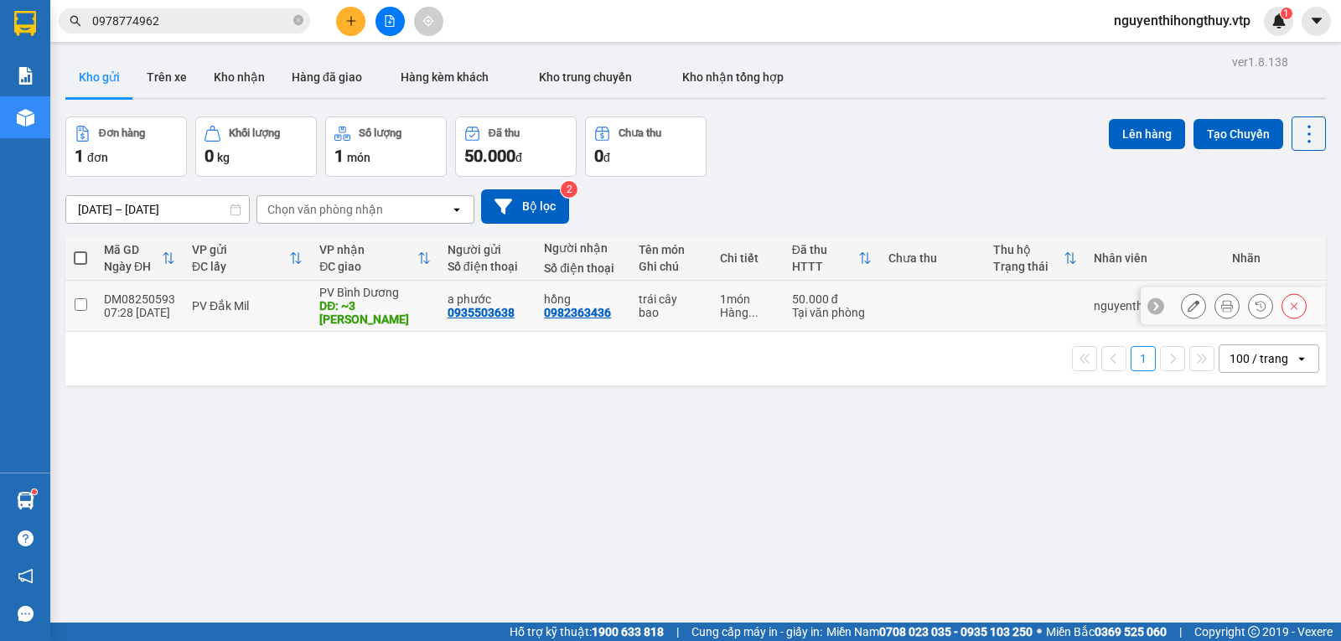
click at [86, 300] on input "checkbox" at bounding box center [81, 304] width 13 height 13
checkbox input "true"
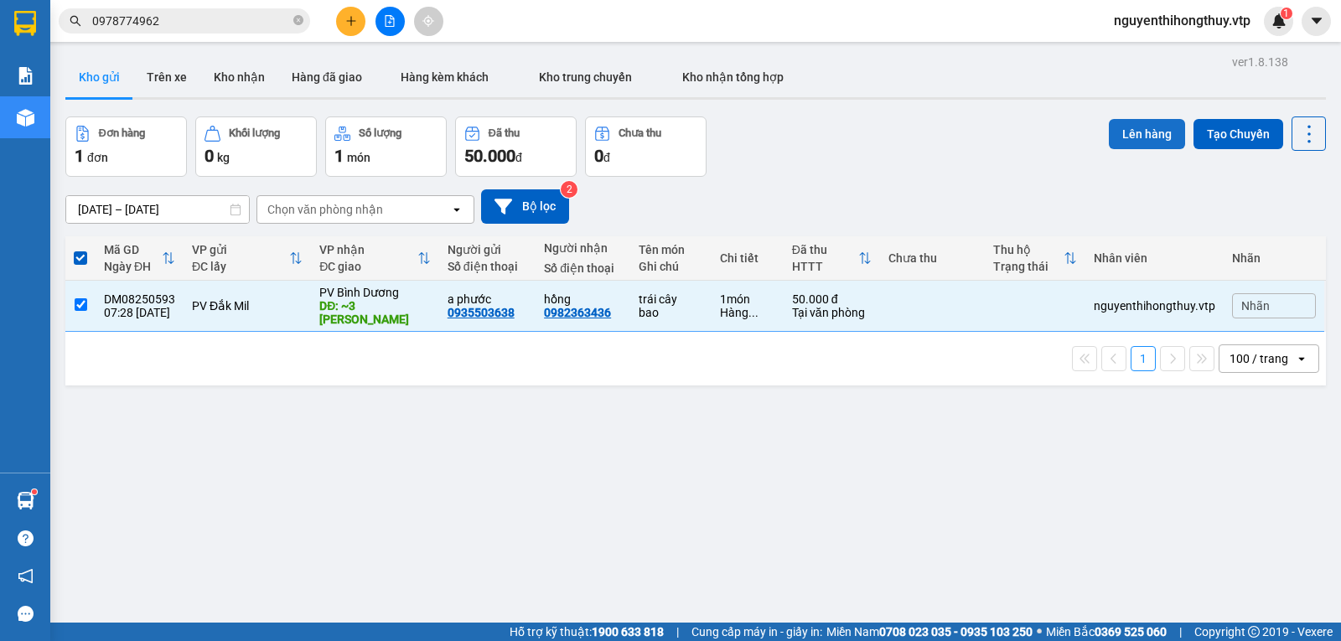
click at [1130, 138] on button "Lên hàng" at bounding box center [1147, 134] width 76 height 30
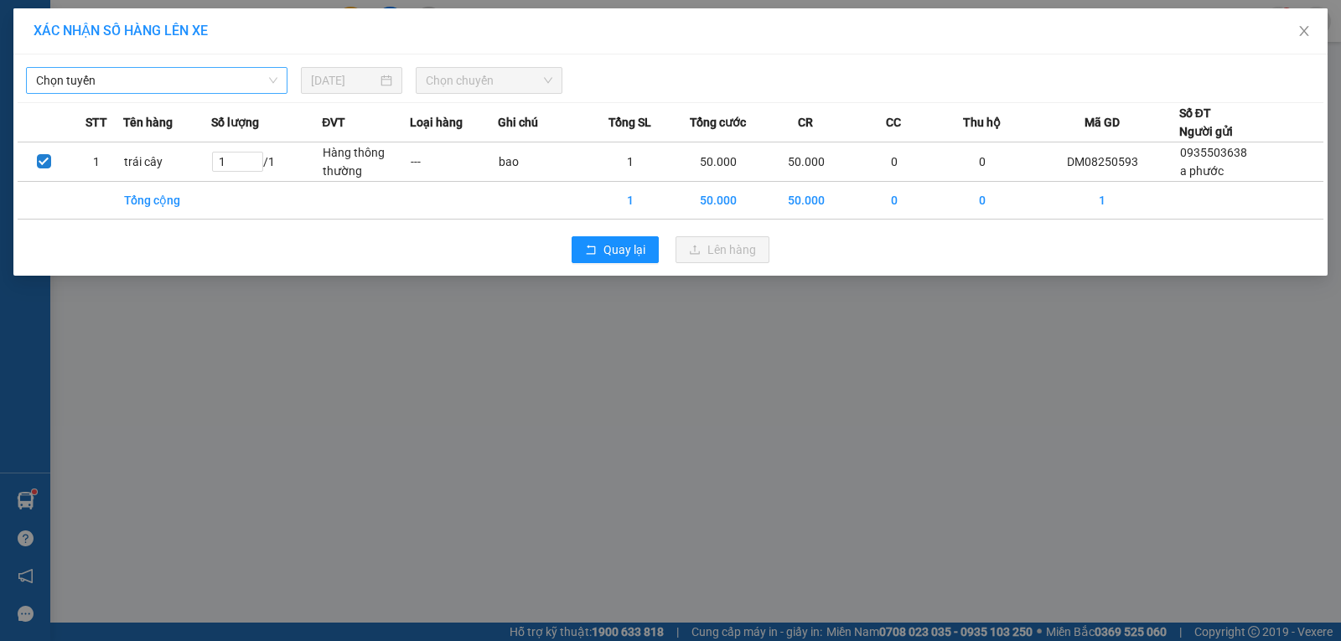
click at [205, 76] on span "Chọn tuyến" at bounding box center [156, 80] width 241 height 25
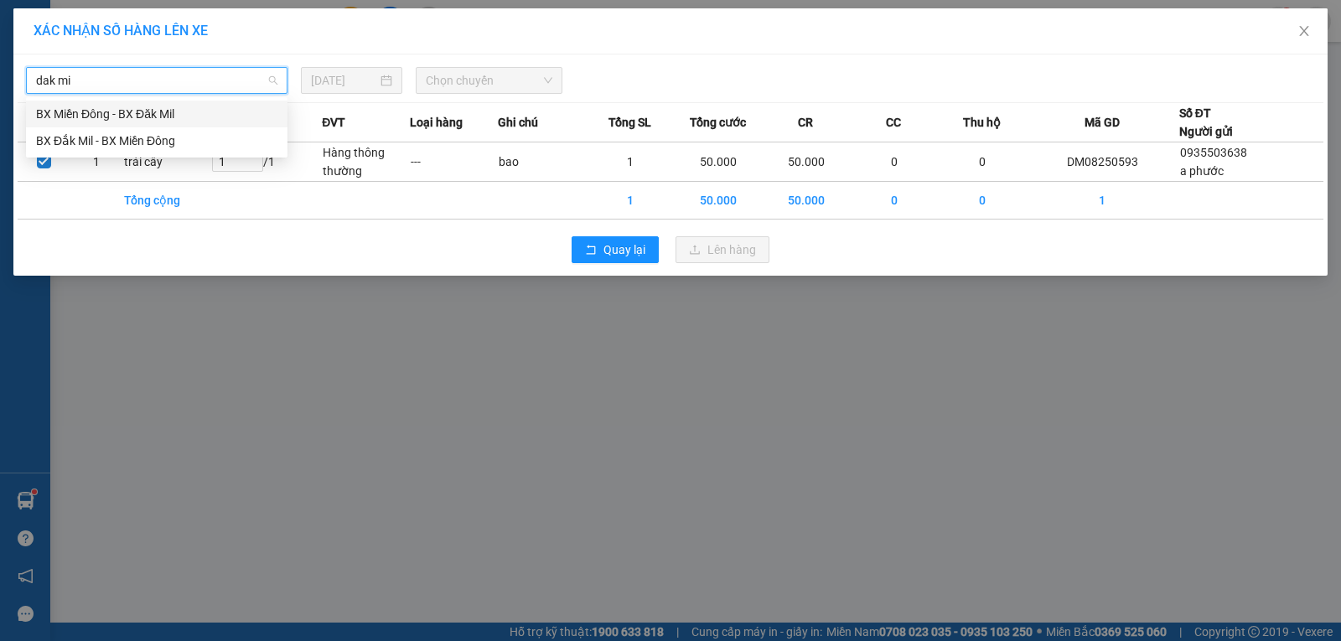
type input "dak mil"
click at [103, 142] on div "BX Đắk Mil - BX Miền Đông" at bounding box center [156, 141] width 241 height 18
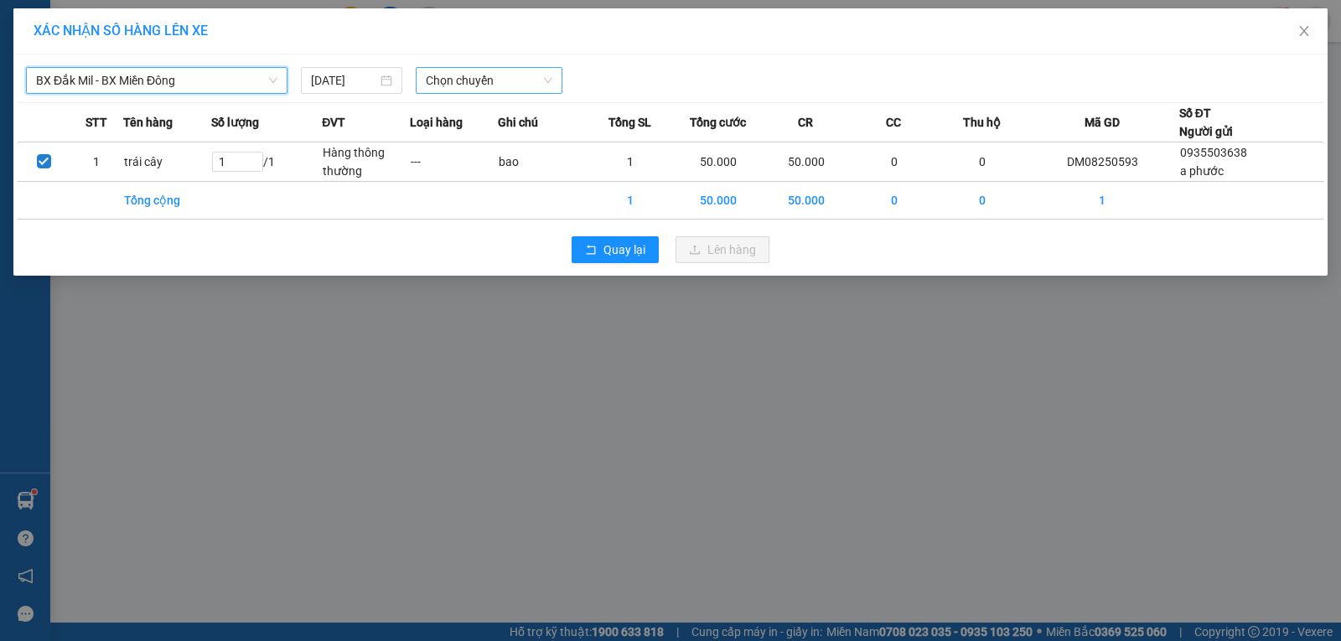
click at [541, 80] on span "Chọn chuyến" at bounding box center [489, 80] width 127 height 25
click at [482, 135] on div "07:00 - 50F-002.68" at bounding box center [491, 141] width 131 height 18
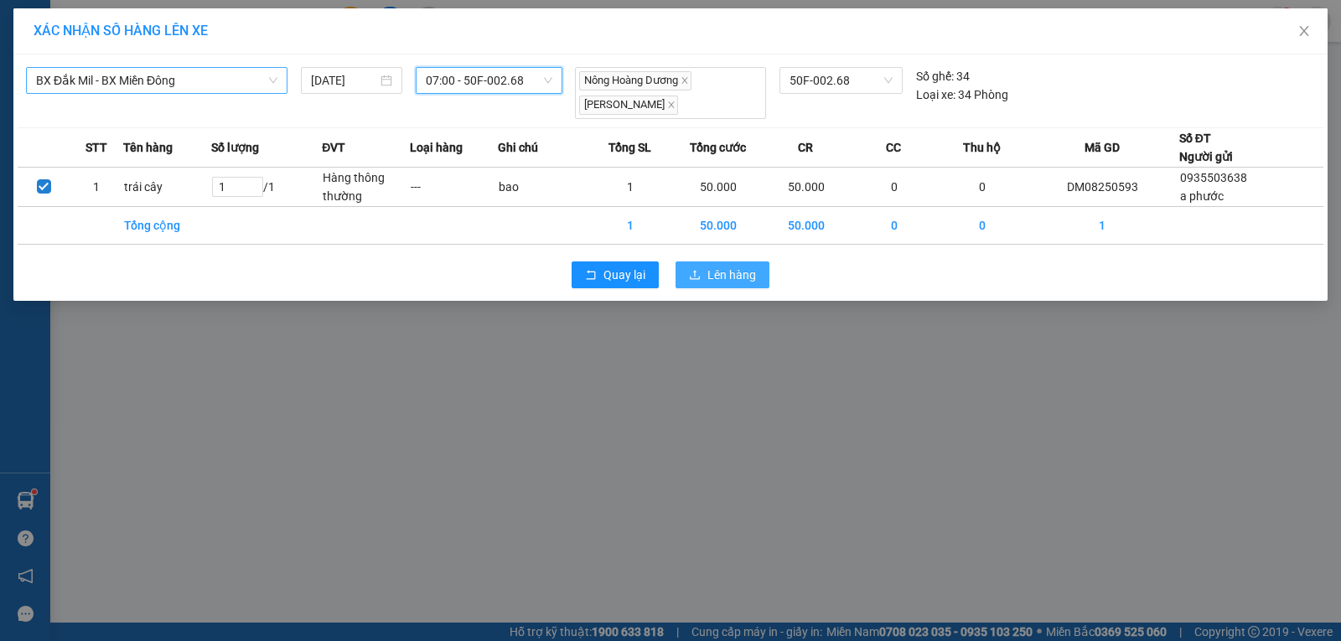
click at [727, 281] on span "Lên hàng" at bounding box center [731, 275] width 49 height 18
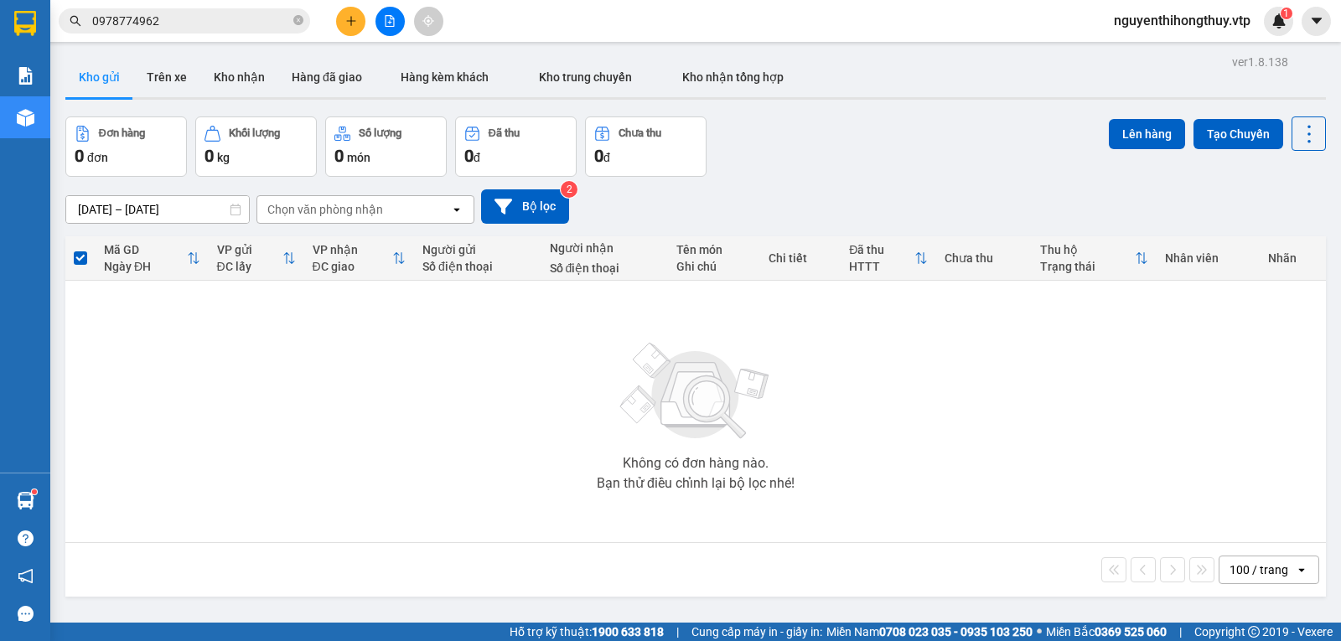
click at [196, 18] on input "0978774962" at bounding box center [191, 21] width 198 height 18
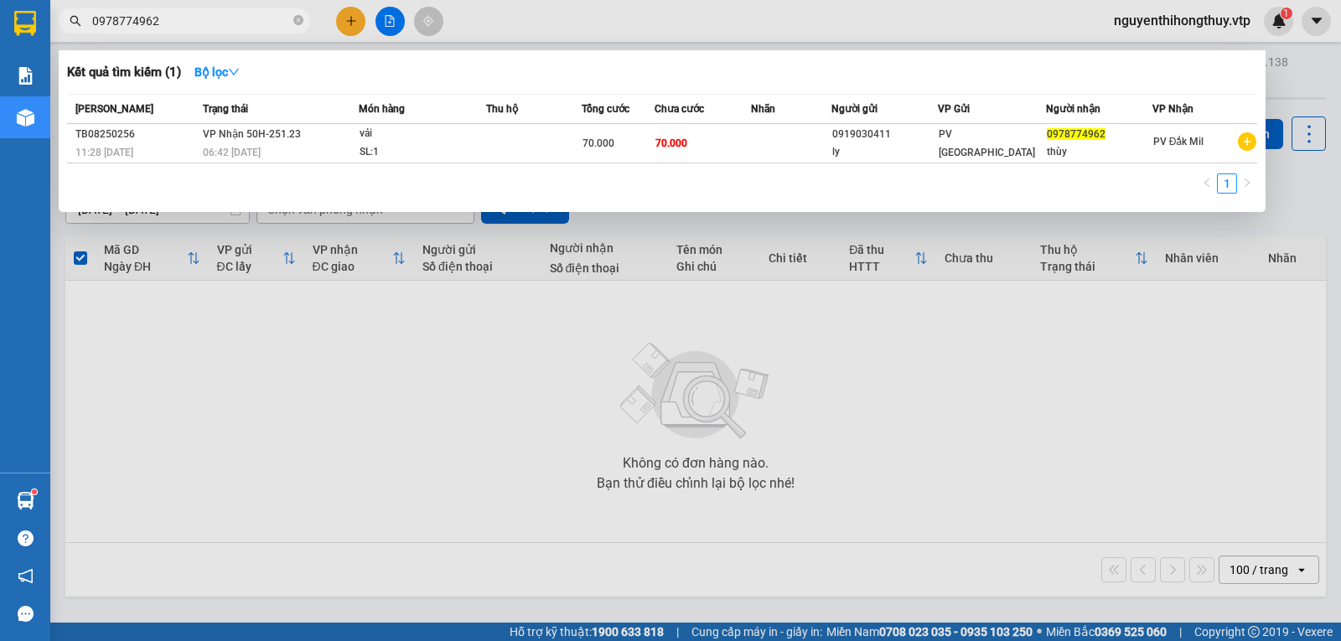
click at [196, 18] on input "0978774962" at bounding box center [191, 21] width 198 height 18
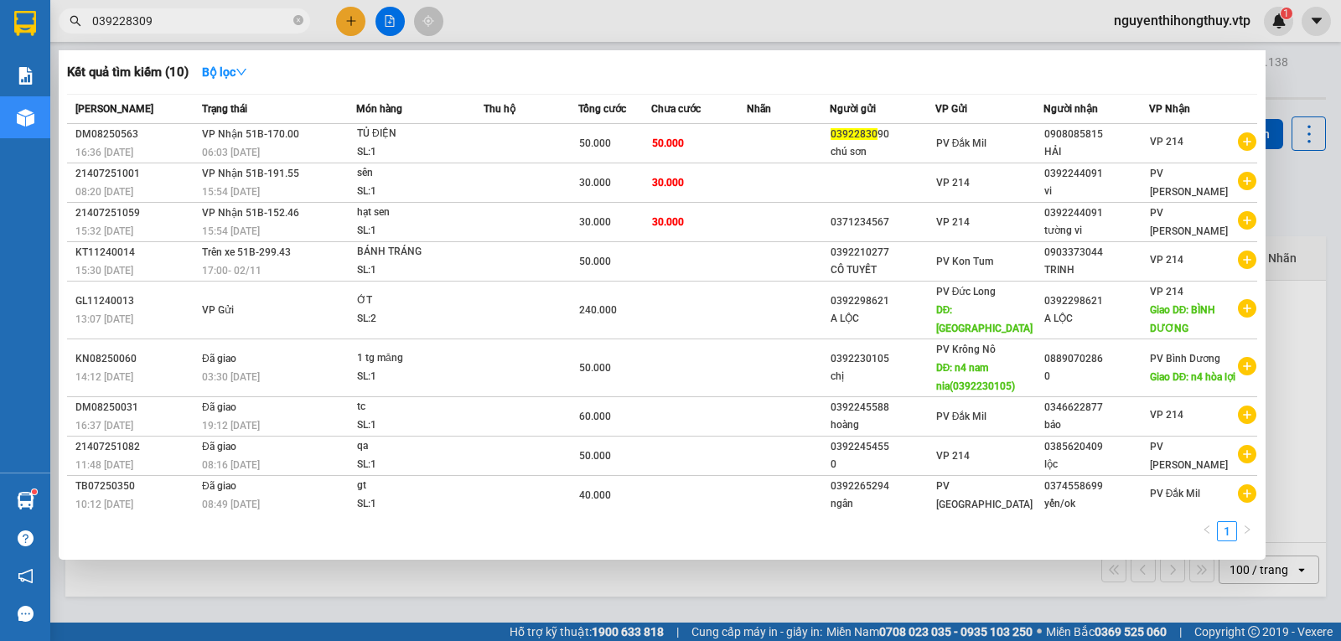
type input "0392283090"
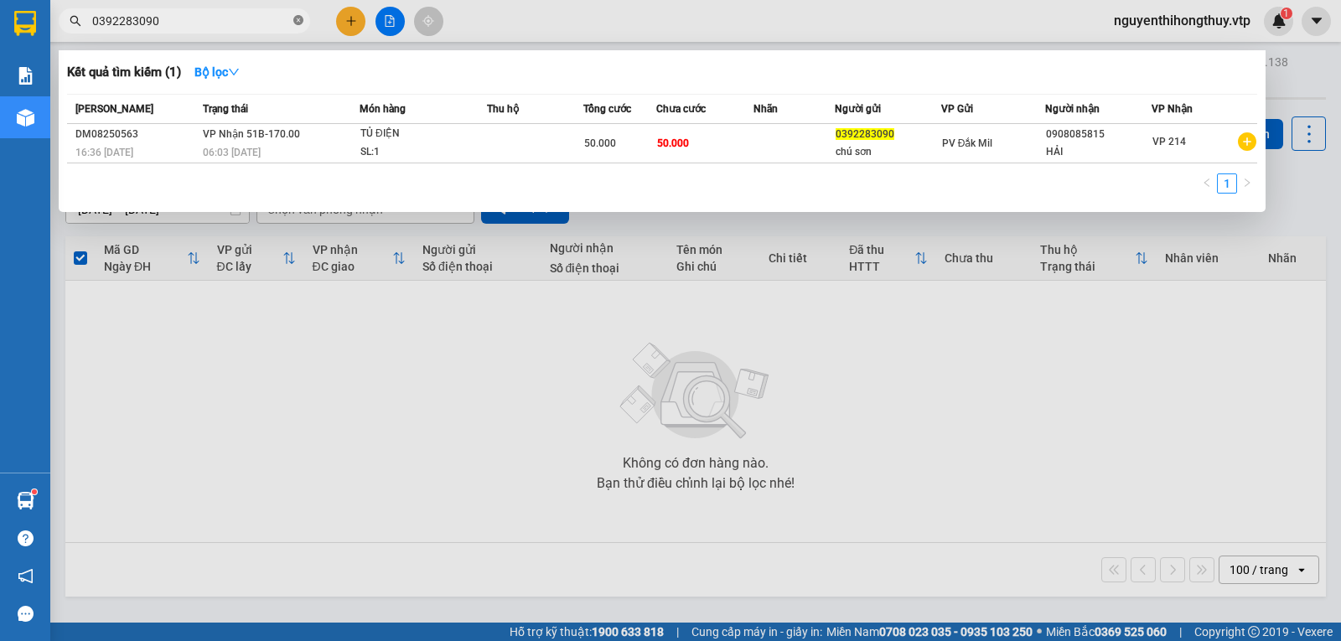
click at [298, 23] on icon "close-circle" at bounding box center [298, 20] width 10 height 10
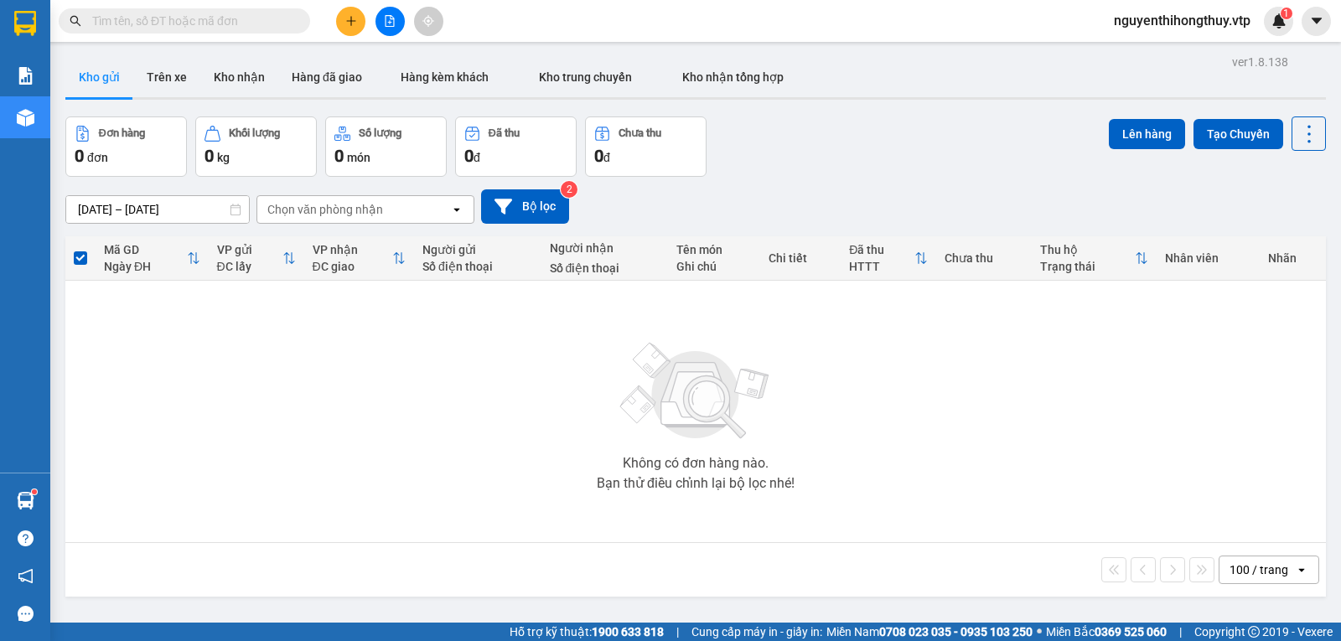
click at [178, 23] on input "text" at bounding box center [191, 21] width 198 height 18
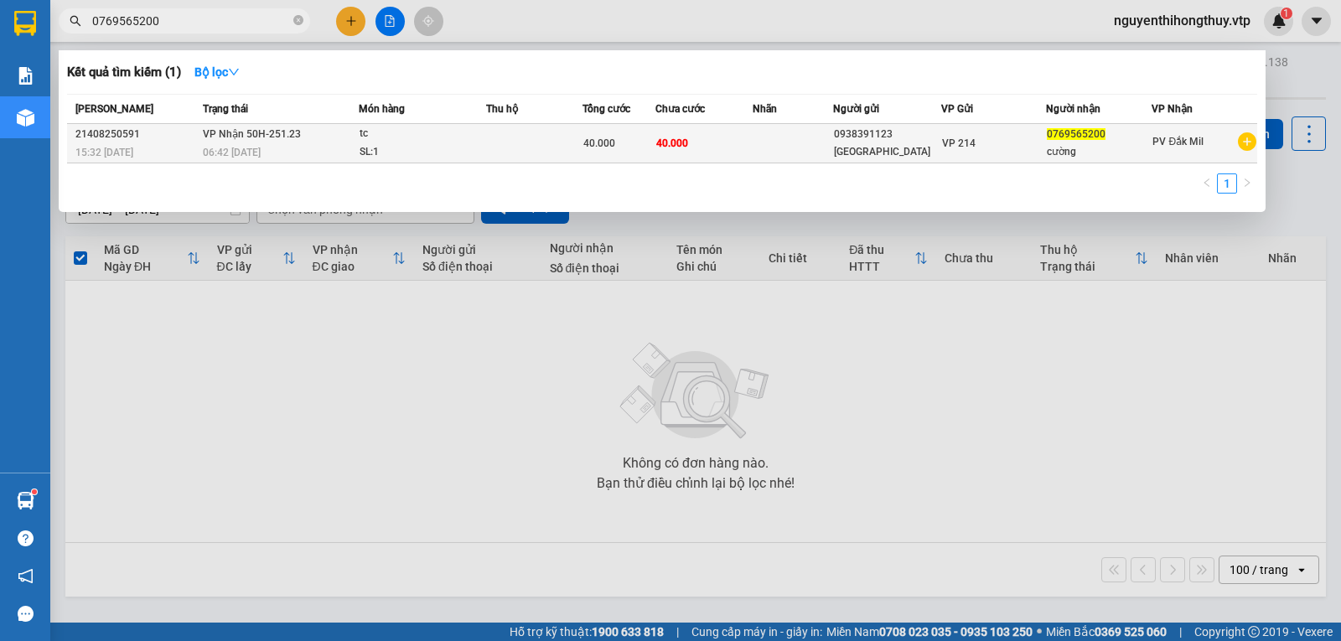
type input "0769565200"
click at [479, 147] on div "SL: 1" at bounding box center [423, 152] width 126 height 18
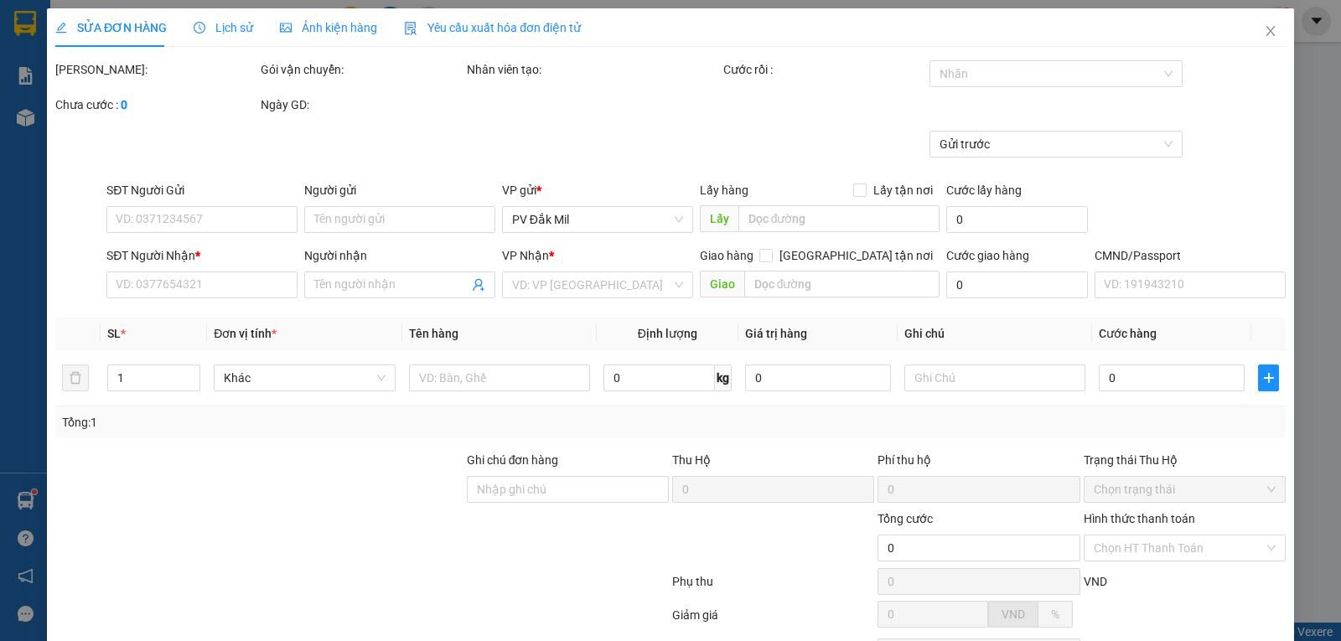
type input "0938391123"
type input "thụy"
type input "0769565200"
type input "cường"
type input "40.000"
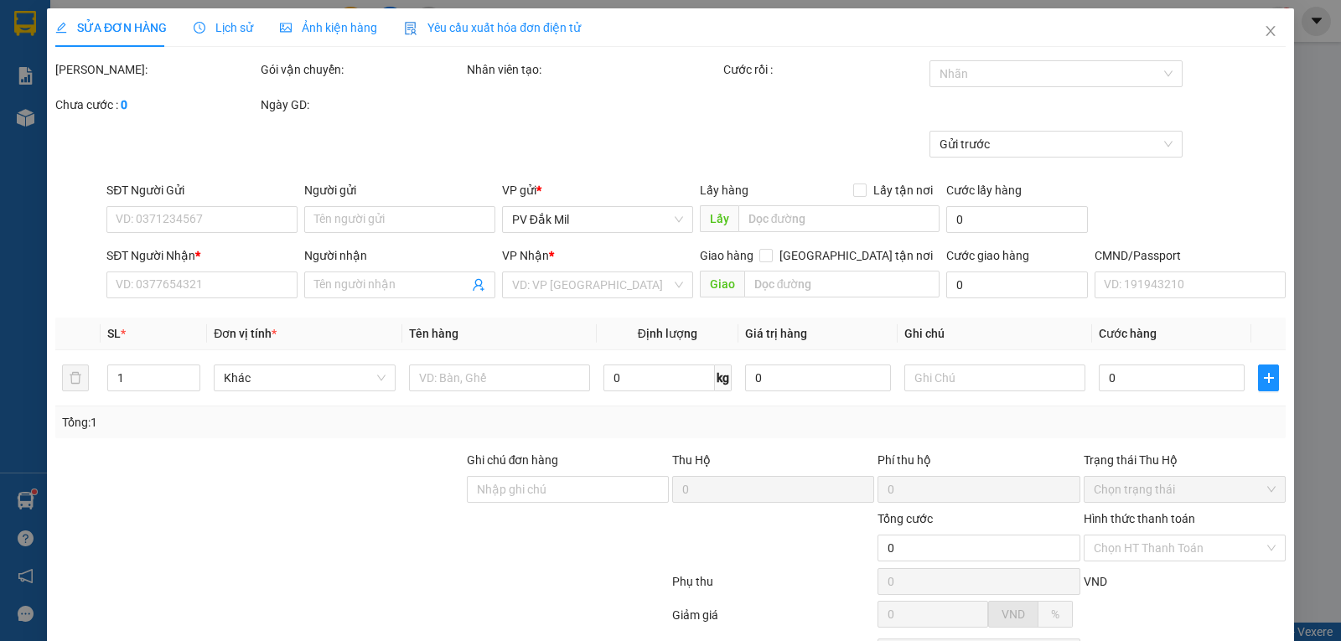
type input "40.000"
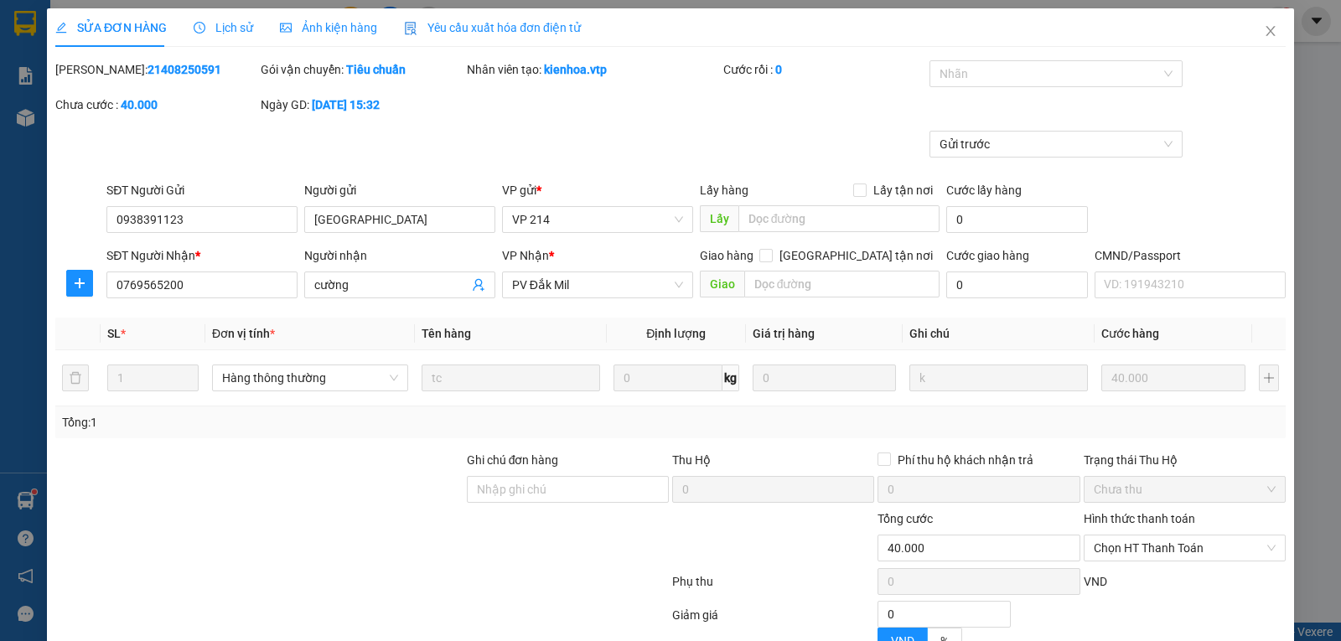
type input "2.000"
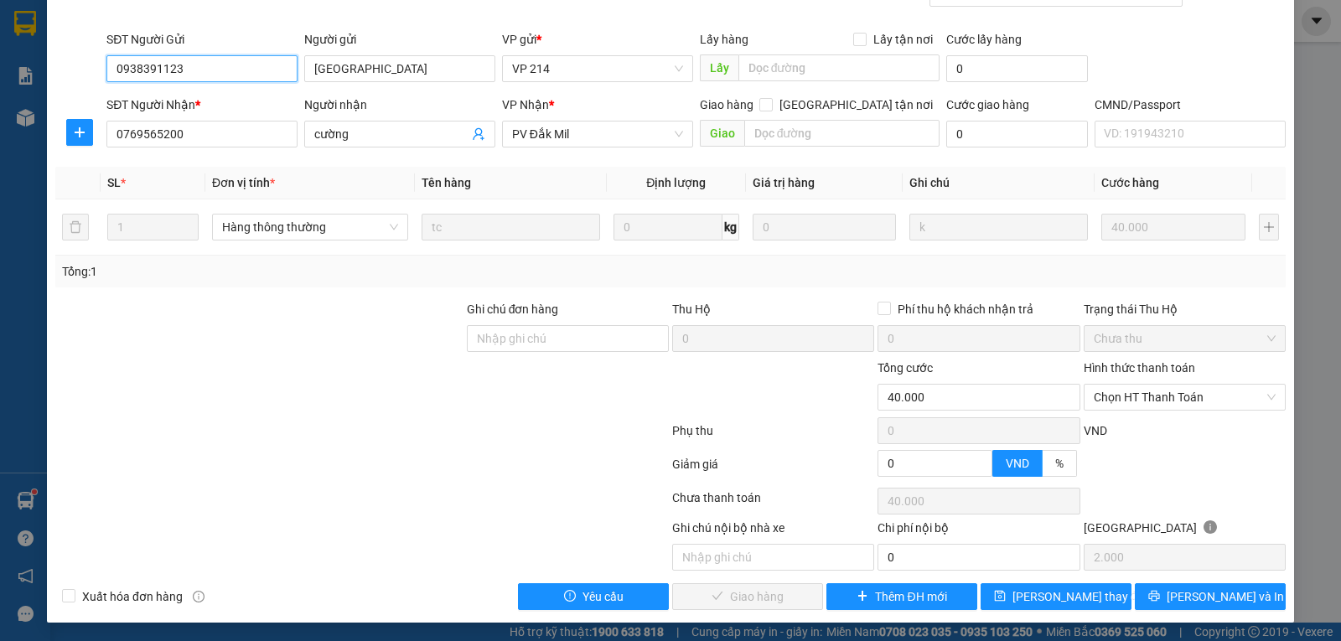
scroll to position [153, 0]
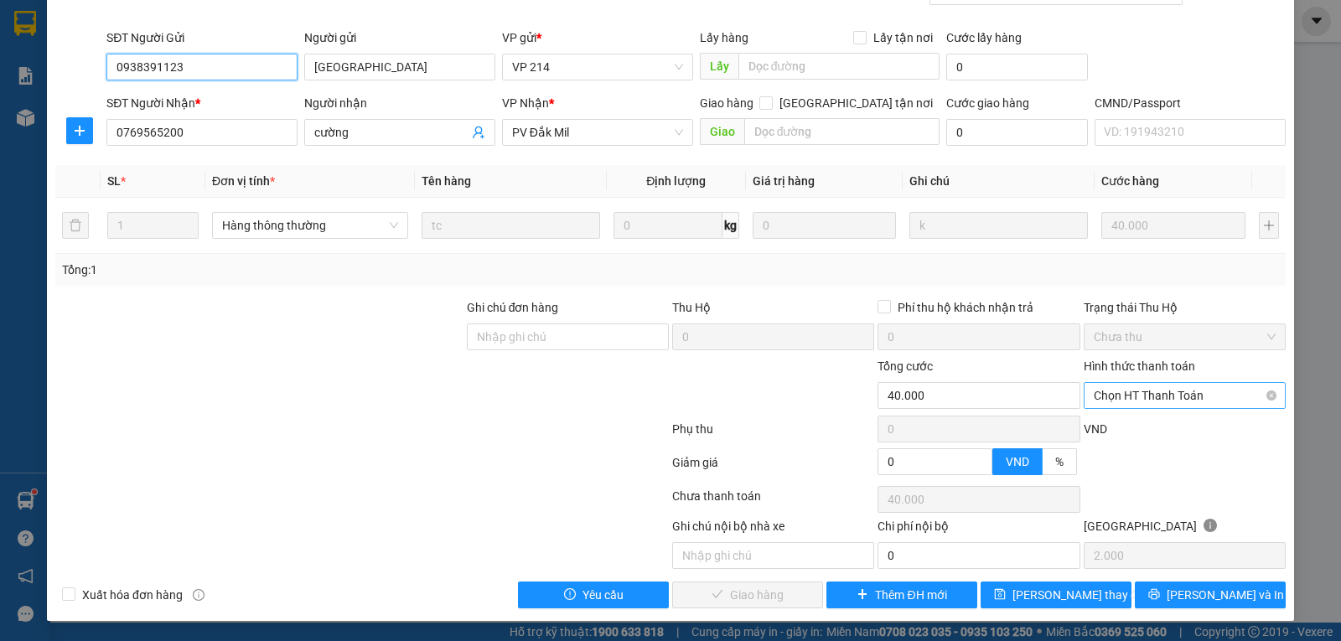
click at [1153, 393] on span "Chọn HT Thanh Toán" at bounding box center [1185, 395] width 182 height 25
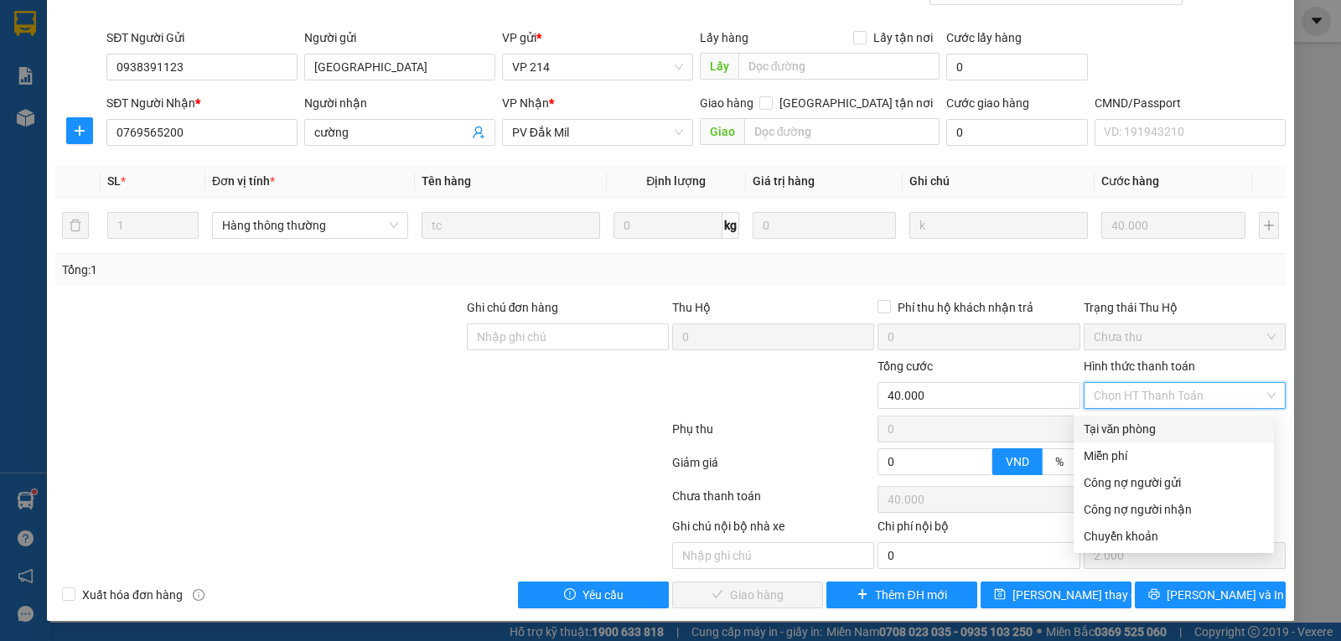
click at [1123, 428] on div "Tại văn phòng" at bounding box center [1174, 429] width 180 height 18
type input "0"
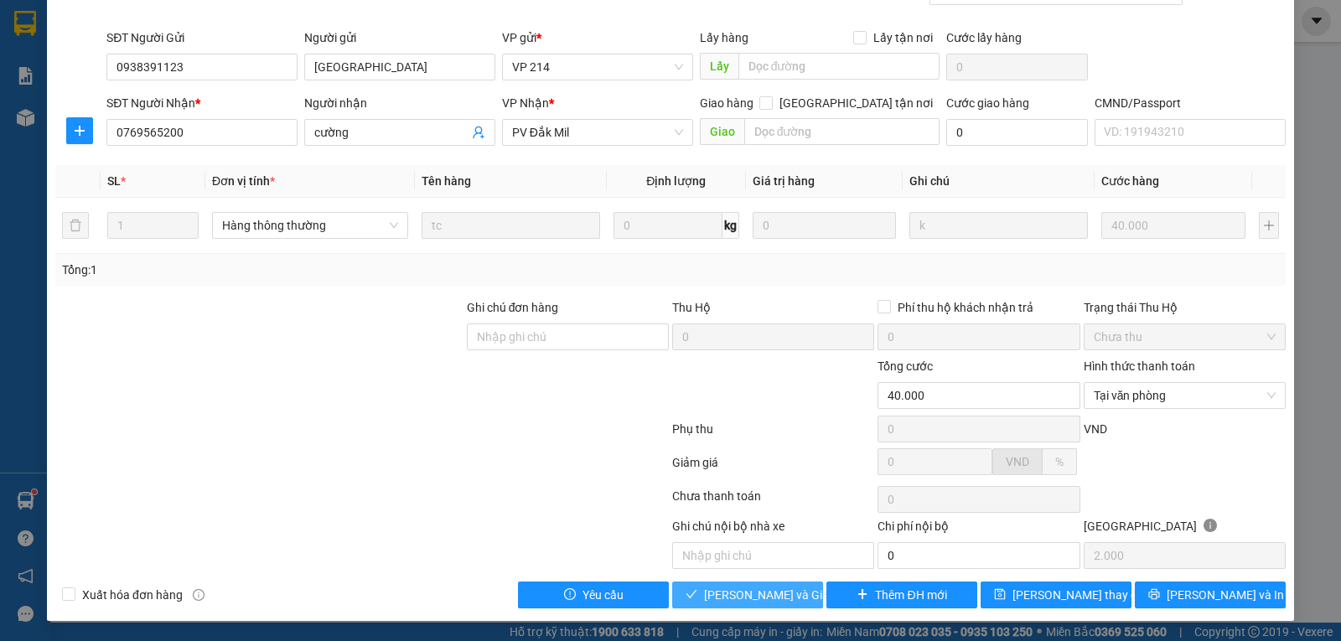
click at [735, 593] on span "[PERSON_NAME] và Giao hàng" at bounding box center [784, 595] width 161 height 18
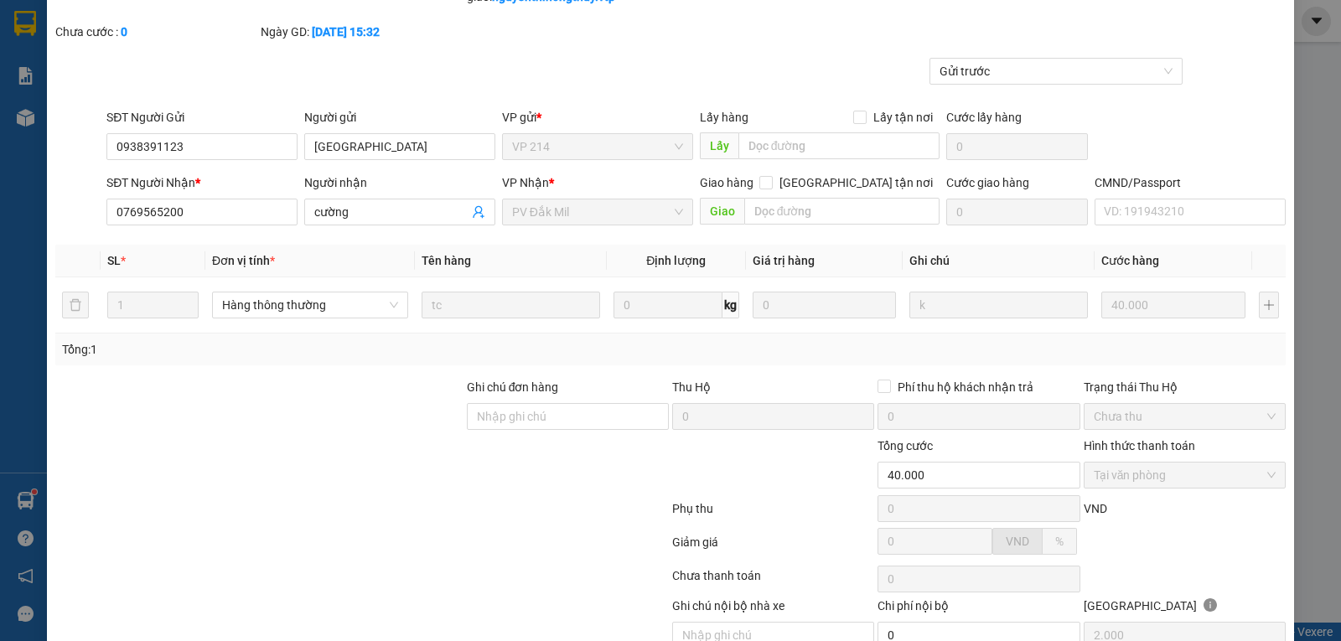
scroll to position [0, 0]
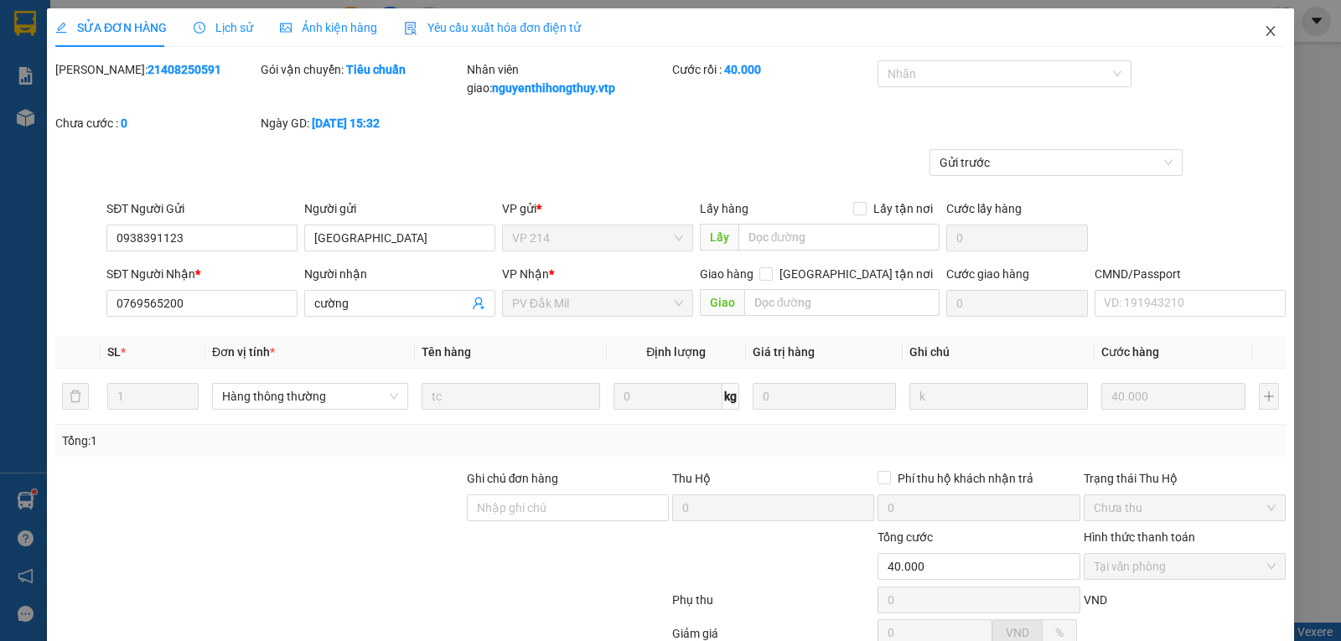
click at [1264, 26] on icon "close" at bounding box center [1270, 30] width 13 height 13
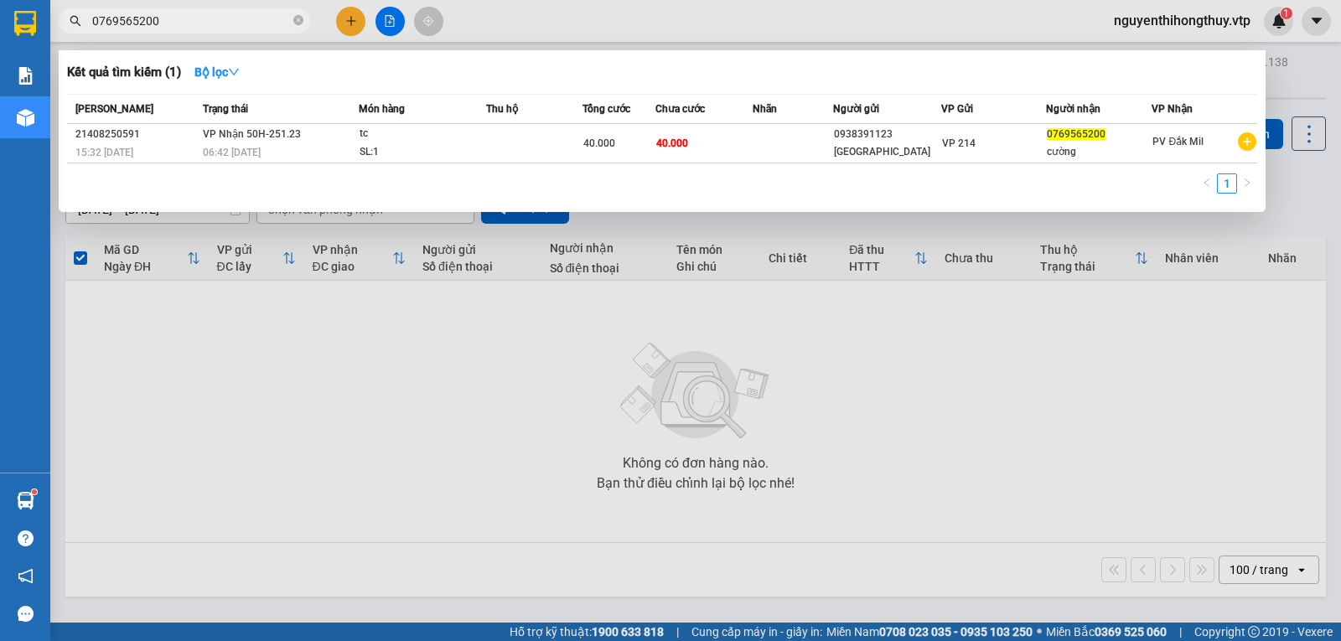
click at [194, 16] on input "0769565200" at bounding box center [191, 21] width 198 height 18
type input "0"
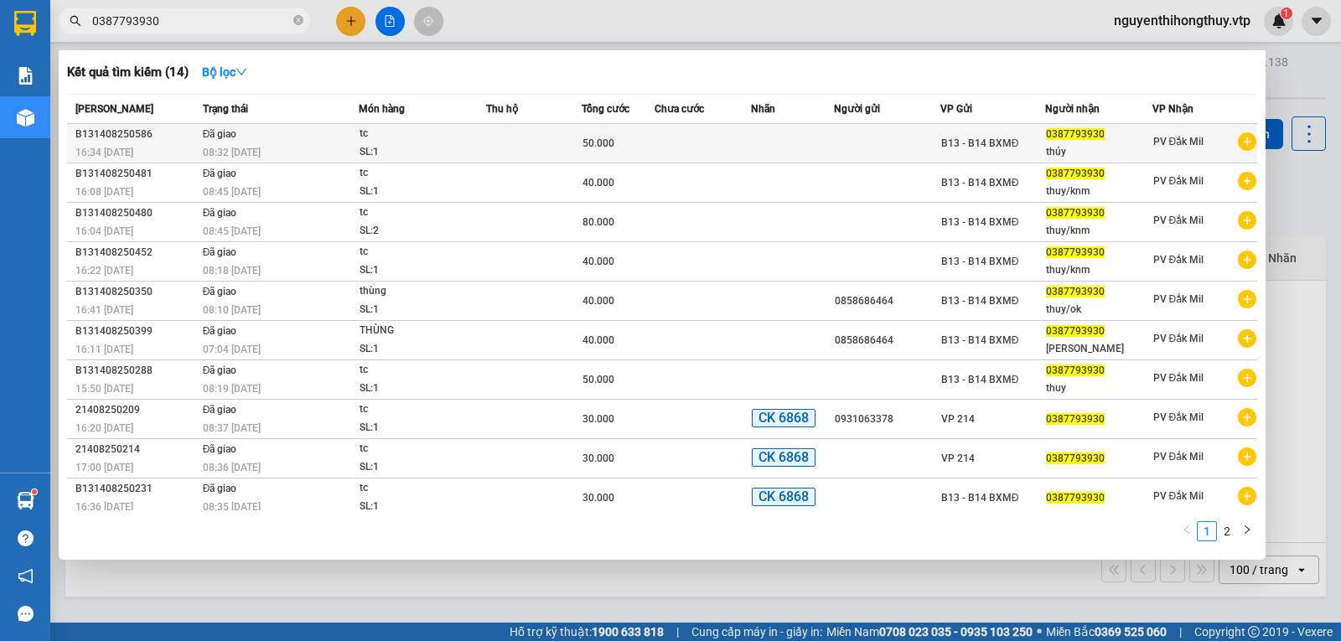
type input "0387793930"
click at [489, 140] on td at bounding box center [534, 143] width 96 height 39
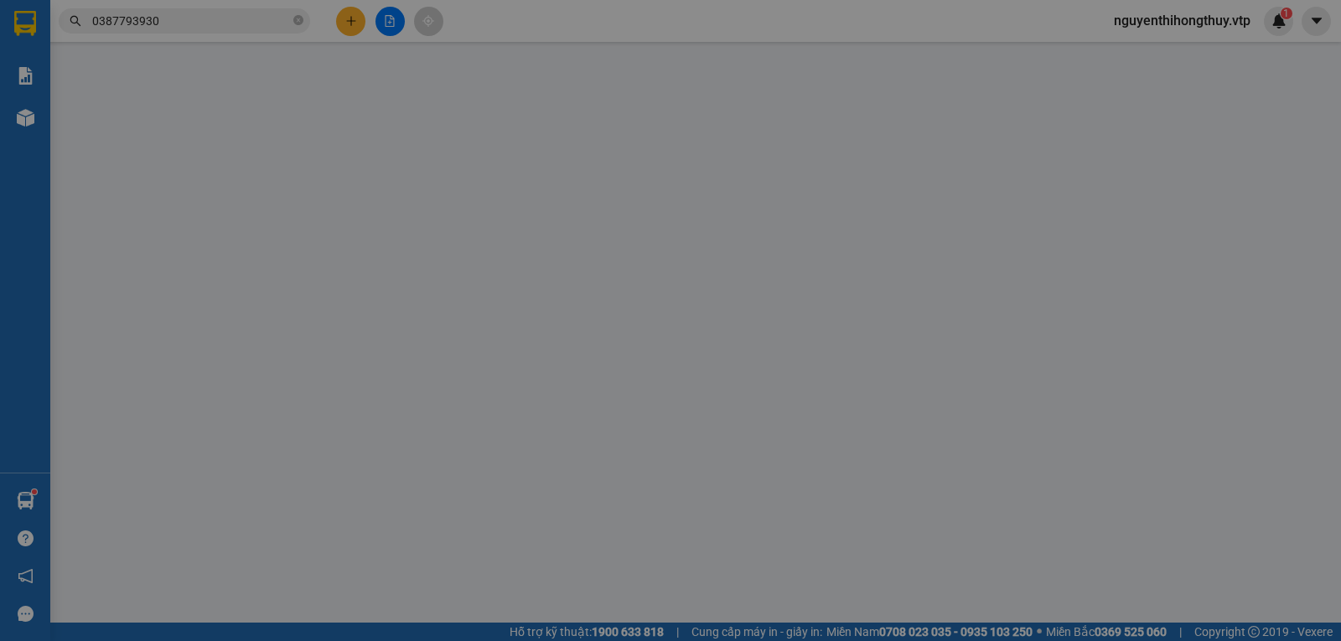
type input "2.500"
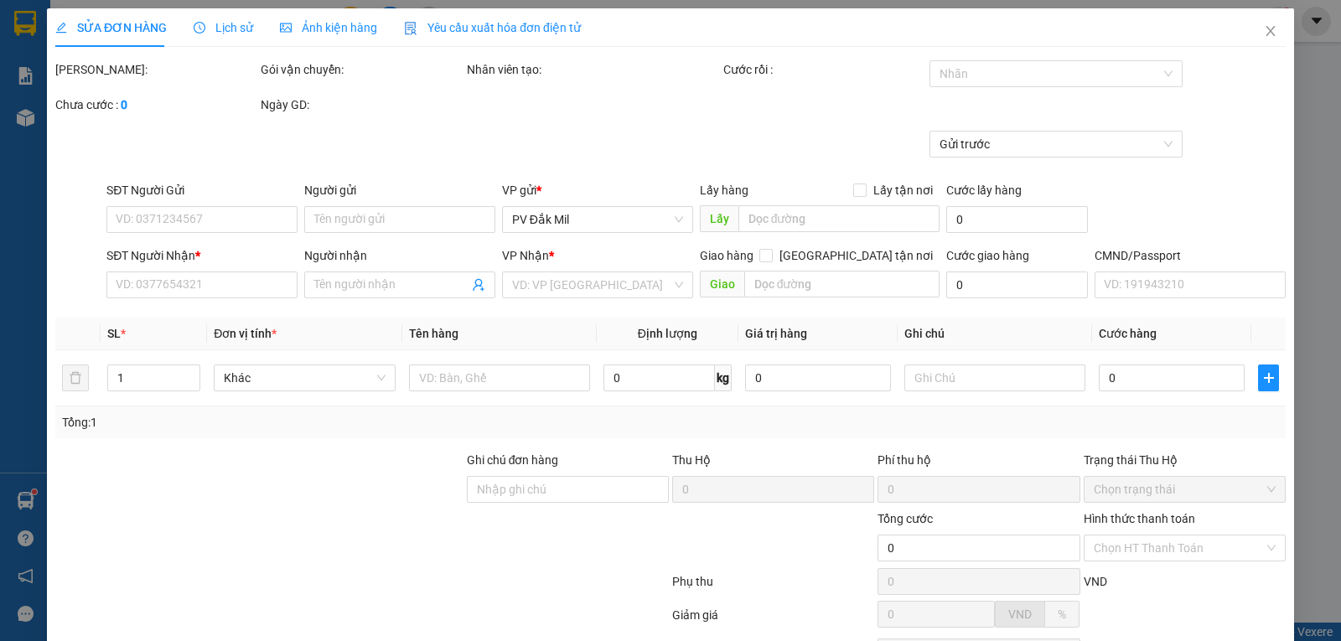
type input "0387793930"
type input "thúy"
type input "đã ck 50k 8h29p ngày 13/8"
type input "50.000"
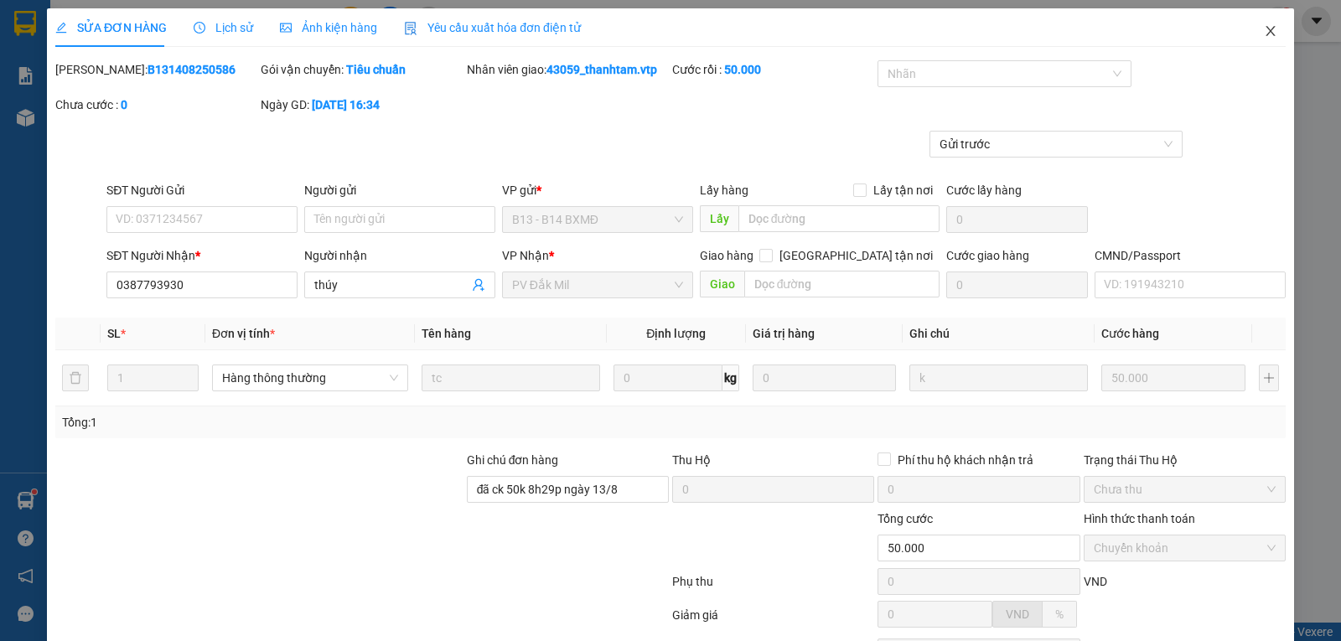
click at [1264, 30] on icon "close" at bounding box center [1270, 30] width 13 height 13
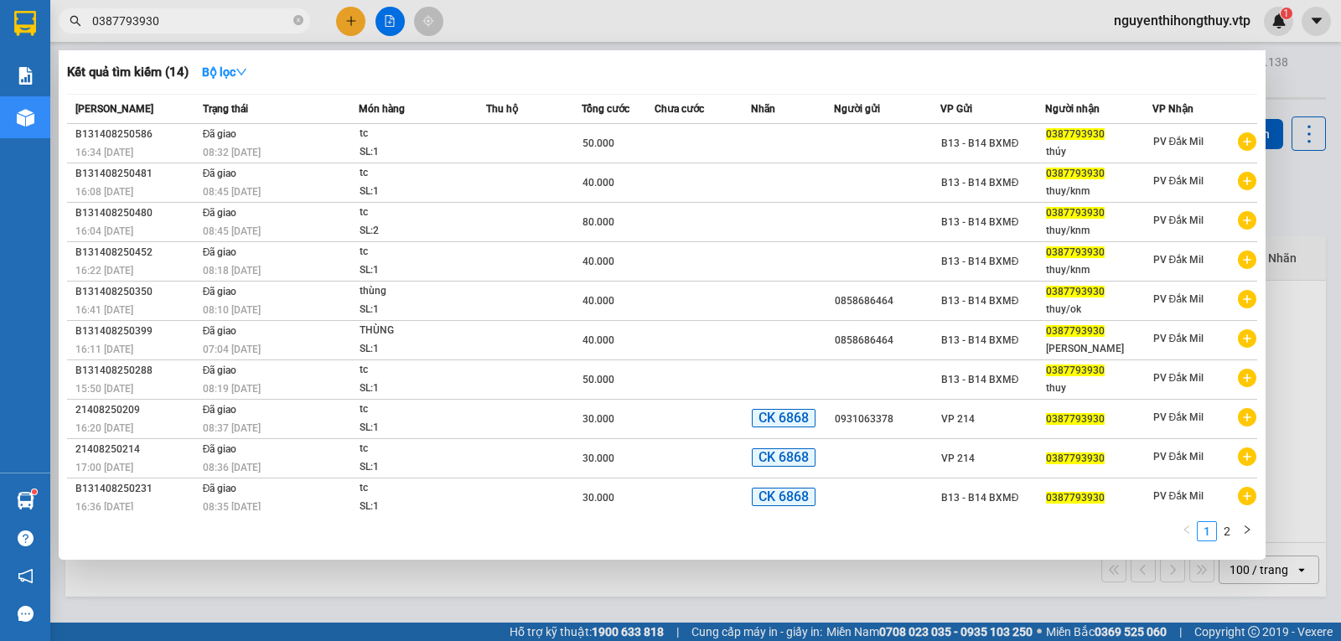
click at [202, 21] on input "0387793930" at bounding box center [191, 21] width 198 height 18
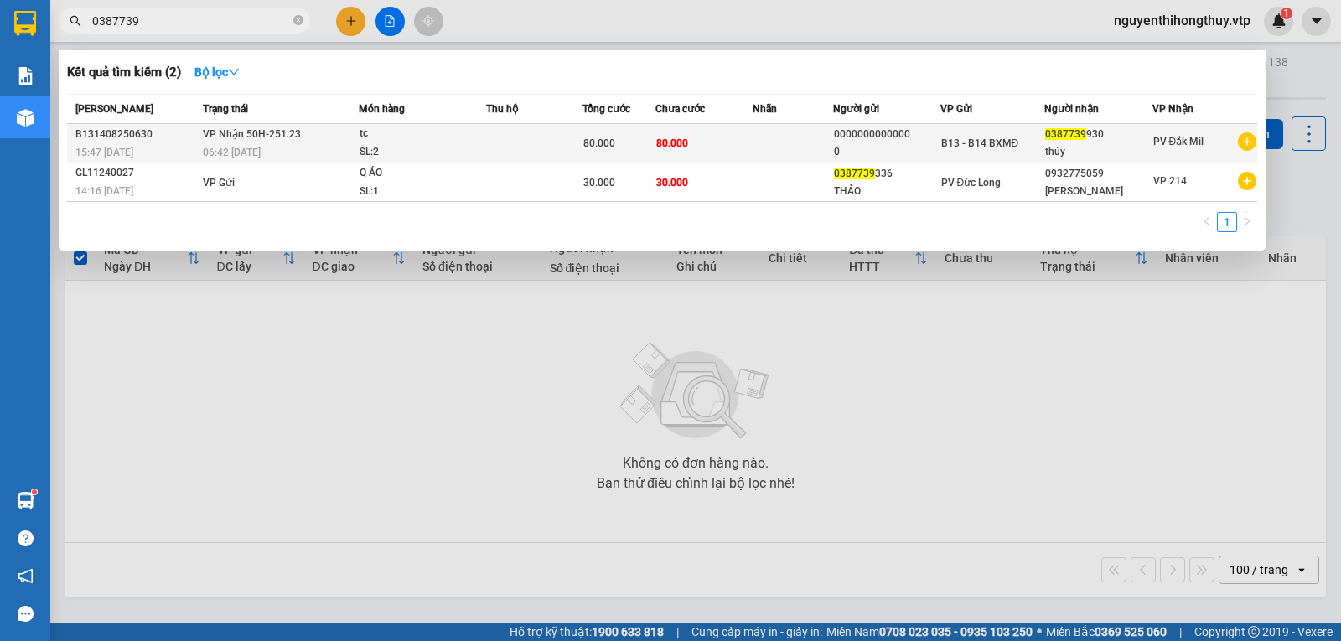
type input "0387739"
click at [492, 147] on td at bounding box center [534, 143] width 96 height 39
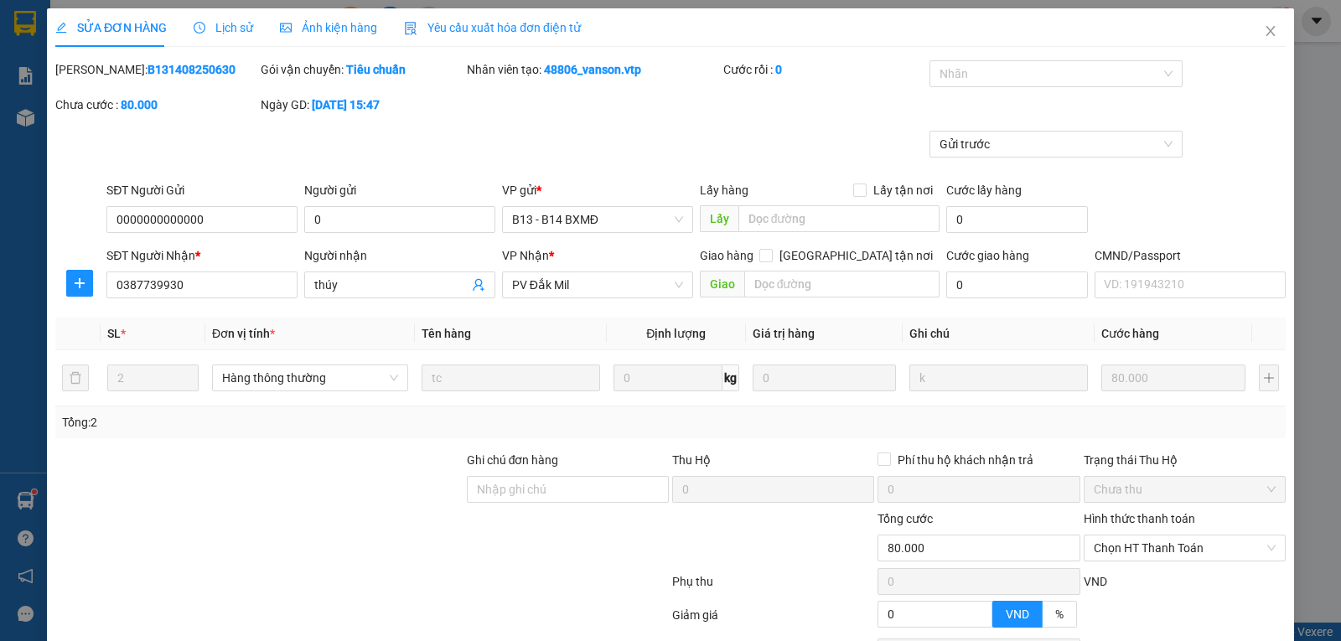
type input "4.000"
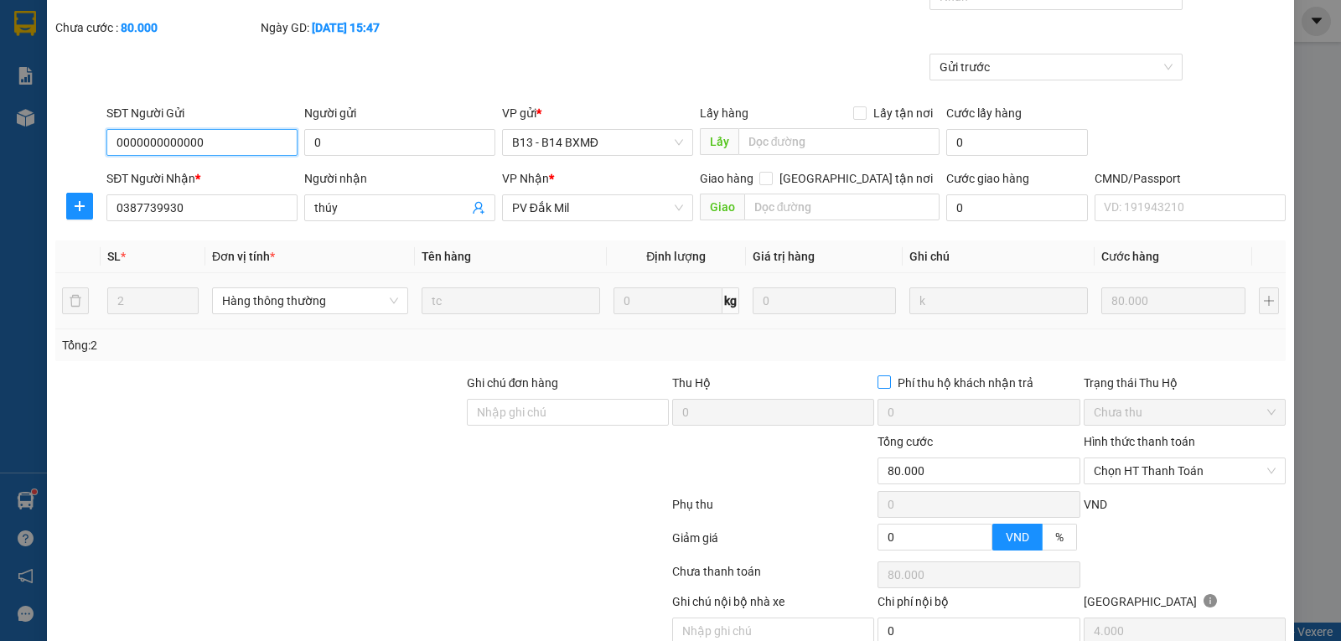
scroll to position [153, 0]
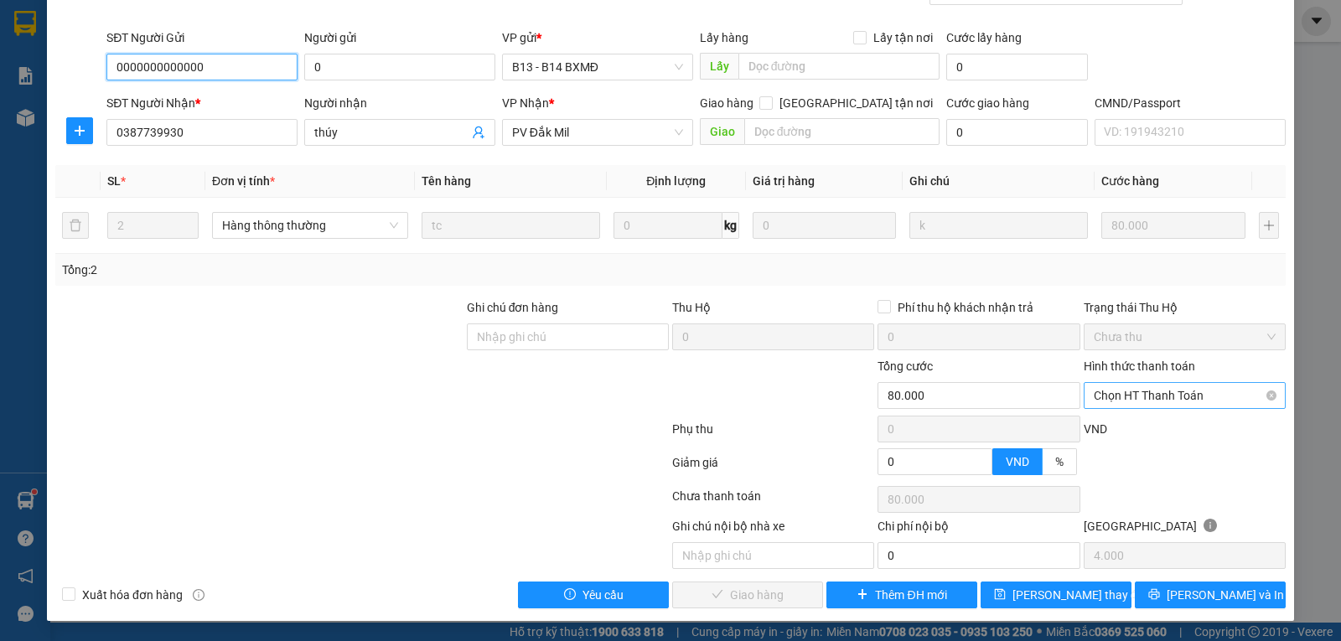
click at [1168, 391] on span "Chọn HT Thanh Toán" at bounding box center [1185, 395] width 182 height 25
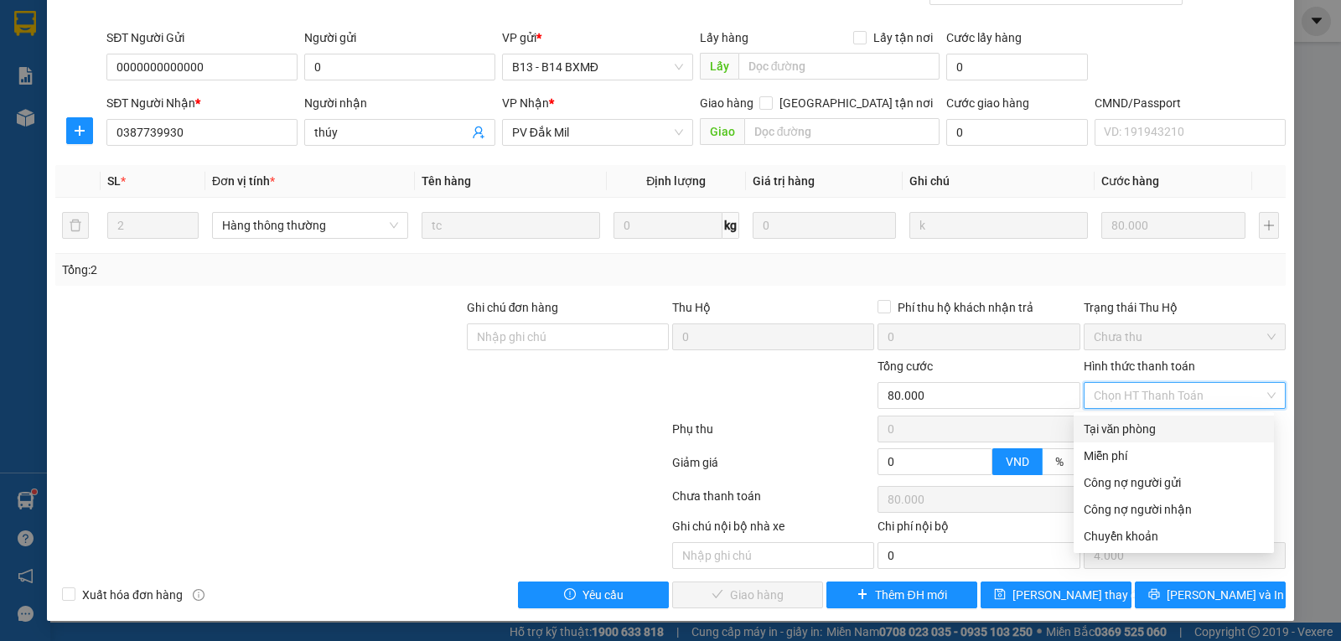
click at [1120, 426] on div "Tại văn phòng" at bounding box center [1174, 429] width 180 height 18
type input "0"
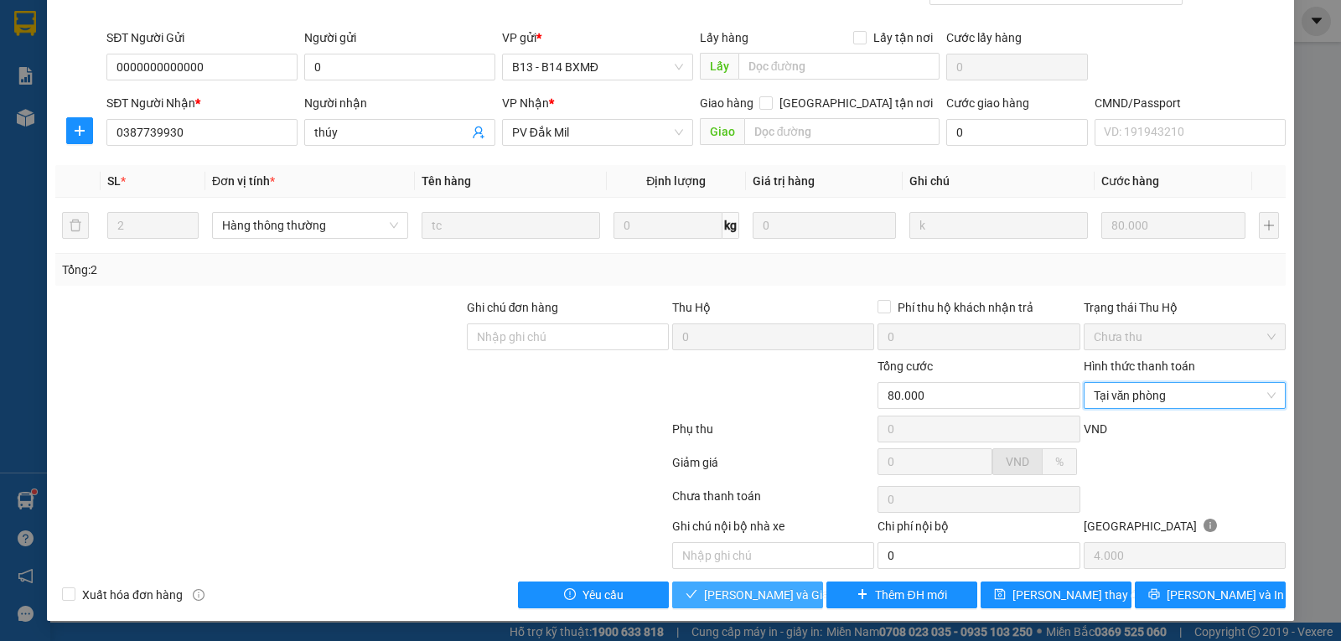
click at [732, 596] on span "[PERSON_NAME] và Giao hàng" at bounding box center [784, 595] width 161 height 18
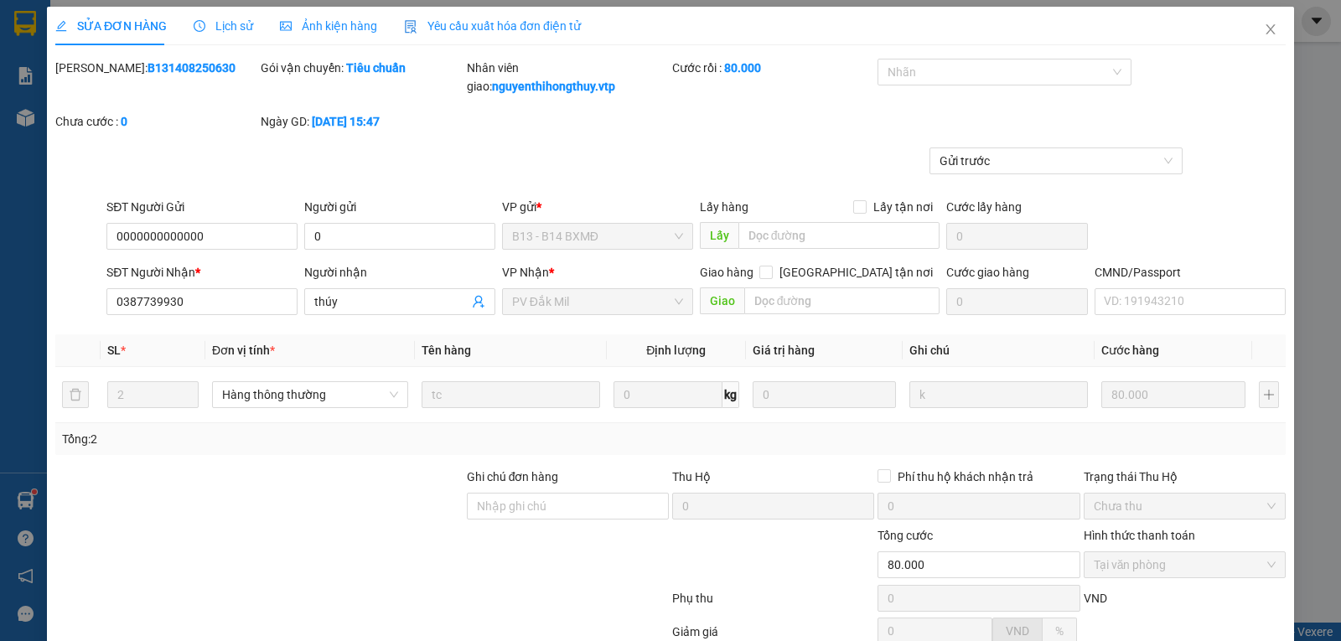
scroll to position [0, 0]
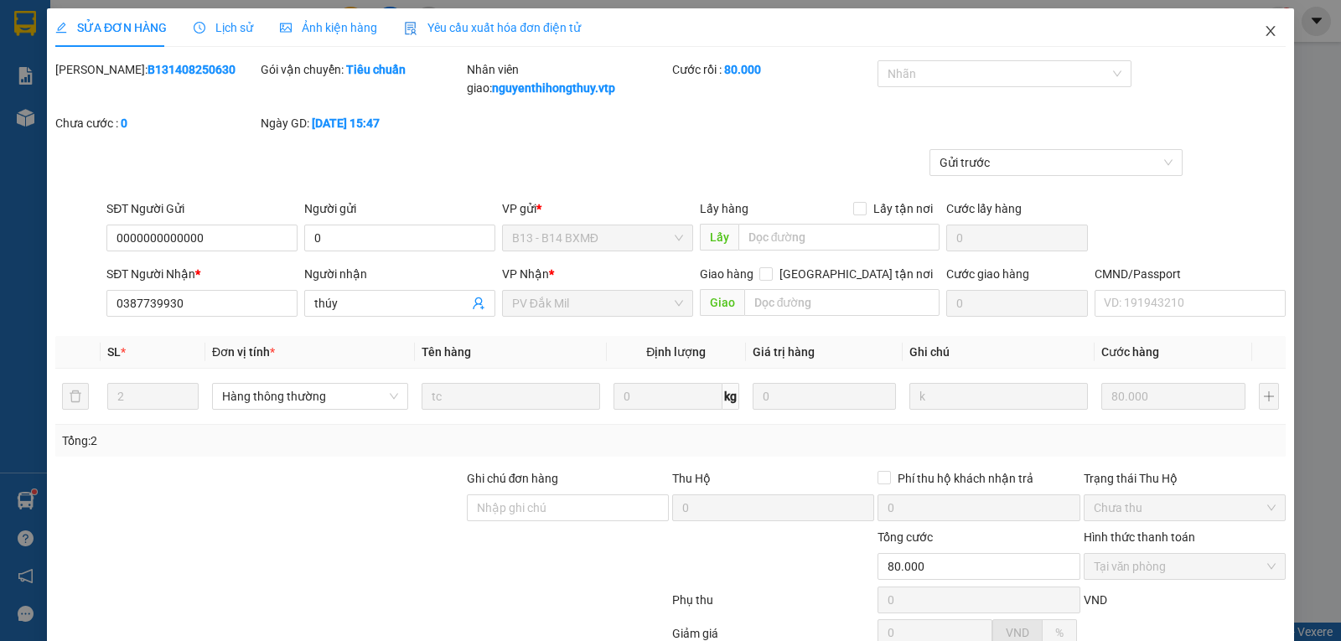
click at [1264, 34] on icon "close" at bounding box center [1270, 30] width 13 height 13
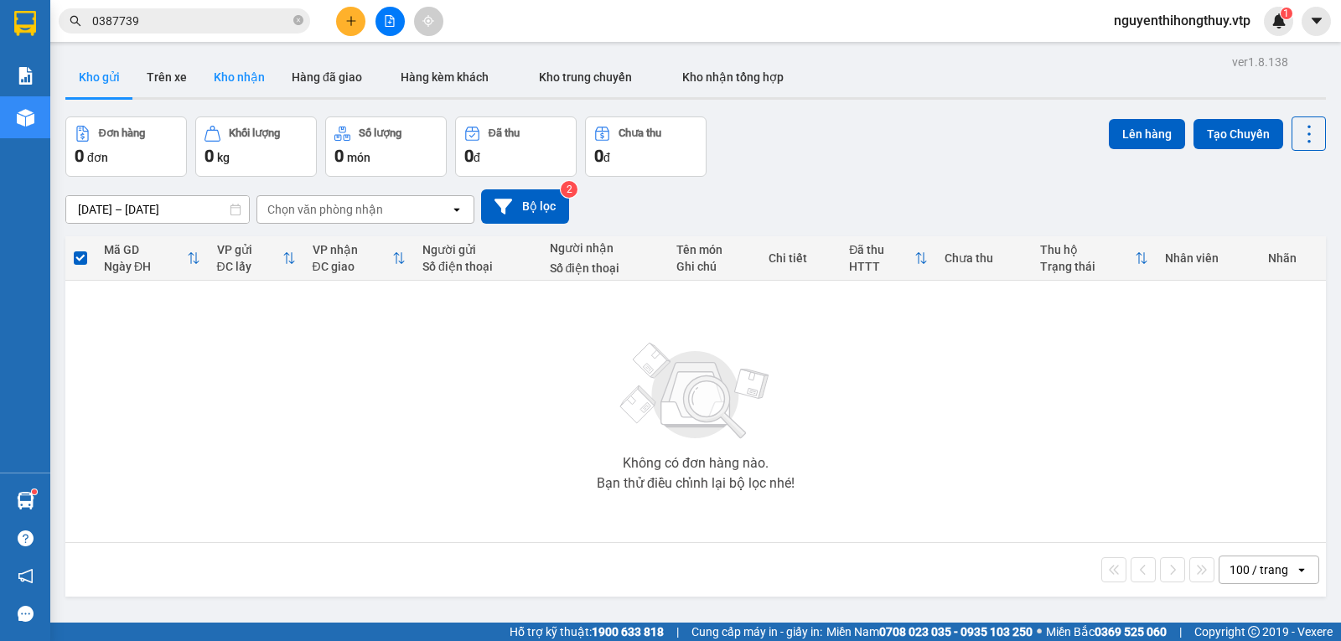
click at [223, 78] on button "Kho nhận" at bounding box center [239, 77] width 78 height 40
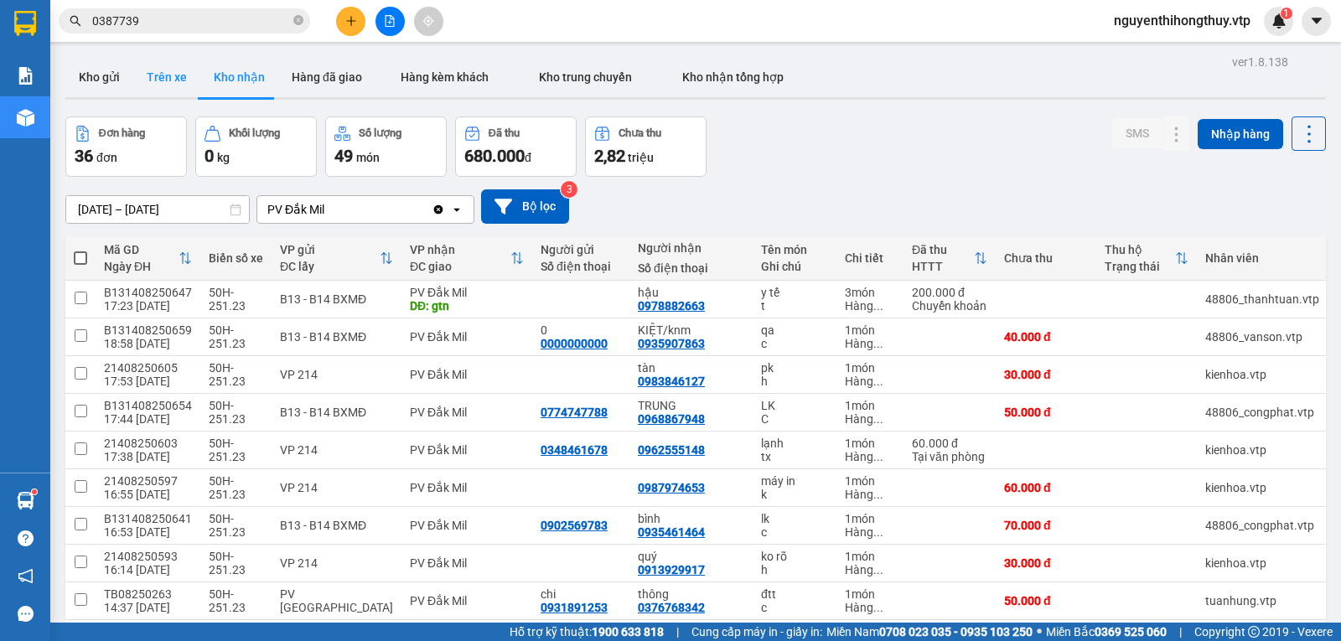
click at [159, 74] on button "Trên xe" at bounding box center [166, 77] width 67 height 40
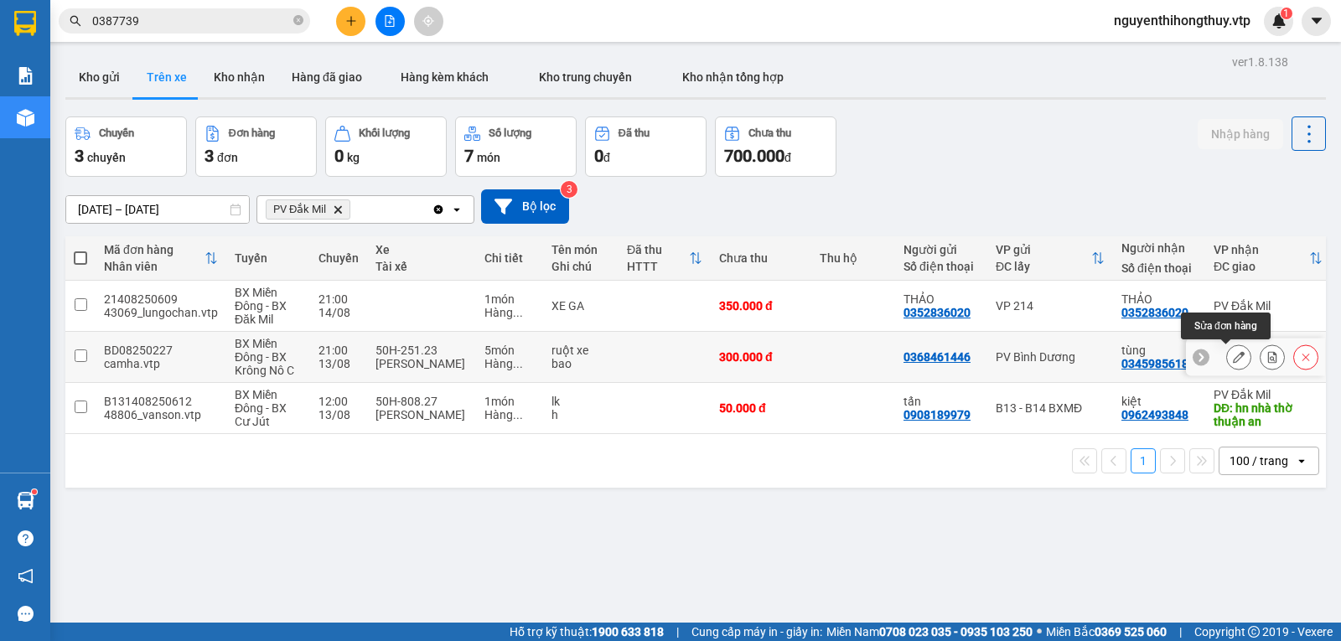
click at [1233, 355] on icon at bounding box center [1239, 357] width 12 height 12
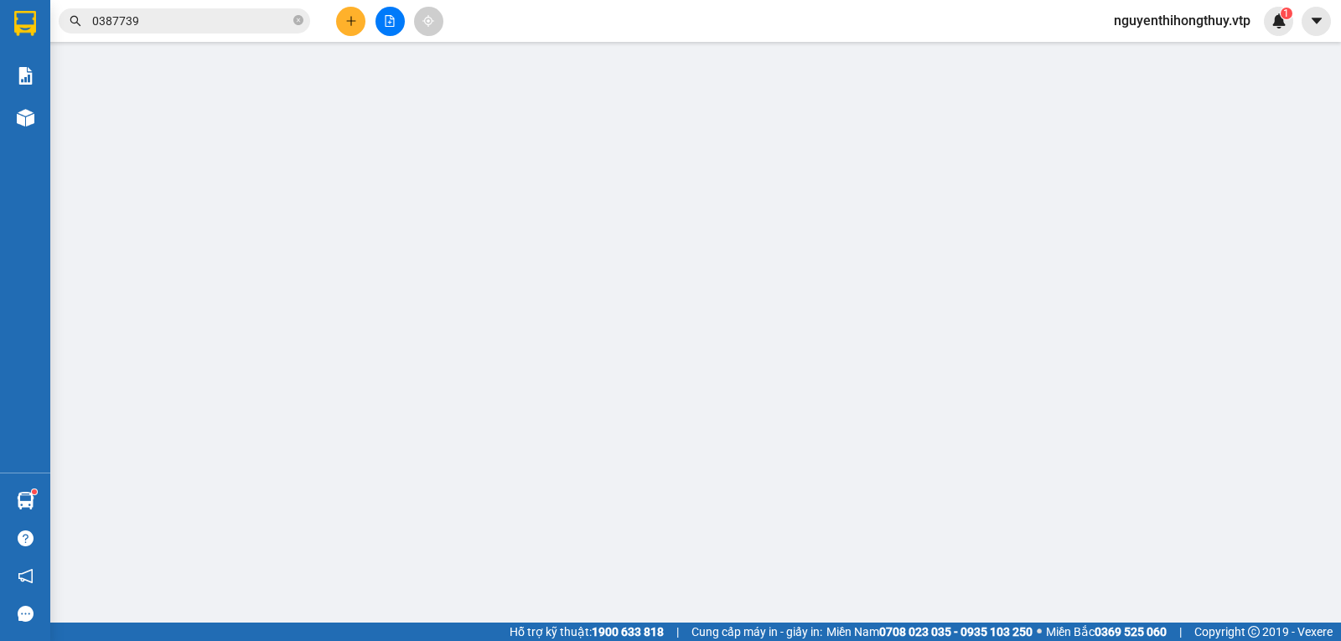
type input "0368461446"
type input "0345985618"
type input "tùng"
type input "đức mạnh"
type input "300.000"
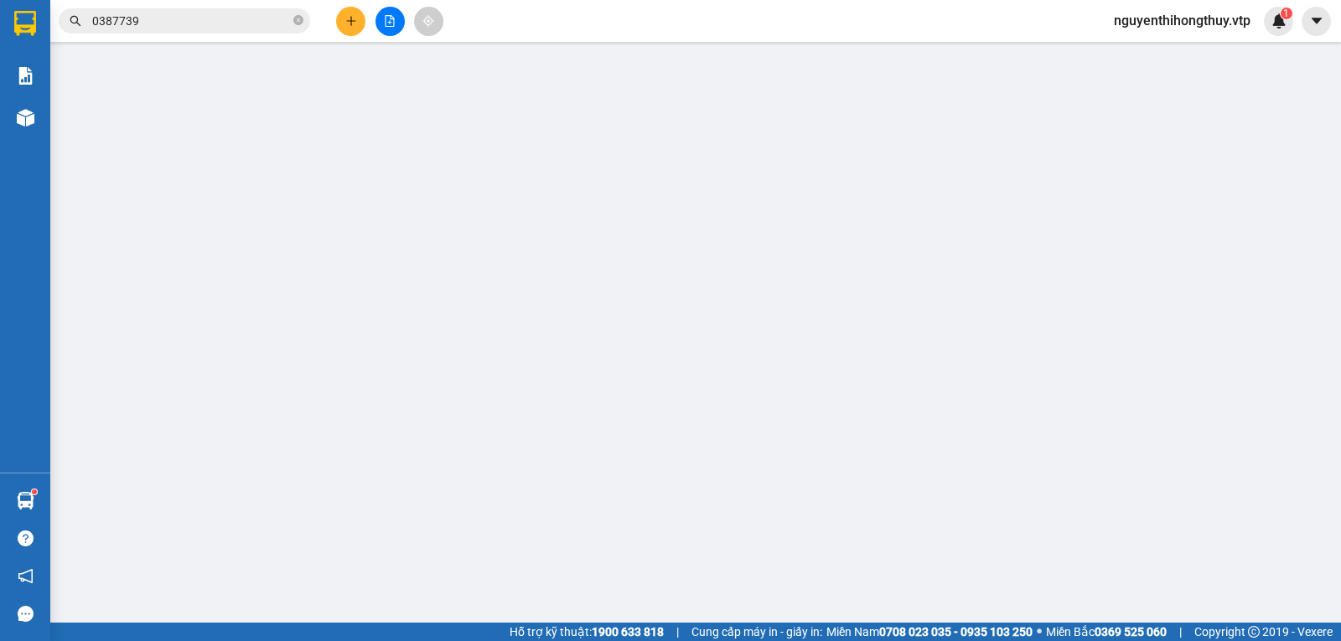
type input "300.000"
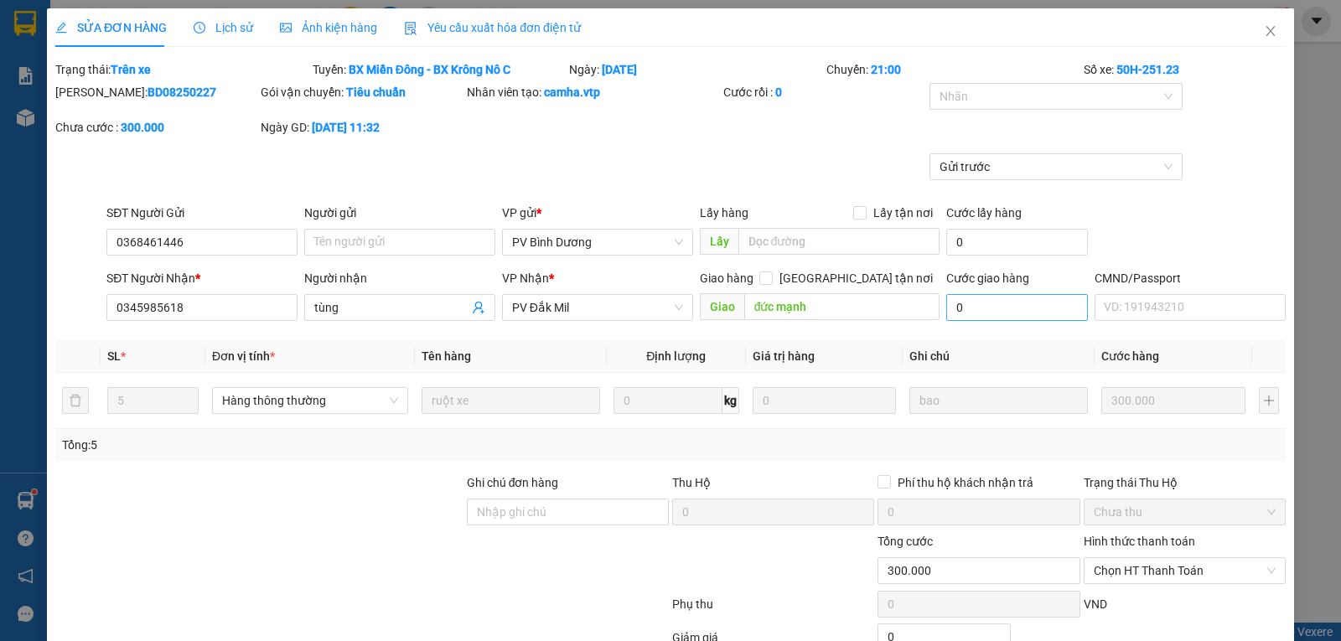
type input "15.000"
click at [1264, 35] on icon "close" at bounding box center [1270, 30] width 13 height 13
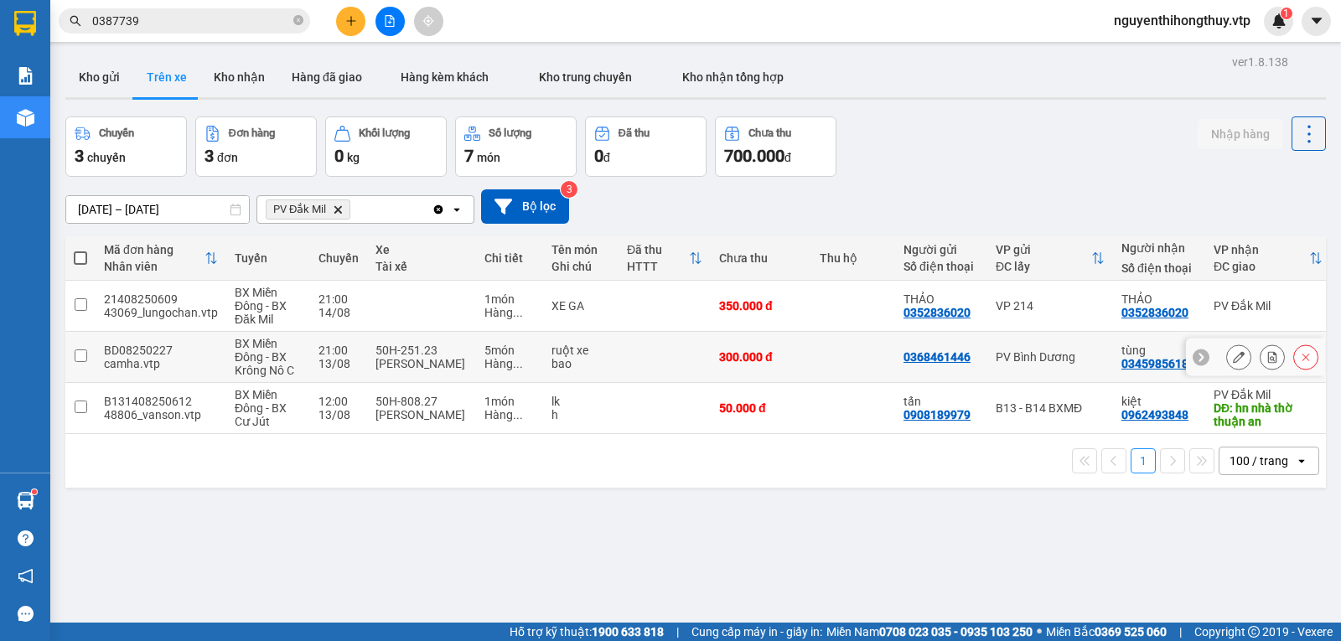
click at [77, 354] on input "checkbox" at bounding box center [81, 356] width 13 height 13
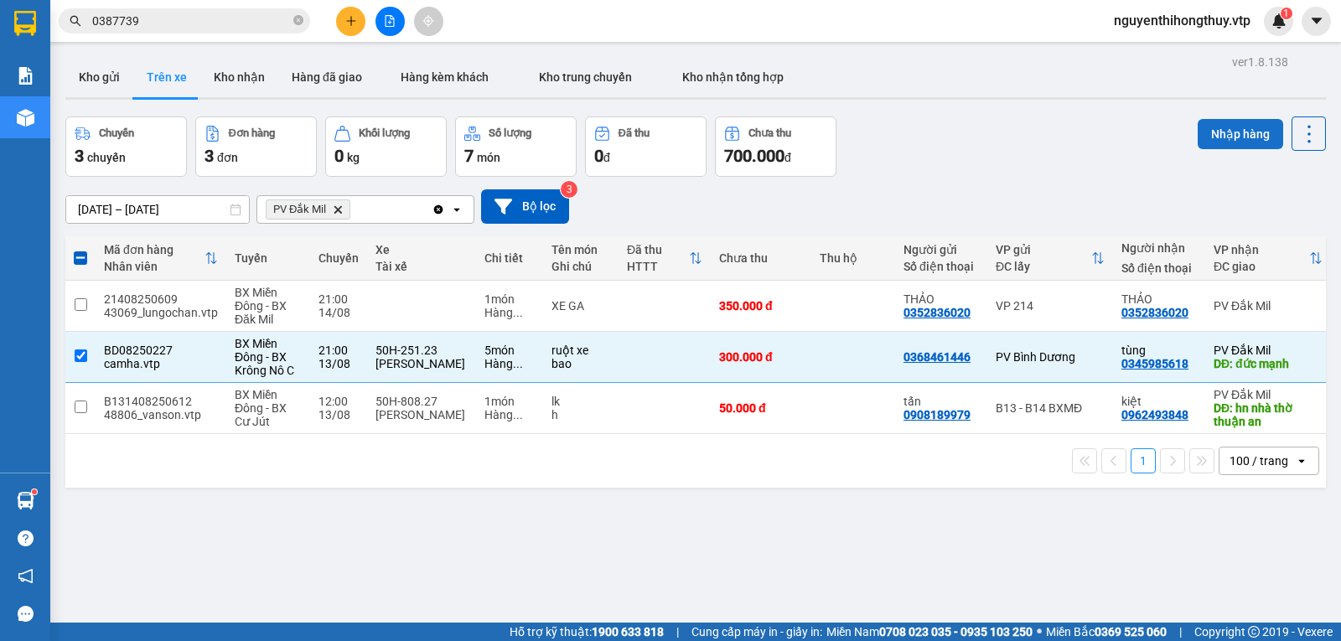
click at [1236, 136] on button "Nhập hàng" at bounding box center [1240, 134] width 85 height 30
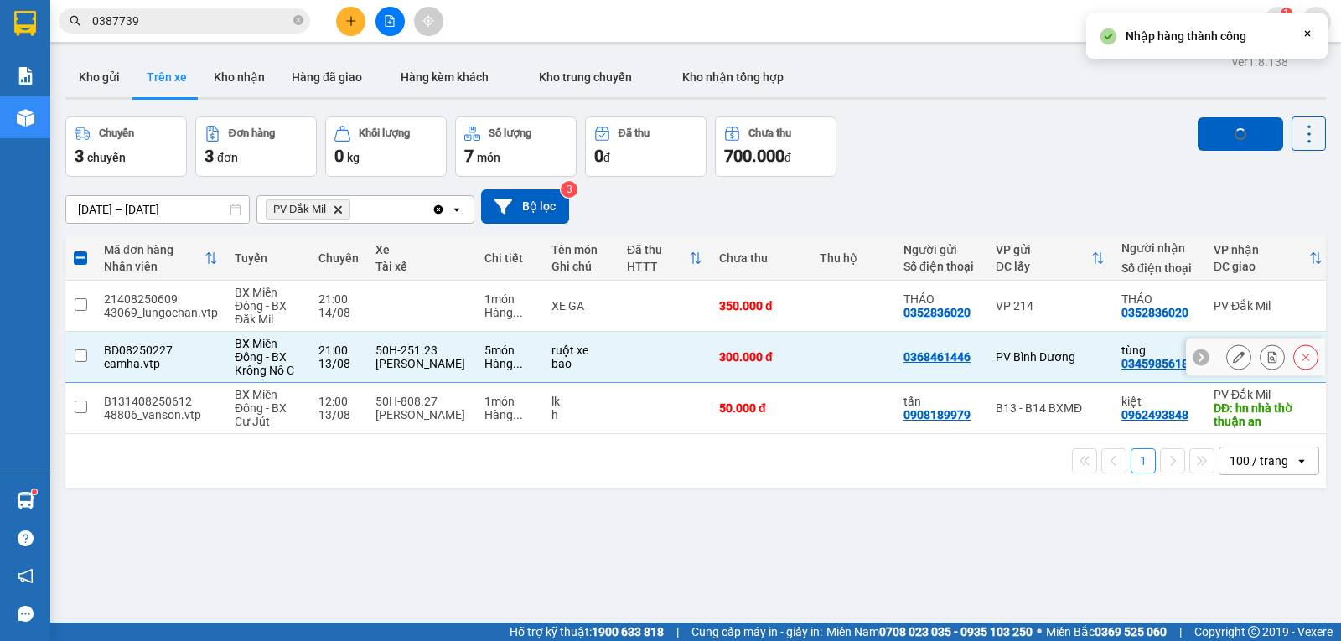
checkbox input "false"
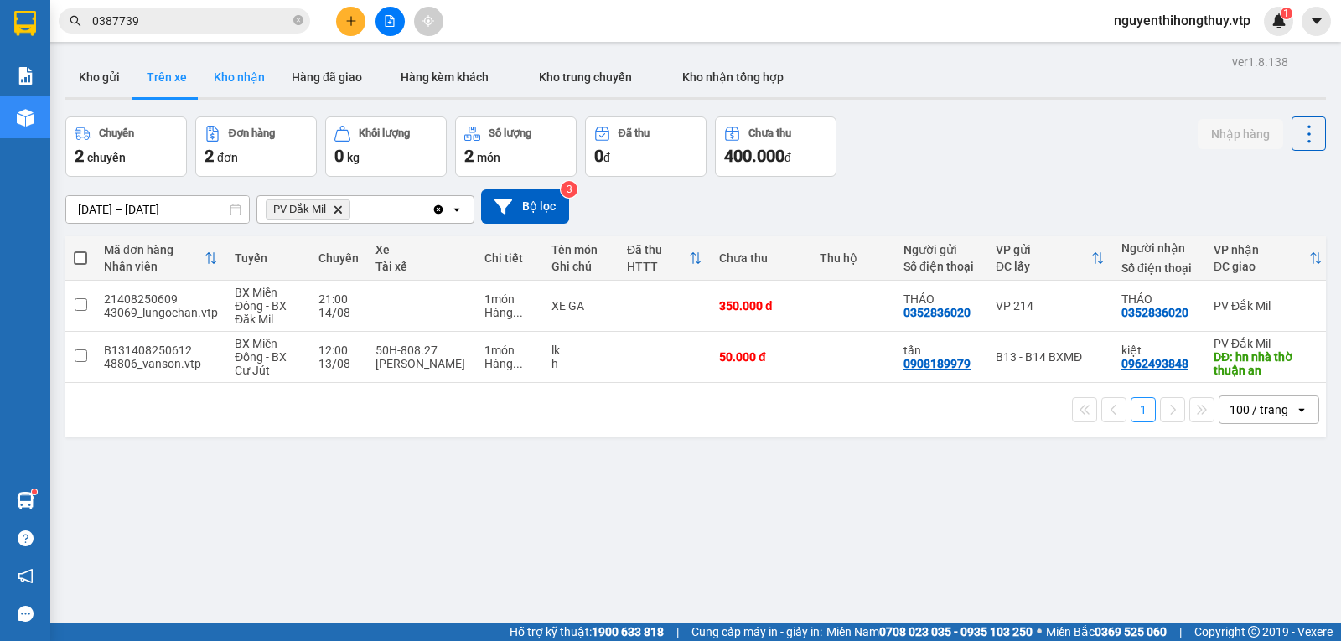
click at [239, 82] on button "Kho nhận" at bounding box center [239, 77] width 78 height 40
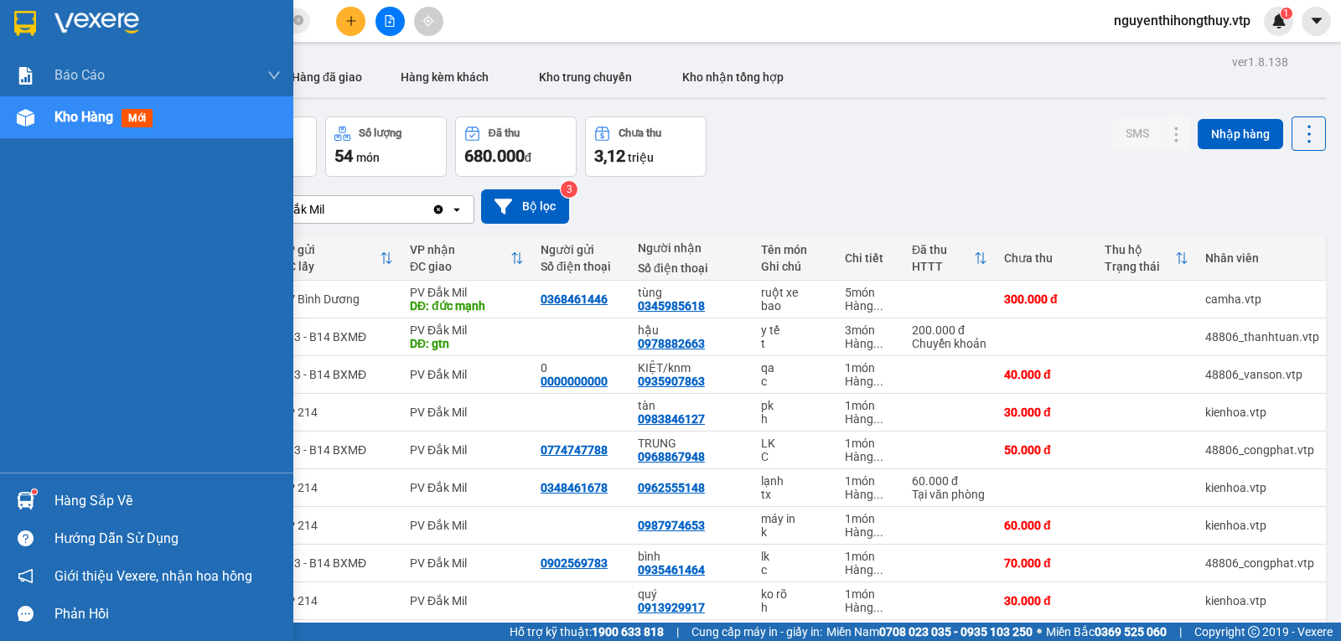
click at [32, 19] on img at bounding box center [25, 23] width 22 height 25
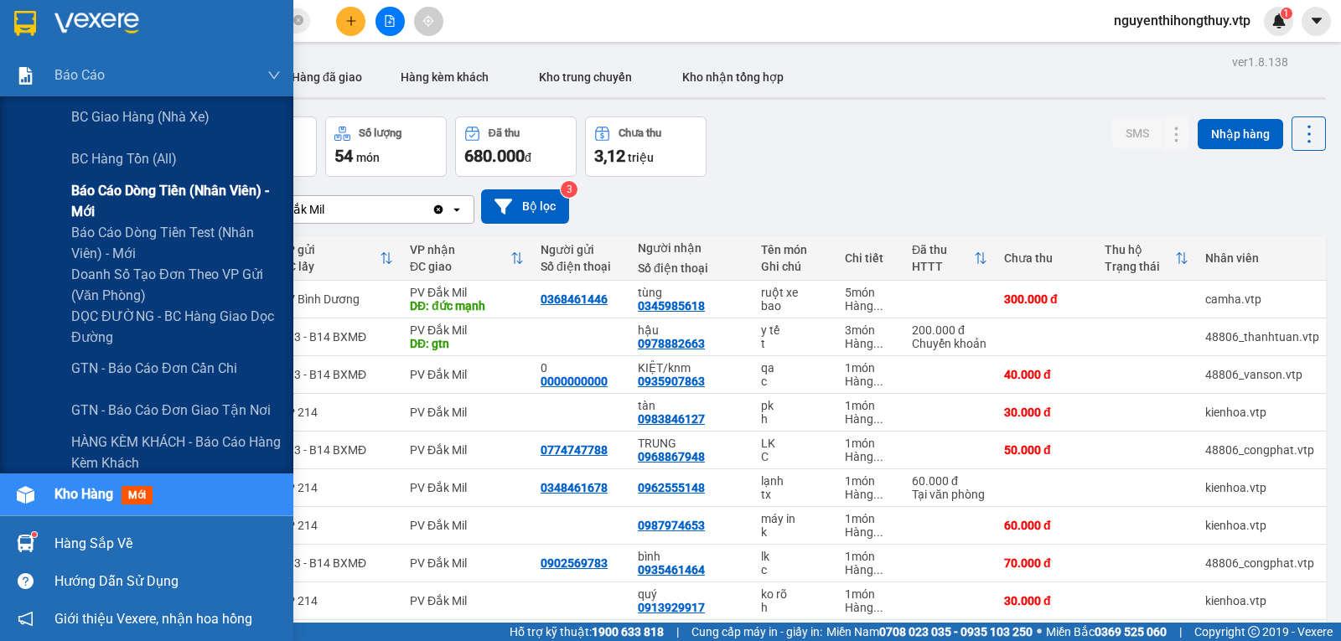
click at [131, 196] on span "Báo cáo dòng tiền (nhân viên) - mới" at bounding box center [176, 201] width 210 height 42
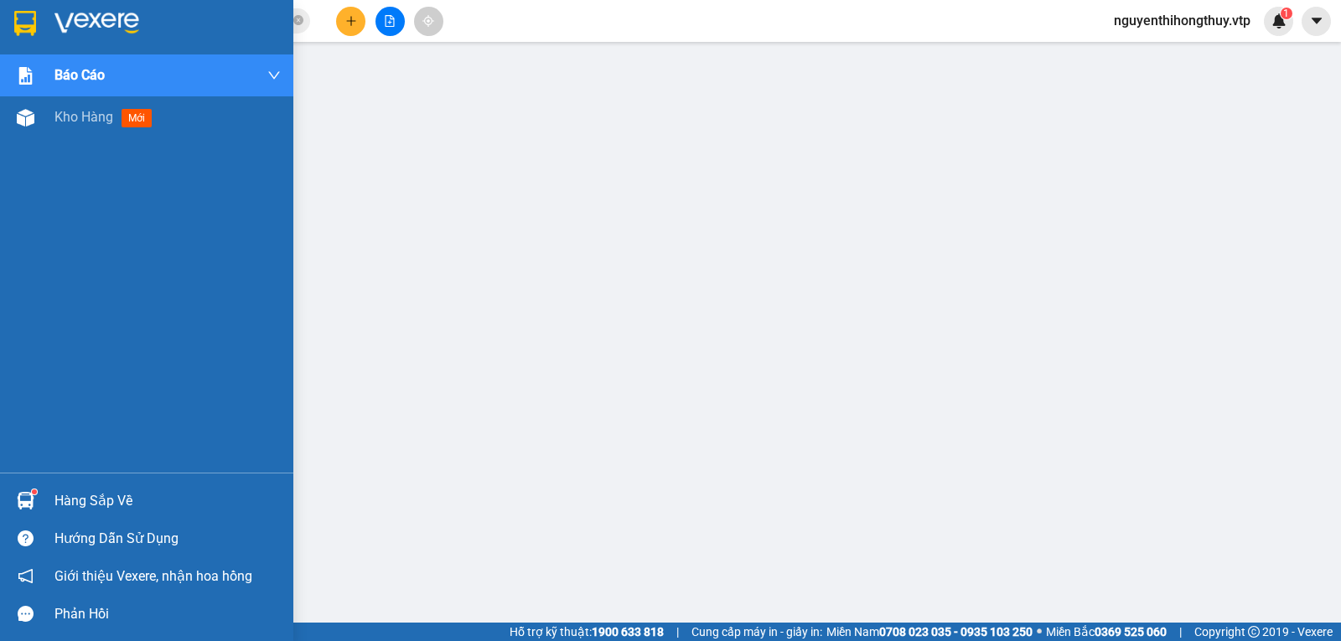
click at [11, 13] on div at bounding box center [25, 22] width 29 height 29
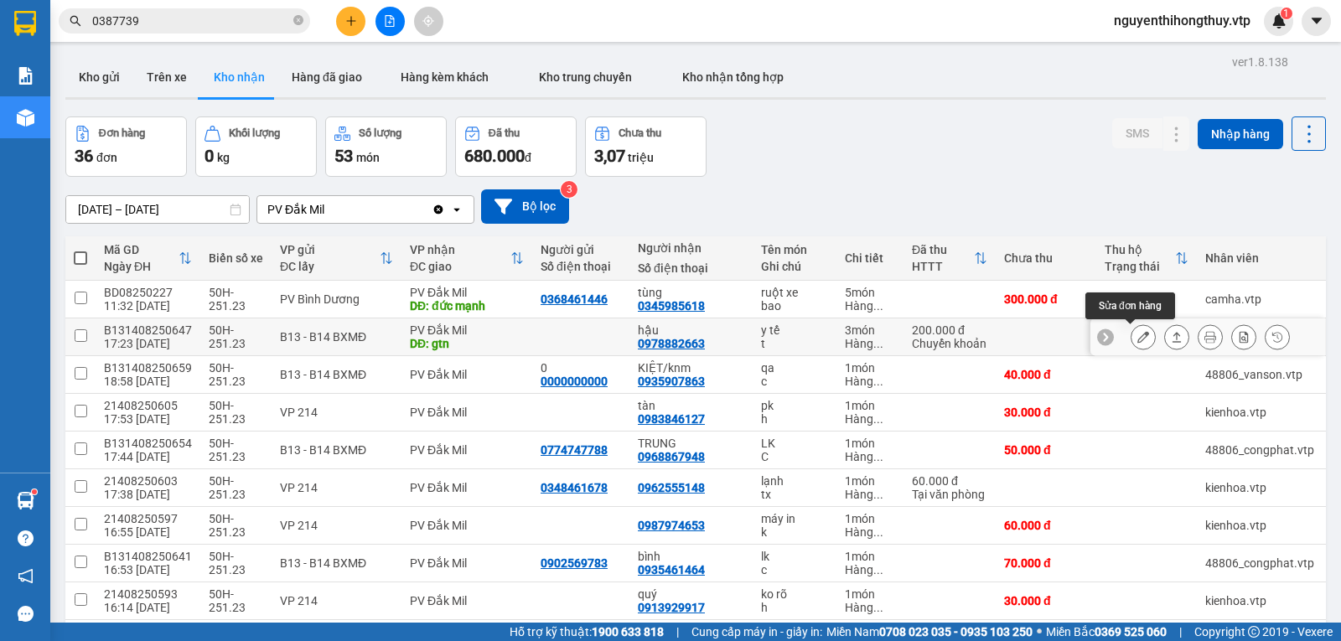
click at [1137, 336] on icon at bounding box center [1143, 337] width 12 height 12
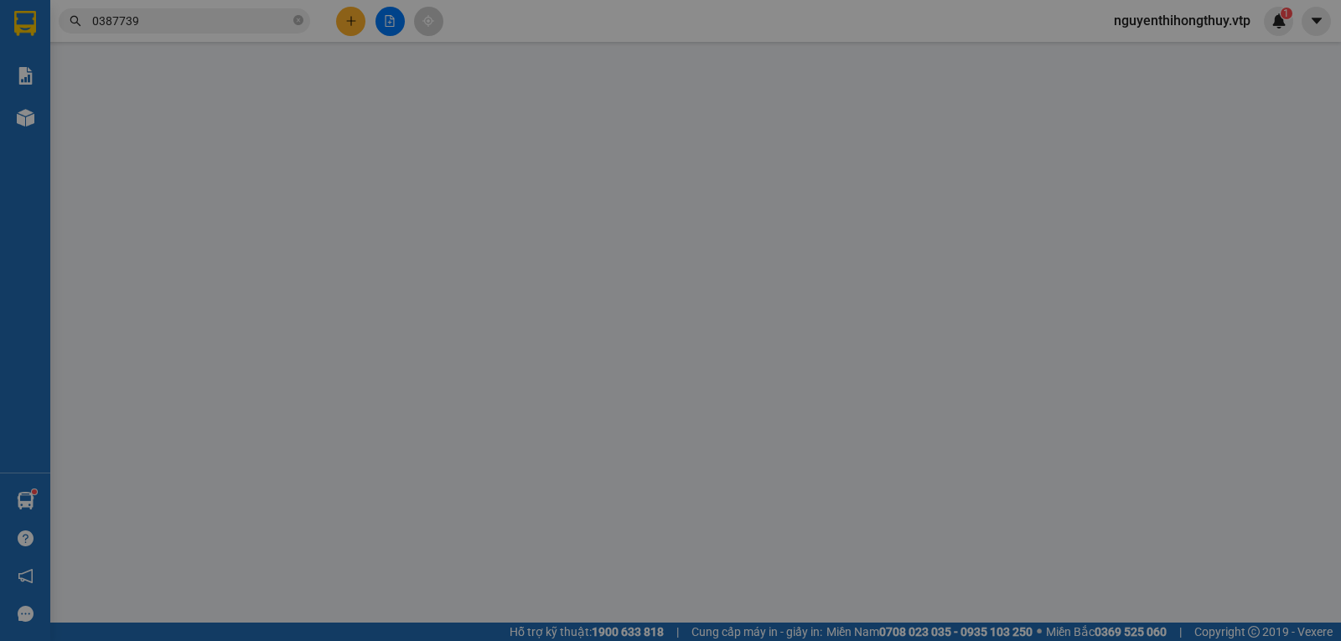
type input "0978882663"
type input "hậu"
type input "gtn"
type input "80.000"
type input "ck6839 200k 13/8 17h22"
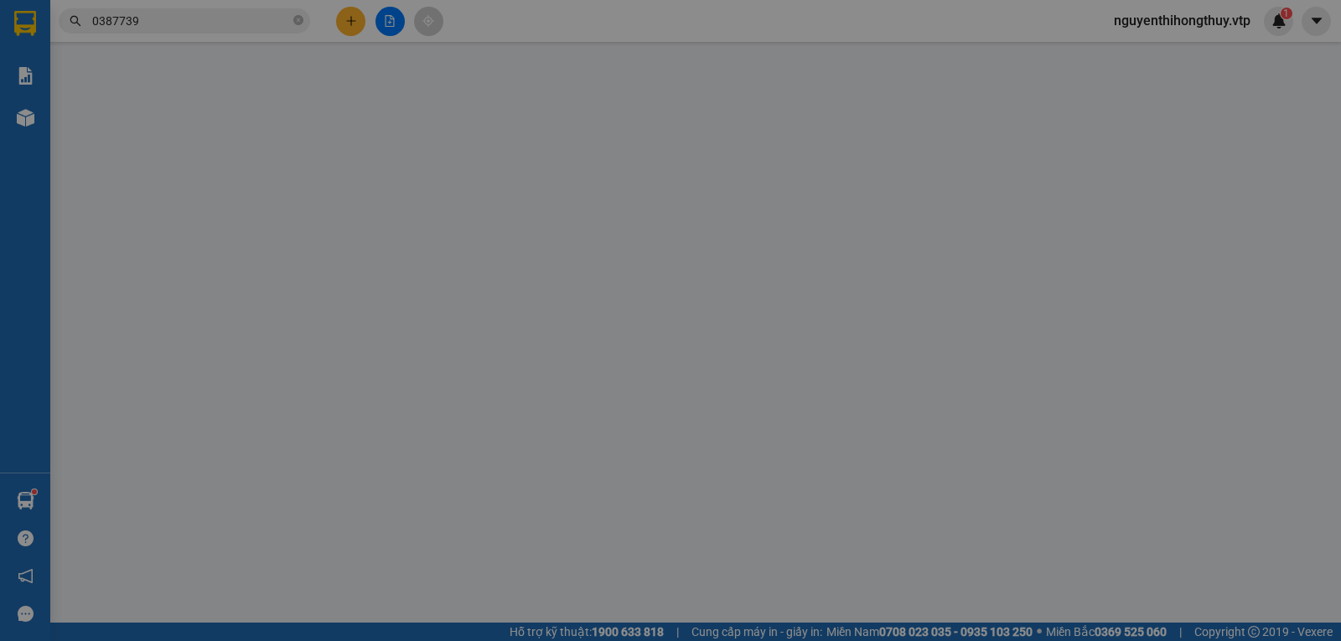
type input "200.000"
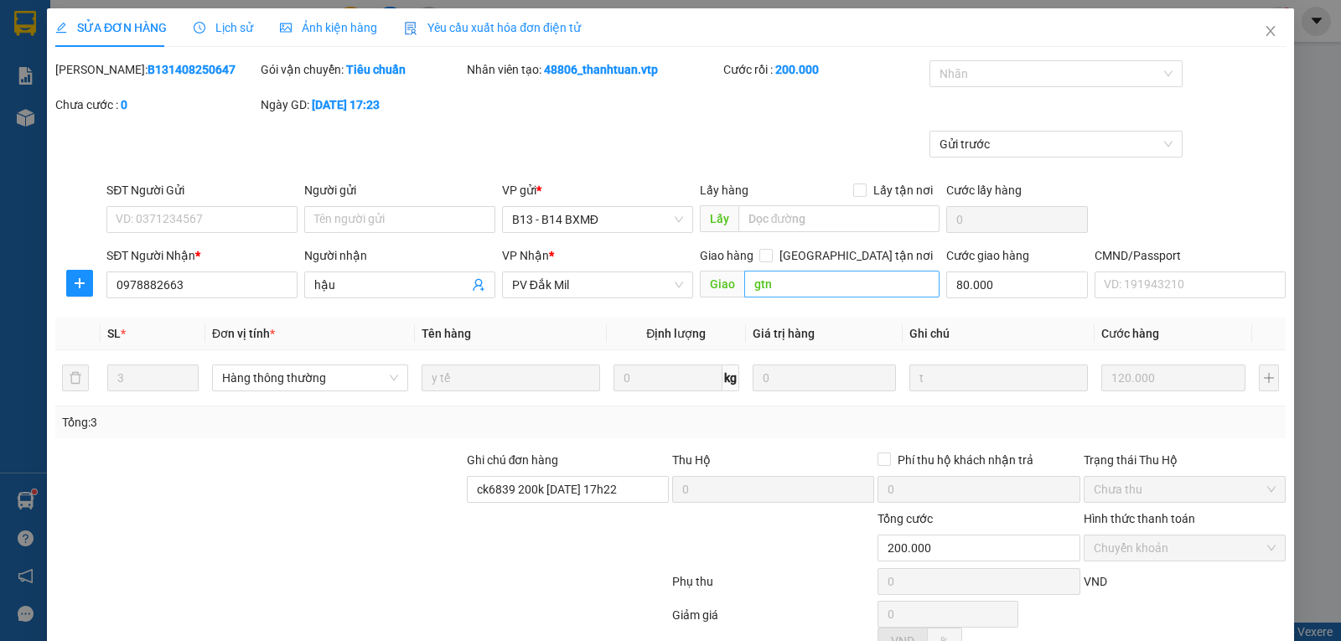
type input "6.000"
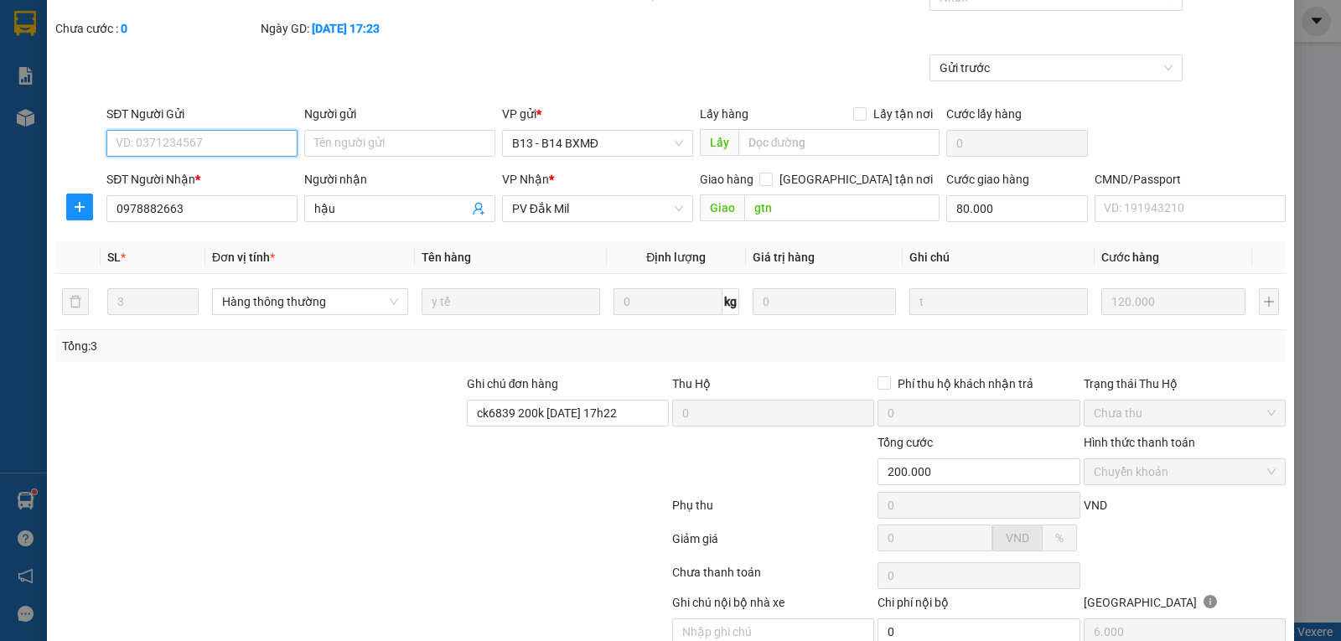
scroll to position [153, 0]
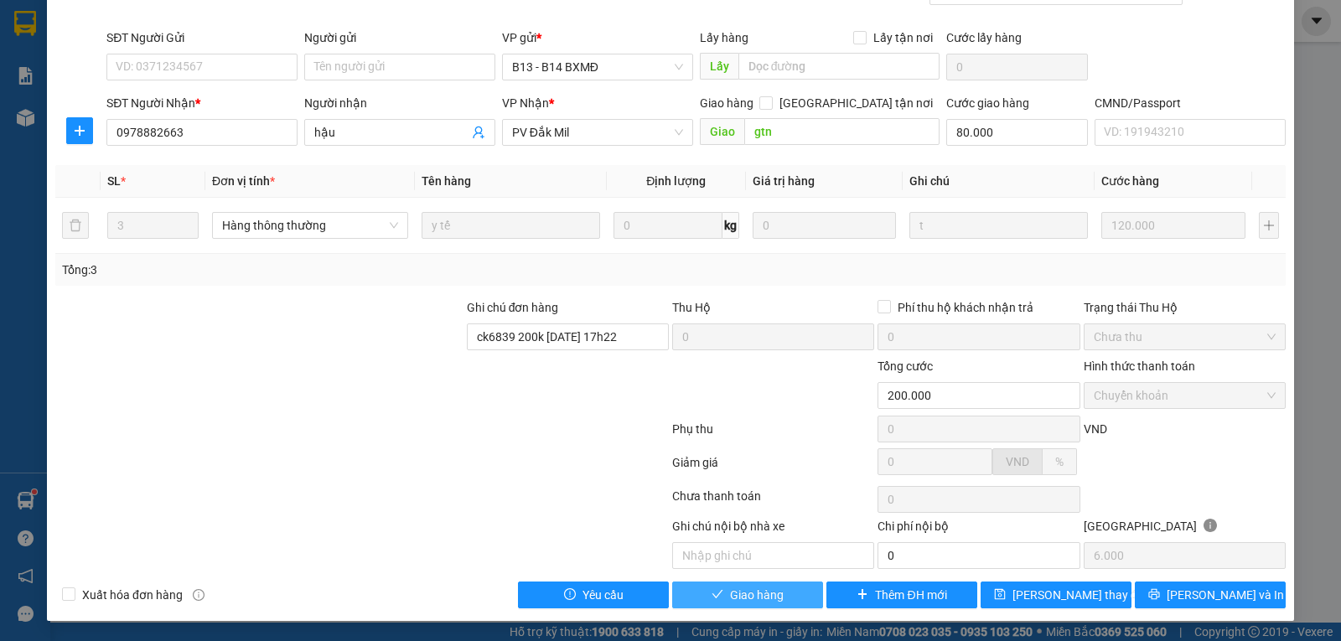
click at [739, 598] on span "Giao hàng" at bounding box center [757, 595] width 54 height 18
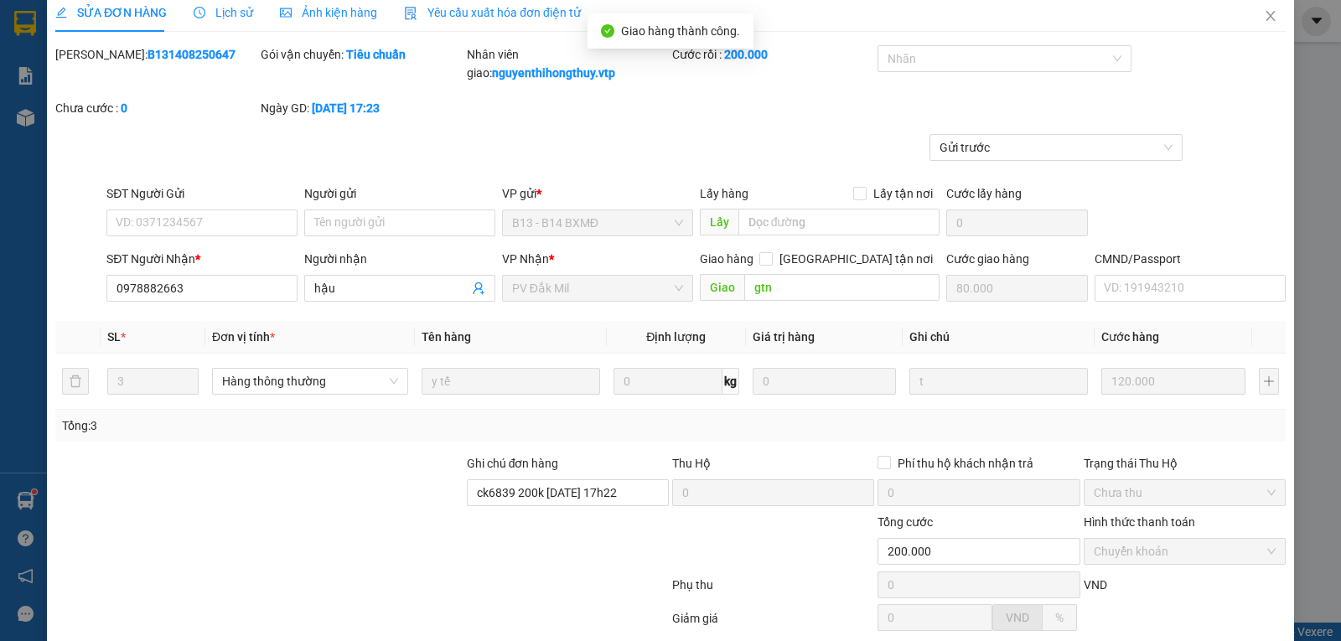
scroll to position [0, 0]
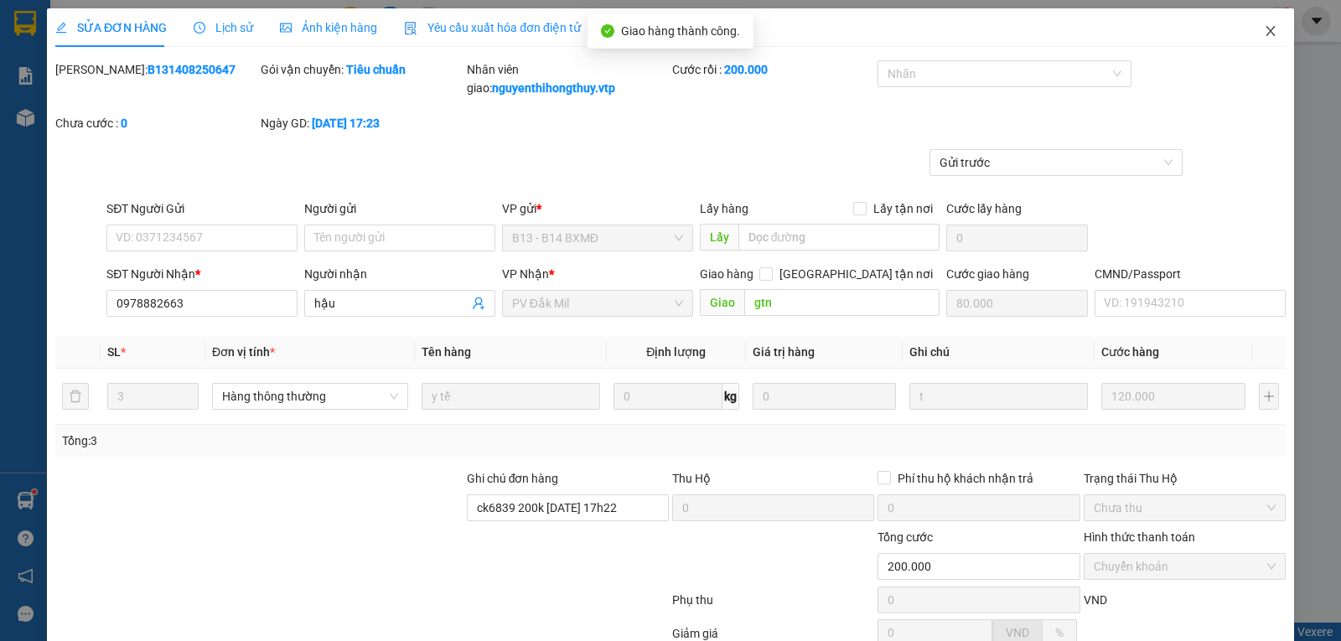
click at [1264, 26] on icon "close" at bounding box center [1270, 30] width 13 height 13
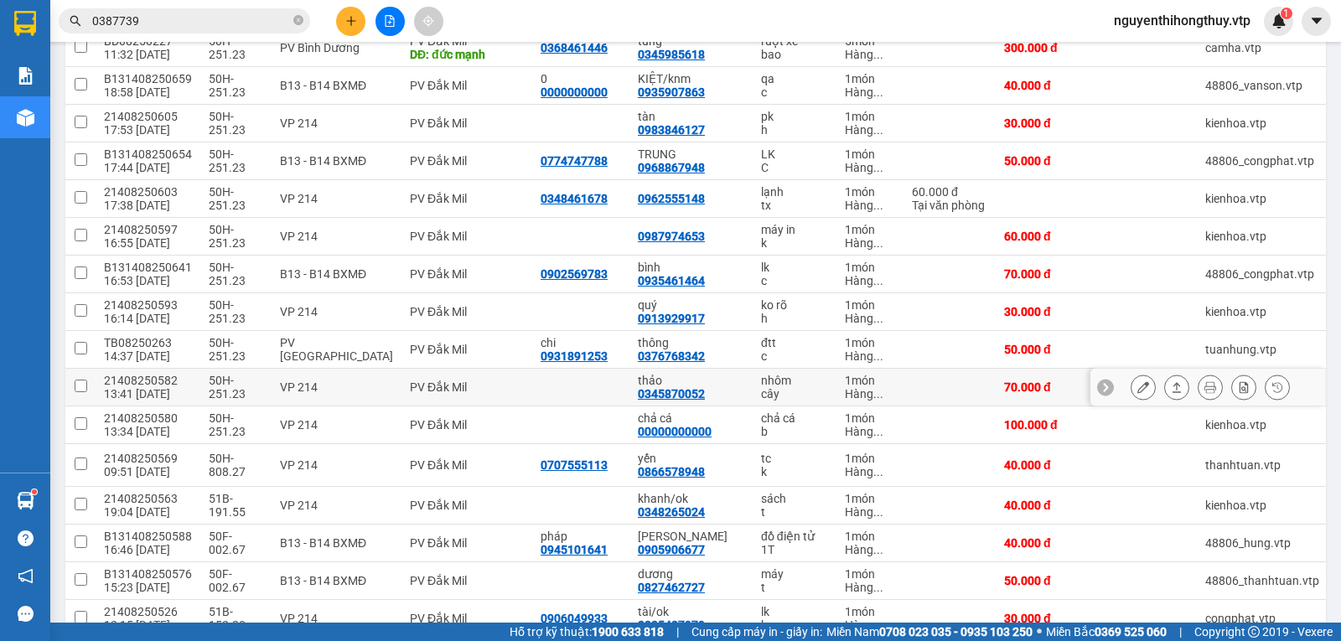
scroll to position [335, 0]
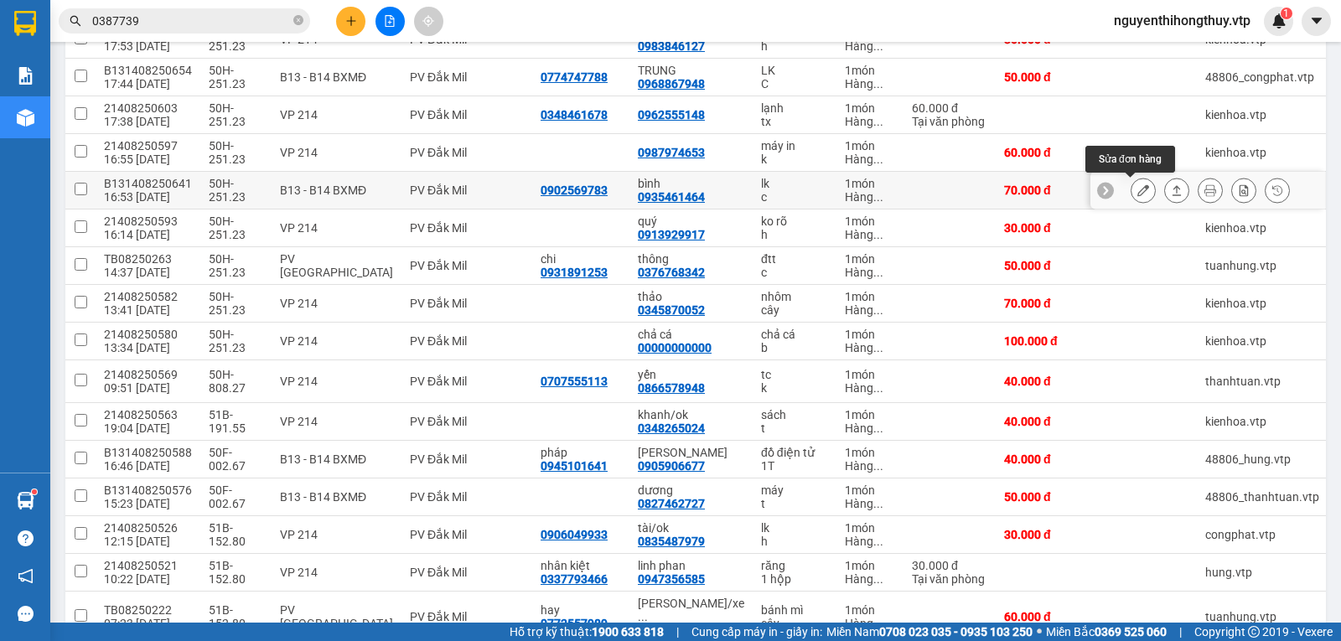
click at [1137, 191] on icon at bounding box center [1143, 190] width 12 height 12
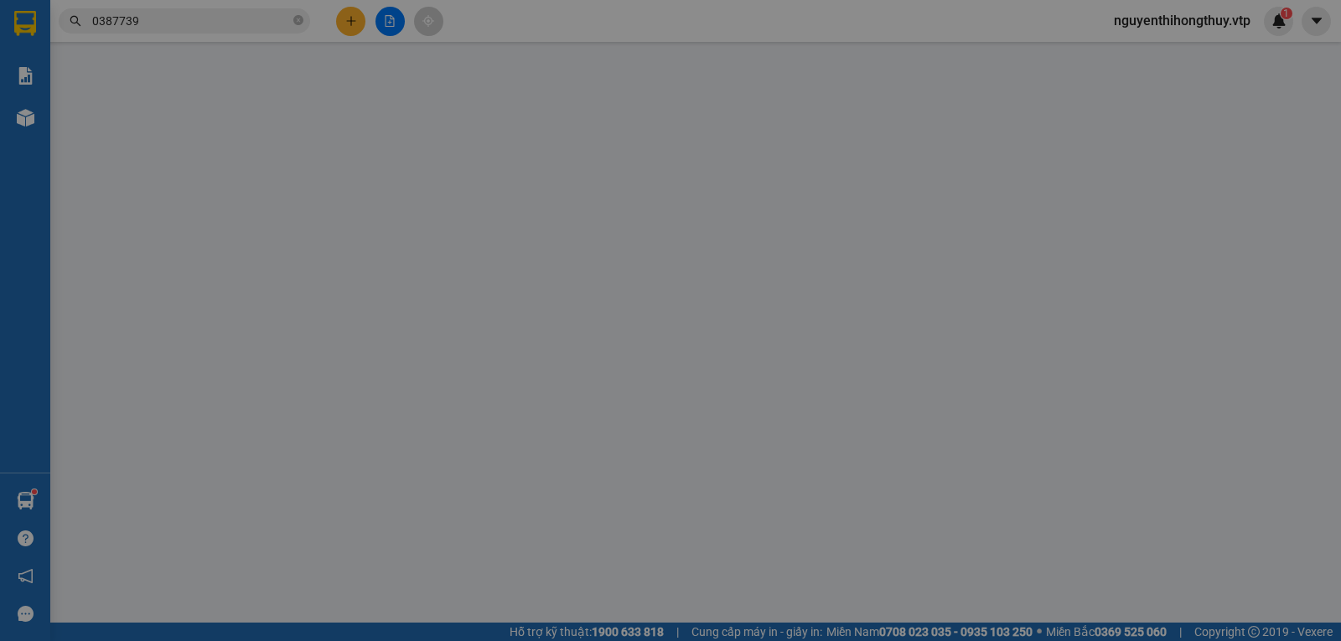
type input "3.500"
type input "0902569783"
type input "0935461464"
type input "bình"
type input "70.000"
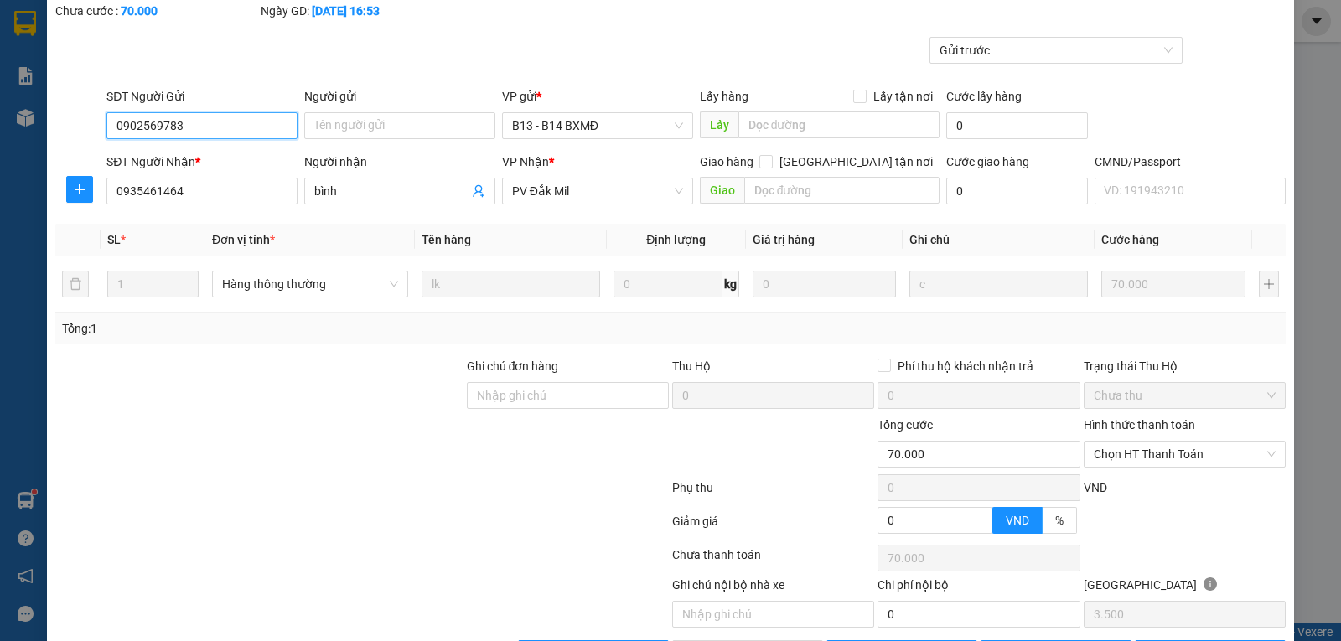
scroll to position [153, 0]
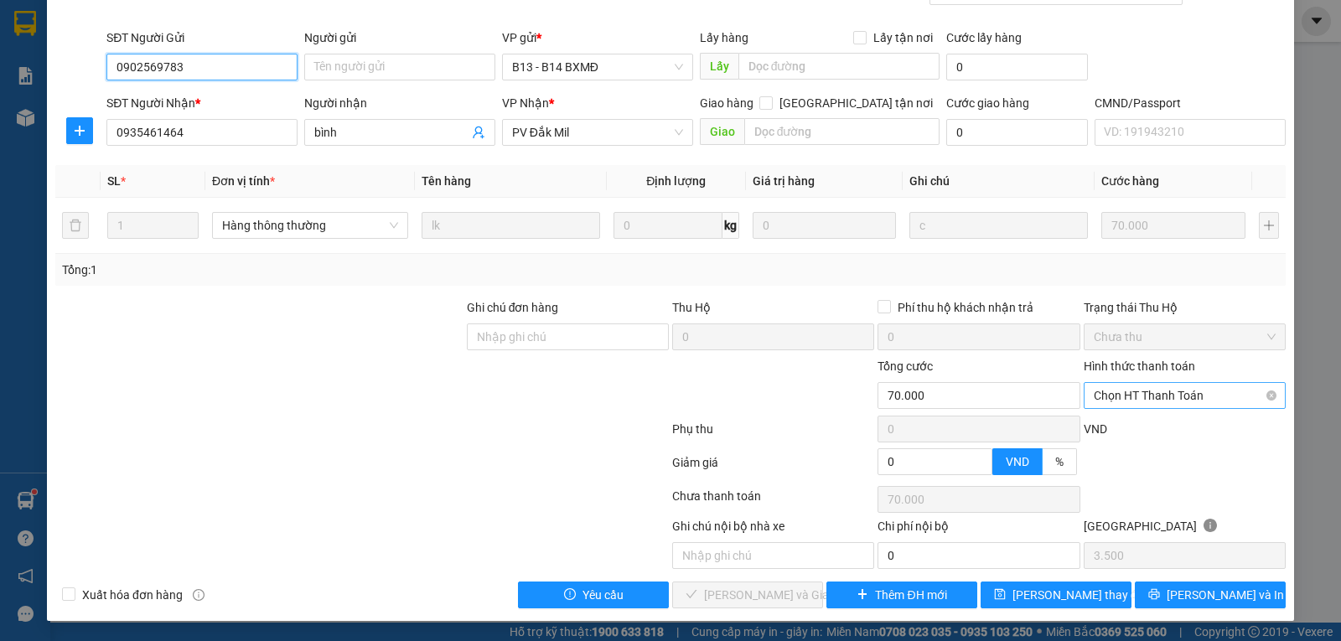
click at [1166, 400] on span "Chọn HT Thanh Toán" at bounding box center [1185, 395] width 182 height 25
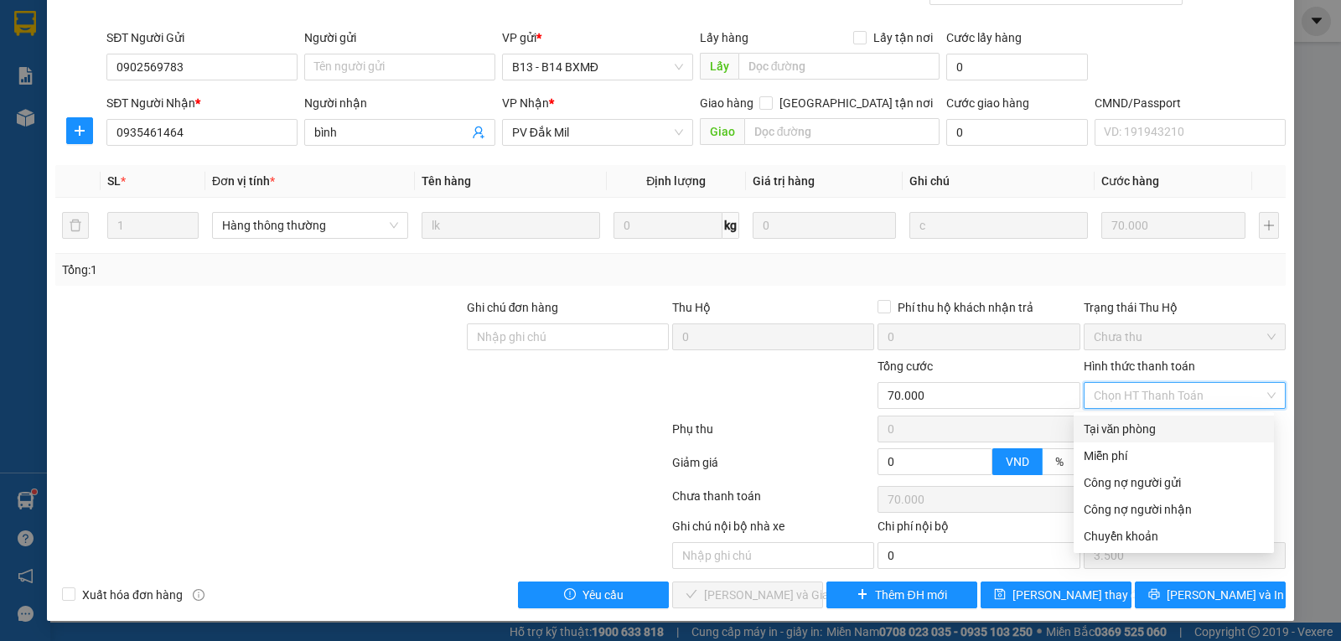
click at [1100, 427] on div "Tại văn phòng" at bounding box center [1174, 429] width 180 height 18
type input "0"
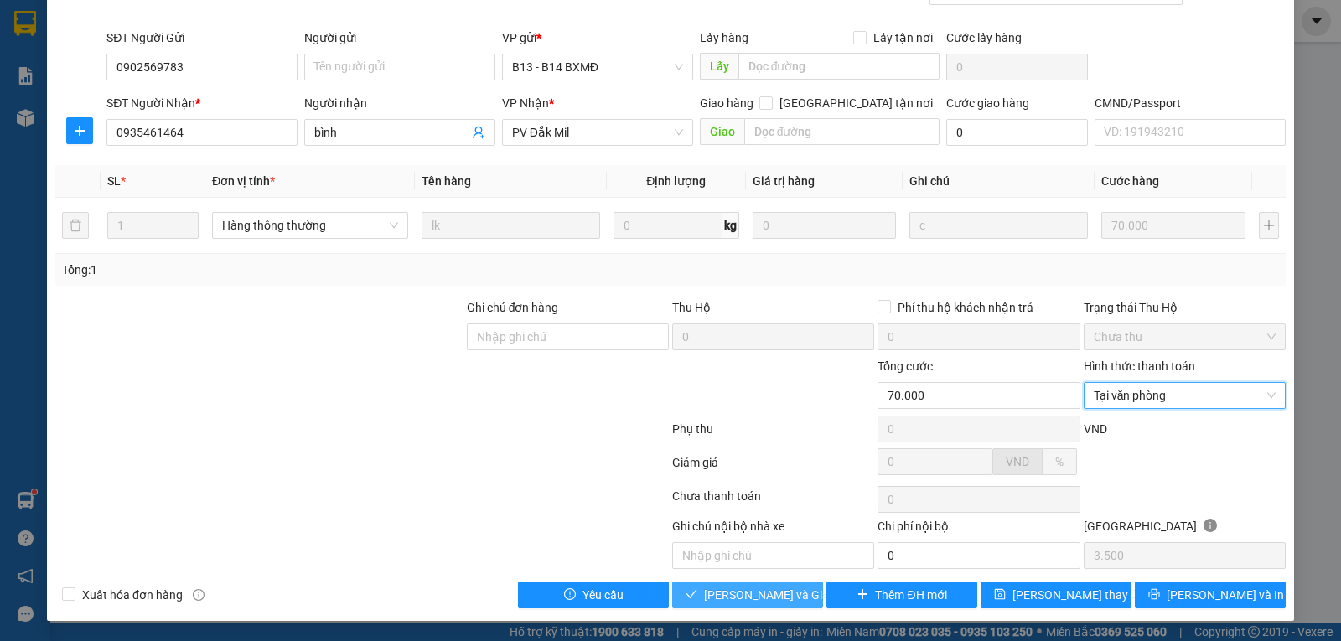
drag, startPoint x: 743, startPoint y: 596, endPoint x: 753, endPoint y: 596, distance: 10.1
click at [743, 596] on span "[PERSON_NAME] và Giao hàng" at bounding box center [784, 595] width 161 height 18
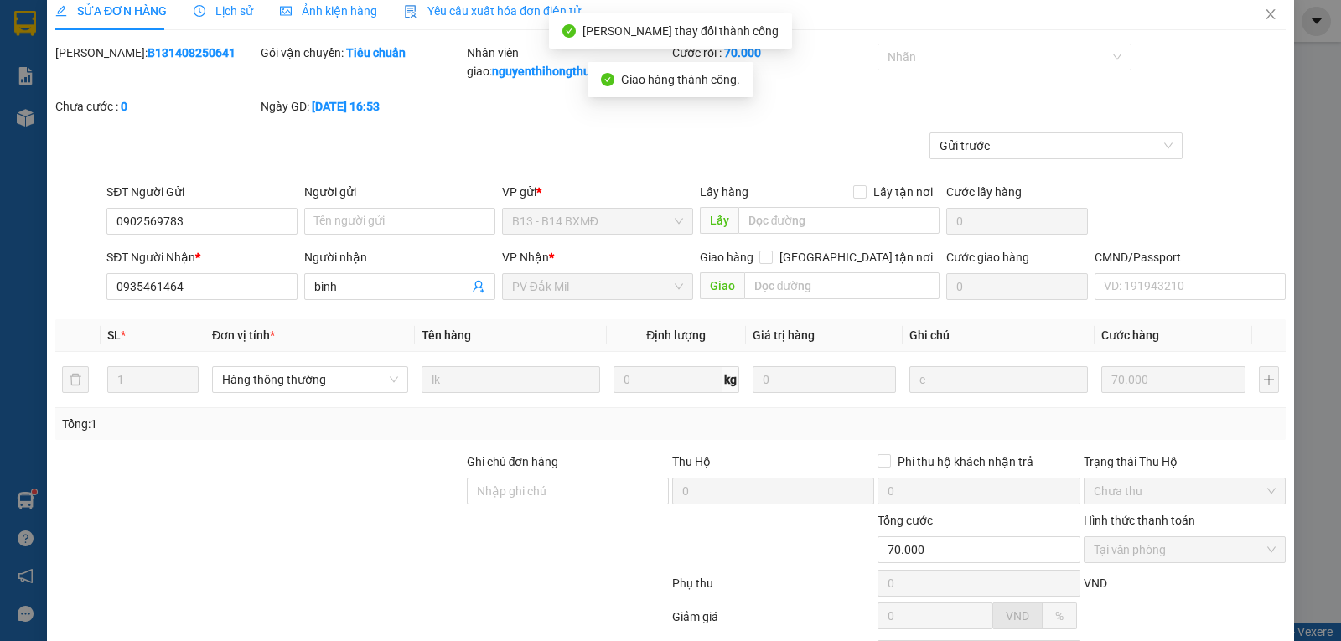
scroll to position [0, 0]
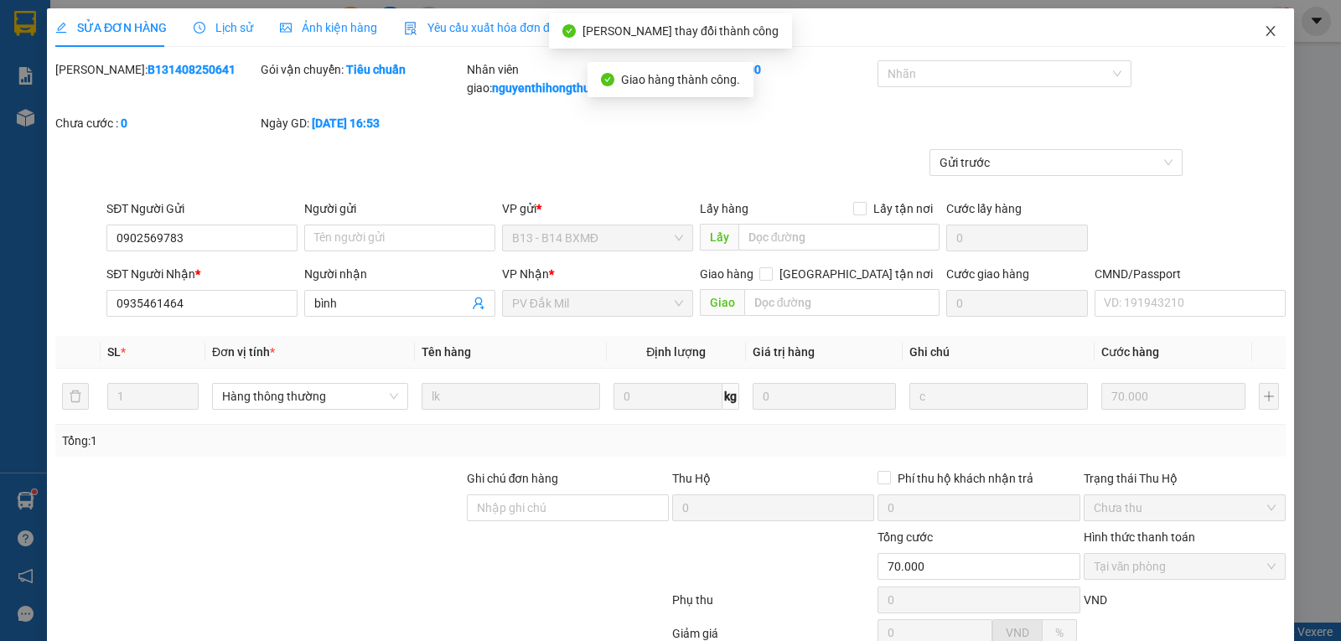
click at [1264, 29] on icon "close" at bounding box center [1270, 30] width 13 height 13
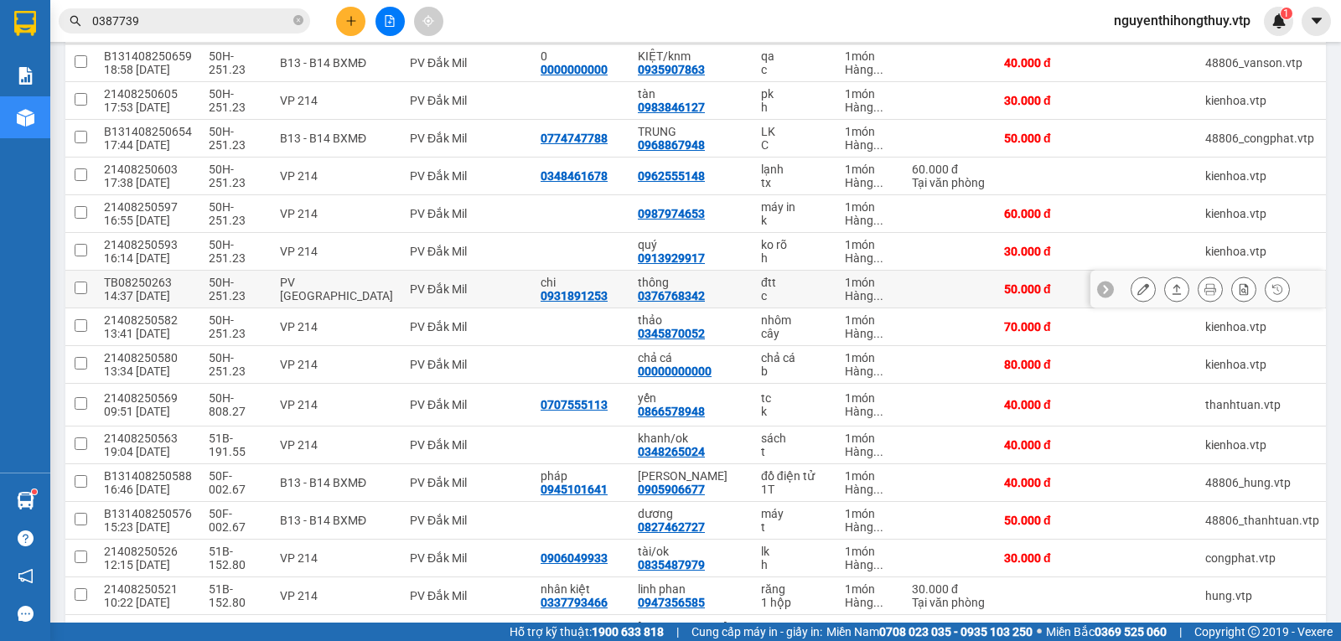
scroll to position [251, 0]
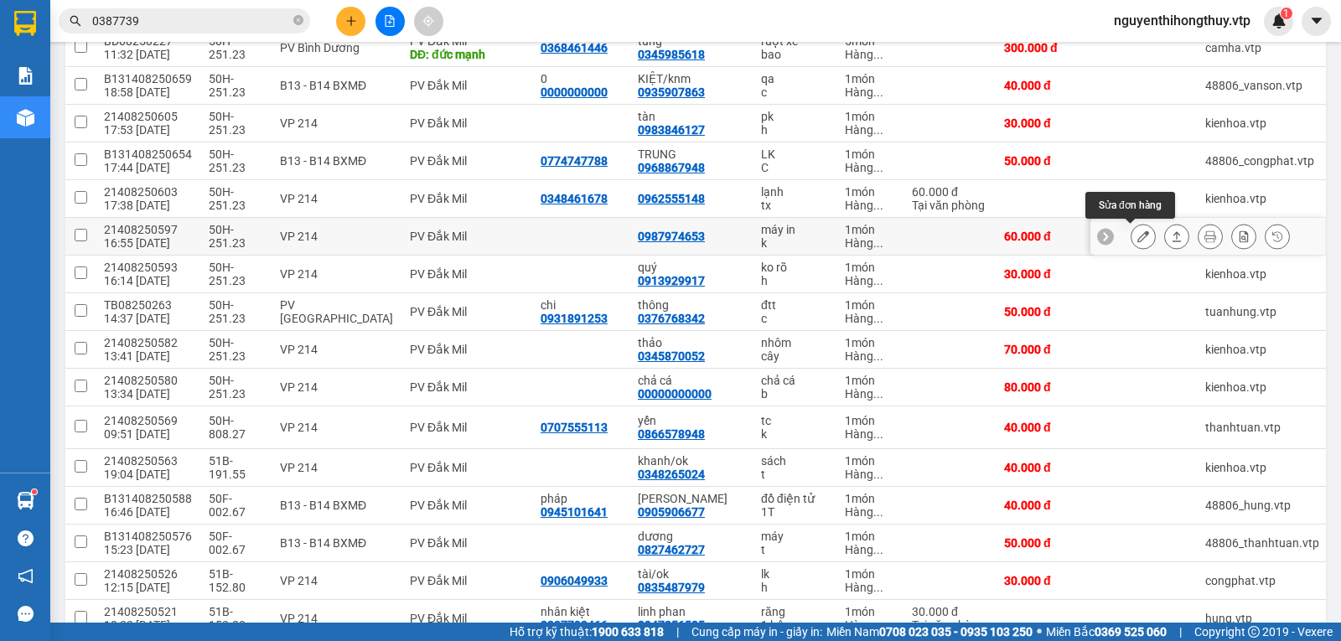
click at [1137, 236] on icon at bounding box center [1143, 236] width 12 height 12
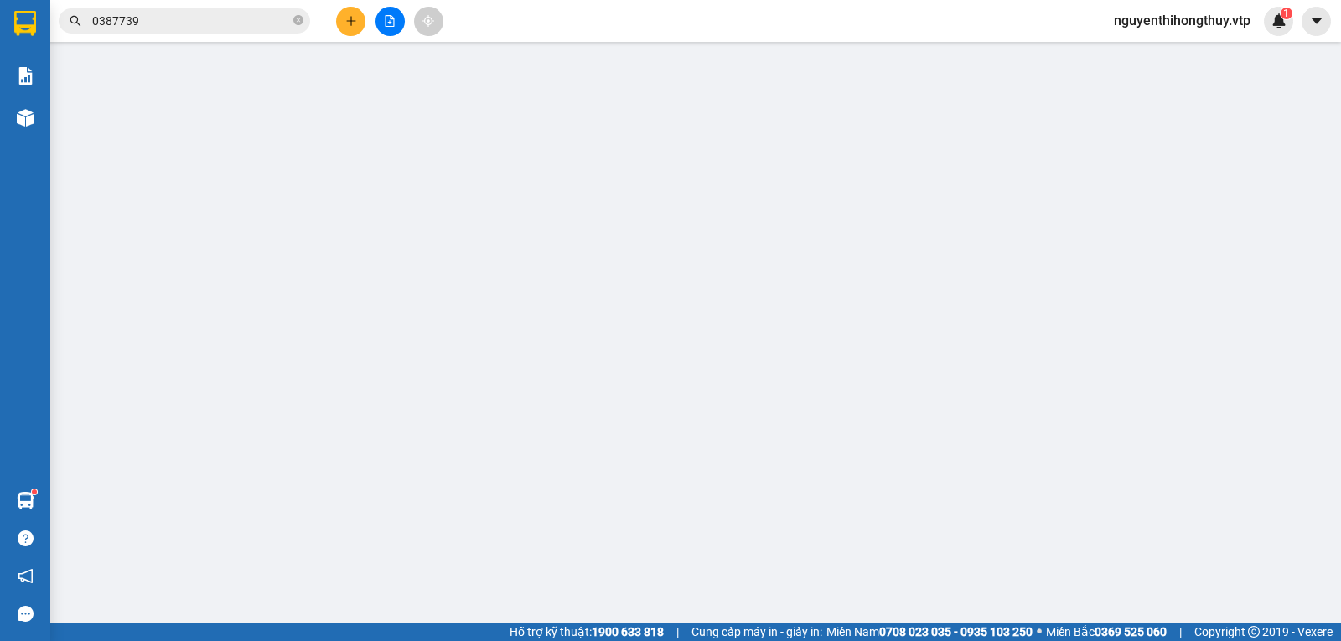
type input "0987974653"
type input "60.000"
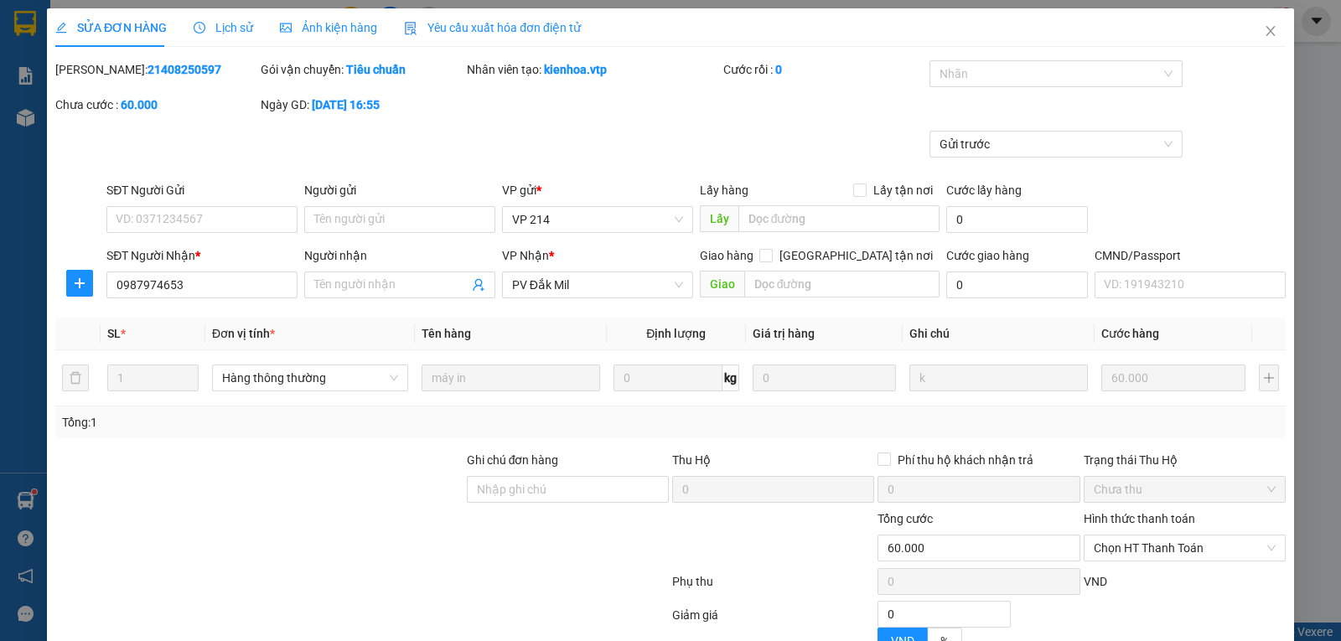
type input "3.000"
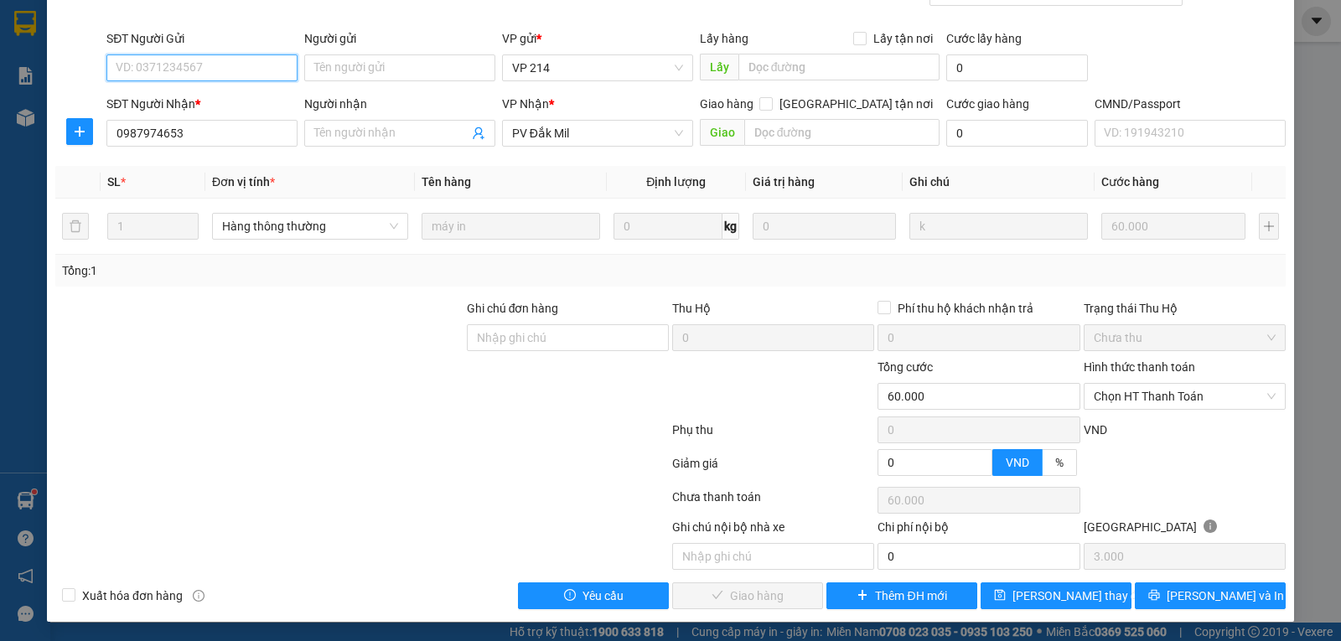
scroll to position [153, 0]
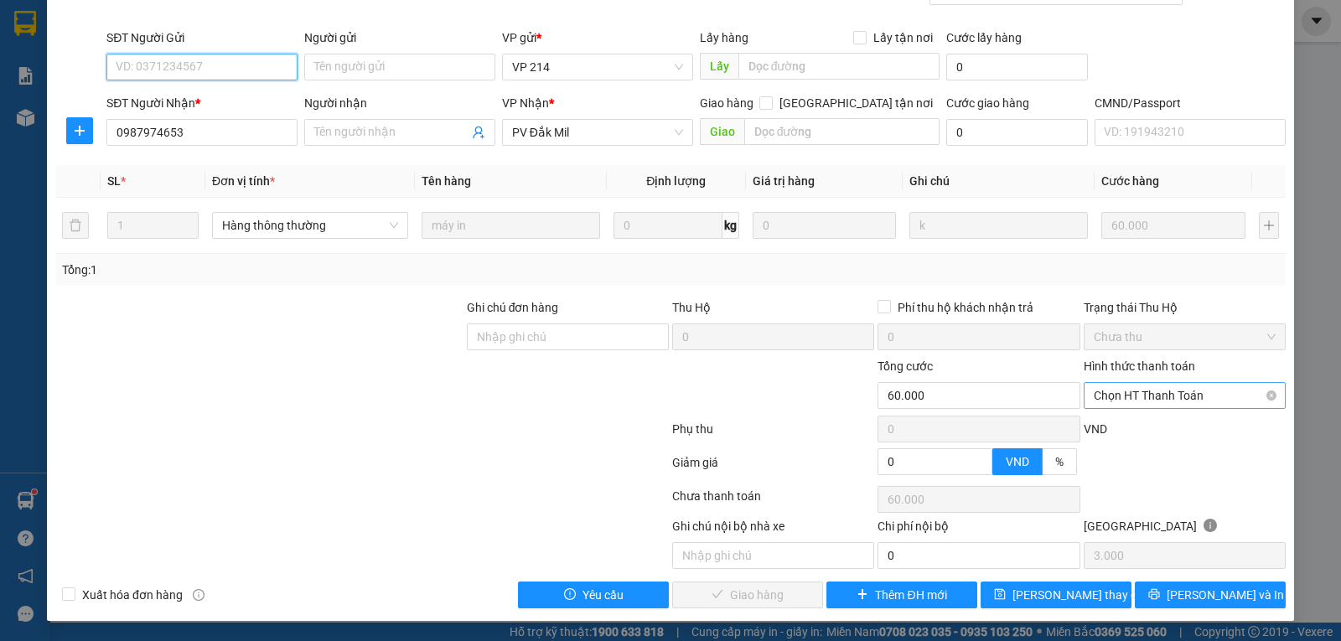
click at [1182, 400] on span "Chọn HT Thanh Toán" at bounding box center [1185, 395] width 182 height 25
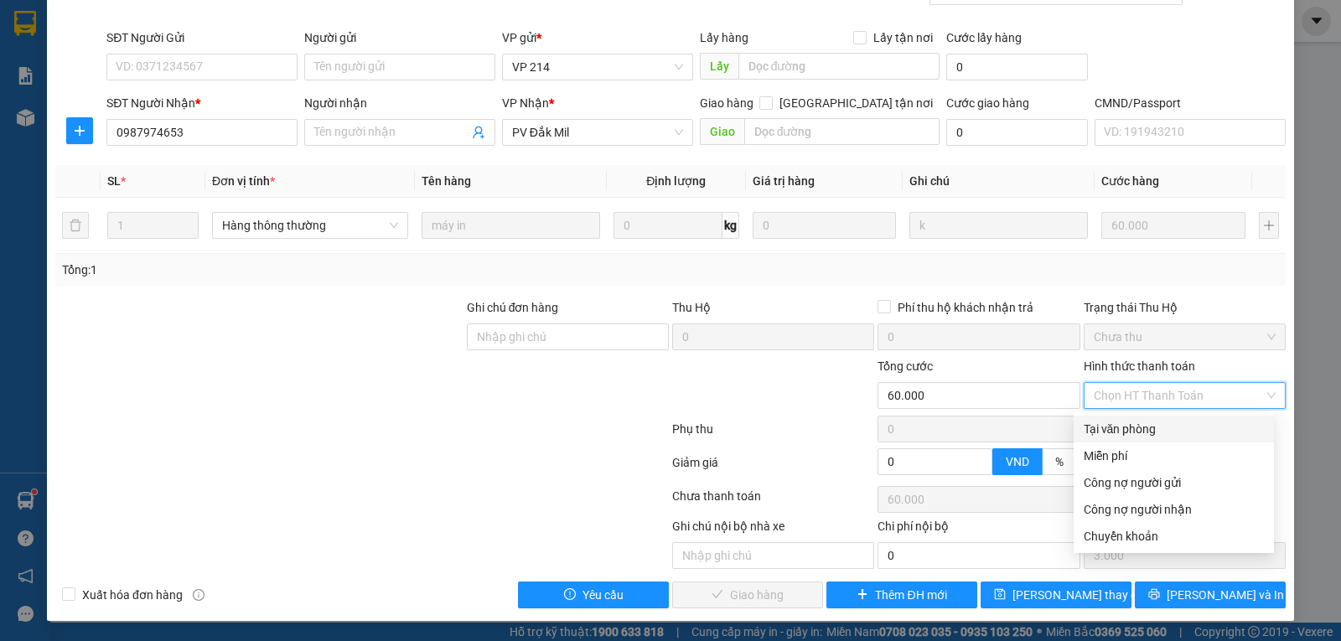
click at [1125, 430] on div "Tại văn phòng" at bounding box center [1174, 429] width 180 height 18
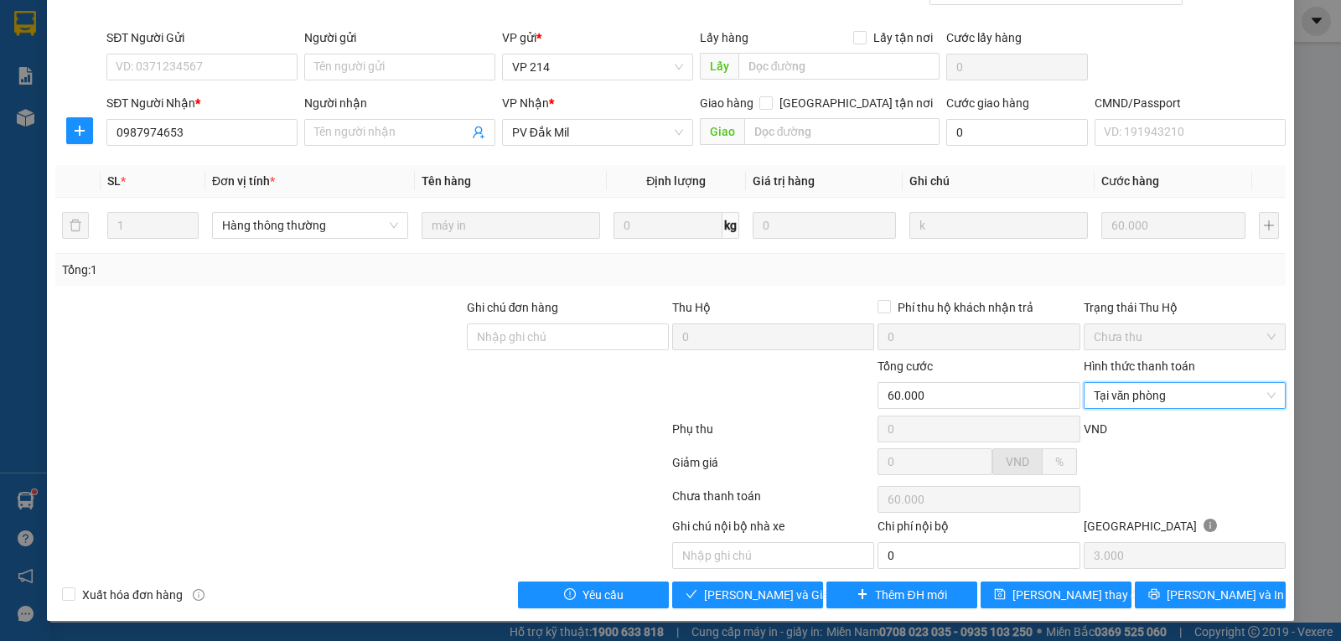
type input "0"
click at [744, 595] on span "[PERSON_NAME] và Giao hàng" at bounding box center [784, 595] width 161 height 18
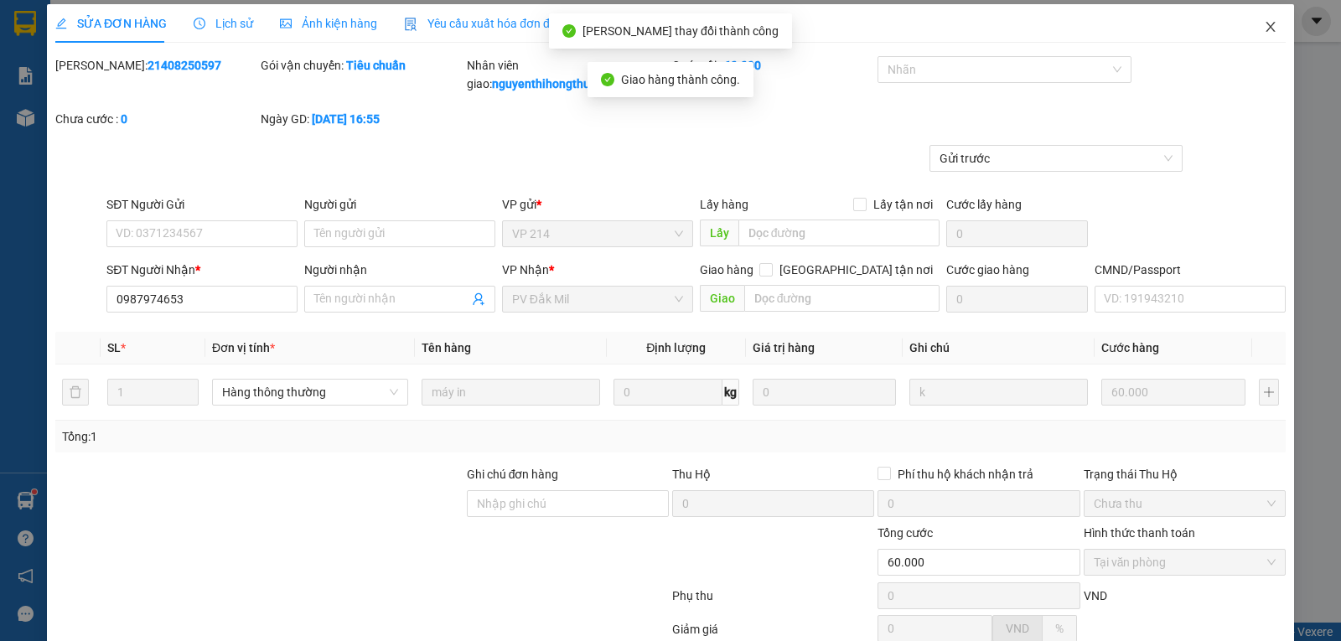
scroll to position [0, 0]
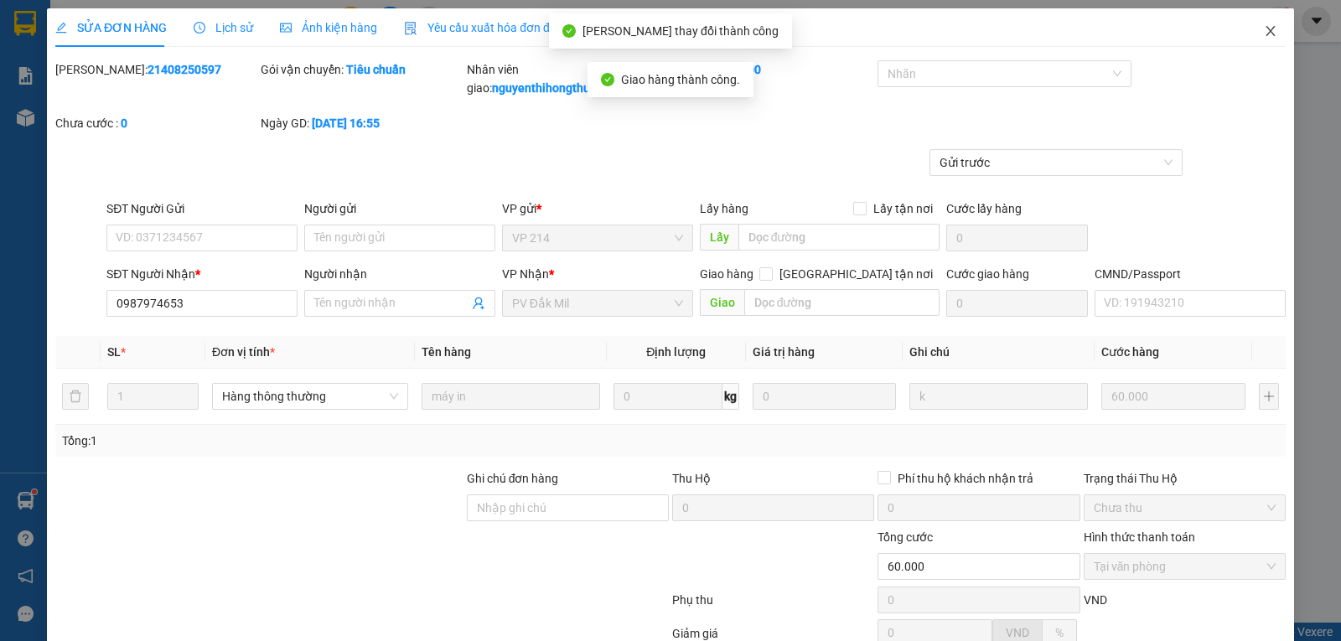
click at [1264, 26] on icon "close" at bounding box center [1270, 30] width 13 height 13
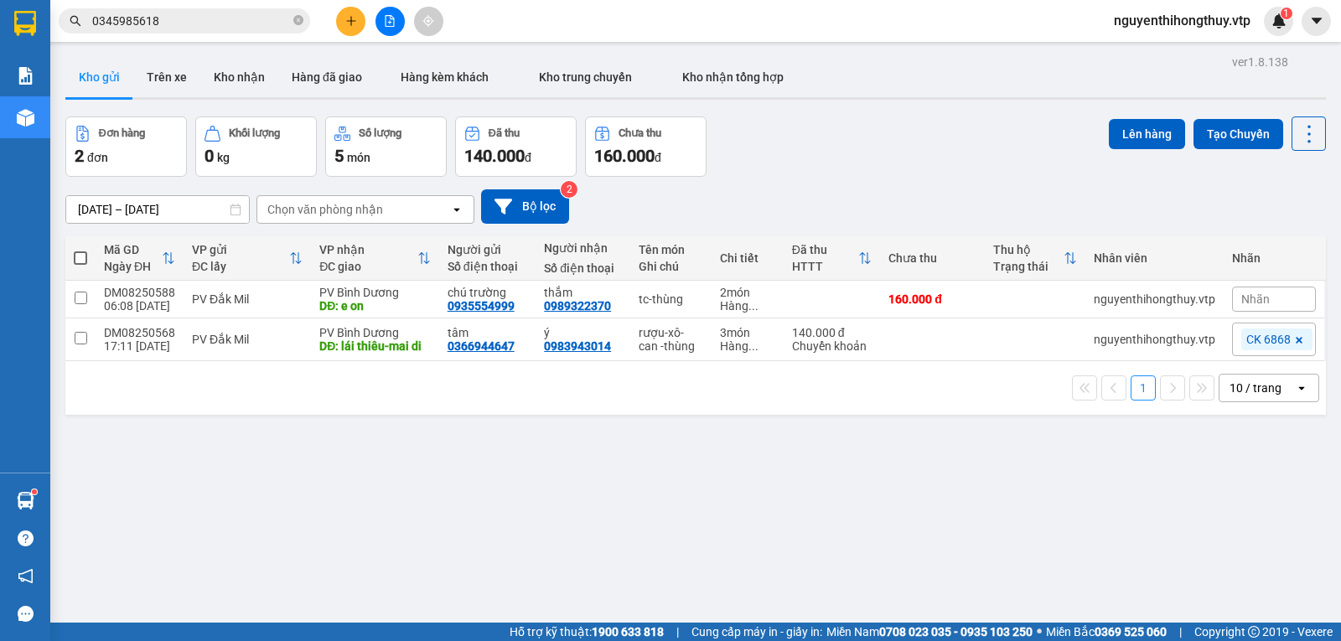
click at [203, 14] on input "0345985618" at bounding box center [191, 21] width 198 height 18
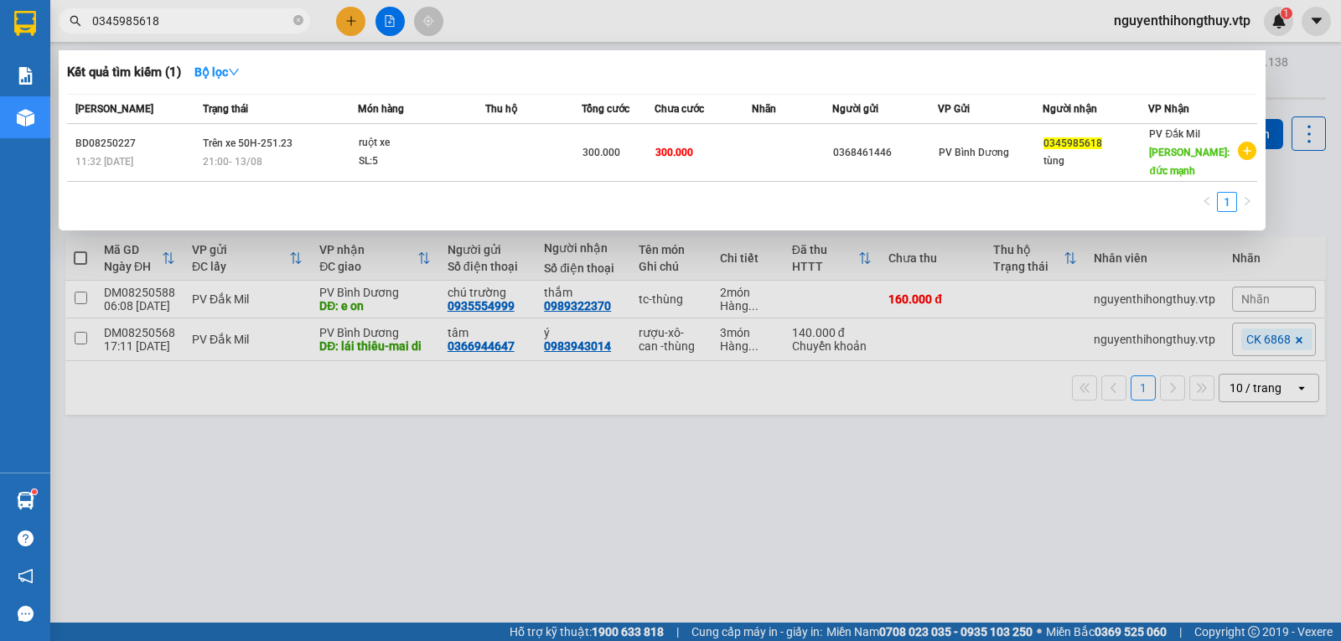
click at [203, 14] on input "0345985618" at bounding box center [191, 21] width 198 height 18
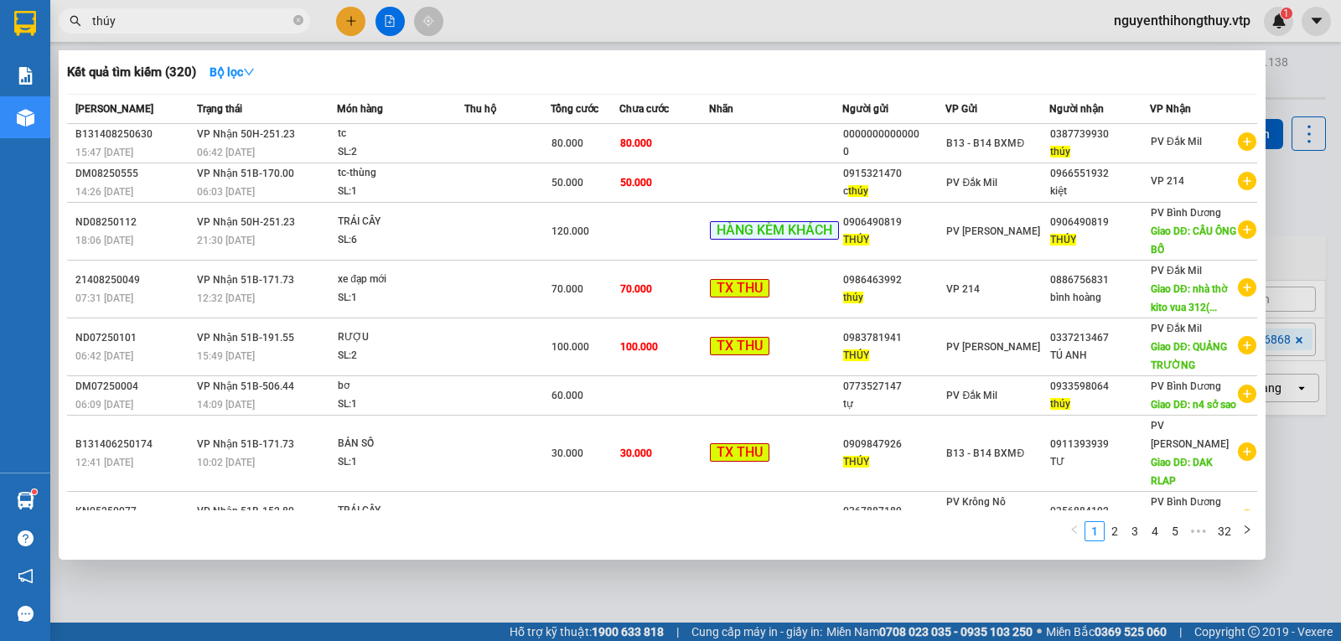
type input "thúy"
click at [162, 20] on input "thúy" at bounding box center [191, 21] width 198 height 18
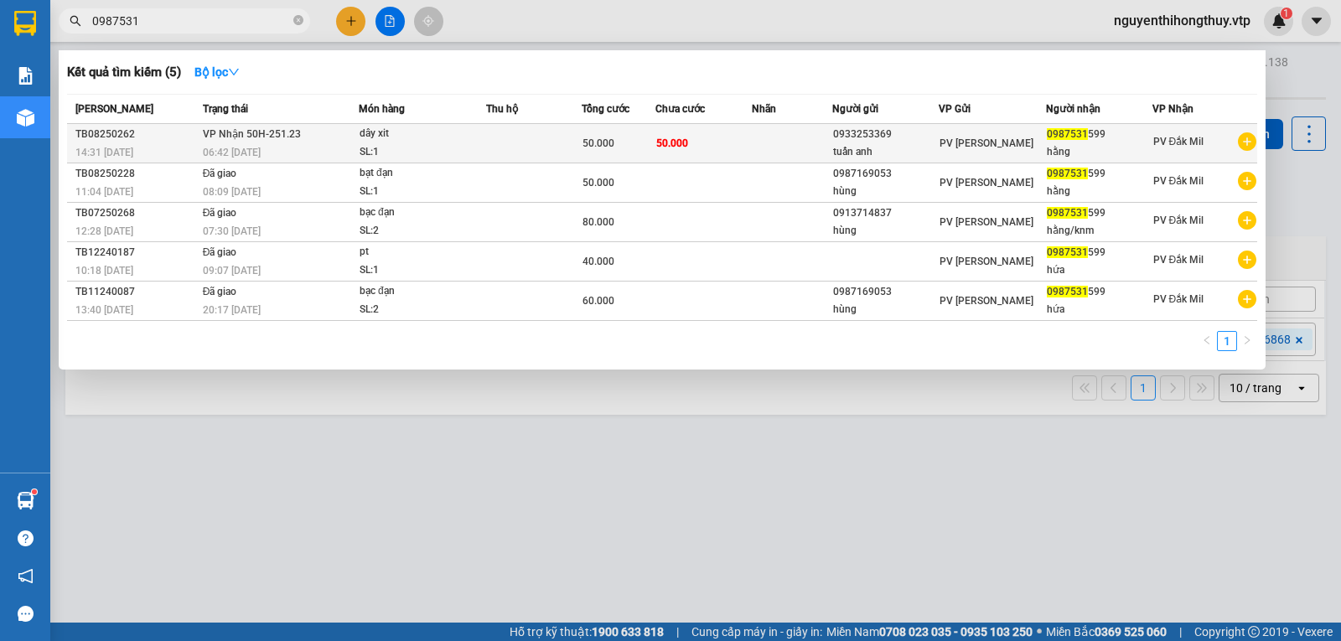
type input "0987531"
click at [710, 150] on td "50.000" at bounding box center [703, 143] width 96 height 39
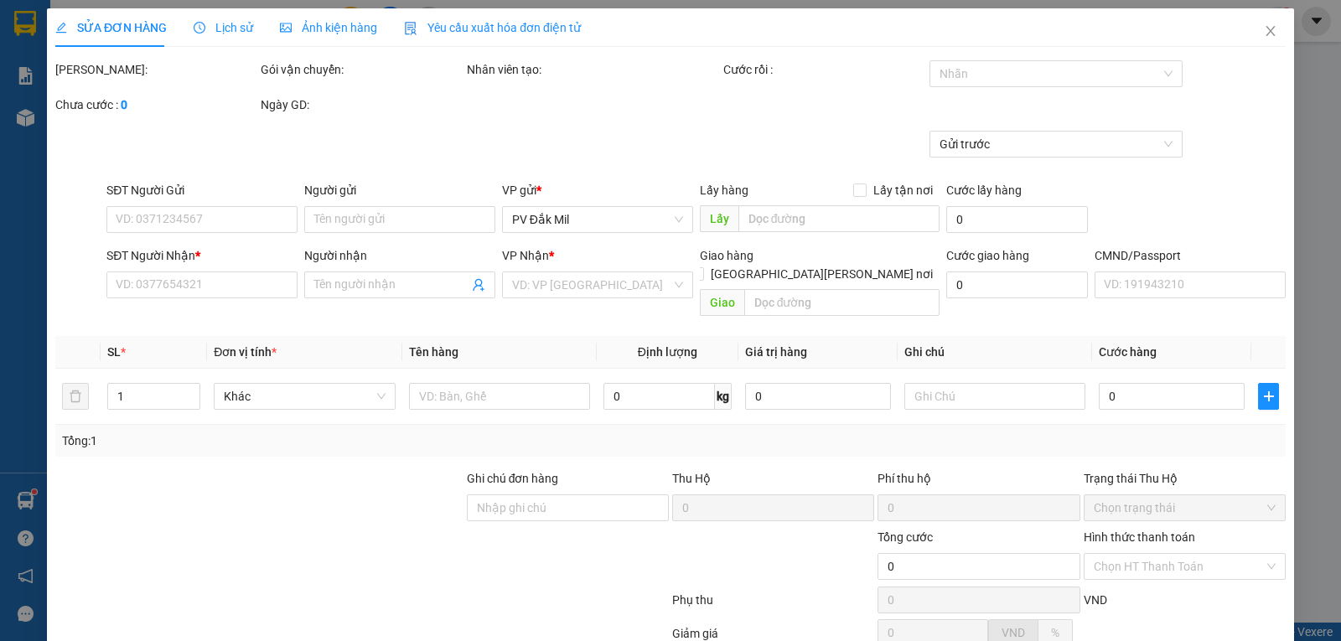
type input "0933253369"
type input "tuấn anh"
type input "0987531599"
type input "hằng"
type input "50.000"
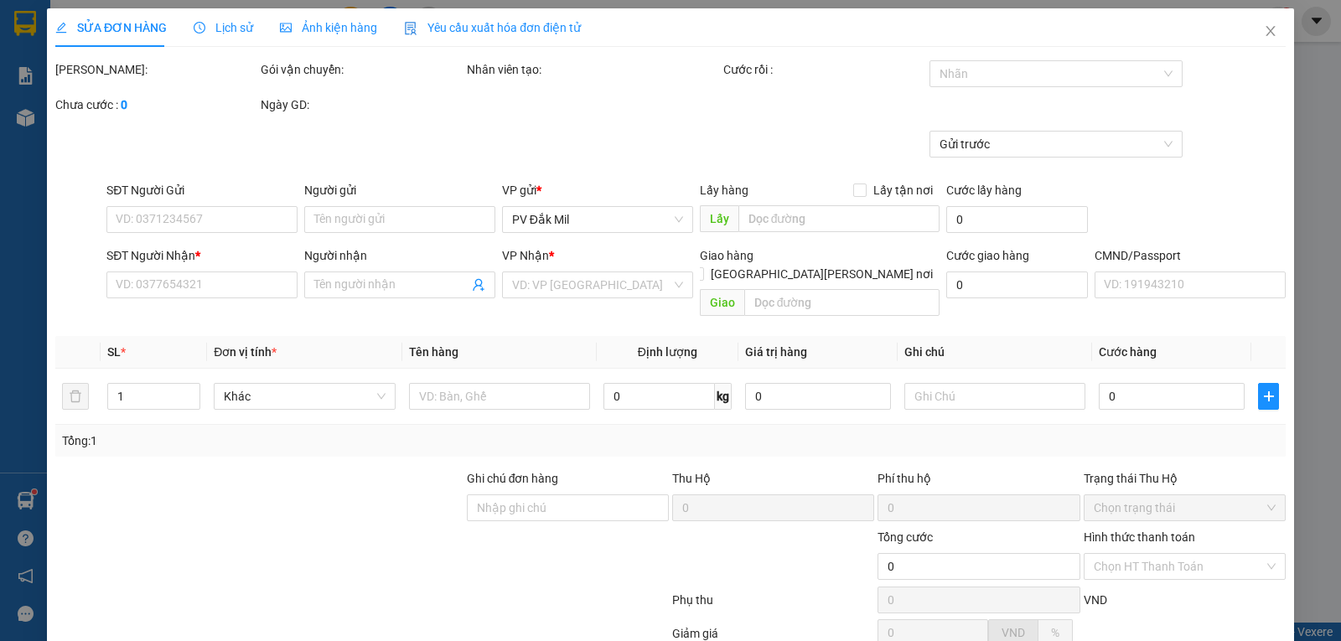
type input "50.000"
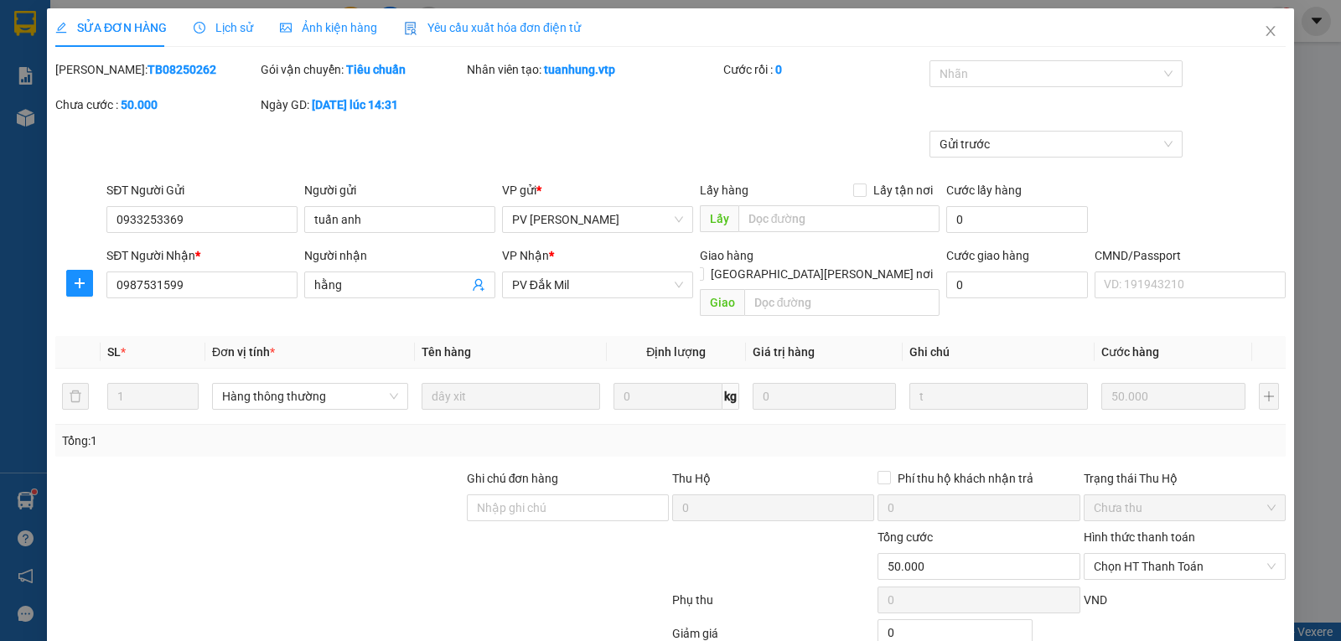
type input "2.500"
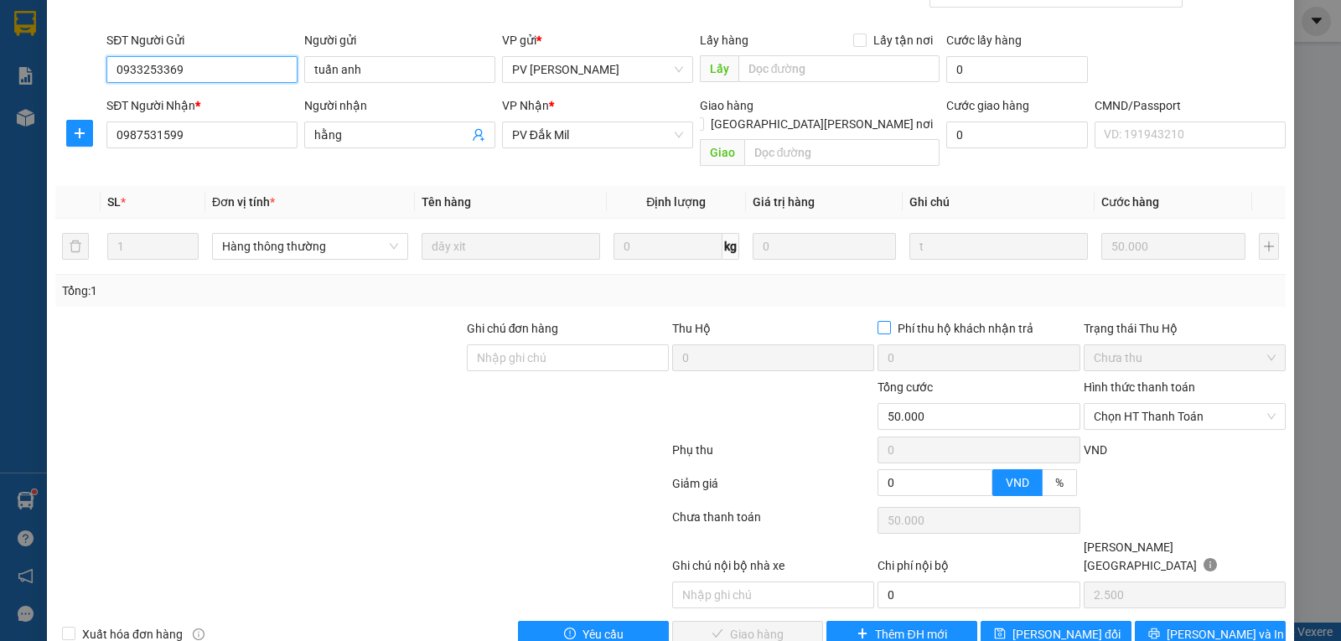
scroll to position [153, 0]
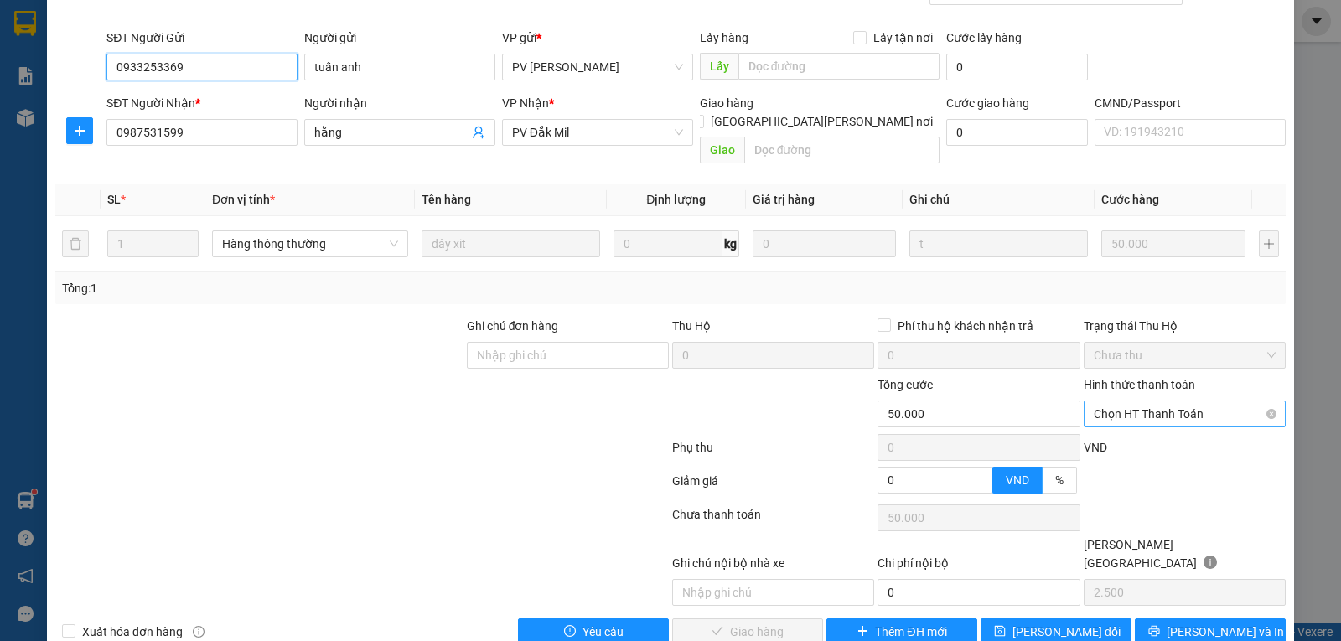
click at [1195, 401] on span "Chọn HT Thanh Toán" at bounding box center [1185, 413] width 182 height 25
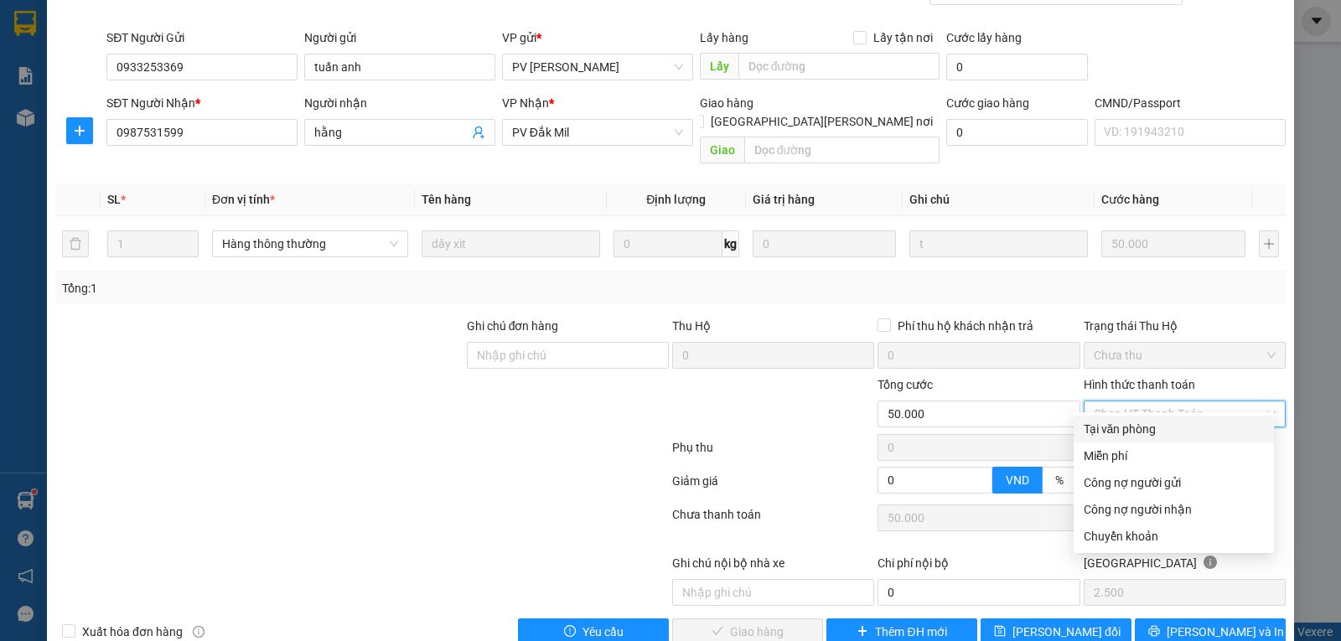
click at [1116, 424] on div "Tại văn phòng" at bounding box center [1174, 429] width 180 height 18
type input "0"
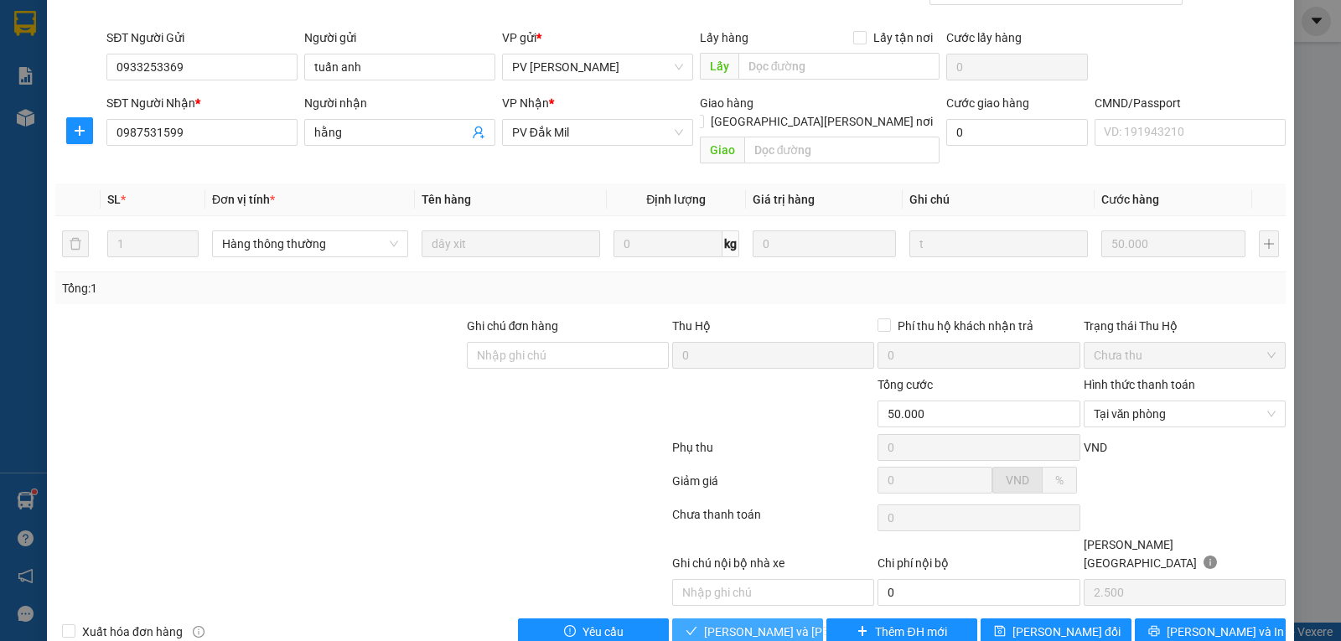
click at [732, 623] on span "[PERSON_NAME] và Giao hàng" at bounding box center [817, 632] width 226 height 18
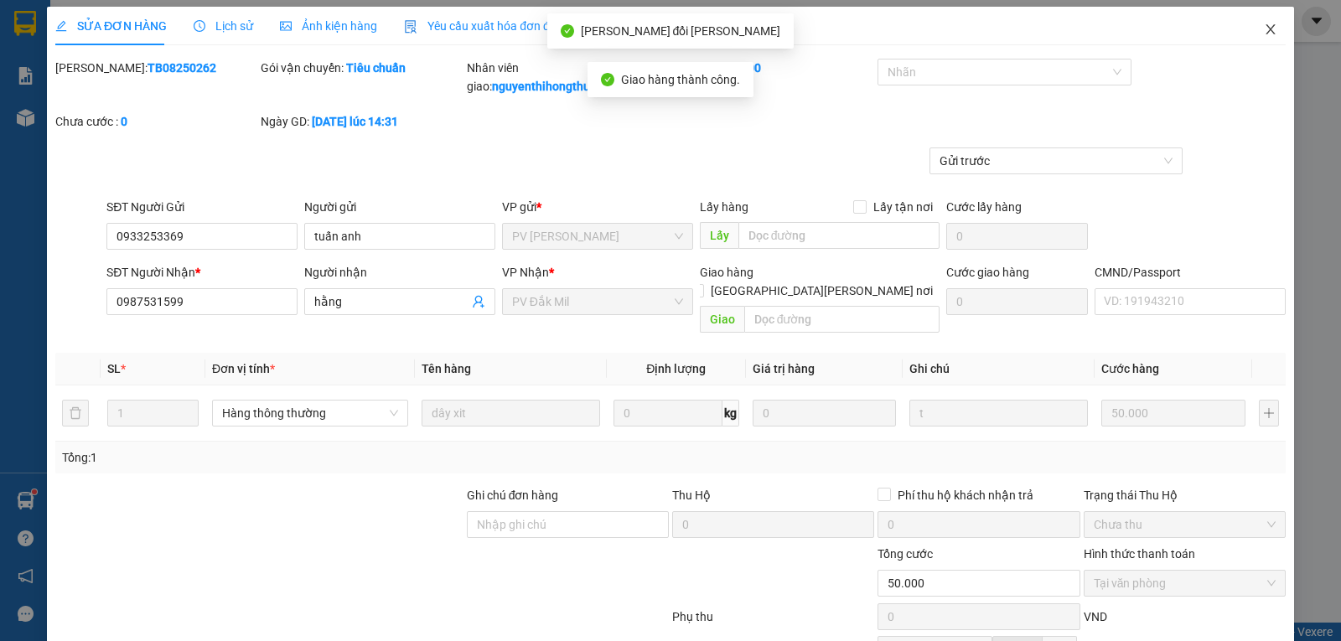
scroll to position [0, 0]
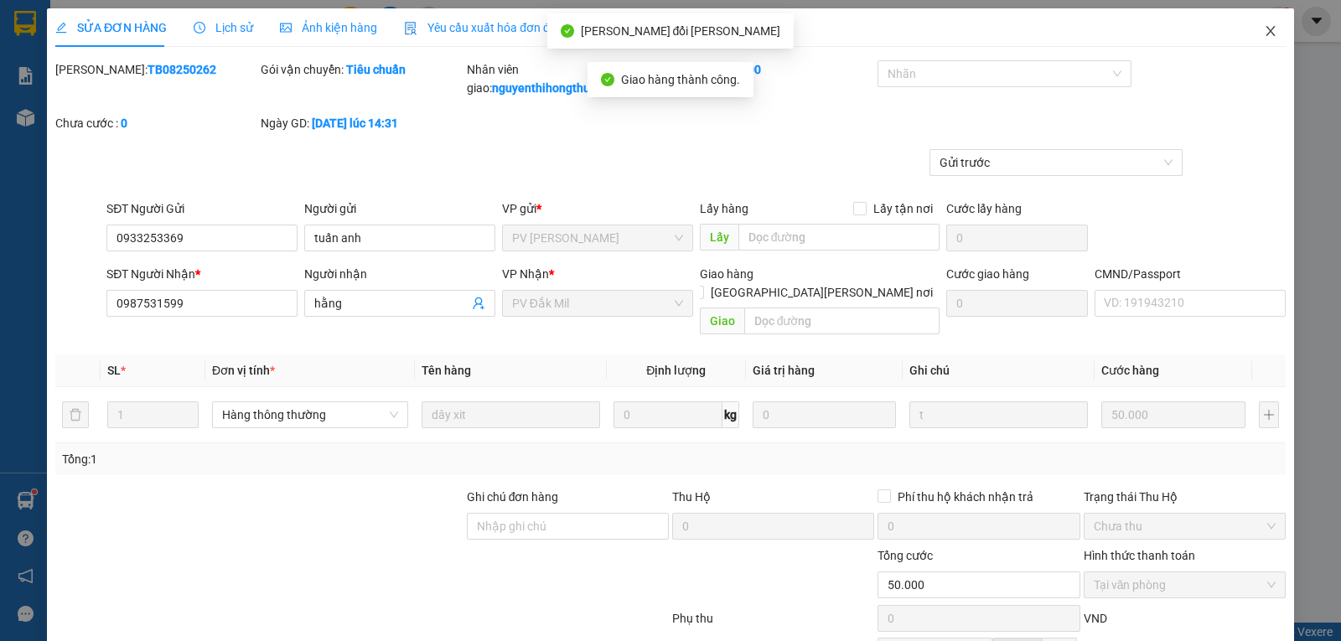
click at [1266, 33] on icon "close" at bounding box center [1270, 31] width 9 height 10
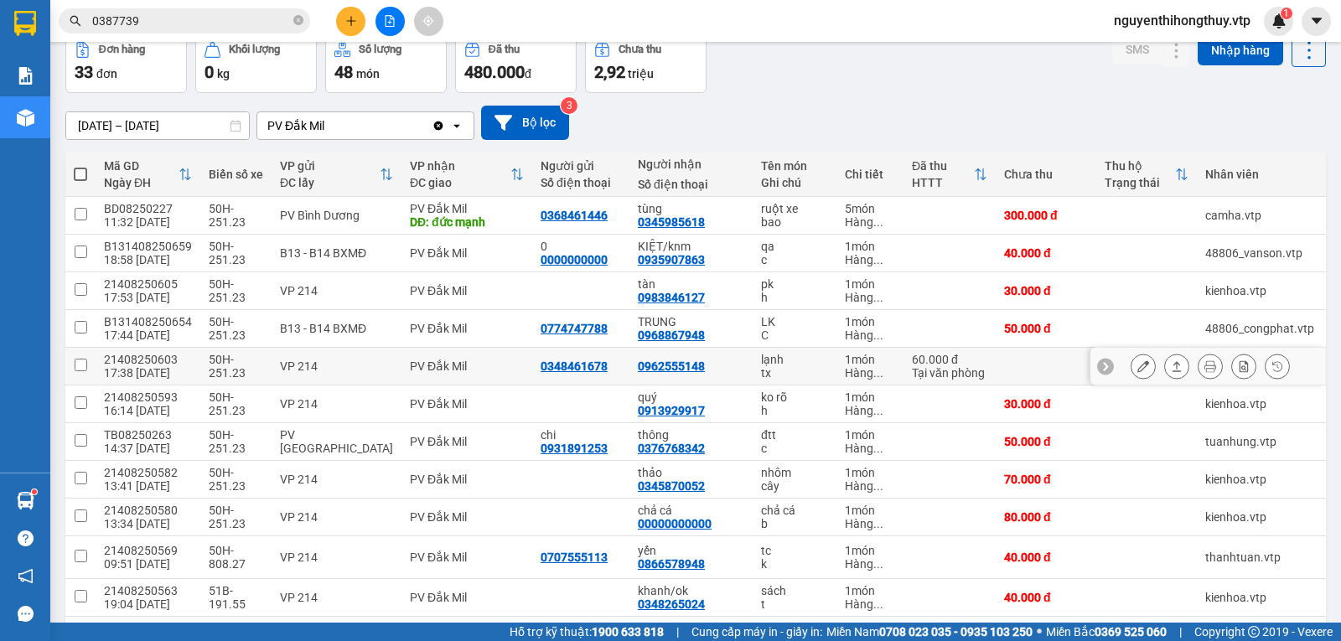
scroll to position [168, 0]
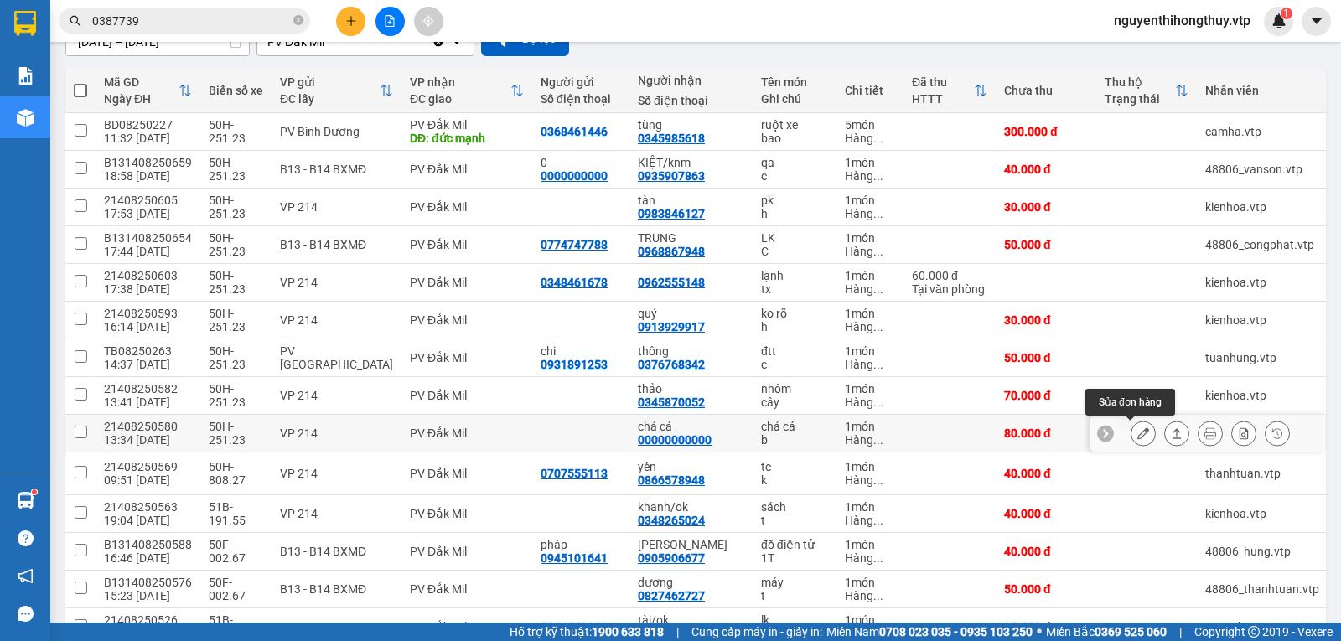
click at [1137, 433] on icon at bounding box center [1143, 433] width 12 height 12
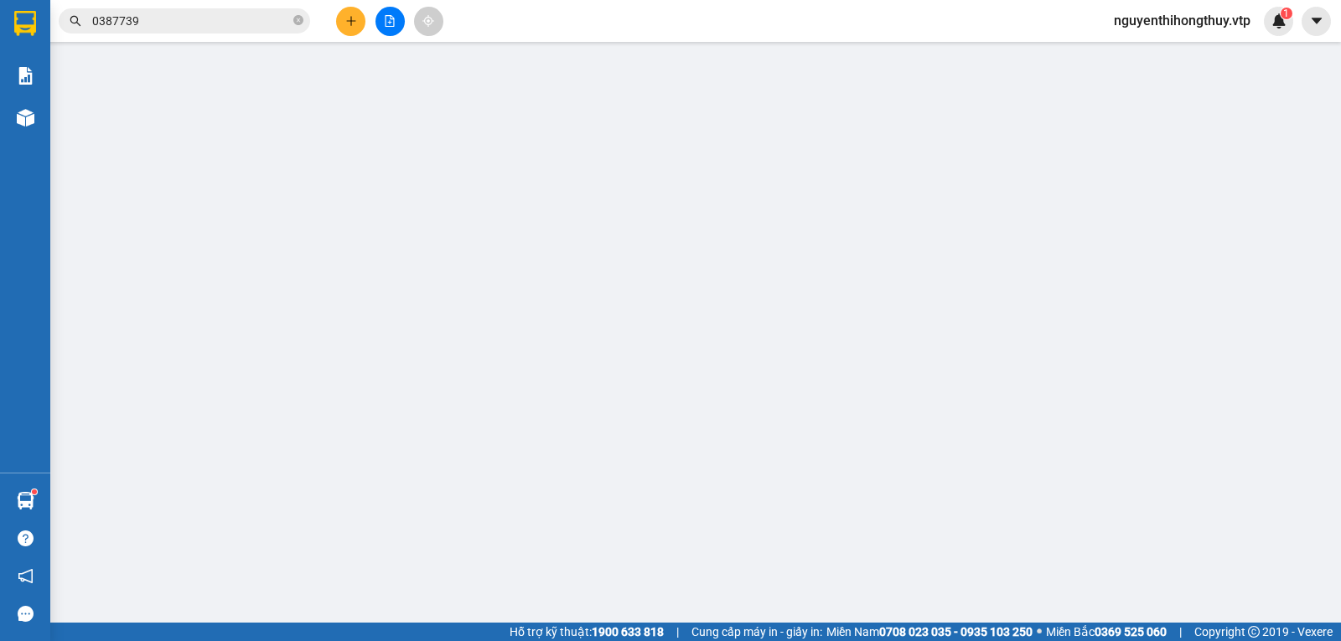
type input "00000000000"
type input "chả cá"
type input "80.000"
type input "4.000"
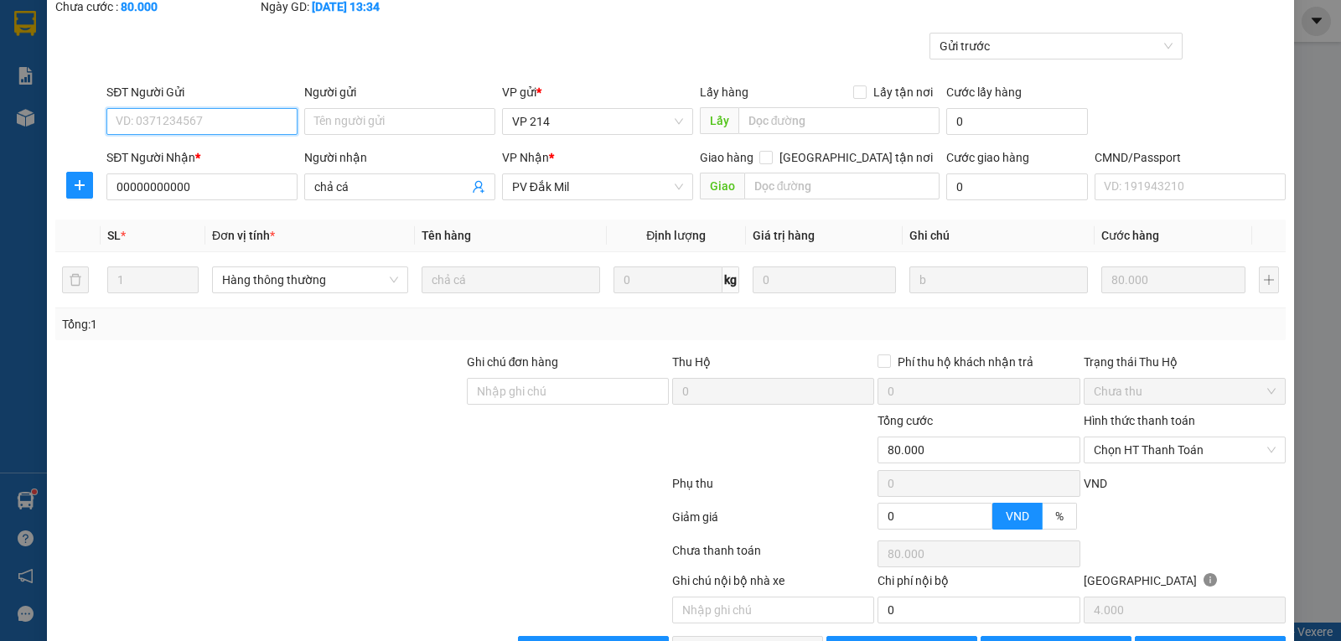
scroll to position [153, 0]
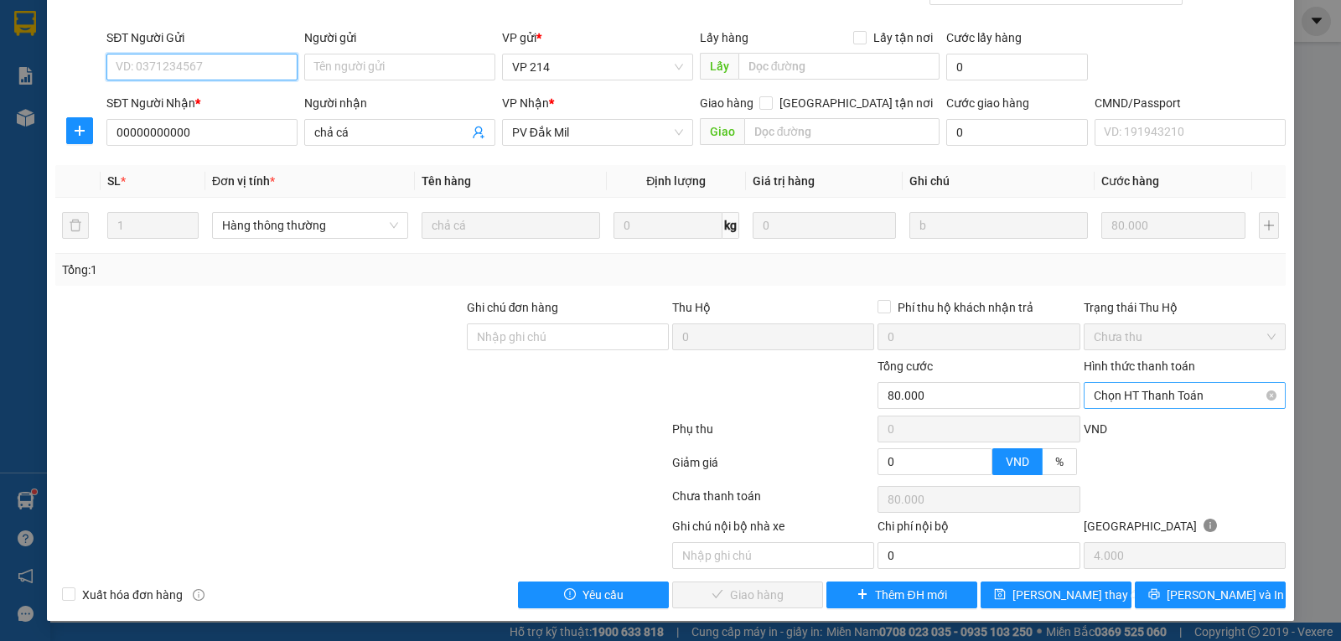
click at [1134, 395] on span "Chọn HT Thanh Toán" at bounding box center [1185, 395] width 182 height 25
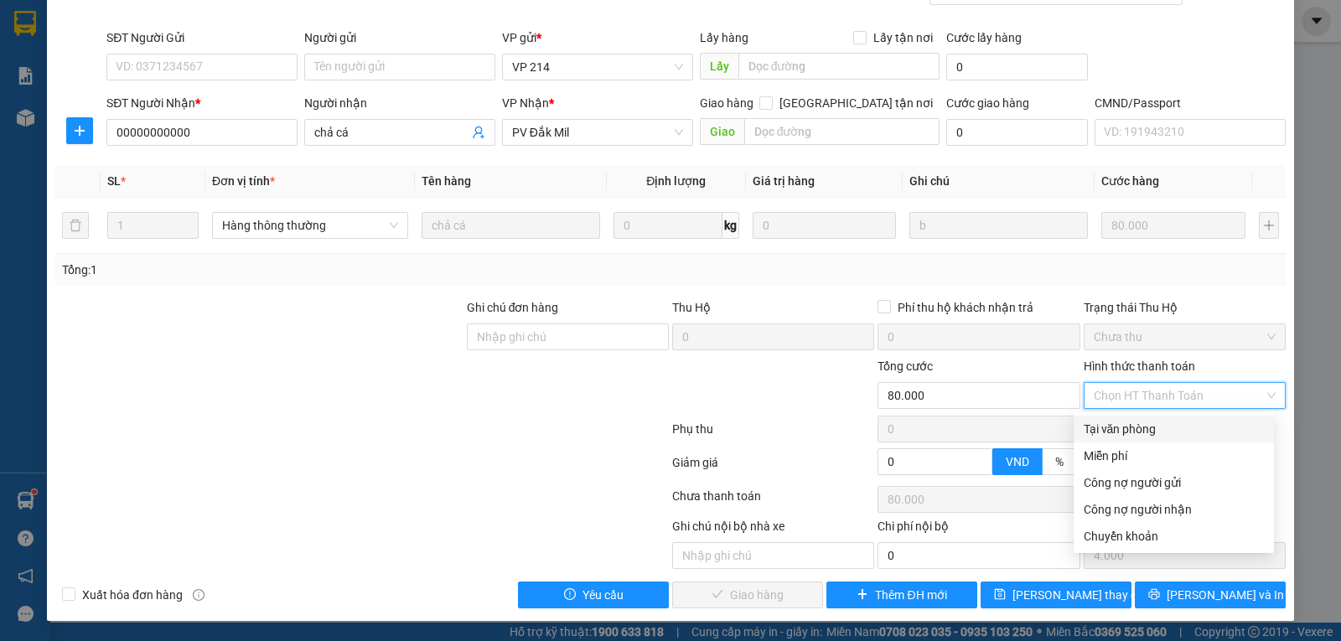
click at [1104, 427] on div "Tại văn phòng" at bounding box center [1174, 429] width 180 height 18
type input "0"
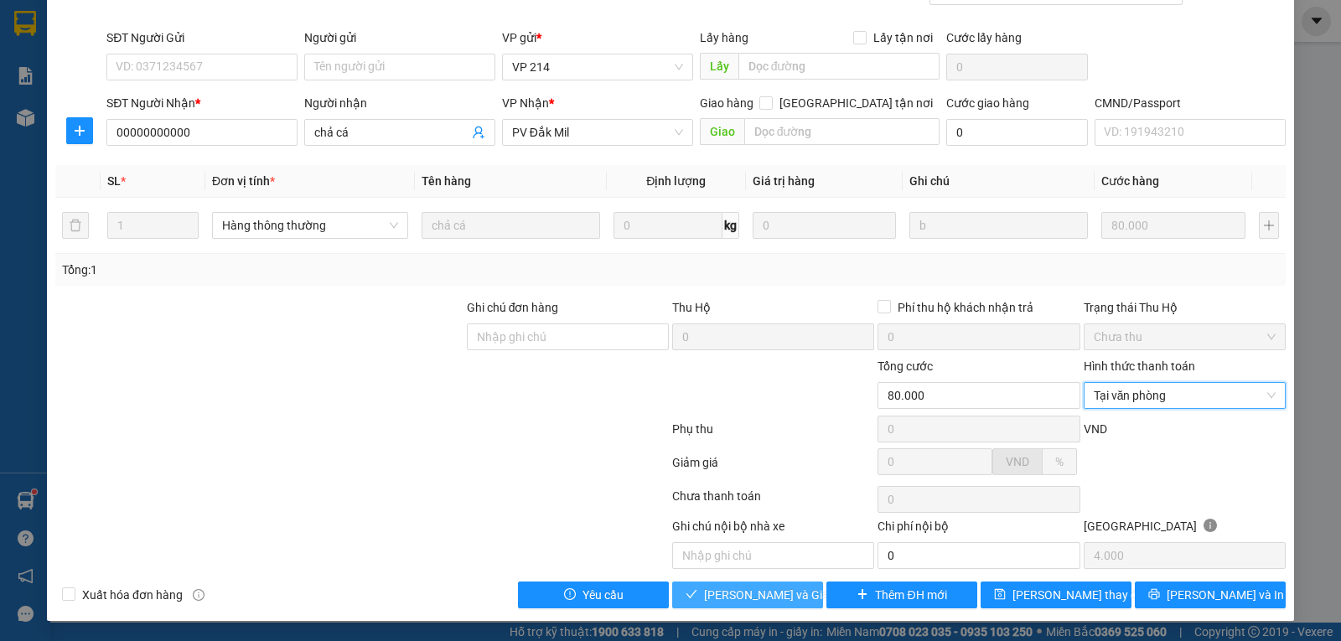
click at [736, 596] on span "[PERSON_NAME] và Giao hàng" at bounding box center [784, 595] width 161 height 18
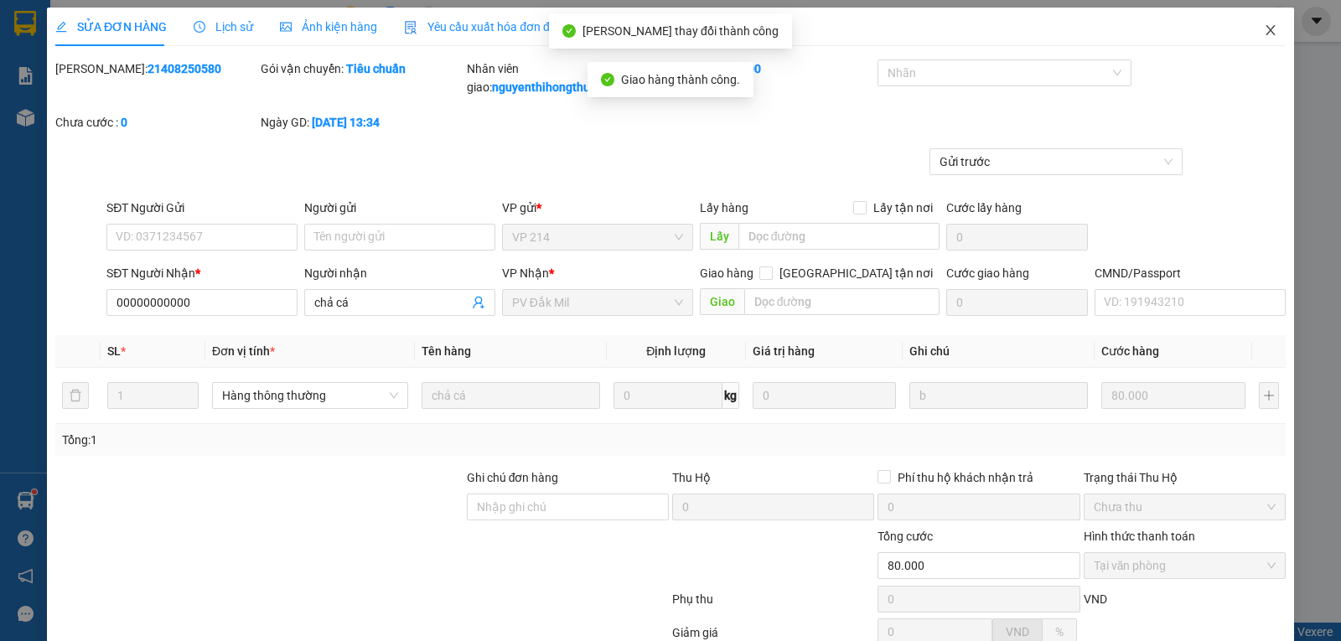
scroll to position [0, 0]
click at [1264, 30] on icon "close" at bounding box center [1270, 30] width 13 height 13
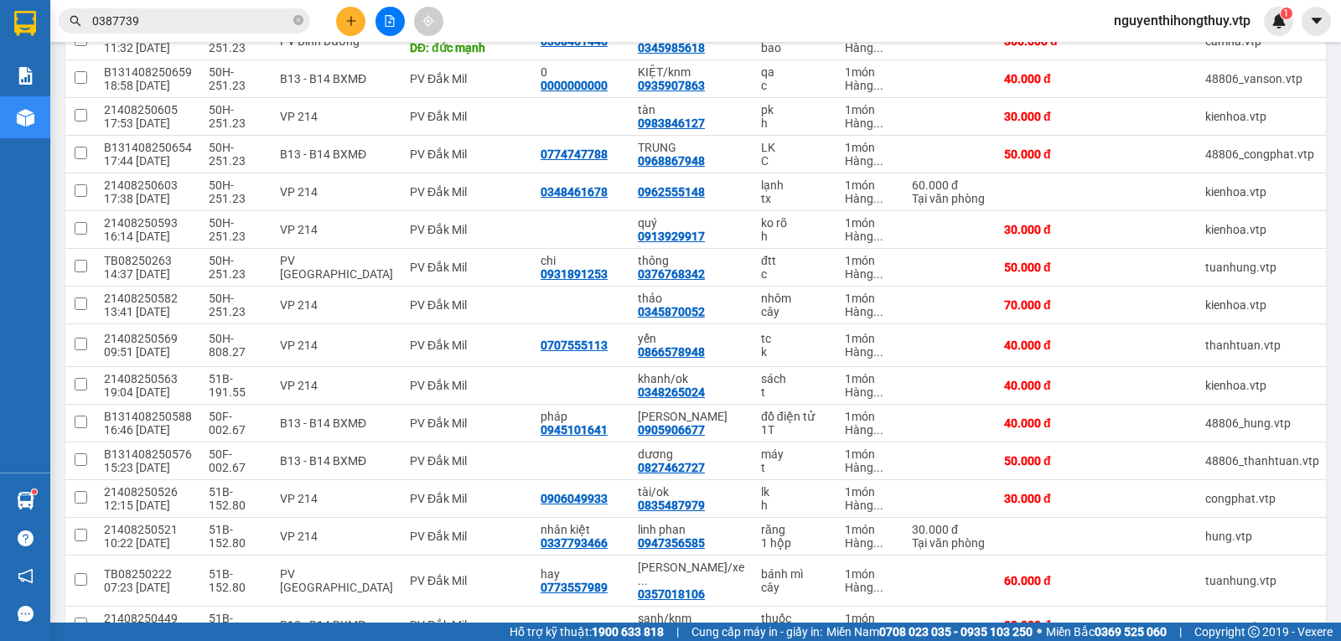
scroll to position [168, 0]
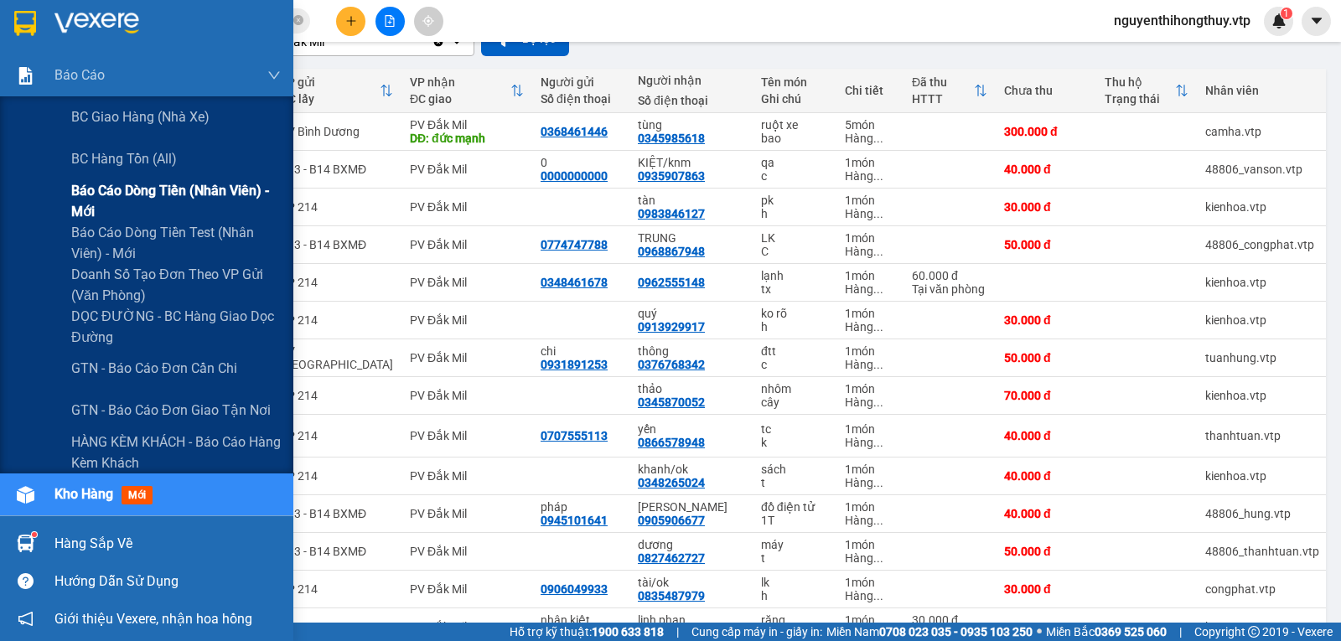
click at [123, 192] on span "Báo cáo dòng tiền (nhân viên) - mới" at bounding box center [176, 201] width 210 height 42
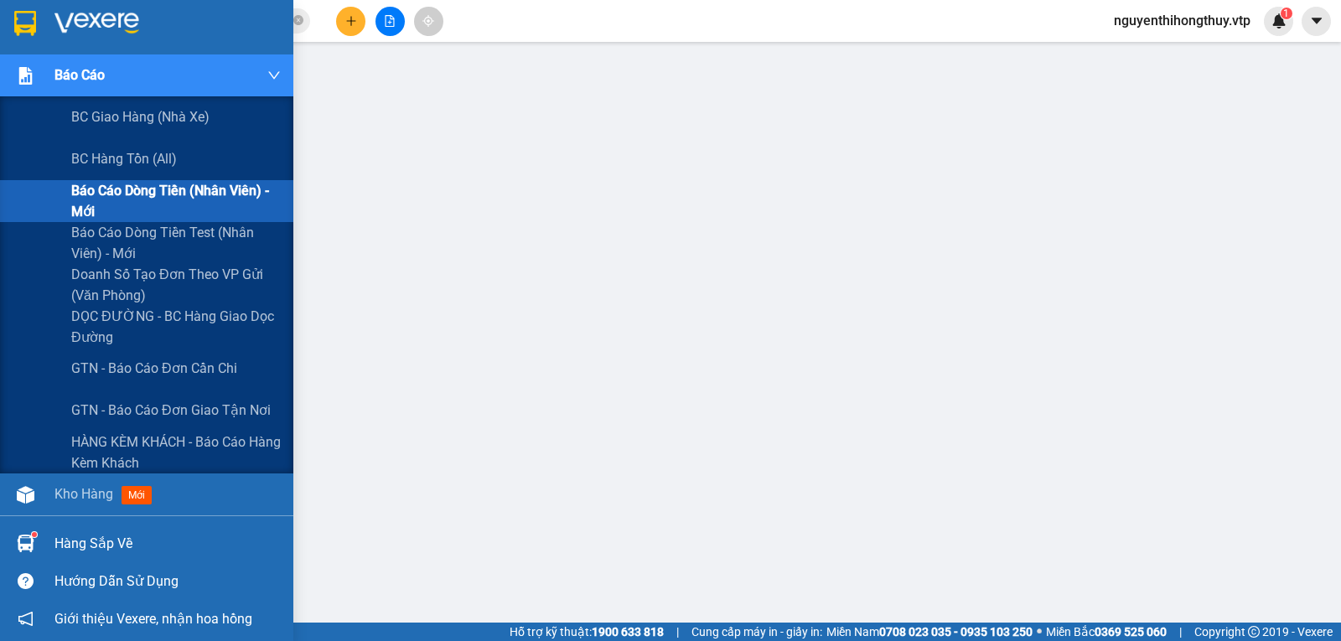
click at [126, 201] on span "Báo cáo dòng tiền (nhân viên) - mới" at bounding box center [176, 201] width 210 height 42
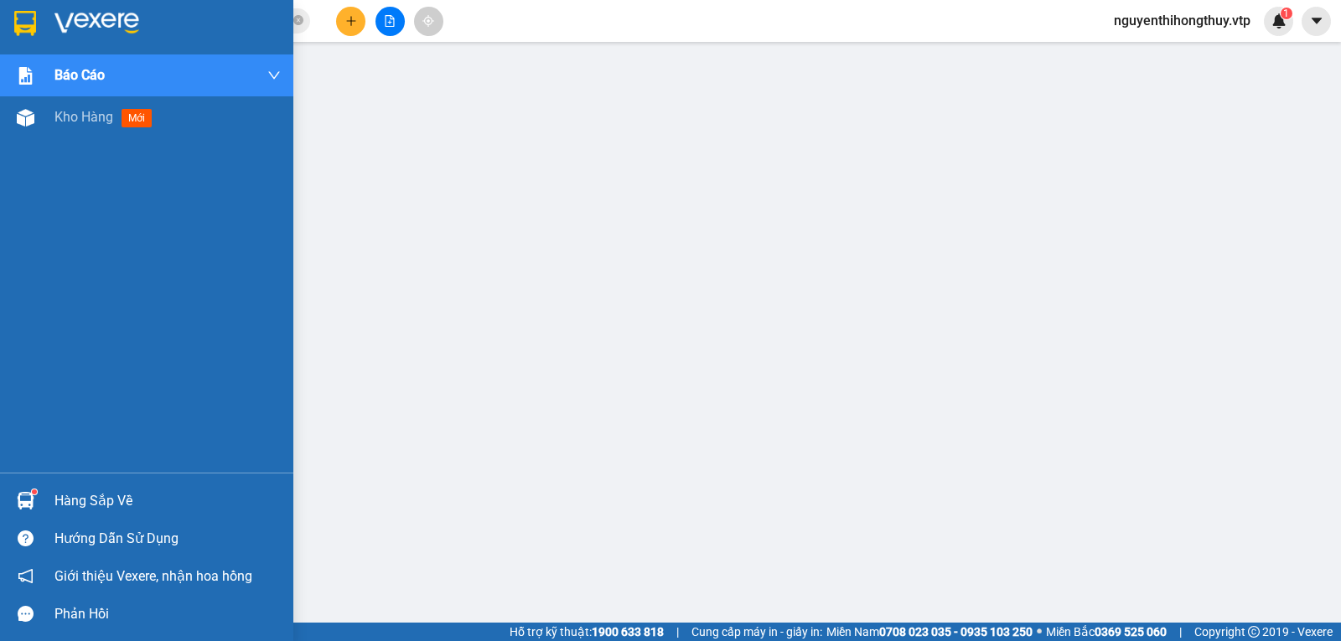
click at [18, 22] on img at bounding box center [25, 23] width 22 height 25
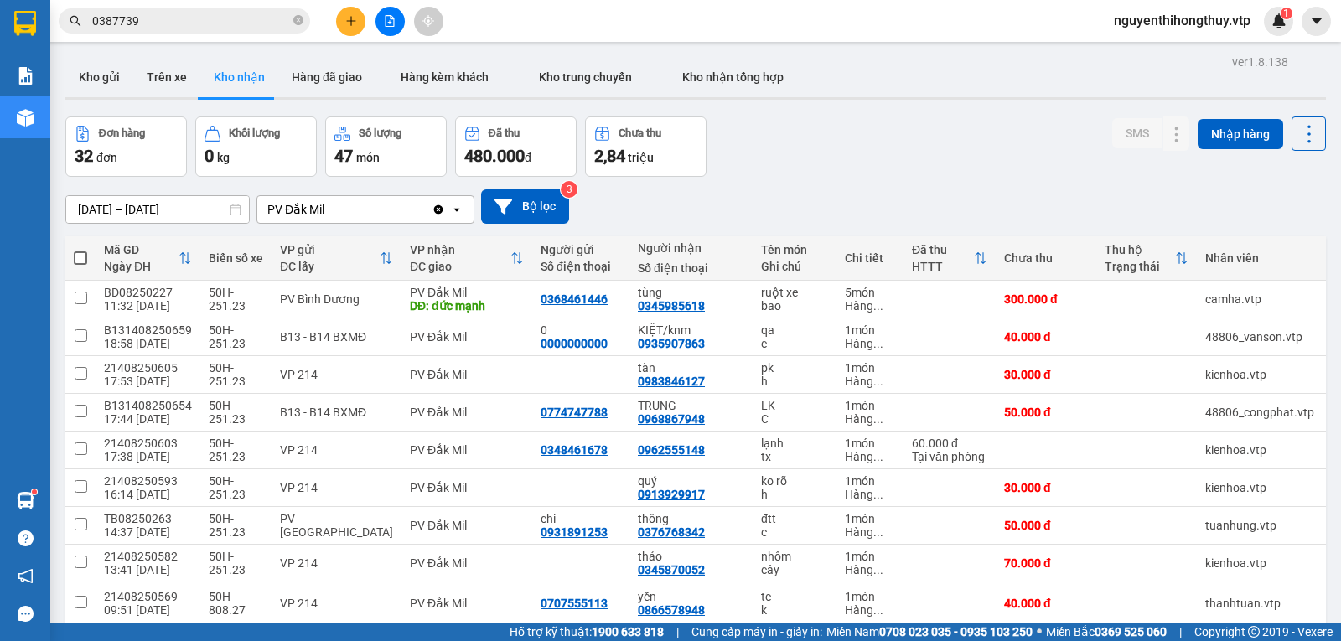
click at [220, 16] on input "0387739" at bounding box center [191, 21] width 198 height 18
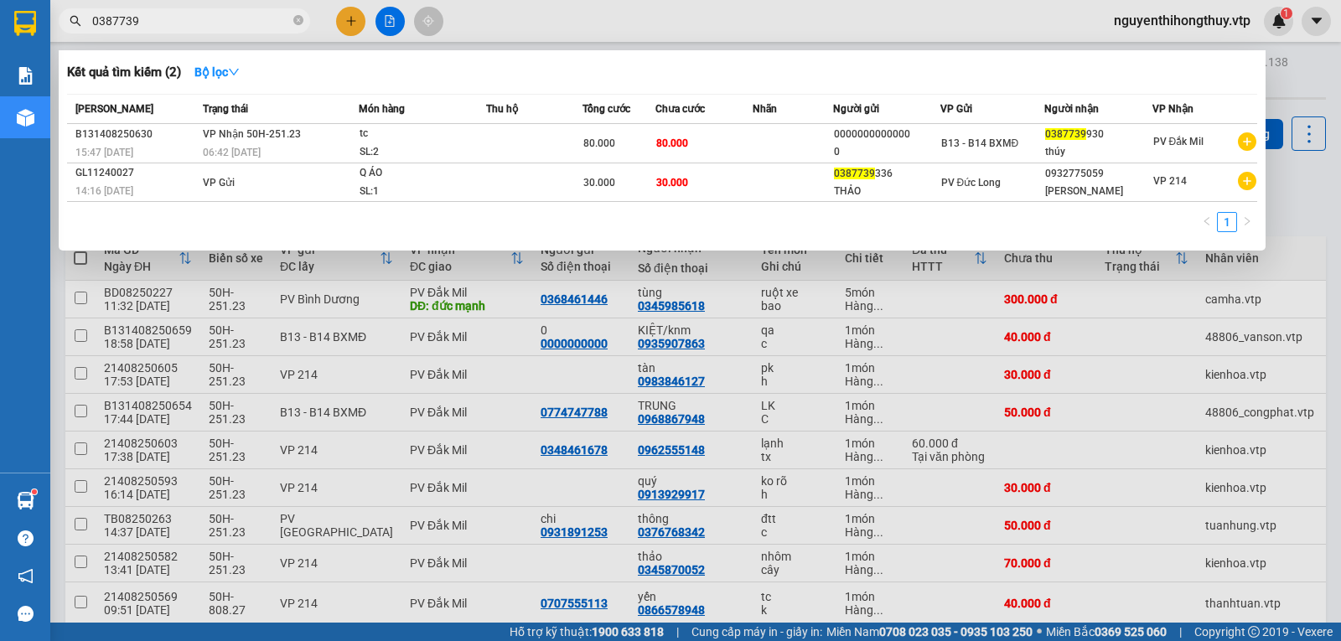
click at [220, 16] on input "0387739" at bounding box center [191, 21] width 198 height 18
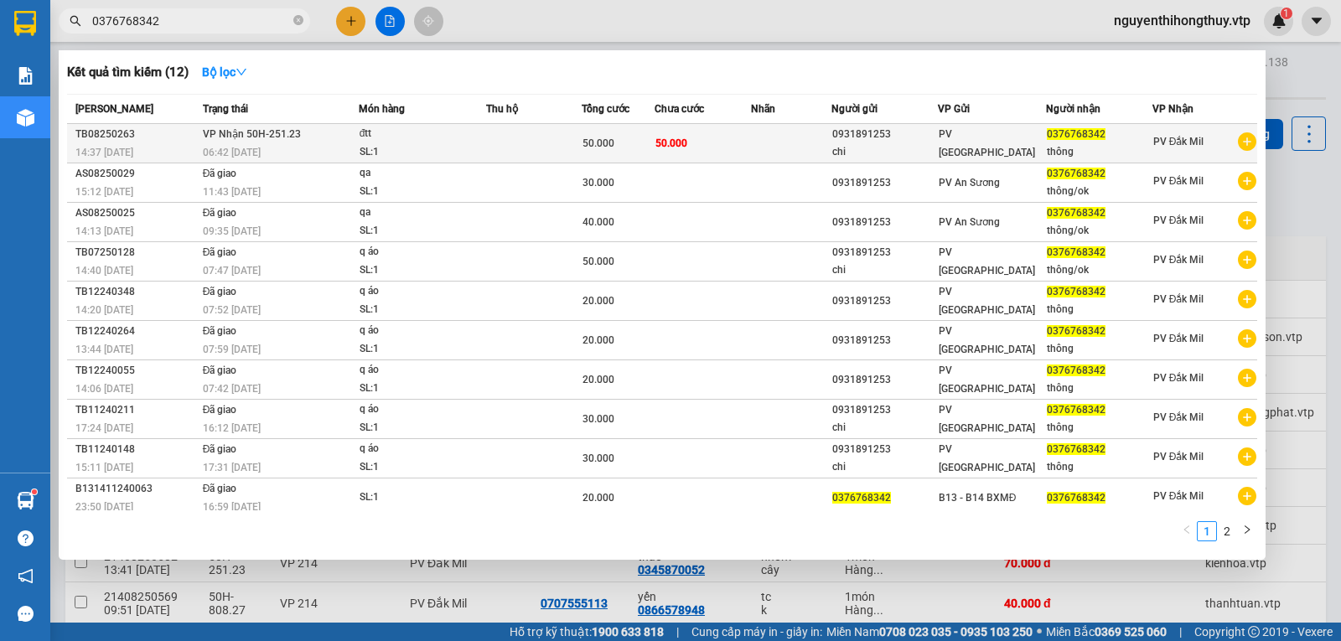
type input "0376768342"
click at [761, 137] on td at bounding box center [791, 143] width 80 height 39
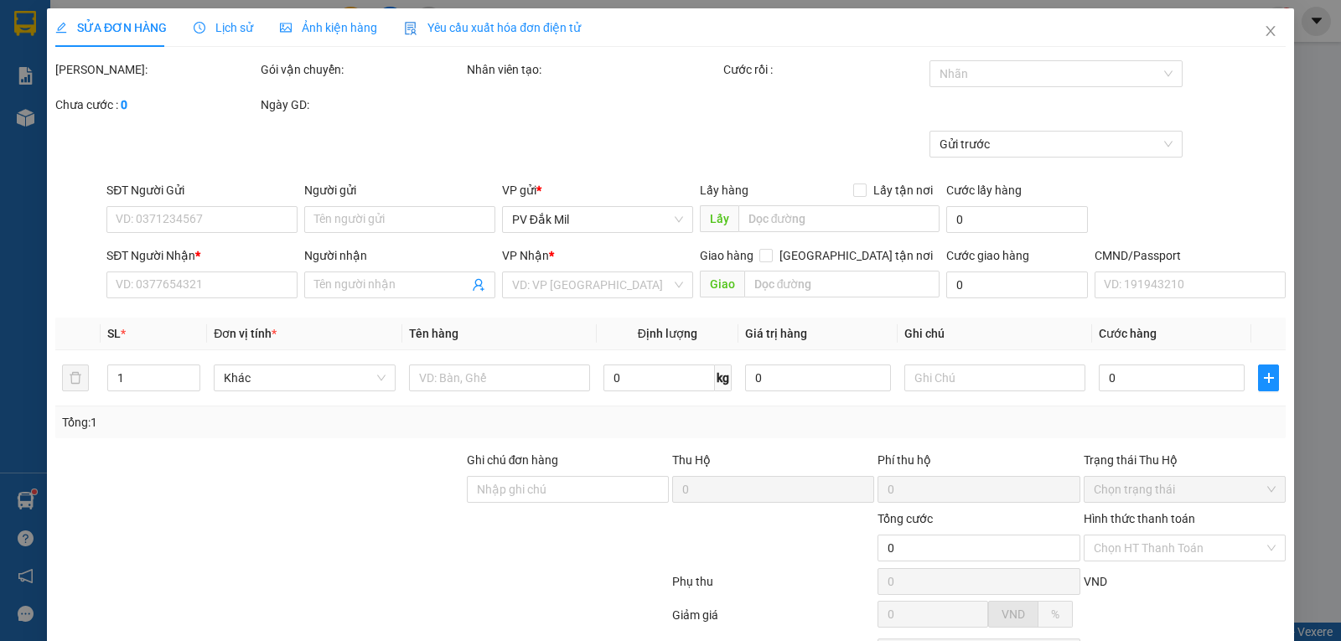
type input "2.500"
type input "0931891253"
type input "chi"
type input "0376768342"
type input "thông"
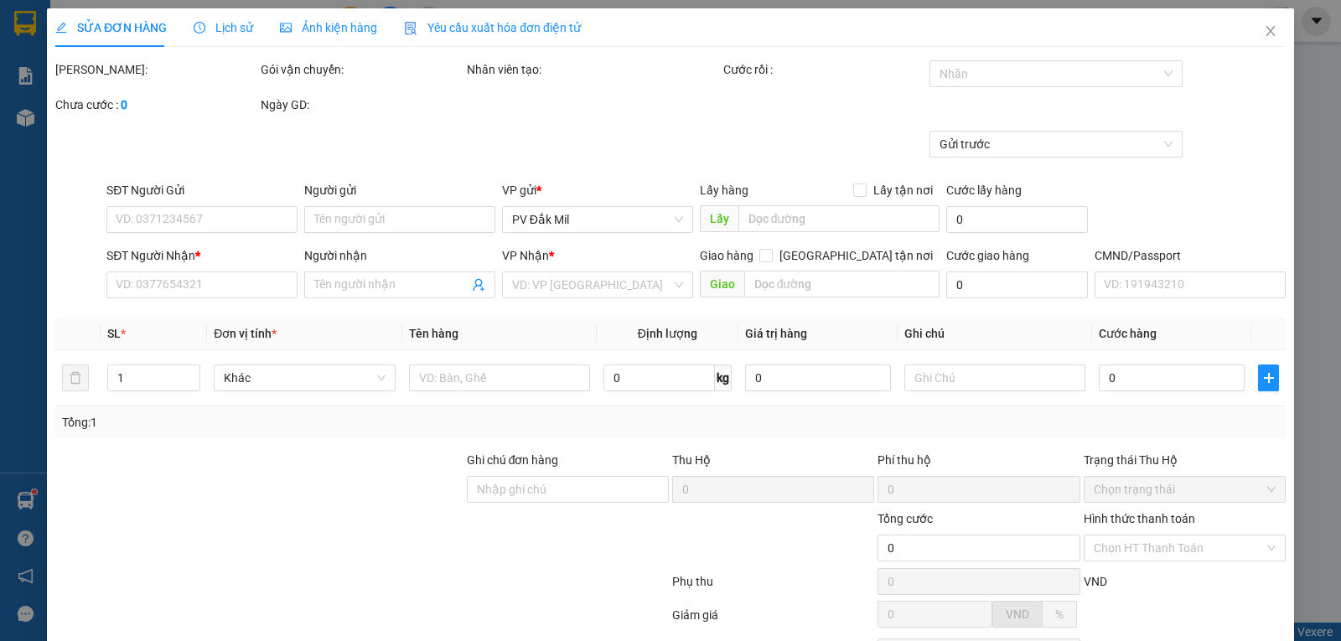
type input "50.000"
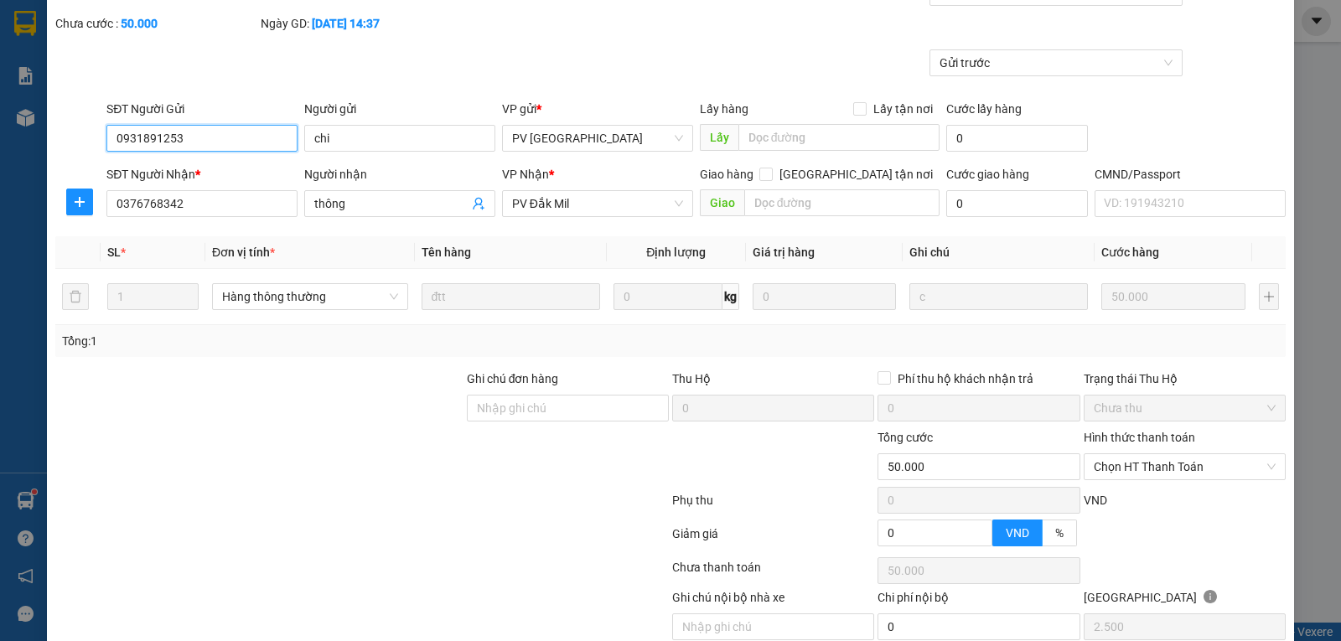
scroll to position [153, 0]
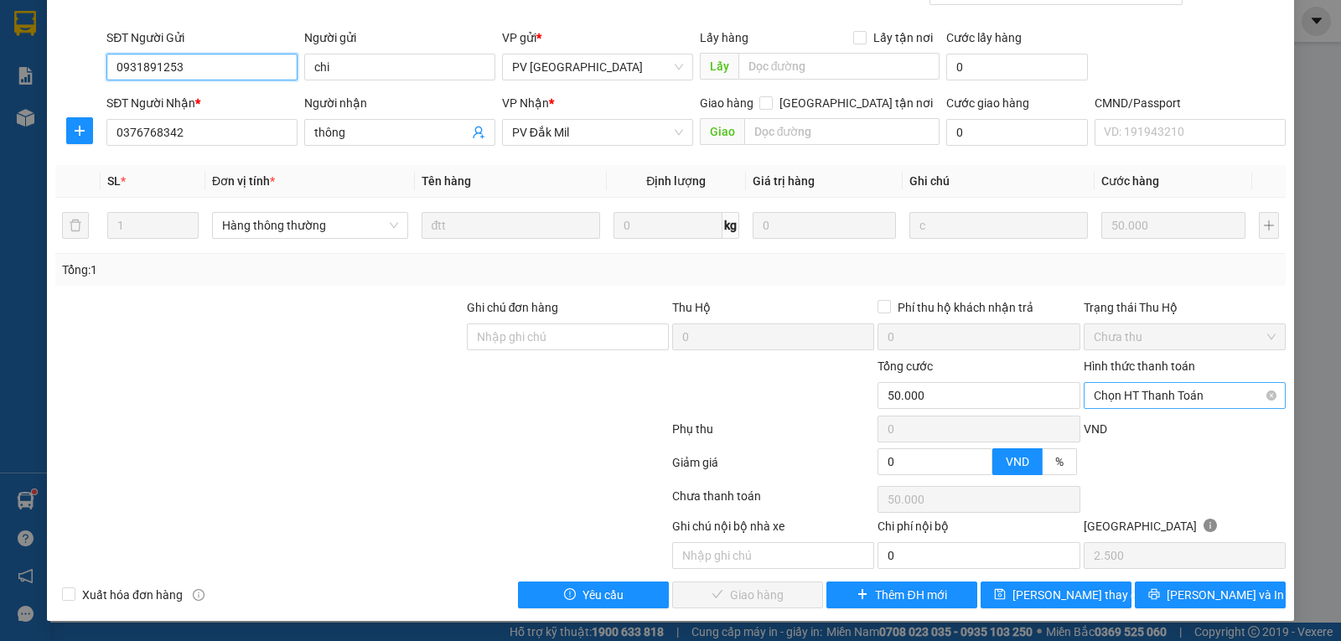
click at [1186, 389] on span "Chọn HT Thanh Toán" at bounding box center [1185, 395] width 182 height 25
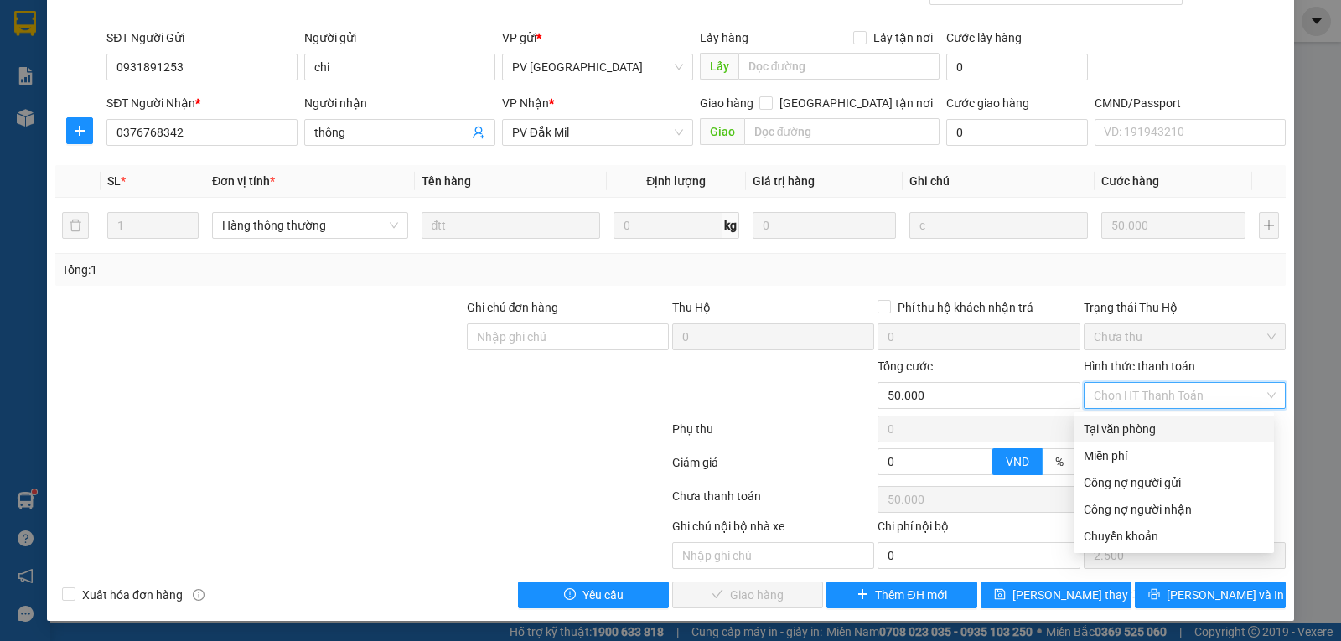
click at [1109, 434] on div "Tại văn phòng" at bounding box center [1174, 429] width 180 height 18
type input "0"
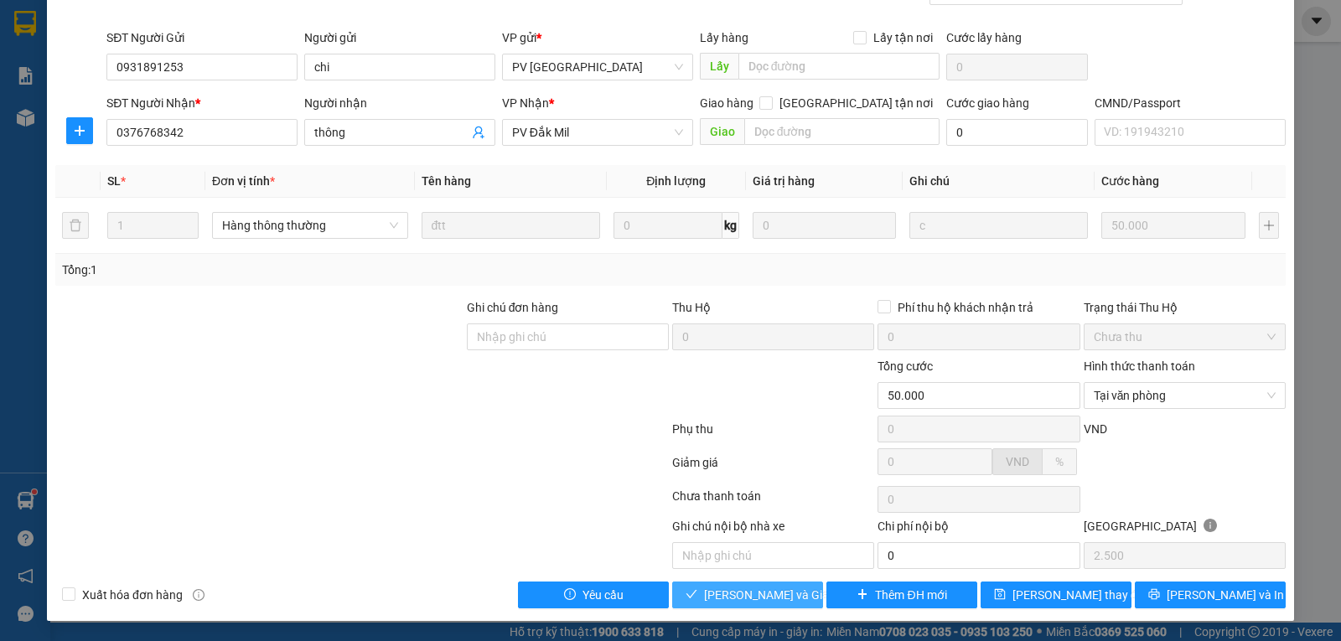
click at [726, 600] on span "[PERSON_NAME] và Giao hàng" at bounding box center [784, 595] width 161 height 18
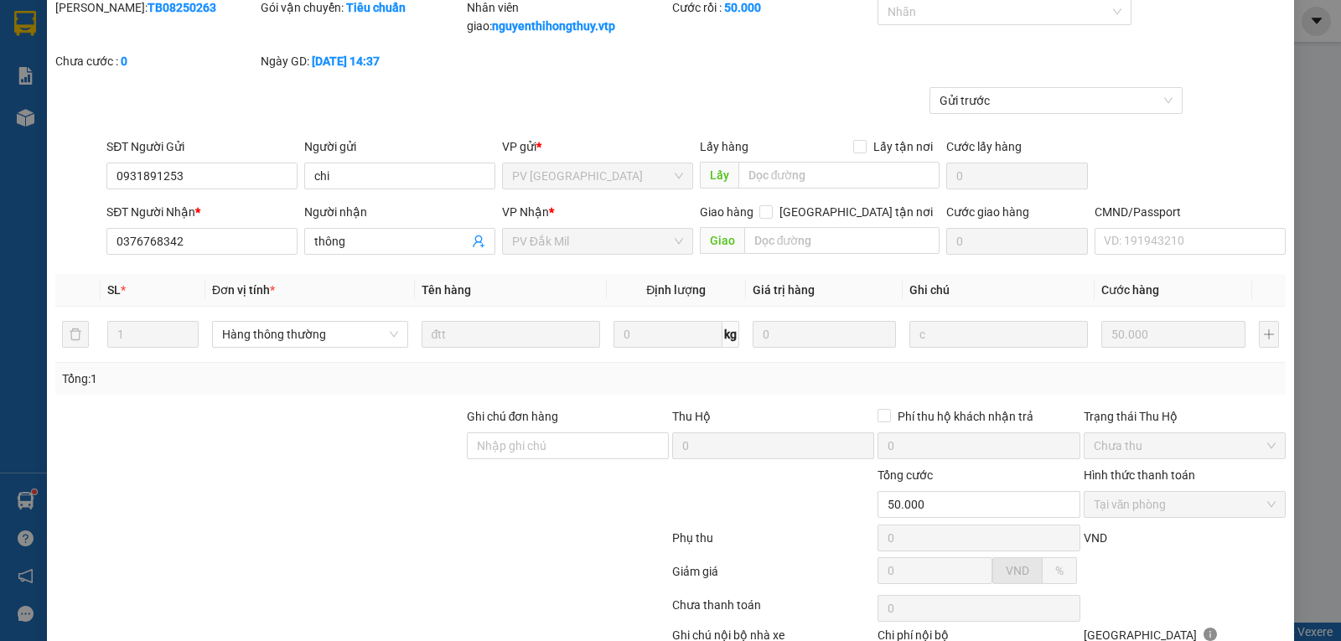
scroll to position [0, 0]
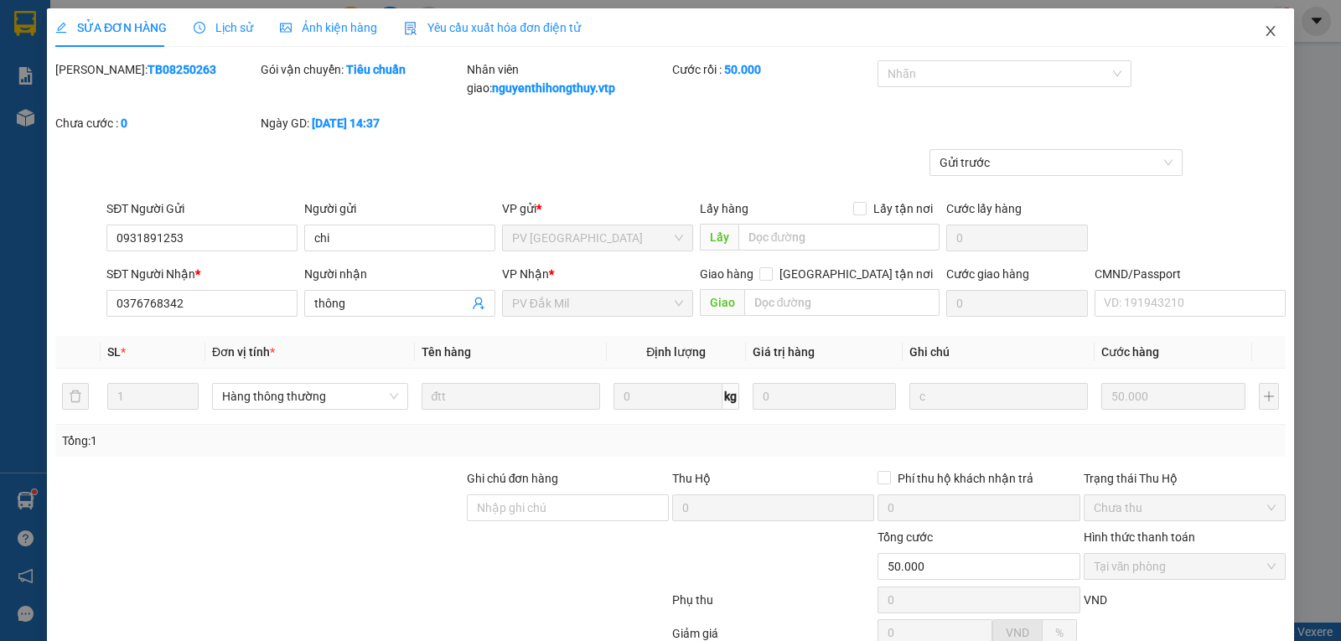
click at [1266, 32] on span "Close" at bounding box center [1270, 31] width 47 height 47
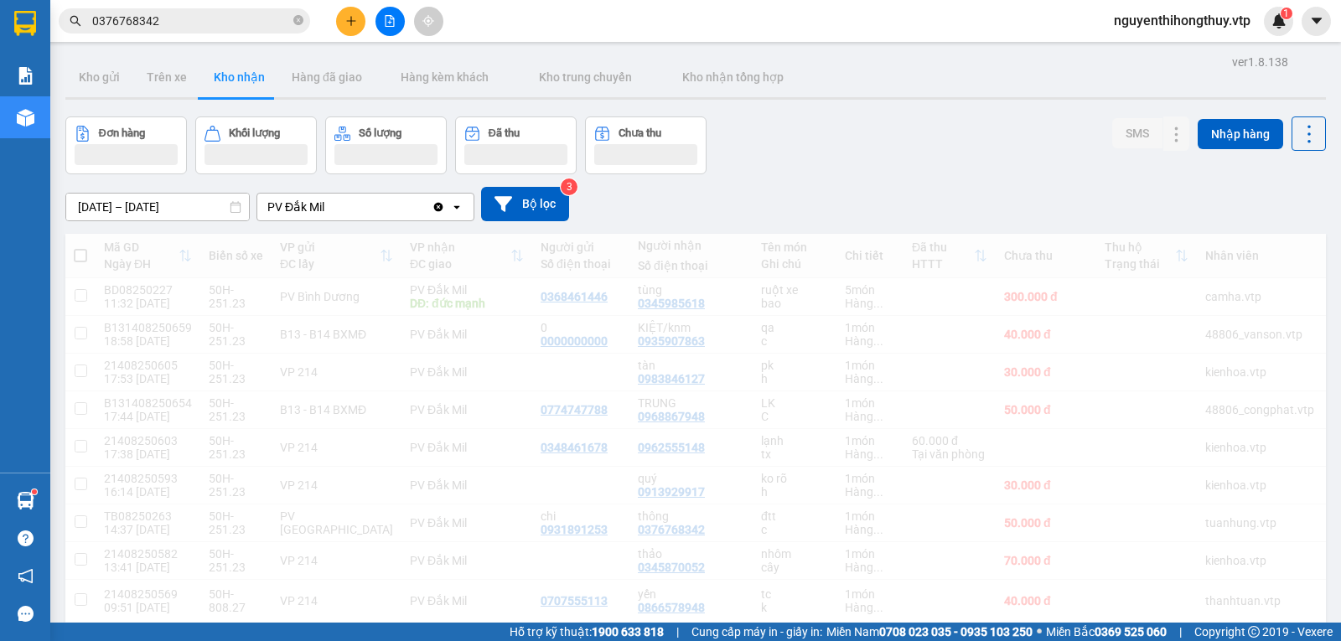
click at [1258, 34] on div "nguyenthihongthuy.vtp 1" at bounding box center [1196, 21] width 193 height 29
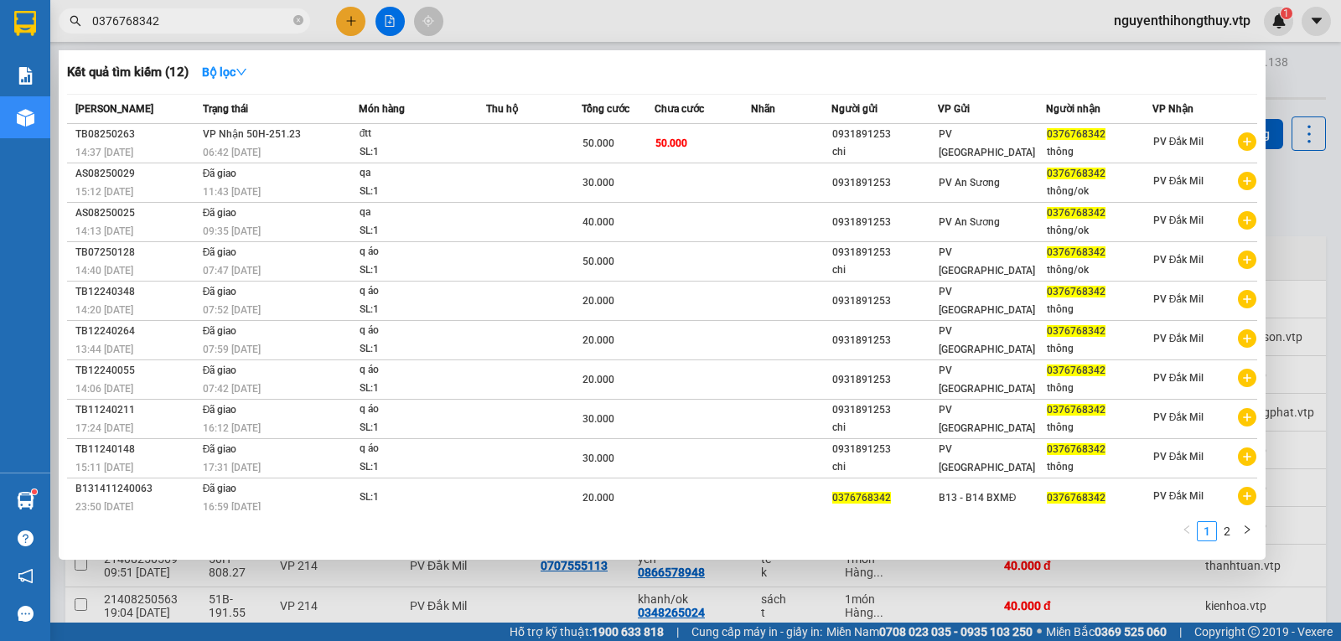
click at [182, 10] on span "0376768342" at bounding box center [184, 20] width 251 height 25
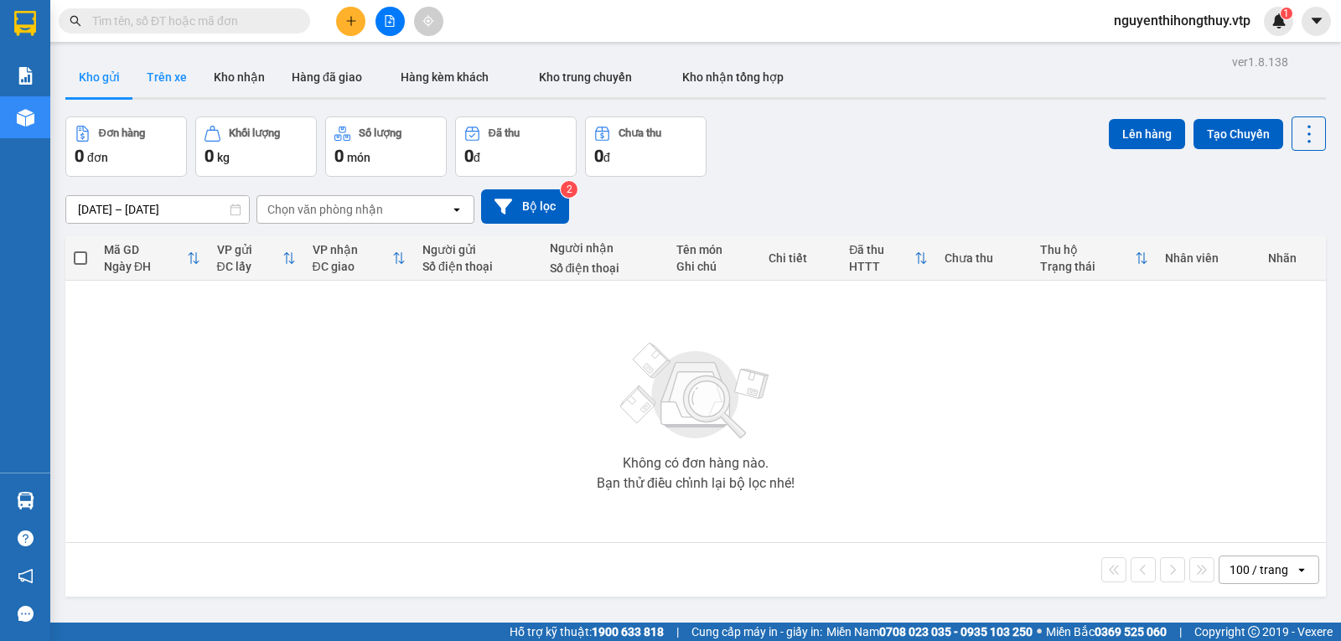
click at [163, 77] on button "Trên xe" at bounding box center [166, 77] width 67 height 40
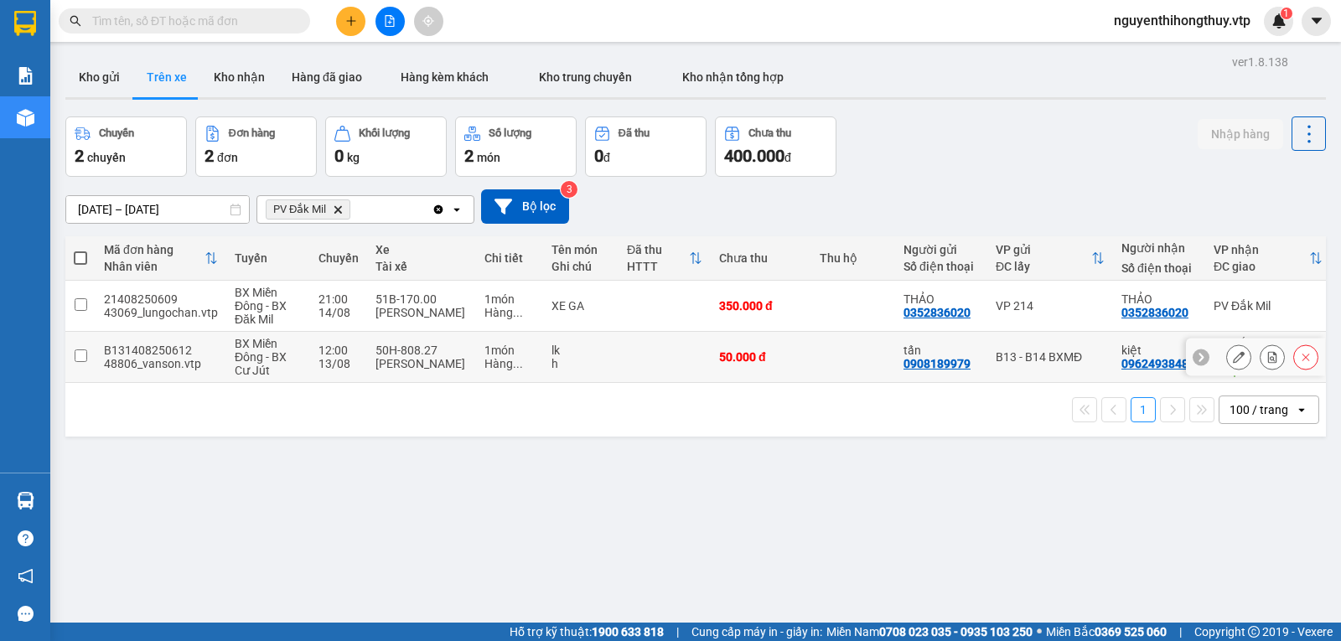
click at [79, 363] on td at bounding box center [80, 357] width 30 height 51
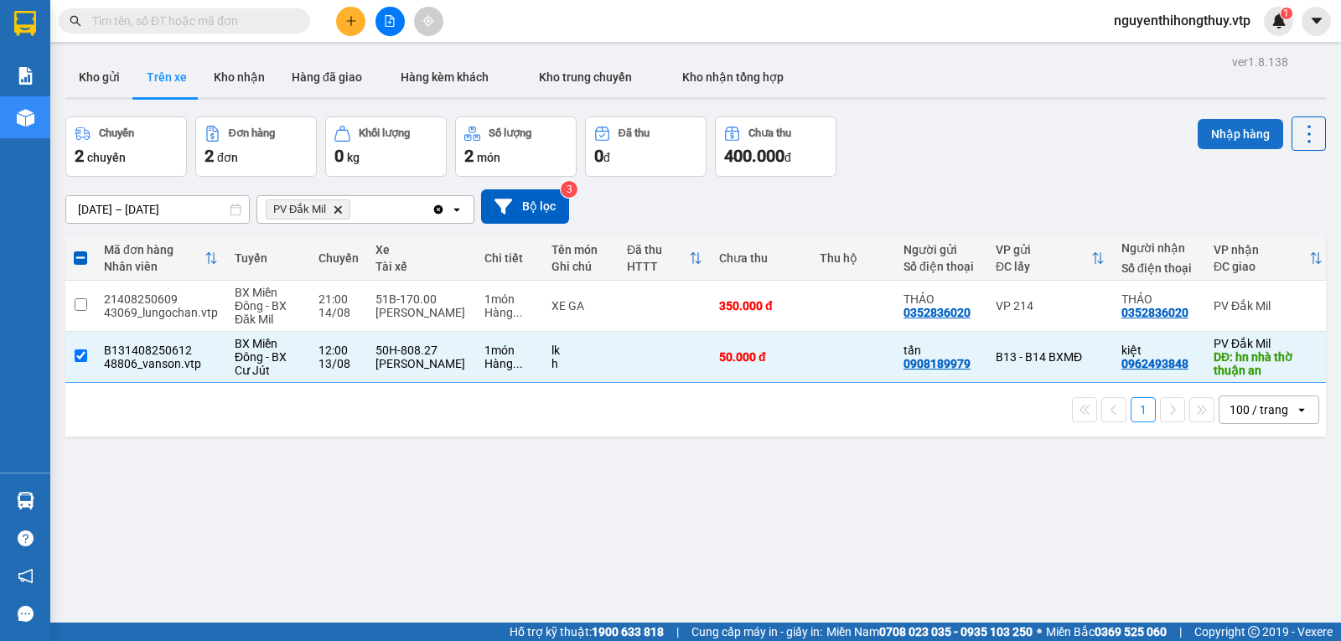
click at [1220, 138] on button "Nhập hàng" at bounding box center [1240, 134] width 85 height 30
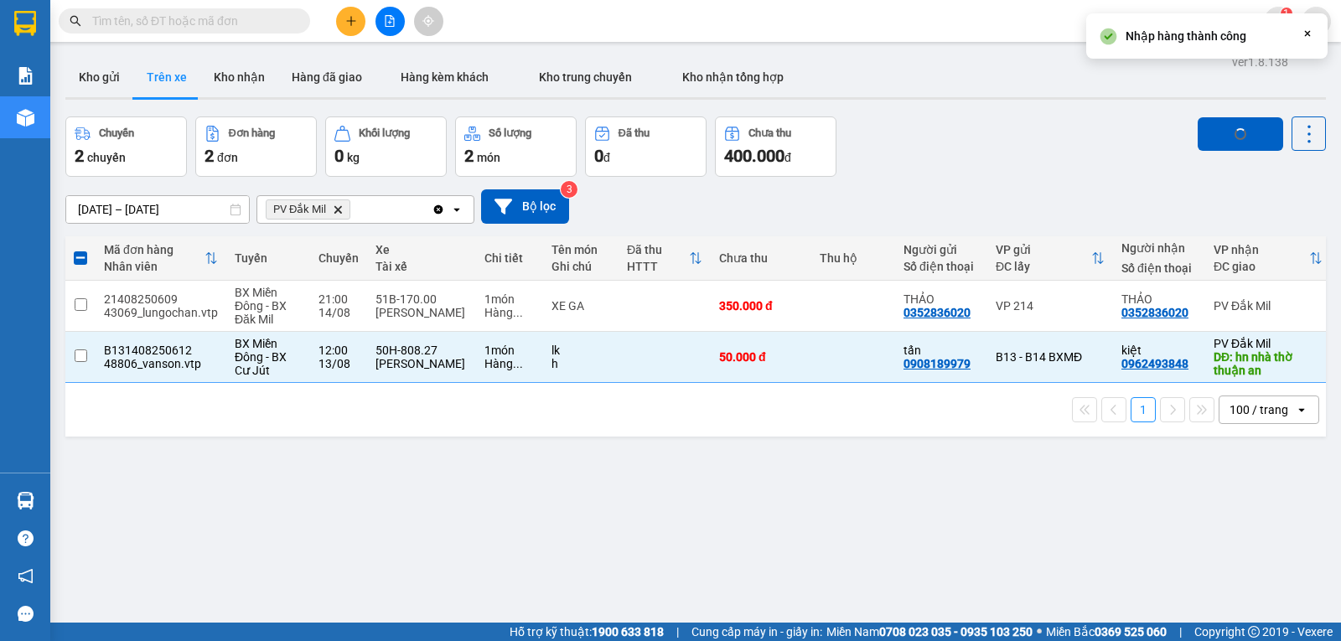
checkbox input "false"
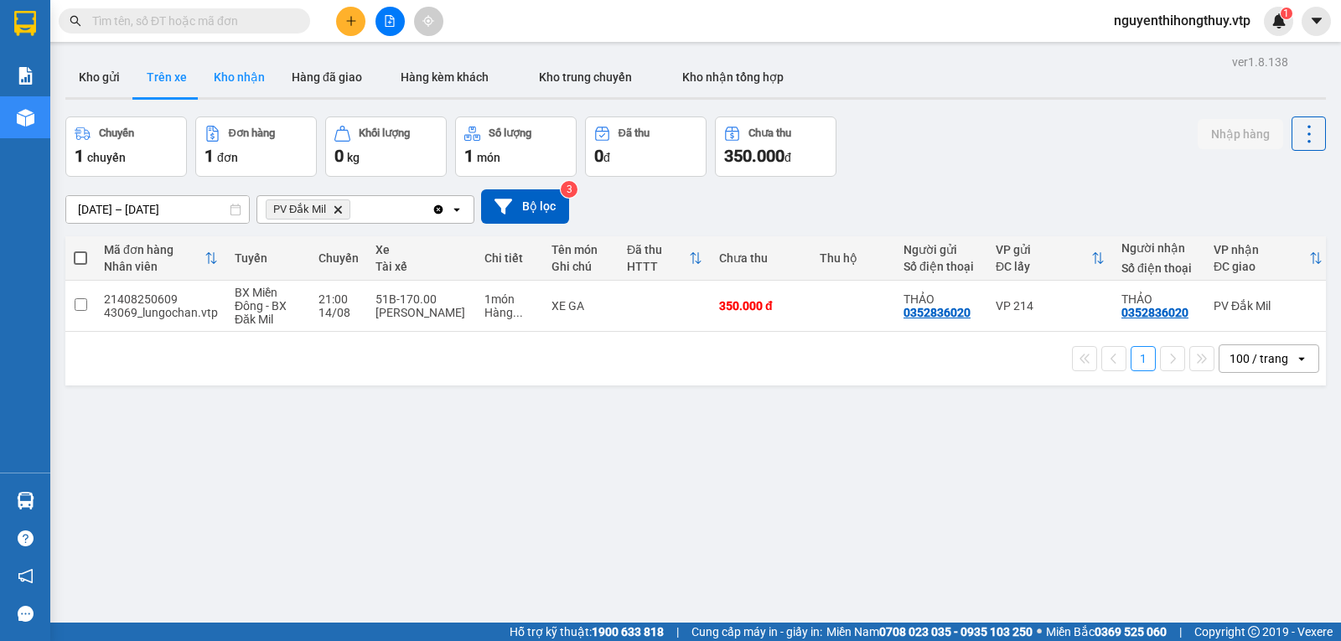
click at [231, 76] on button "Kho nhận" at bounding box center [239, 77] width 78 height 40
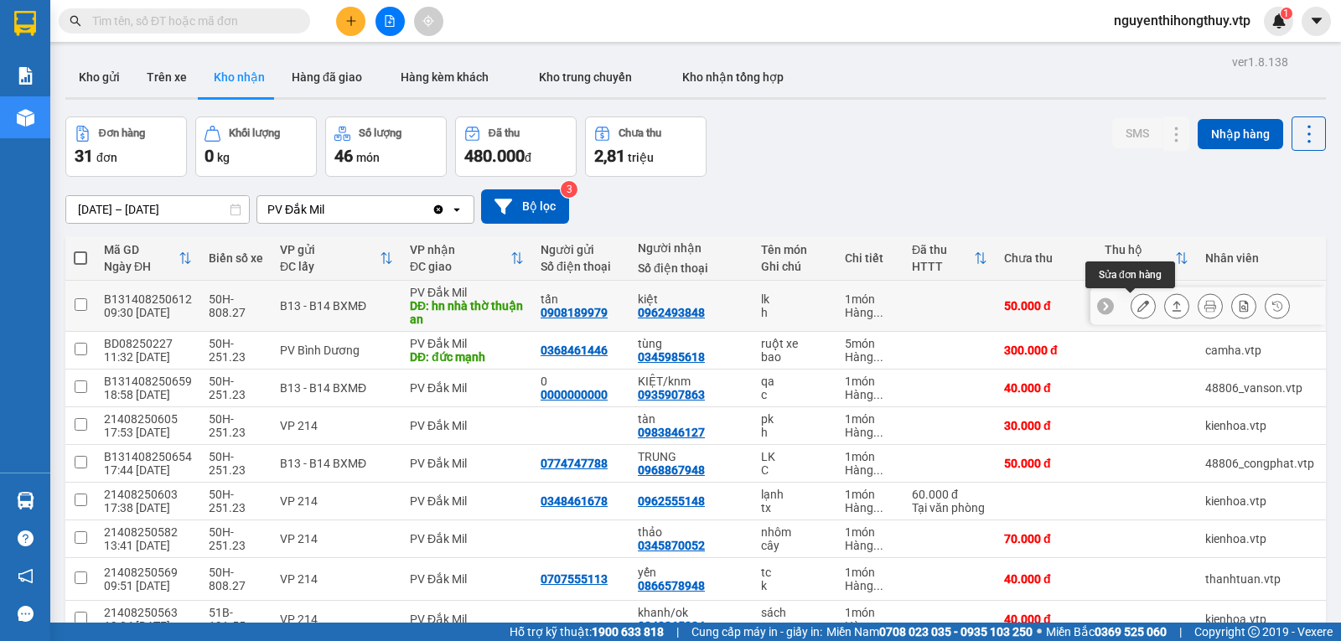
click at [1137, 304] on icon at bounding box center [1143, 306] width 12 height 12
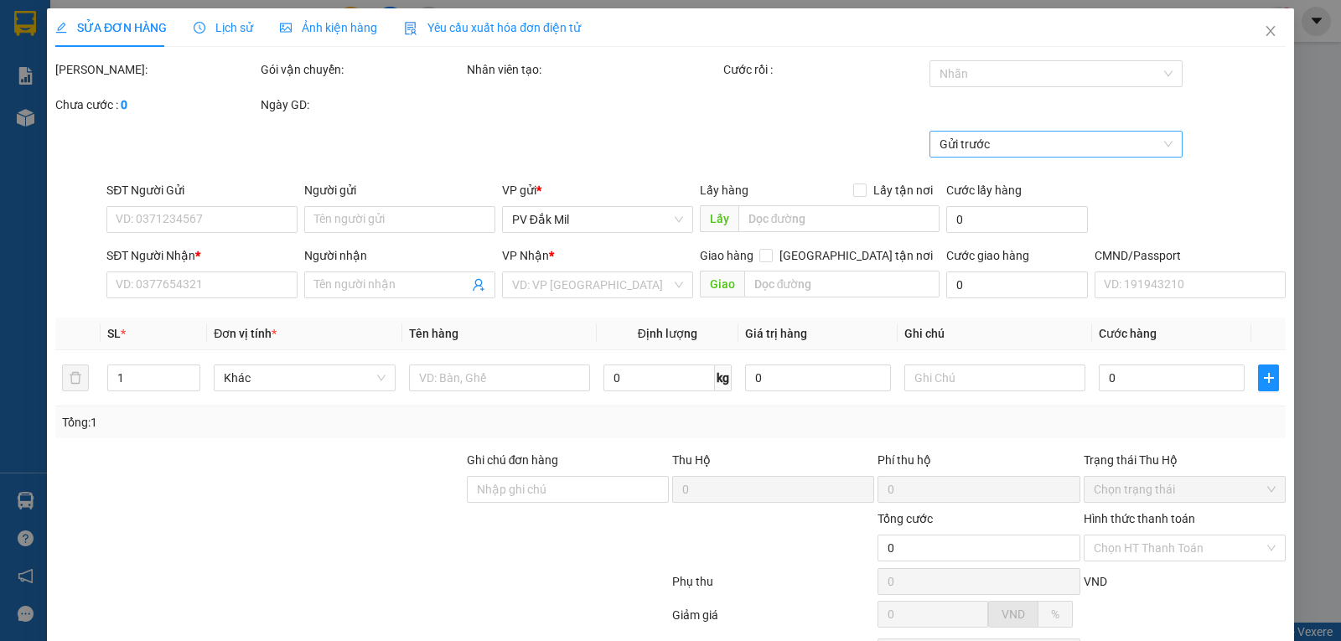
type input "0908189979"
type input "tấn"
type input "0962493848"
type input "kiệt"
type input "hn nhà thờ thuận an"
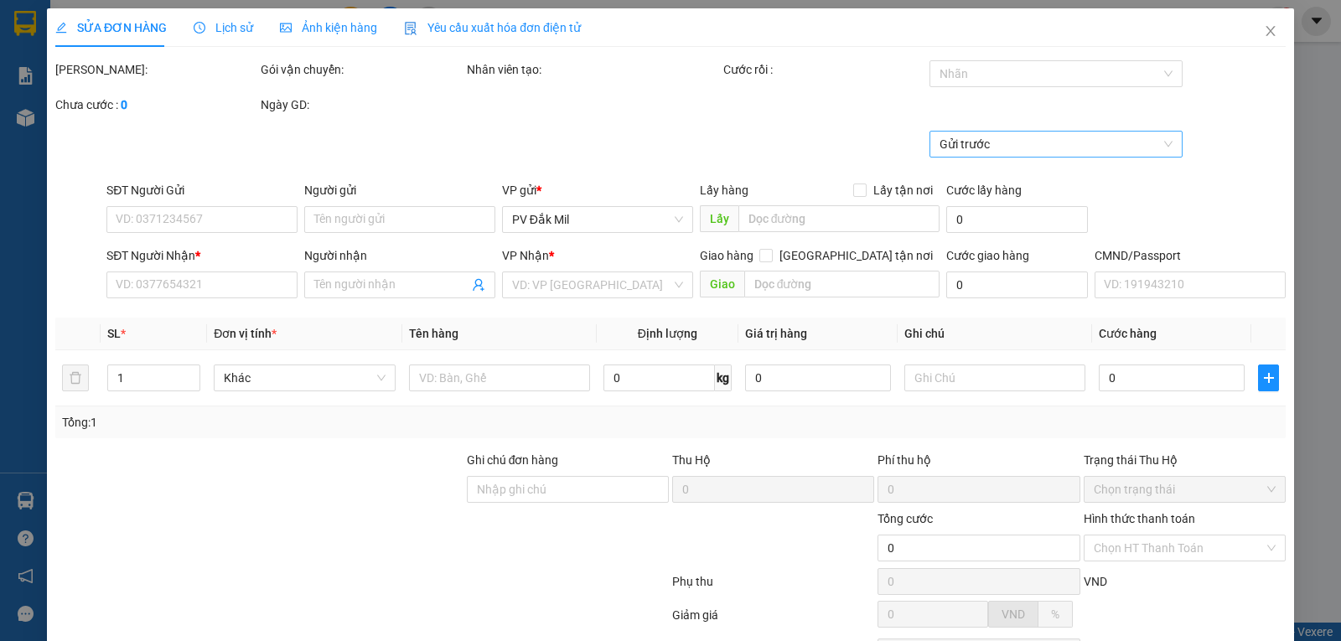
type input "50.000"
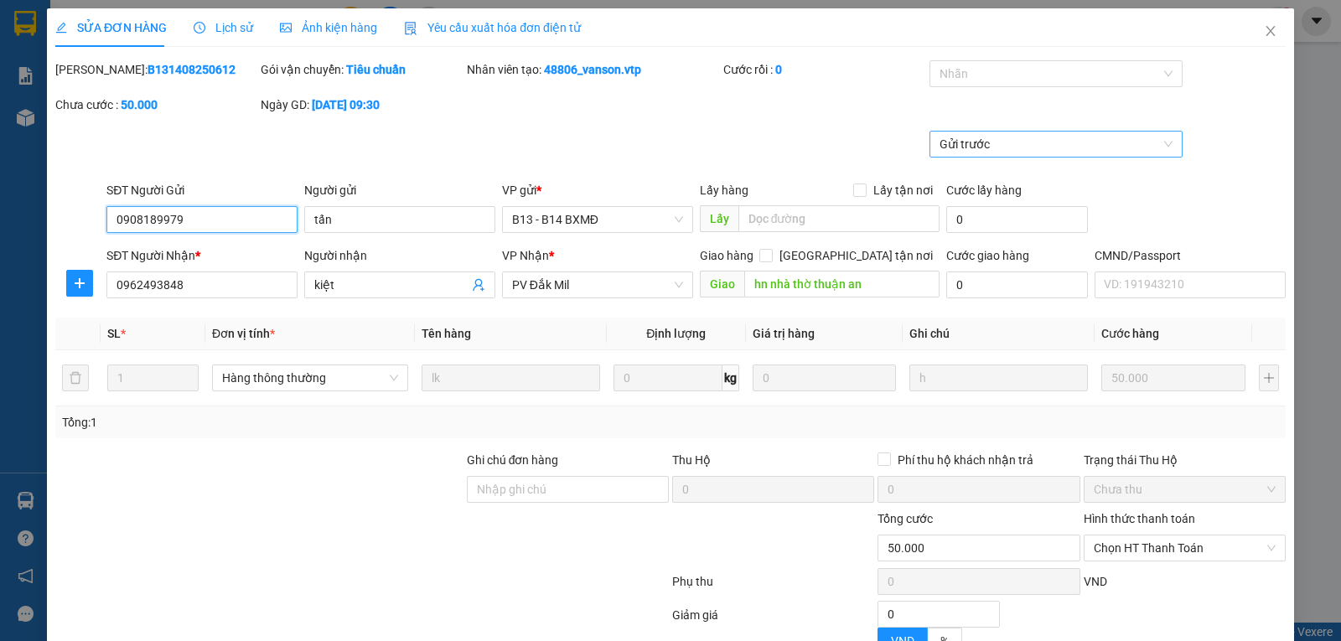
type input "2.500"
click at [1054, 80] on div at bounding box center [1048, 74] width 229 height 20
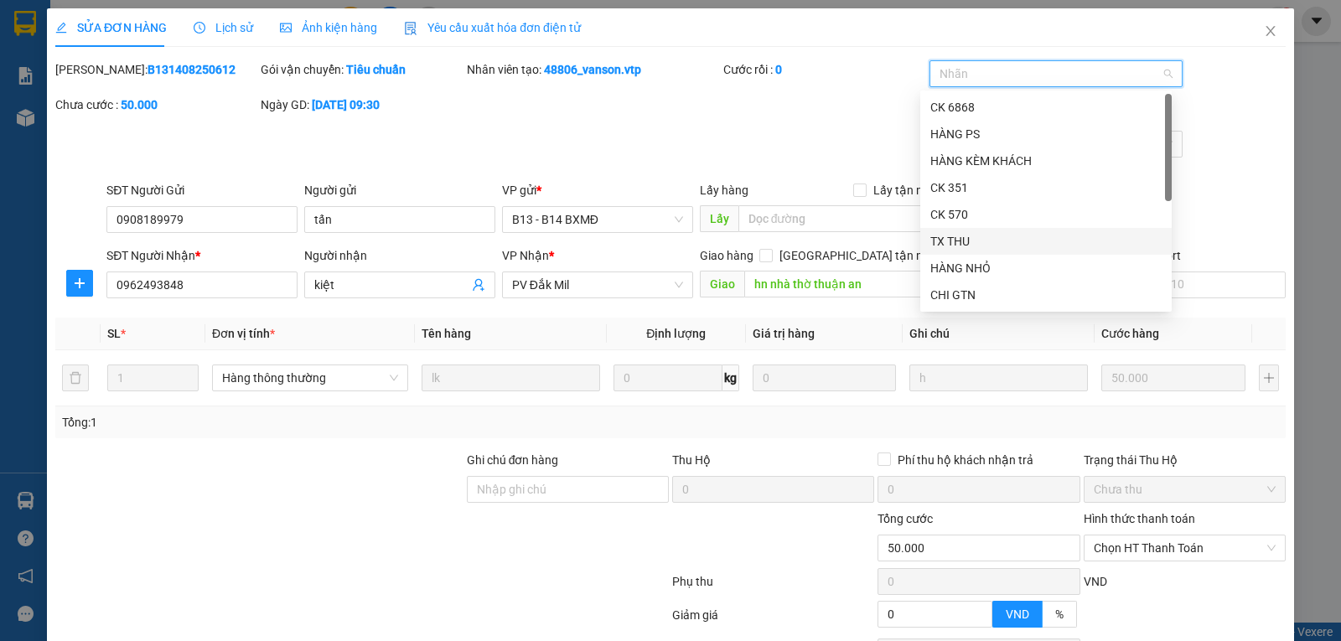
click at [977, 240] on div "TX THU" at bounding box center [1045, 241] width 231 height 18
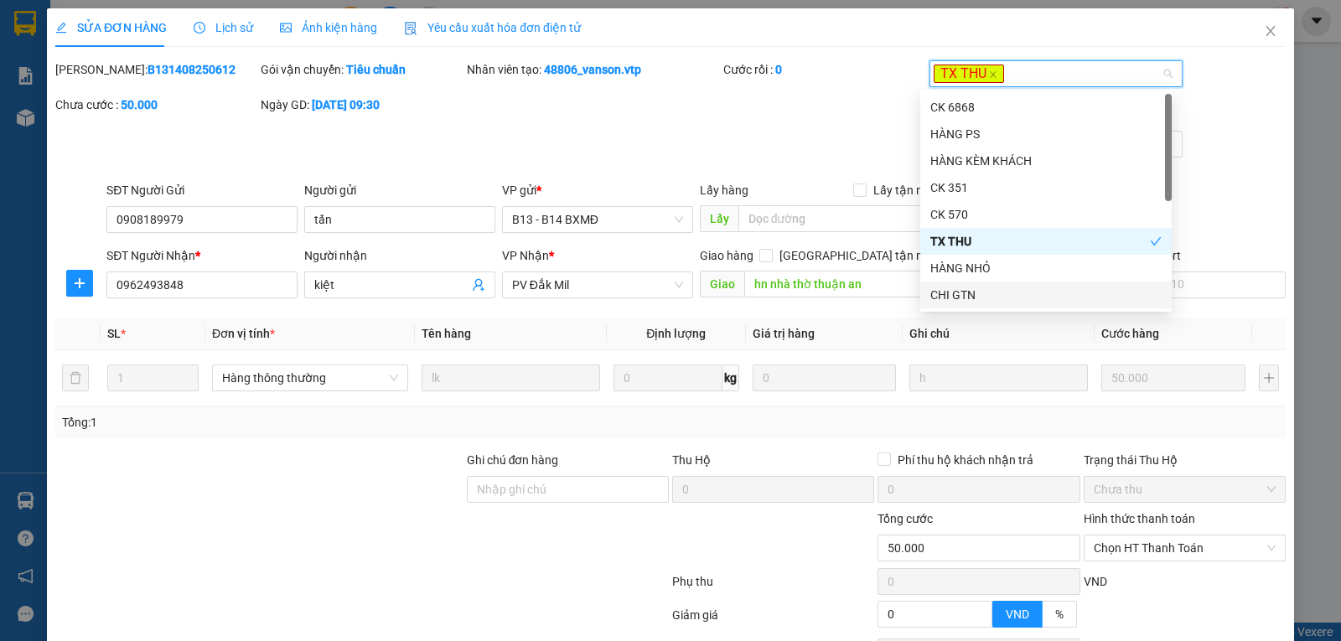
scroll to position [153, 0]
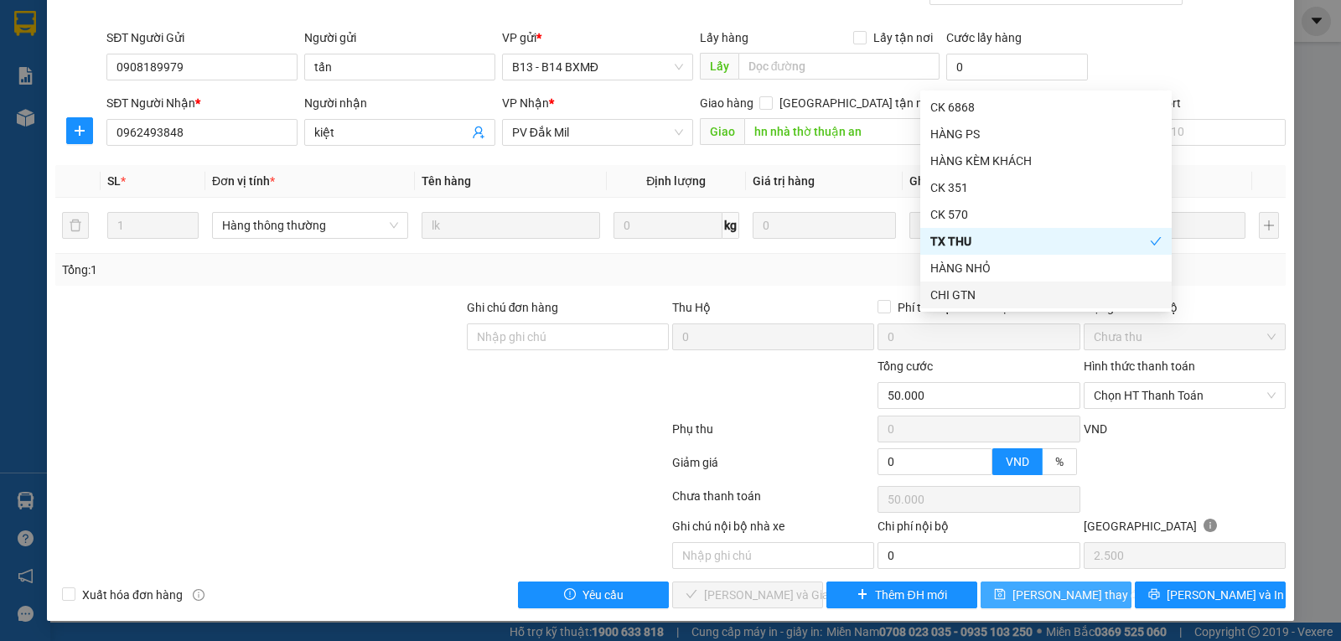
click at [1006, 593] on icon "save" at bounding box center [1000, 594] width 12 height 12
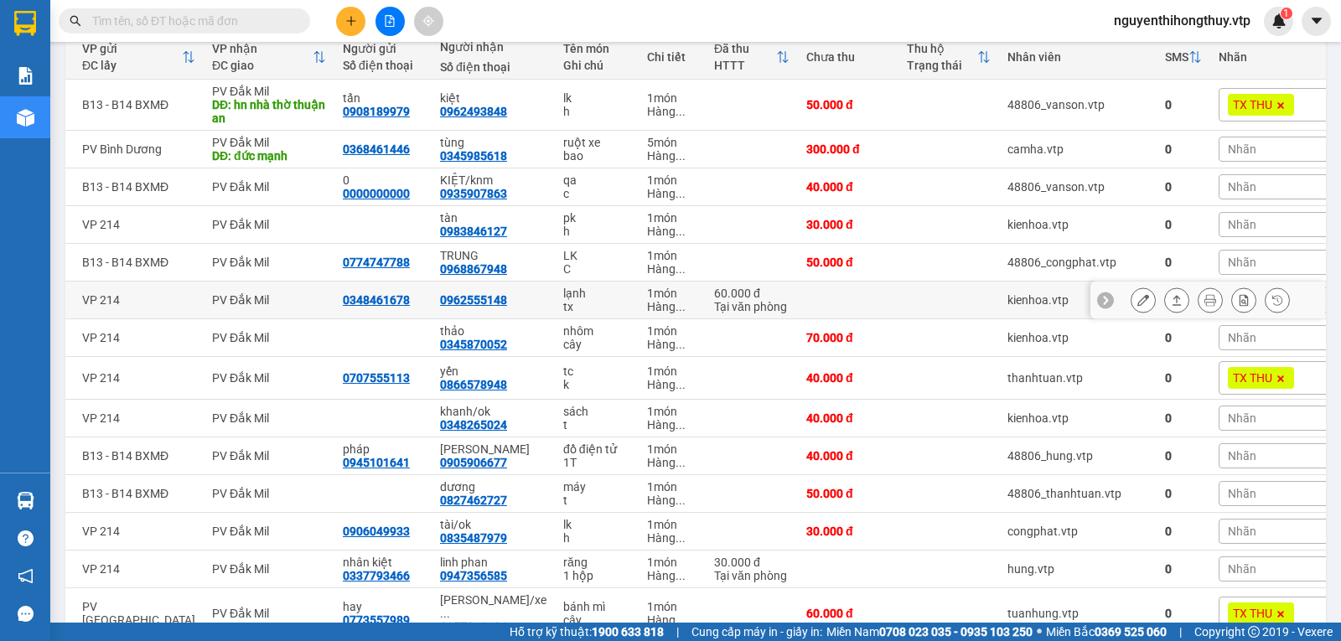
scroll to position [172, 0]
